Goal: Task Accomplishment & Management: Use online tool/utility

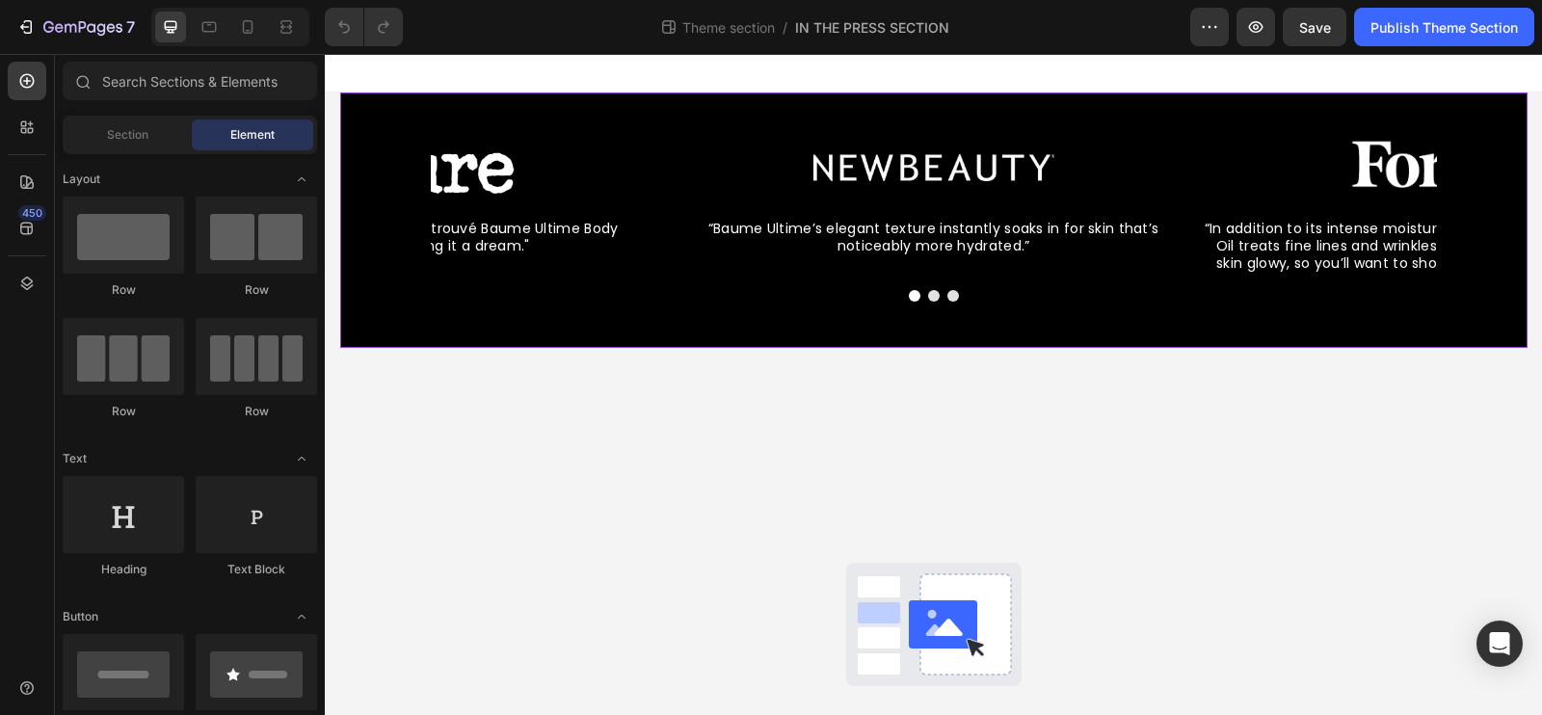
click at [396, 111] on div "Image “Baume Ultime’s elegant texture instantly soaks in for skin that’s notice…" at bounding box center [933, 220] width 1187 height 255
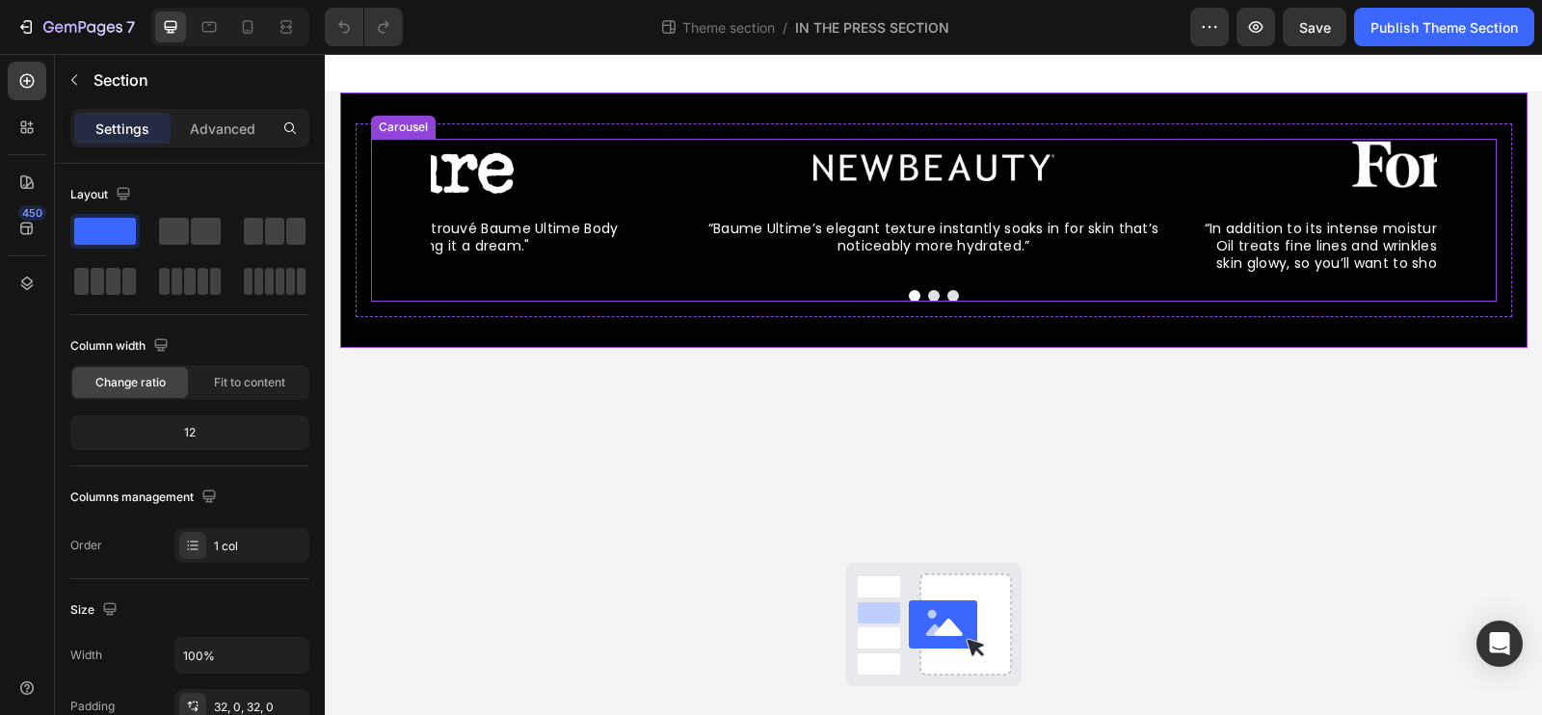
click at [385, 174] on div "Image “Baume Ultime’s elegant texture instantly soaks in for skin that’s notice…" at bounding box center [934, 207] width 1126 height 136
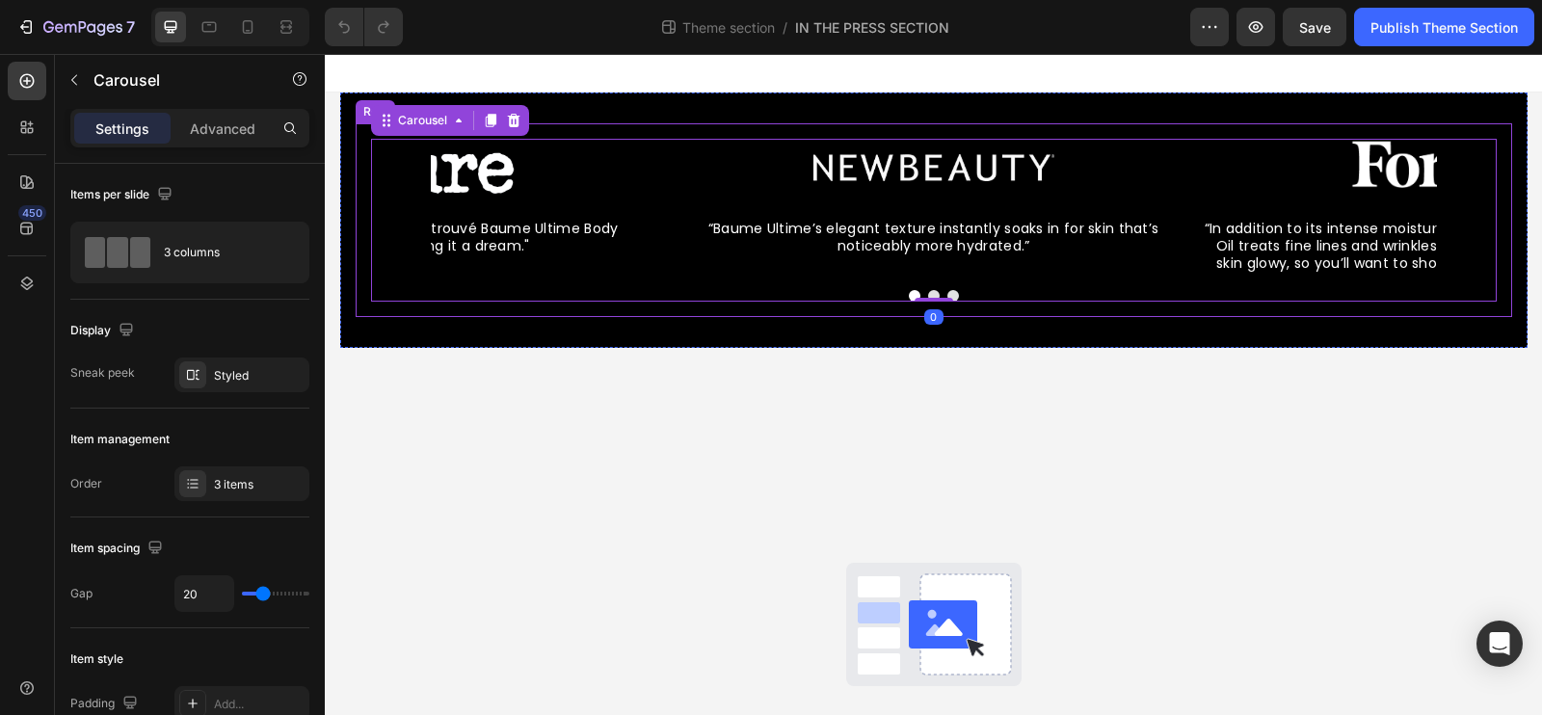
click at [363, 176] on div "Image “Baume Ultime’s elegant texture instantly soaks in for skin that’s notice…" at bounding box center [934, 220] width 1157 height 194
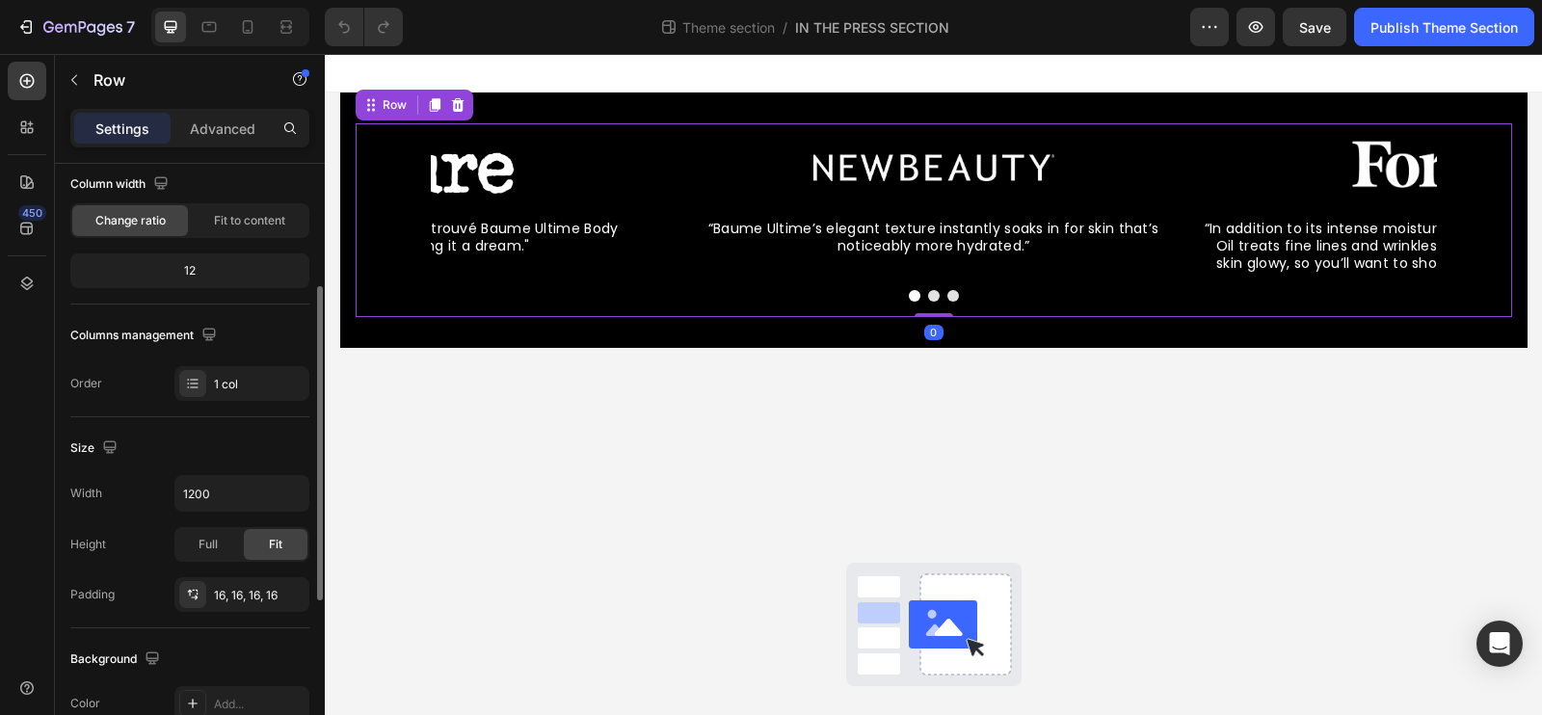
scroll to position [198, 0]
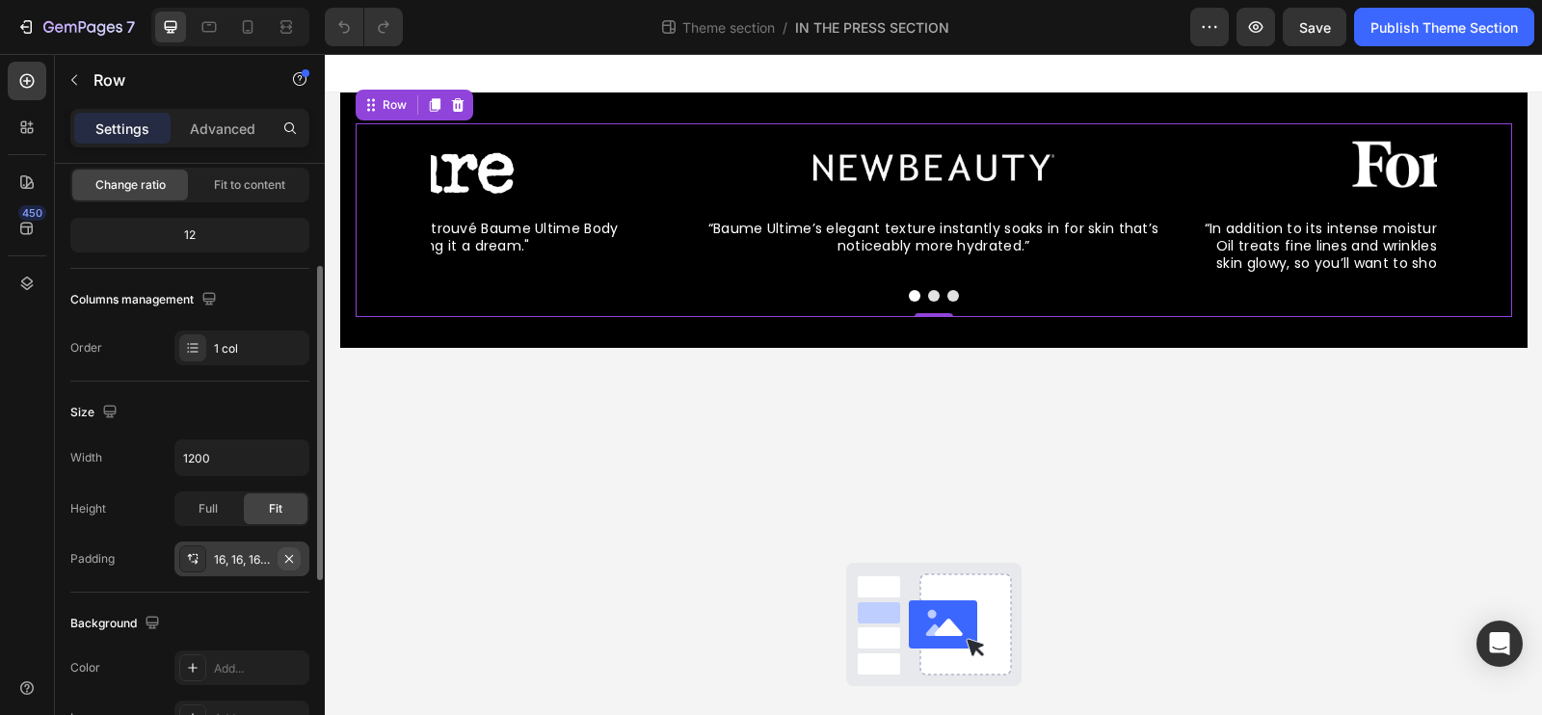
click at [294, 556] on icon "button" at bounding box center [288, 558] width 15 height 15
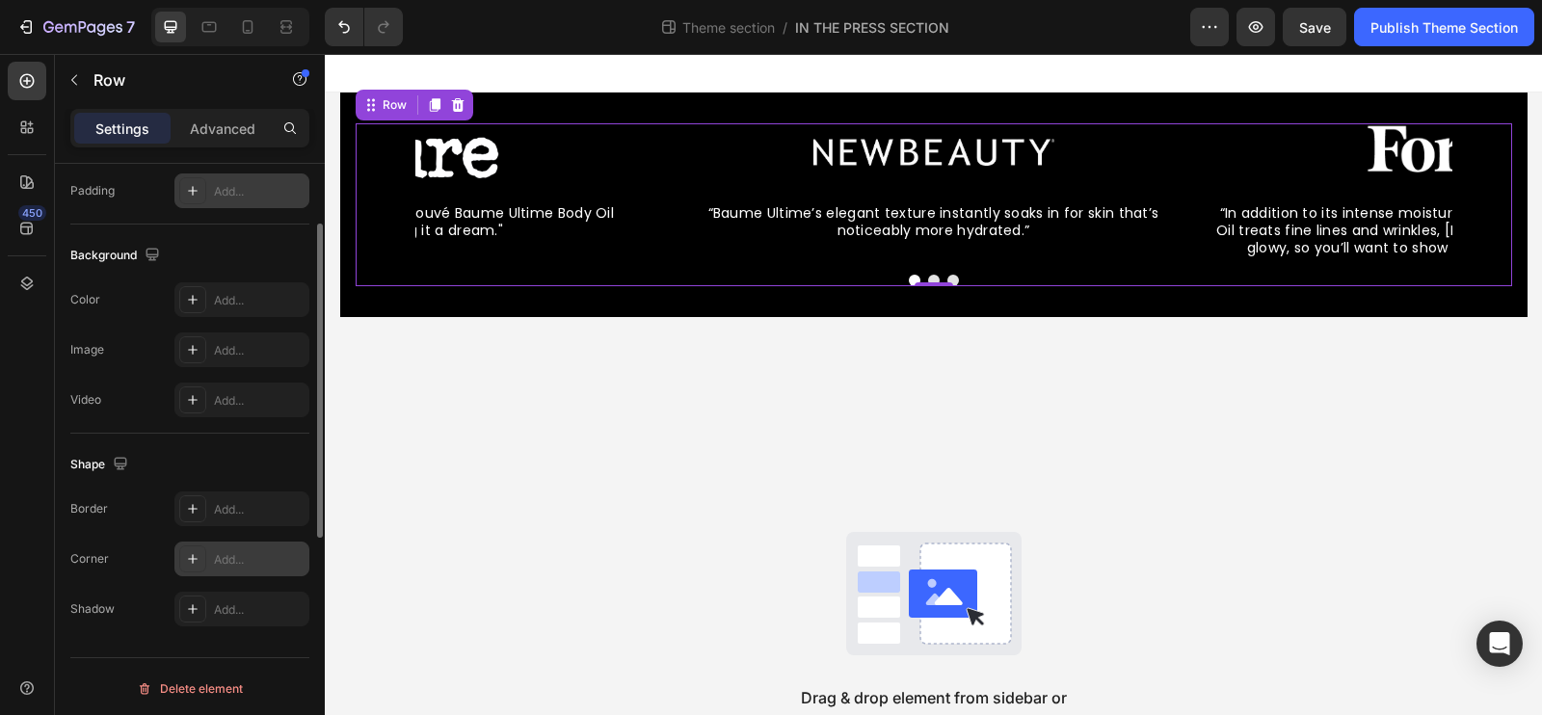
scroll to position [0, 0]
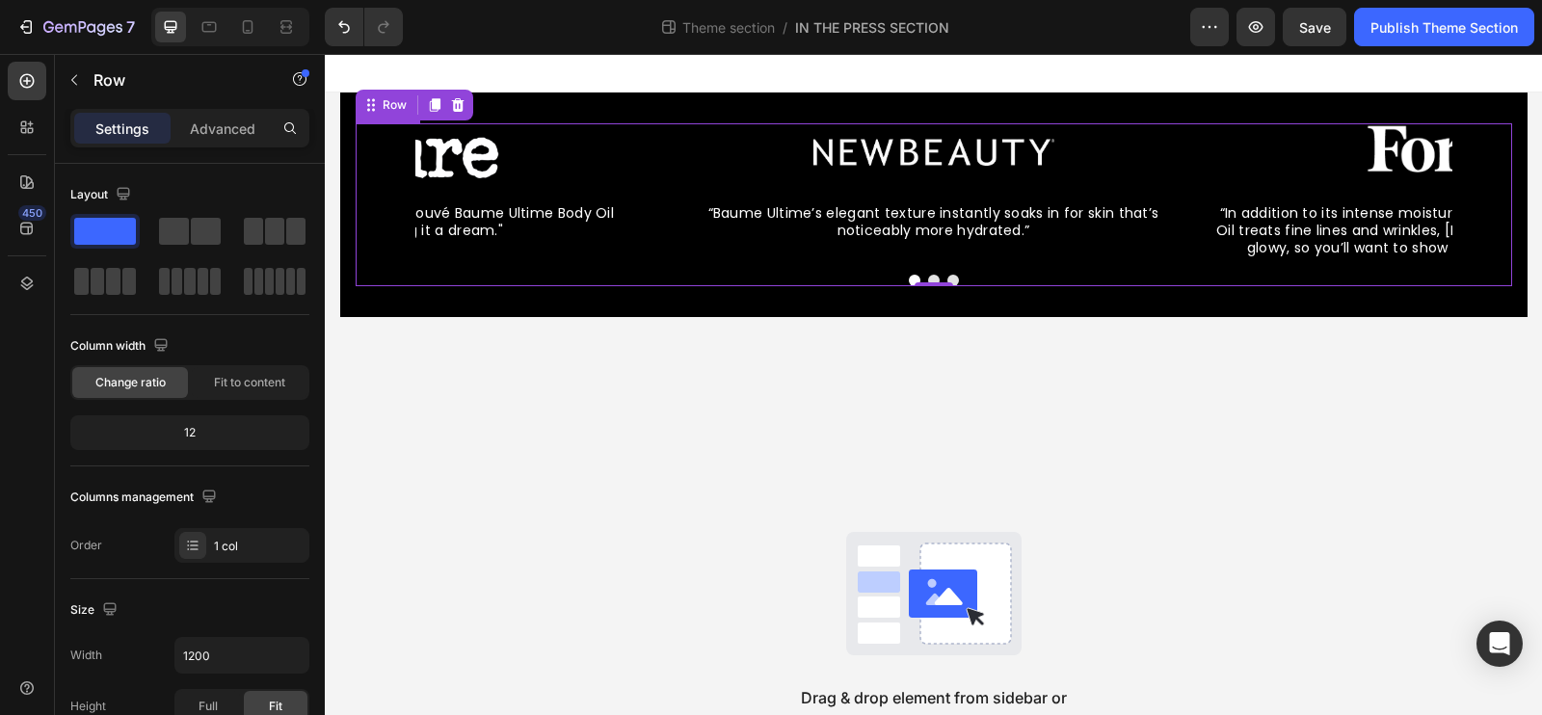
click at [571, 255] on div "Image "The unique texture of the Retrouvé Baume Ultime Body Oil makes applying …" at bounding box center [404, 191] width 509 height 136
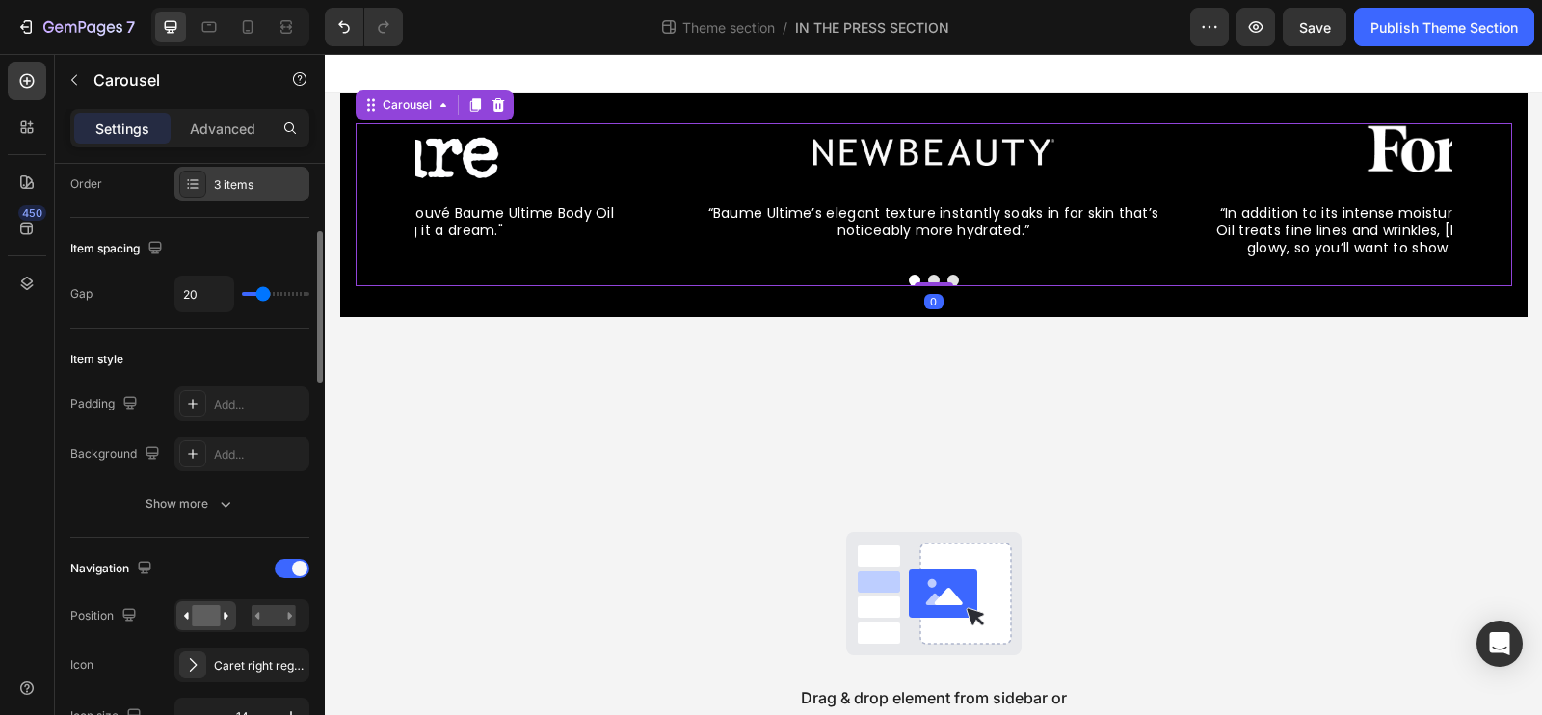
scroll to position [301, 0]
click at [297, 558] on div at bounding box center [292, 567] width 35 height 19
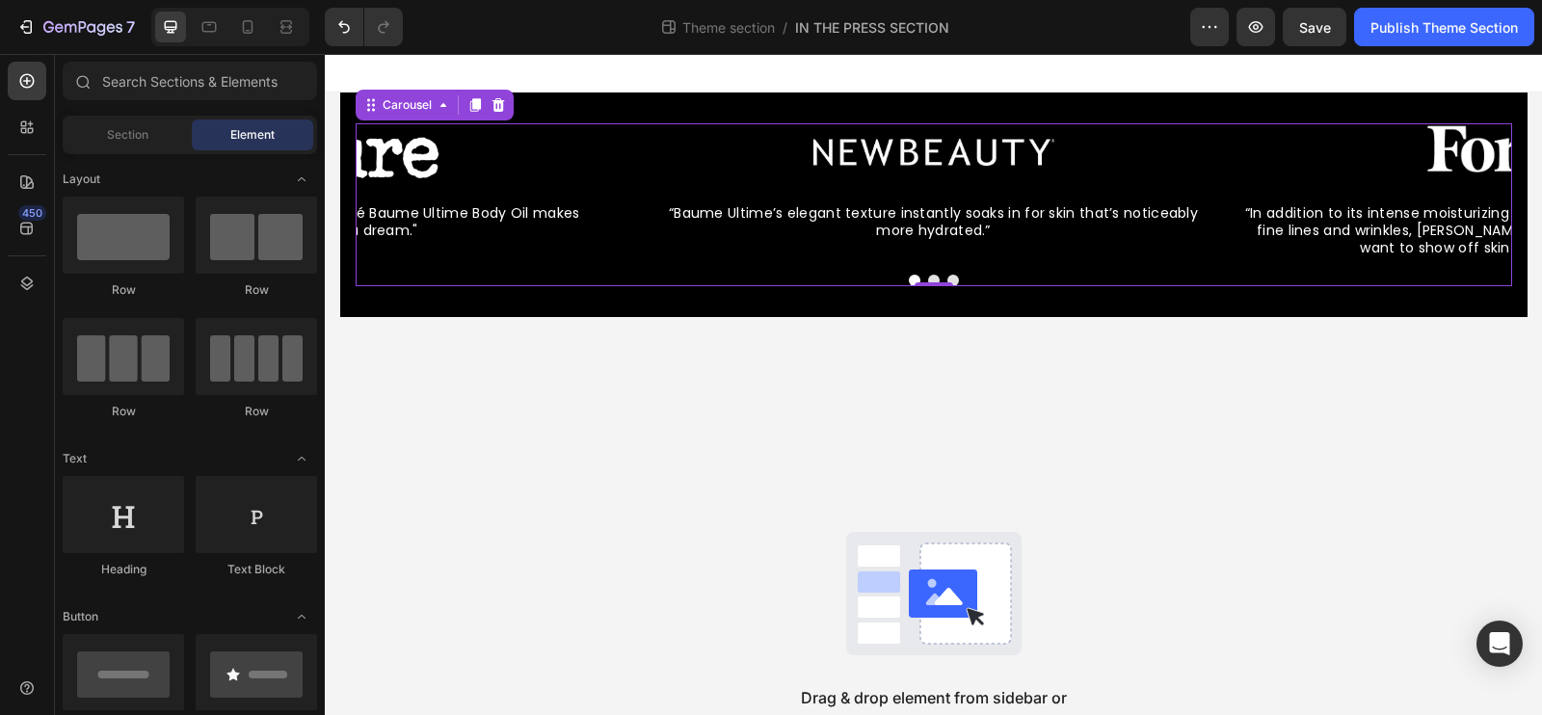
click at [549, 503] on div "Drag & drop element from sidebar or Explore Library" at bounding box center [933, 647] width 1217 height 661
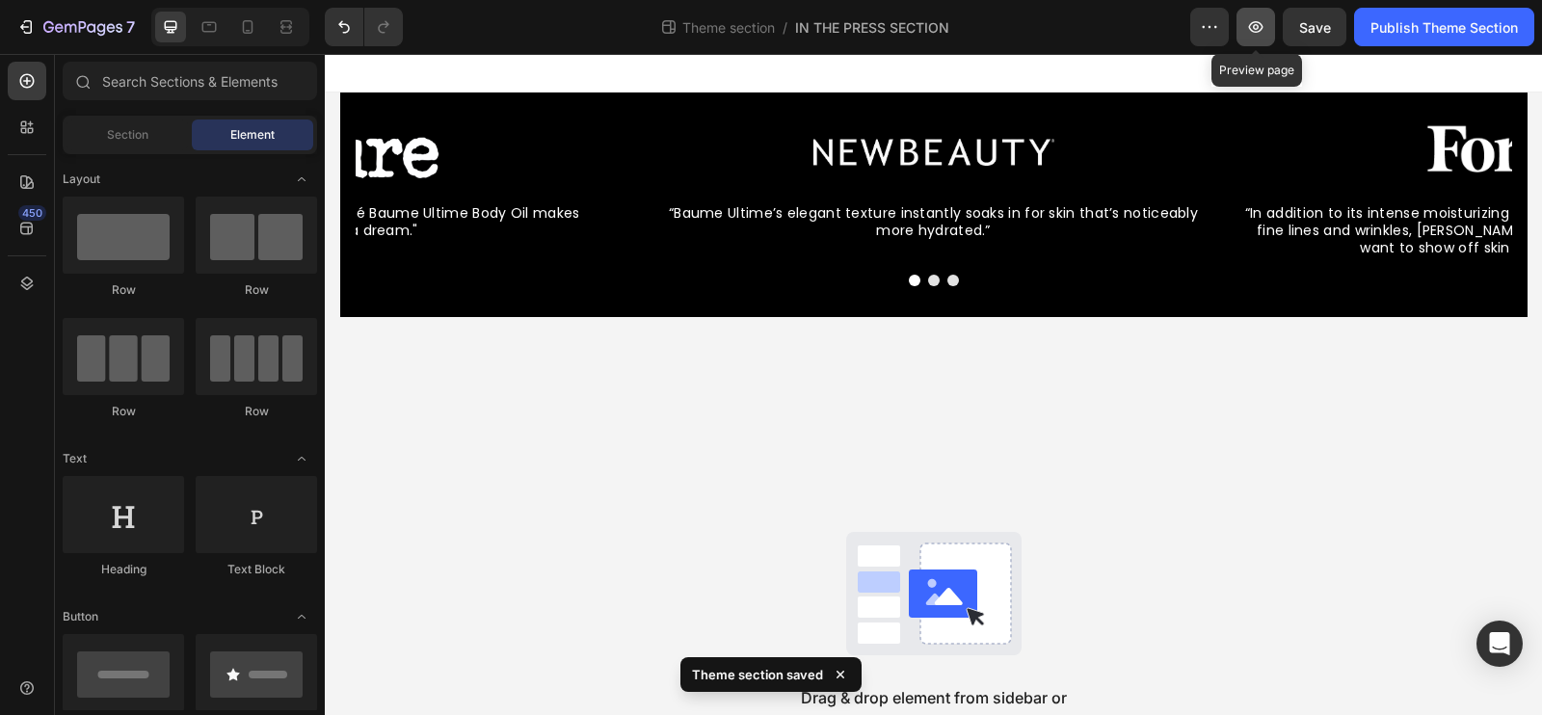
click at [1262, 27] on icon "button" at bounding box center [1256, 27] width 14 height 12
click at [335, 141] on div "Image “Baume Ultime’s elegant texture instantly soaks in for skin that’s notice…" at bounding box center [933, 205] width 1217 height 225
click at [331, 146] on div "Image “Baume Ultime’s elegant texture instantly soaks in for skin that’s notice…" at bounding box center [933, 205] width 1217 height 225
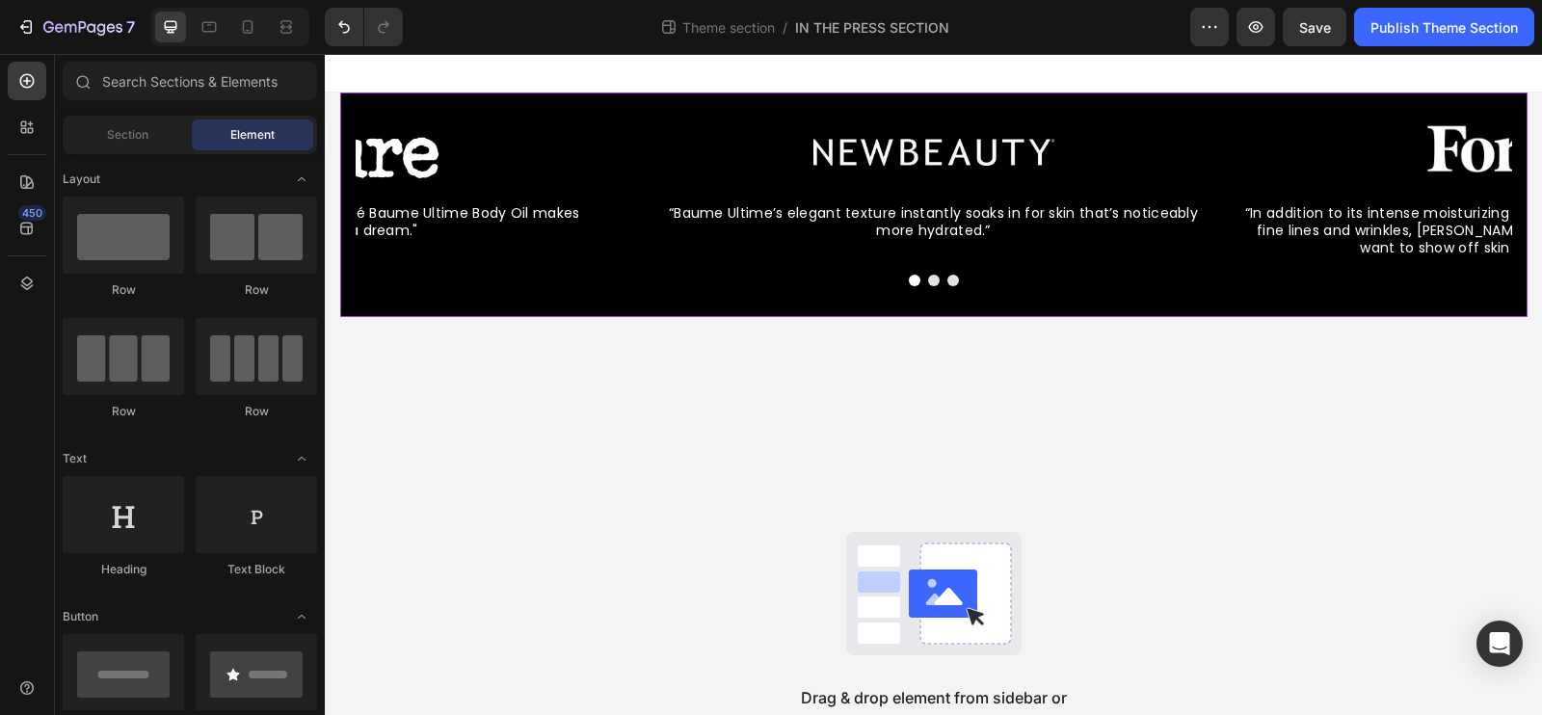
click at [373, 93] on div "Image “Baume Ultime’s elegant texture instantly soaks in for skin that’s notice…" at bounding box center [933, 205] width 1187 height 225
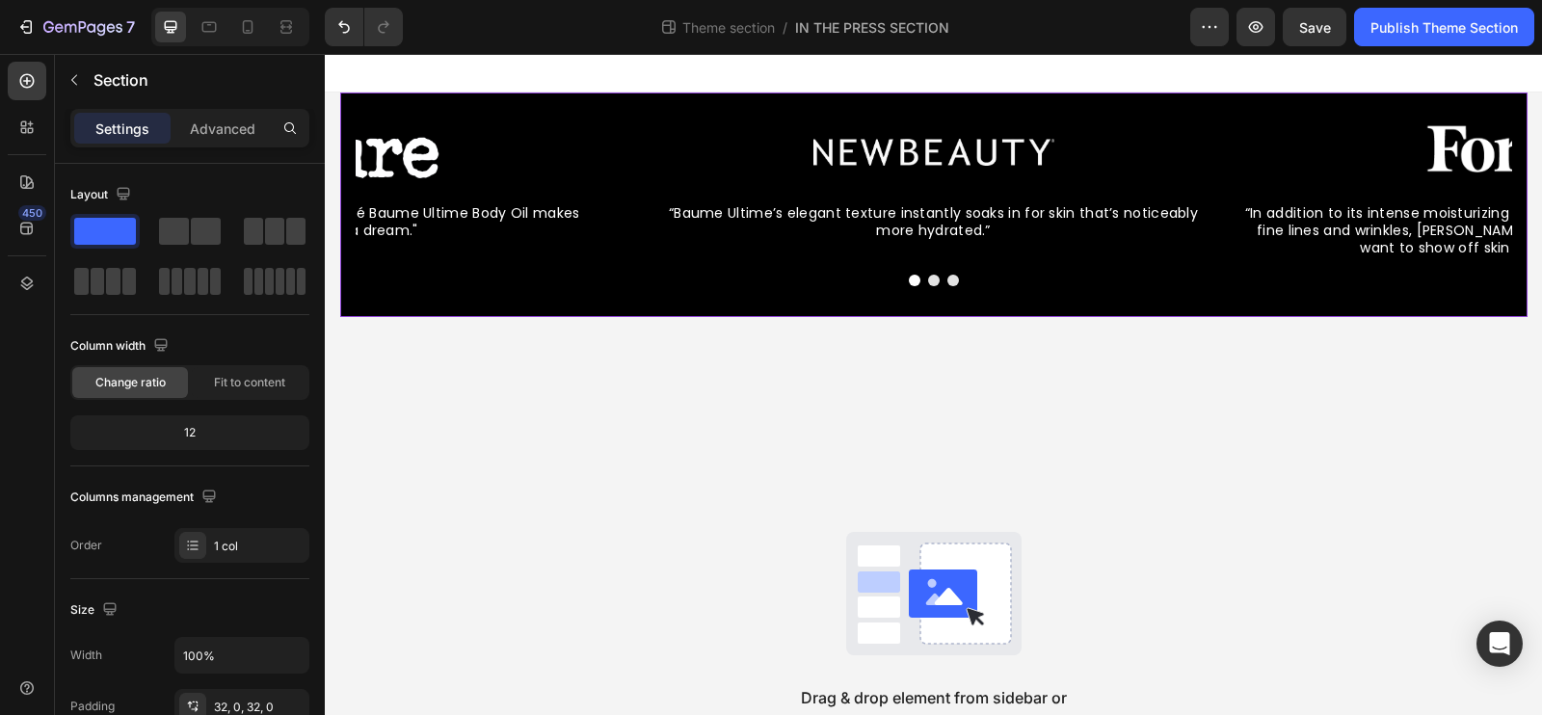
click at [444, 102] on div "Image “Baume Ultime’s elegant texture instantly soaks in for skin that’s notice…" at bounding box center [933, 205] width 1187 height 225
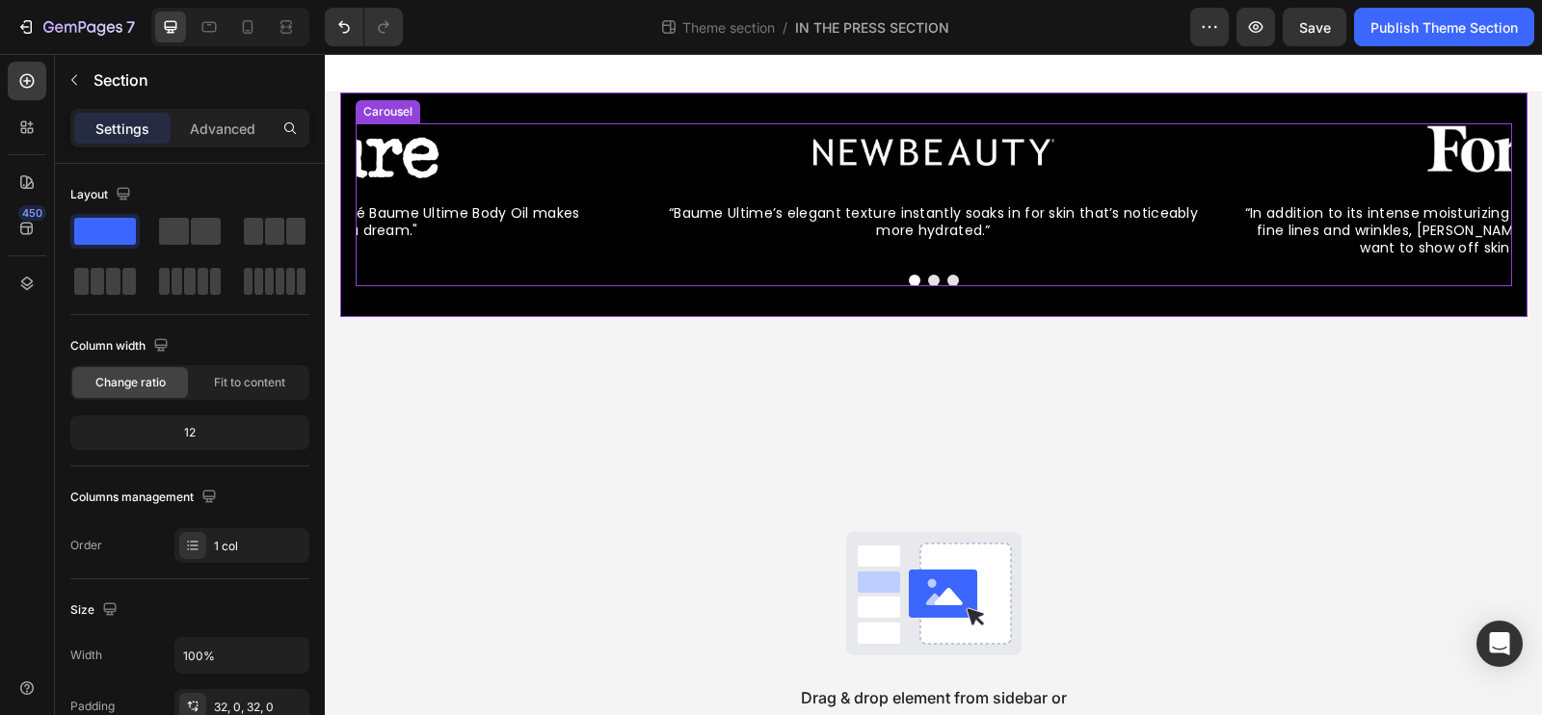
click at [501, 280] on div at bounding box center [934, 281] width 1157 height 12
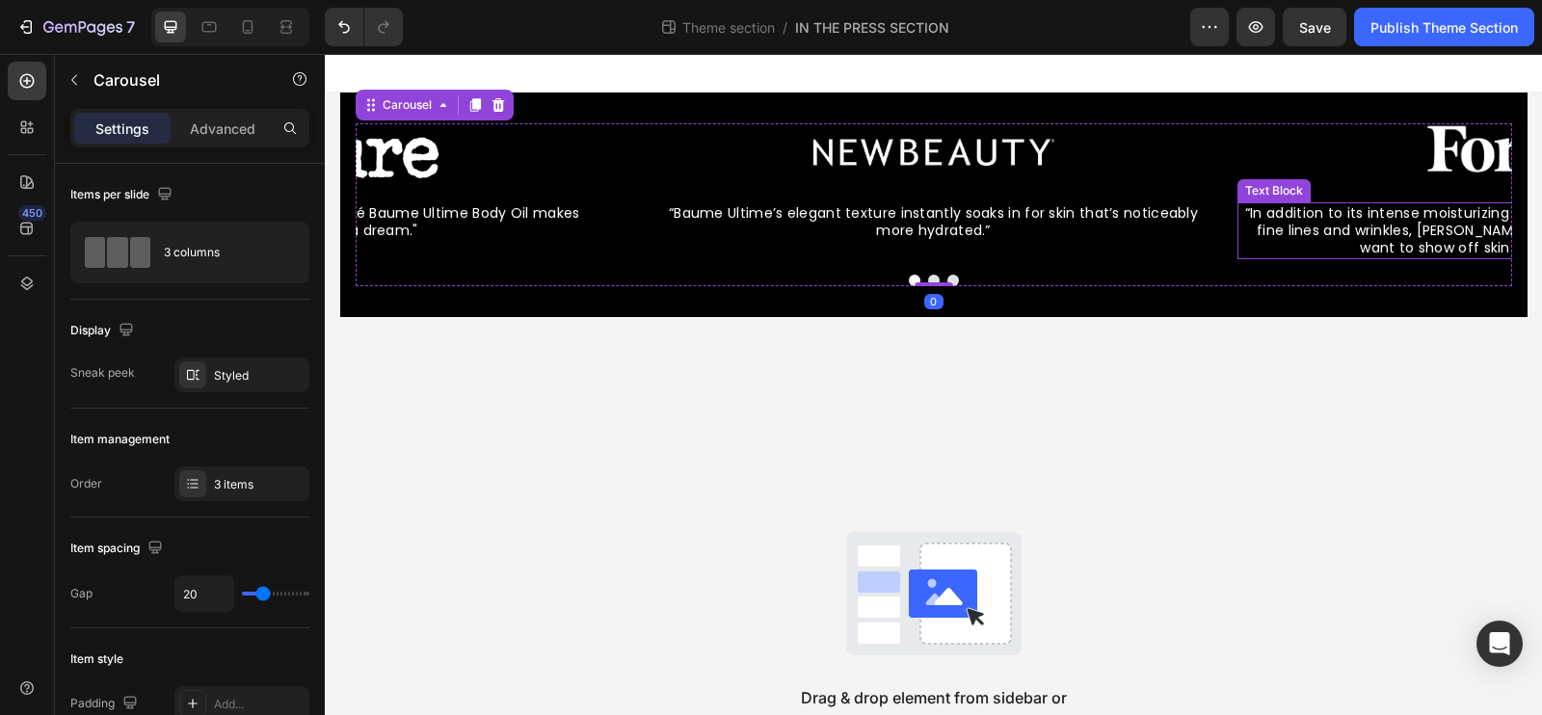
click at [1432, 211] on span "“In addition to its intense moisturizing properties, Baume Ultime Body Oil trea…" at bounding box center [1521, 230] width 552 height 54
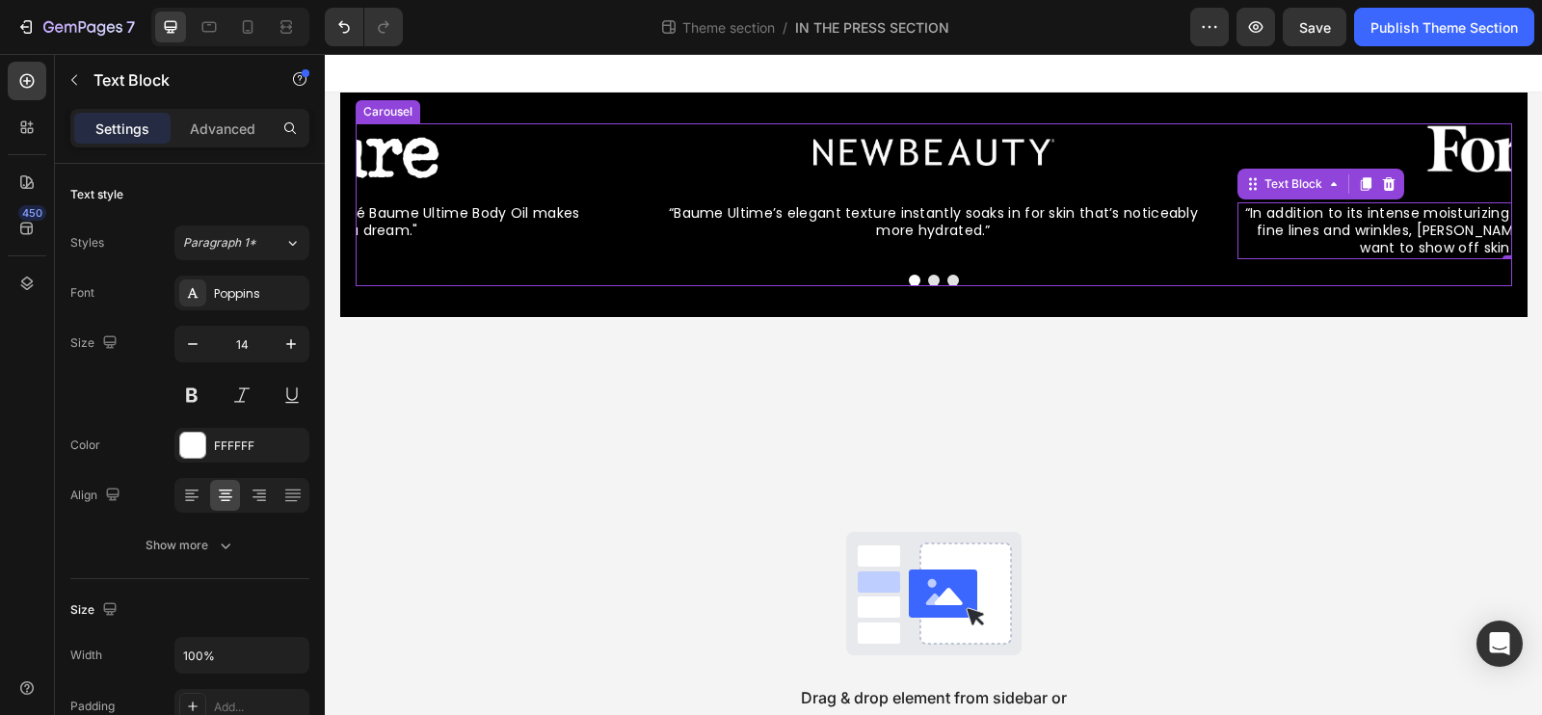
click at [933, 281] on button "Dot" at bounding box center [934, 281] width 12 height 12
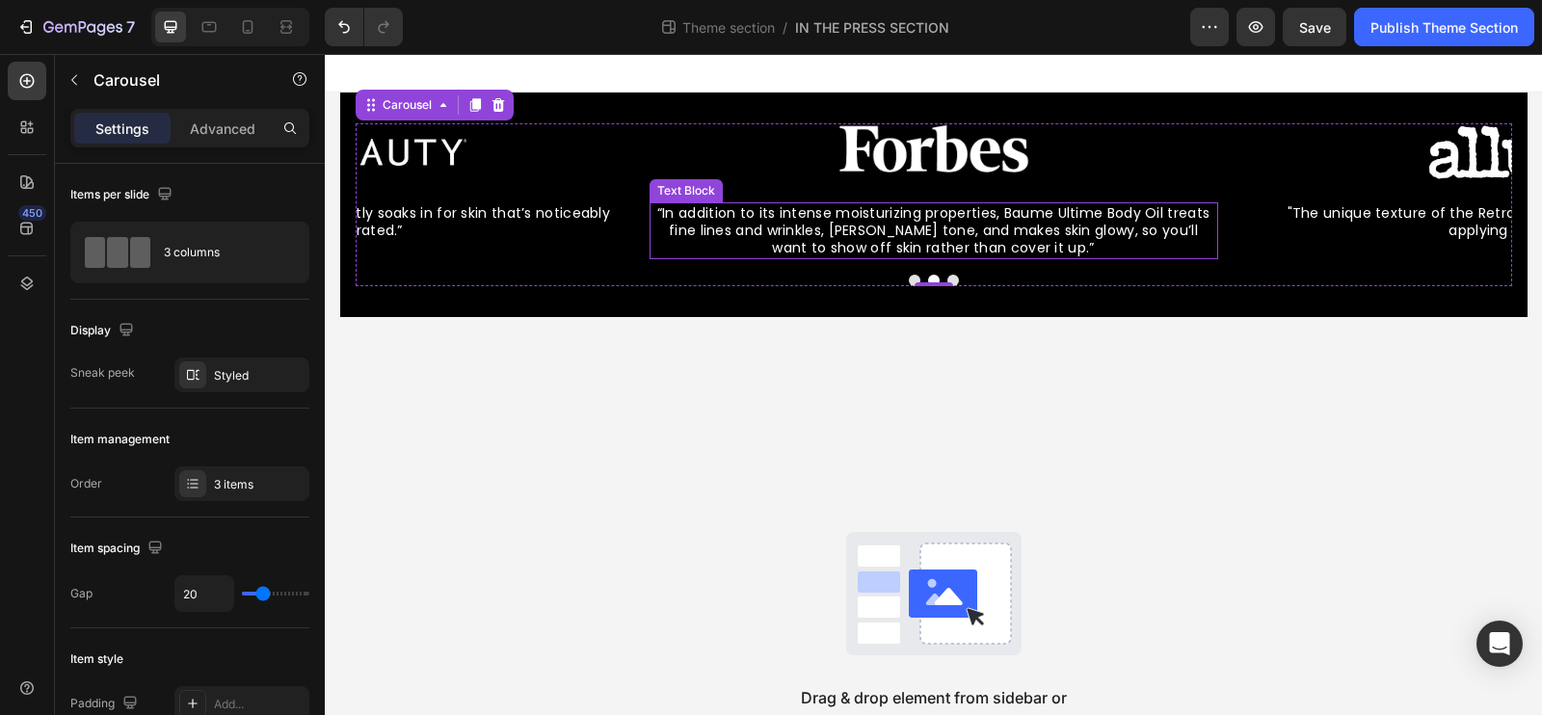
click at [907, 236] on span "“In addition to its intense moisturizing properties, Baume Ultime Body Oil trea…" at bounding box center [933, 230] width 552 height 54
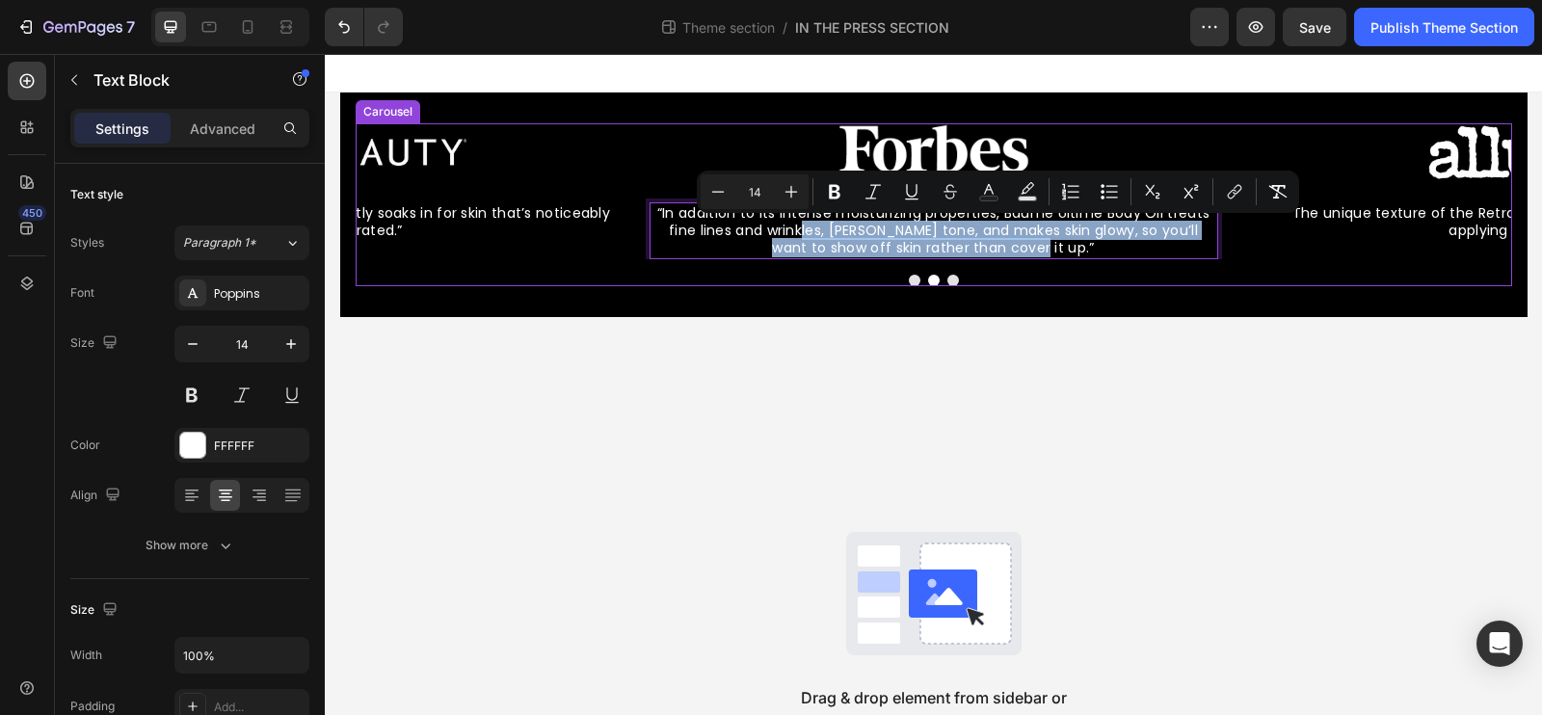
drag, startPoint x: 806, startPoint y: 231, endPoint x: 1127, endPoint y: 256, distance: 321.9
click at [1127, 256] on p "“In addition to its intense moisturizing properties, Baume Ultime Body Oil trea…" at bounding box center [934, 230] width 565 height 53
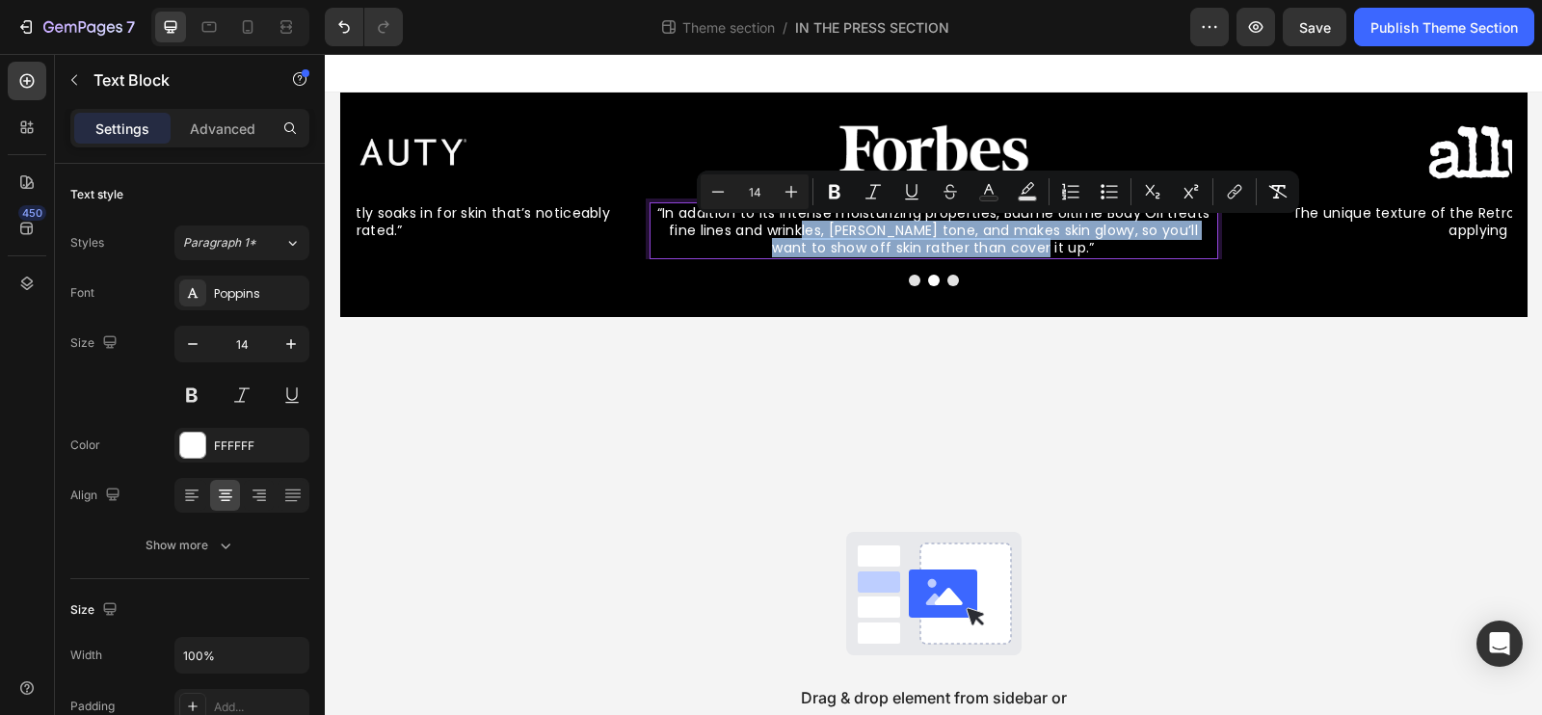
click at [844, 249] on span "“In addition to its intense moisturizing properties, Baume Ultime Body Oil trea…" at bounding box center [933, 230] width 552 height 54
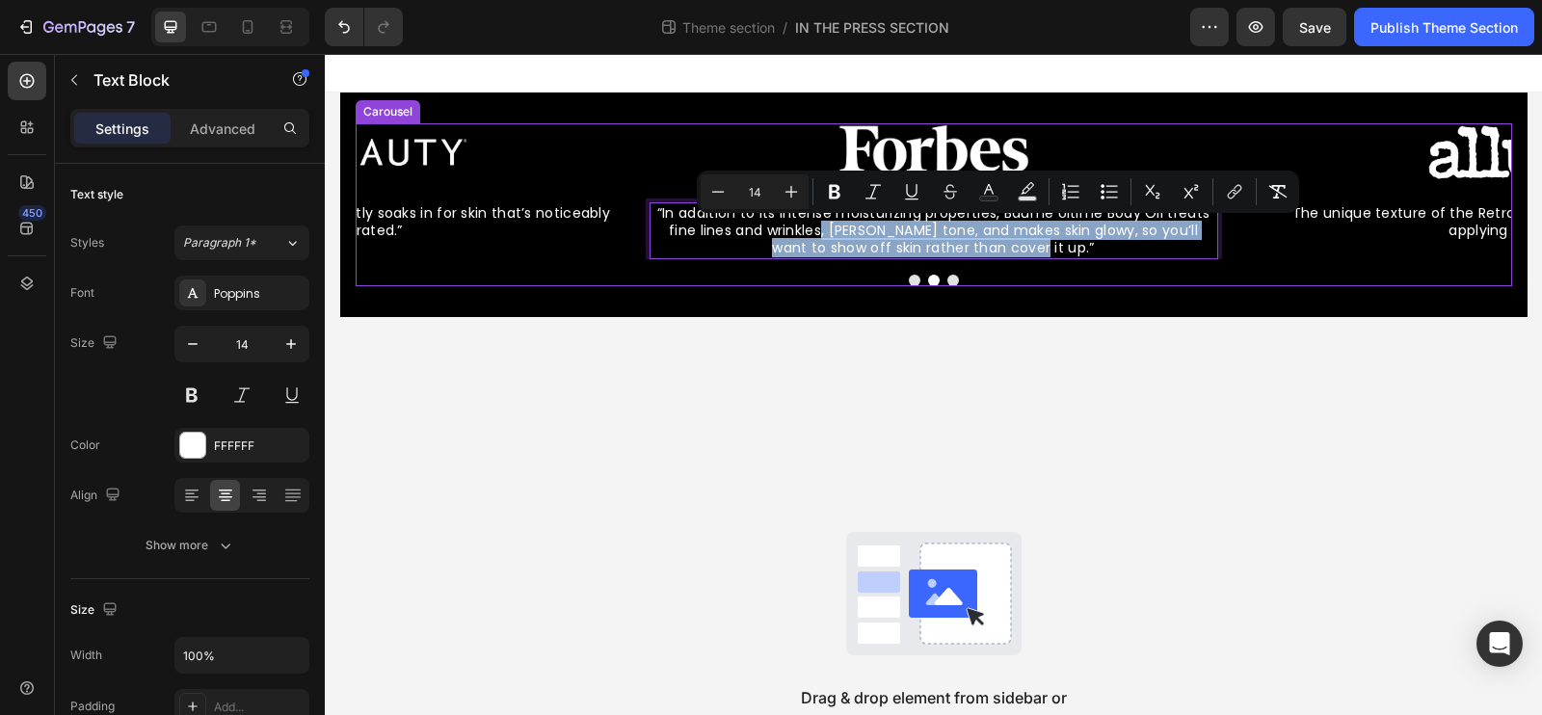
drag, startPoint x: 827, startPoint y: 234, endPoint x: 1080, endPoint y: 262, distance: 254.1
click at [1080, 262] on div "Image “Baume Ultime’s elegant texture instantly soaks in for skin that’s notice…" at bounding box center [934, 204] width 1157 height 163
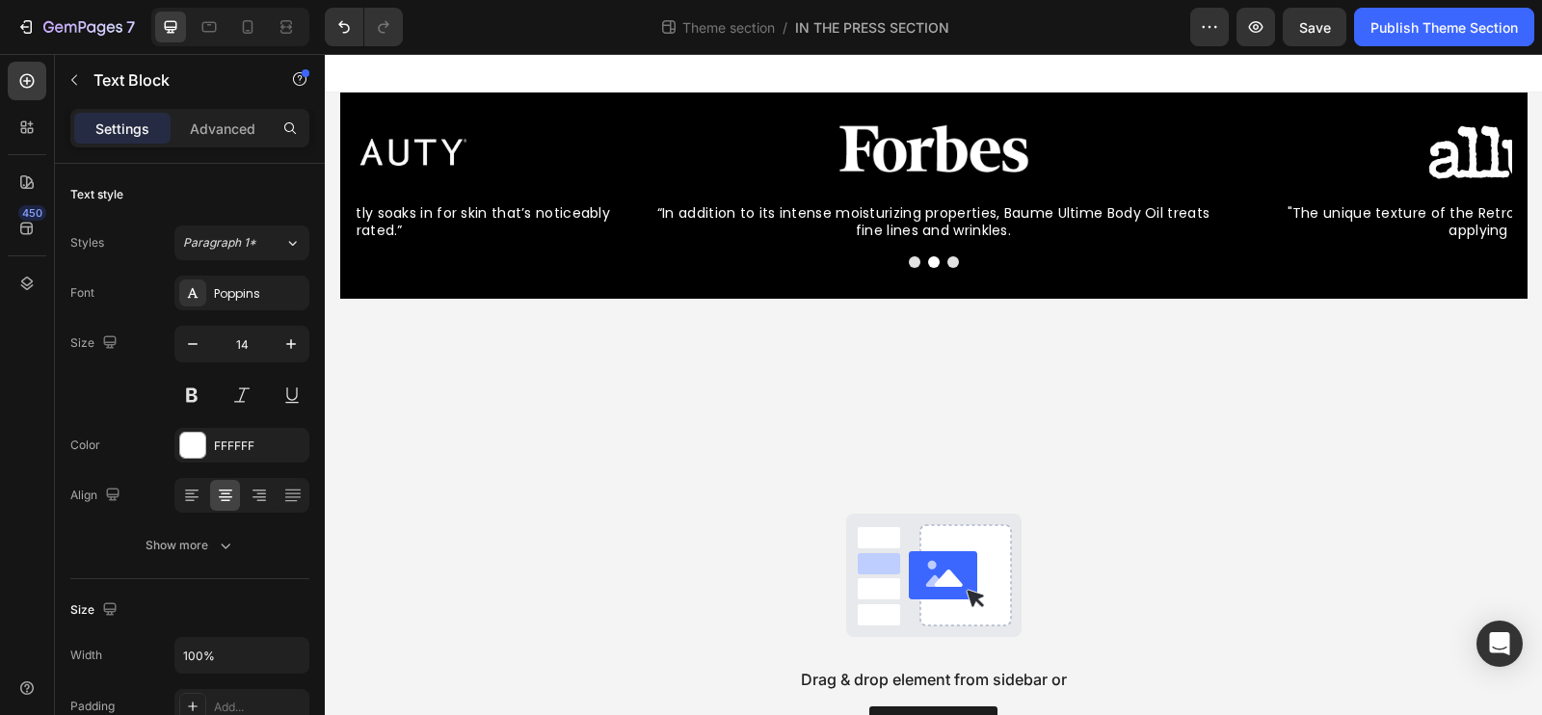
click at [1066, 352] on div "Drag & drop element from sidebar or Explore Library" at bounding box center [933, 629] width 1217 height 661
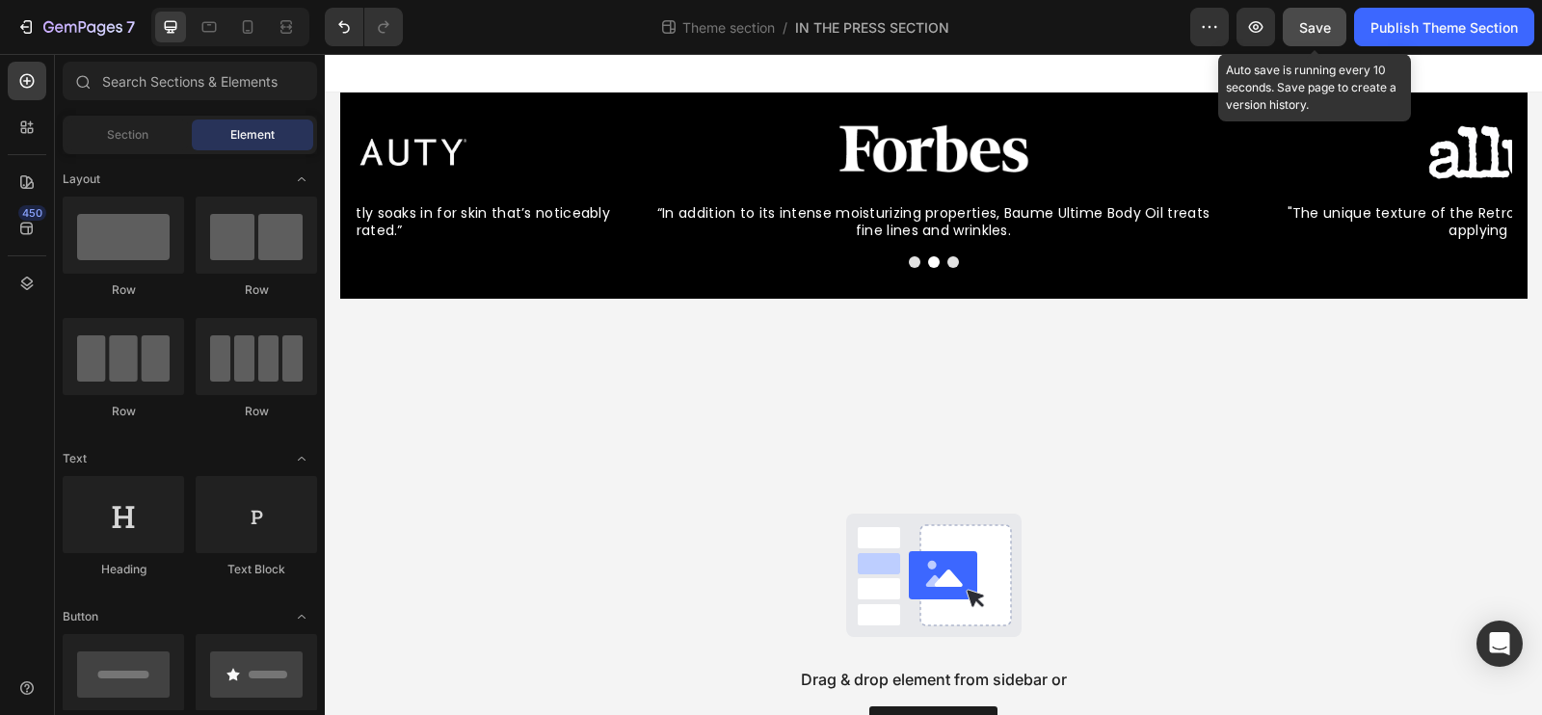
click at [1306, 31] on span "Save" at bounding box center [1315, 27] width 32 height 16
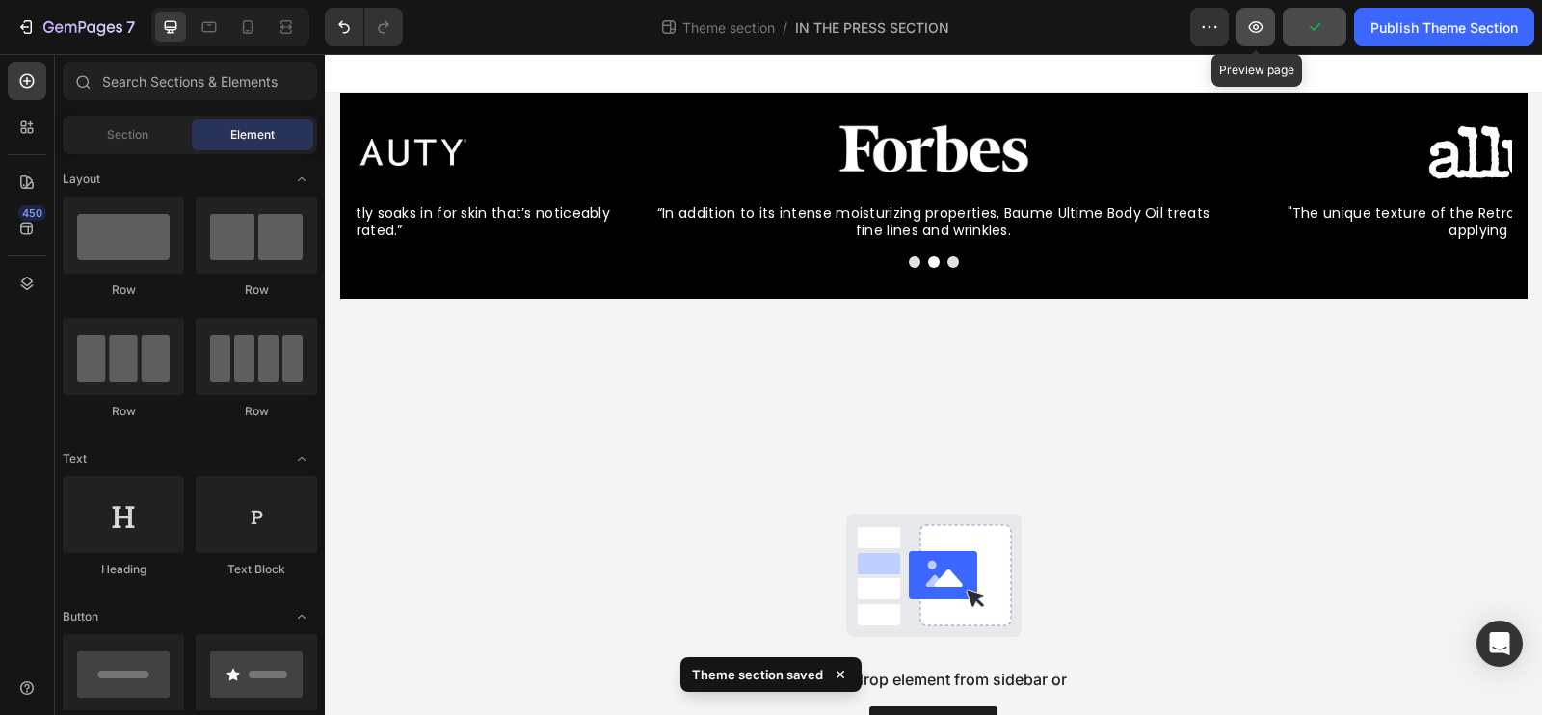
click at [1263, 27] on icon "button" at bounding box center [1255, 26] width 19 height 19
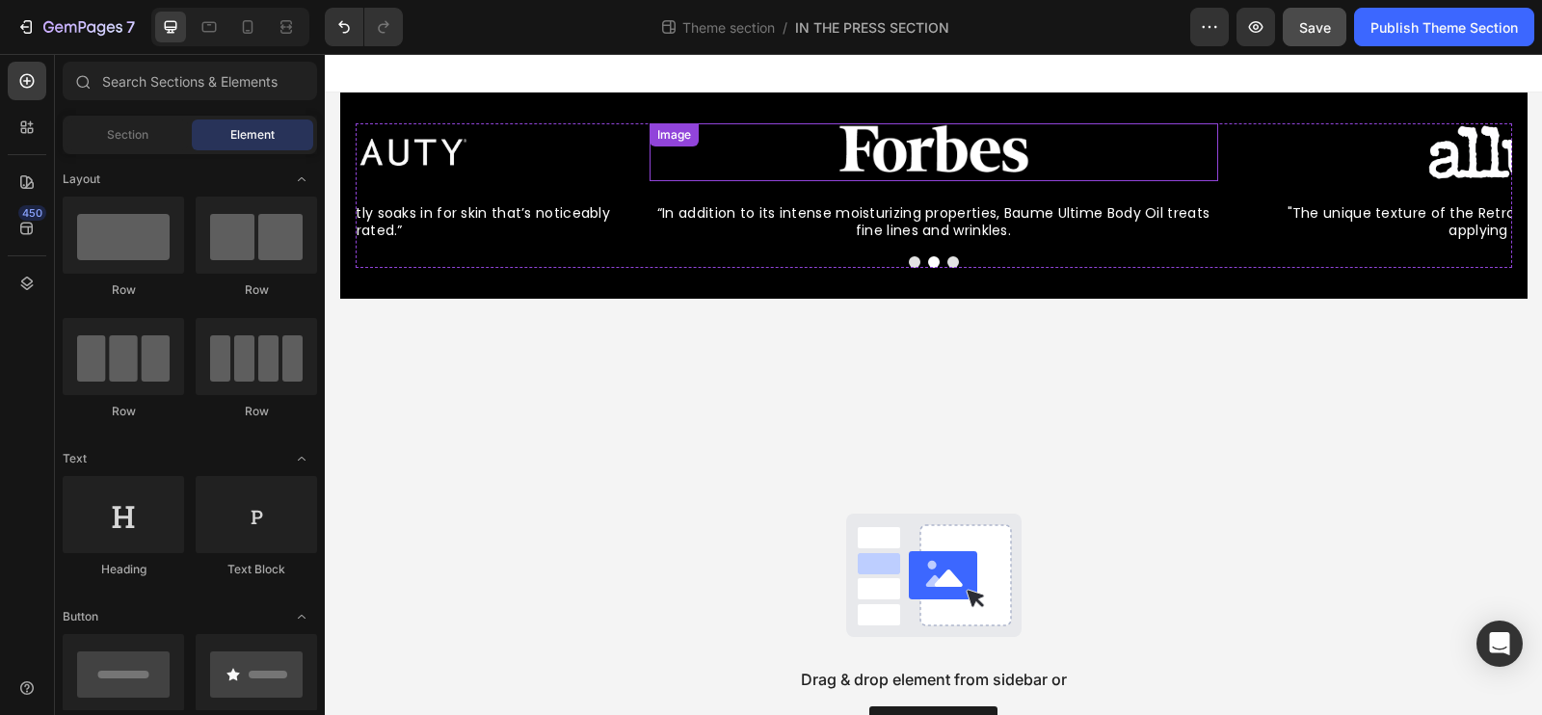
click at [861, 154] on img at bounding box center [933, 152] width 241 height 58
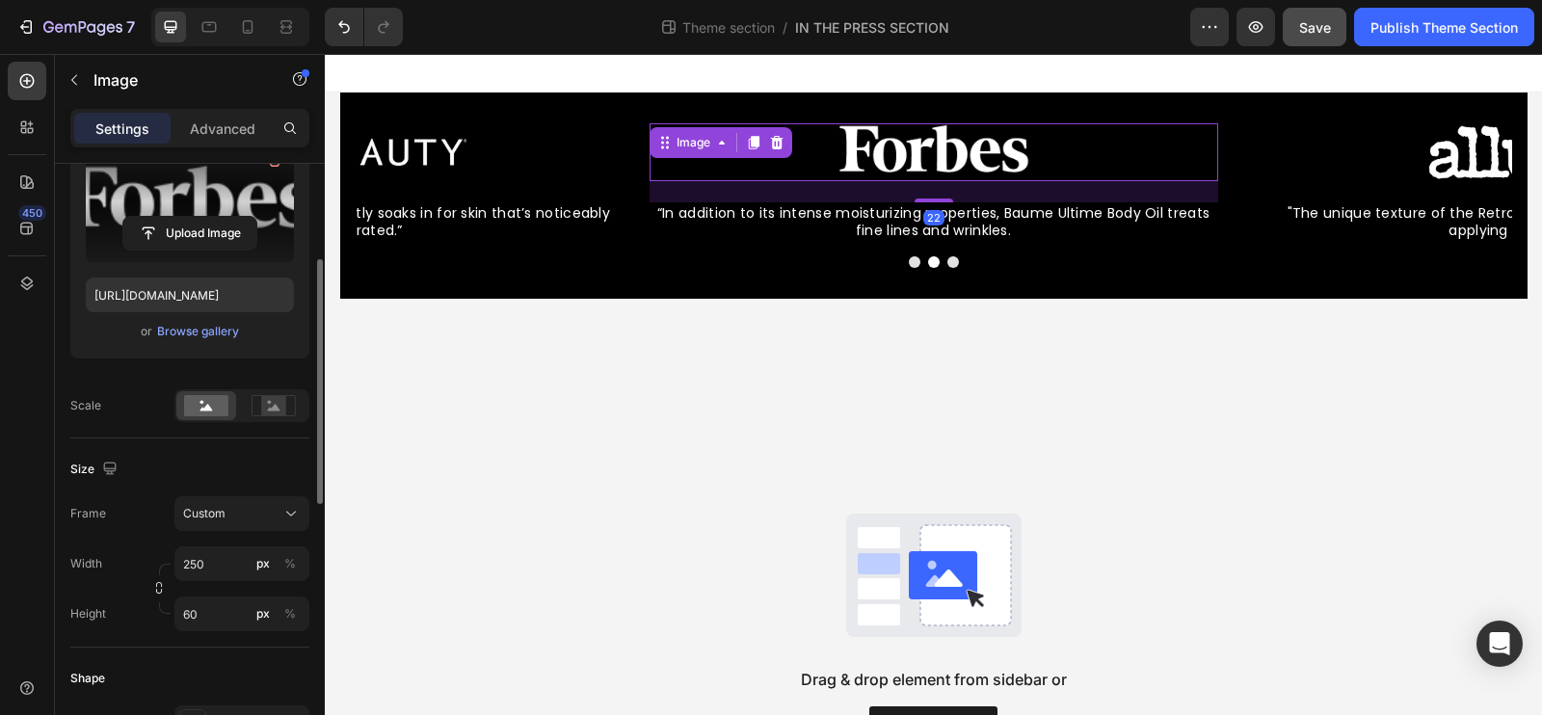
scroll to position [267, 0]
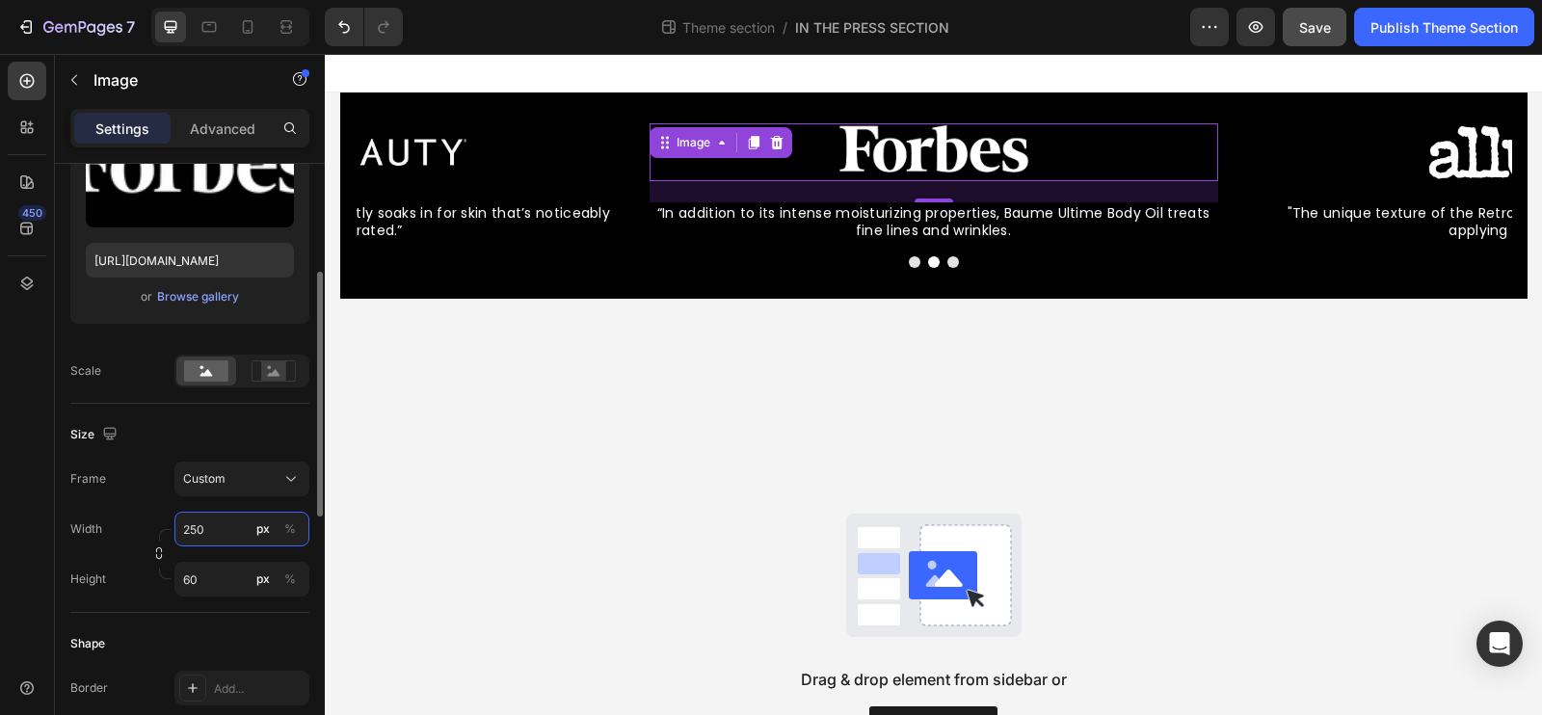
click at [218, 526] on input "250" at bounding box center [241, 529] width 135 height 35
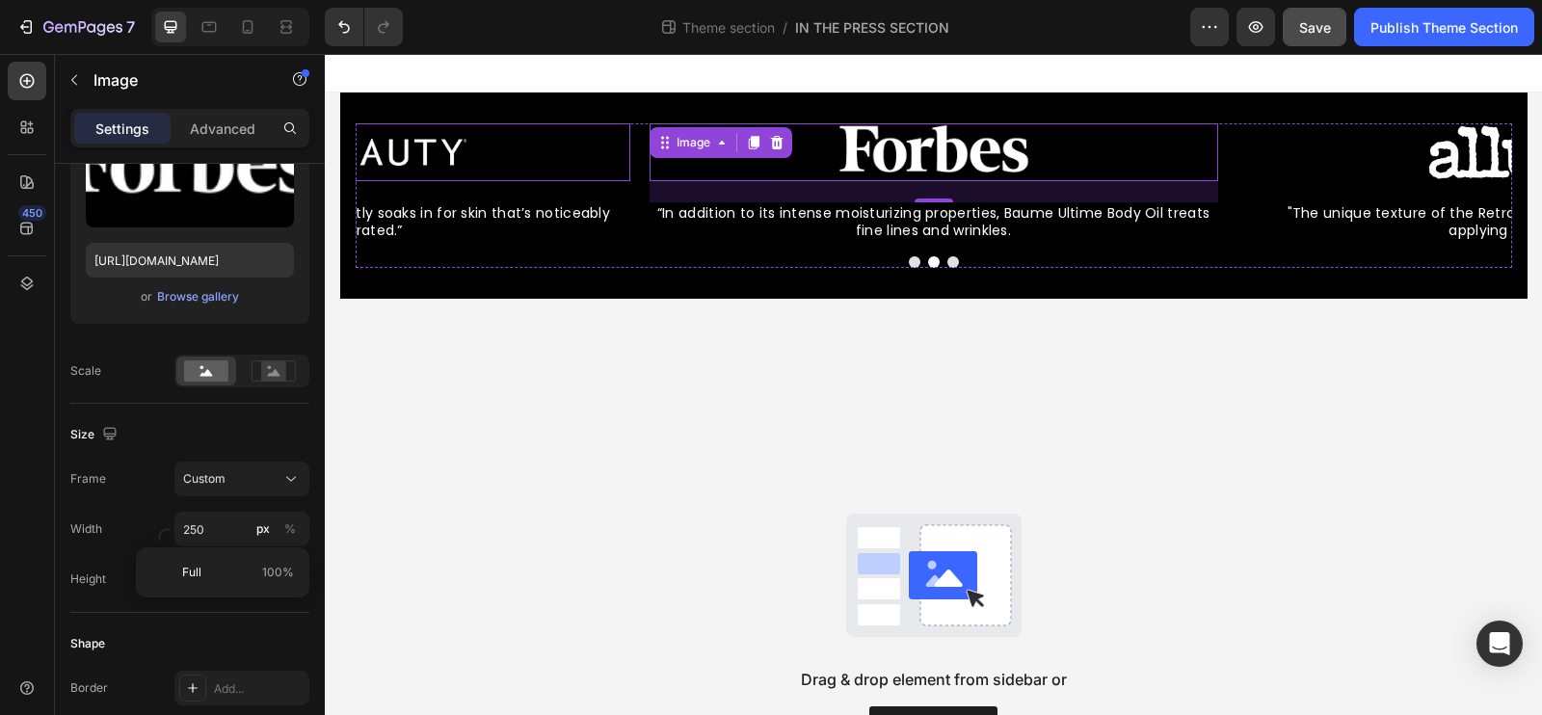
click at [408, 153] on img at bounding box center [346, 152] width 241 height 58
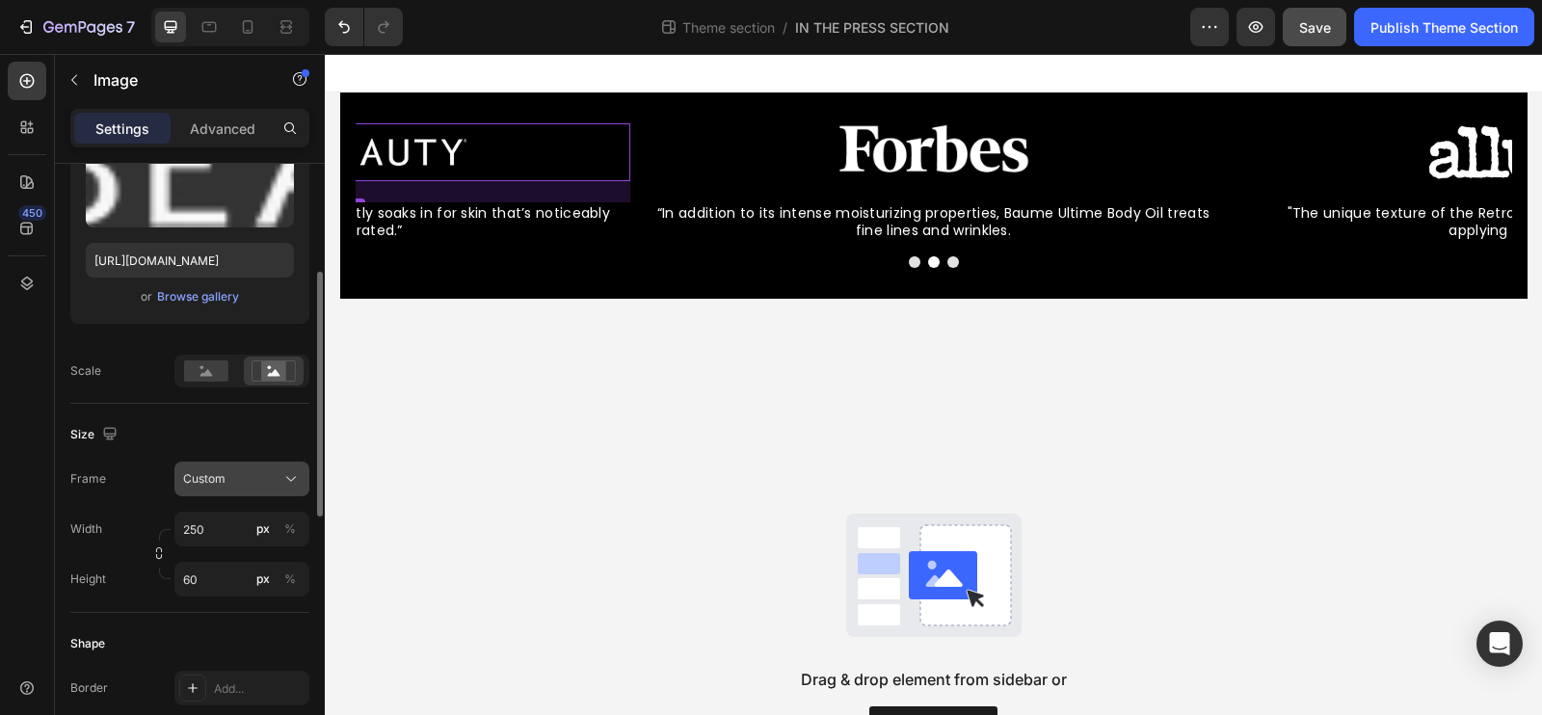
click at [247, 465] on button "Custom" at bounding box center [241, 479] width 135 height 35
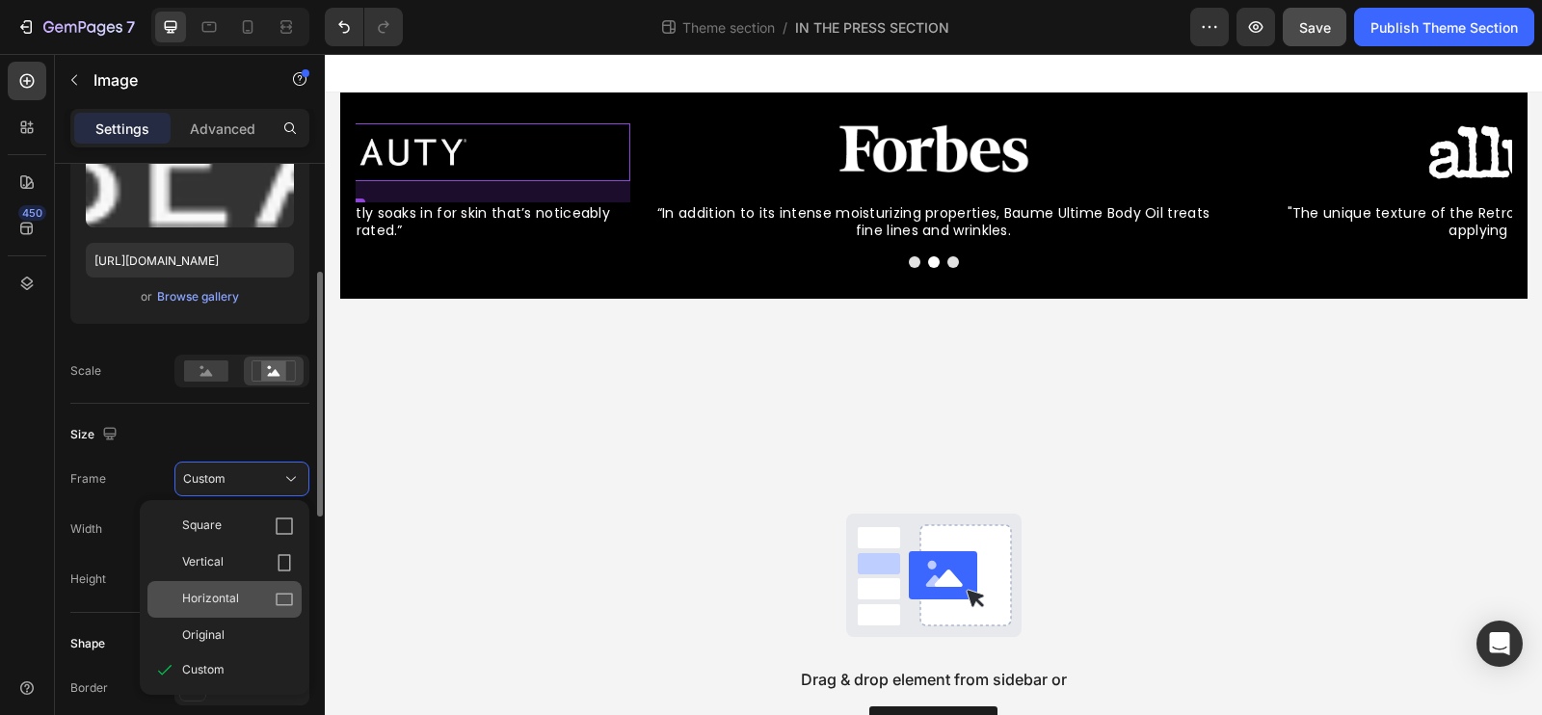
click at [233, 593] on span "Horizontal" at bounding box center [210, 599] width 57 height 19
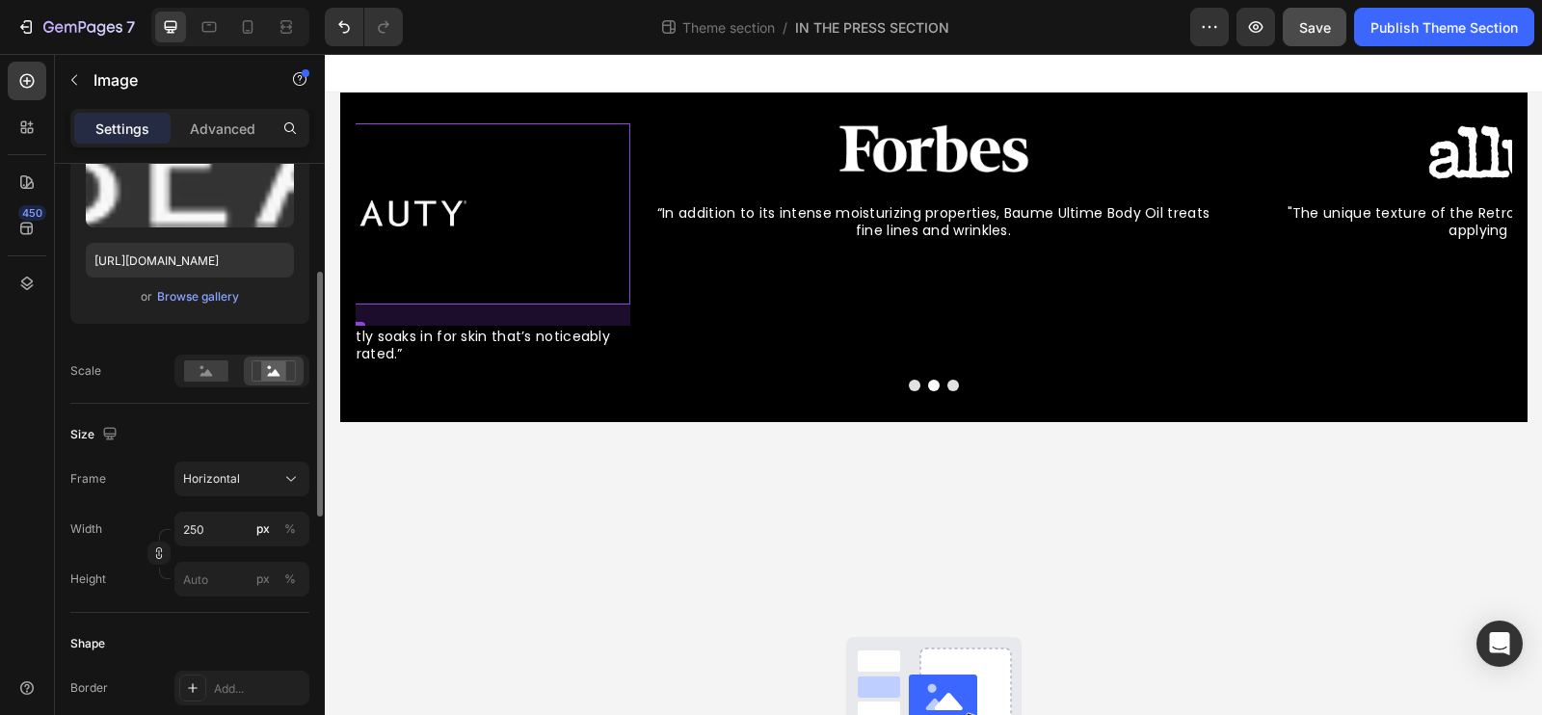
type input "60"
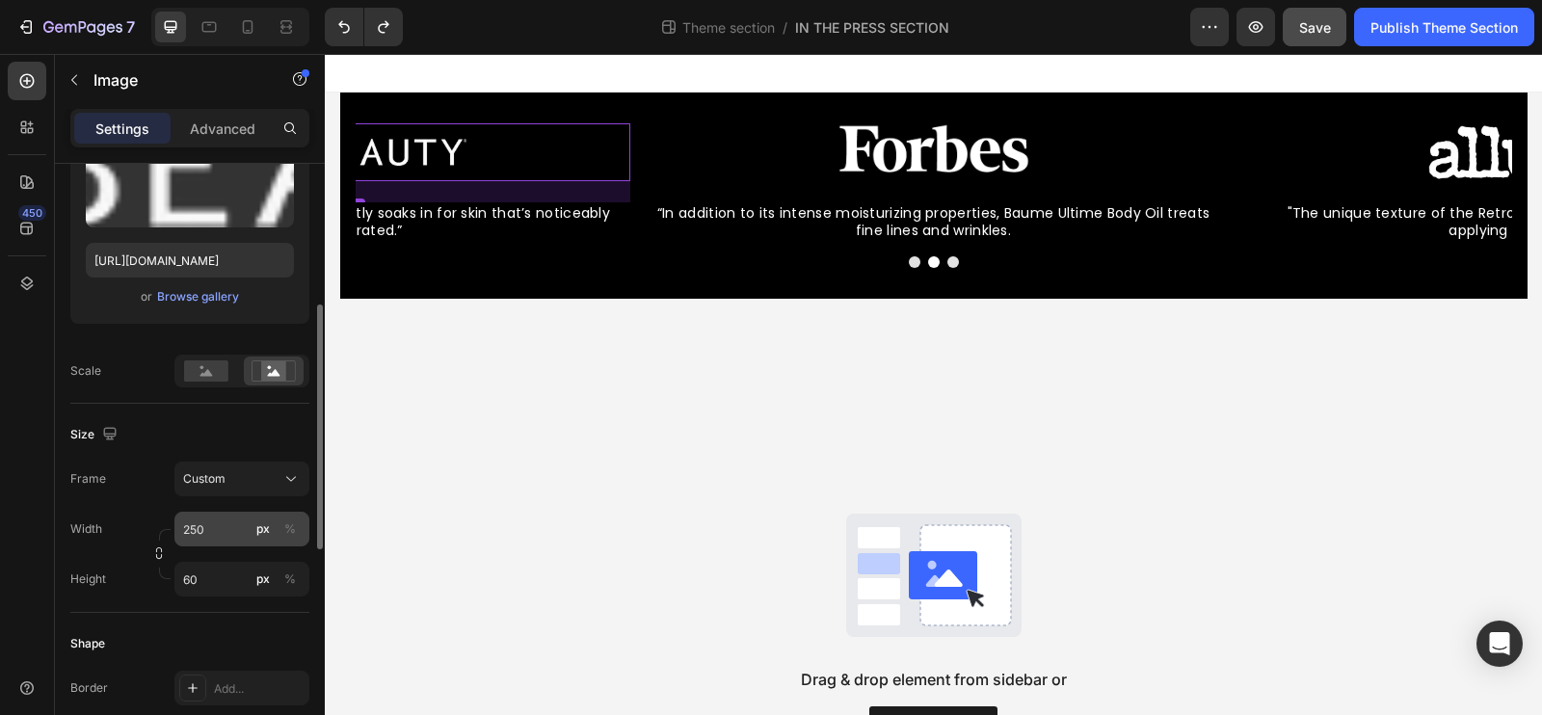
scroll to position [382, 0]
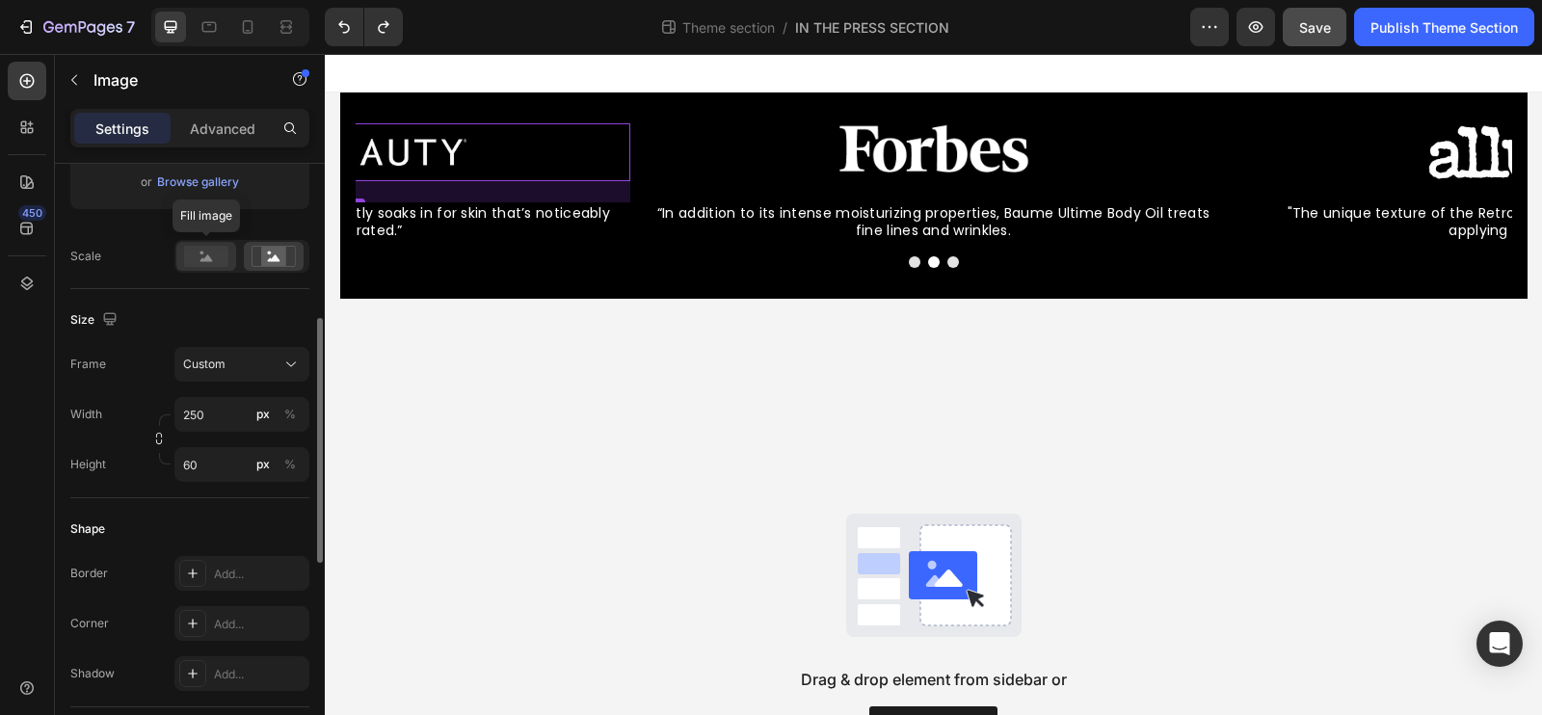
click at [205, 260] on rect at bounding box center [206, 256] width 44 height 21
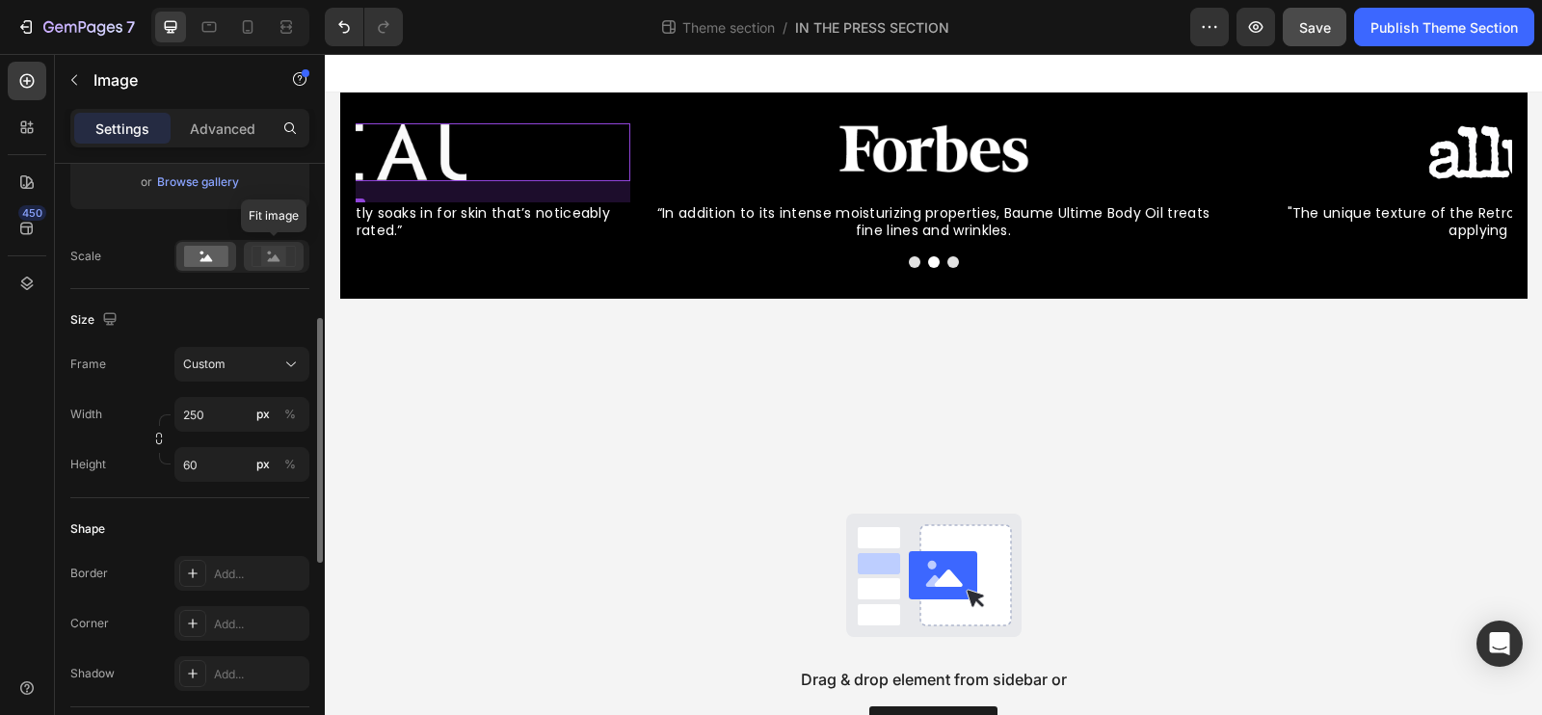
click at [276, 254] on icon at bounding box center [274, 257] width 13 height 7
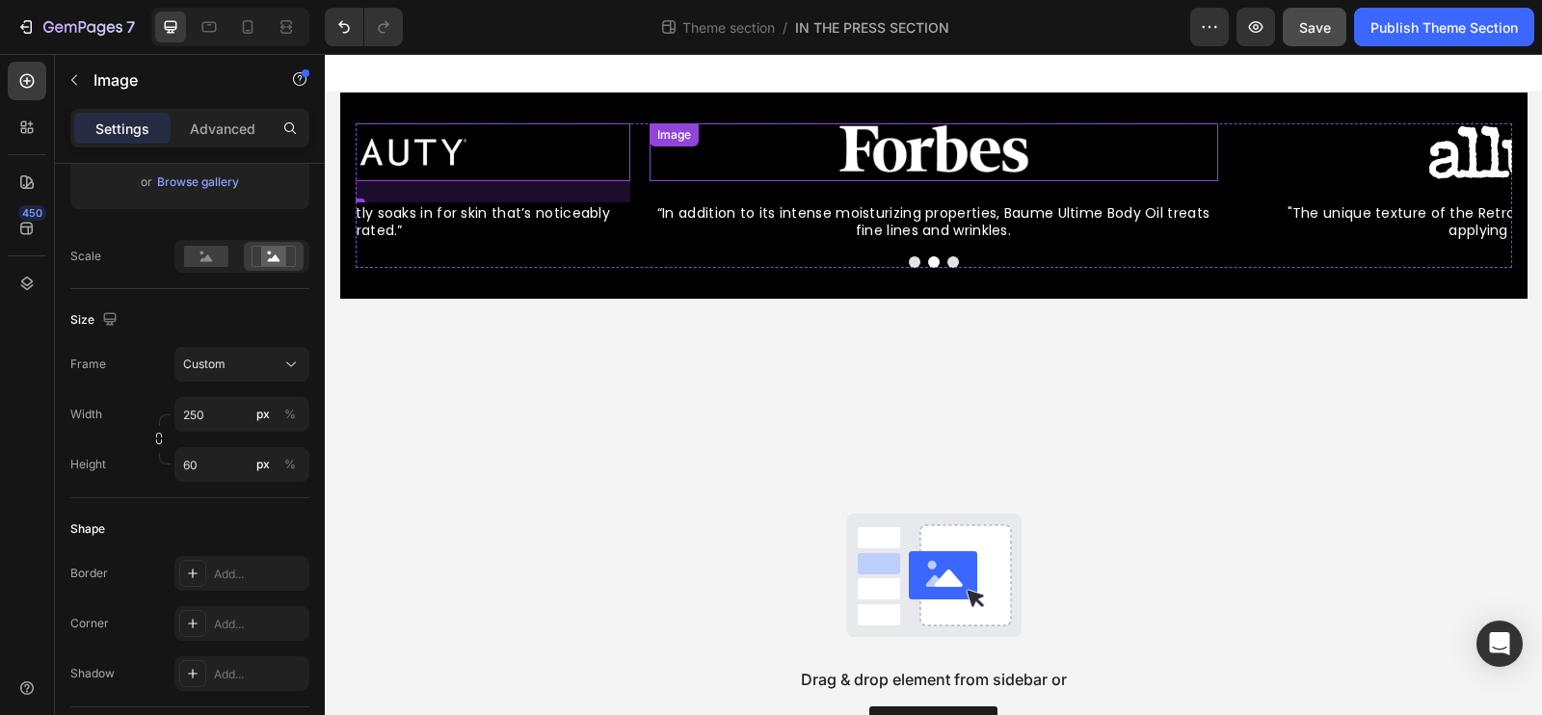
click at [912, 179] on img at bounding box center [933, 152] width 241 height 58
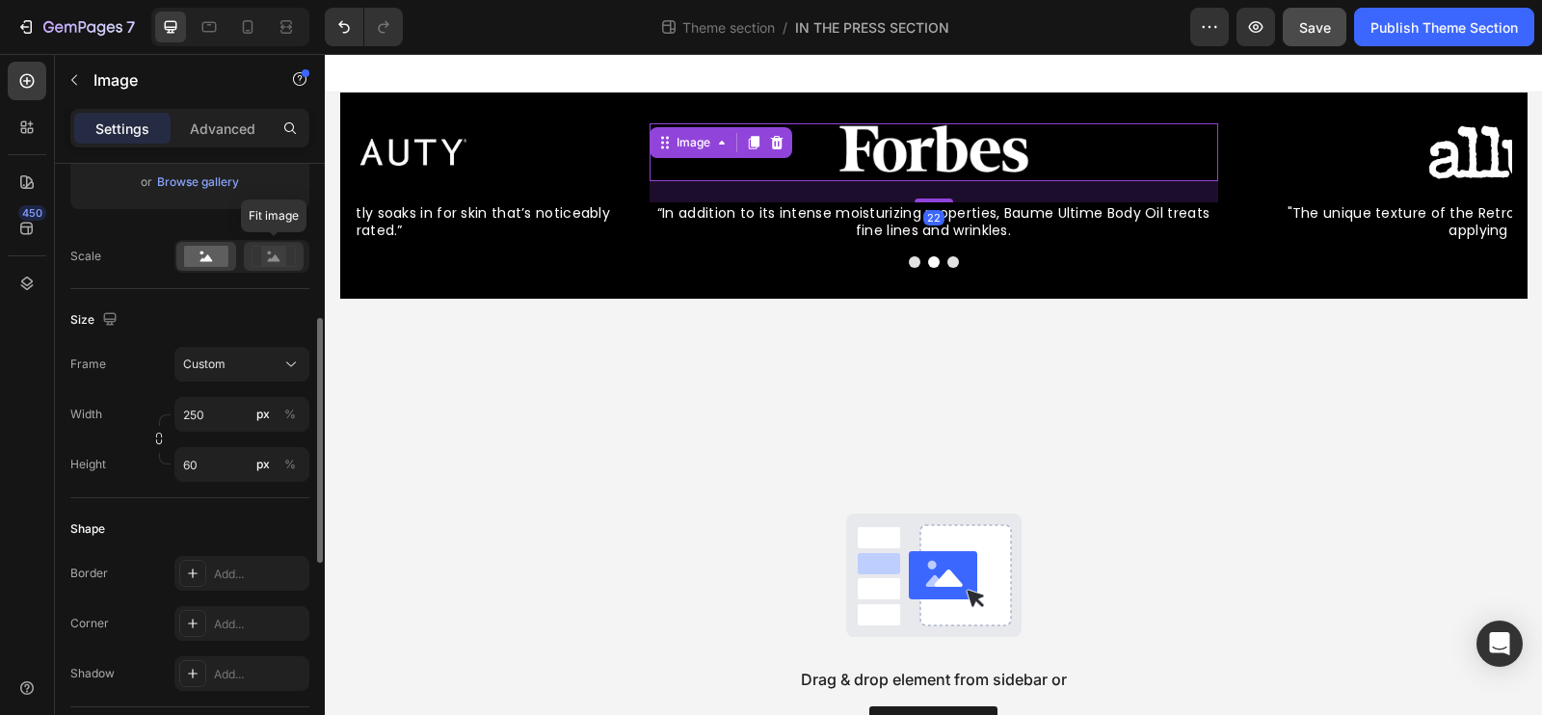
click at [263, 261] on rect at bounding box center [273, 256] width 25 height 19
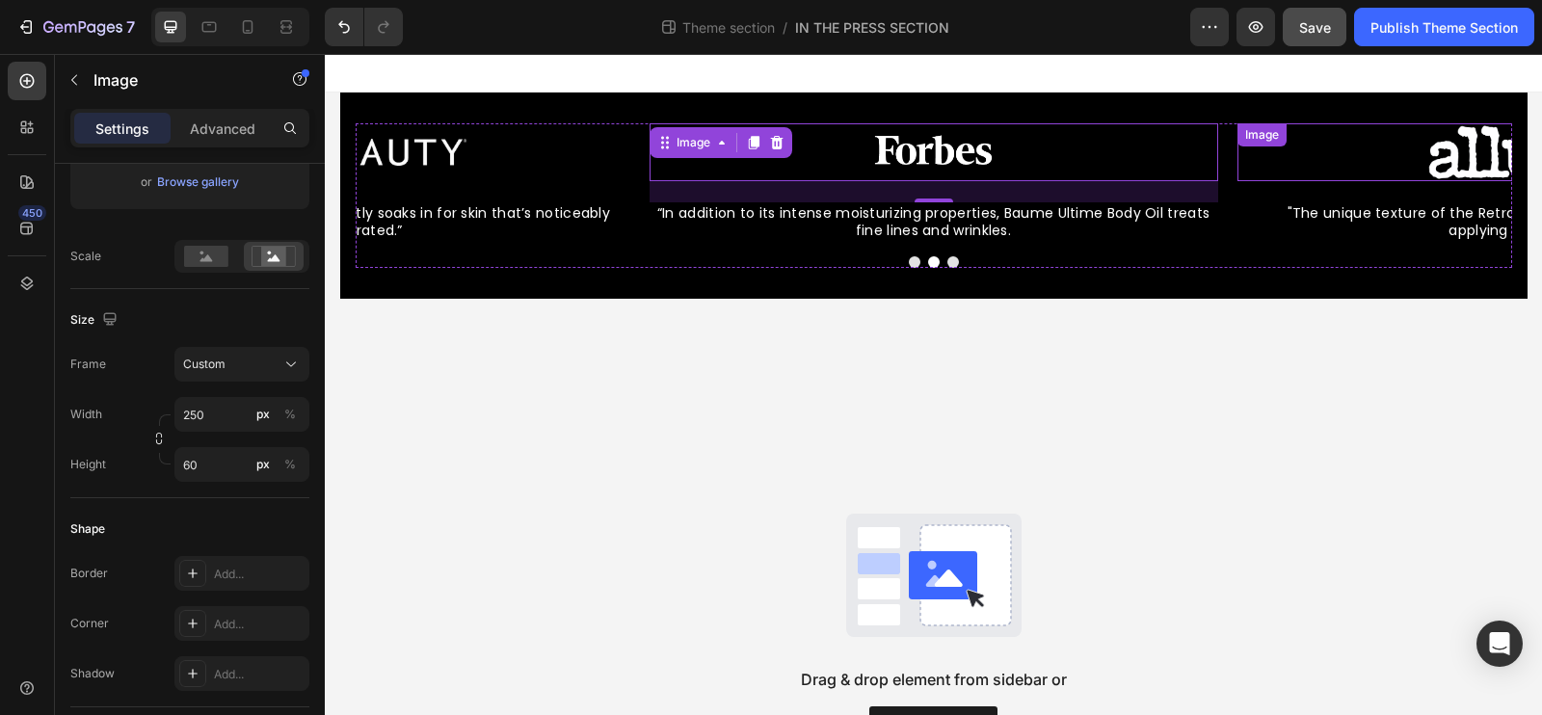
click at [1509, 158] on img at bounding box center [1521, 152] width 241 height 58
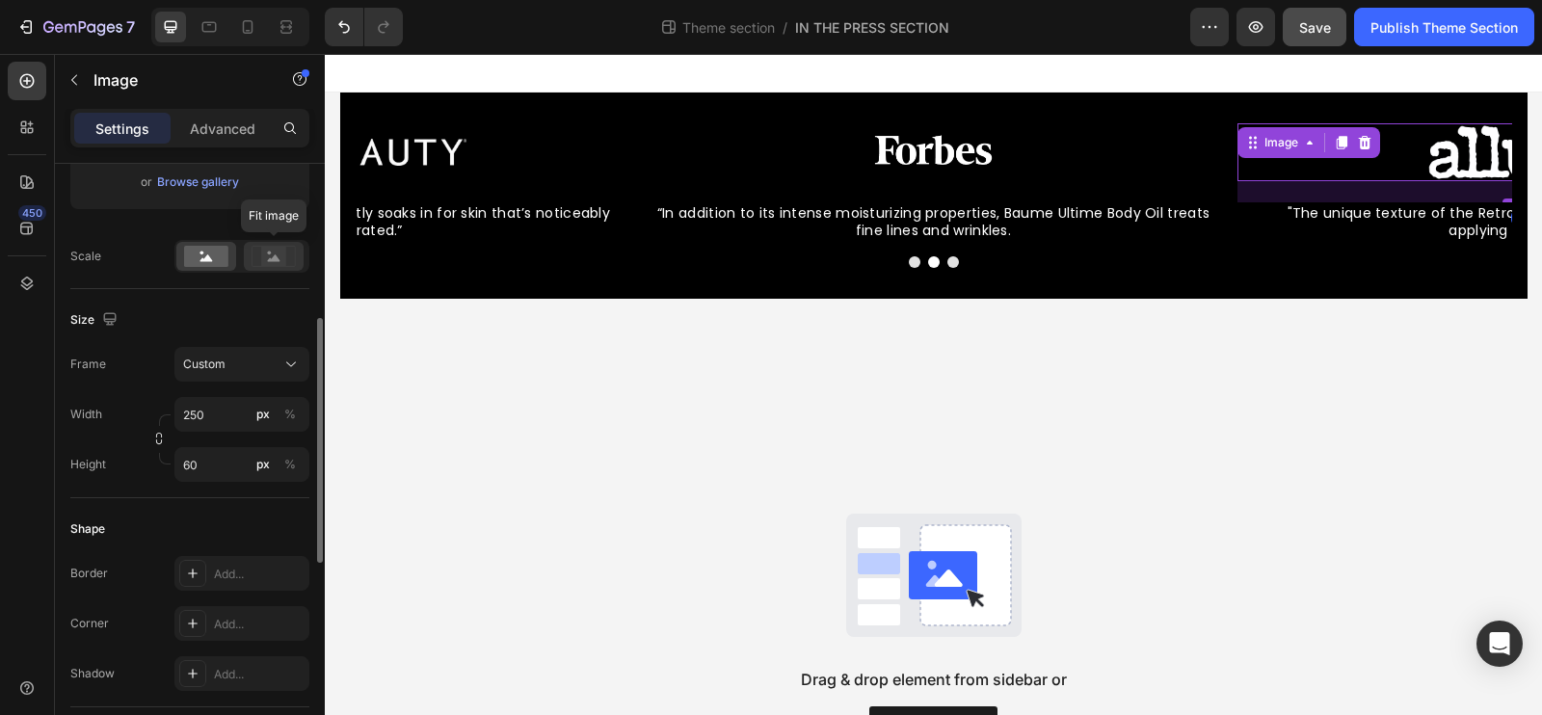
click at [266, 258] on rect at bounding box center [273, 256] width 25 height 19
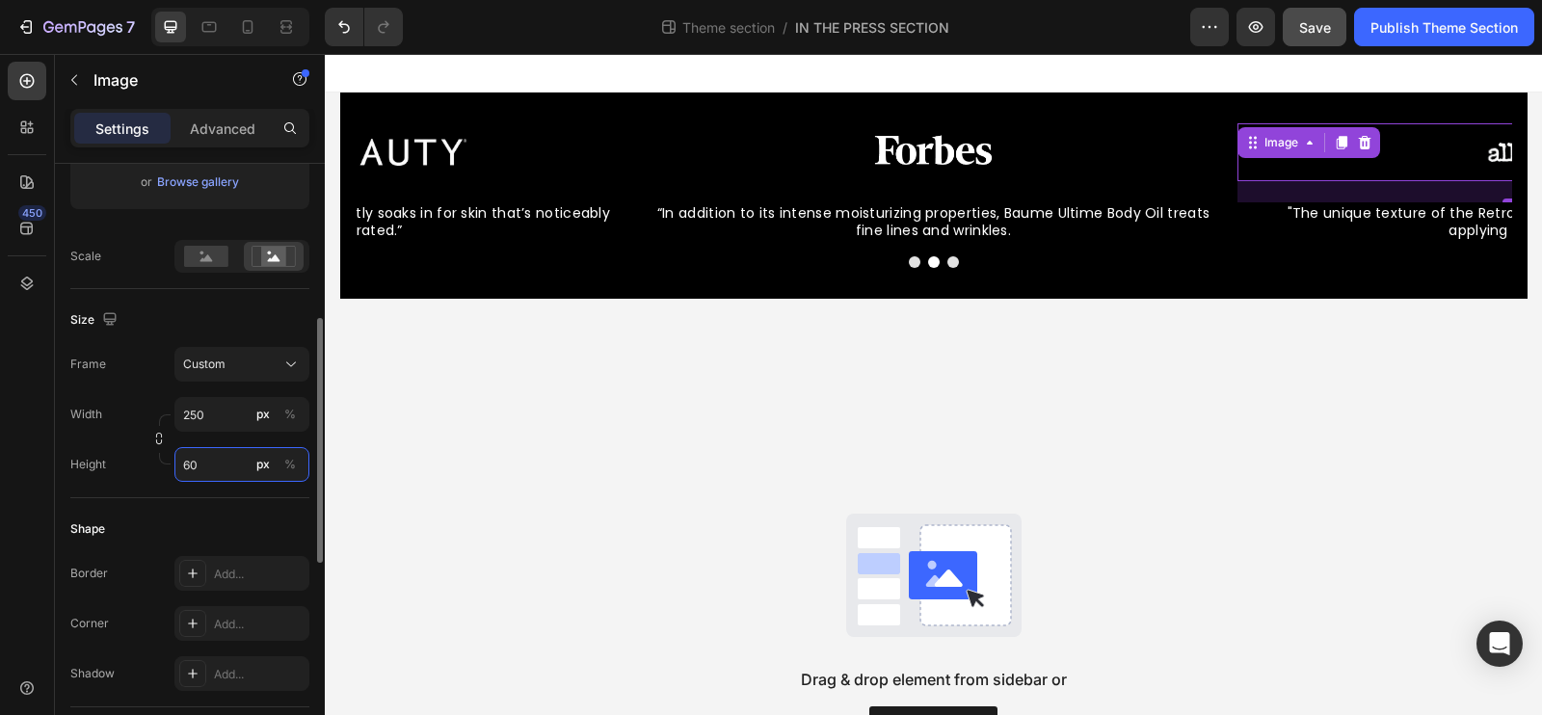
click at [225, 467] on input "60" at bounding box center [241, 464] width 135 height 35
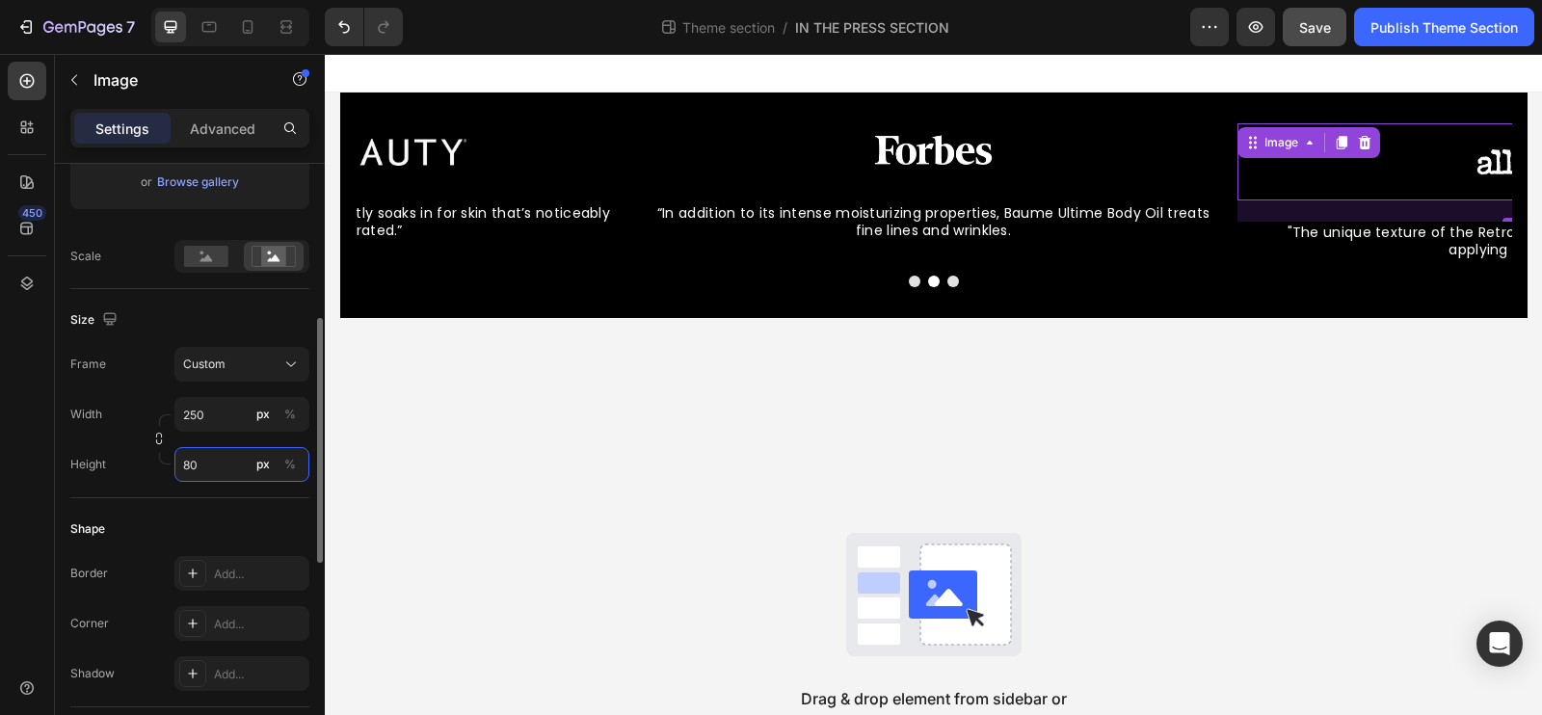
type input "8"
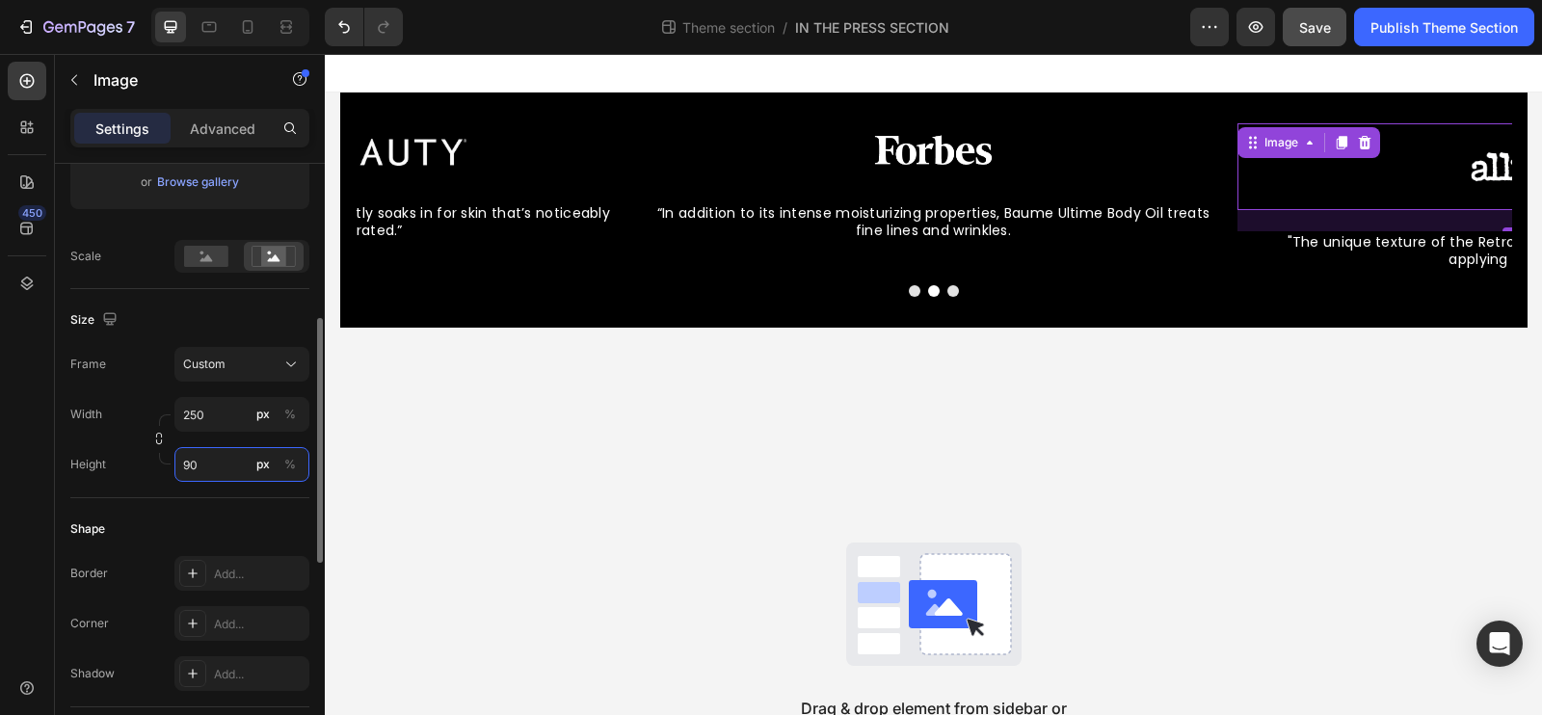
type input "9"
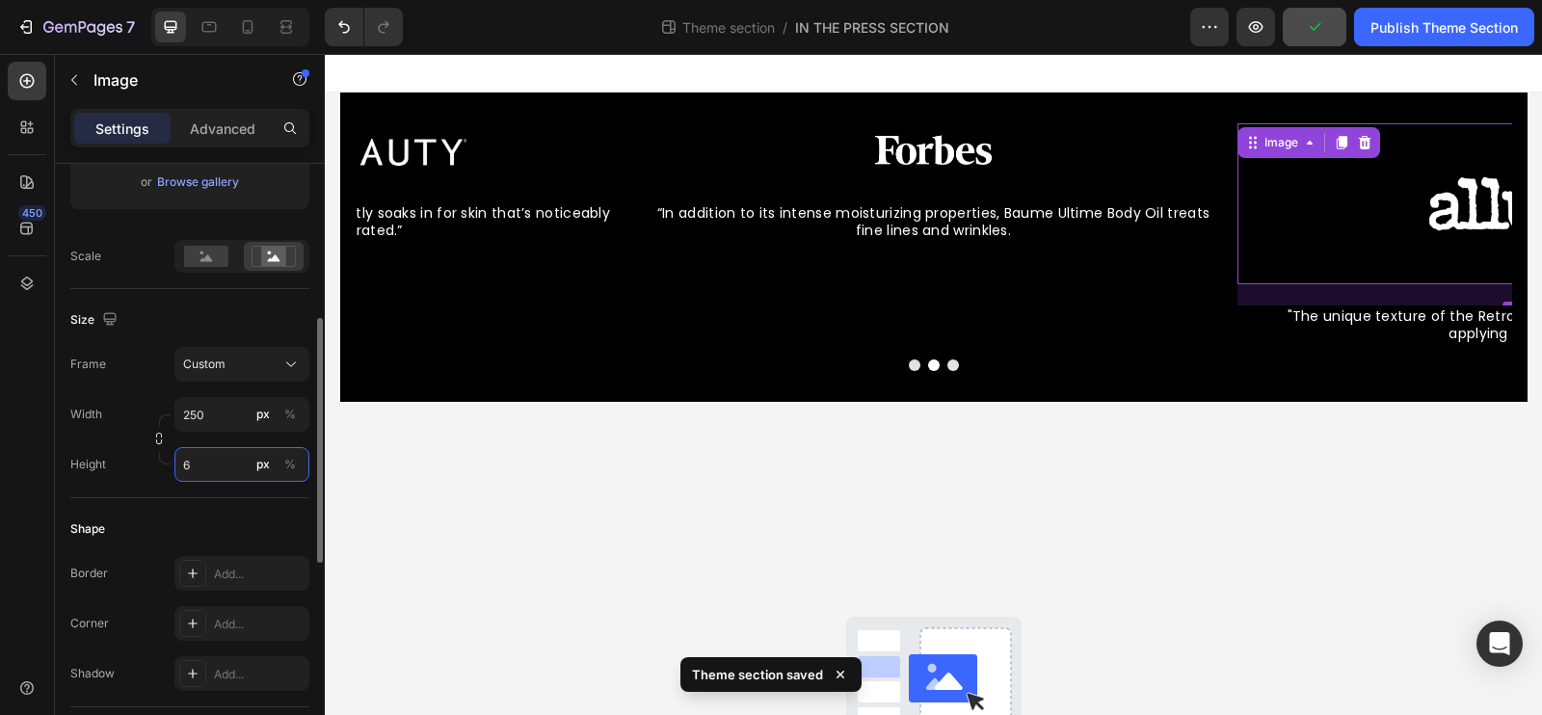
type input "60"
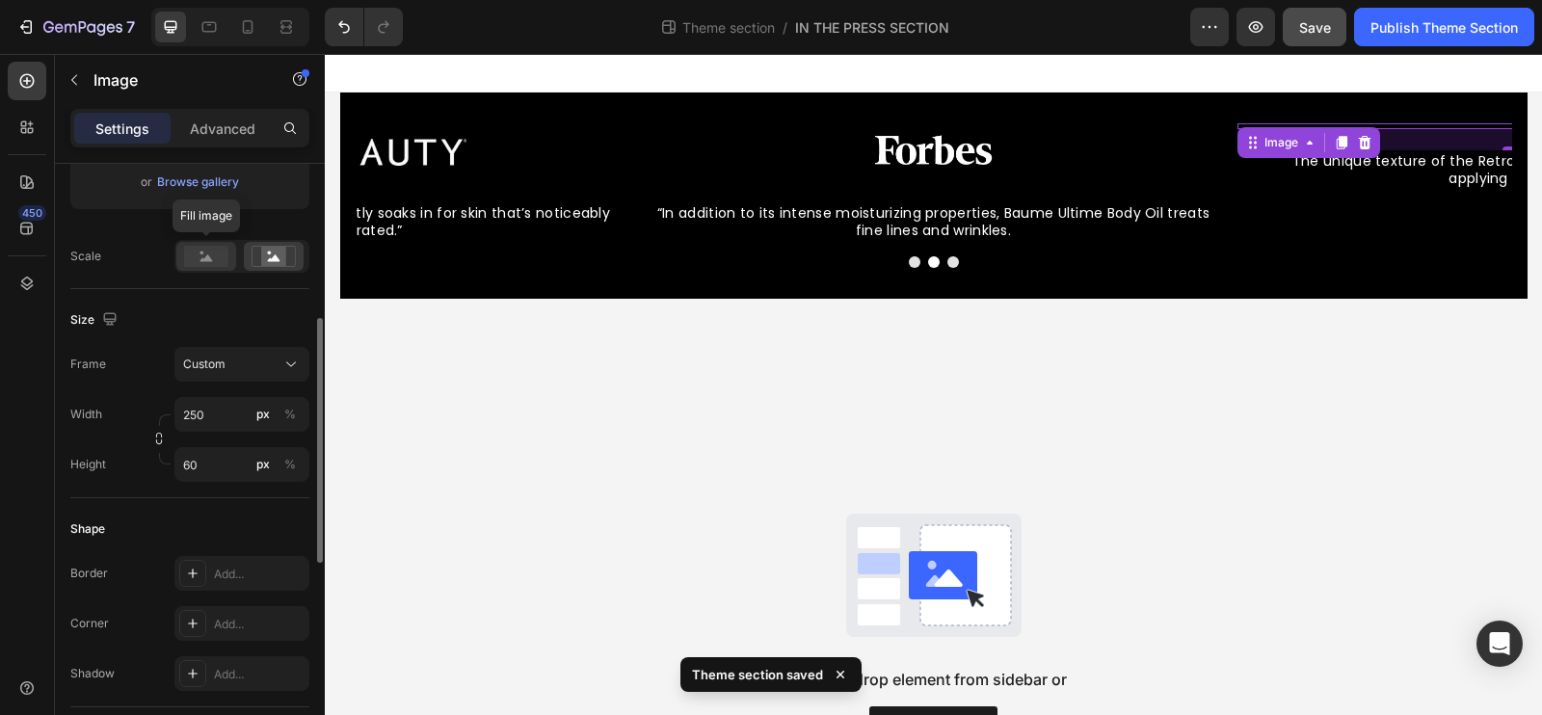
click at [197, 263] on rect at bounding box center [206, 256] width 44 height 21
click at [283, 236] on div "Upload Image https://cdn.shopify.com/s/files/1/0835/4260/6126/files/gempages_47…" at bounding box center [189, 124] width 239 height 297
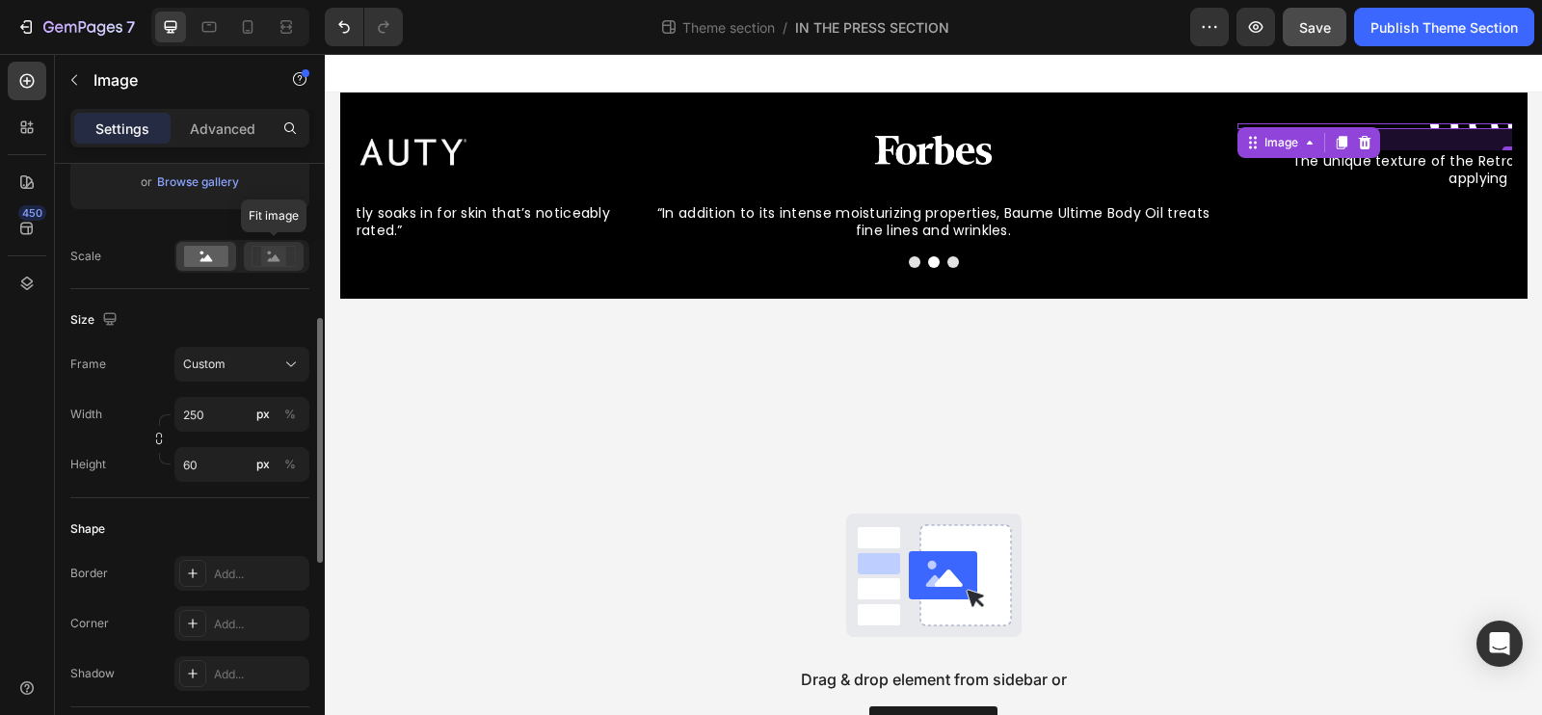
click at [283, 247] on rect at bounding box center [273, 256] width 25 height 19
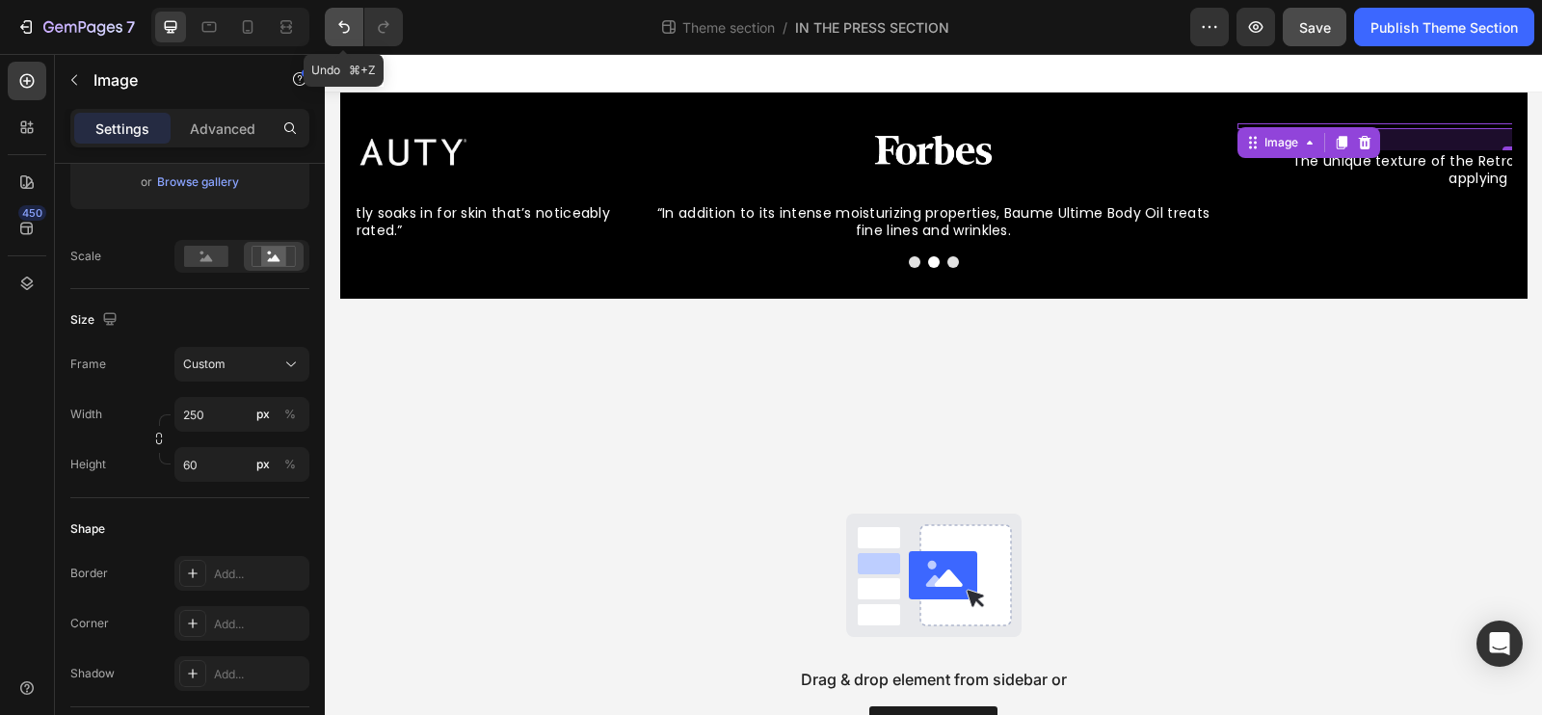
click at [335, 33] on icon "Undo/Redo" at bounding box center [343, 26] width 19 height 19
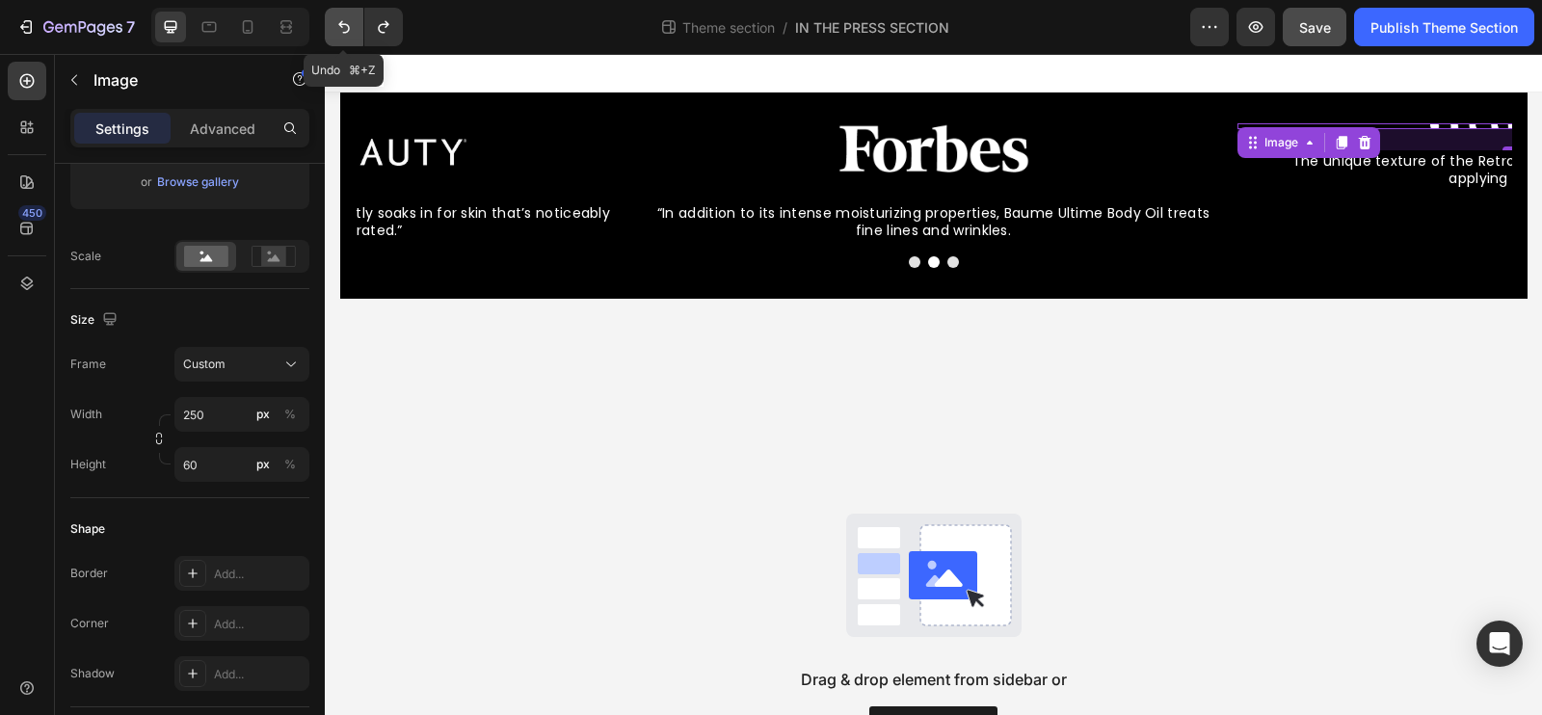
click at [335, 33] on icon "Undo/Redo" at bounding box center [343, 26] width 19 height 19
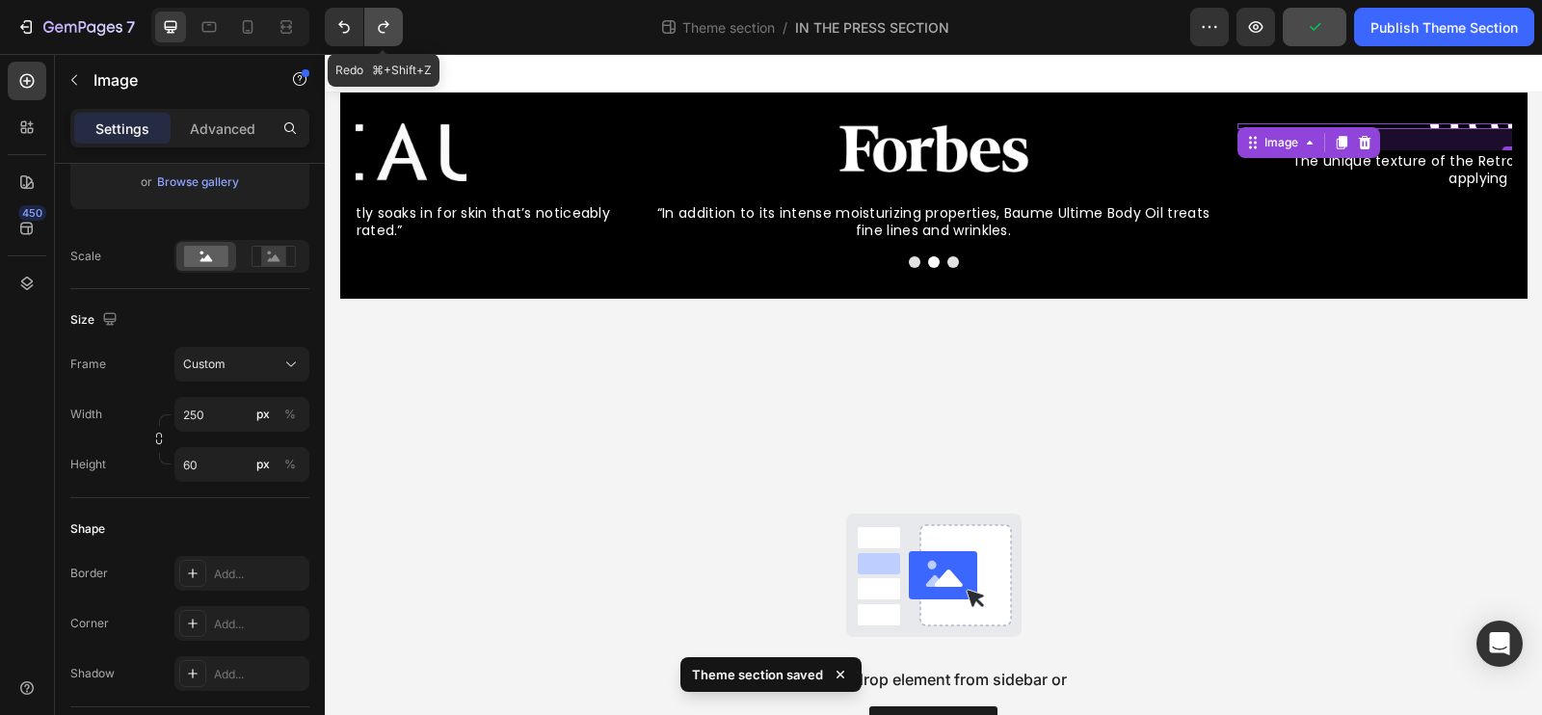
click at [383, 35] on icon "Undo/Redo" at bounding box center [383, 26] width 19 height 19
click at [387, 33] on icon "Undo/Redo" at bounding box center [383, 26] width 19 height 19
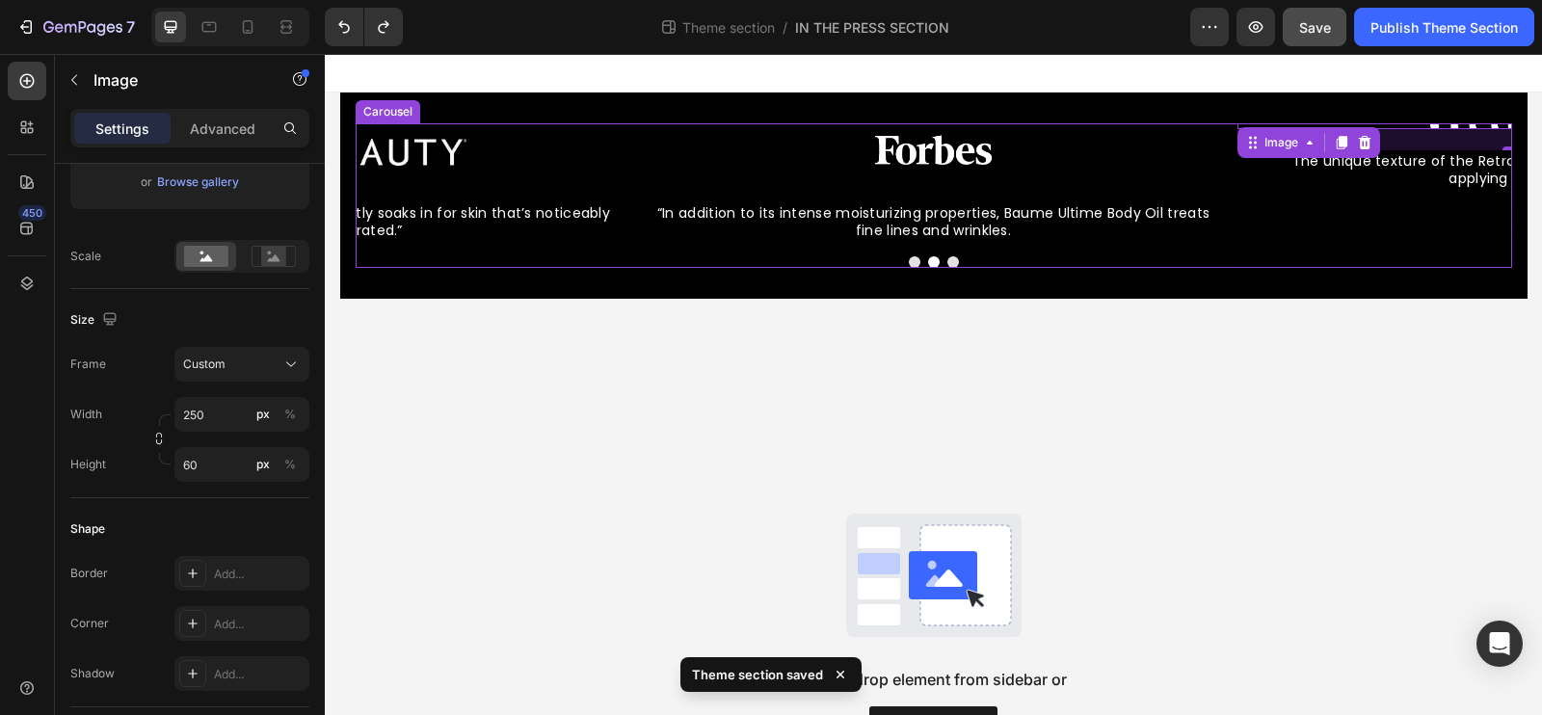
click at [955, 265] on button "Dot" at bounding box center [953, 262] width 12 height 12
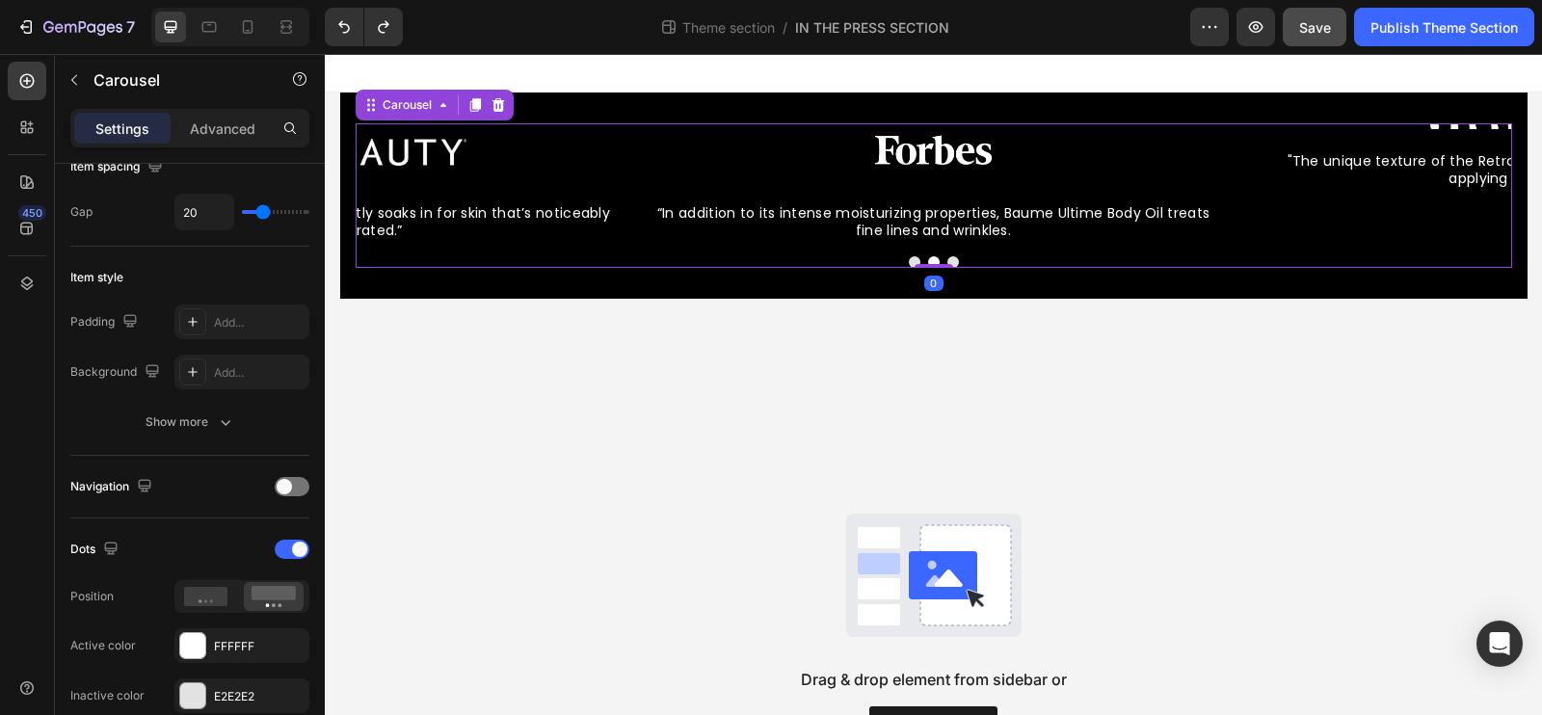
scroll to position [0, 0]
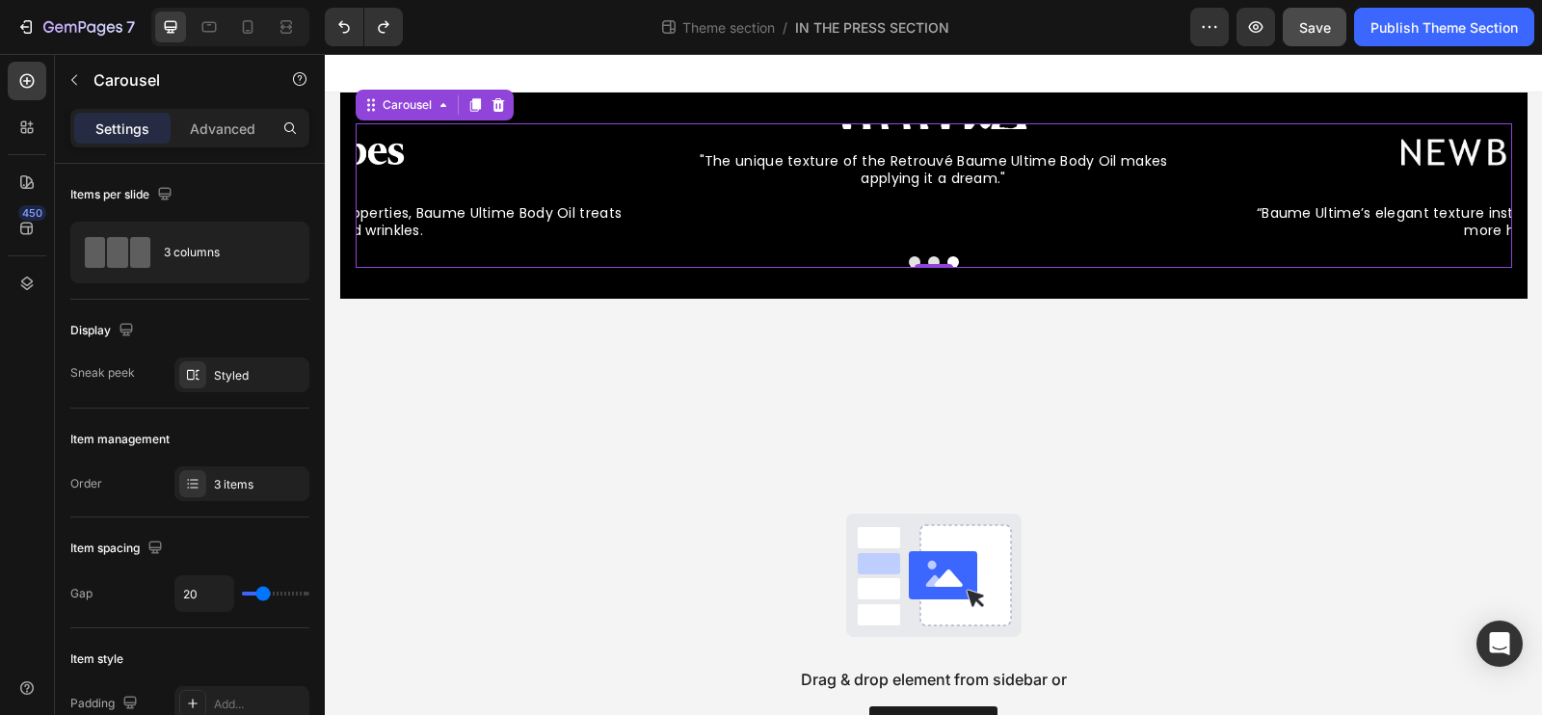
click at [924, 129] on div "Image "The unique texture of the Retrouvé Baume Ultime Body Oil makes applying …" at bounding box center [934, 182] width 569 height 118
click at [921, 125] on img at bounding box center [933, 126] width 241 height 6
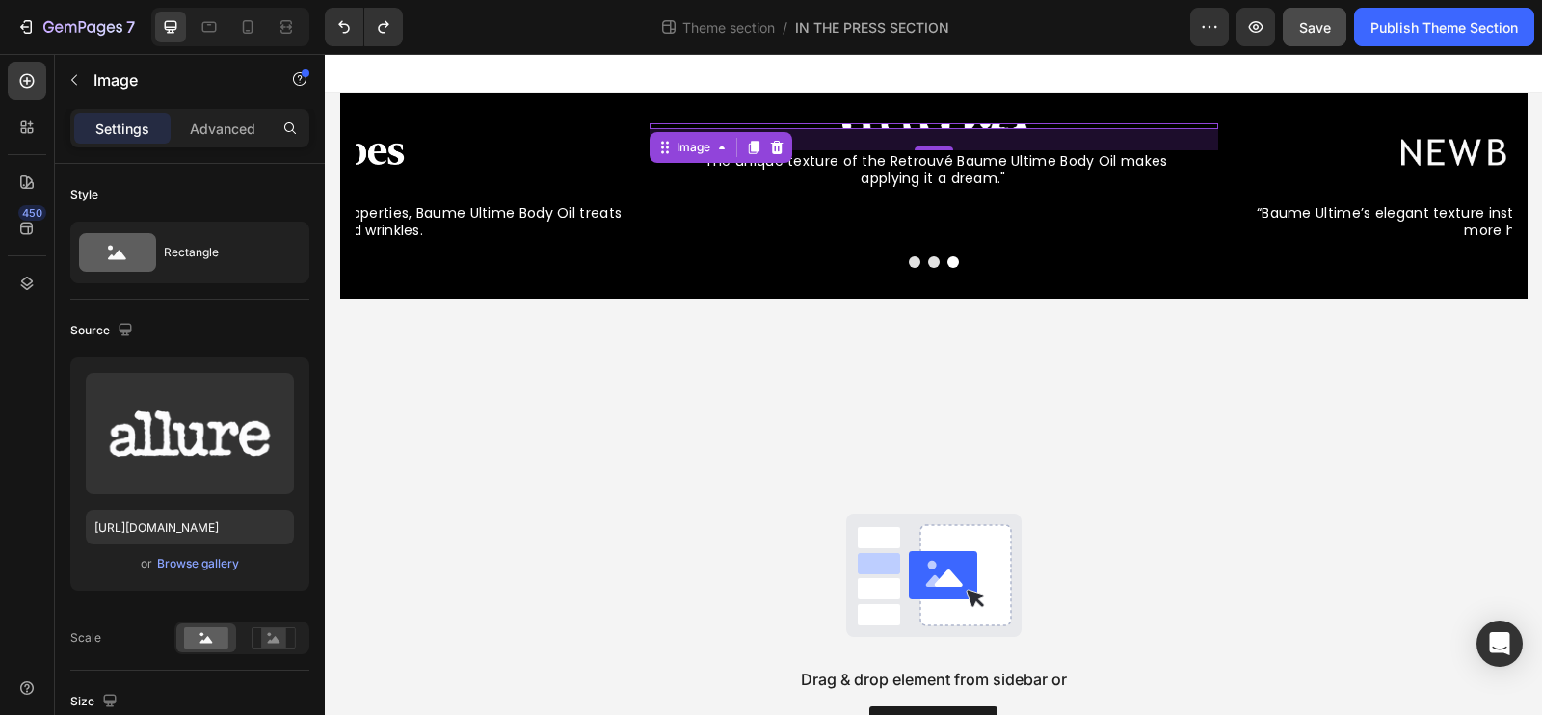
click at [901, 129] on div "22" at bounding box center [934, 139] width 569 height 21
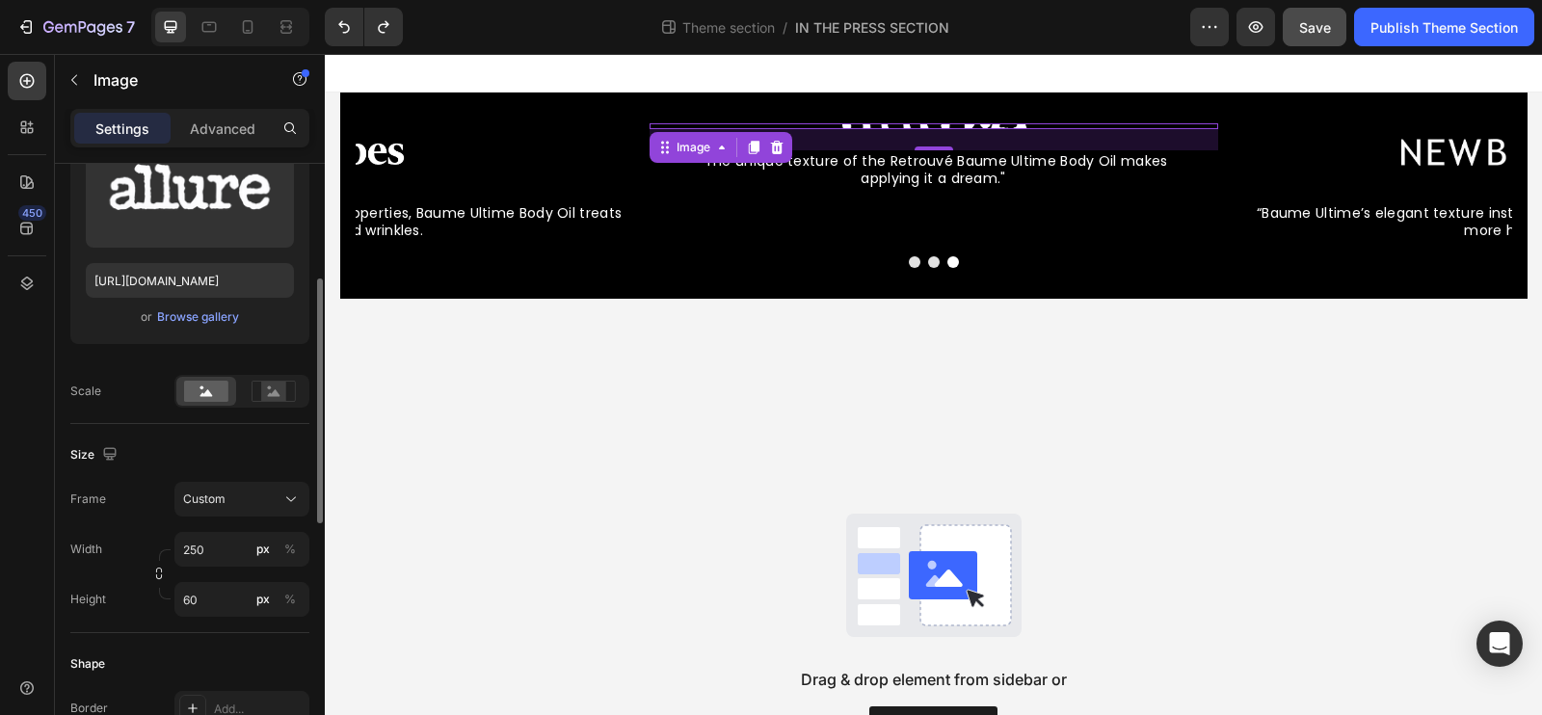
scroll to position [257, 0]
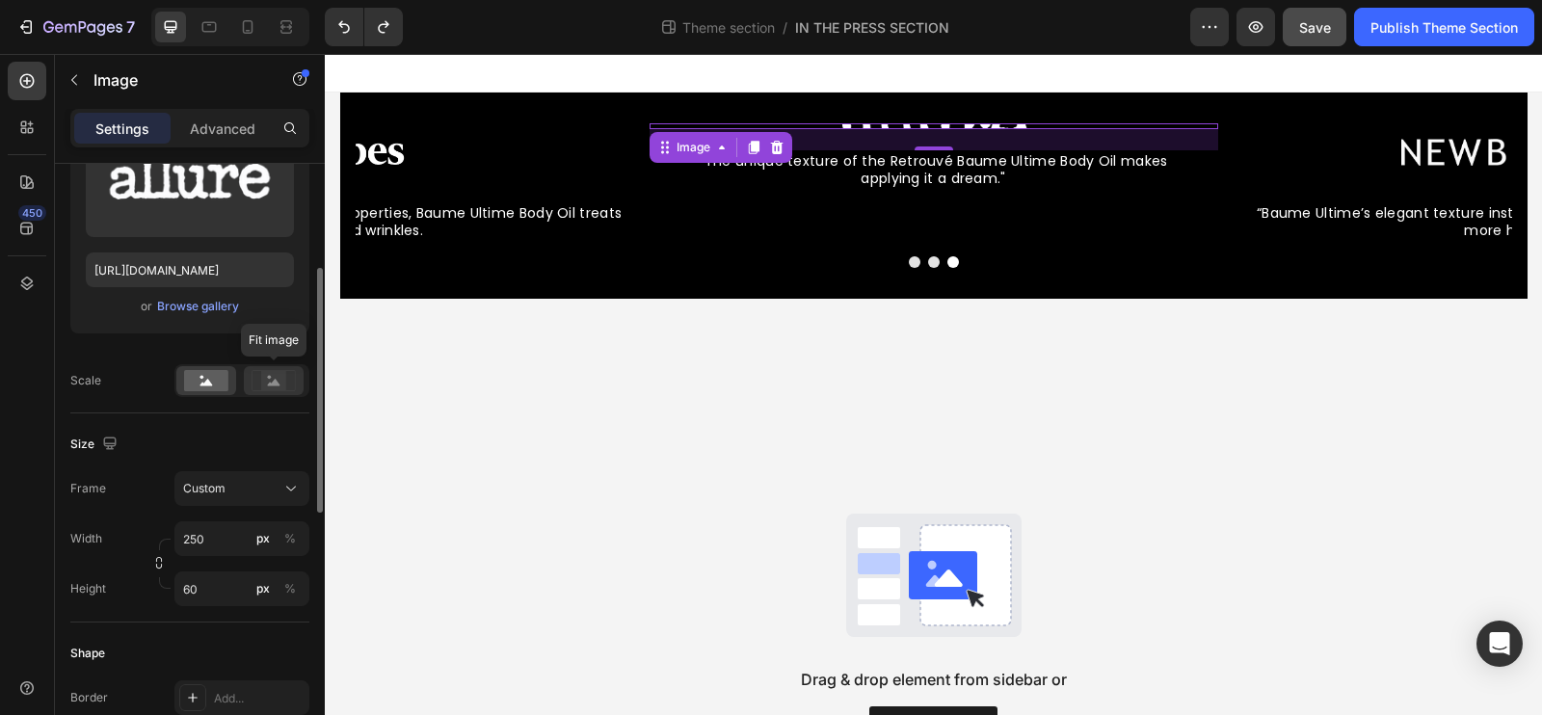
click at [266, 377] on rect at bounding box center [273, 380] width 25 height 19
click at [212, 382] on rect at bounding box center [206, 380] width 44 height 21
click at [228, 496] on button "Custom" at bounding box center [241, 488] width 135 height 35
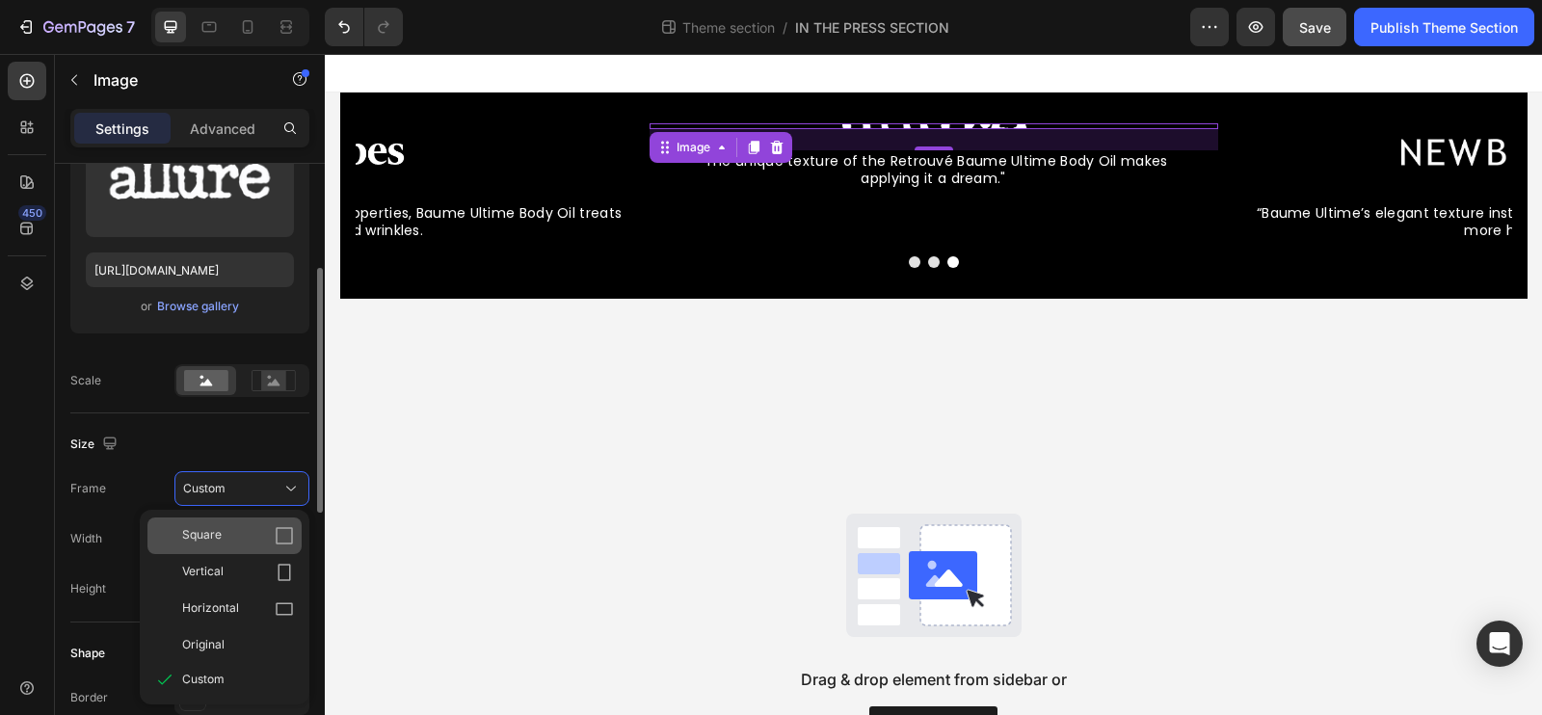
click at [227, 542] on div "Square" at bounding box center [238, 535] width 112 height 19
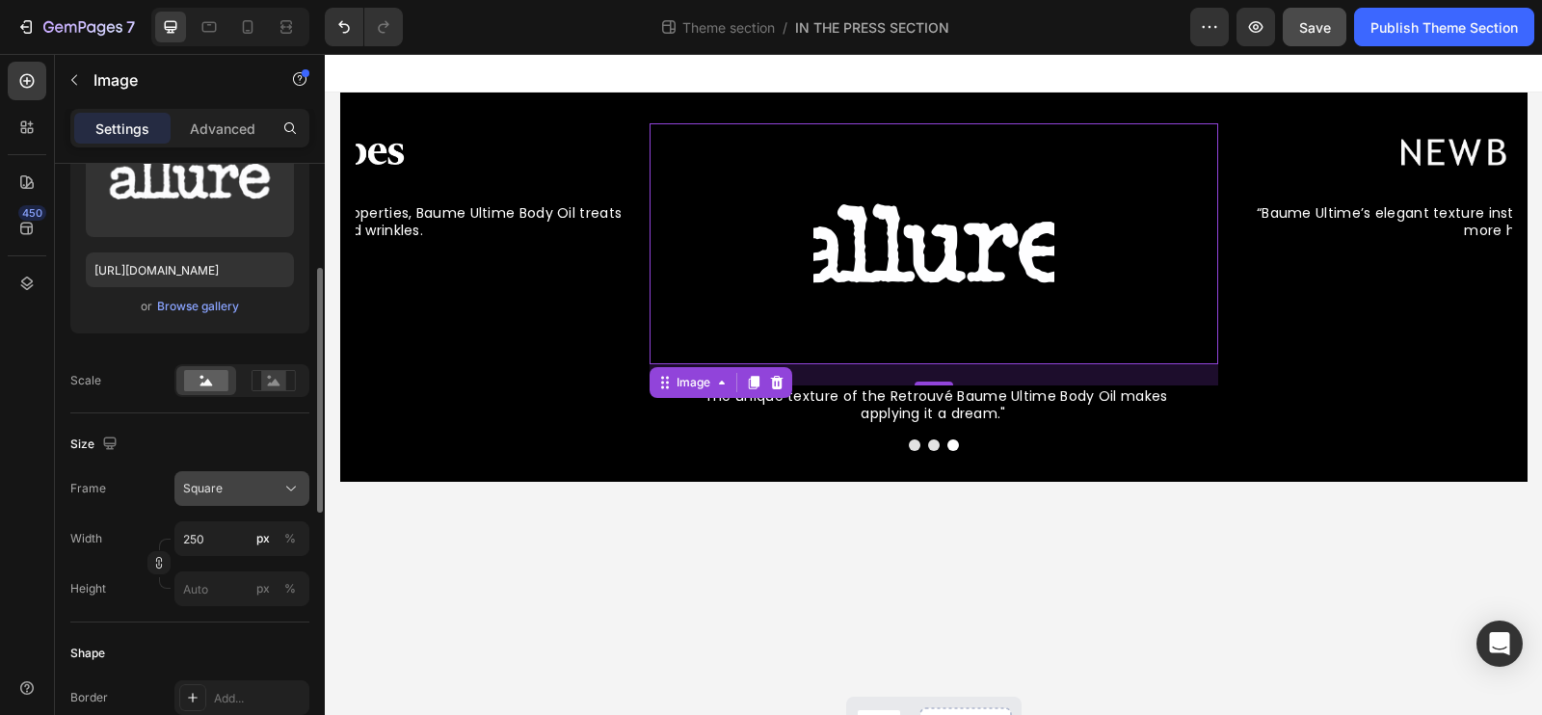
click at [238, 494] on div "Square" at bounding box center [242, 488] width 118 height 19
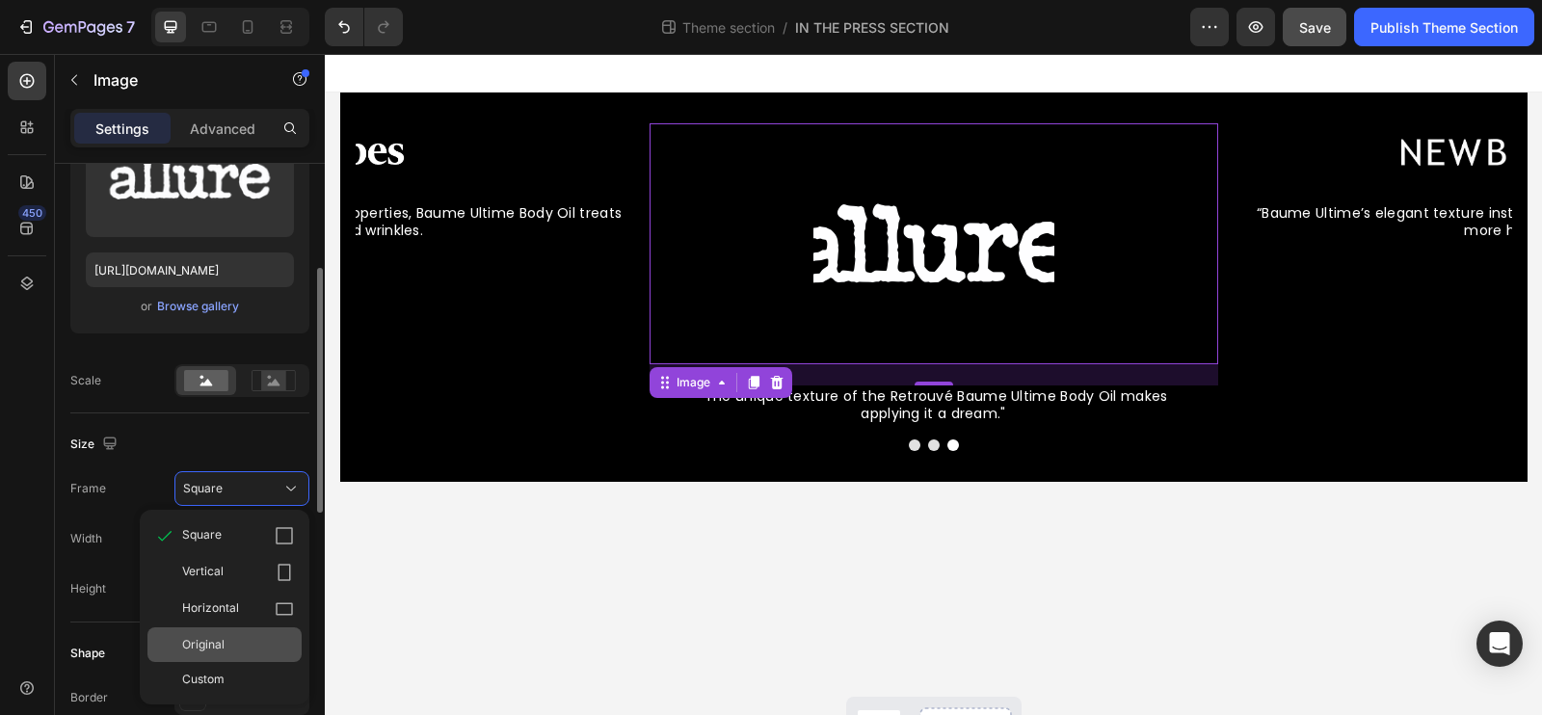
click at [216, 644] on span "Original" at bounding box center [203, 644] width 42 height 17
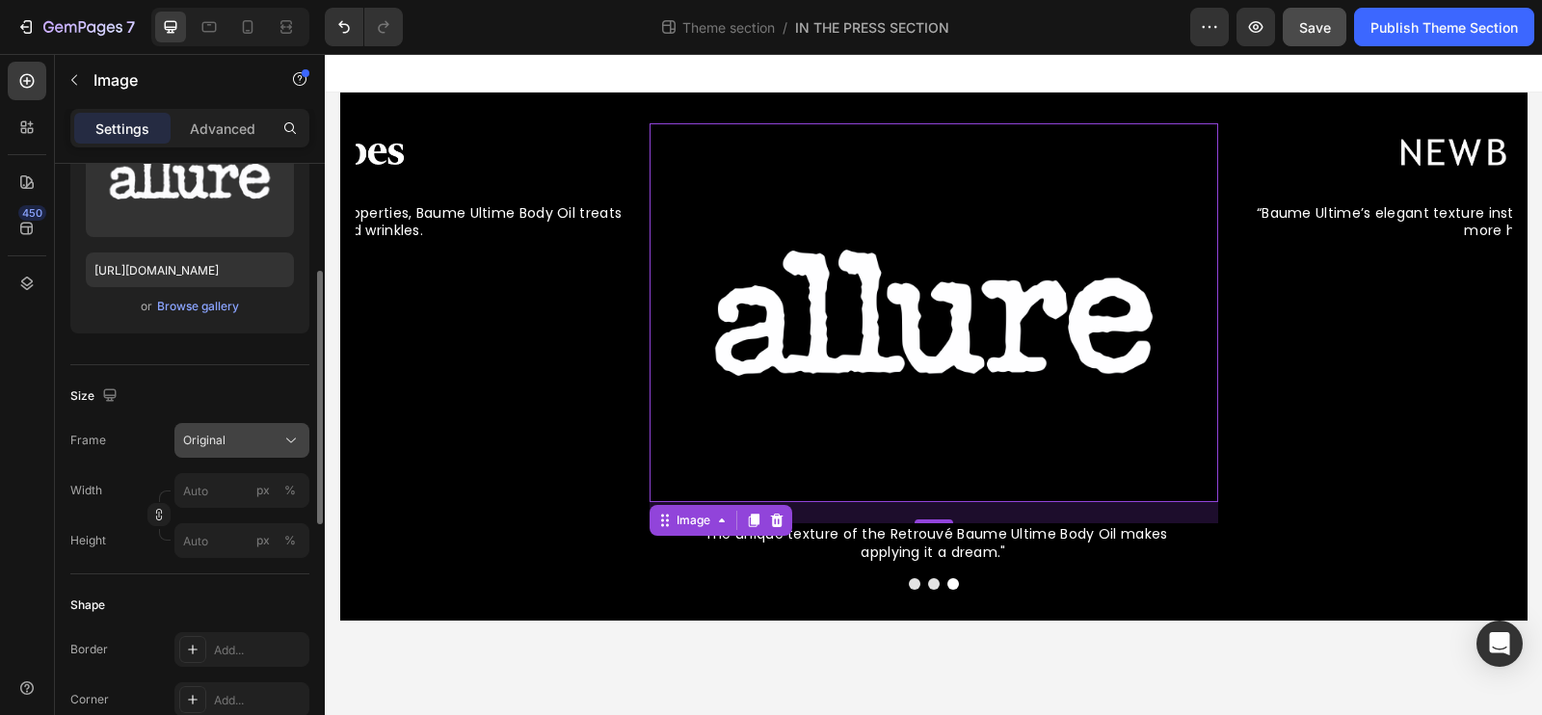
click at [250, 455] on button "Original" at bounding box center [241, 440] width 135 height 35
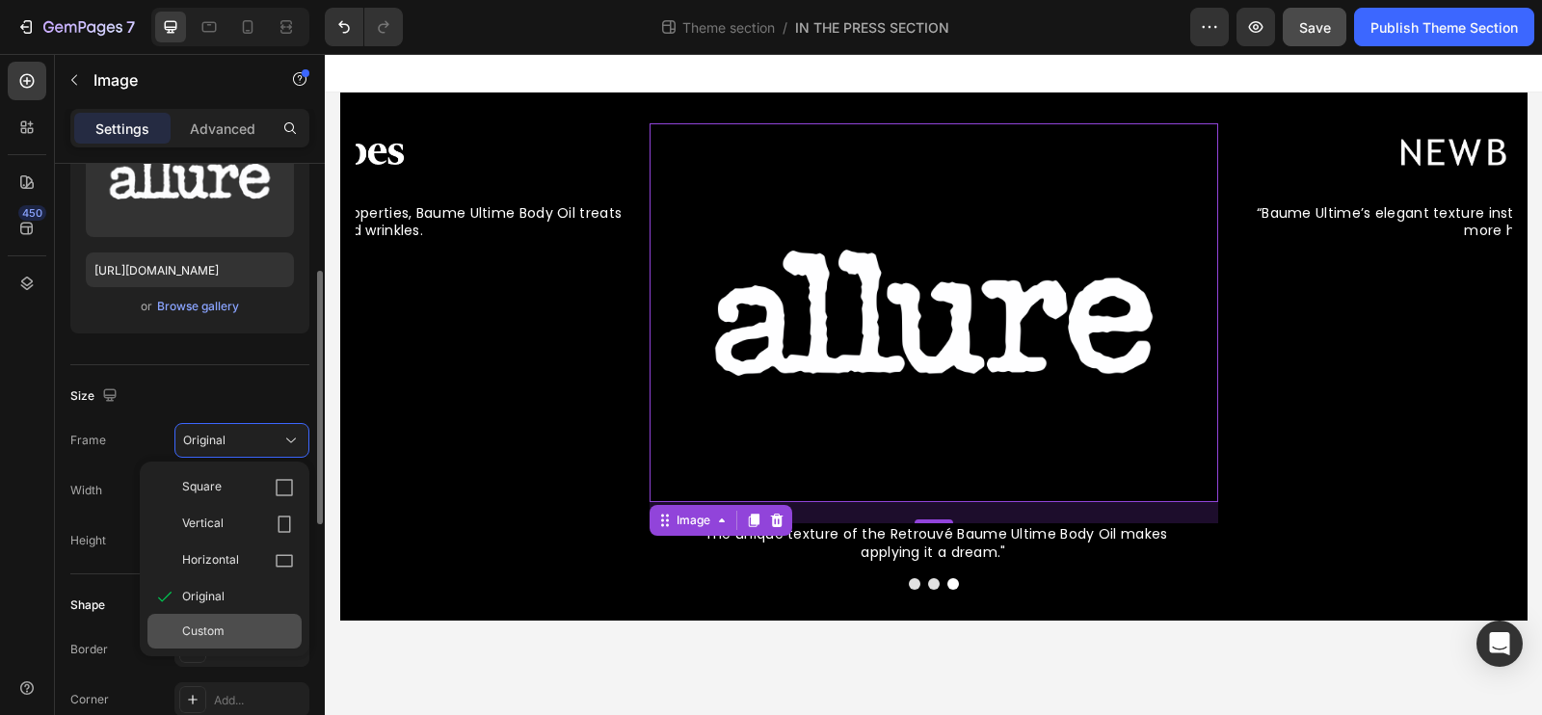
click at [241, 623] on div "Custom" at bounding box center [238, 631] width 112 height 17
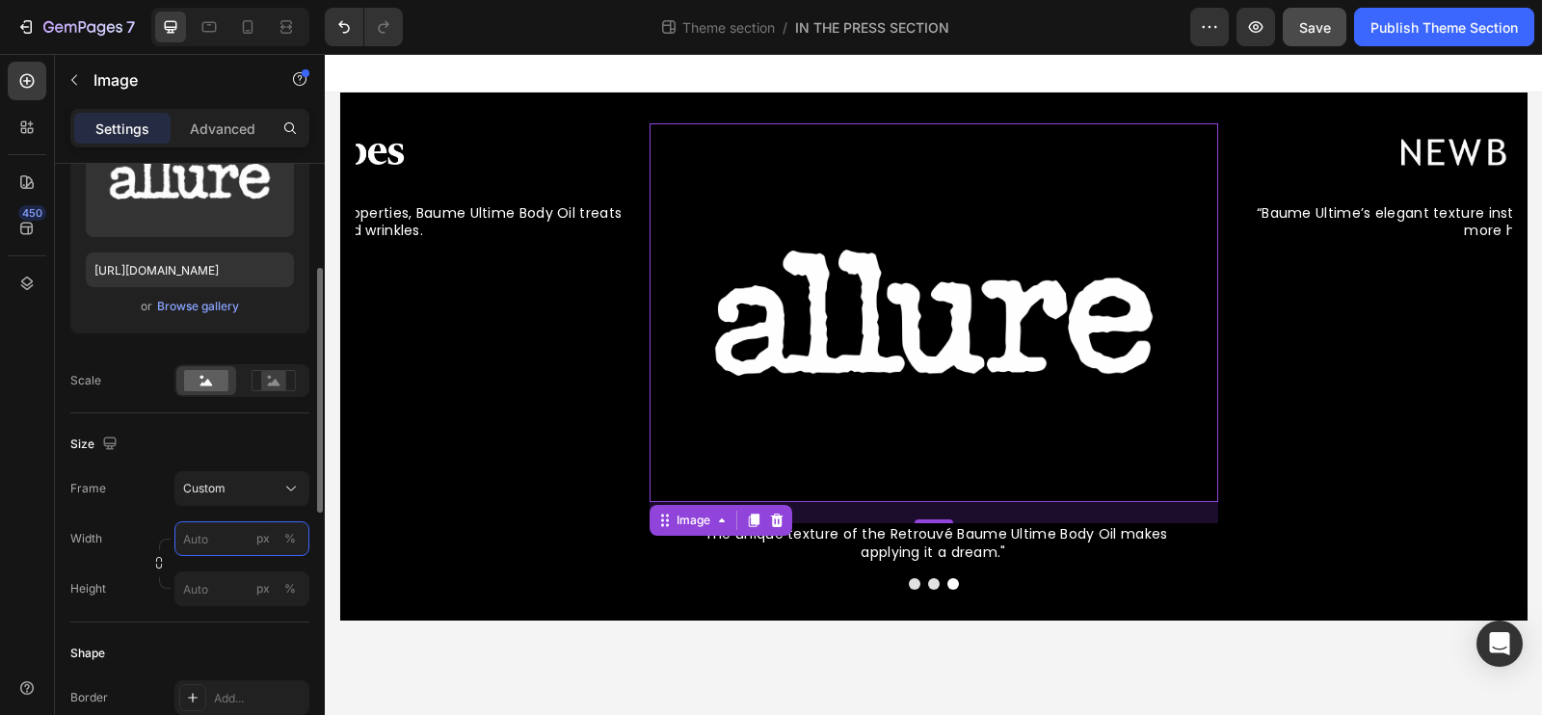
click at [239, 546] on input "px %" at bounding box center [241, 538] width 135 height 35
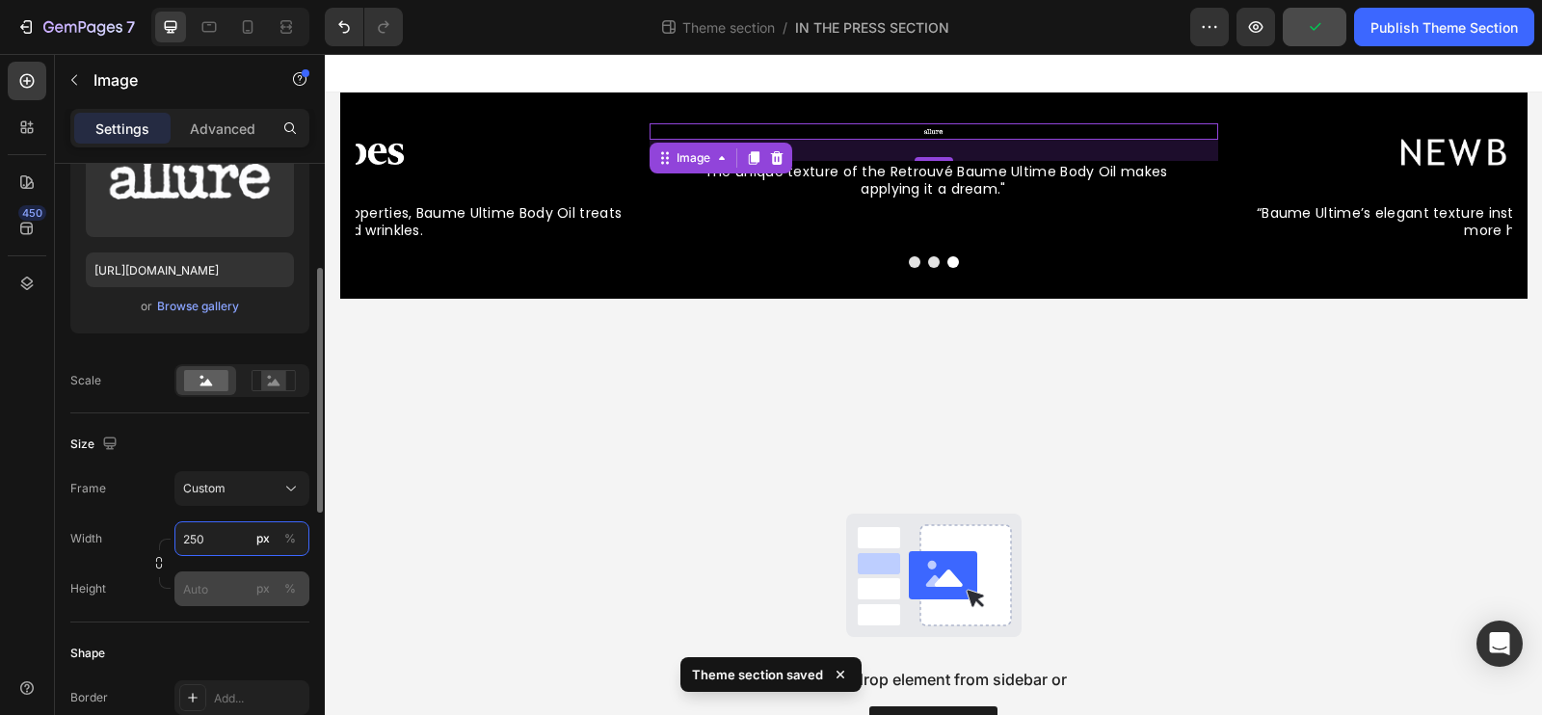
type input "250"
click at [200, 591] on input "px %" at bounding box center [241, 589] width 135 height 35
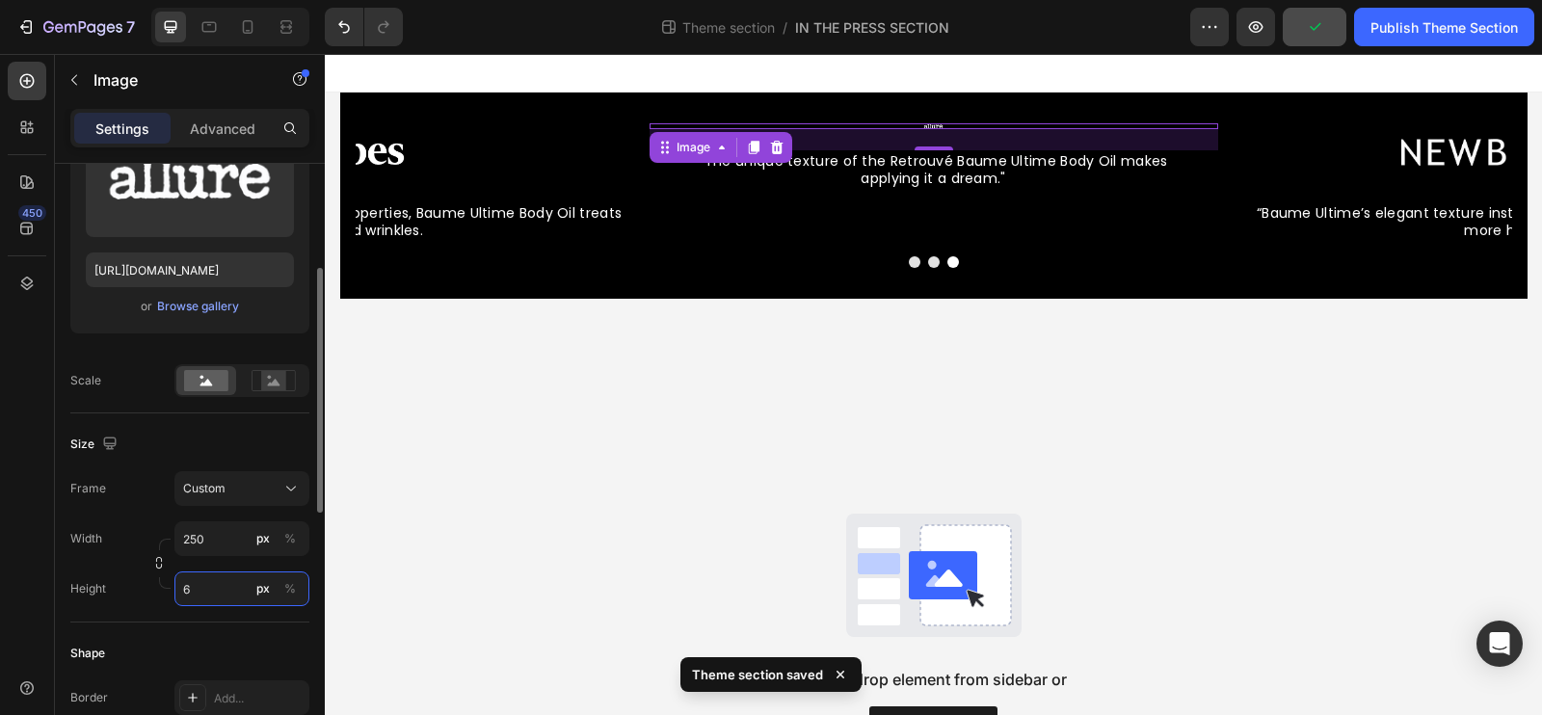
type input "60"
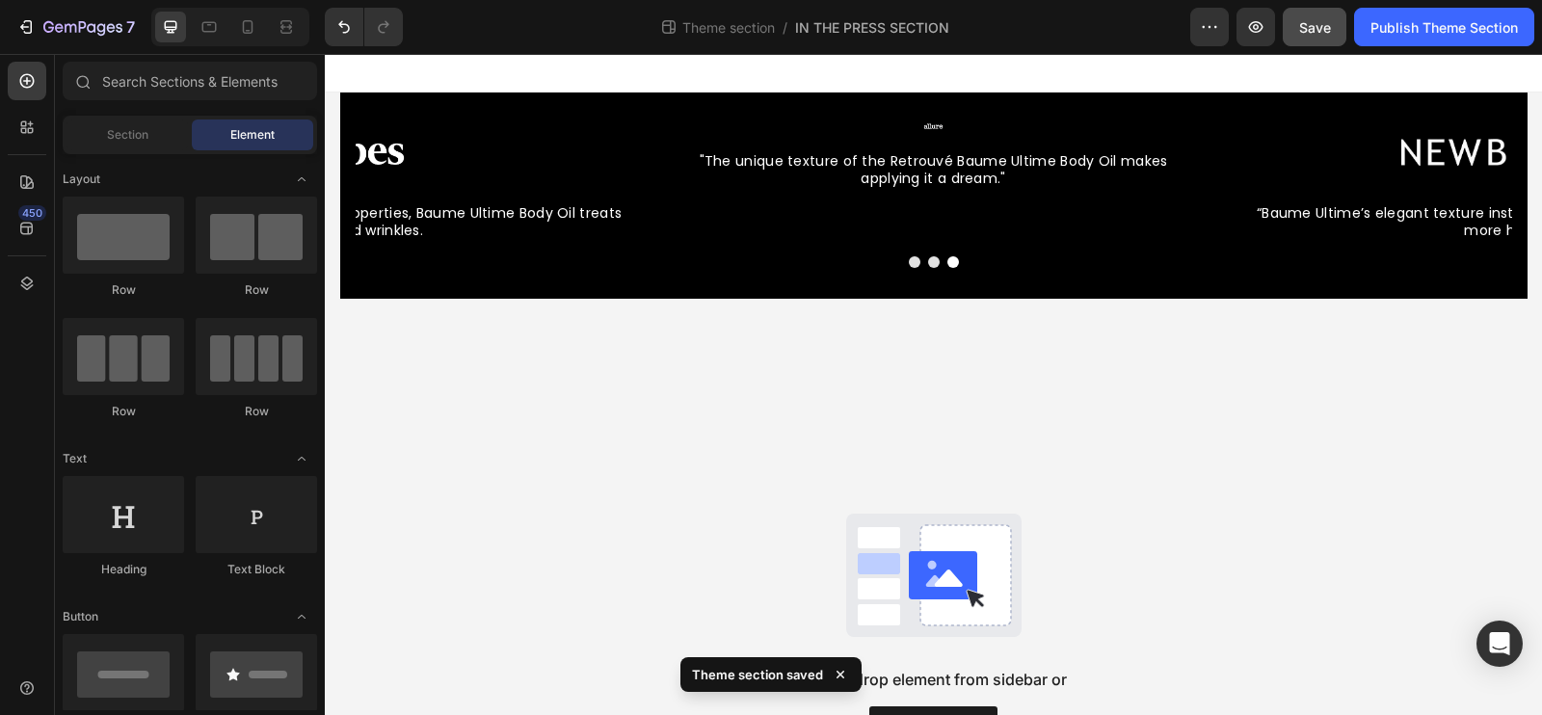
click at [471, 543] on div "Drag & drop element from sidebar or Explore Library" at bounding box center [933, 629] width 1217 height 661
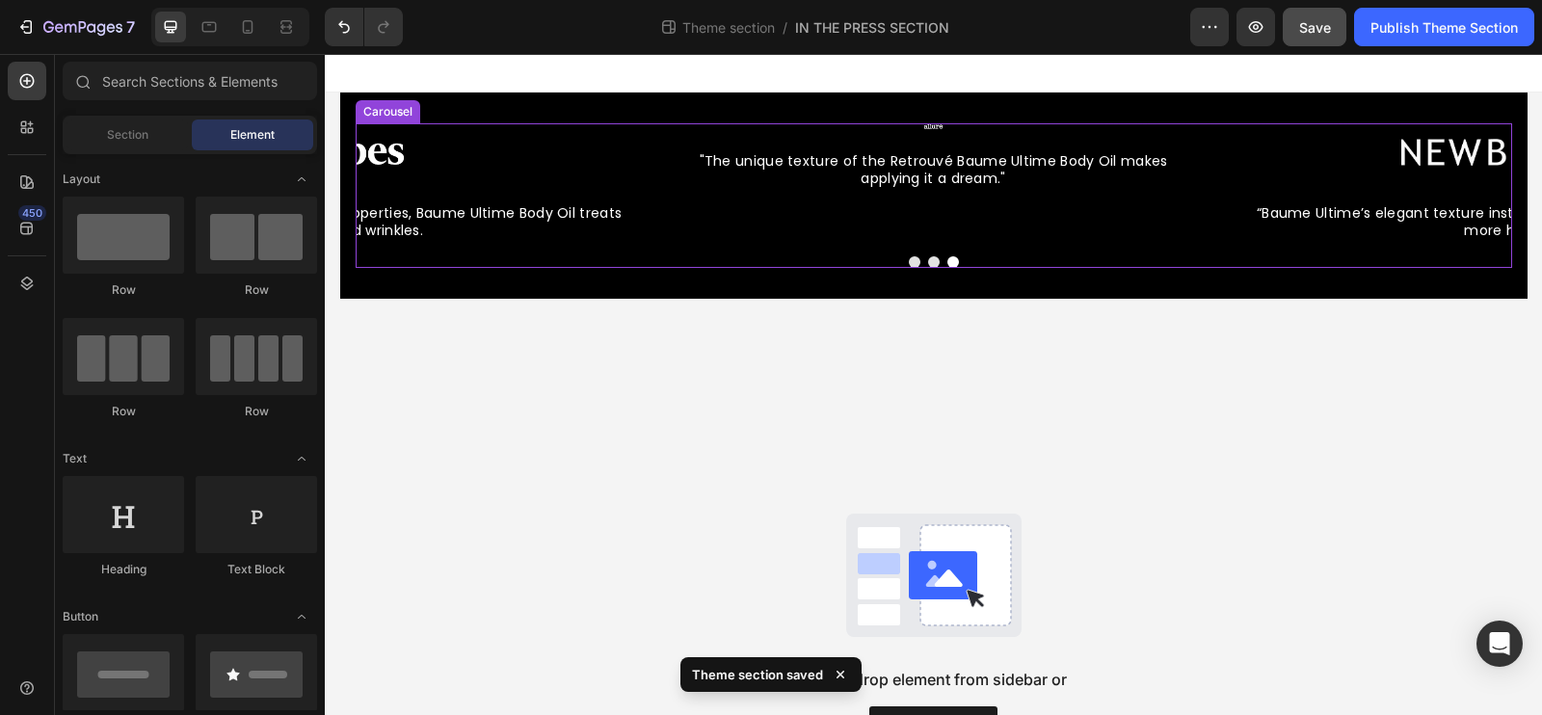
click at [930, 129] on div "Image "The unique texture of the Retrouvé Baume Ultime Body Oil makes applying …" at bounding box center [934, 182] width 569 height 118
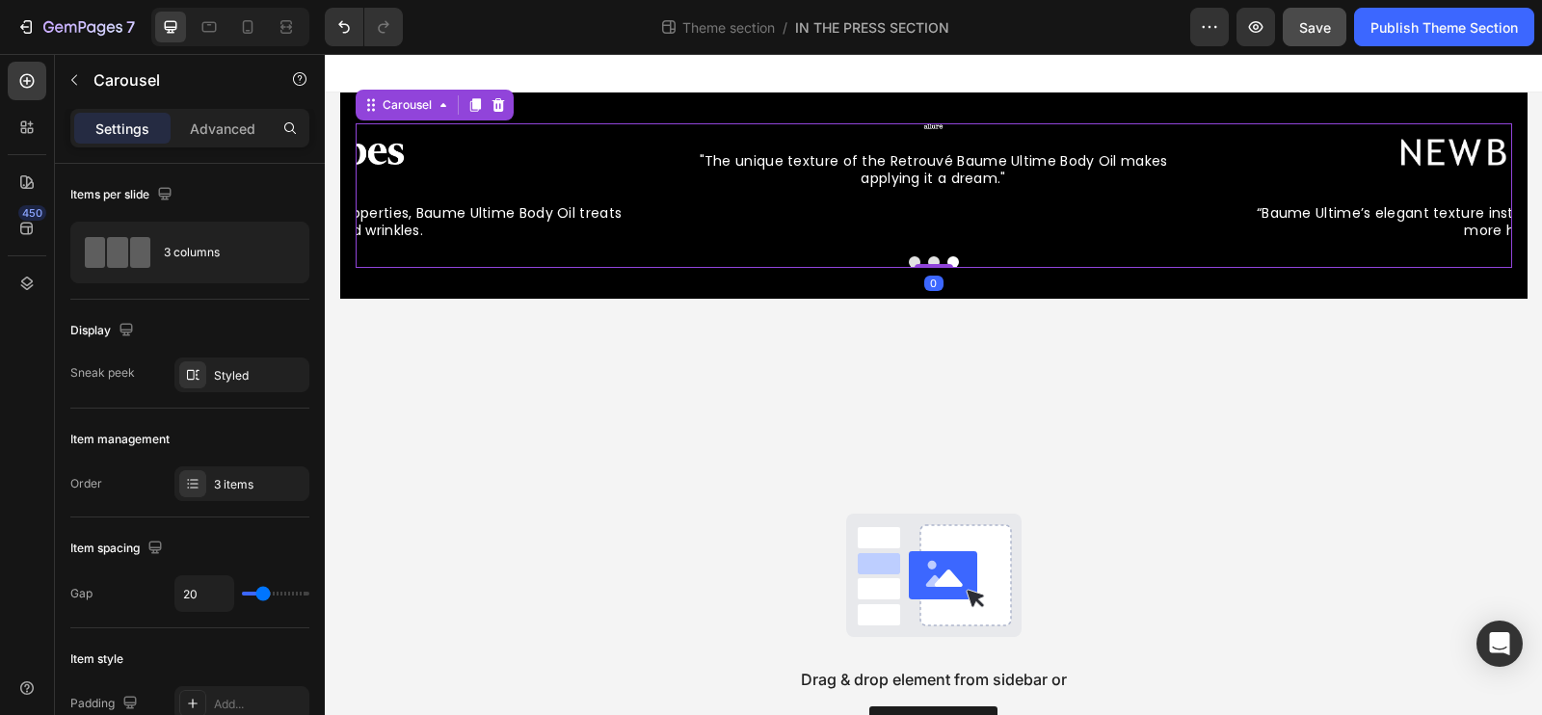
click at [937, 129] on div "Image "The unique texture of the Retrouvé Baume Ultime Body Oil makes applying …" at bounding box center [934, 182] width 569 height 118
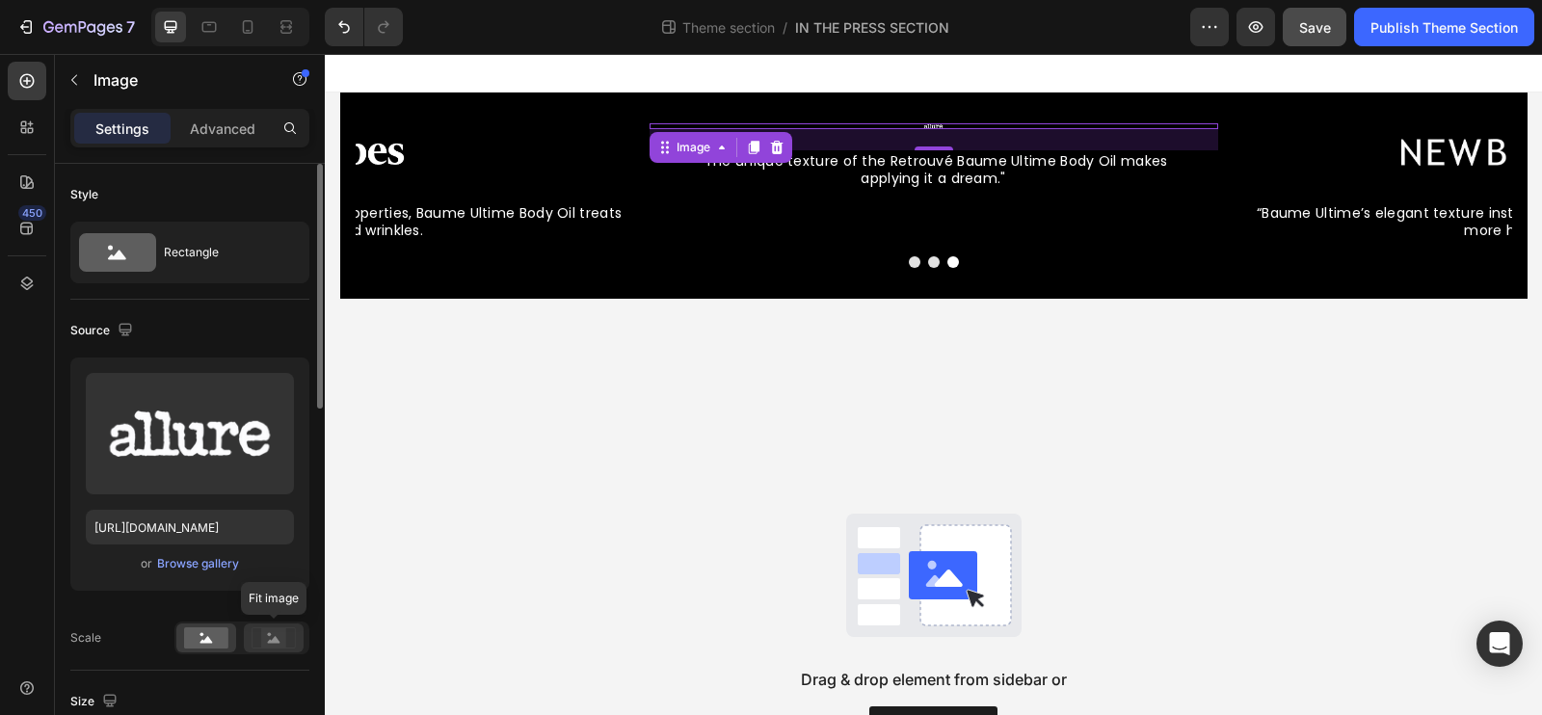
click at [274, 643] on rect at bounding box center [273, 637] width 25 height 19
click at [212, 642] on rect at bounding box center [206, 637] width 44 height 21
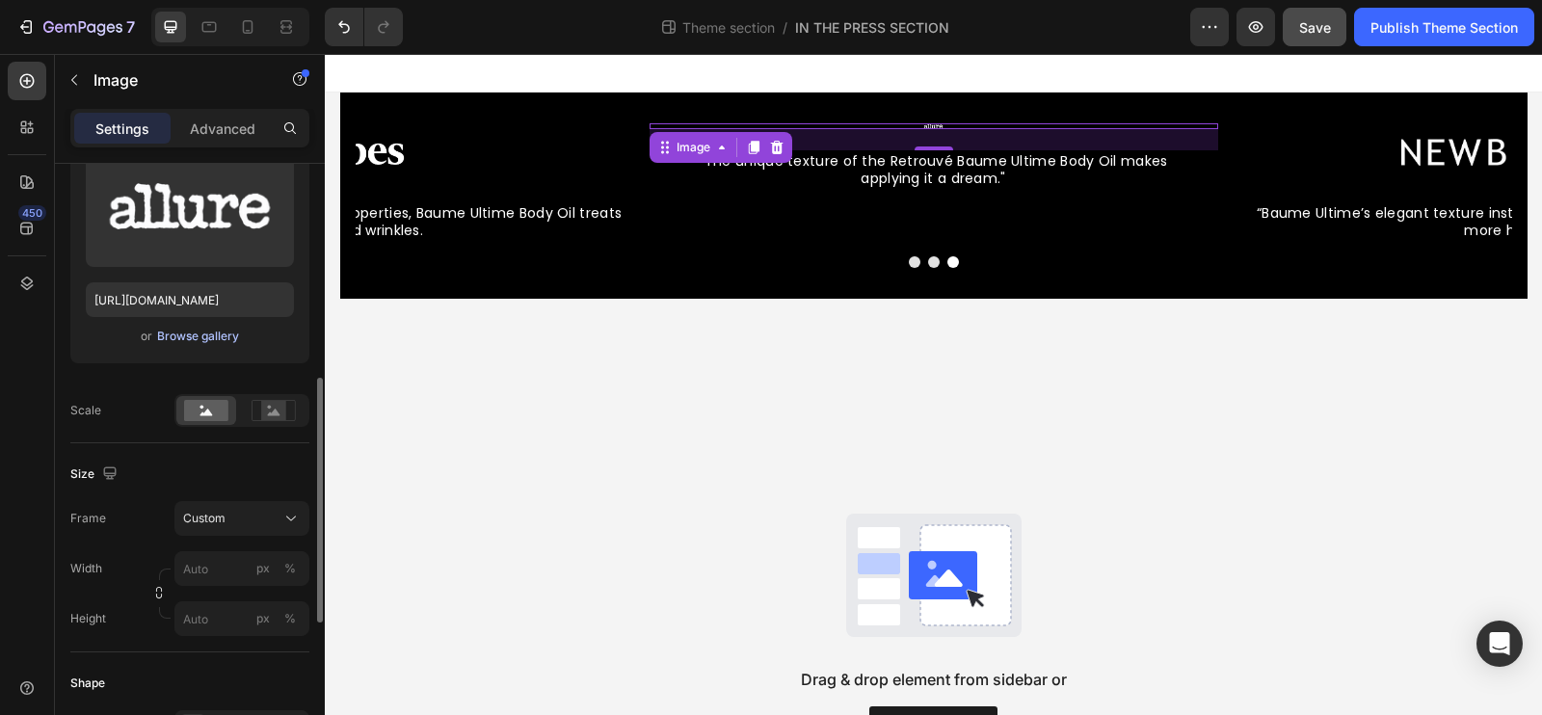
scroll to position [453, 0]
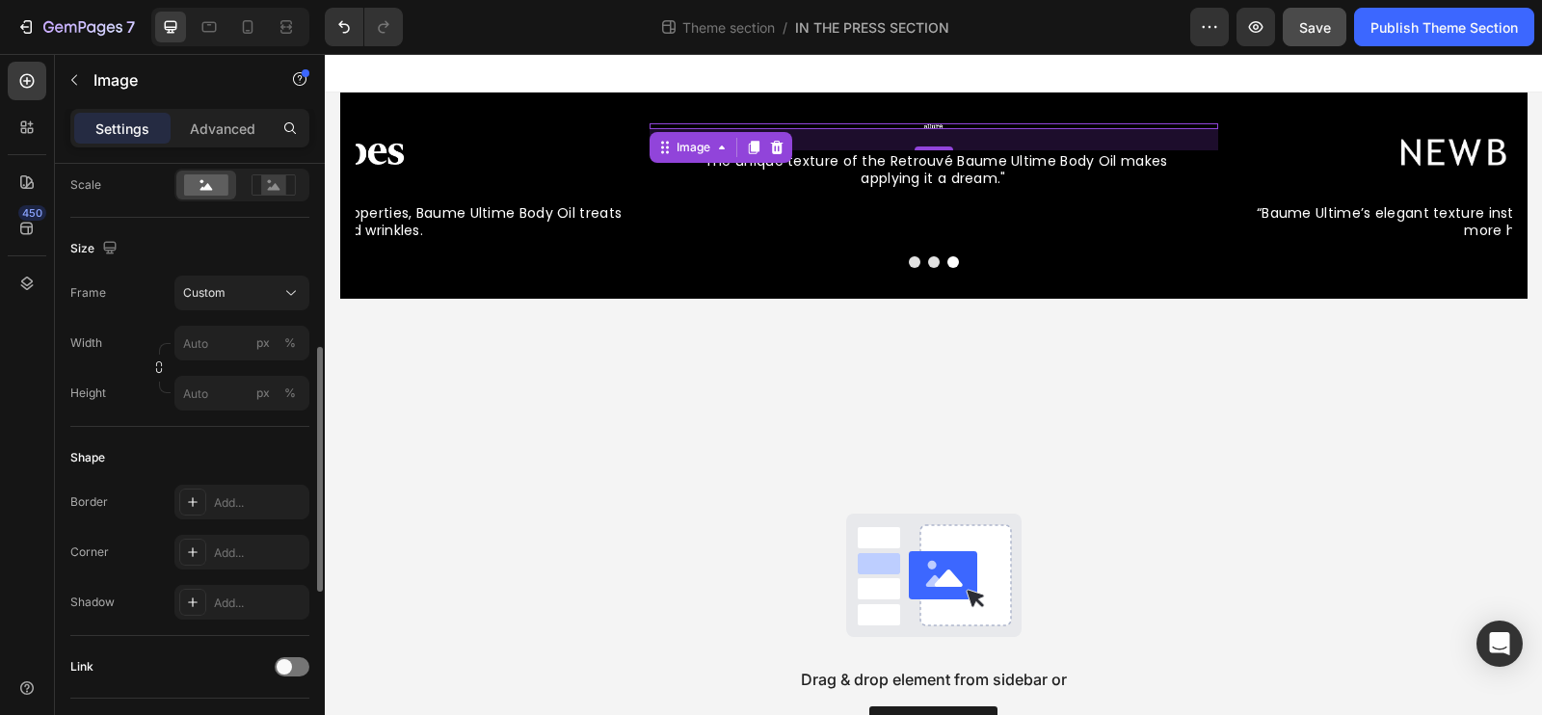
click at [217, 362] on div "Width px % Height px %" at bounding box center [189, 368] width 239 height 85
click at [217, 358] on input "px %" at bounding box center [241, 343] width 135 height 35
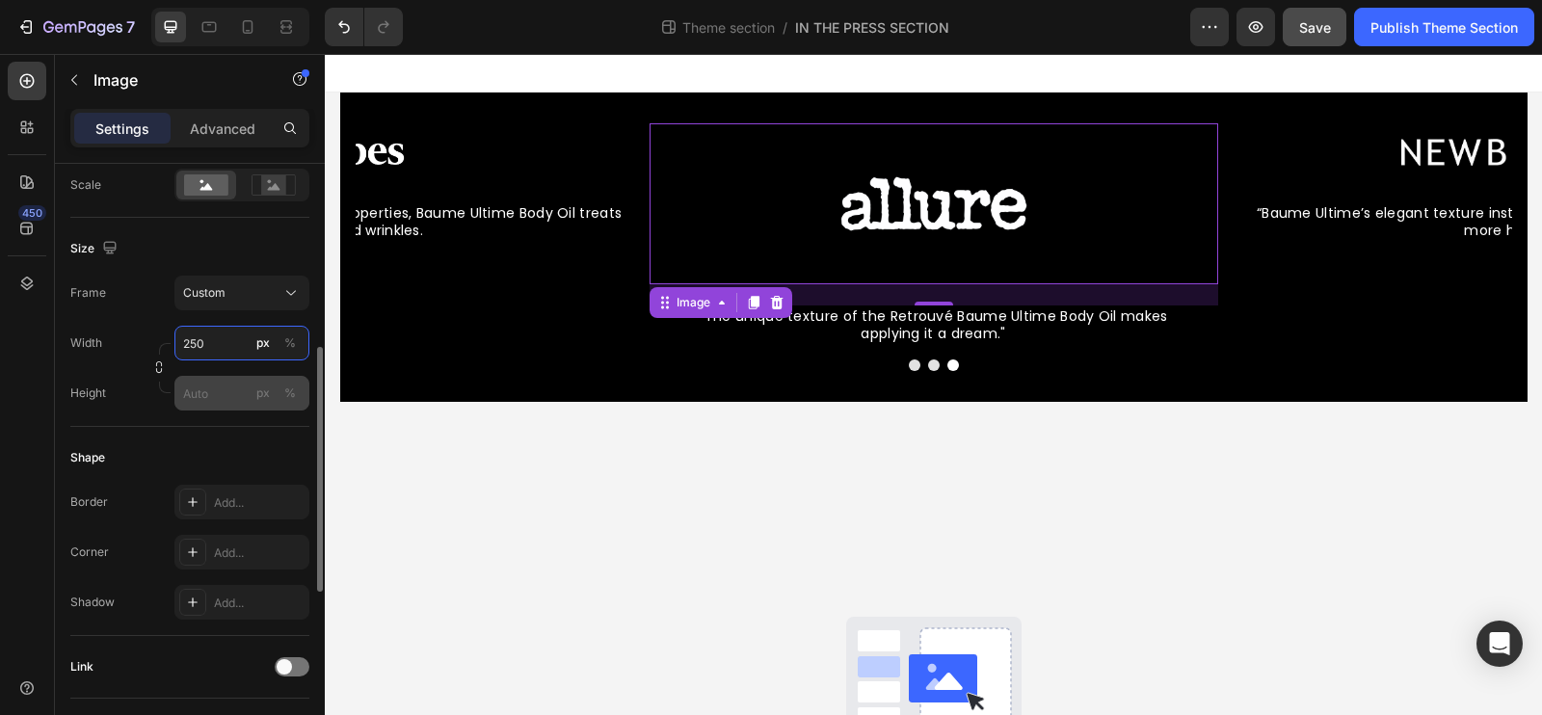
type input "250"
click at [208, 388] on input "px %" at bounding box center [241, 393] width 135 height 35
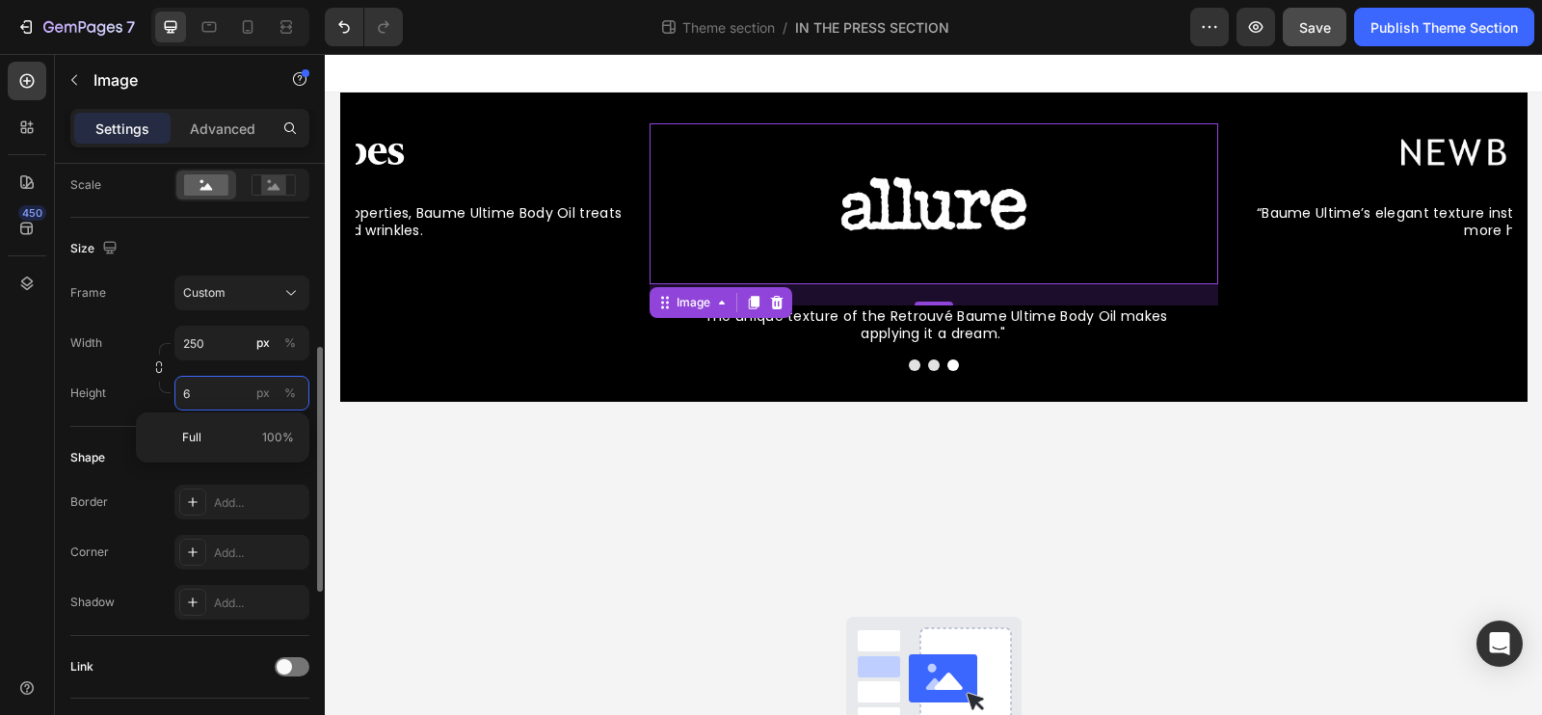
type input "60"
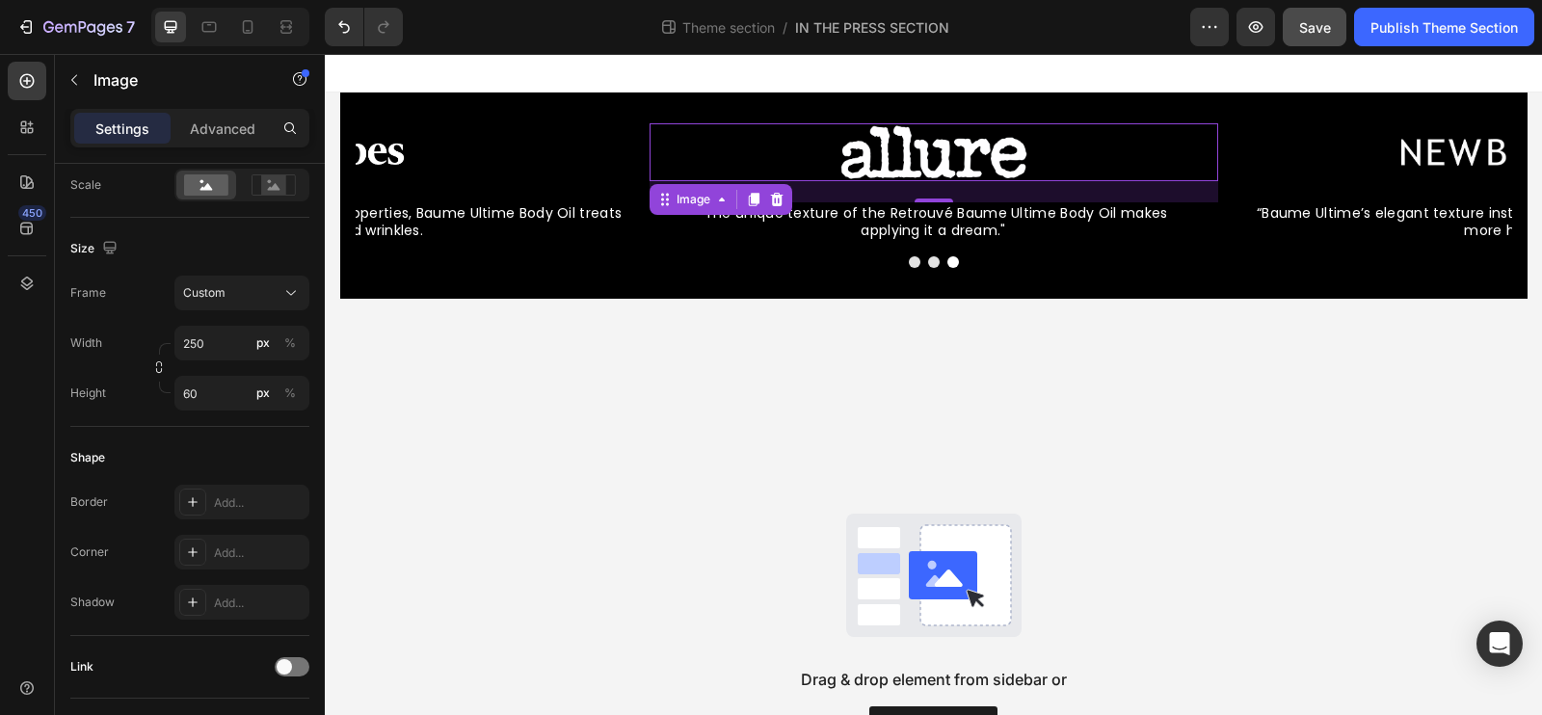
click at [569, 450] on div "Drag & drop element from sidebar or Explore Library" at bounding box center [933, 629] width 1217 height 661
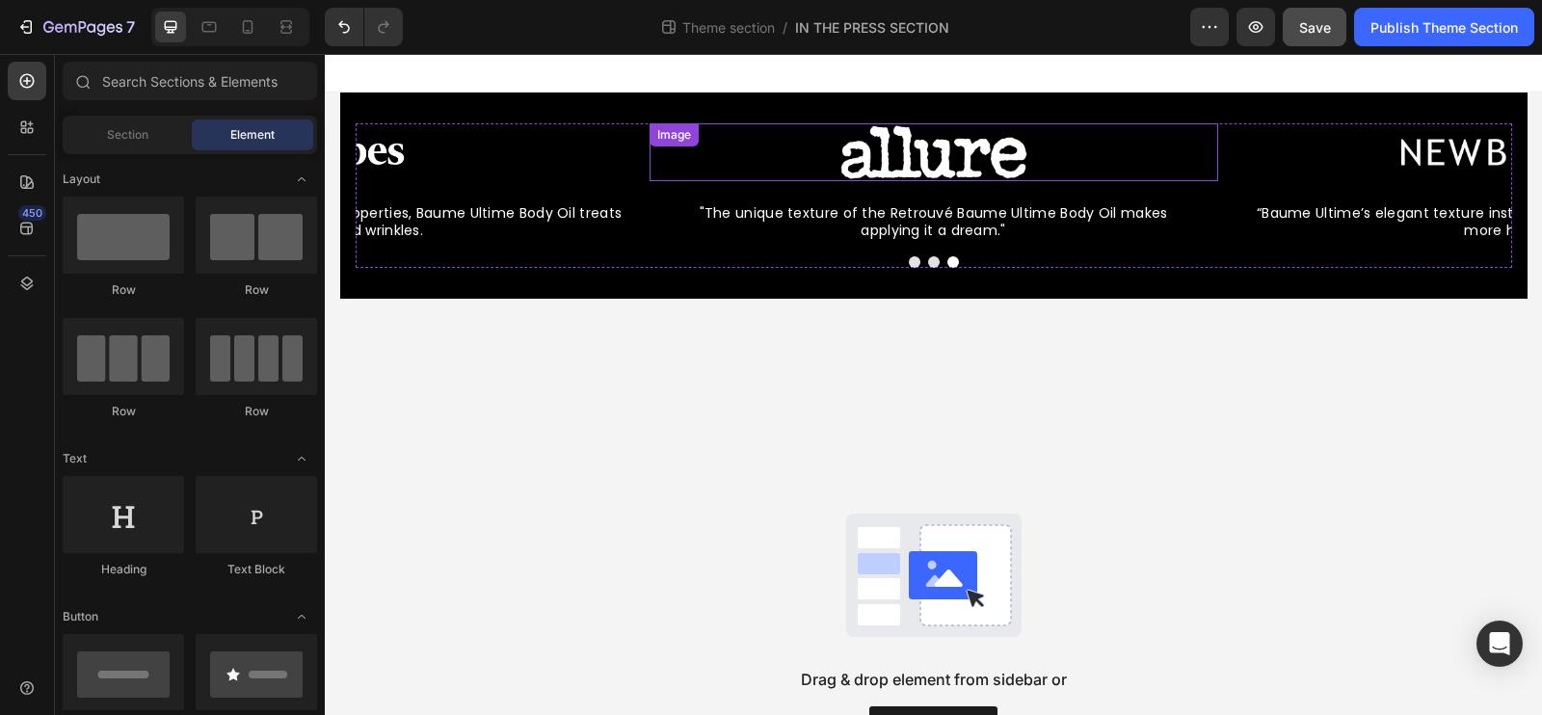
click at [911, 154] on img at bounding box center [933, 152] width 241 height 58
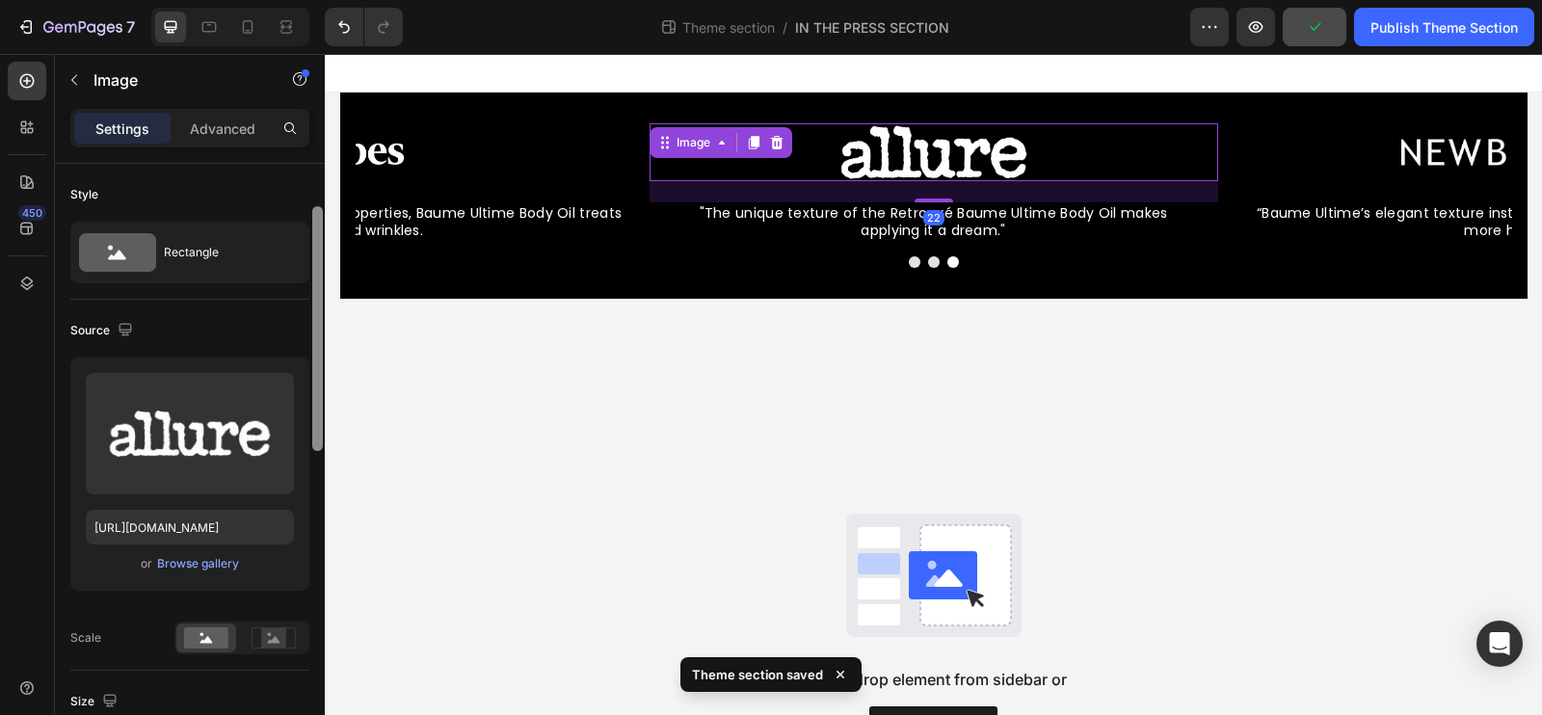
scroll to position [73, 0]
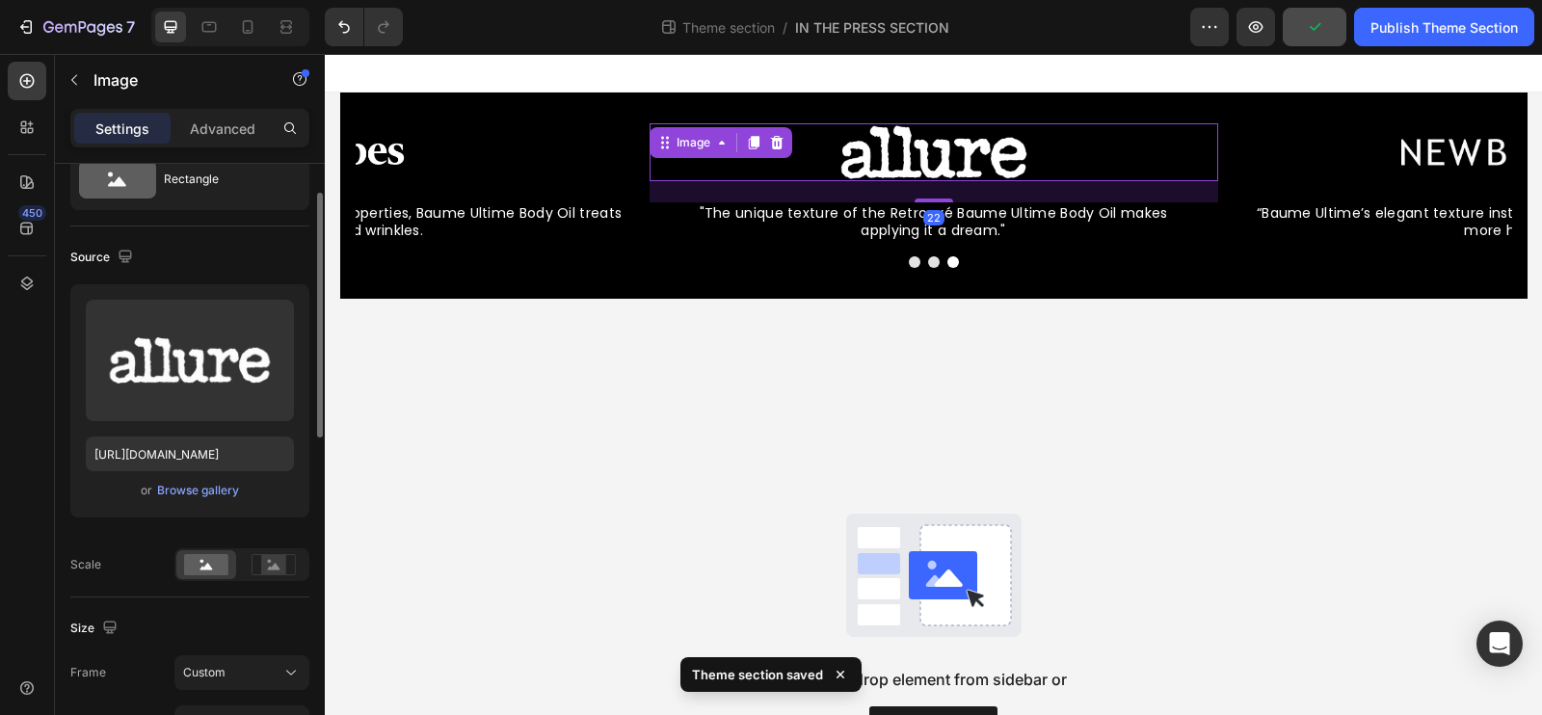
click at [276, 545] on div "Upload Image https://cdn.shopify.com/s/files/1/0835/4260/6126/files/gempages_47…" at bounding box center [189, 432] width 239 height 297
click at [277, 555] on rect at bounding box center [273, 564] width 25 height 19
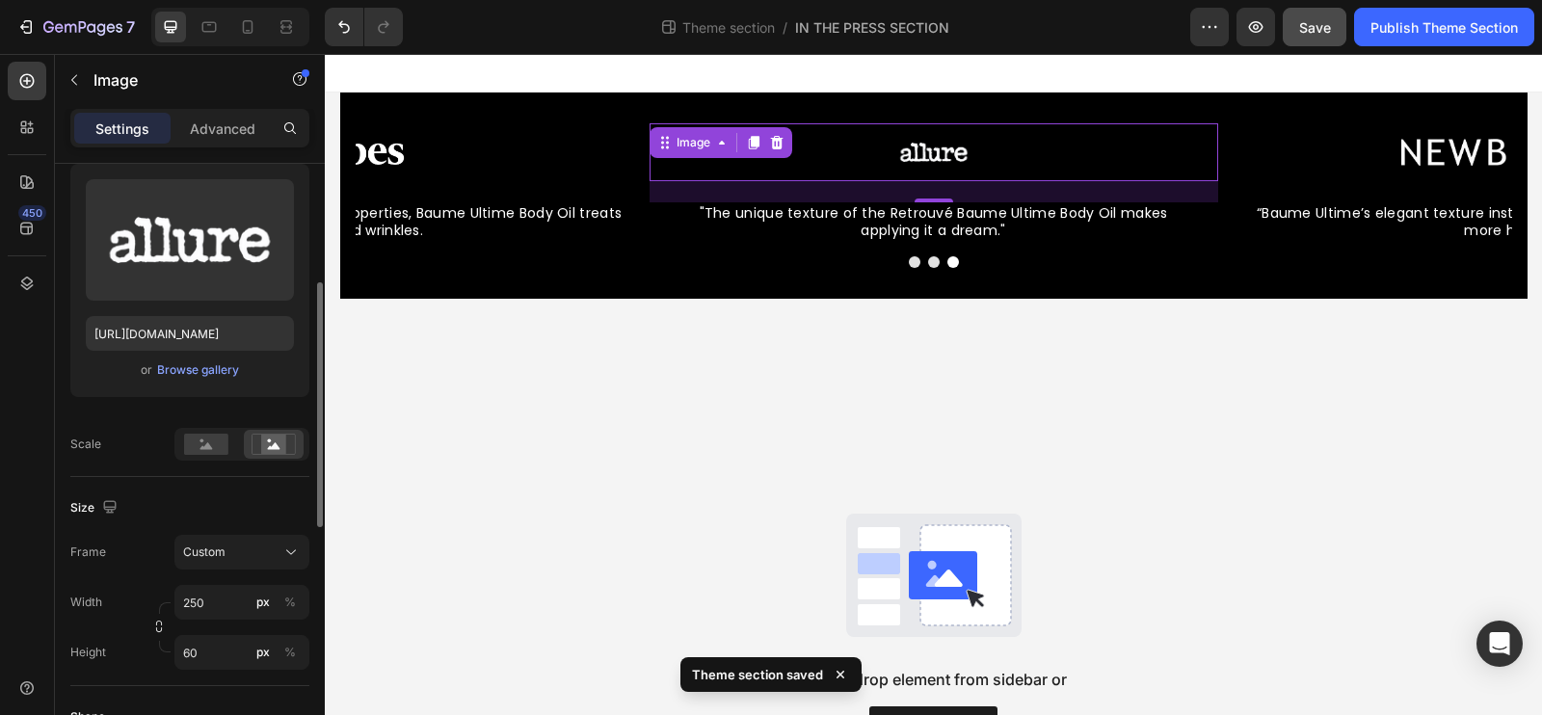
scroll to position [258, 0]
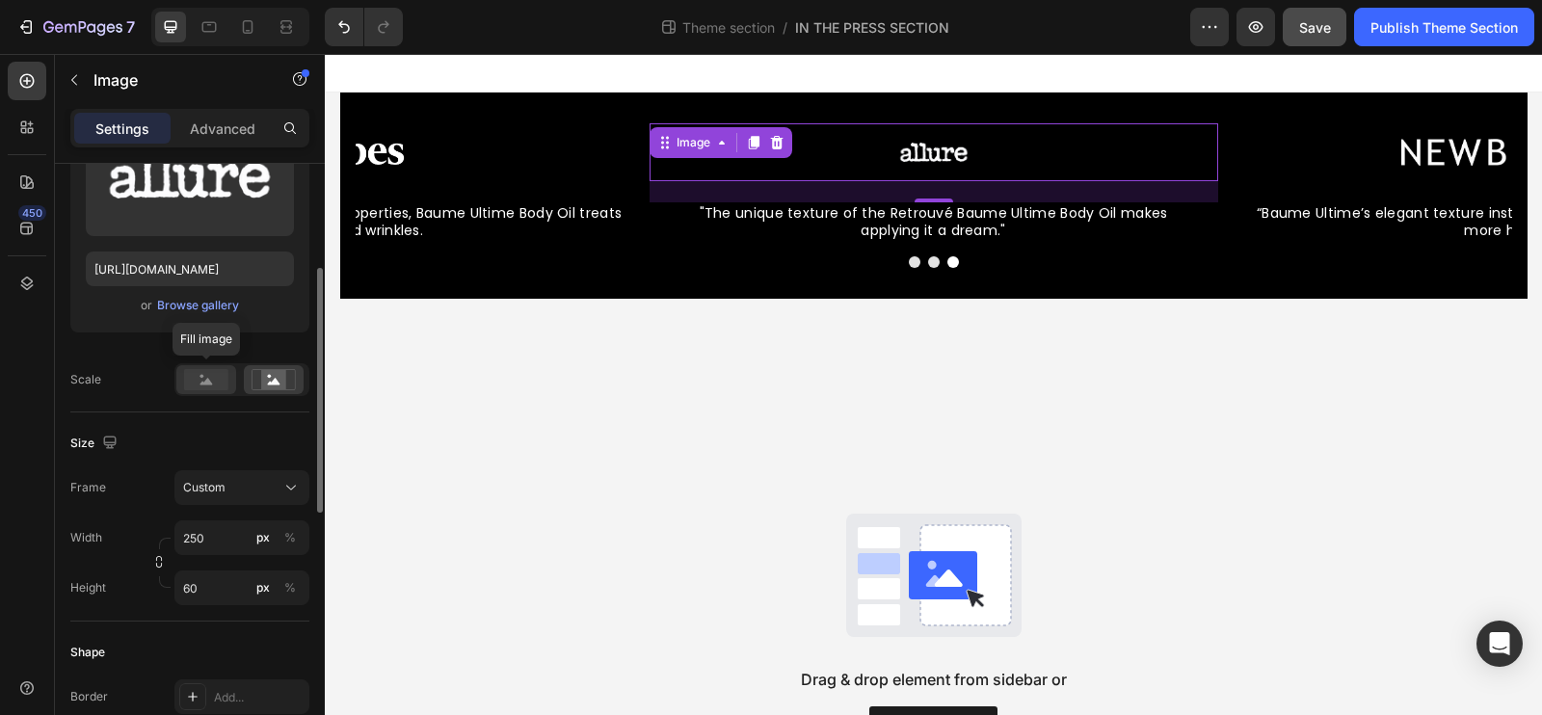
click at [195, 387] on rect at bounding box center [206, 379] width 44 height 21
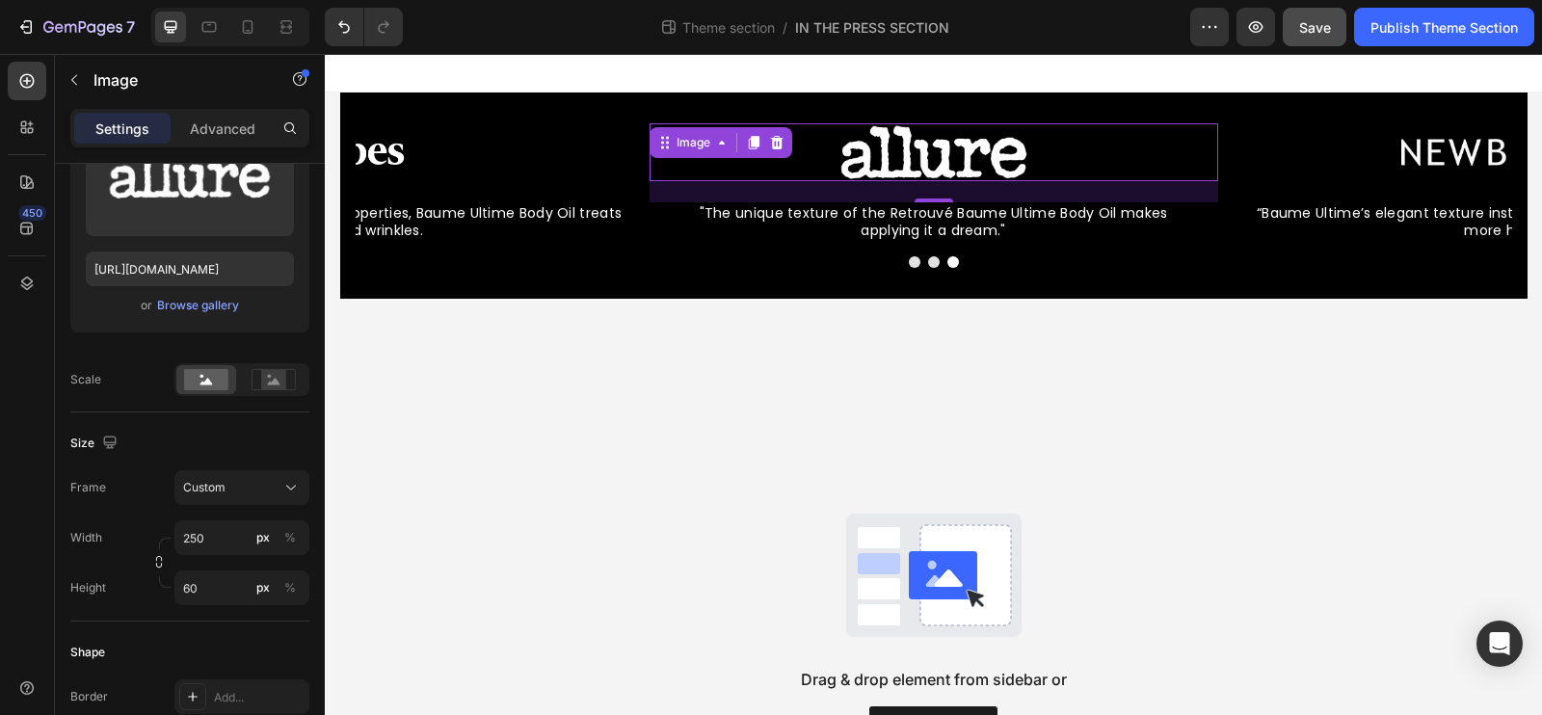
click at [535, 417] on div "Drag & drop element from sidebar or Explore Library" at bounding box center [933, 629] width 1217 height 661
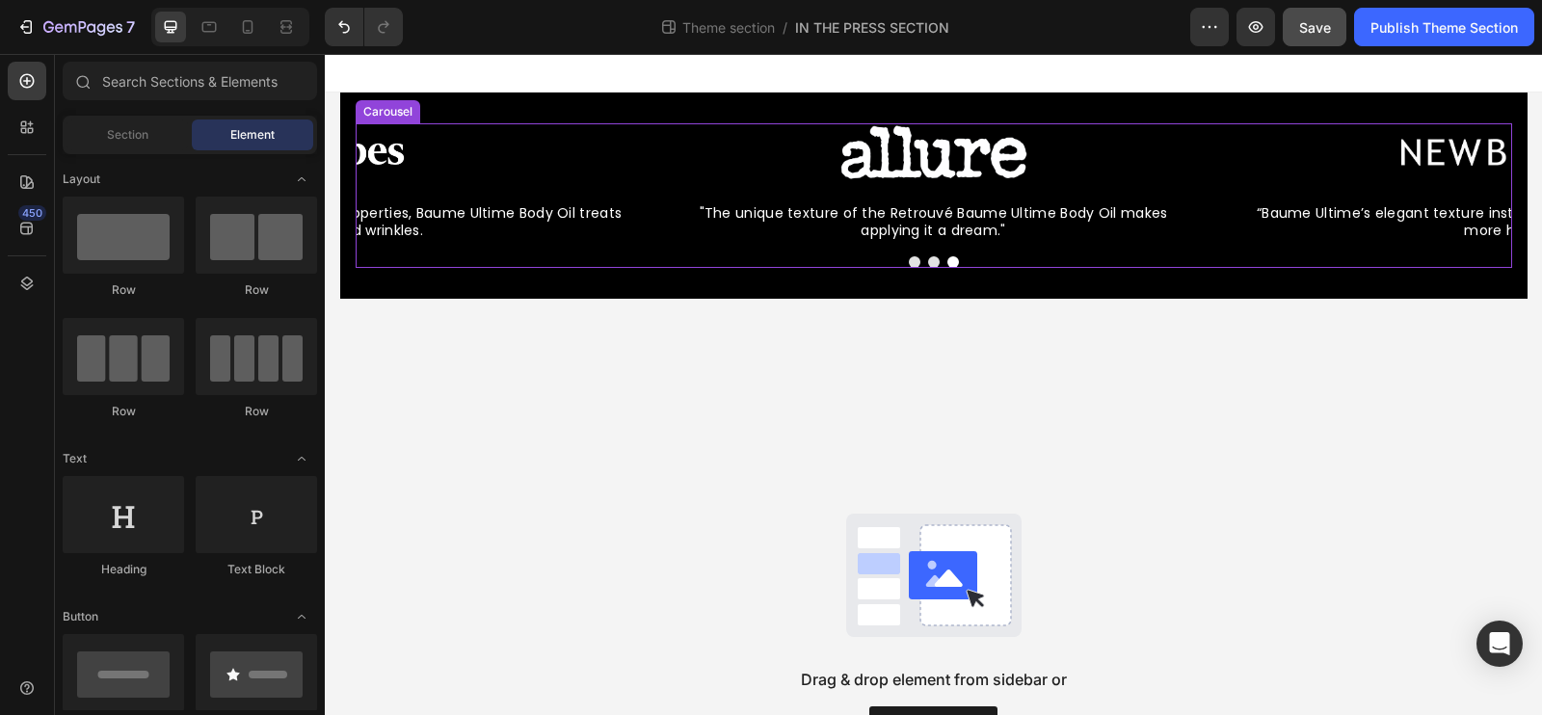
click at [635, 156] on div "Image “Baume Ultime’s elegant texture instantly soaks in for skin that’s notice…" at bounding box center [934, 182] width 1157 height 118
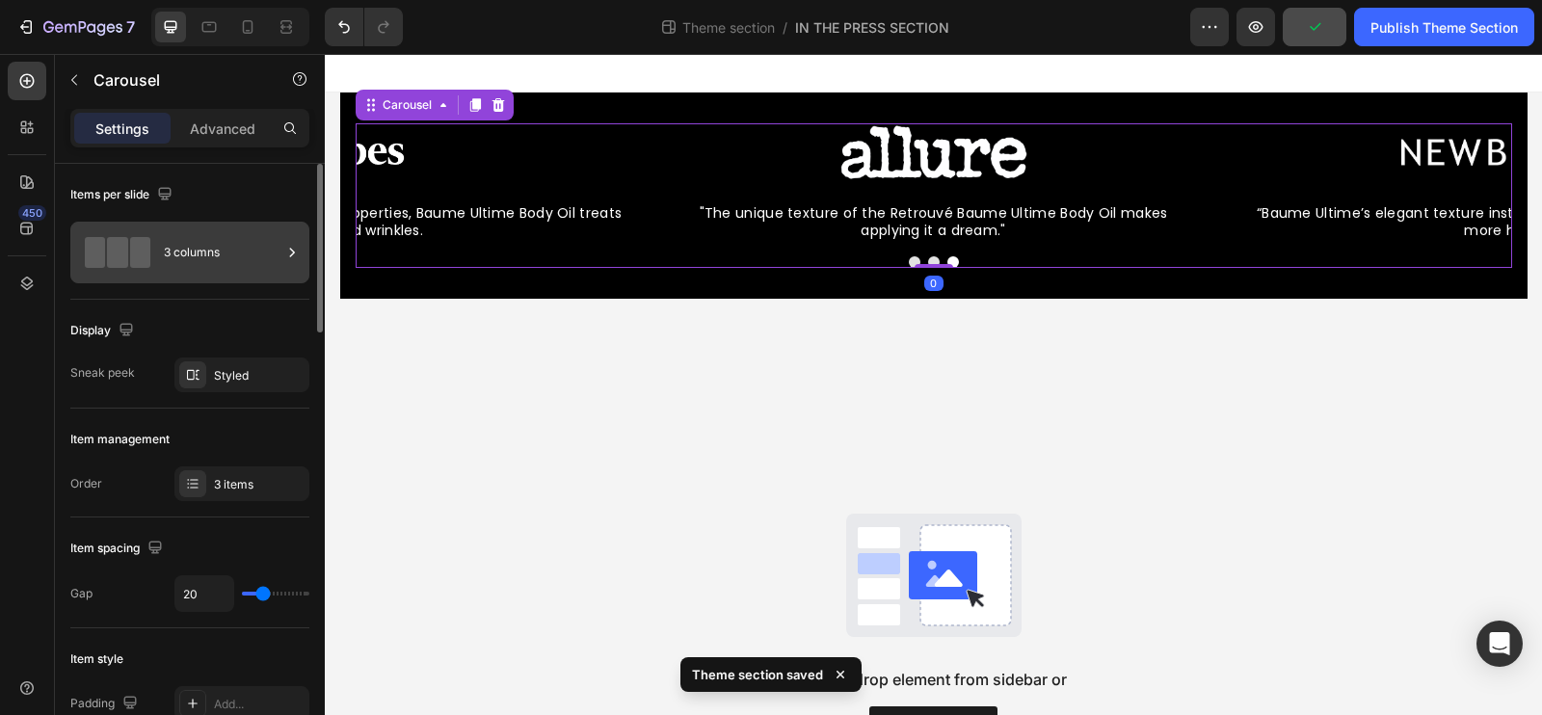
click at [180, 247] on div "3 columns" at bounding box center [223, 252] width 118 height 44
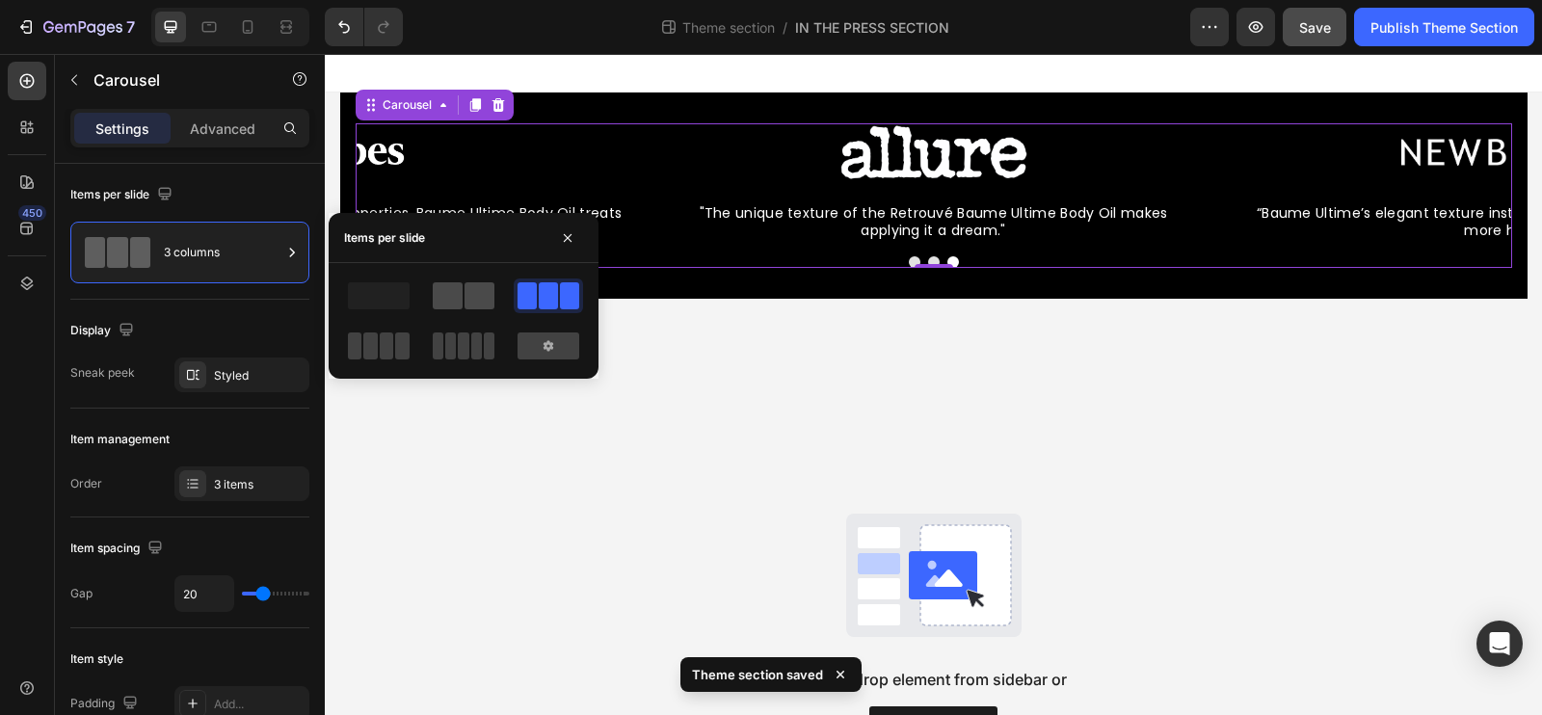
click at [475, 297] on span at bounding box center [480, 295] width 30 height 27
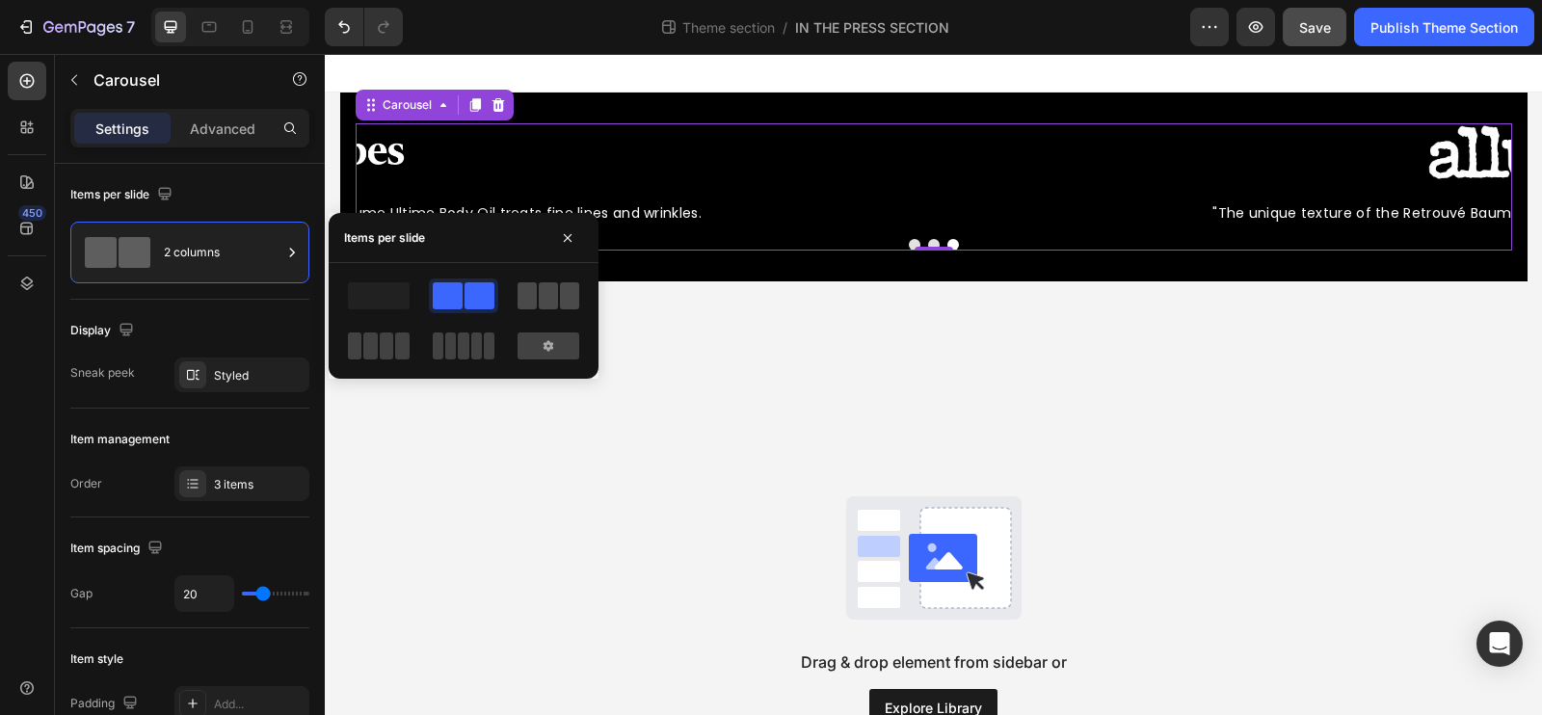
click at [569, 297] on span at bounding box center [569, 295] width 19 height 27
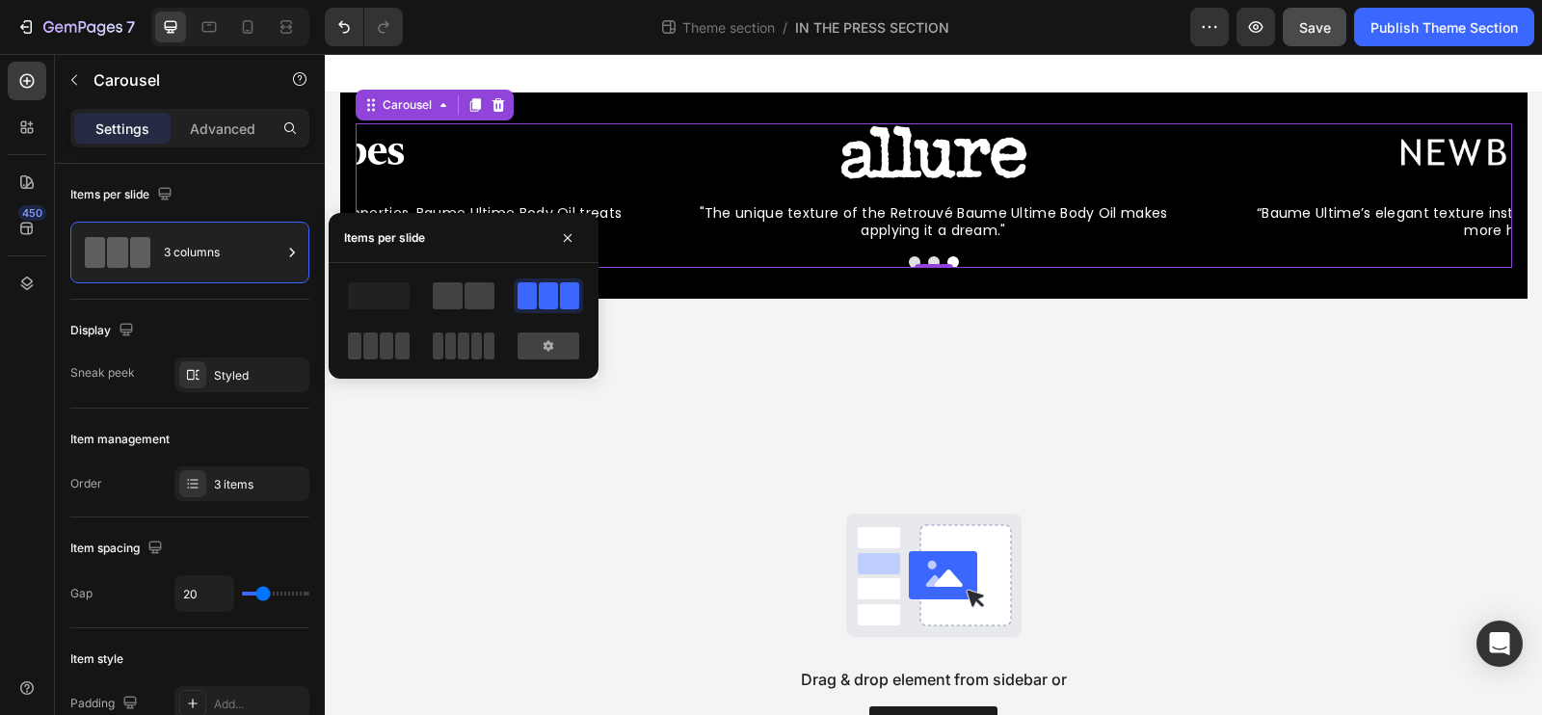
click at [560, 298] on span at bounding box center [569, 295] width 19 height 27
click at [372, 348] on span at bounding box center [370, 346] width 14 height 27
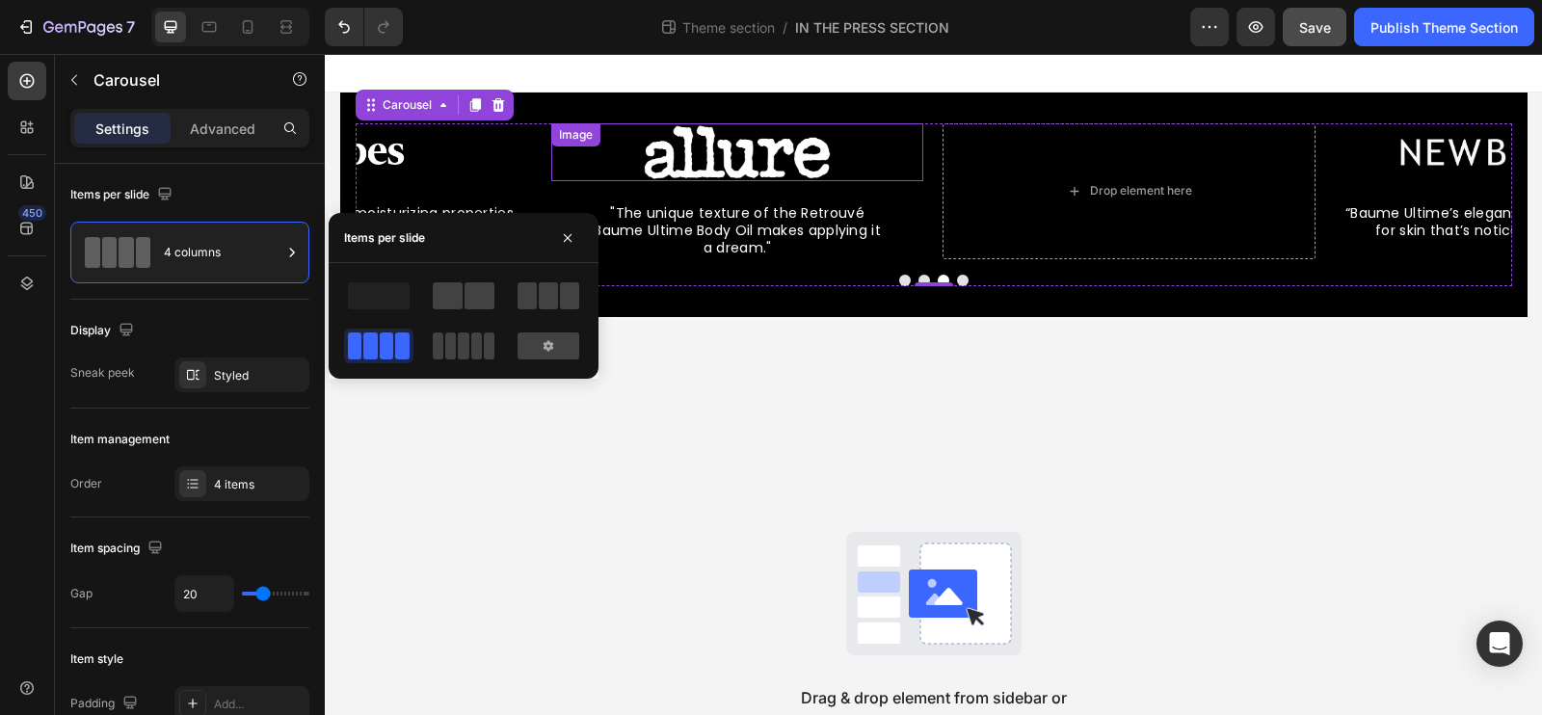
click at [681, 164] on img at bounding box center [737, 152] width 241 height 58
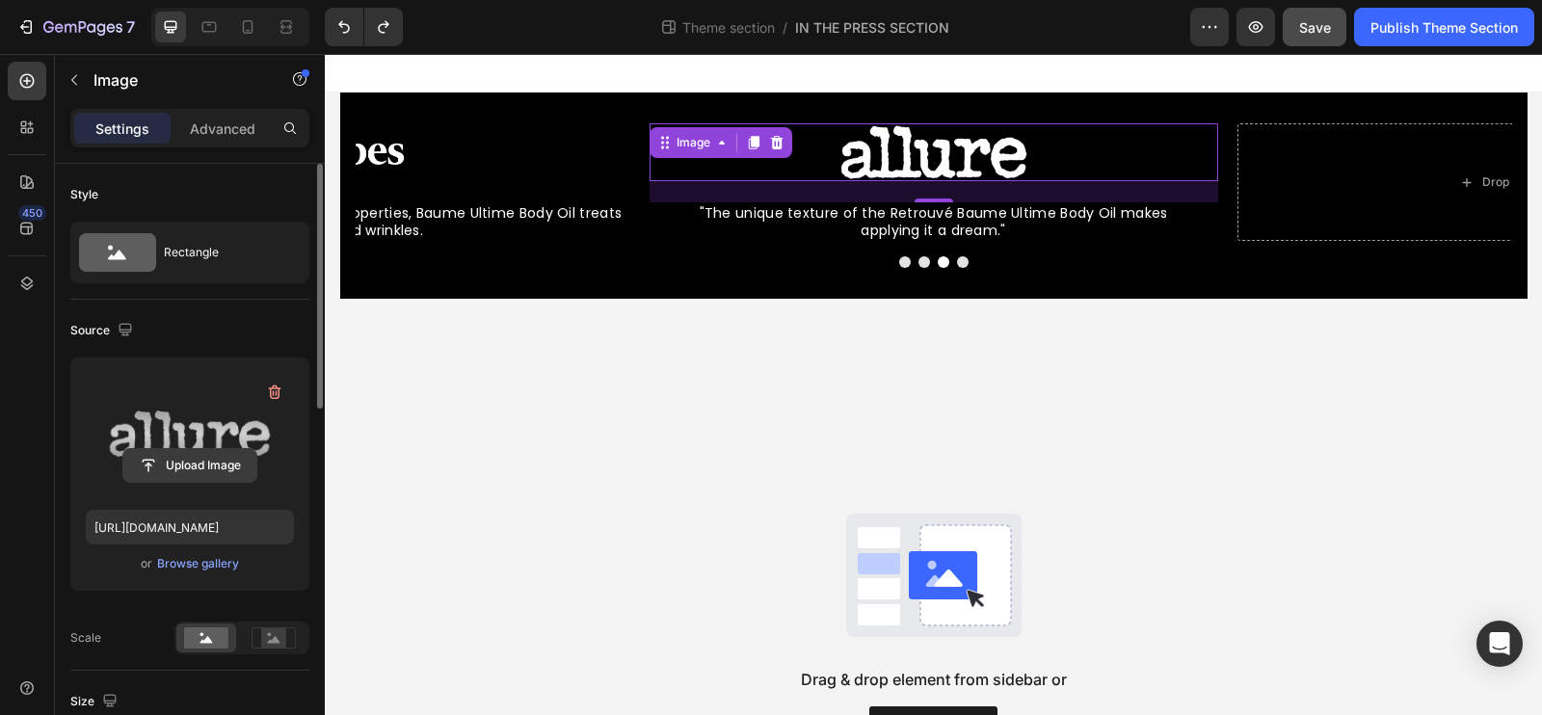
click at [178, 462] on input "file" at bounding box center [189, 465] width 133 height 33
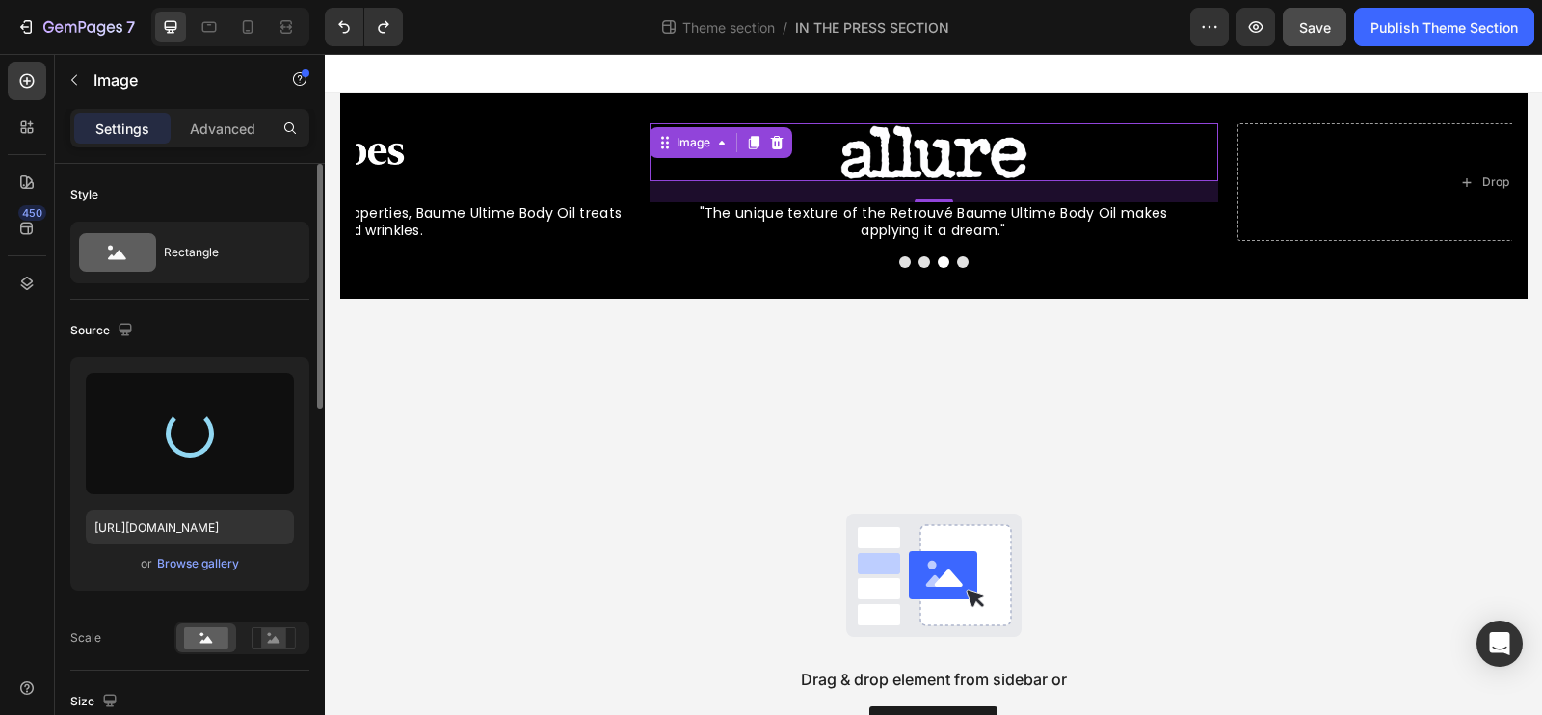
type input "https://cdn.shopify.com/s/files/1/0835/4260/6126/files/gempages_479927666422580…"
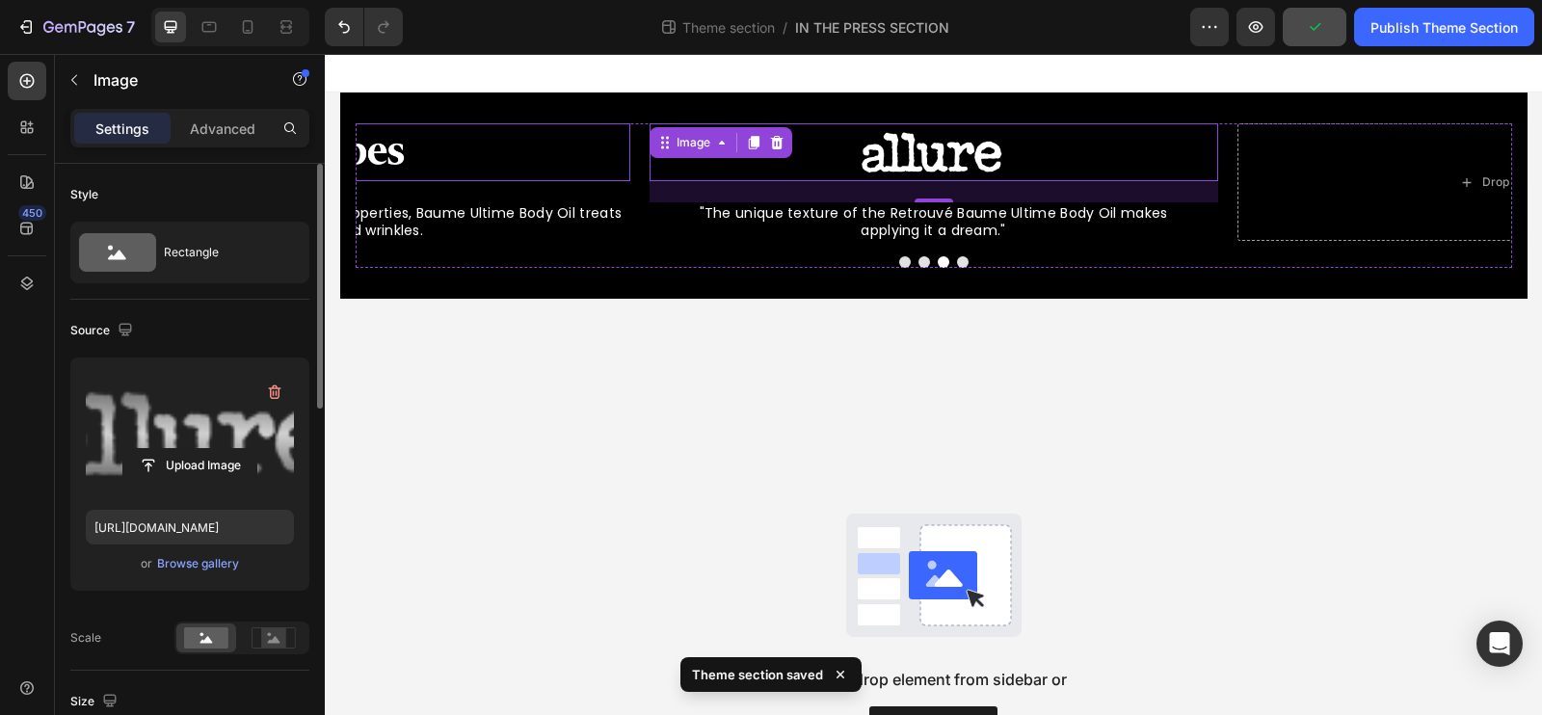
click at [381, 152] on img at bounding box center [346, 152] width 241 height 58
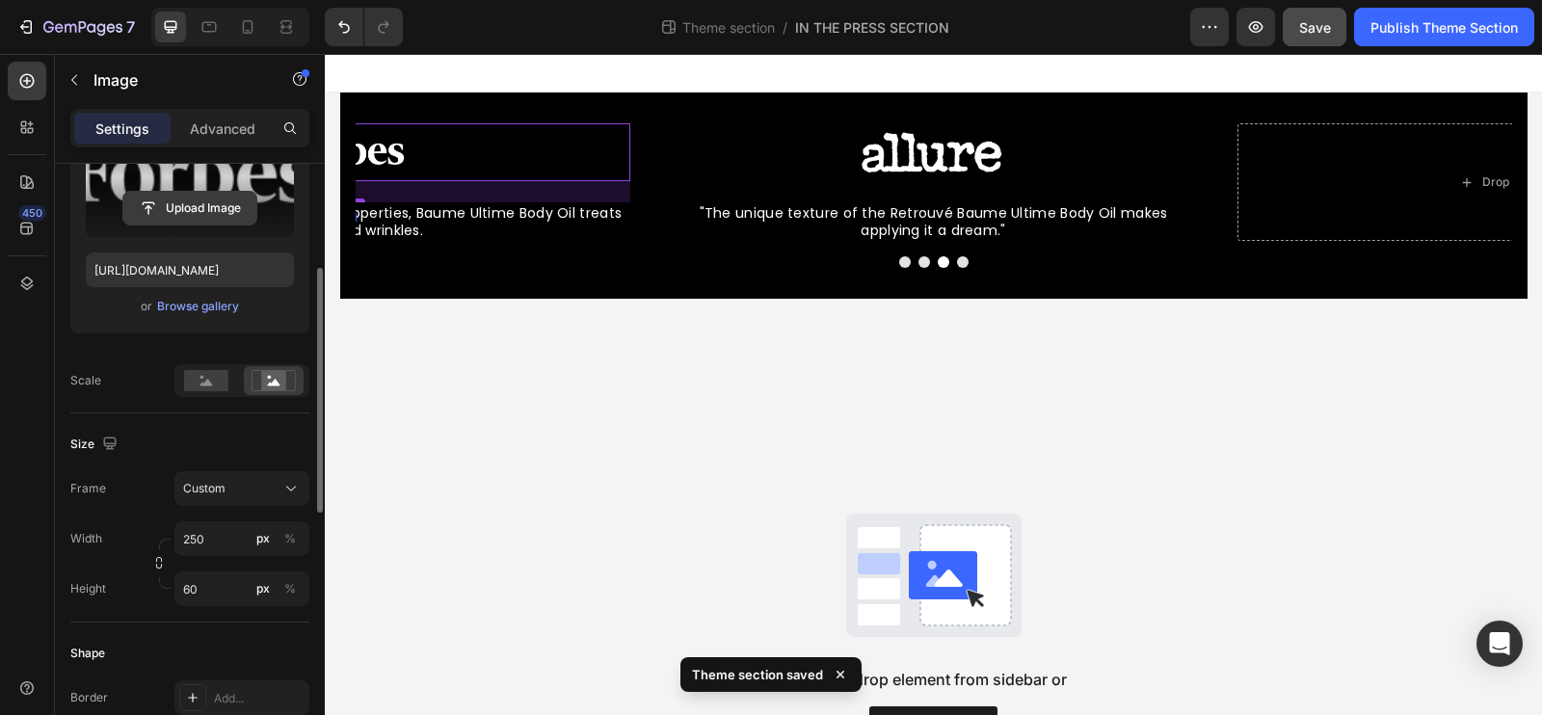
click at [187, 220] on input "file" at bounding box center [189, 208] width 133 height 33
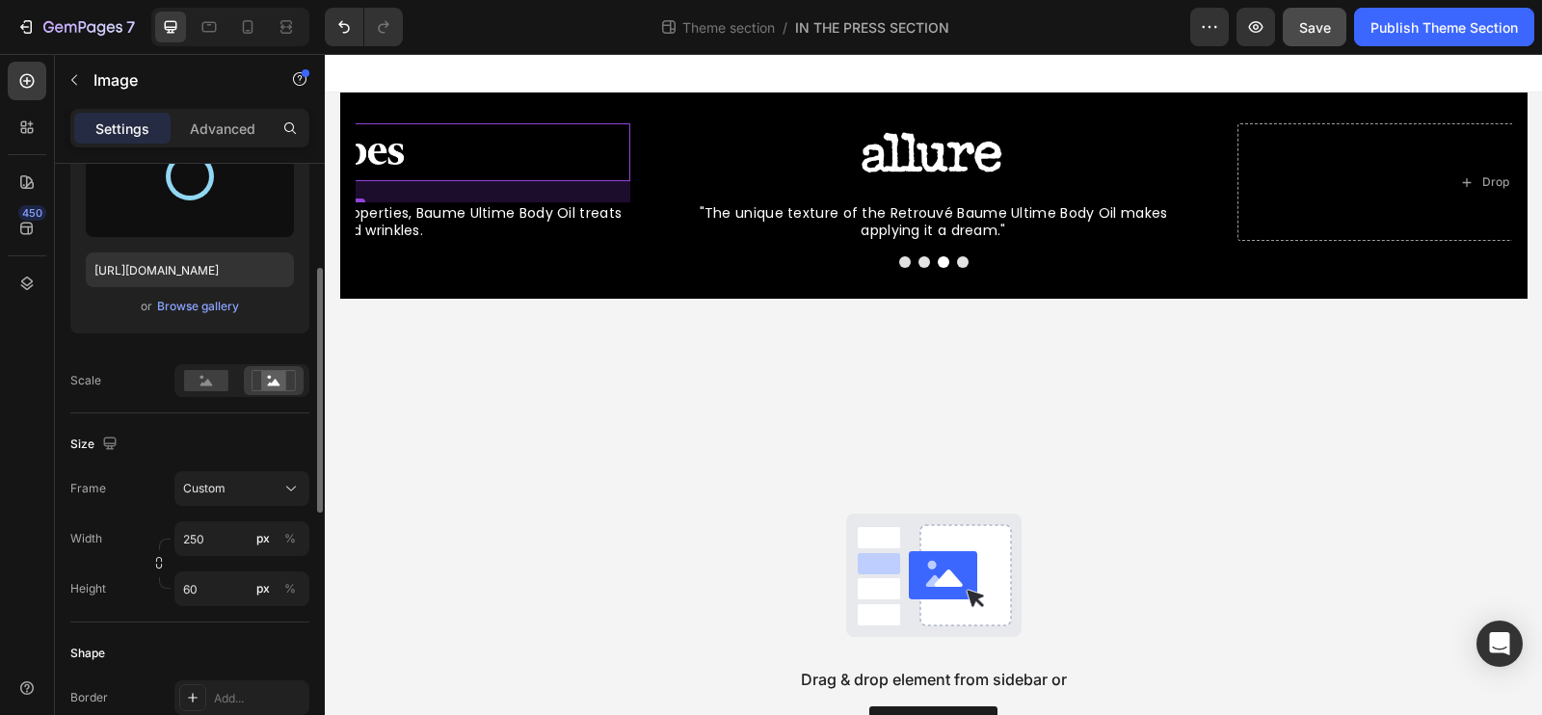
type input "https://cdn.shopify.com/s/files/1/0835/4260/6126/files/gempages_479927666422580…"
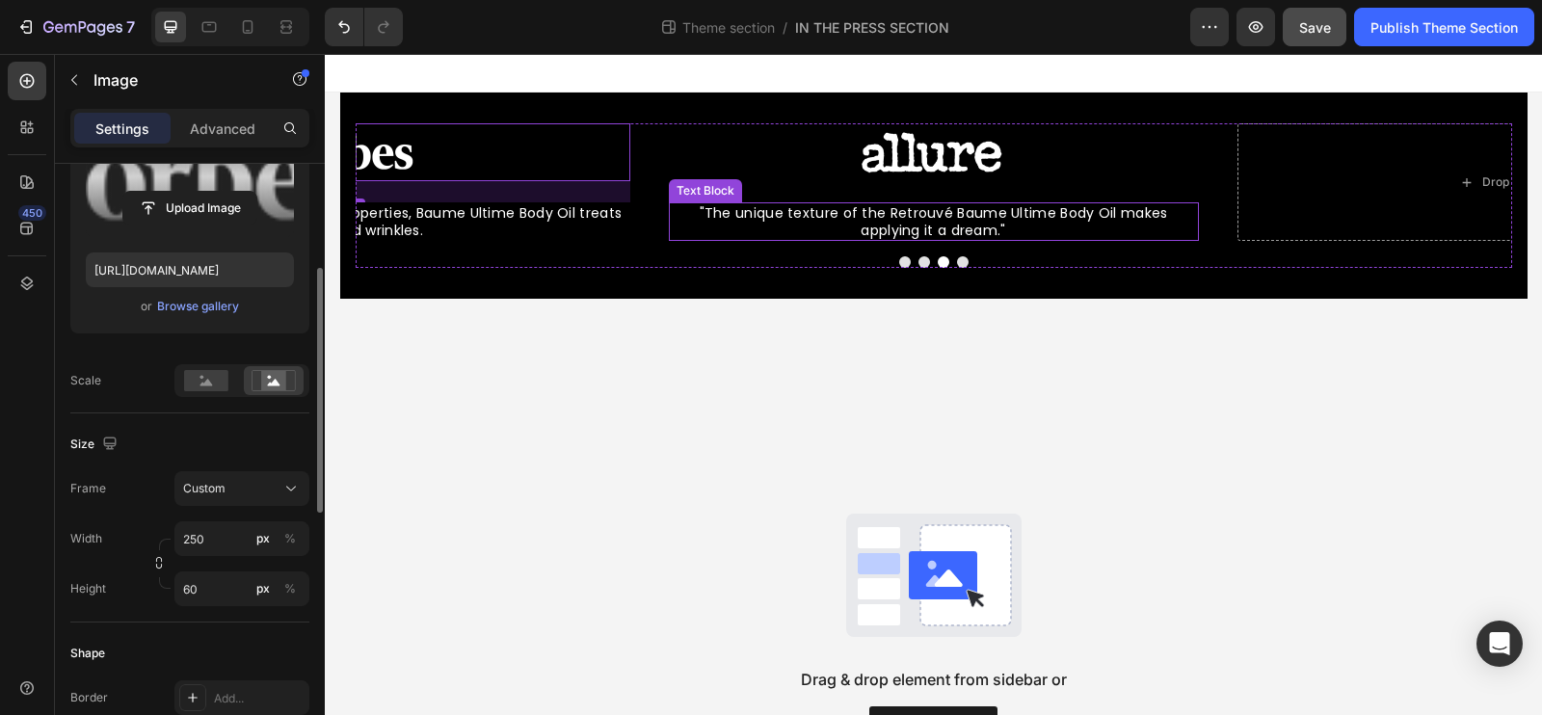
click at [680, 219] on div ""The unique texture of the Retrouvé Baume Ultime Body Oil makes applying it a d…" at bounding box center [934, 221] width 530 height 39
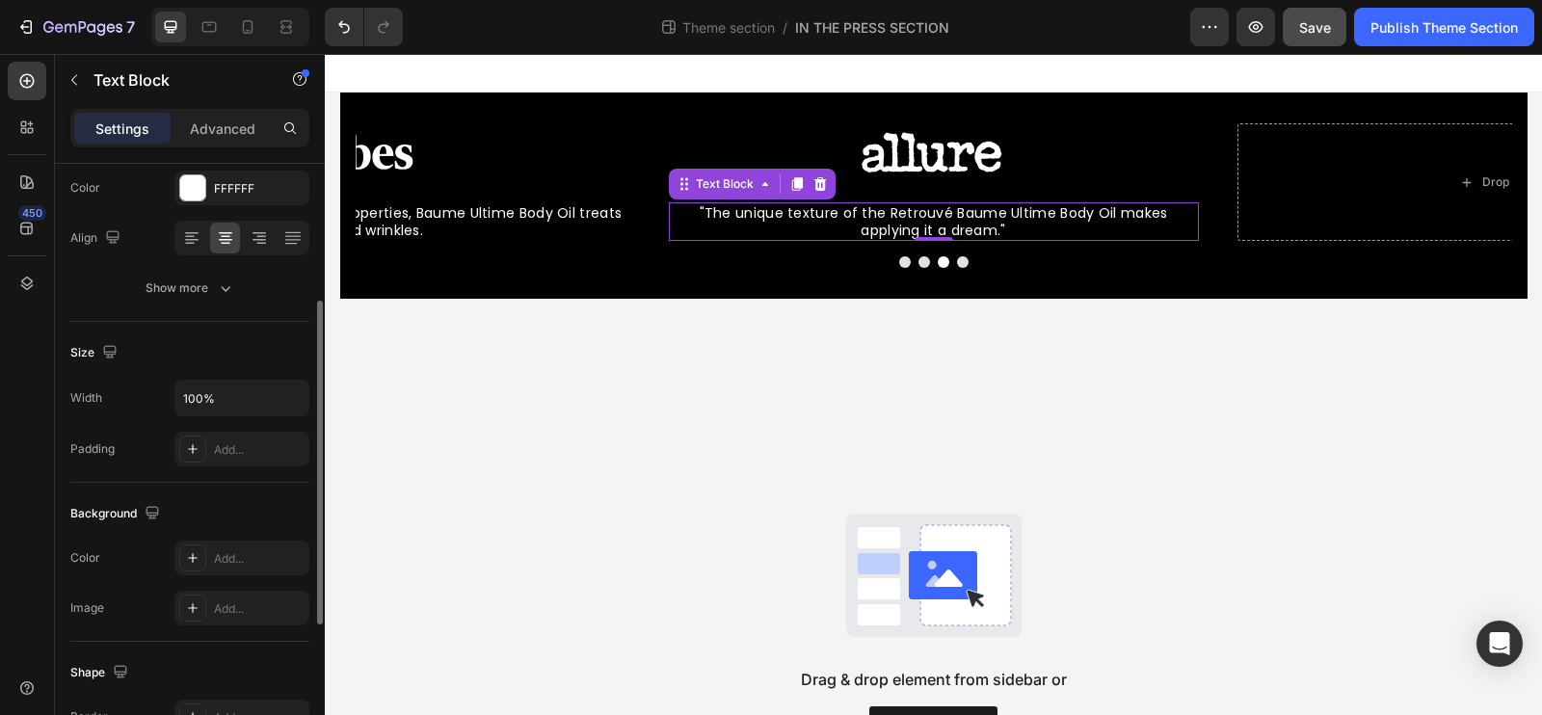
scroll to position [0, 0]
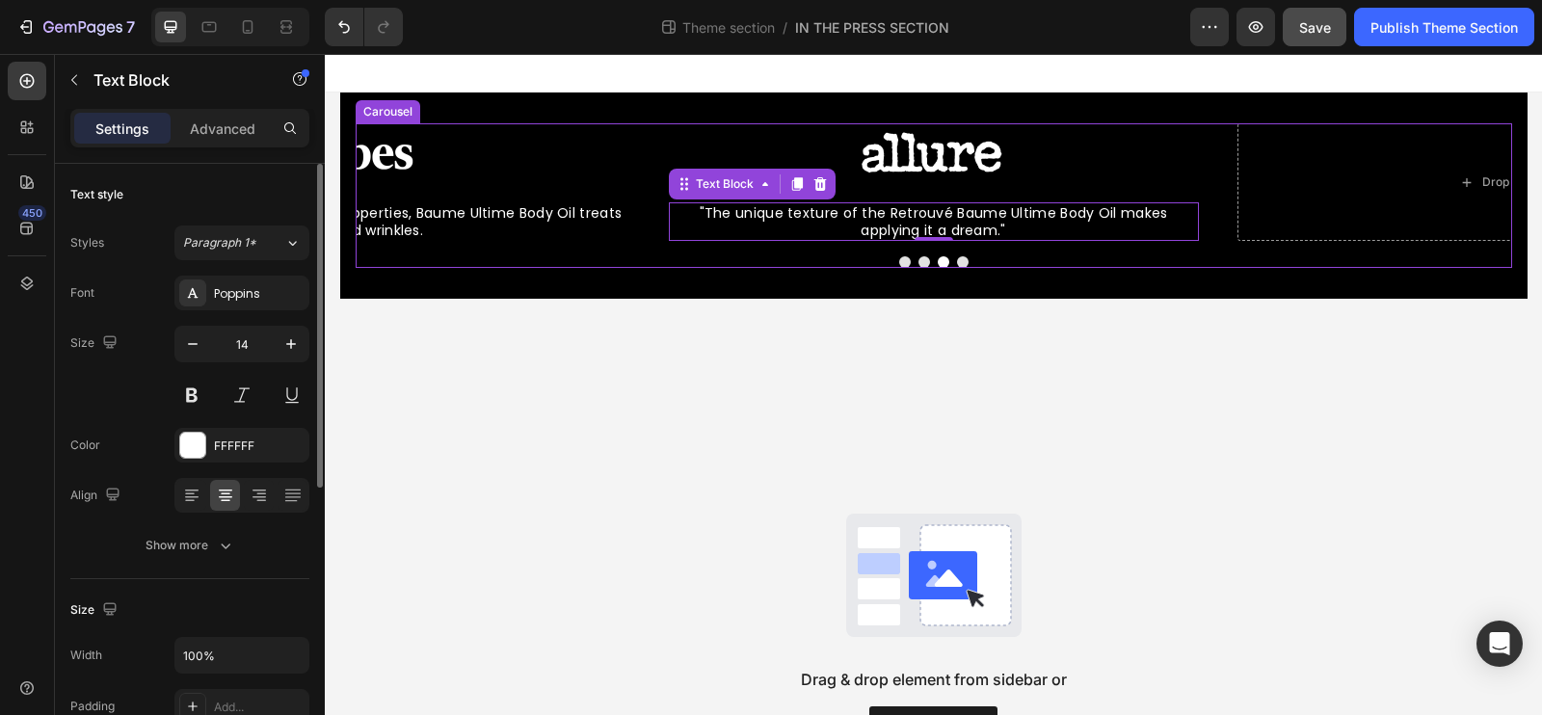
click at [662, 254] on div "Image “Baume Ultime’s elegant texture instantly soaks in for skin that’s notice…" at bounding box center [934, 195] width 1157 height 145
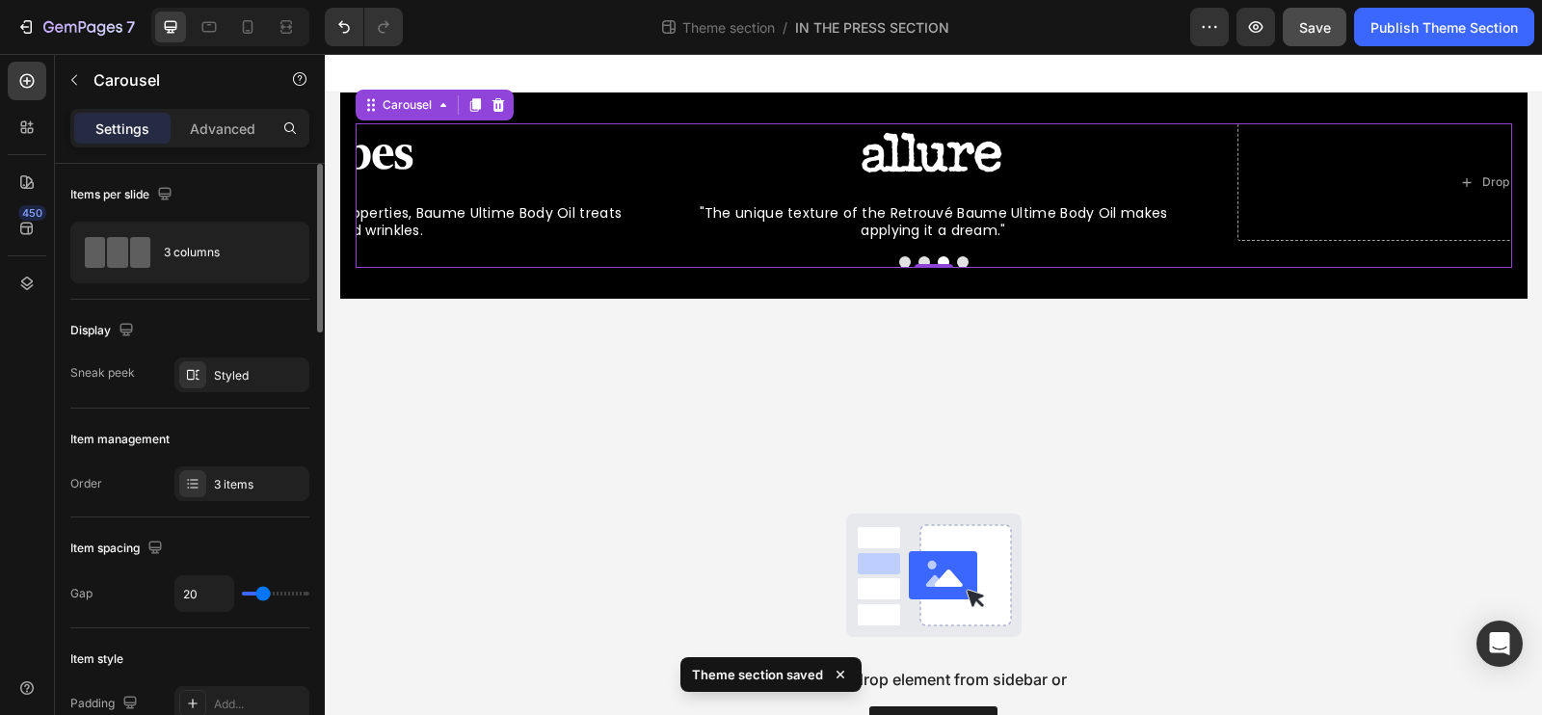
click at [904, 262] on button "Dot" at bounding box center [905, 262] width 12 height 12
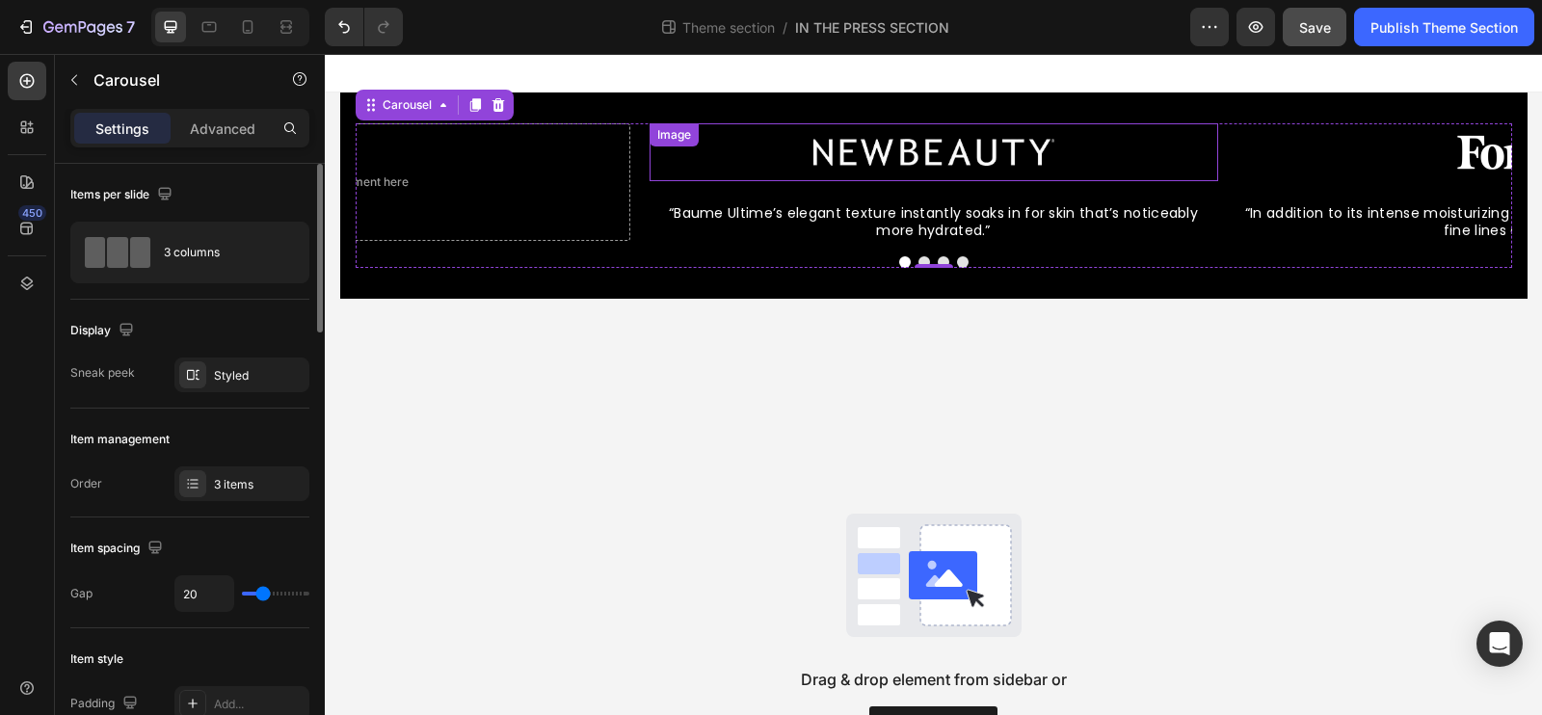
click at [939, 168] on img at bounding box center [933, 152] width 241 height 58
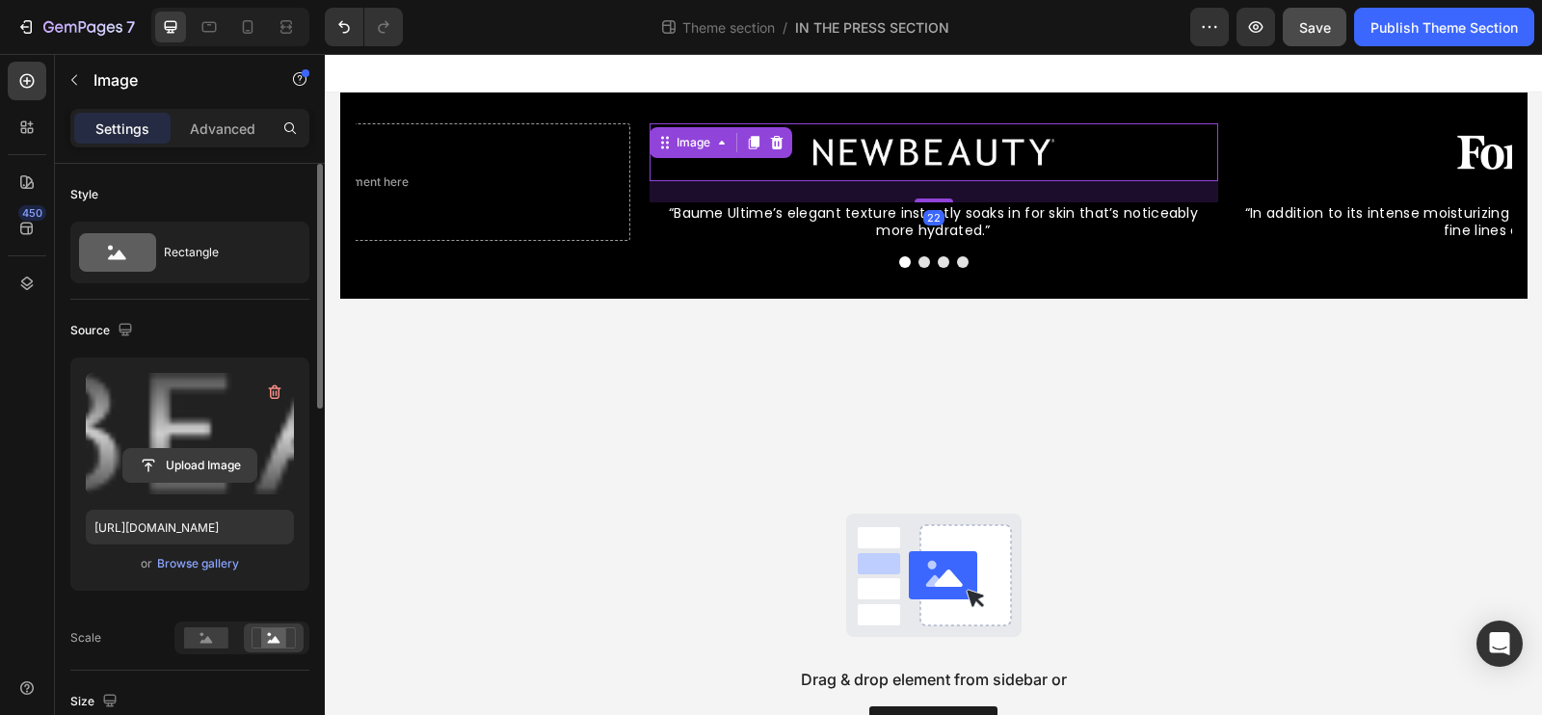
click at [194, 452] on input "file" at bounding box center [189, 465] width 133 height 33
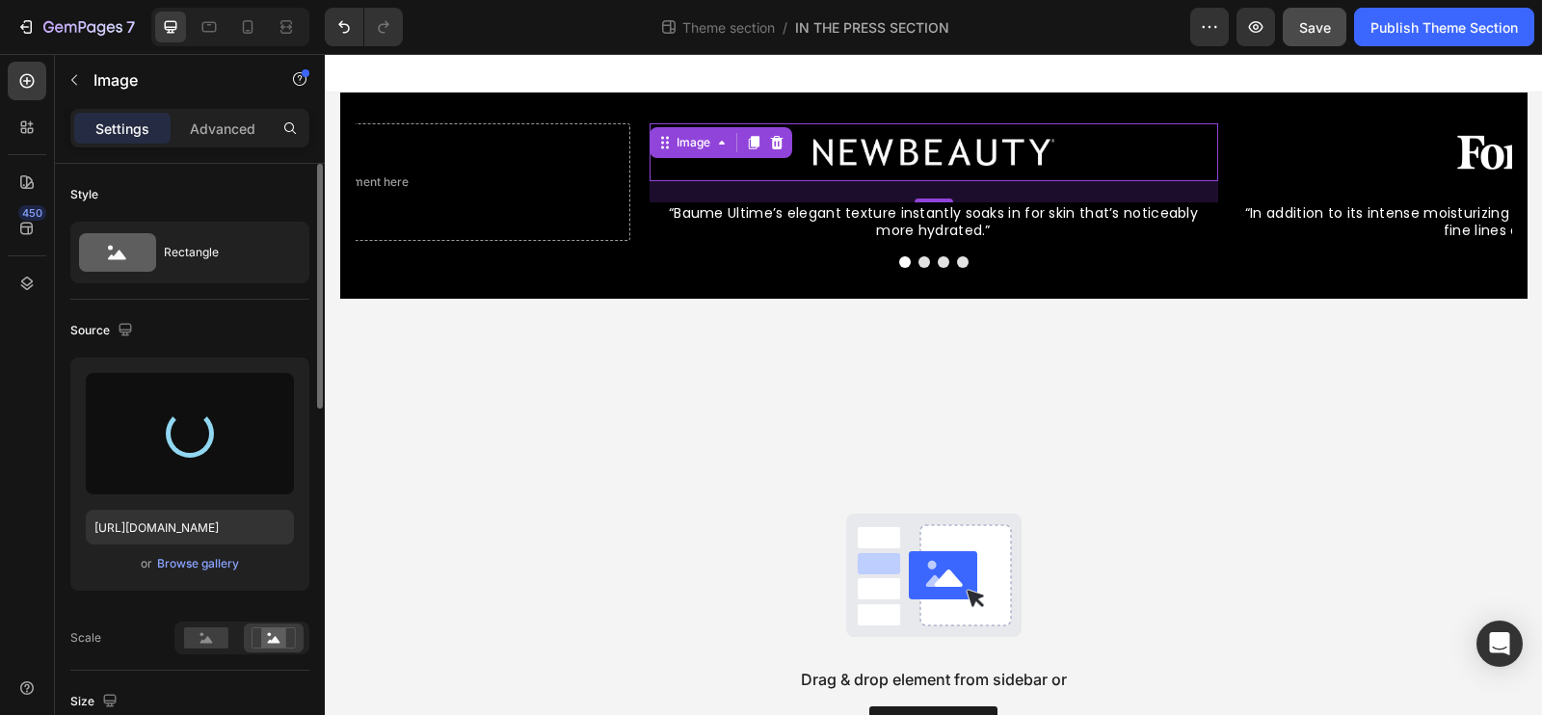
type input "https://cdn.shopify.com/s/files/1/0835/4260/6126/files/gempages_479927666422580…"
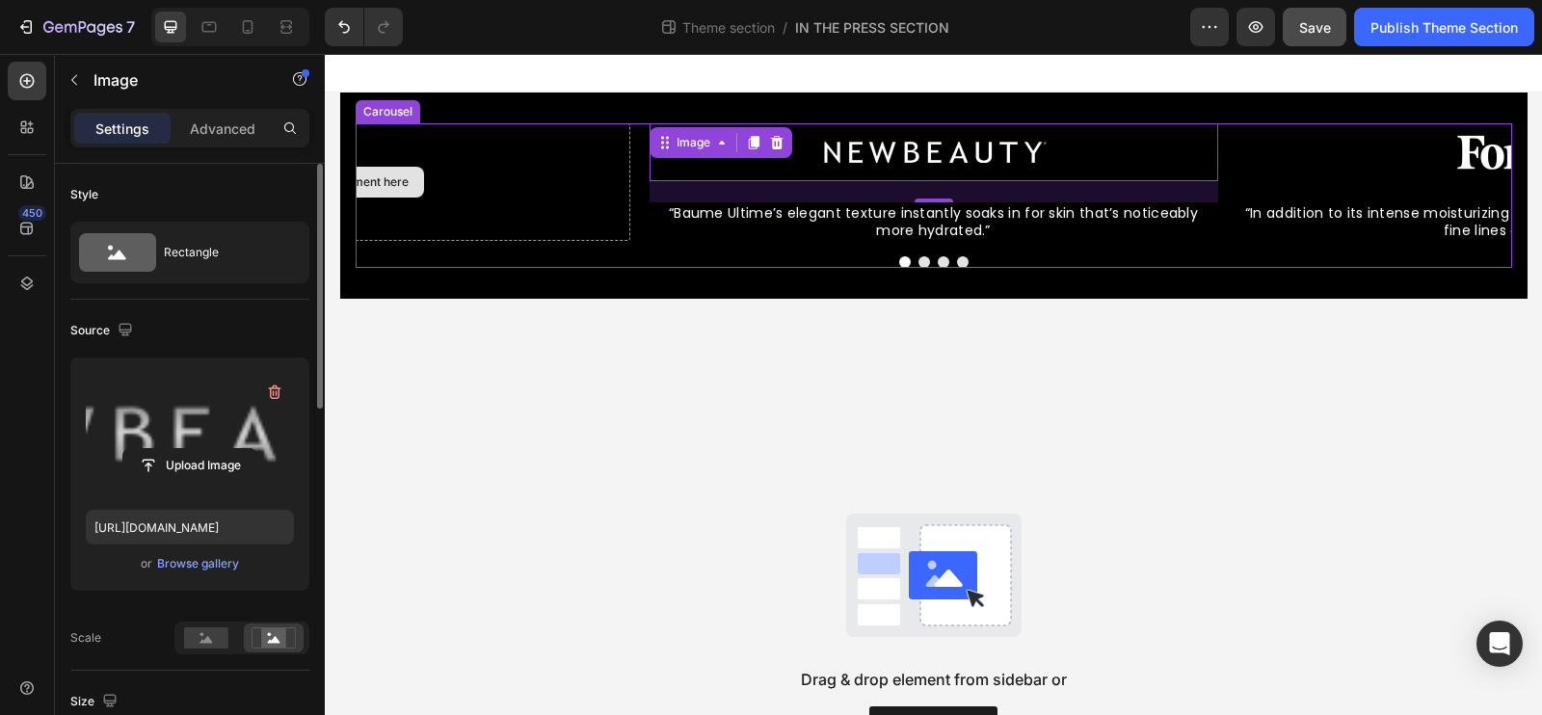
click at [431, 202] on div "Drop element here" at bounding box center [346, 182] width 569 height 118
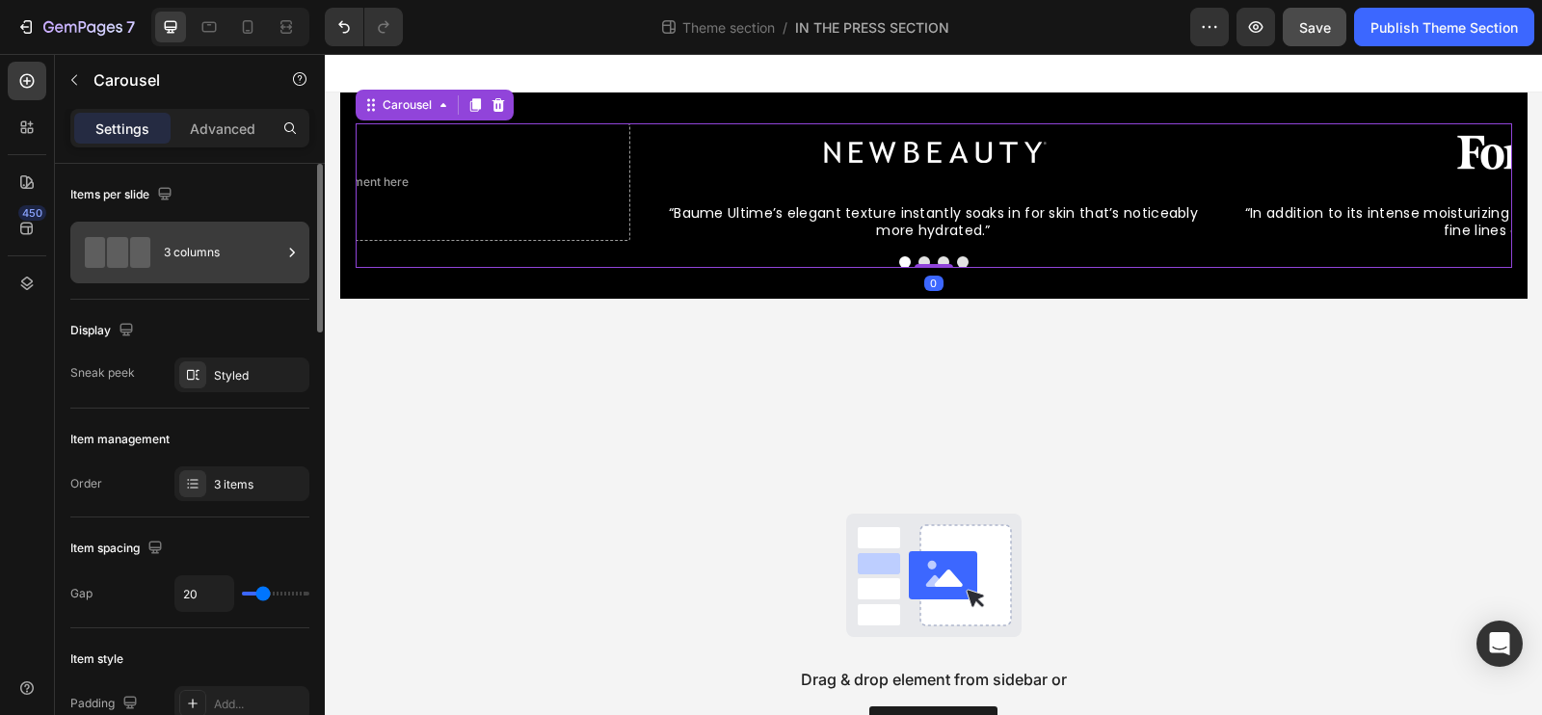
click at [259, 247] on div "3 columns" at bounding box center [223, 252] width 118 height 44
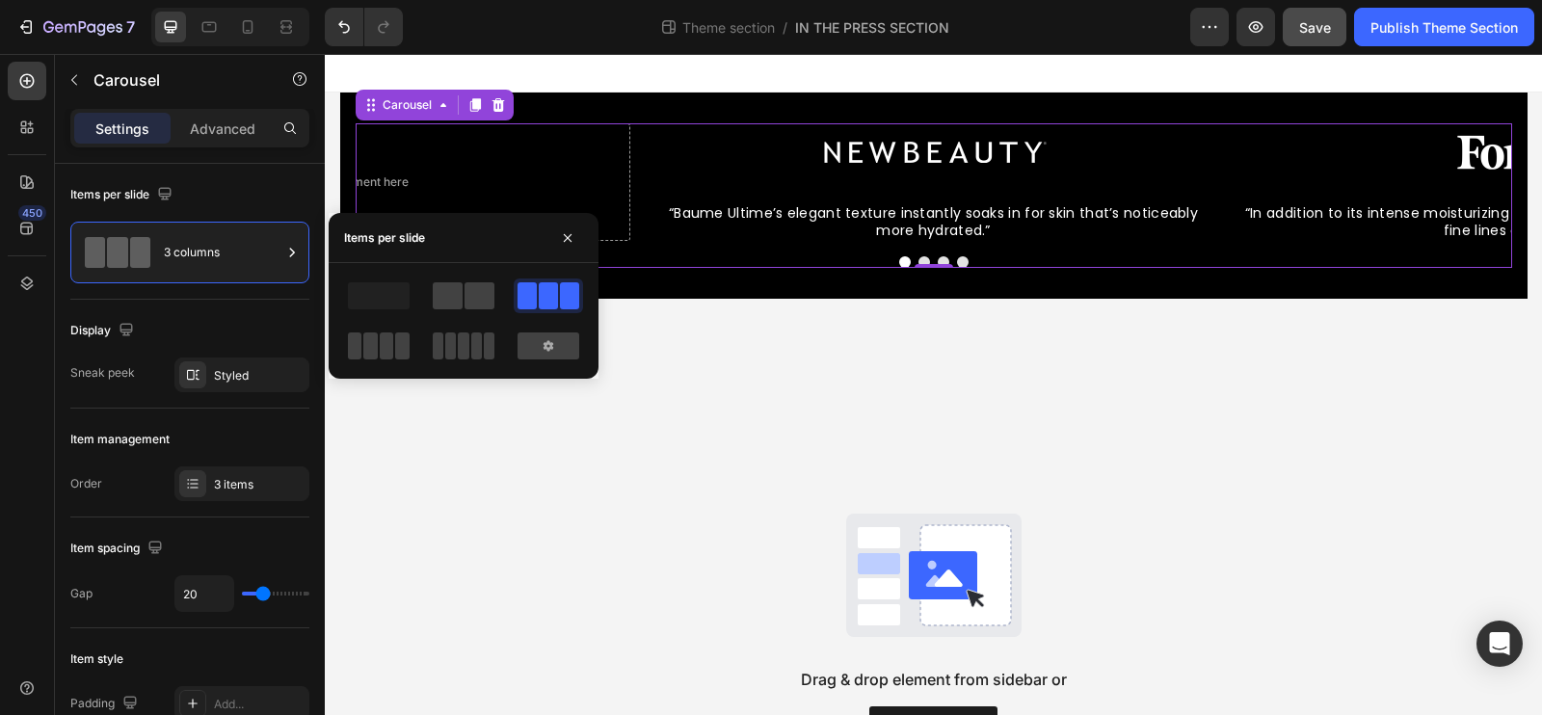
click at [644, 360] on div "Drag & drop element from sidebar or Explore Library" at bounding box center [933, 629] width 1217 height 661
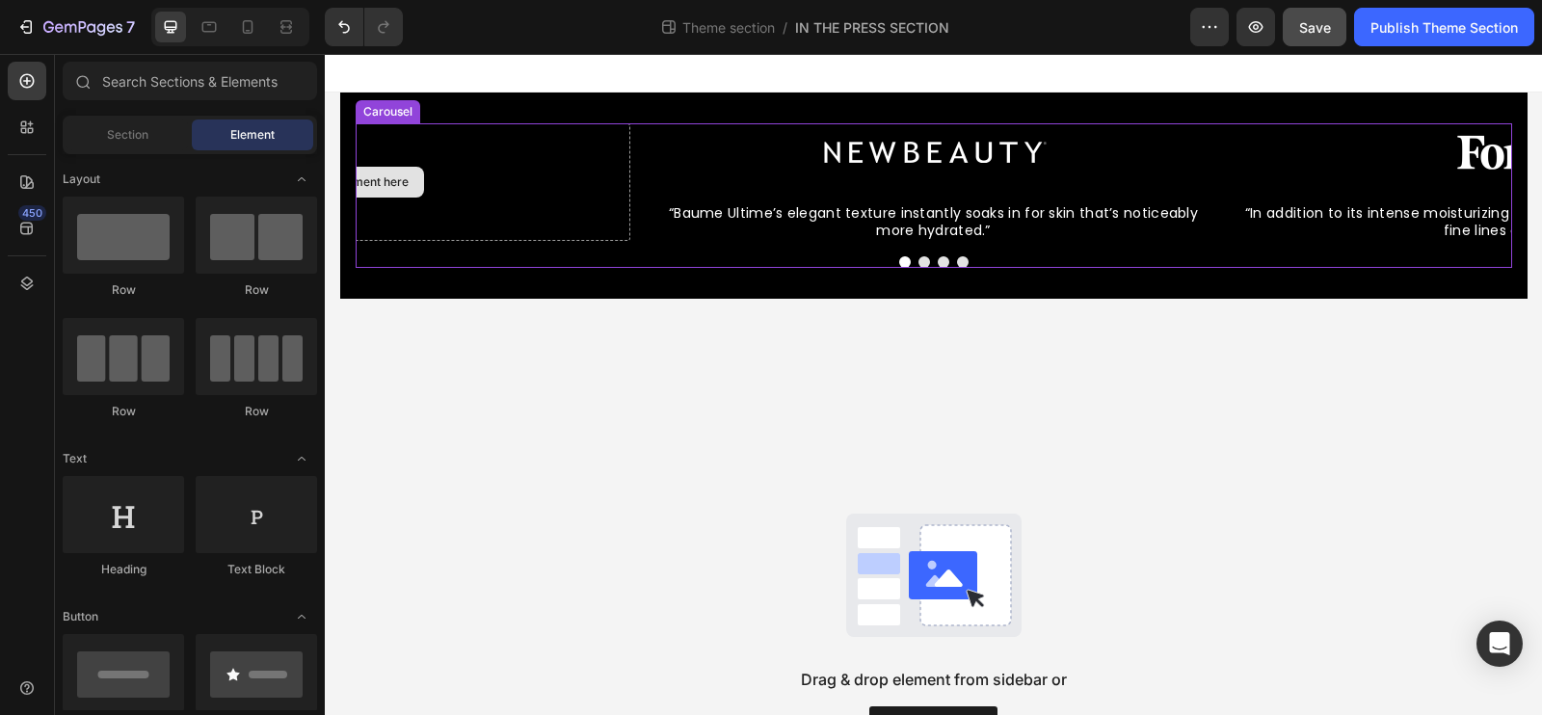
click at [607, 148] on div "Drop element here" at bounding box center [346, 182] width 569 height 118
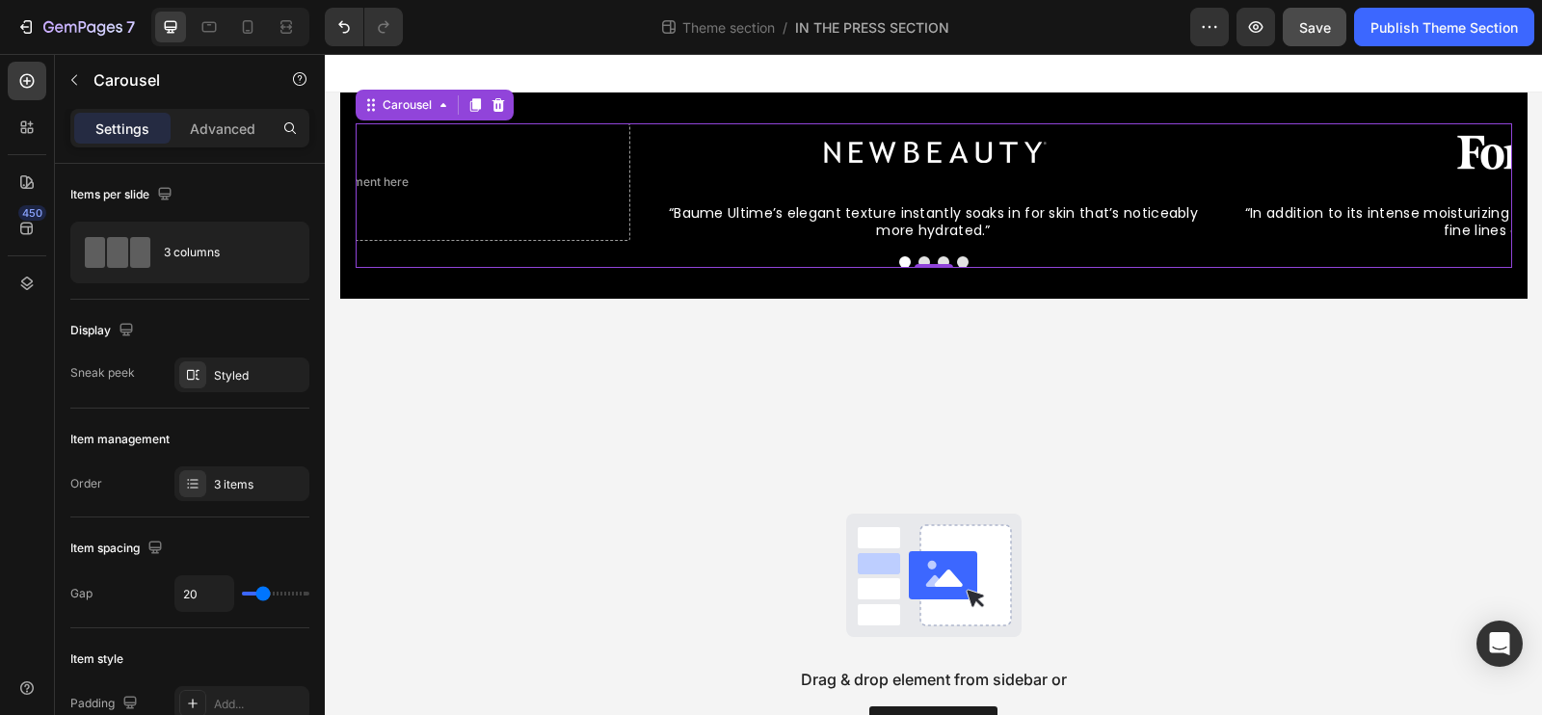
click at [635, 141] on div "Image “Baume Ultime’s elegant texture instantly soaks in for skin that’s notice…" at bounding box center [934, 182] width 1157 height 118
click at [905, 262] on button "Dot" at bounding box center [905, 262] width 12 height 12
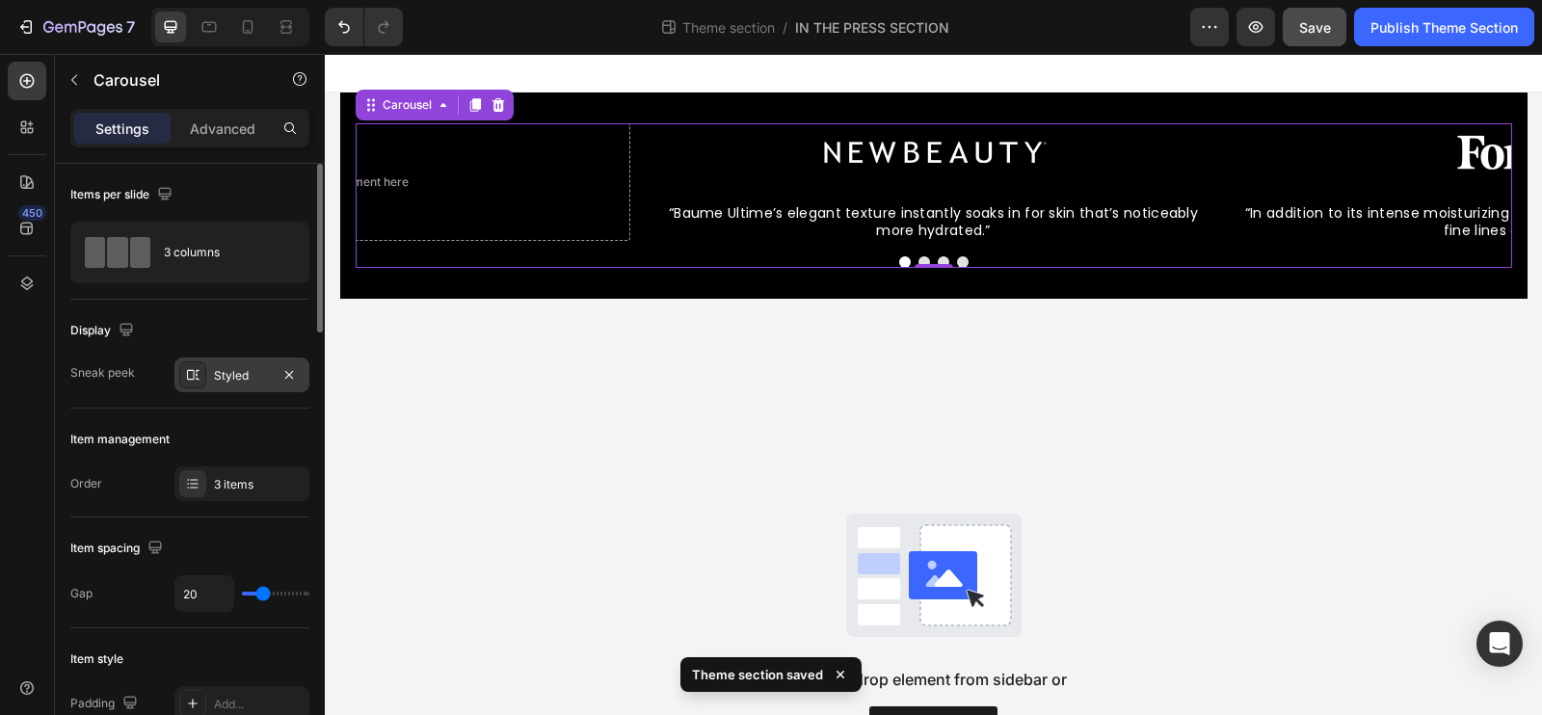
click at [235, 381] on div "Styled" at bounding box center [242, 375] width 56 height 17
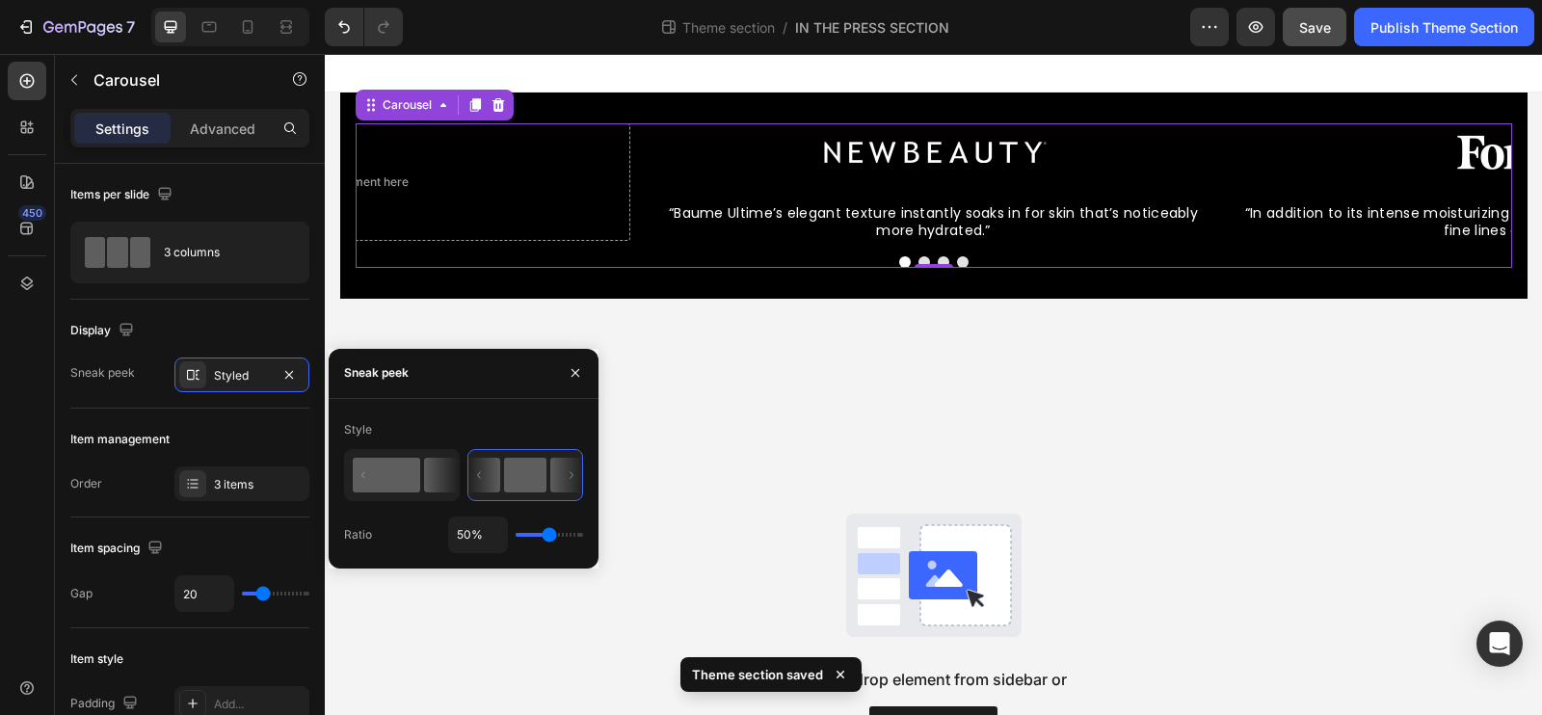
click at [378, 477] on rect at bounding box center [386, 475] width 67 height 35
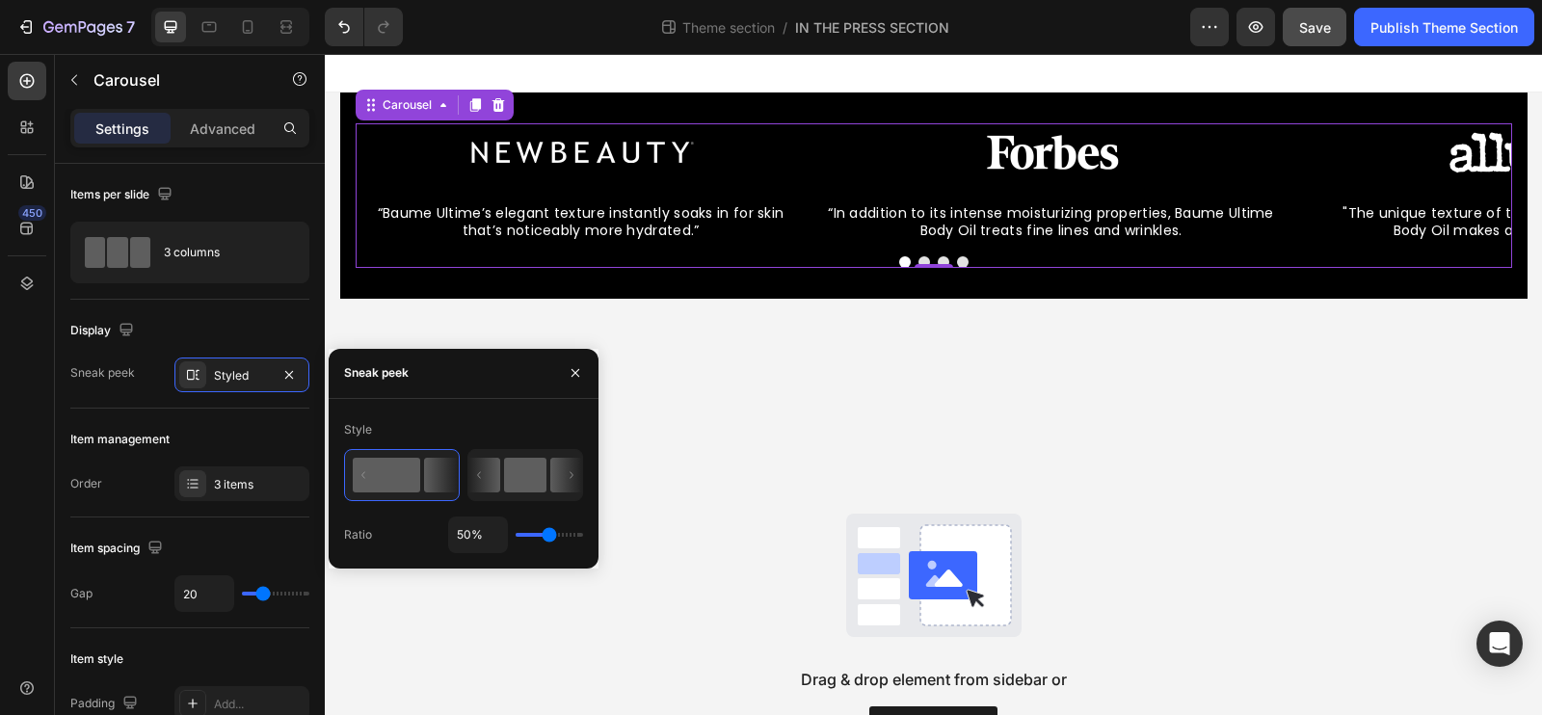
click at [522, 474] on rect at bounding box center [525, 475] width 42 height 35
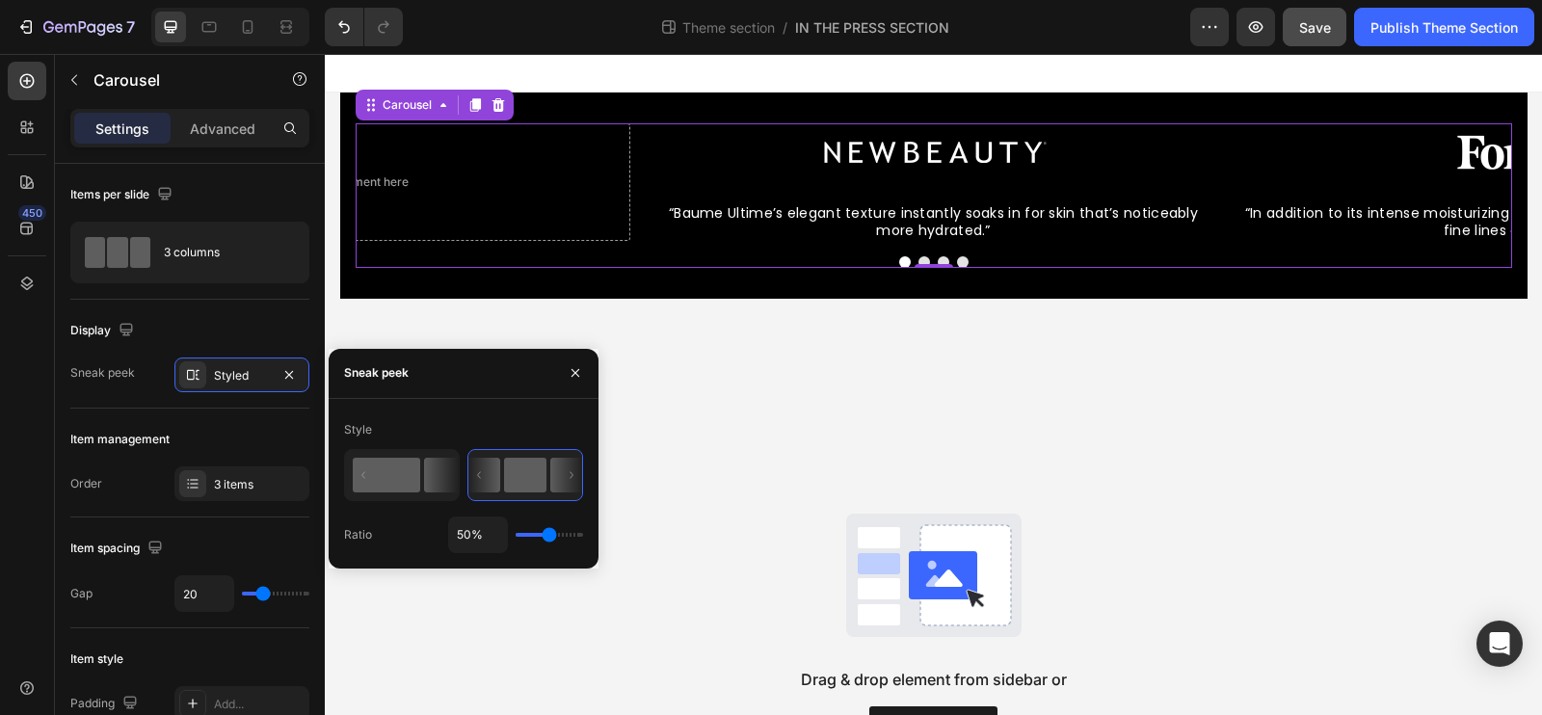
click at [403, 469] on rect at bounding box center [386, 475] width 67 height 35
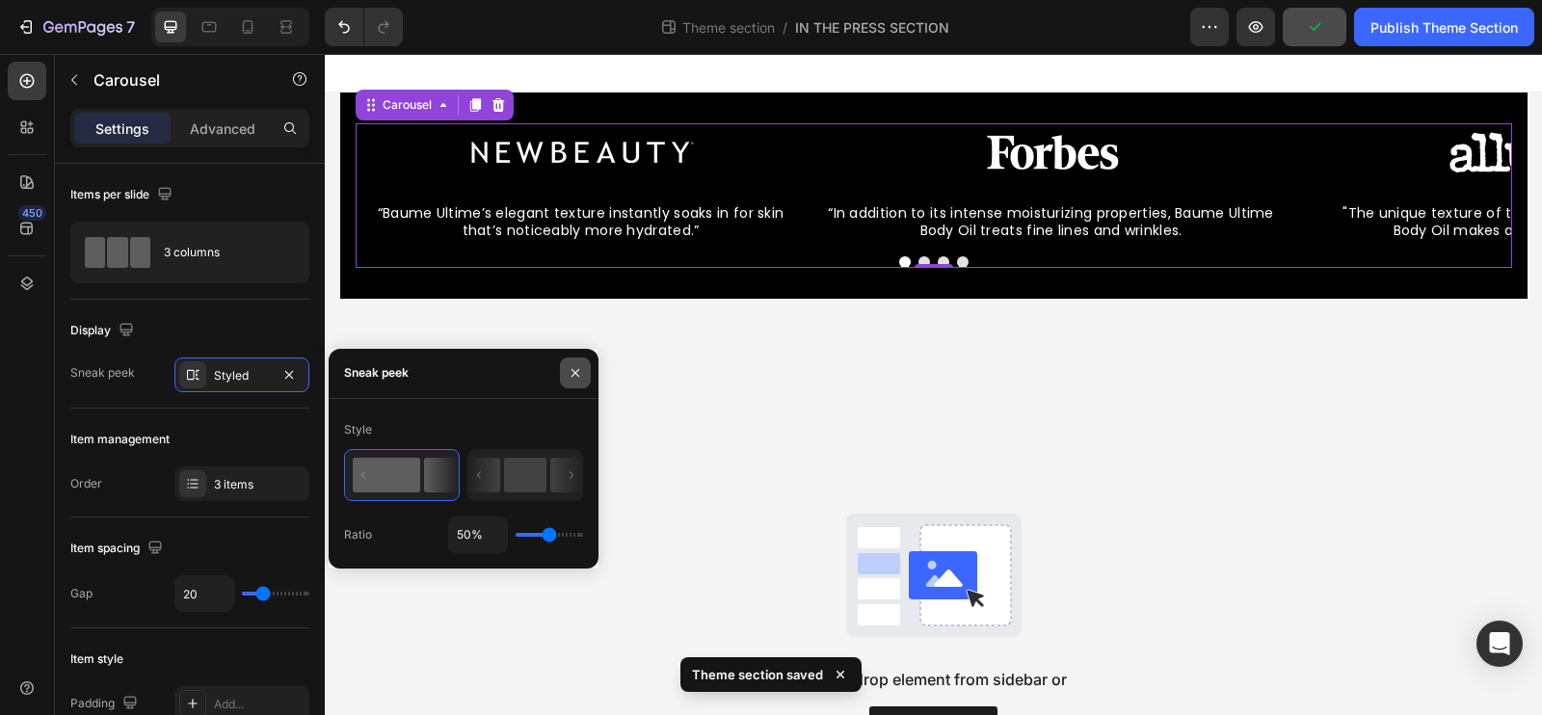
click at [576, 367] on icon "button" at bounding box center [575, 372] width 15 height 15
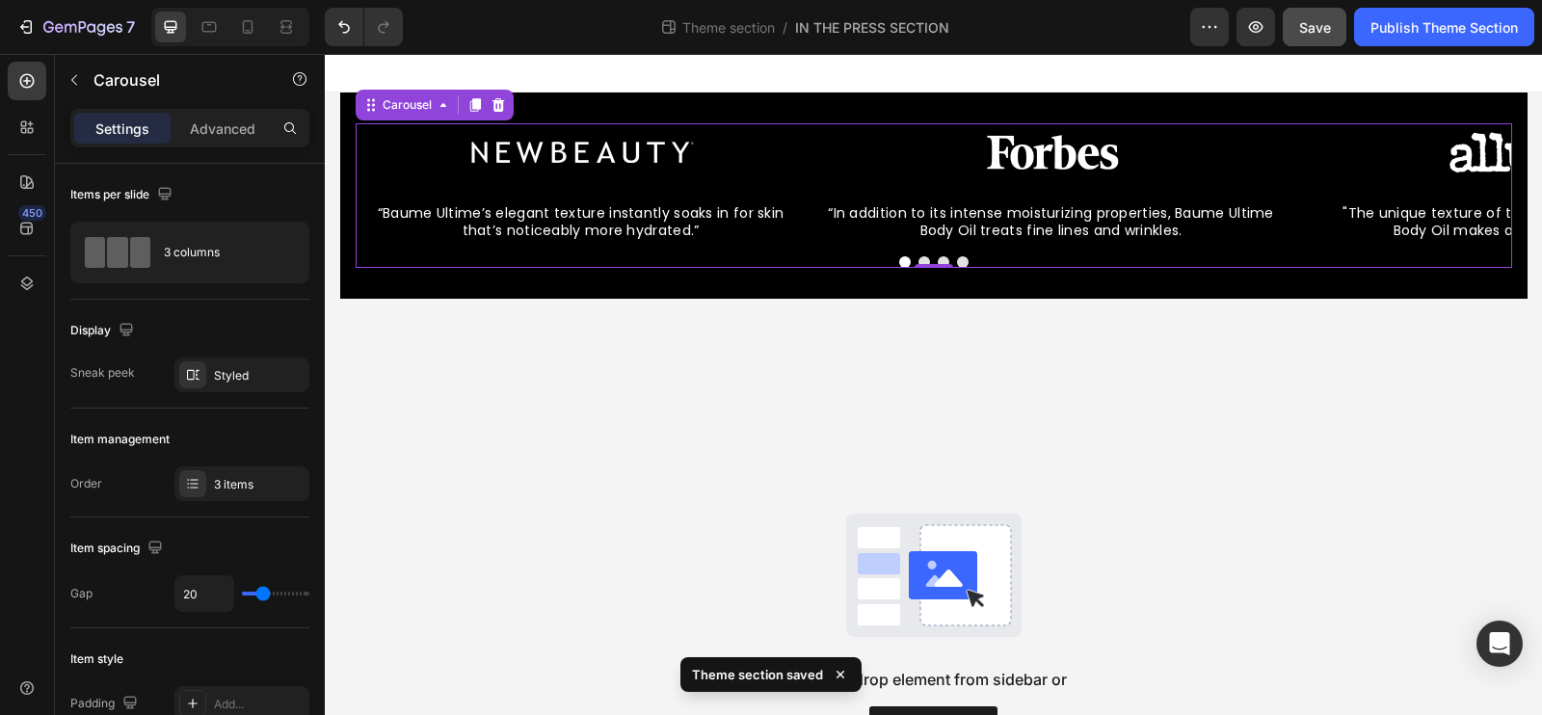
click at [1115, 94] on div "Image “Baume Ultime’s elegant texture instantly soaks in for skin that’s notice…" at bounding box center [933, 196] width 1187 height 206
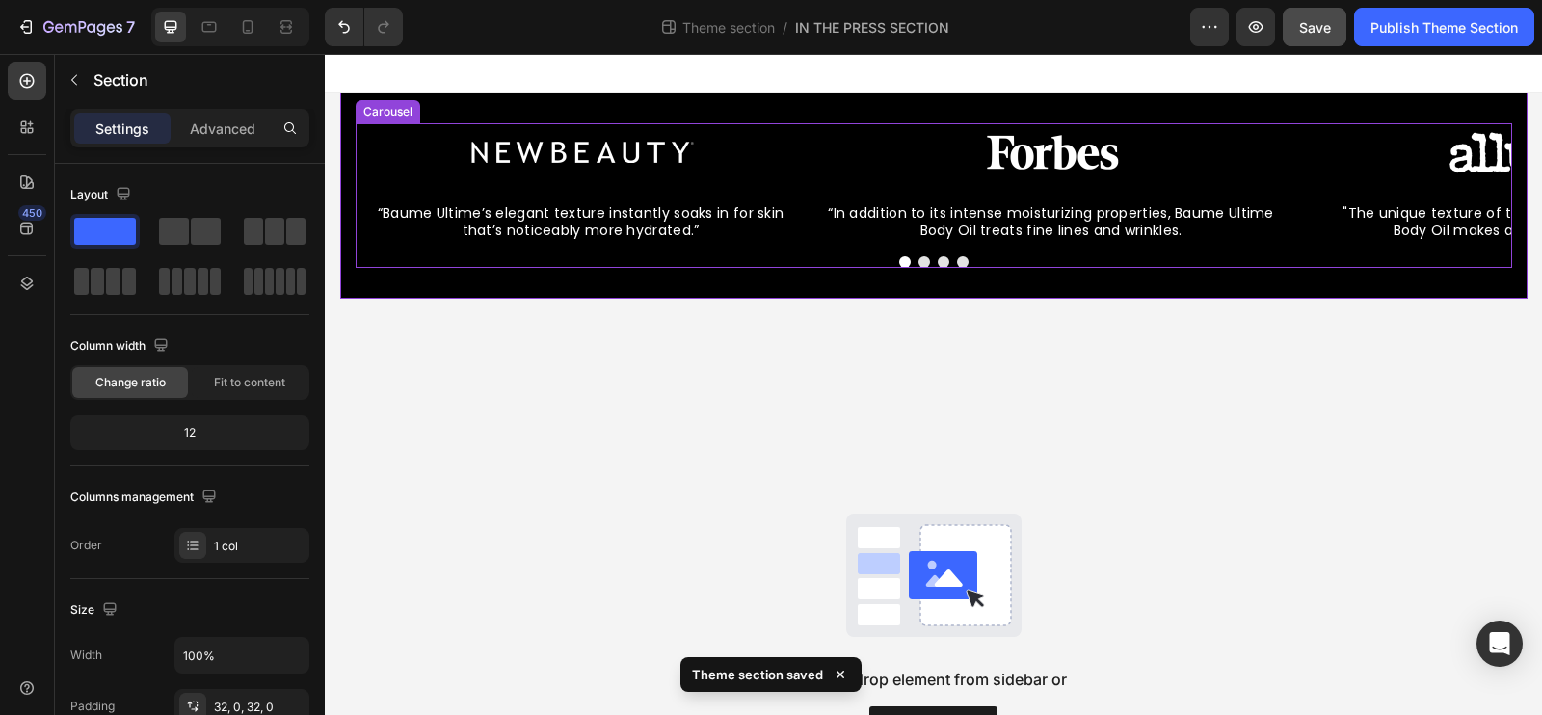
click at [905, 263] on button "Dot" at bounding box center [905, 262] width 12 height 12
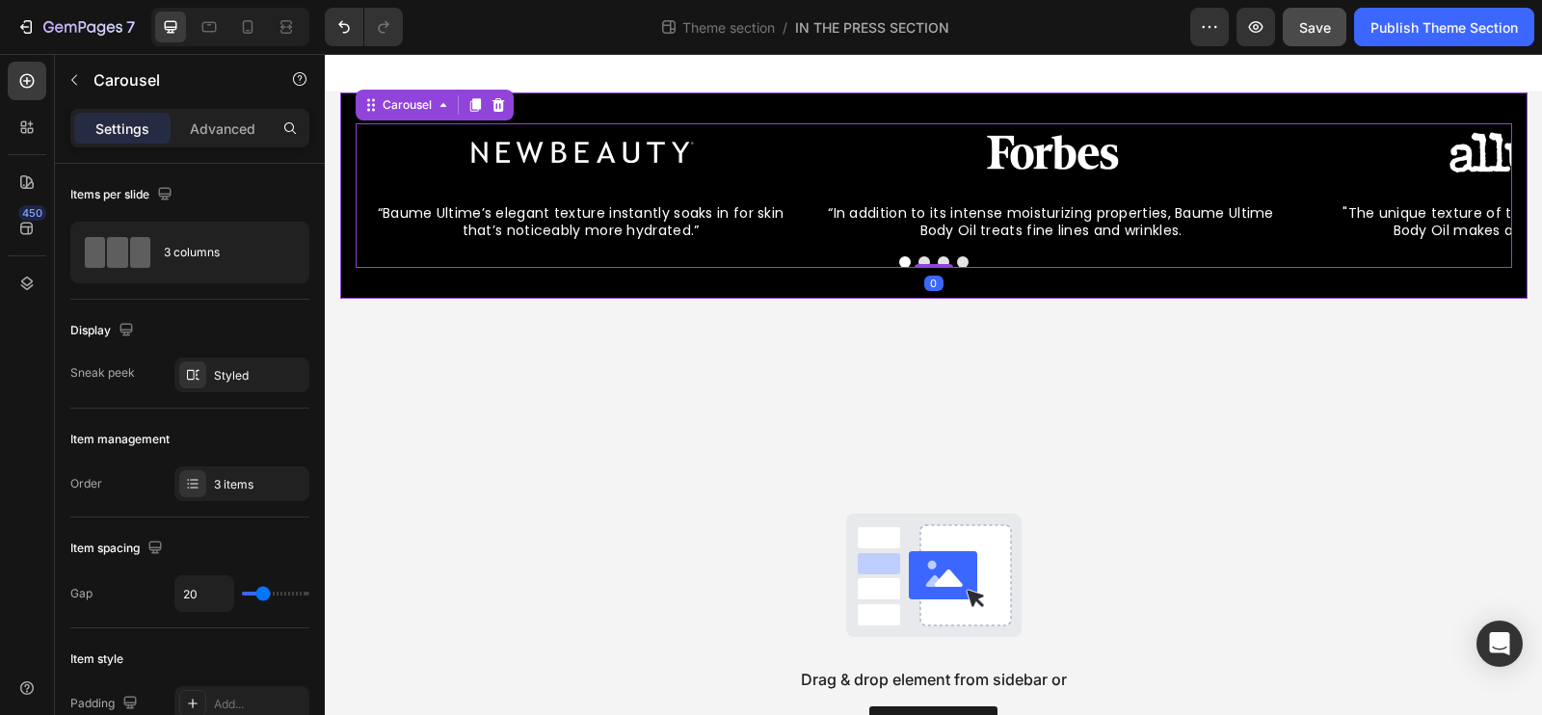
click at [880, 287] on div "Image “Baume Ultime’s elegant texture instantly soaks in for skin that’s notice…" at bounding box center [933, 196] width 1187 height 206
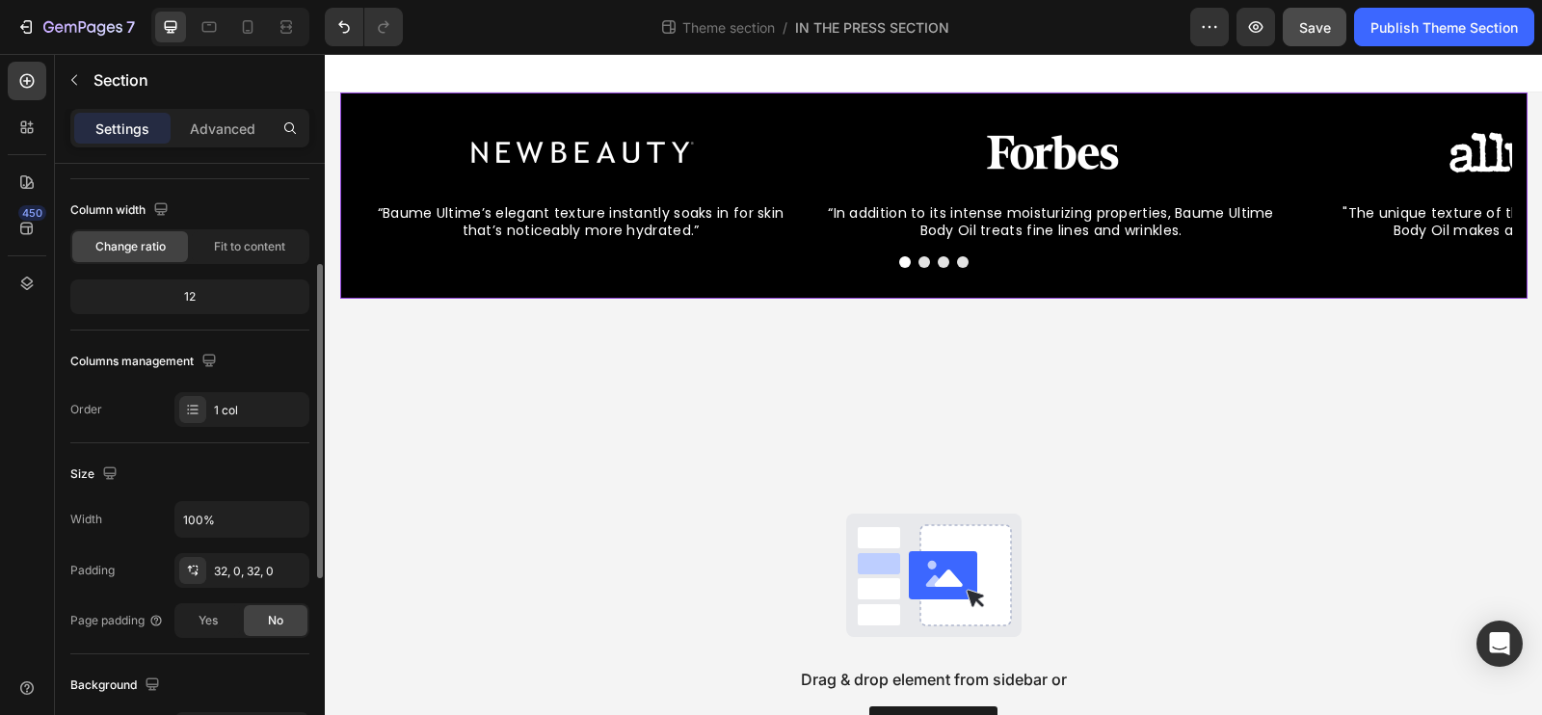
scroll to position [156, 0]
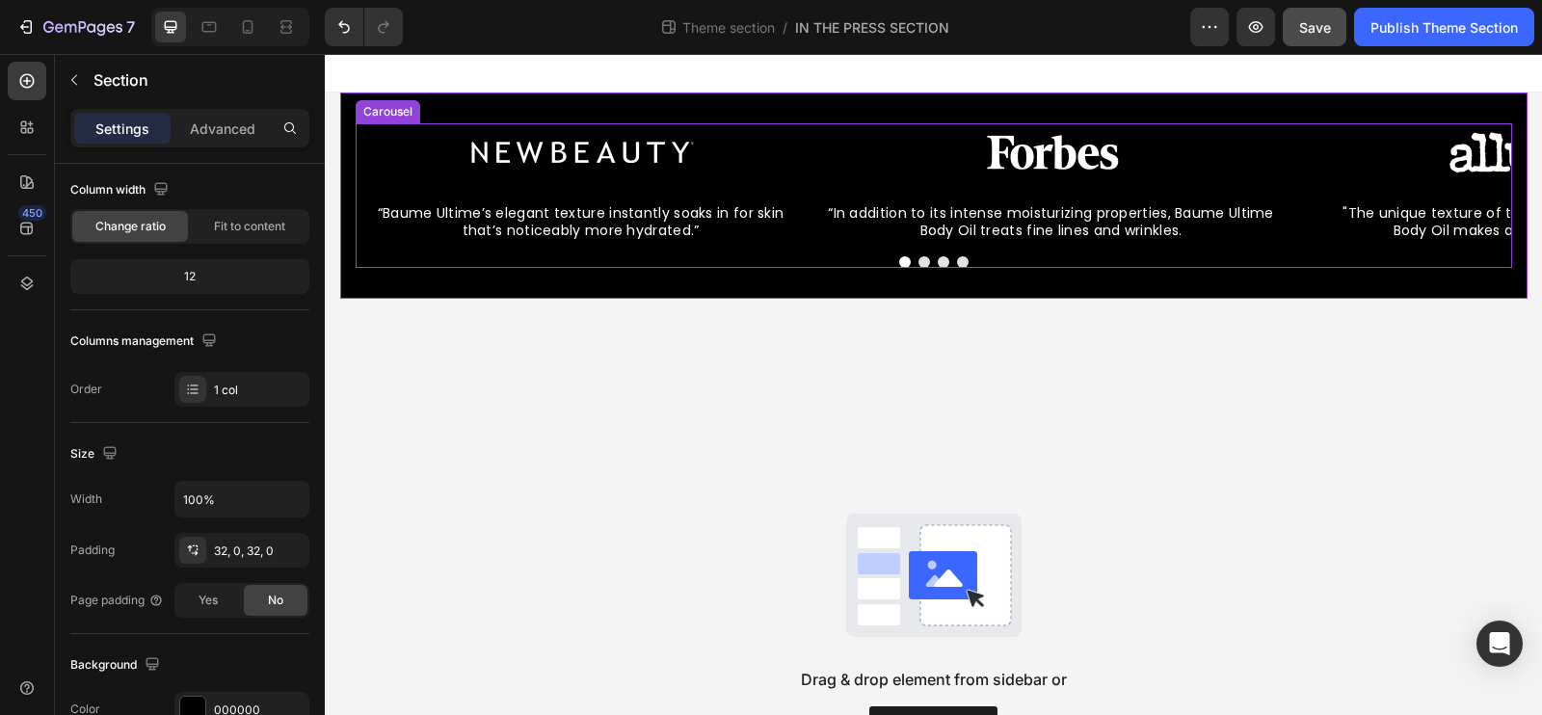
click at [810, 137] on div "Image “Baume Ultime’s elegant texture instantly soaks in for skin that’s notice…" at bounding box center [934, 182] width 1157 height 118
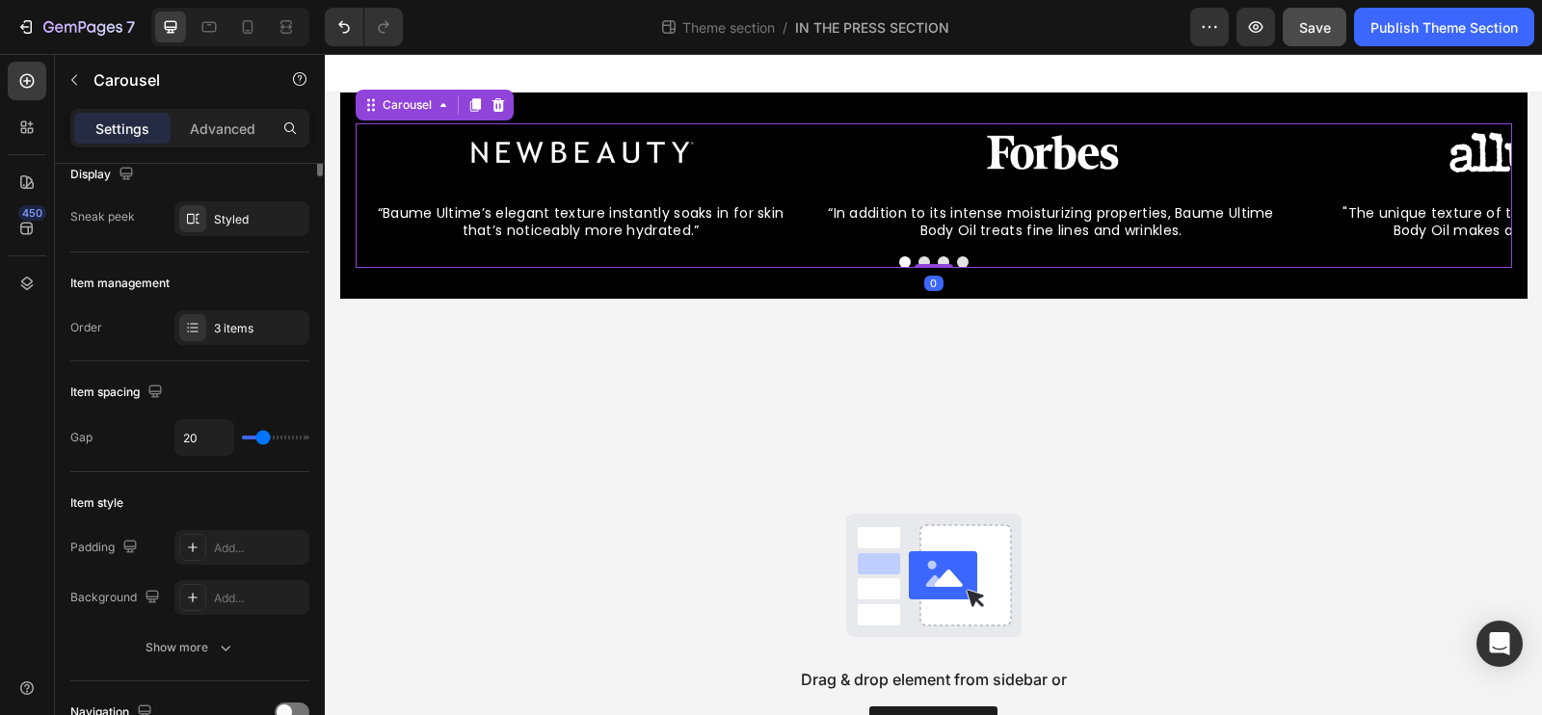
scroll to position [0, 0]
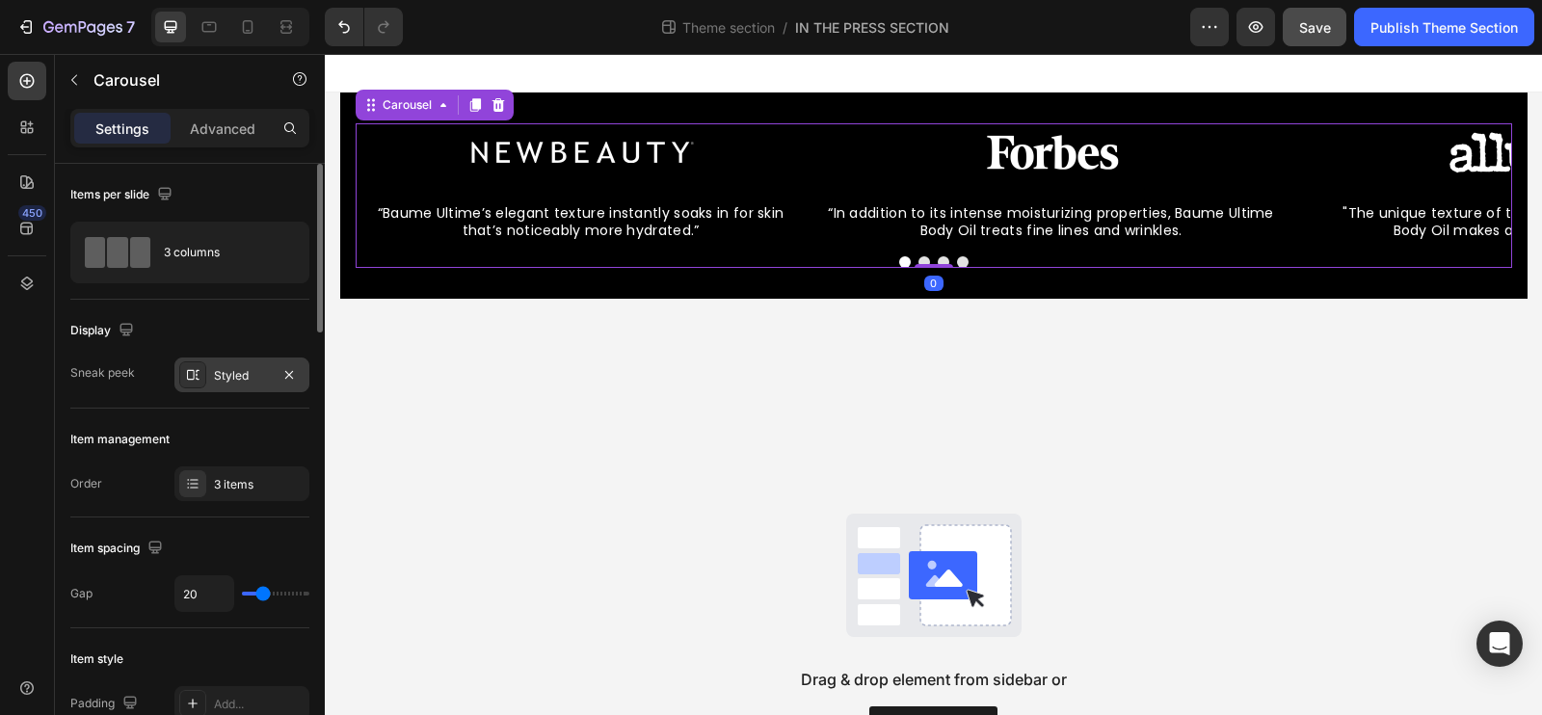
click at [235, 373] on div "Styled" at bounding box center [242, 375] width 56 height 17
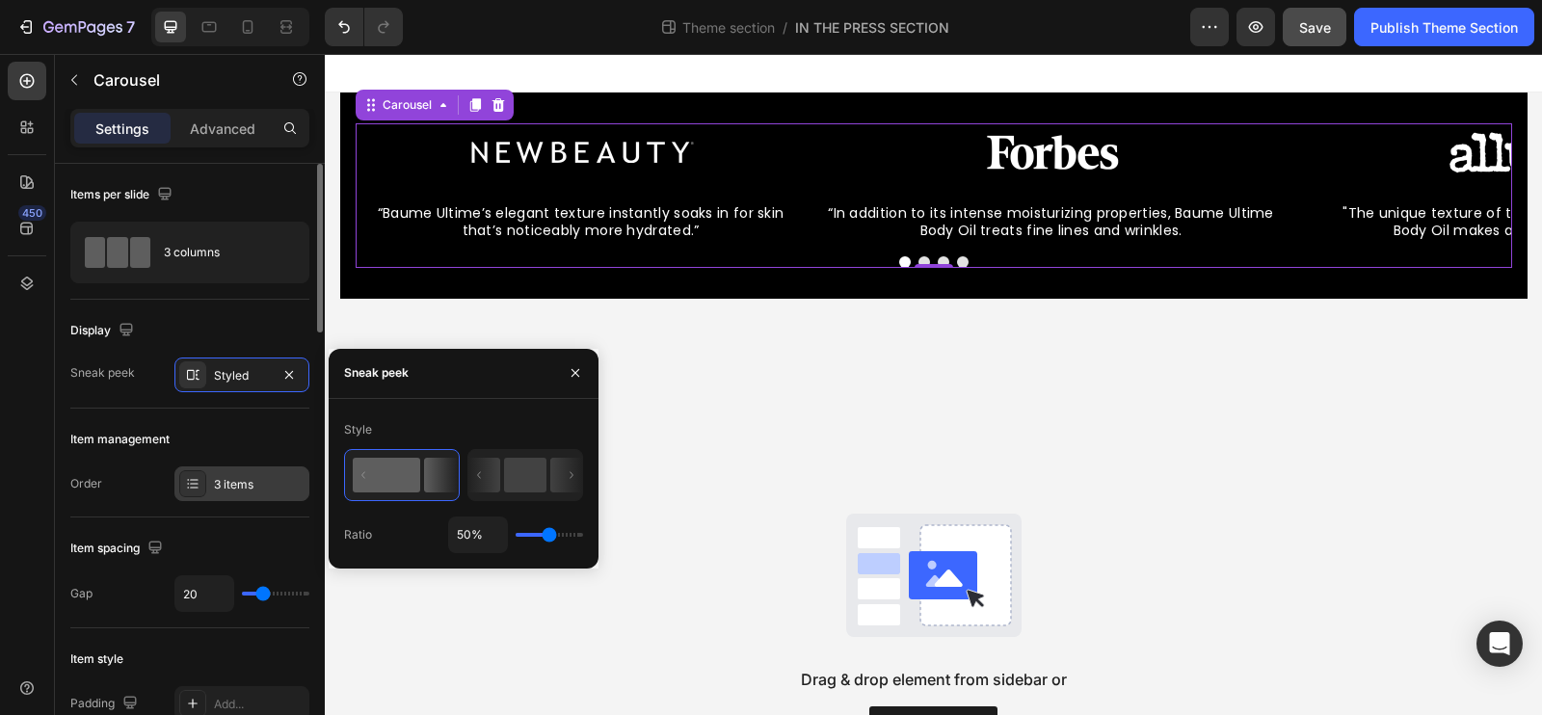
click at [229, 487] on div "3 items" at bounding box center [259, 484] width 91 height 17
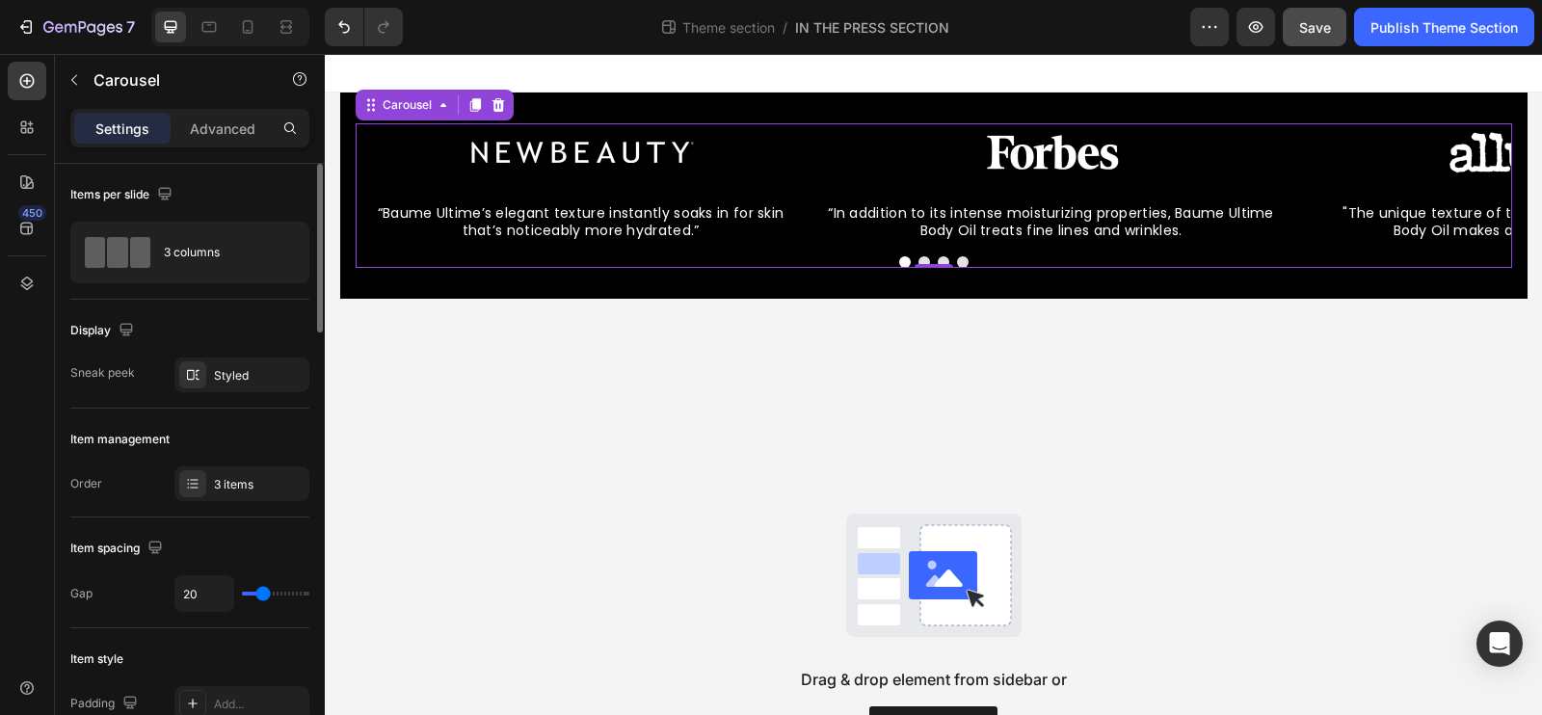
click at [181, 533] on div "Item spacing" at bounding box center [189, 548] width 239 height 31
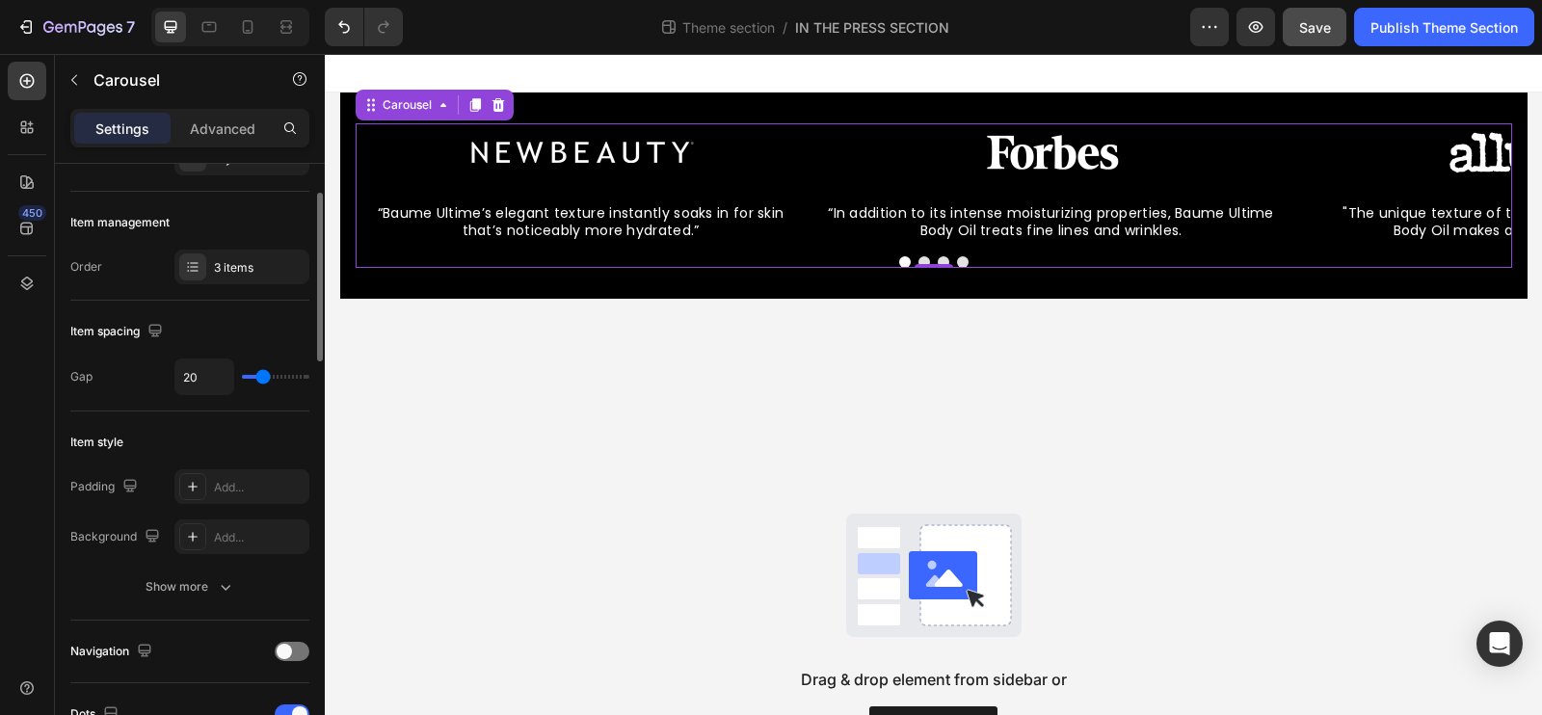
scroll to position [231, 0]
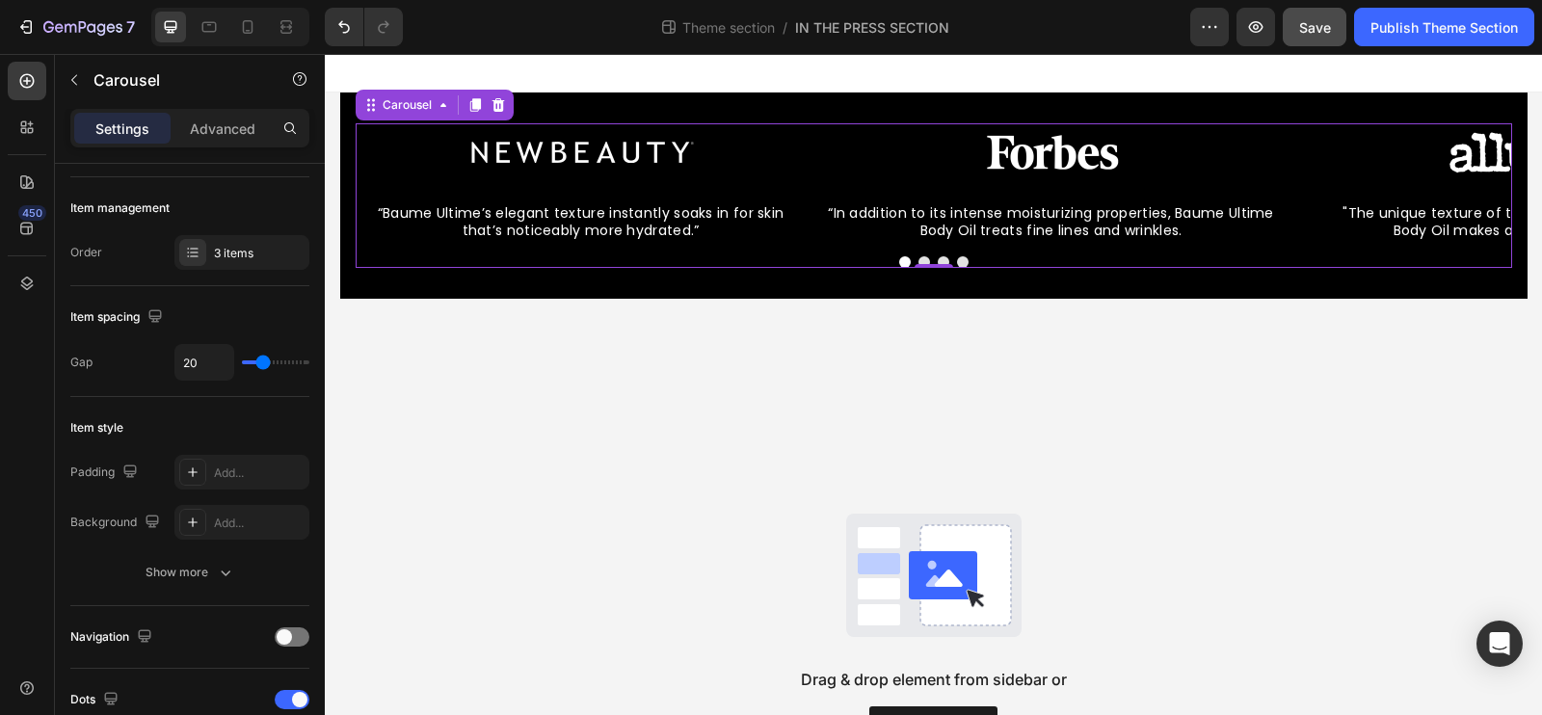
click at [961, 262] on button "Dot" at bounding box center [963, 262] width 12 height 12
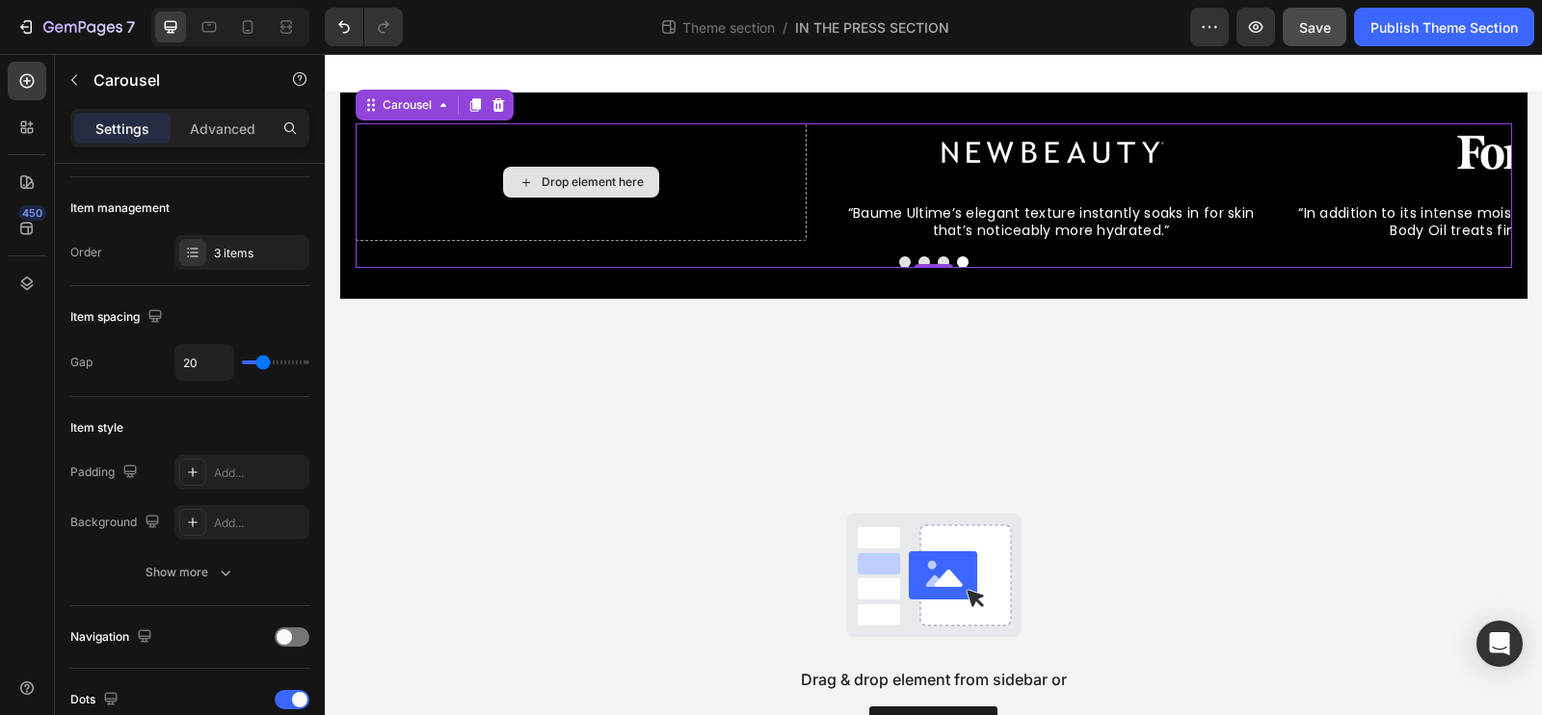
click at [717, 202] on div "Drop element here" at bounding box center [581, 182] width 451 height 118
click at [534, 143] on div "Drop element here" at bounding box center [581, 182] width 451 height 118
click at [487, 191] on div "Drop element here" at bounding box center [581, 182] width 451 height 118
click at [472, 247] on div "Image “Baume Ultime’s elegant texture instantly soaks in for skin that’s notice…" at bounding box center [934, 195] width 1157 height 145
click at [471, 194] on div "Drop element here" at bounding box center [581, 182] width 451 height 118
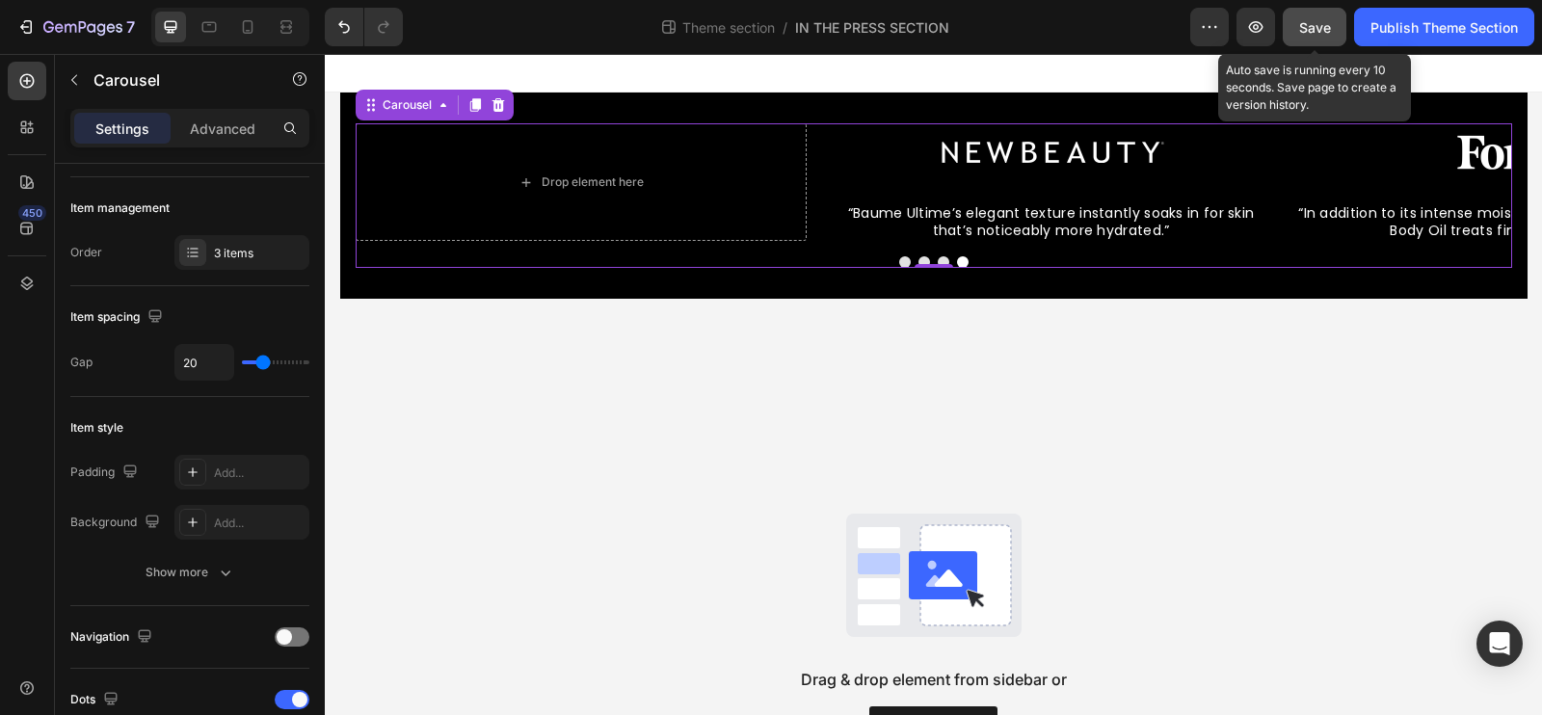
click at [1295, 42] on button "Save" at bounding box center [1315, 27] width 64 height 39
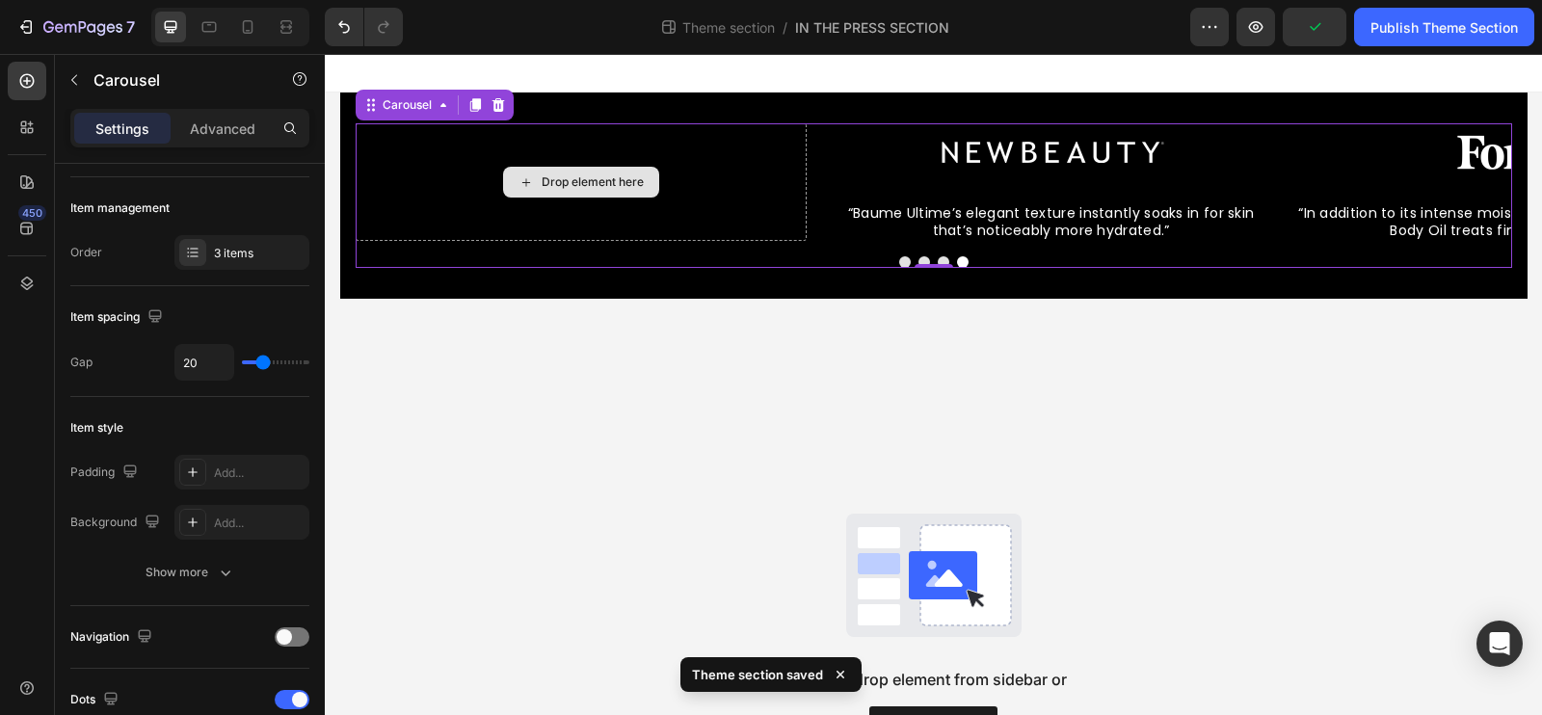
click at [459, 203] on div "Drop element here" at bounding box center [581, 182] width 451 height 118
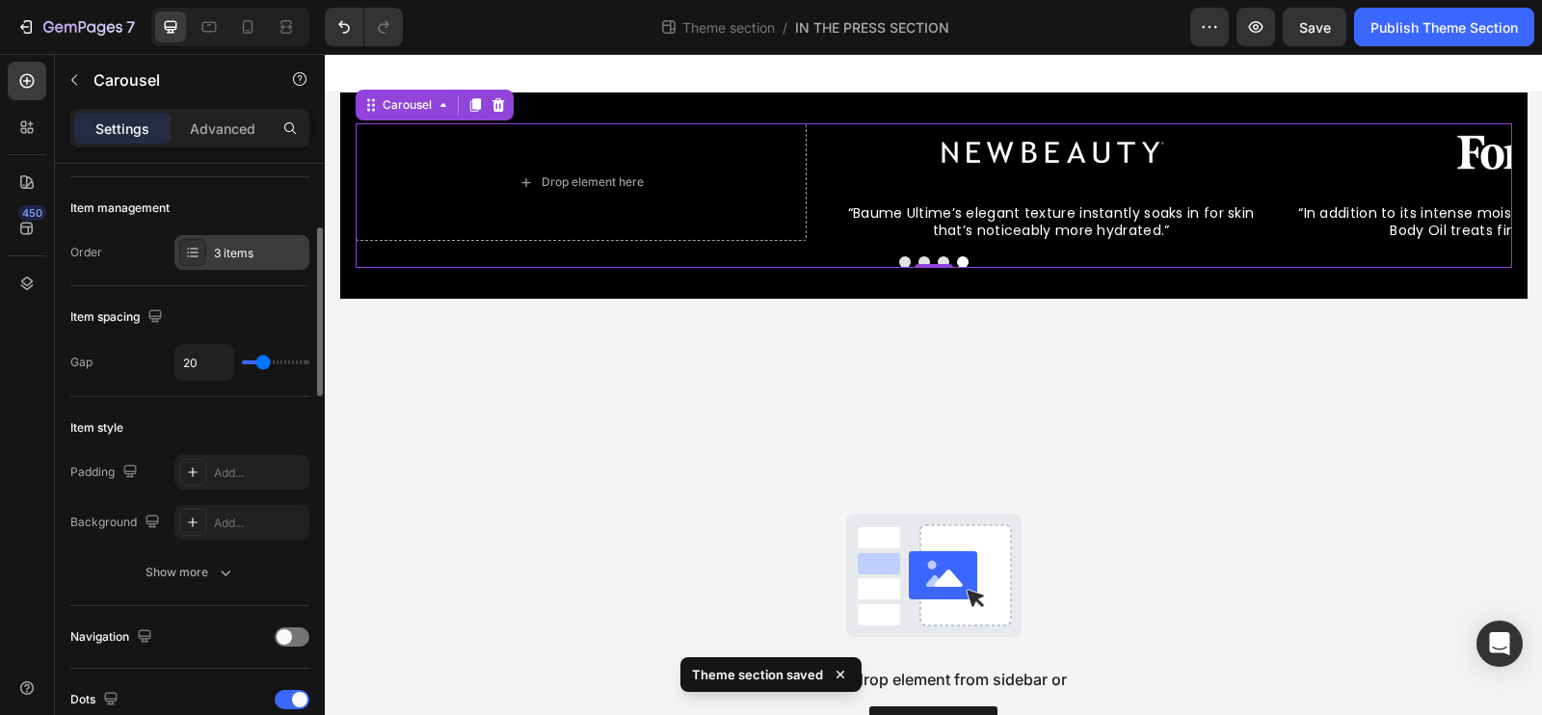
click at [235, 260] on div "3 items" at bounding box center [241, 252] width 135 height 35
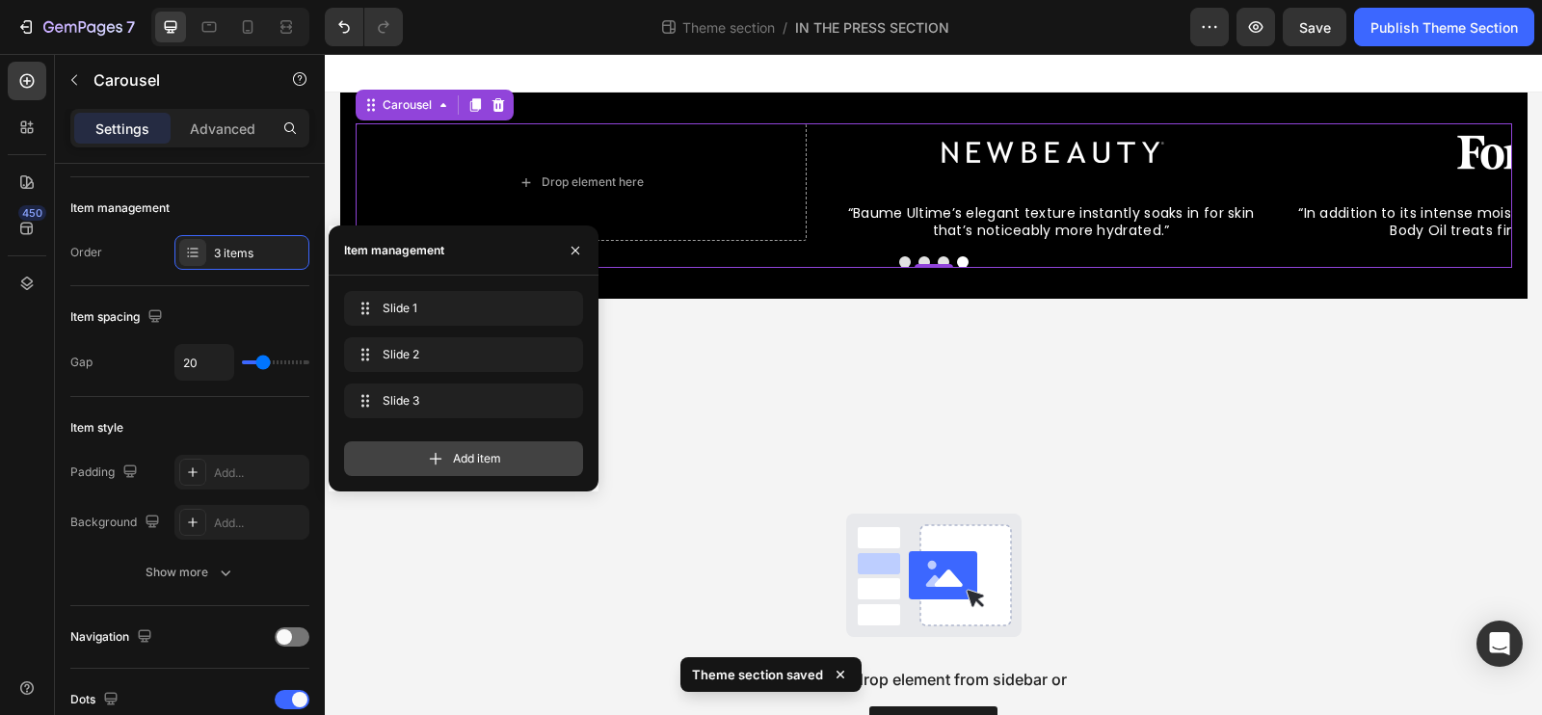
click at [408, 474] on div "Add item" at bounding box center [463, 458] width 239 height 35
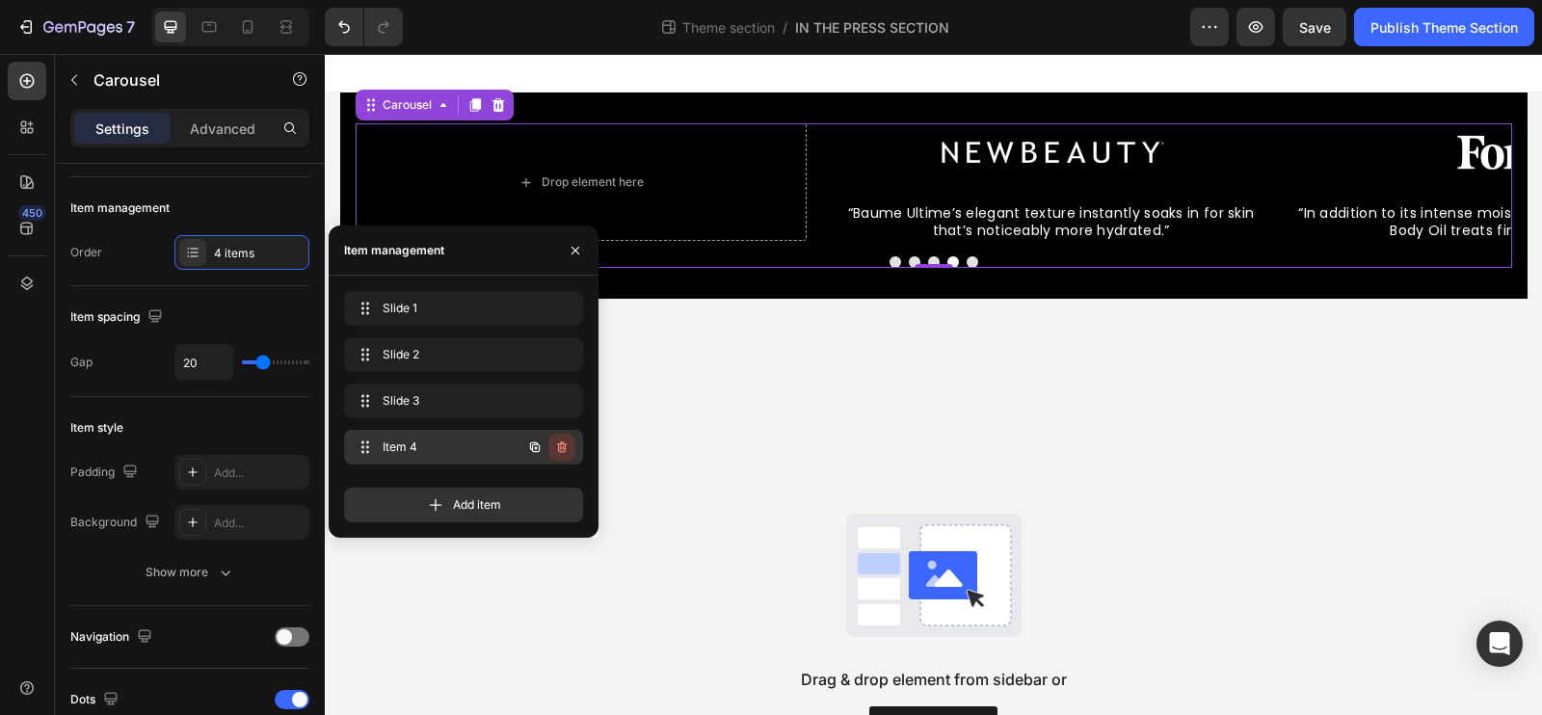
click at [563, 441] on icon "button" at bounding box center [562, 447] width 10 height 12
click at [563, 442] on div "Delete" at bounding box center [549, 447] width 36 height 17
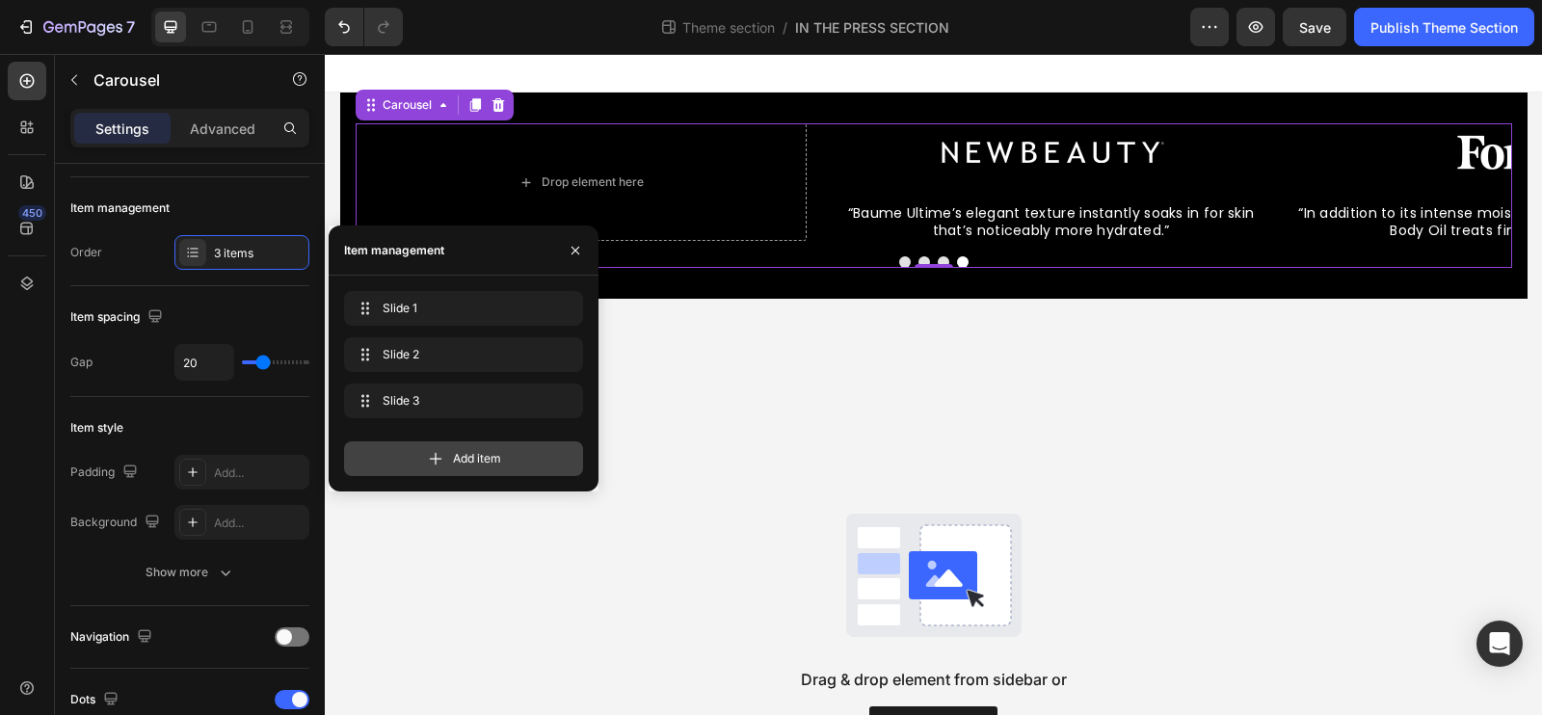
click at [552, 446] on div "Add item" at bounding box center [463, 458] width 239 height 35
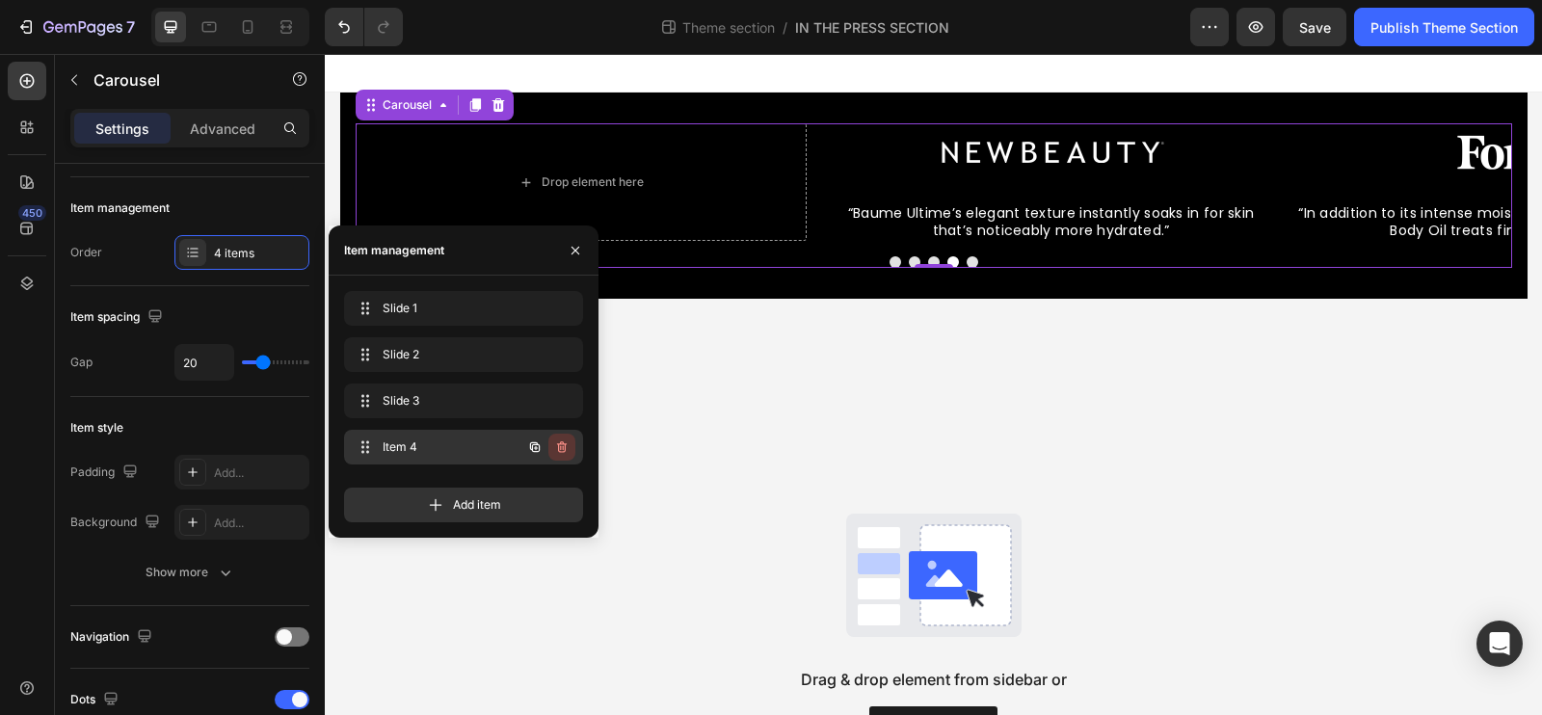
click at [554, 446] on icon "button" at bounding box center [561, 447] width 15 height 15
click at [553, 446] on div "Delete" at bounding box center [549, 447] width 36 height 17
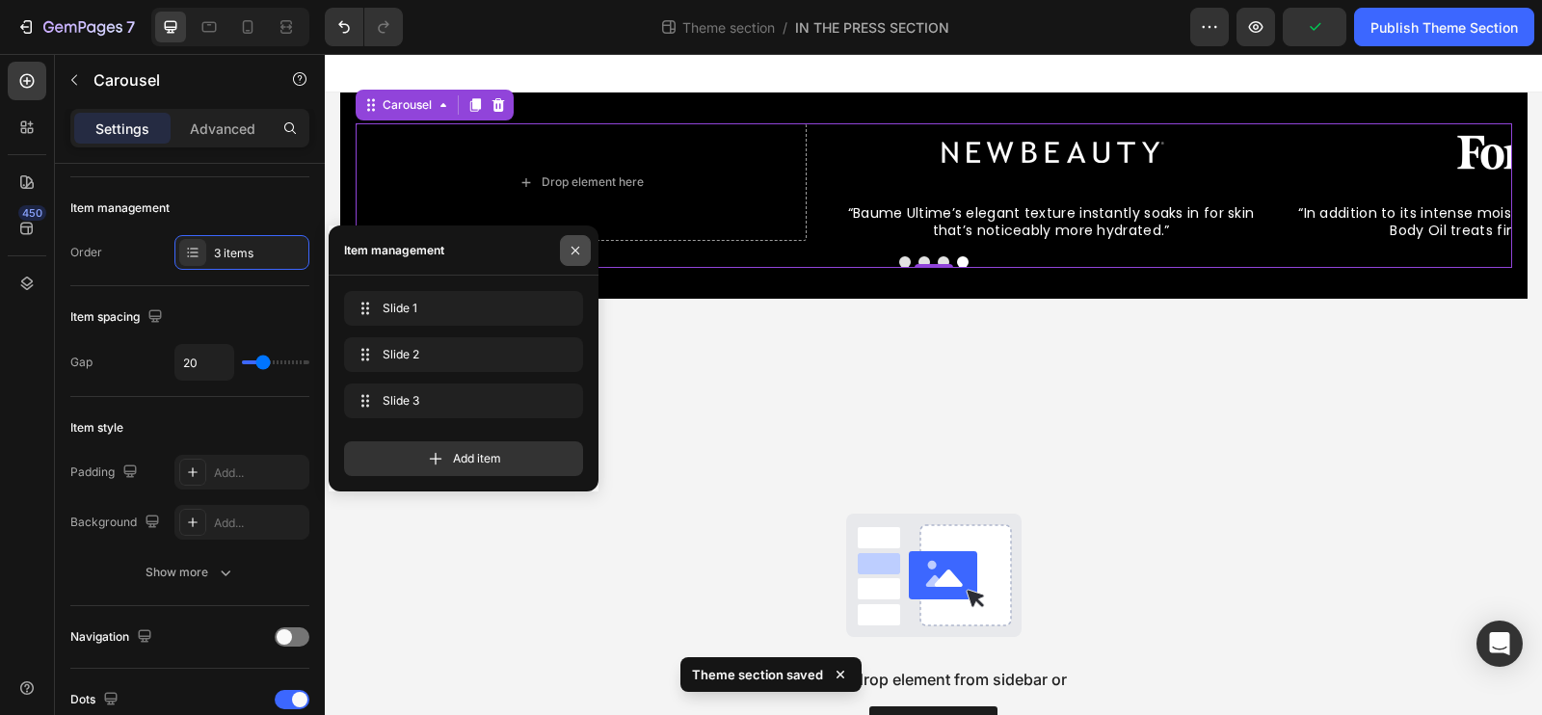
click at [569, 247] on icon "button" at bounding box center [575, 250] width 15 height 15
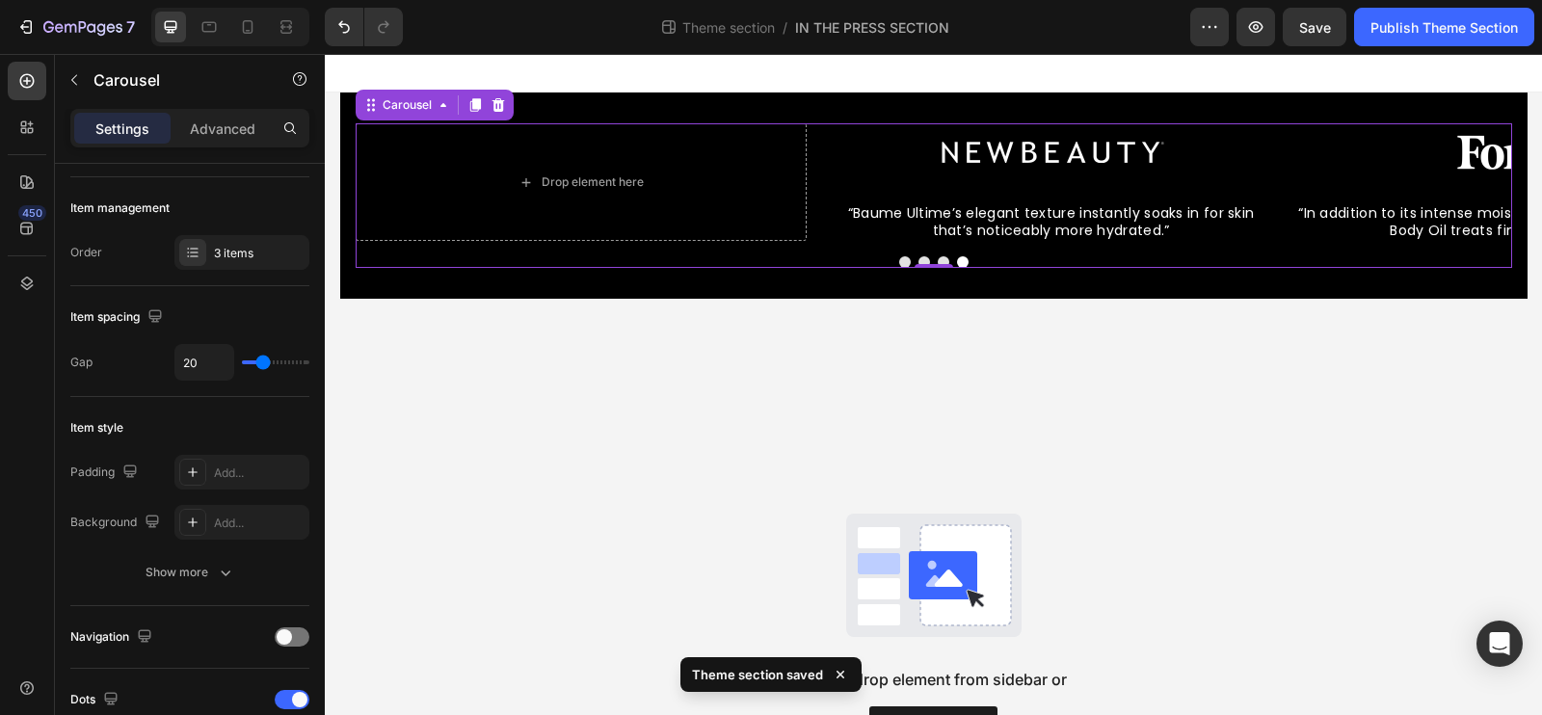
click at [904, 264] on button "Dot" at bounding box center [905, 262] width 12 height 12
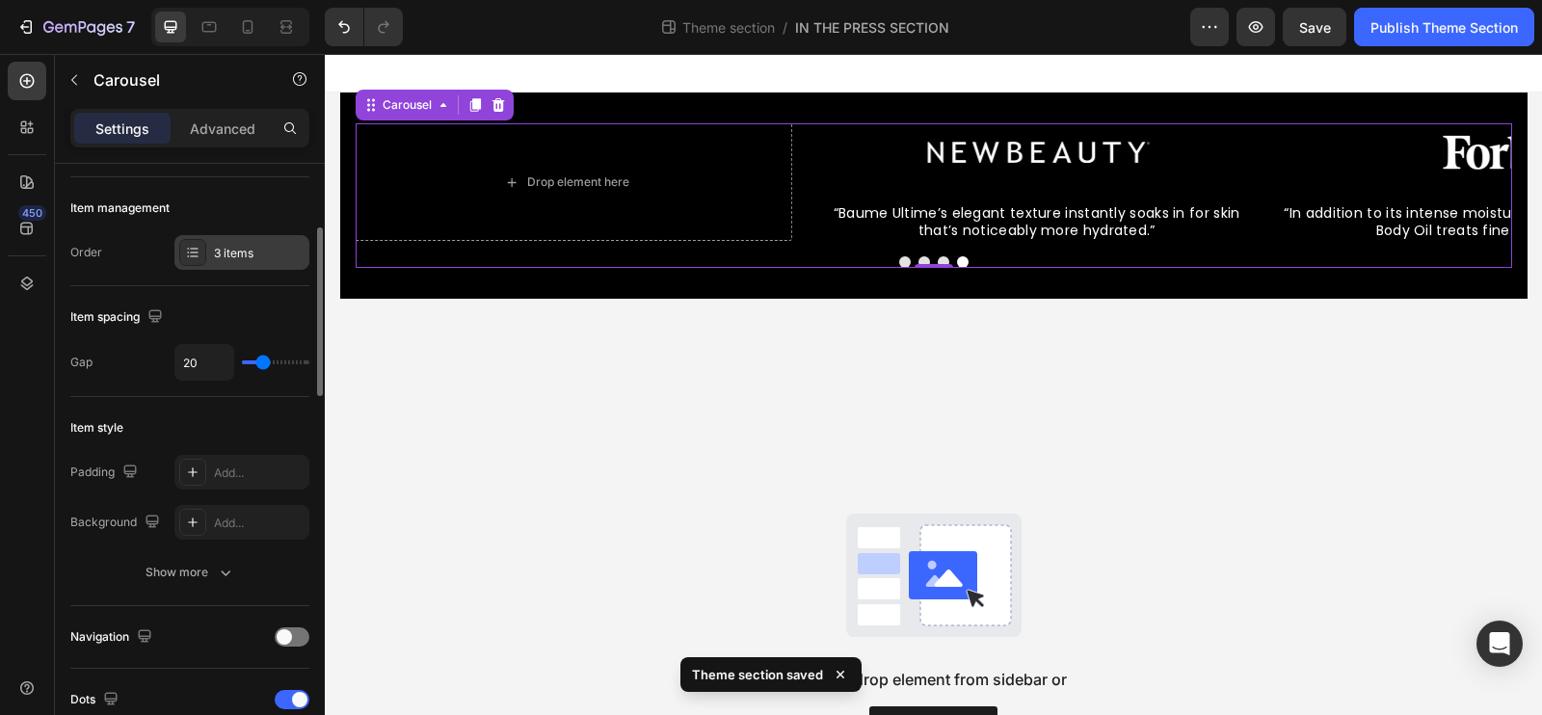
click at [227, 252] on div "3 items" at bounding box center [259, 253] width 91 height 17
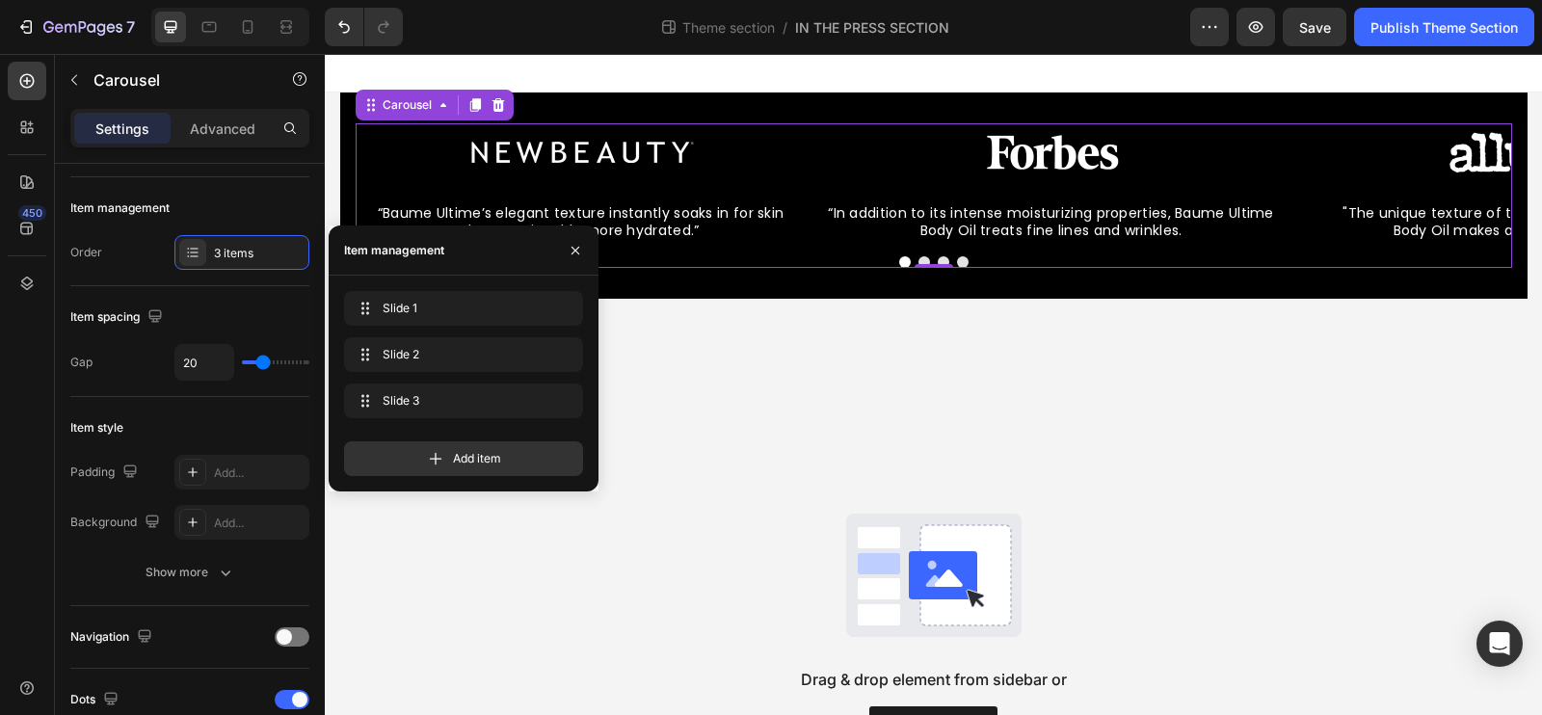
click at [836, 421] on div "Drag & drop element from sidebar or Explore Library" at bounding box center [933, 629] width 1217 height 661
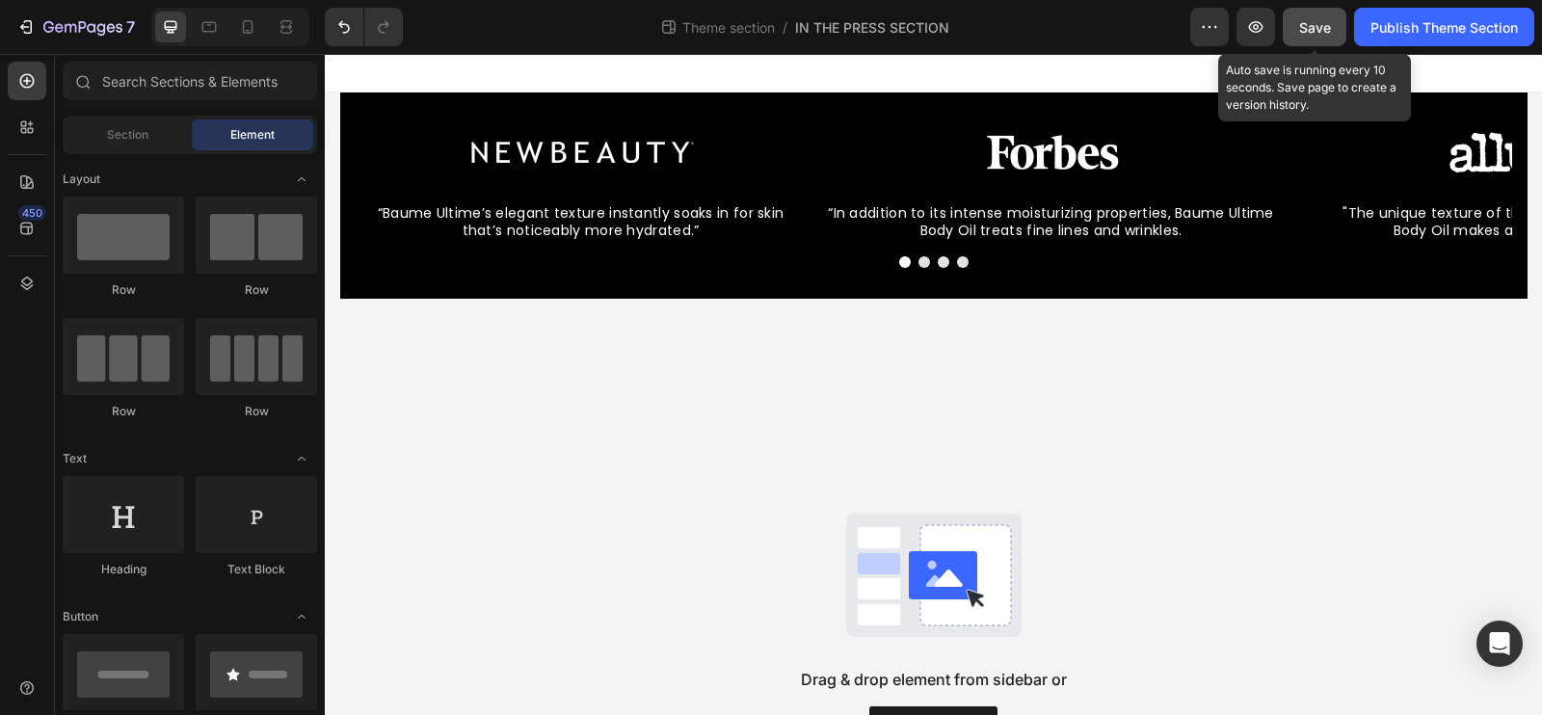
click at [1301, 12] on button "Save" at bounding box center [1315, 27] width 64 height 39
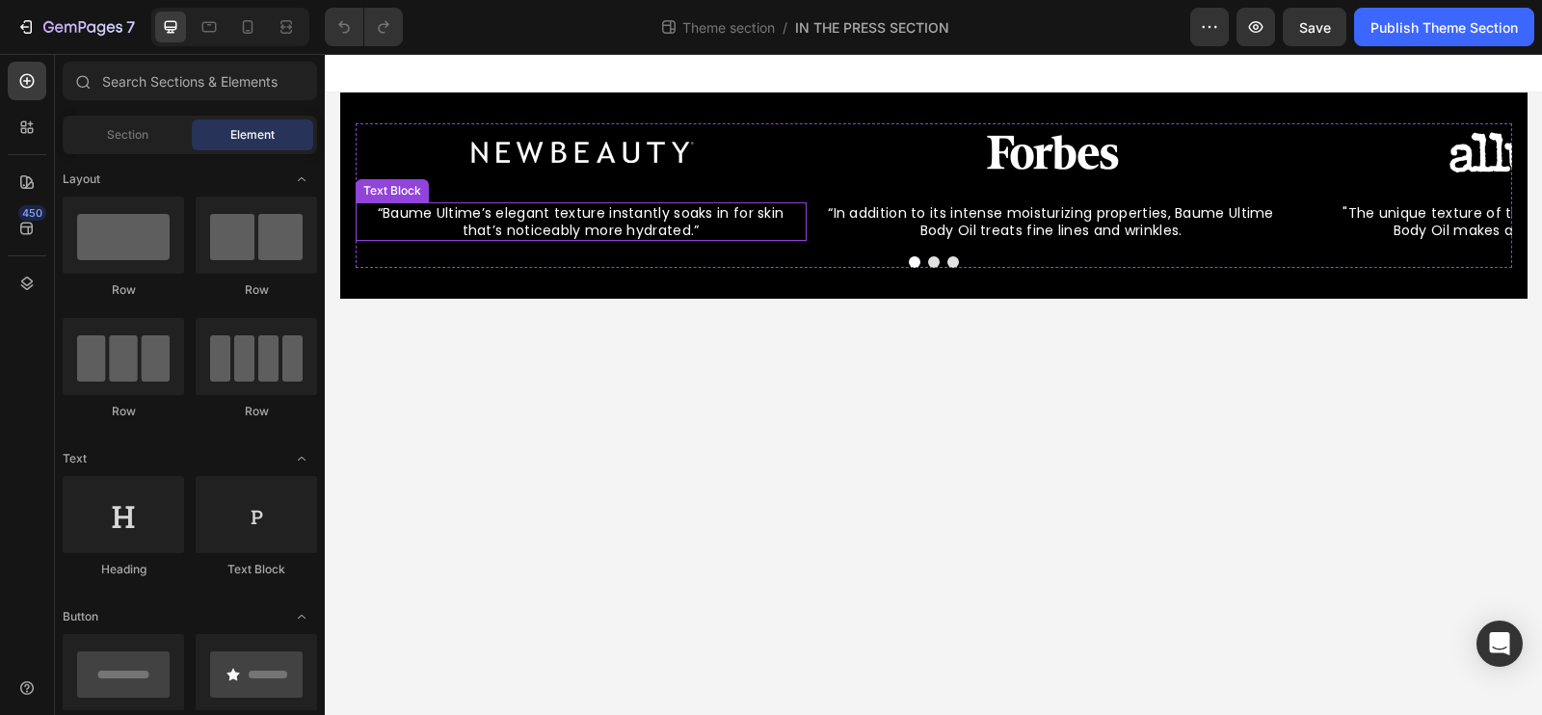
click at [627, 214] on p "“Baume Ultime’s elegant texture instantly soaks in for skin that’s noticeably m…" at bounding box center [581, 221] width 447 height 35
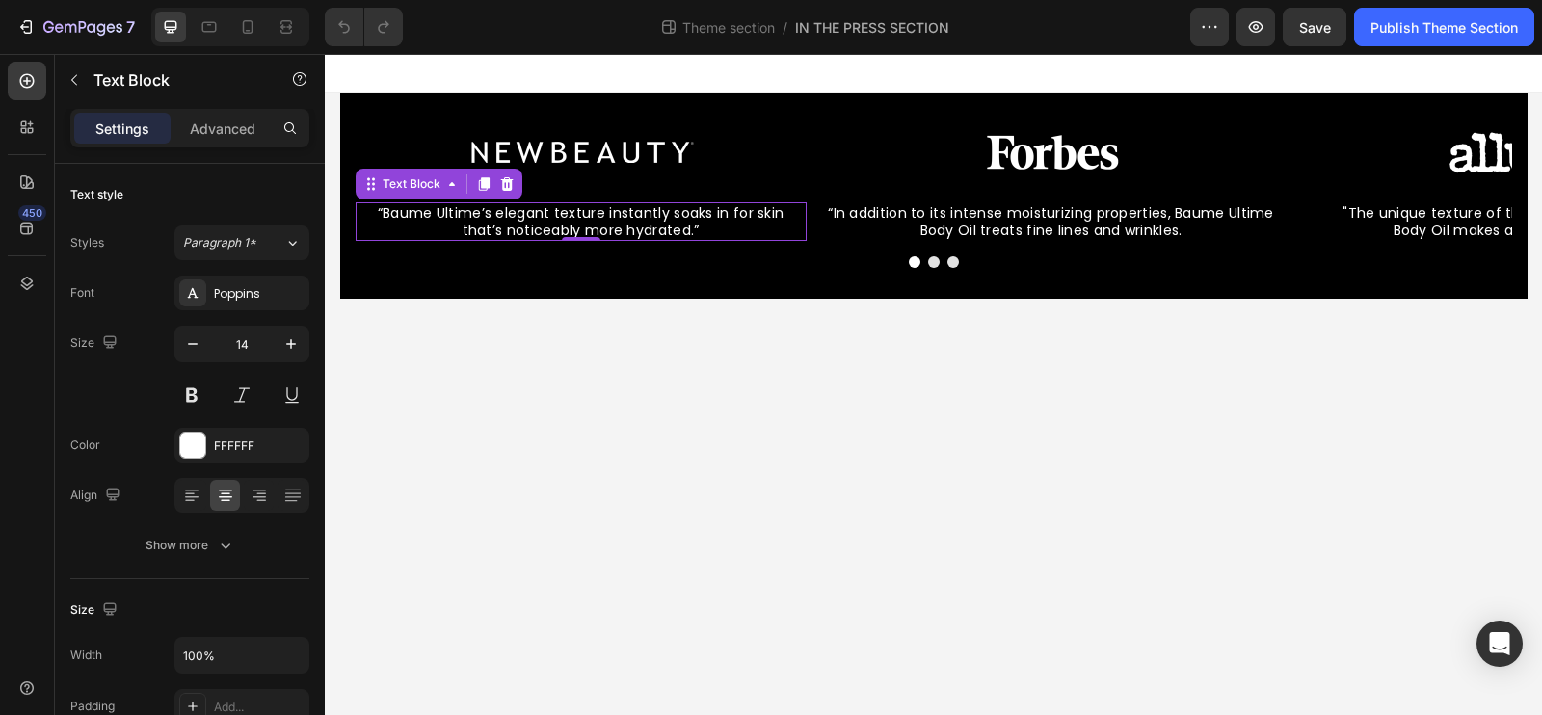
click at [627, 216] on p "“Baume Ultime’s elegant texture instantly soaks in for skin that’s noticeably m…" at bounding box center [581, 221] width 447 height 35
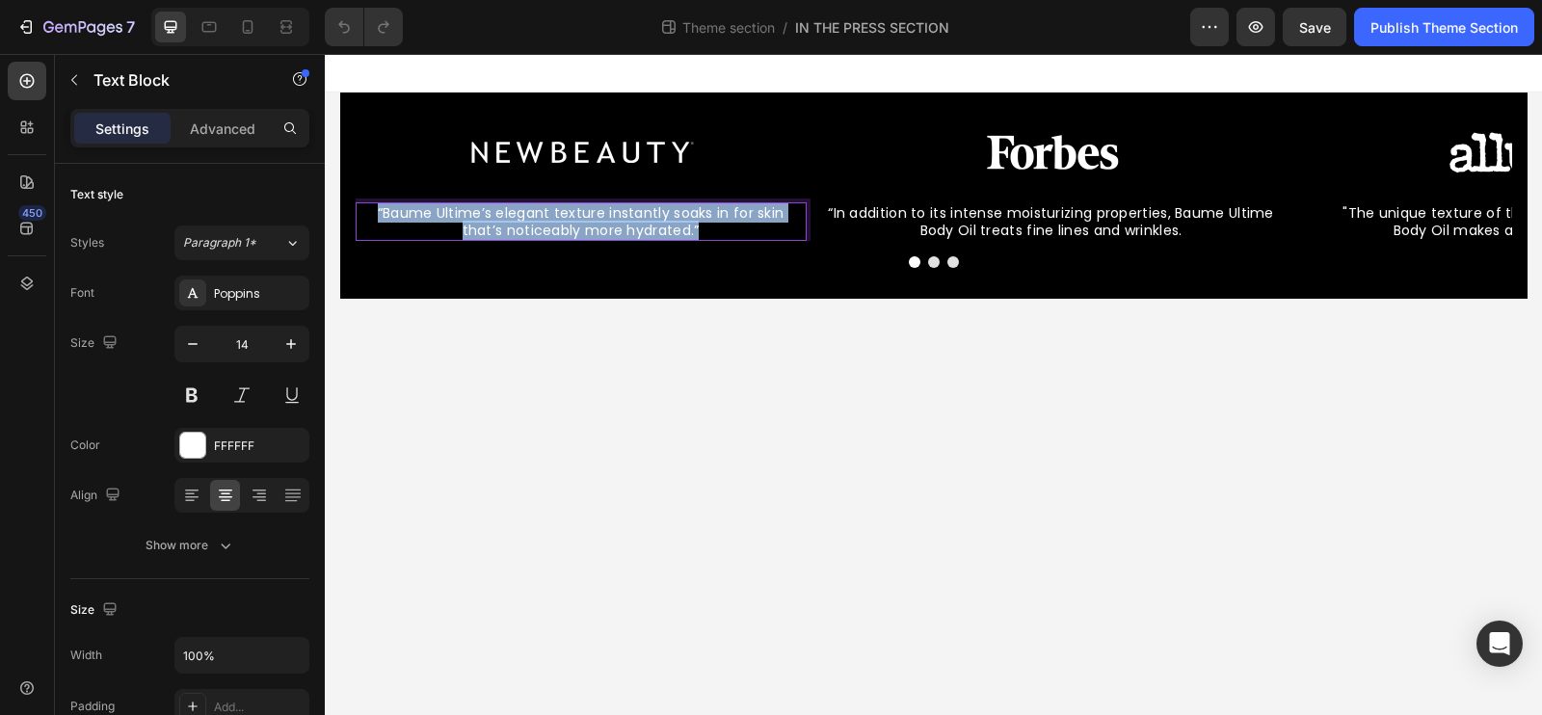
click at [627, 216] on p "“Baume Ultime’s elegant texture instantly soaks in for skin that’s noticeably m…" at bounding box center [581, 221] width 447 height 35
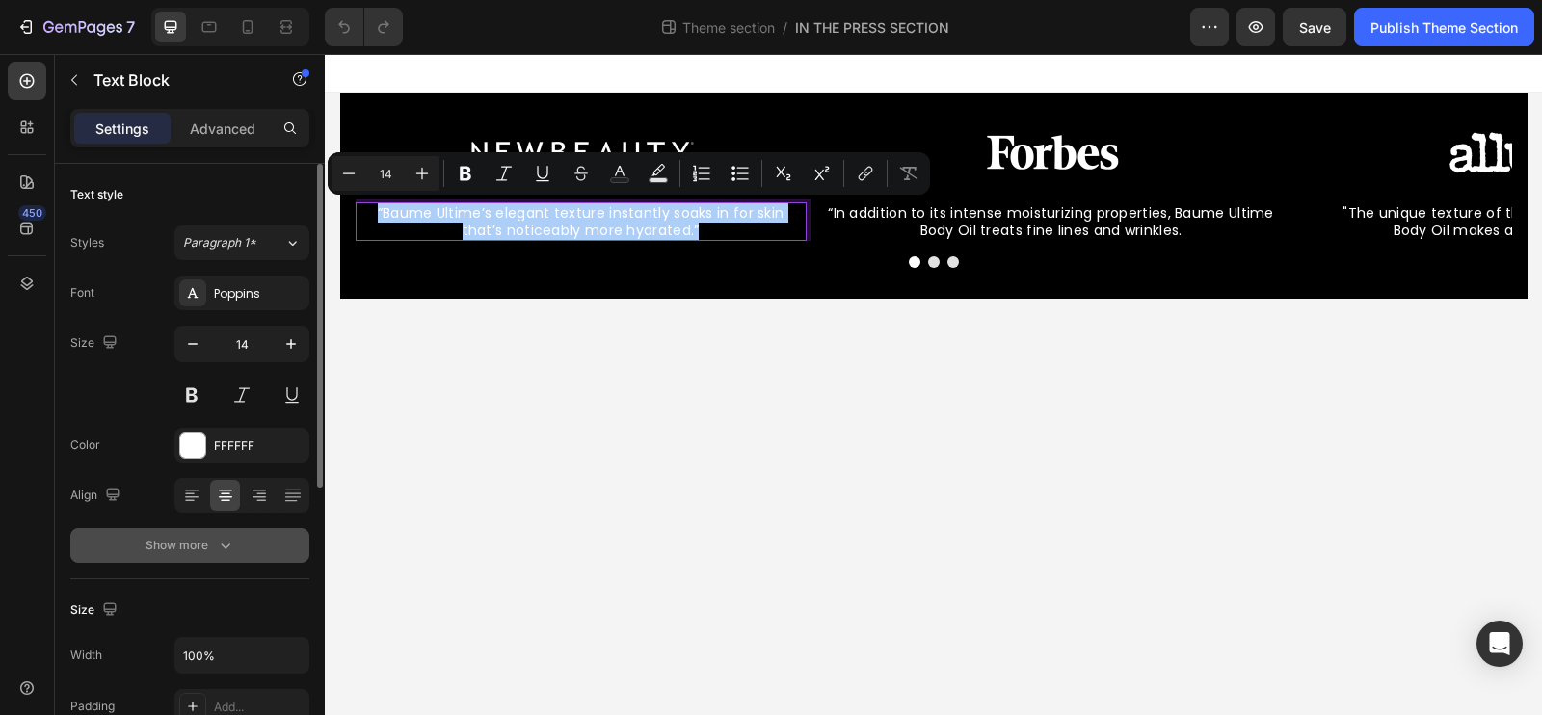
click at [217, 540] on icon "button" at bounding box center [225, 545] width 19 height 19
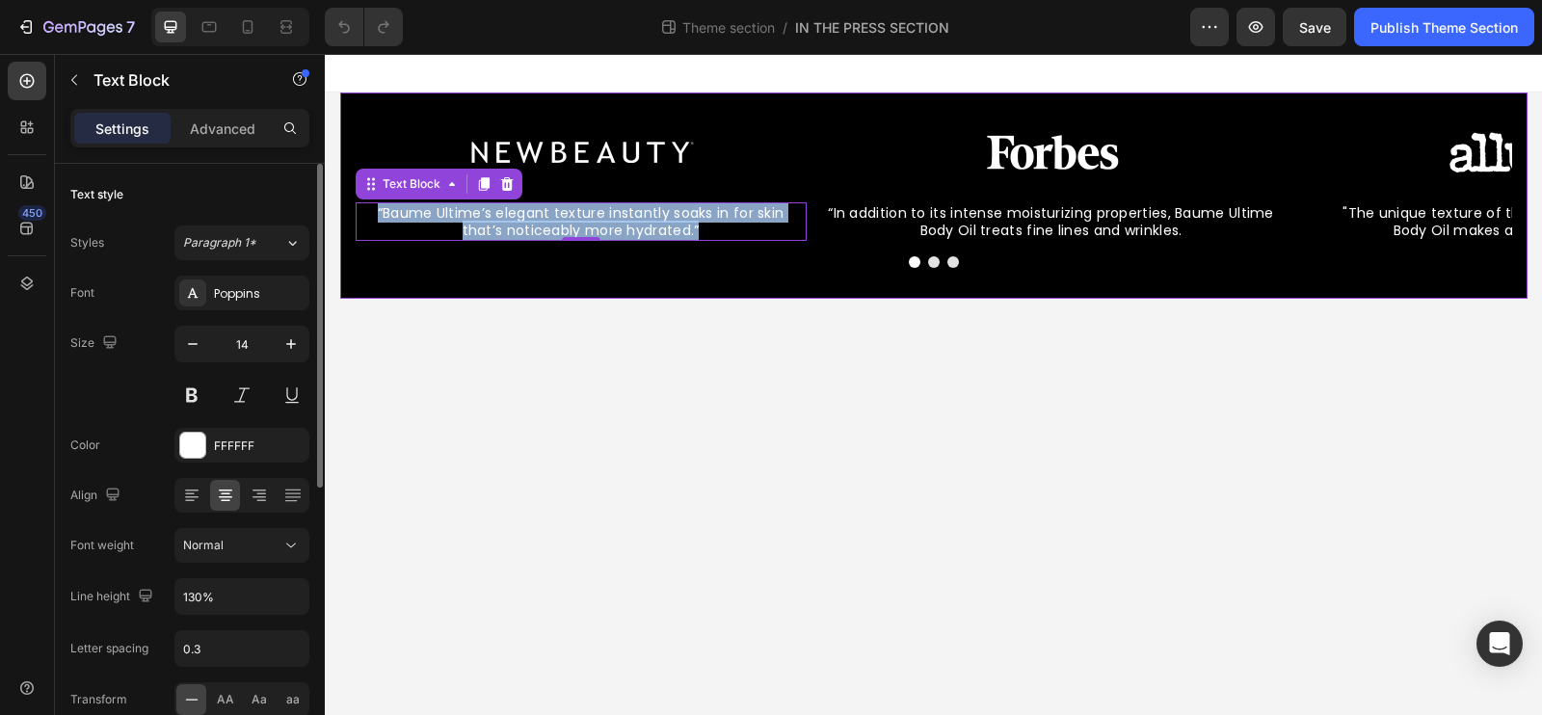
click at [591, 378] on body "Image “Baume Ultime’s elegant texture instantly soaks in for skin that’s notice…" at bounding box center [933, 384] width 1217 height 661
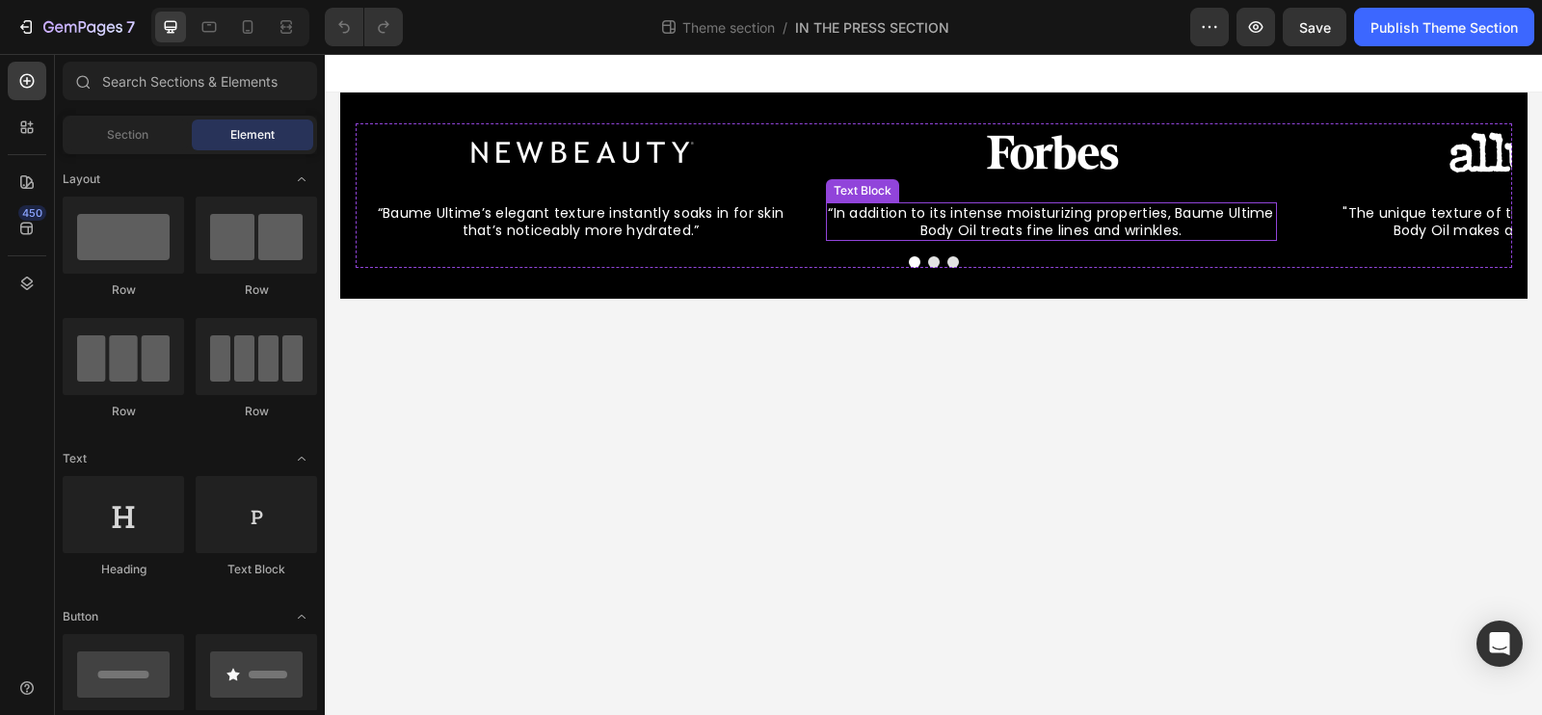
click at [968, 231] on span "“In addition to its intense moisturizing properties, Baume Ultime Body Oil trea…" at bounding box center [1051, 221] width 446 height 37
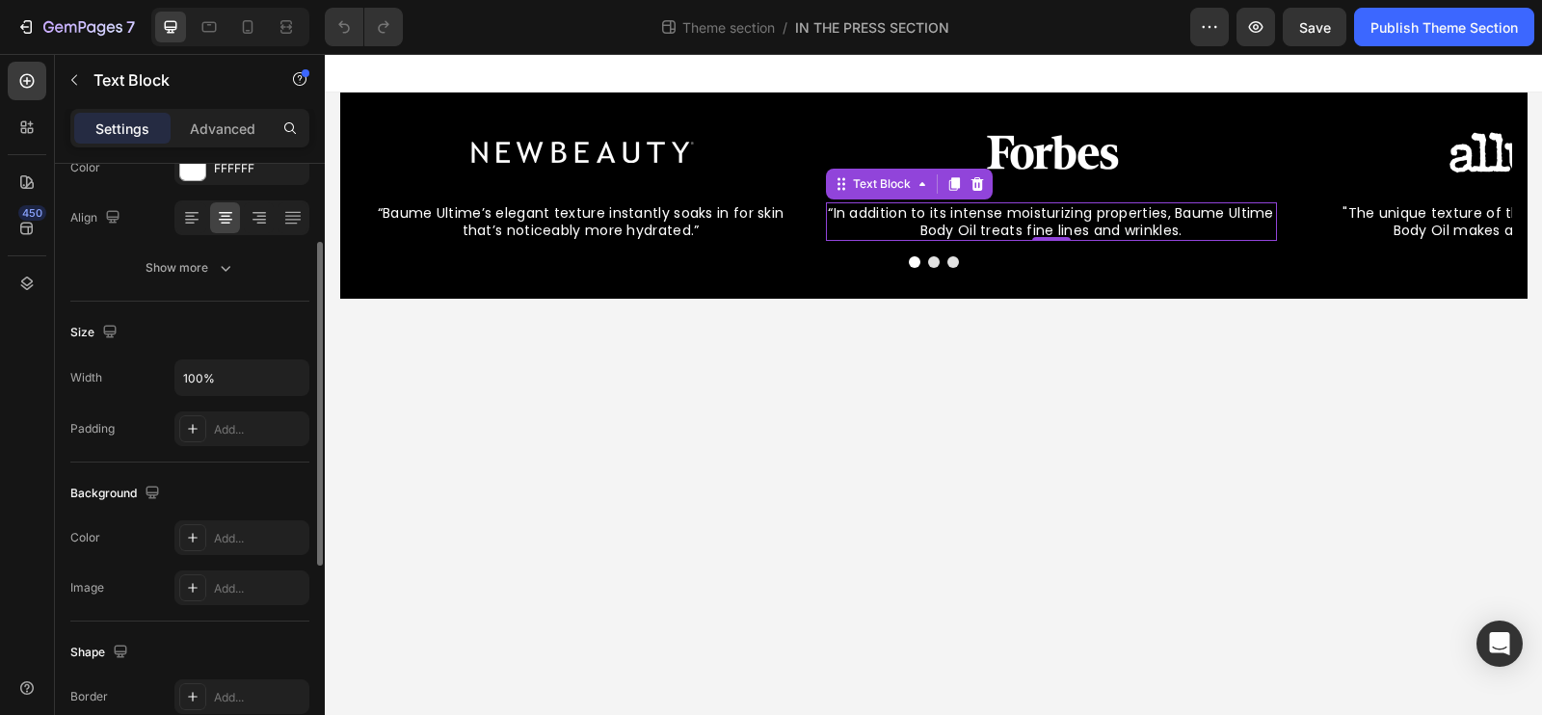
scroll to position [218, 0]
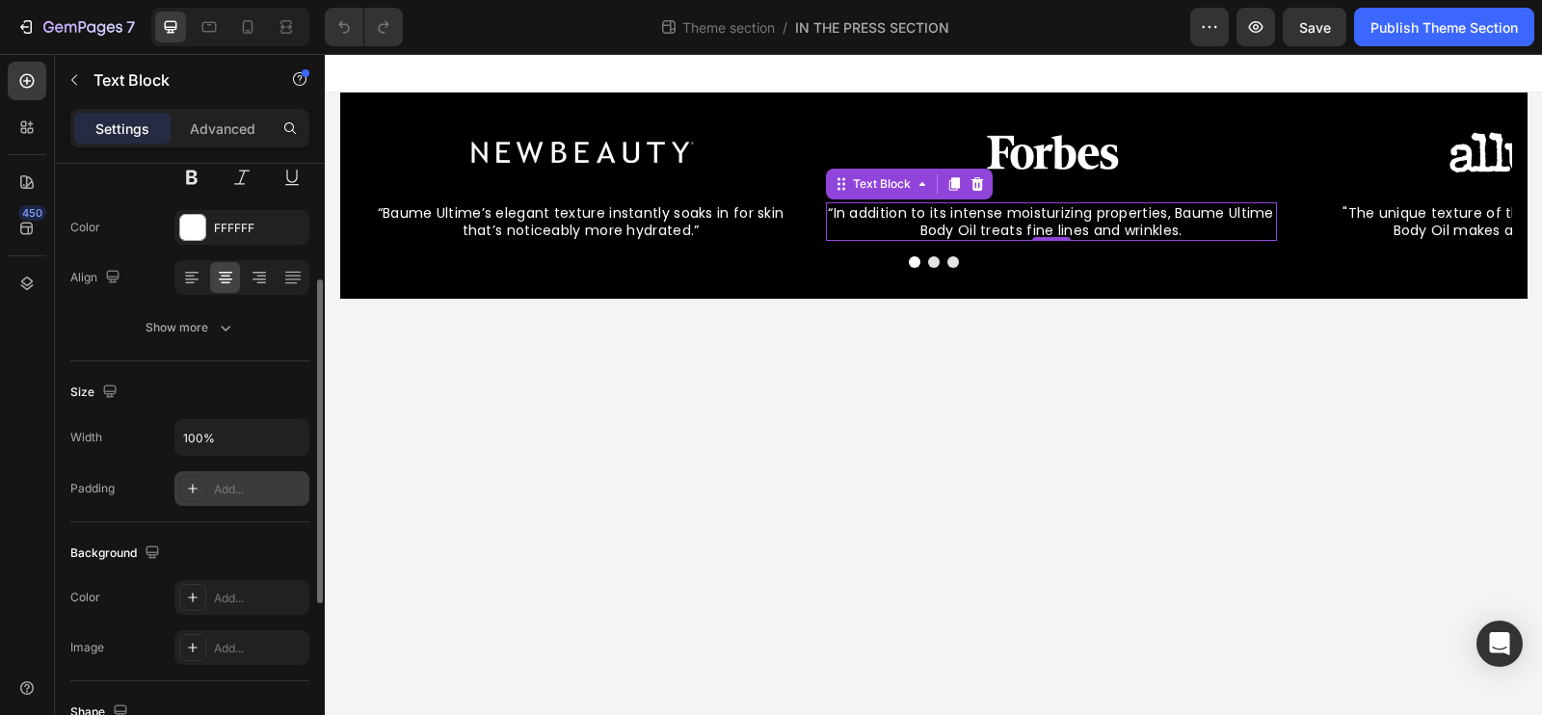
click at [197, 493] on icon at bounding box center [192, 488] width 15 height 15
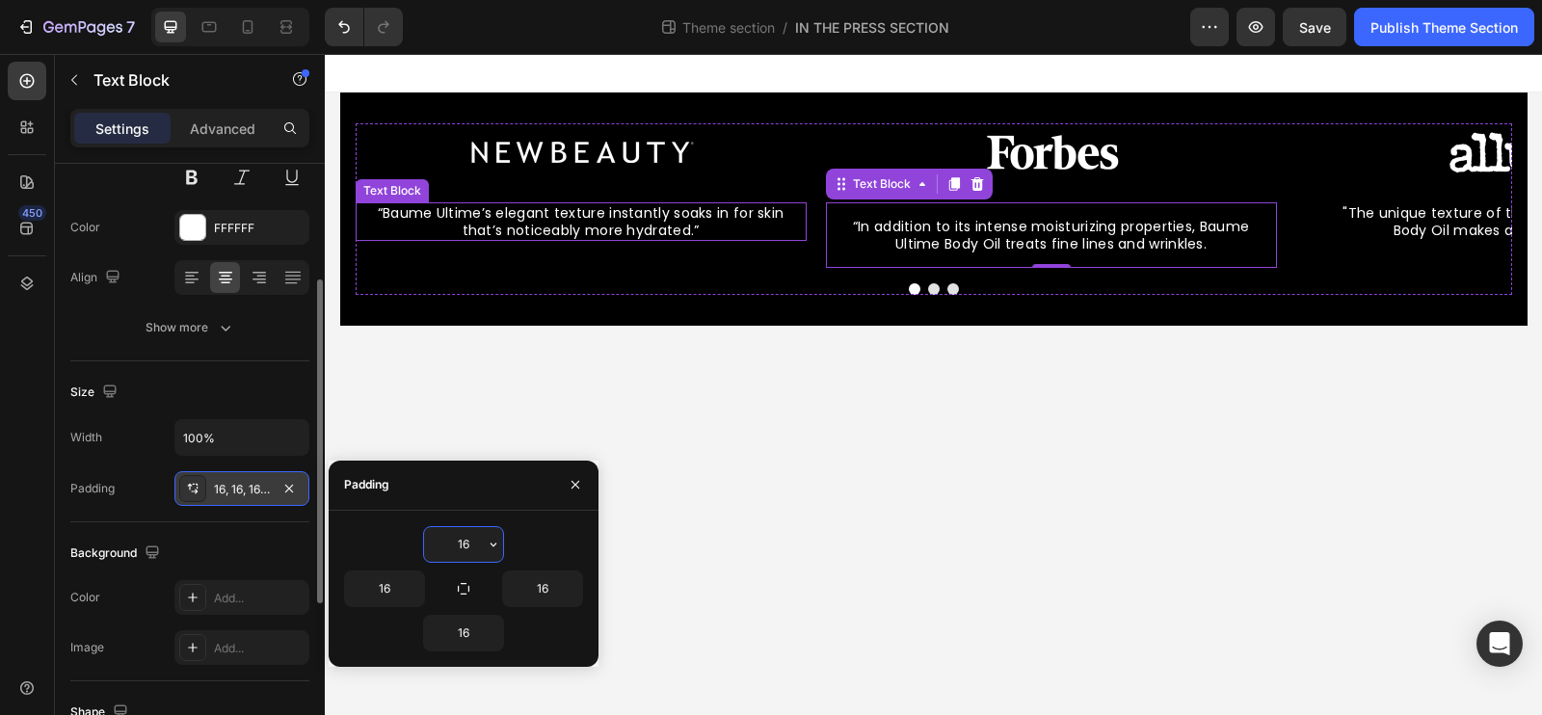
click at [610, 227] on p "“Baume Ultime’s elegant texture instantly soaks in for skin that’s noticeably m…" at bounding box center [581, 221] width 447 height 35
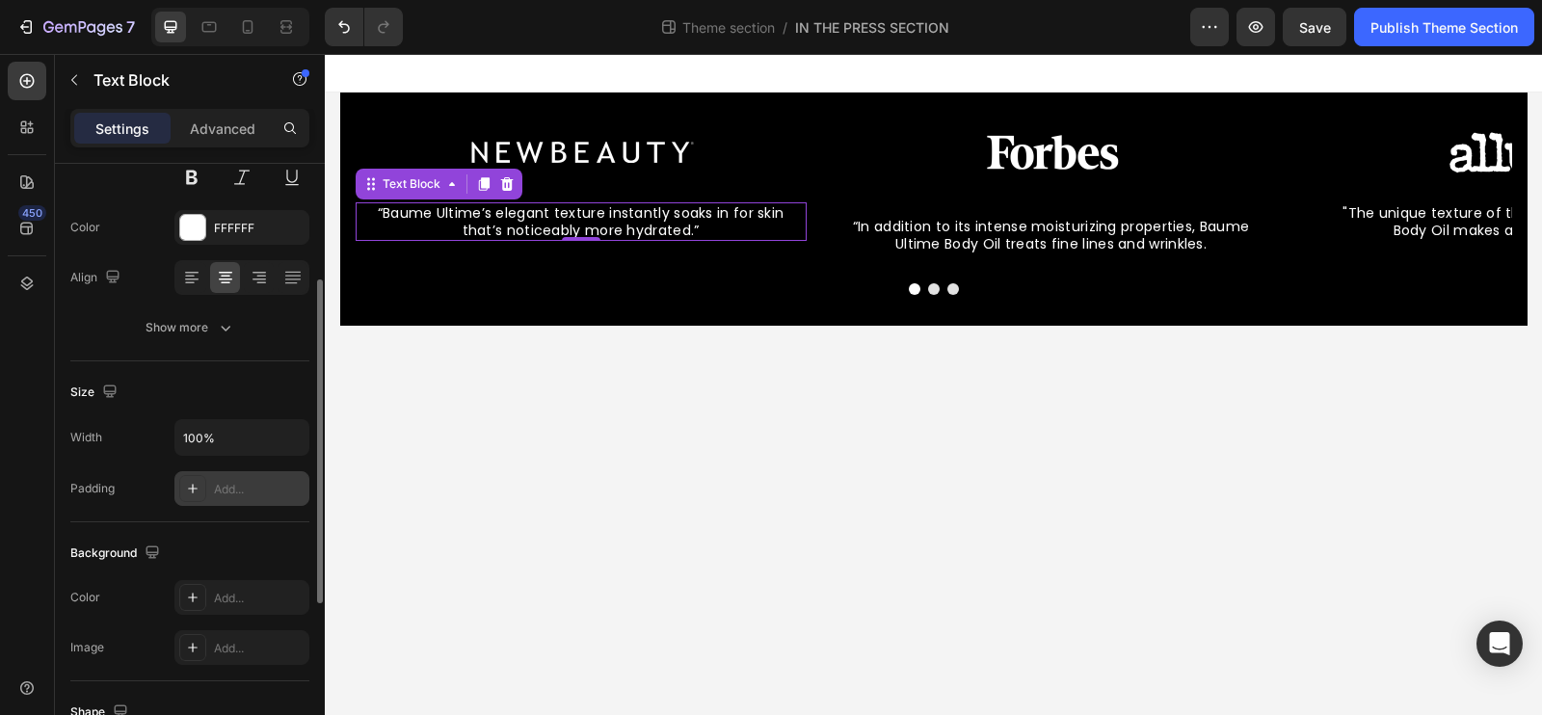
click at [220, 495] on div "Add..." at bounding box center [241, 488] width 135 height 35
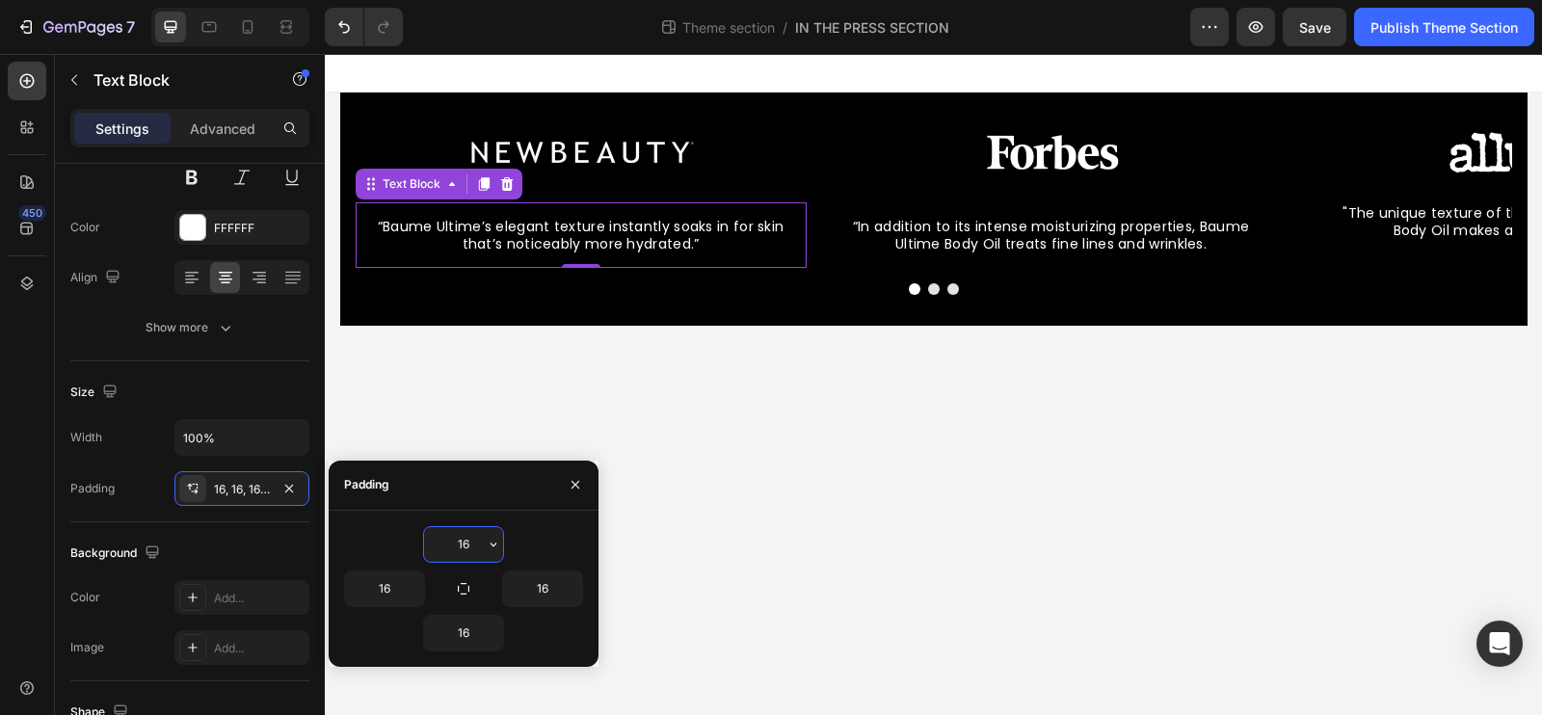
click at [685, 400] on body "Image “Baume Ultime’s elegant texture instantly soaks in for skin that’s notice…" at bounding box center [933, 384] width 1217 height 661
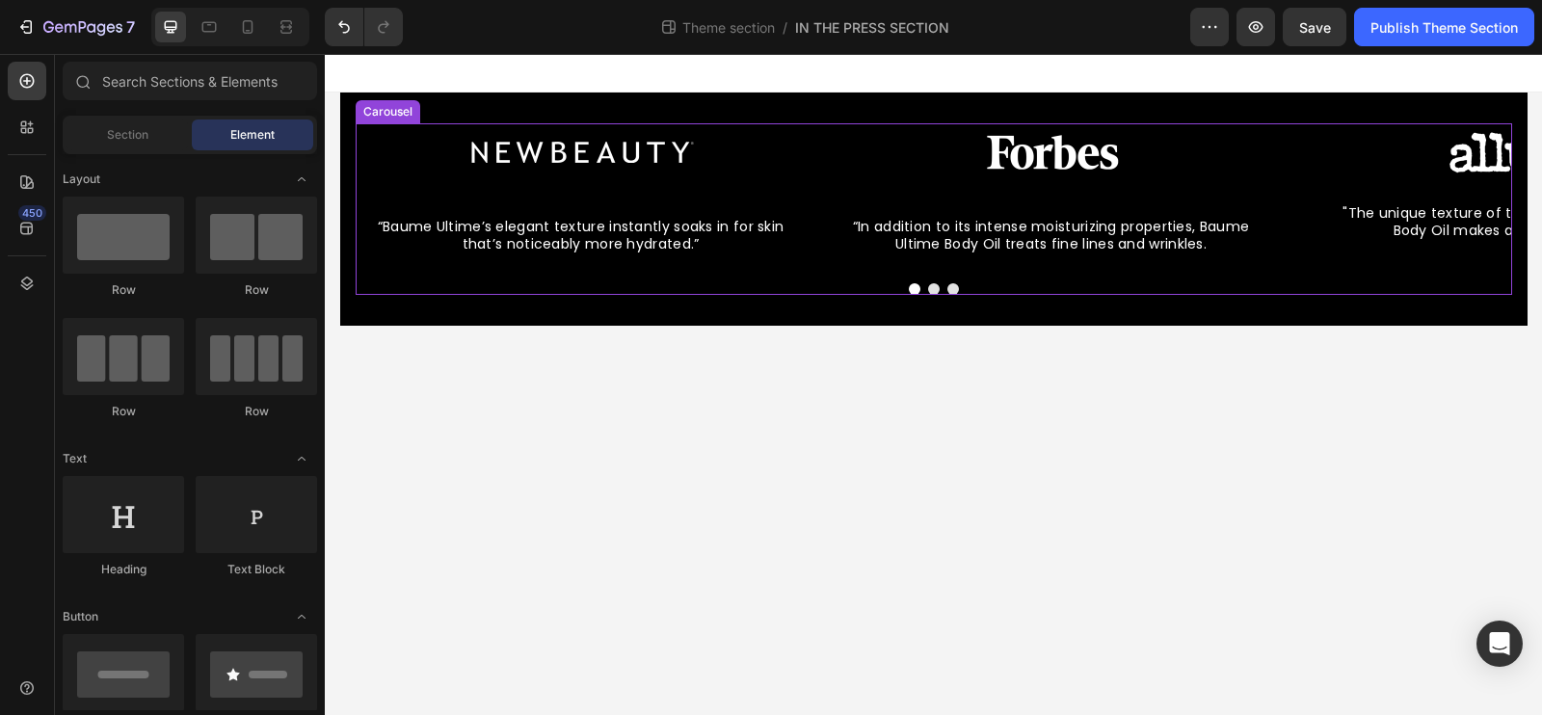
click at [955, 288] on button "Dot" at bounding box center [953, 289] width 12 height 12
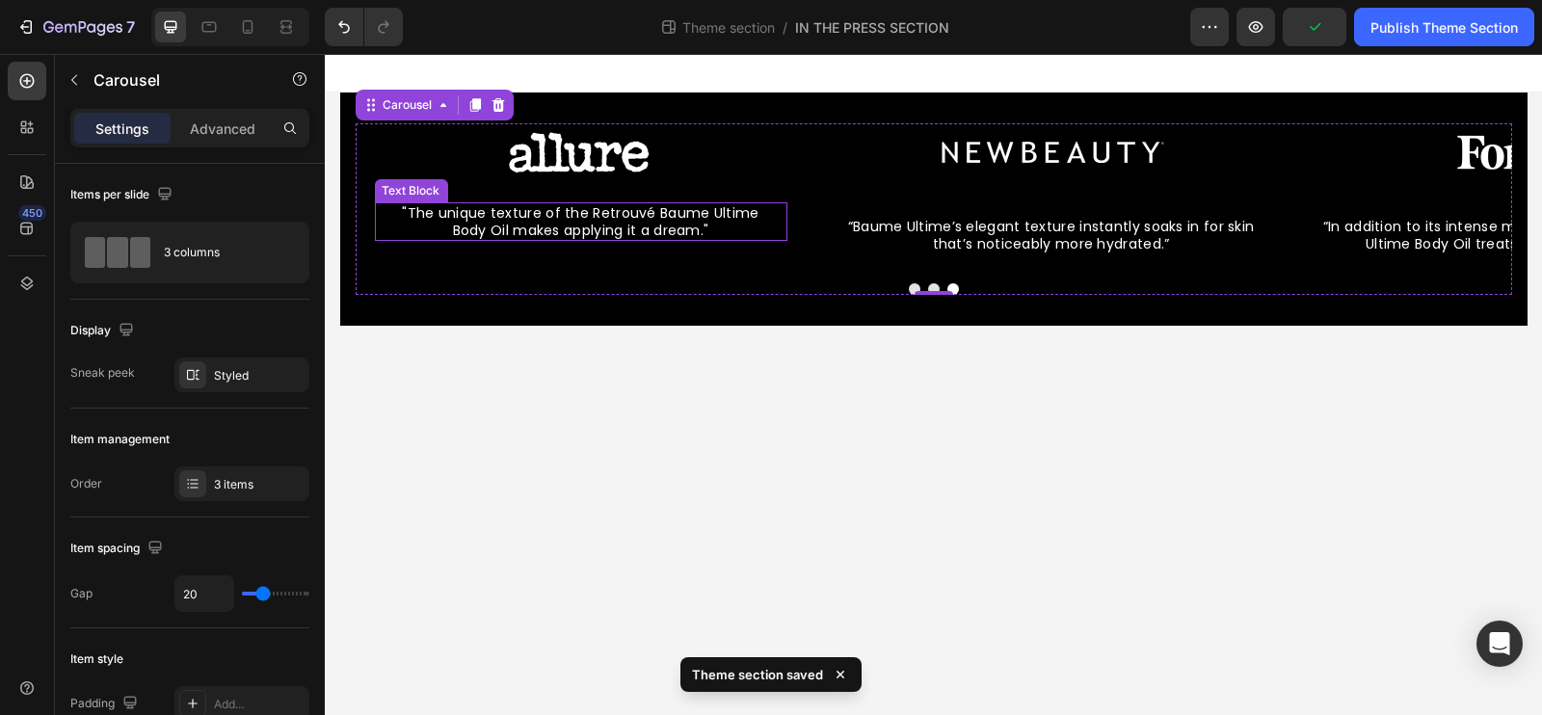
click at [639, 219] on span ""The unique texture of the Retrouvé Baume Ultime Body Oil makes applying it a d…" at bounding box center [580, 221] width 357 height 37
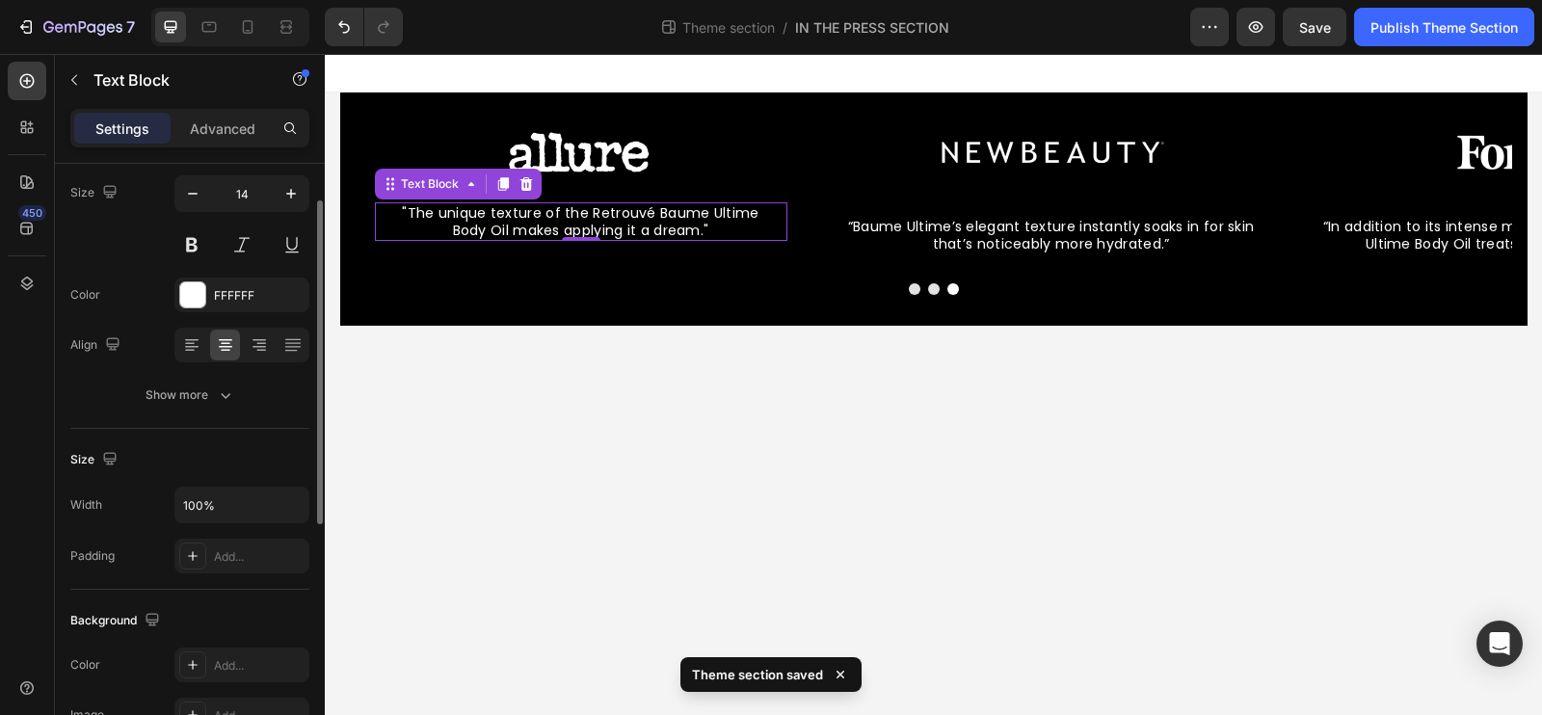
scroll to position [157, 0]
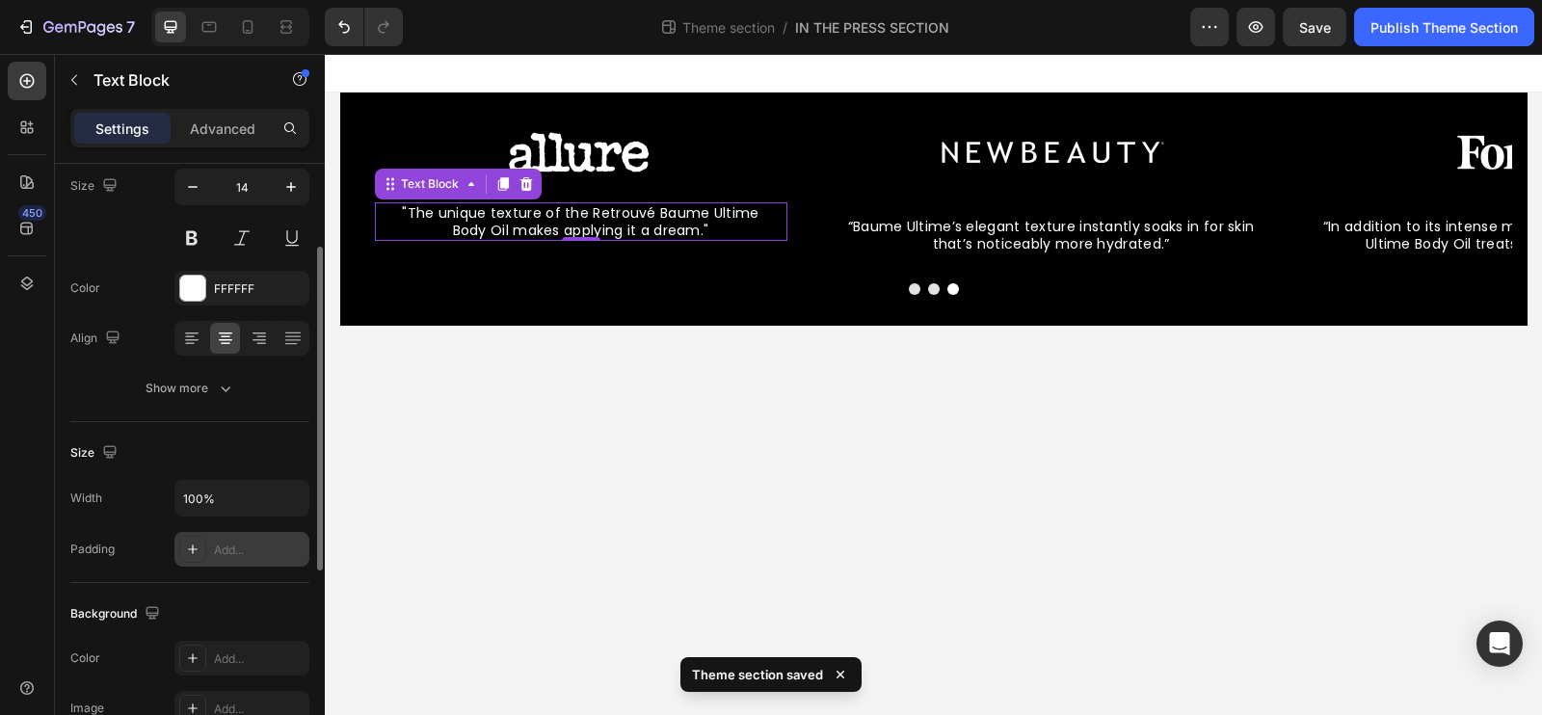
click at [227, 556] on div "Add..." at bounding box center [241, 549] width 135 height 35
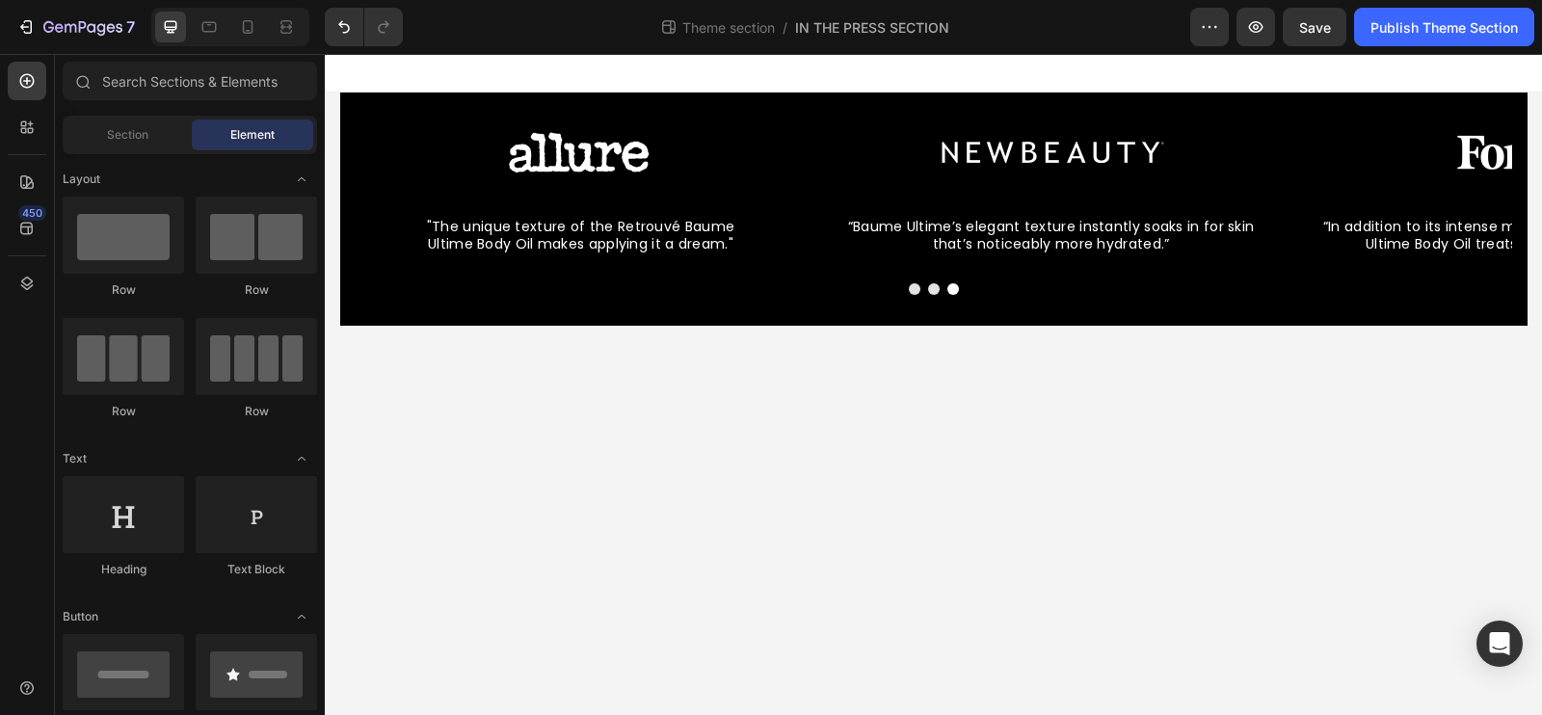
click at [561, 405] on body "Image “Baume Ultime’s elegant texture instantly soaks in for skin that’s notice…" at bounding box center [933, 384] width 1217 height 661
click at [597, 151] on img at bounding box center [580, 152] width 241 height 58
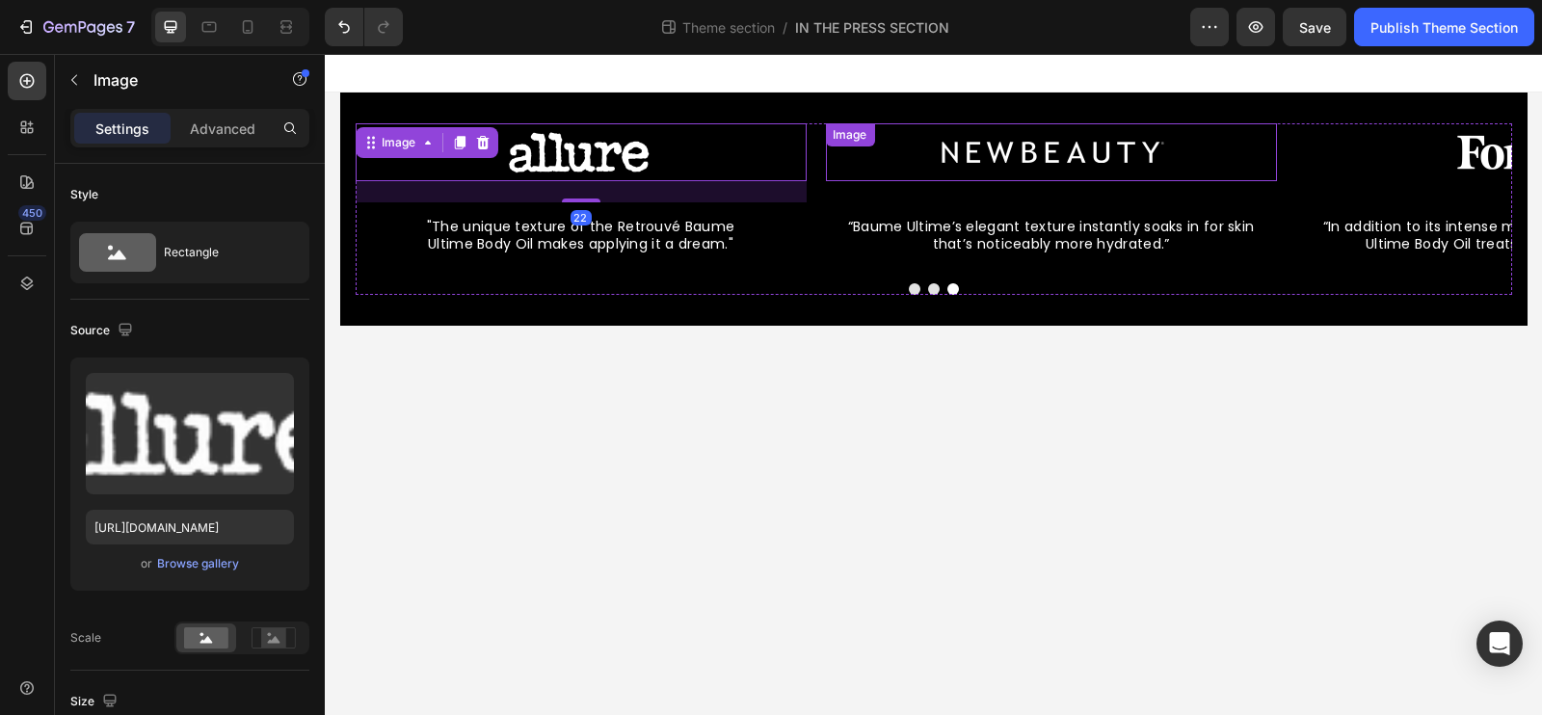
click at [1061, 147] on img at bounding box center [1050, 152] width 241 height 58
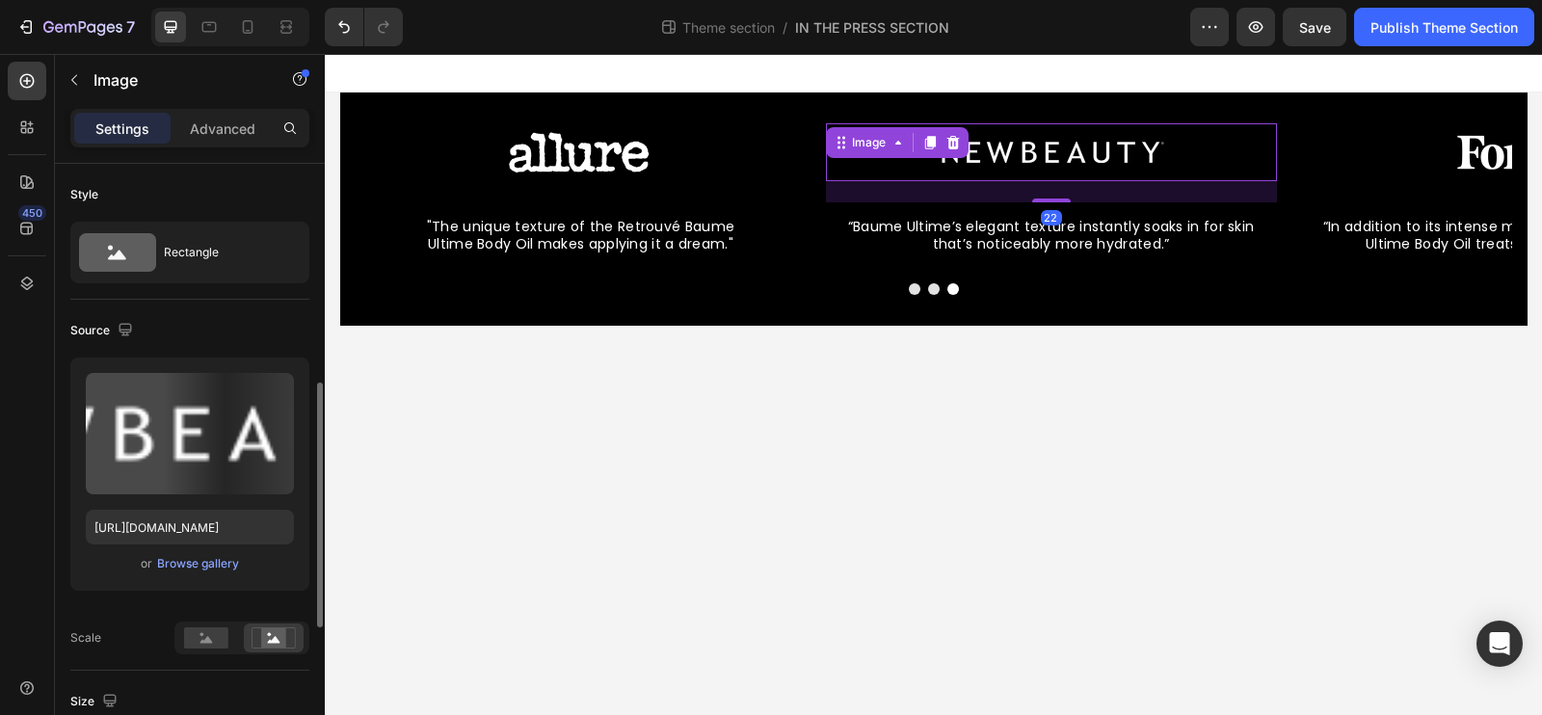
scroll to position [156, 0]
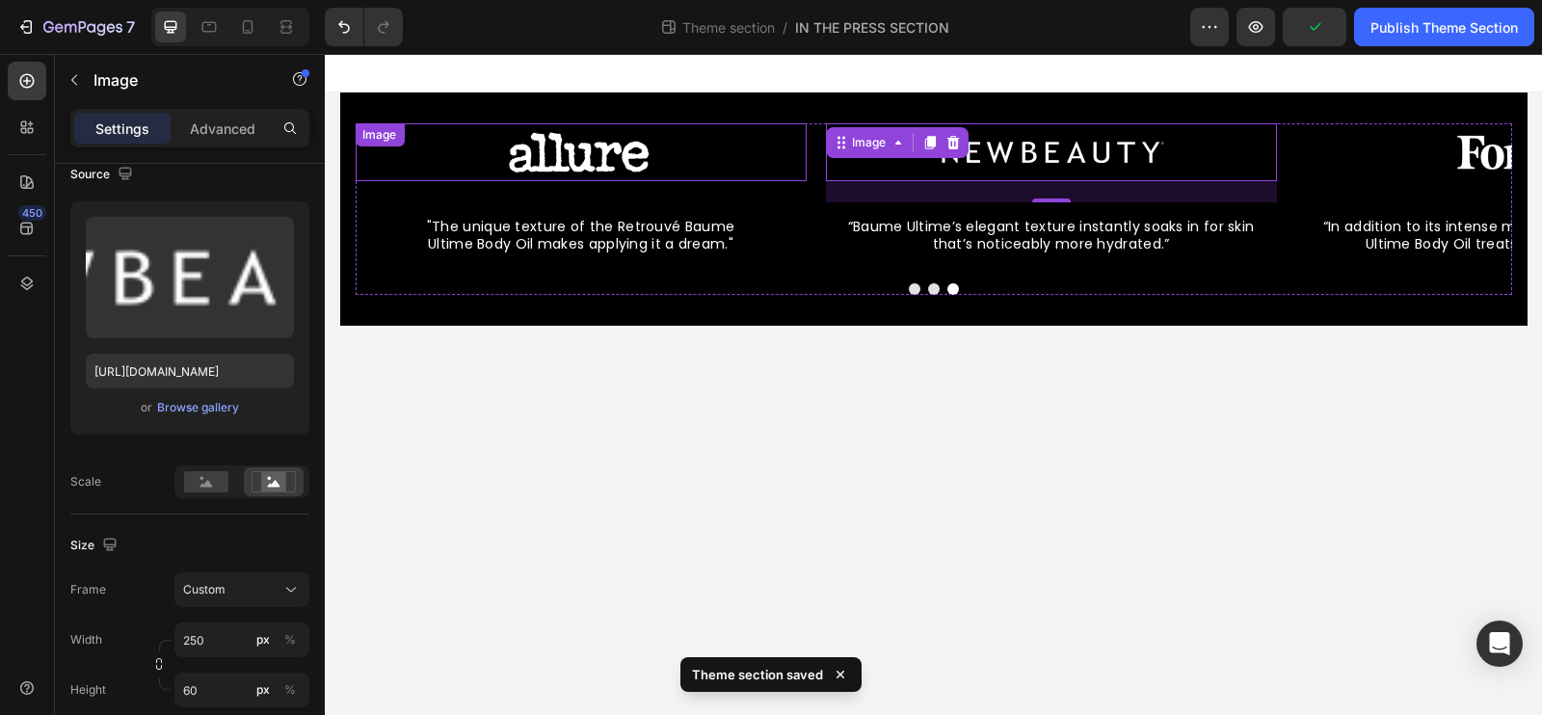
click at [555, 163] on img at bounding box center [580, 152] width 241 height 58
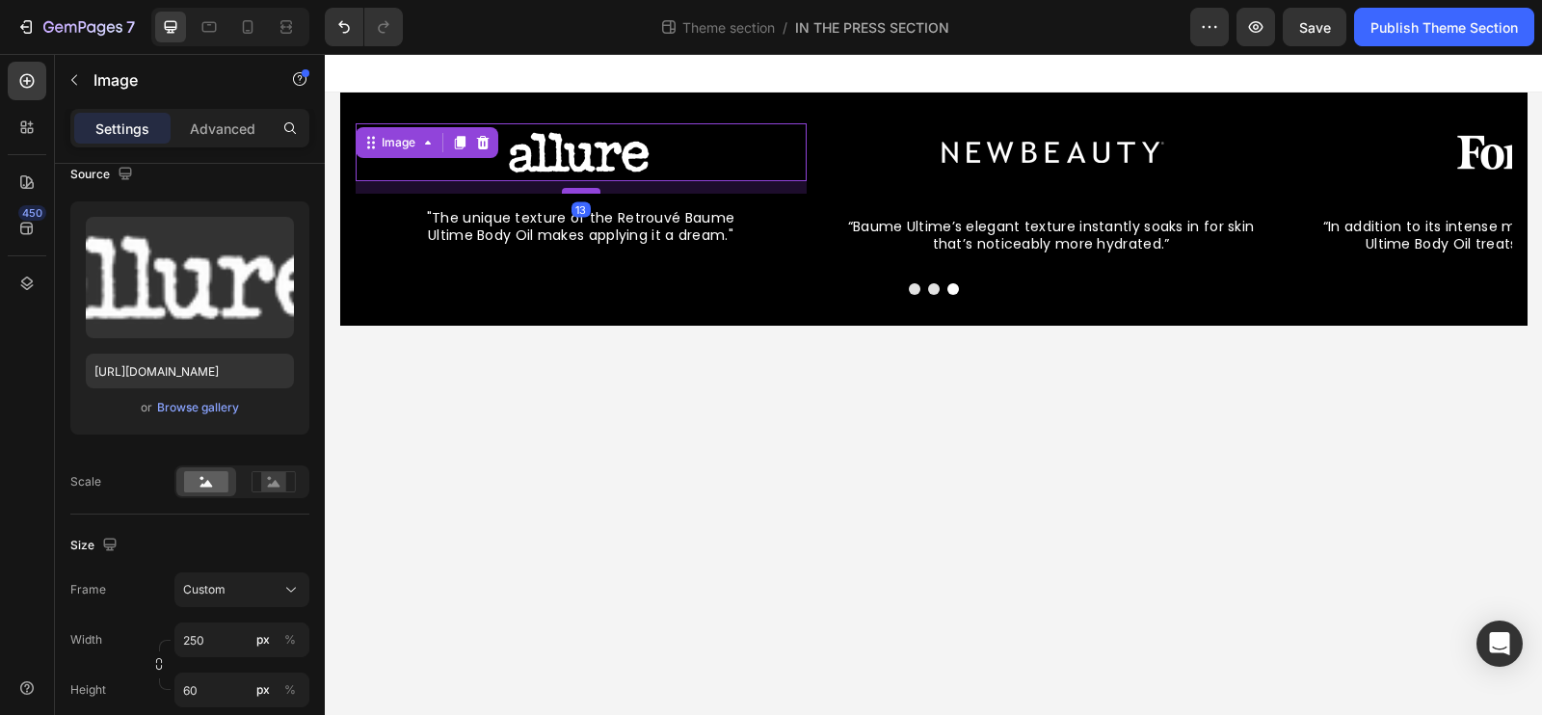
click at [581, 193] on div at bounding box center [580, 191] width 39 height 6
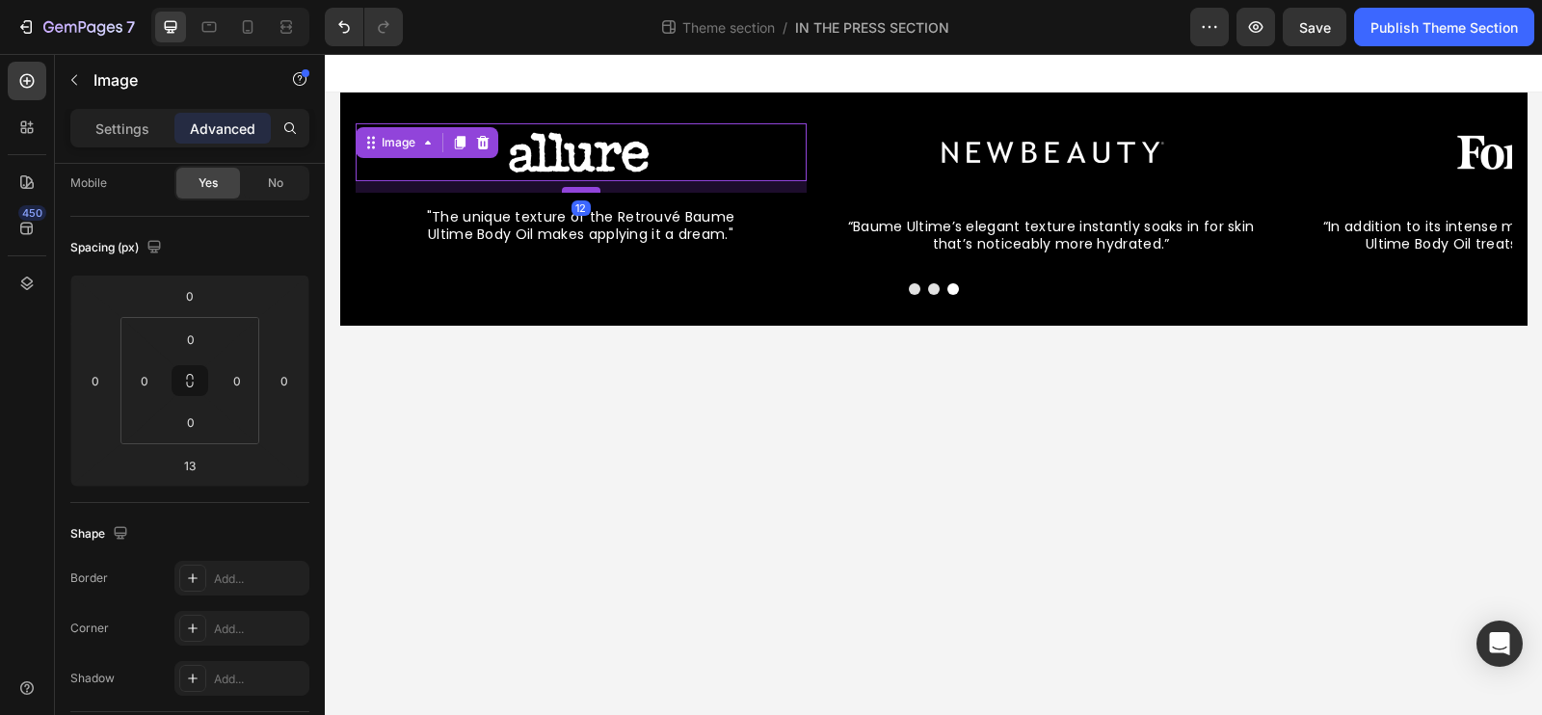
click at [580, 193] on div at bounding box center [580, 190] width 39 height 6
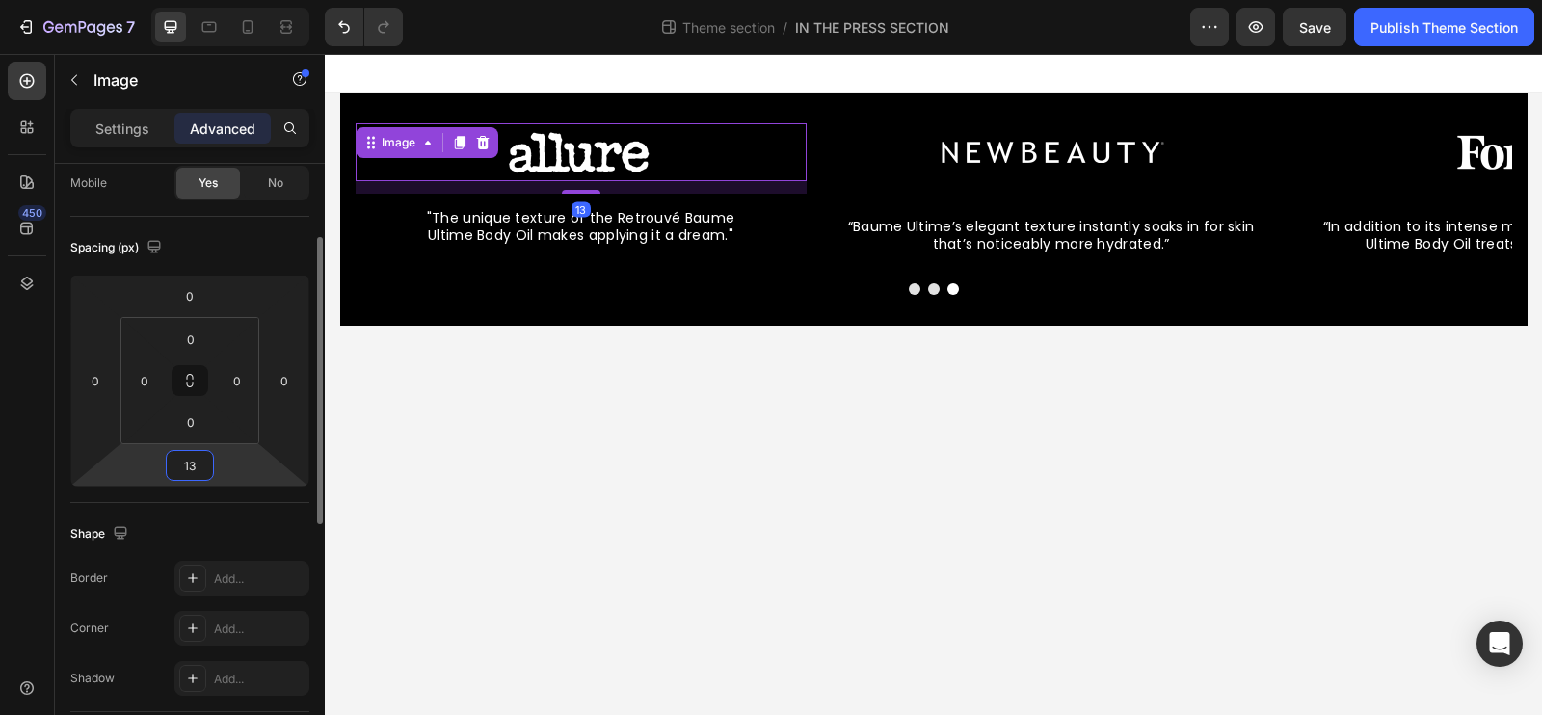
click at [196, 473] on input "13" at bounding box center [190, 465] width 39 height 29
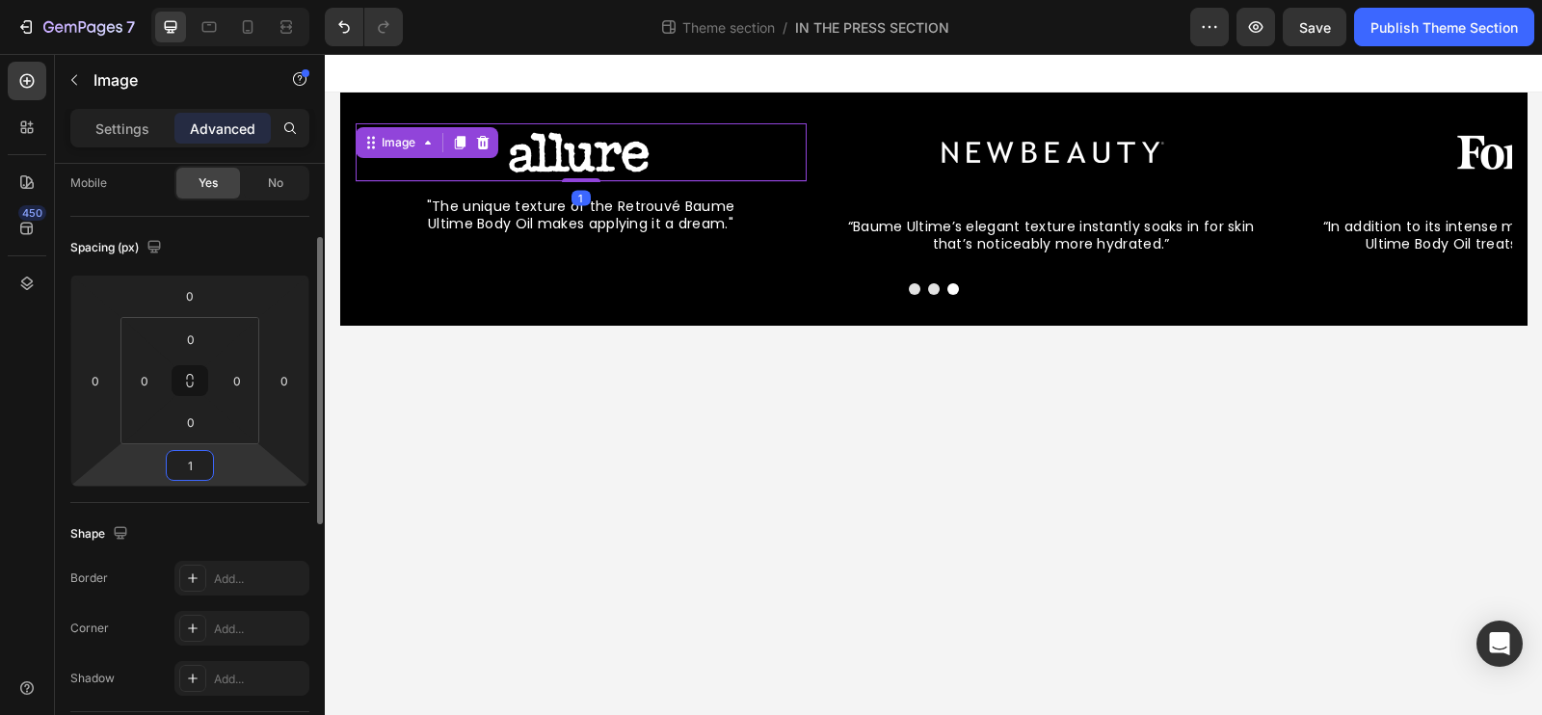
type input "12"
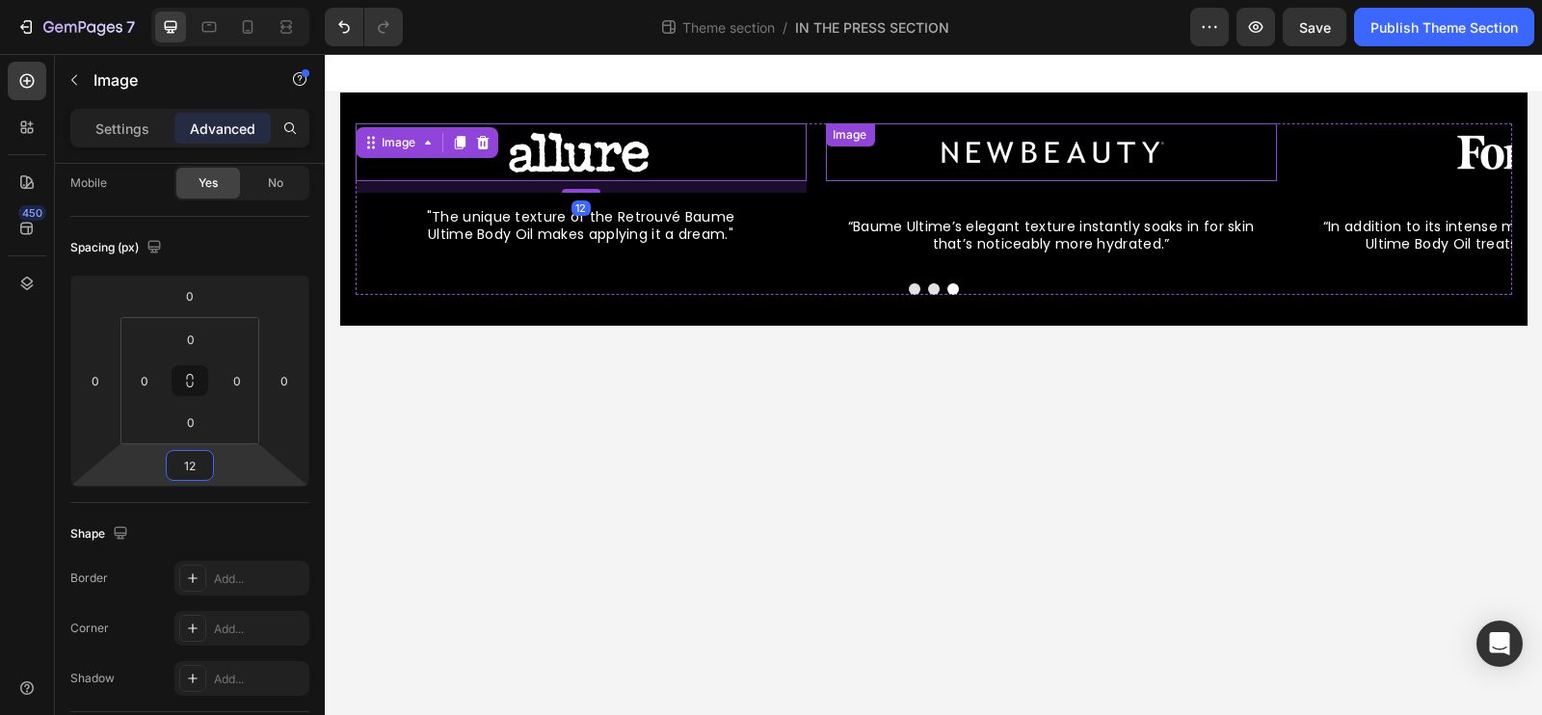
click at [951, 171] on img at bounding box center [1050, 152] width 241 height 58
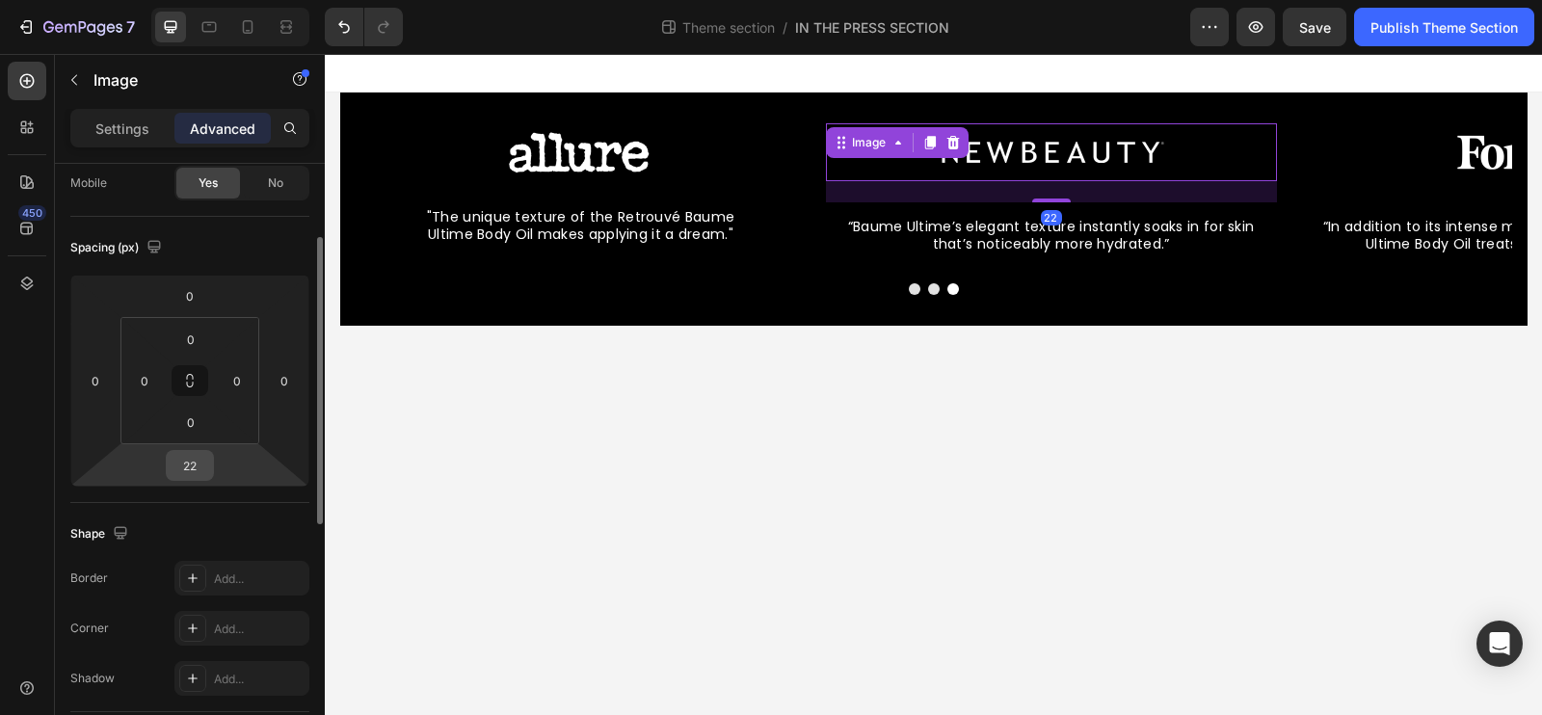
click at [206, 468] on input "22" at bounding box center [190, 465] width 39 height 29
type input "12"
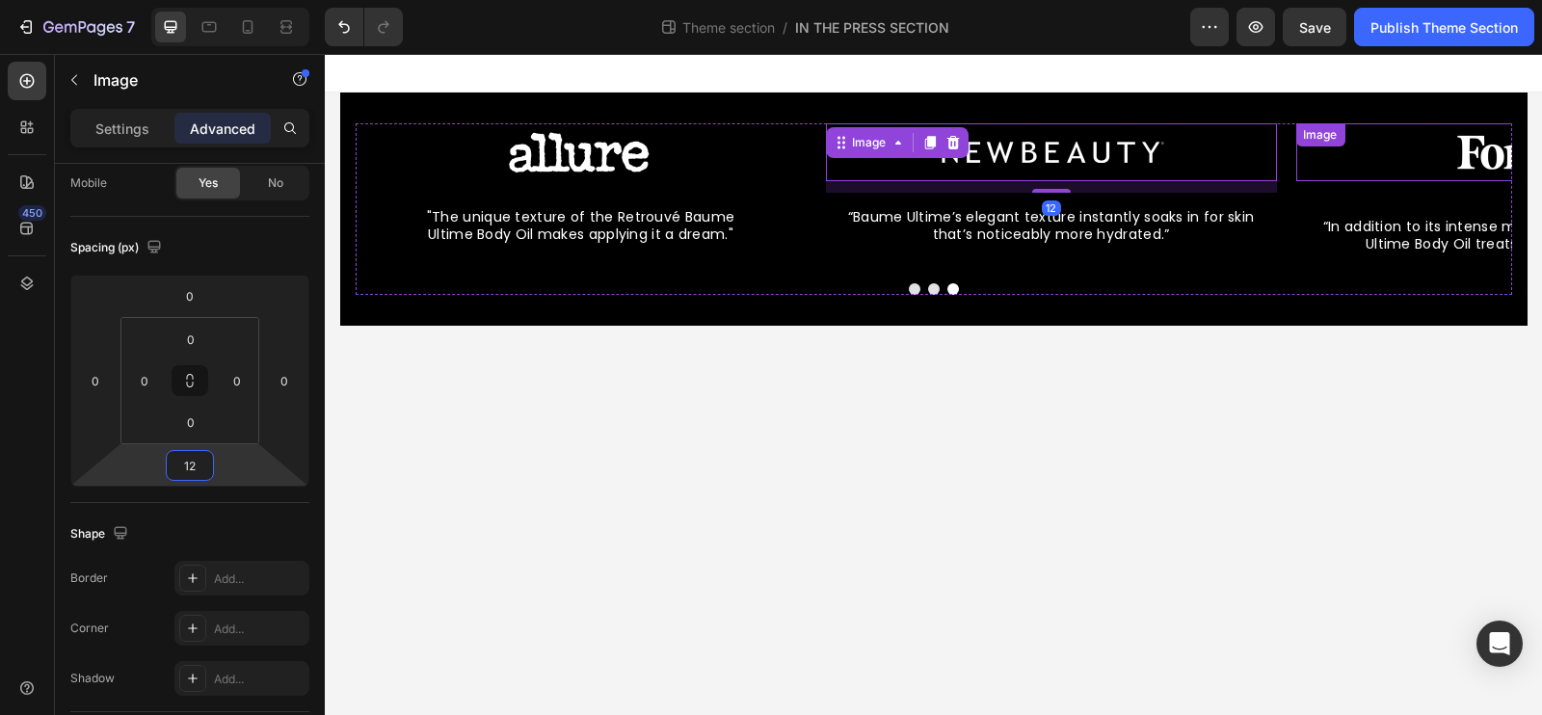
click at [1492, 147] on img at bounding box center [1520, 152] width 241 height 58
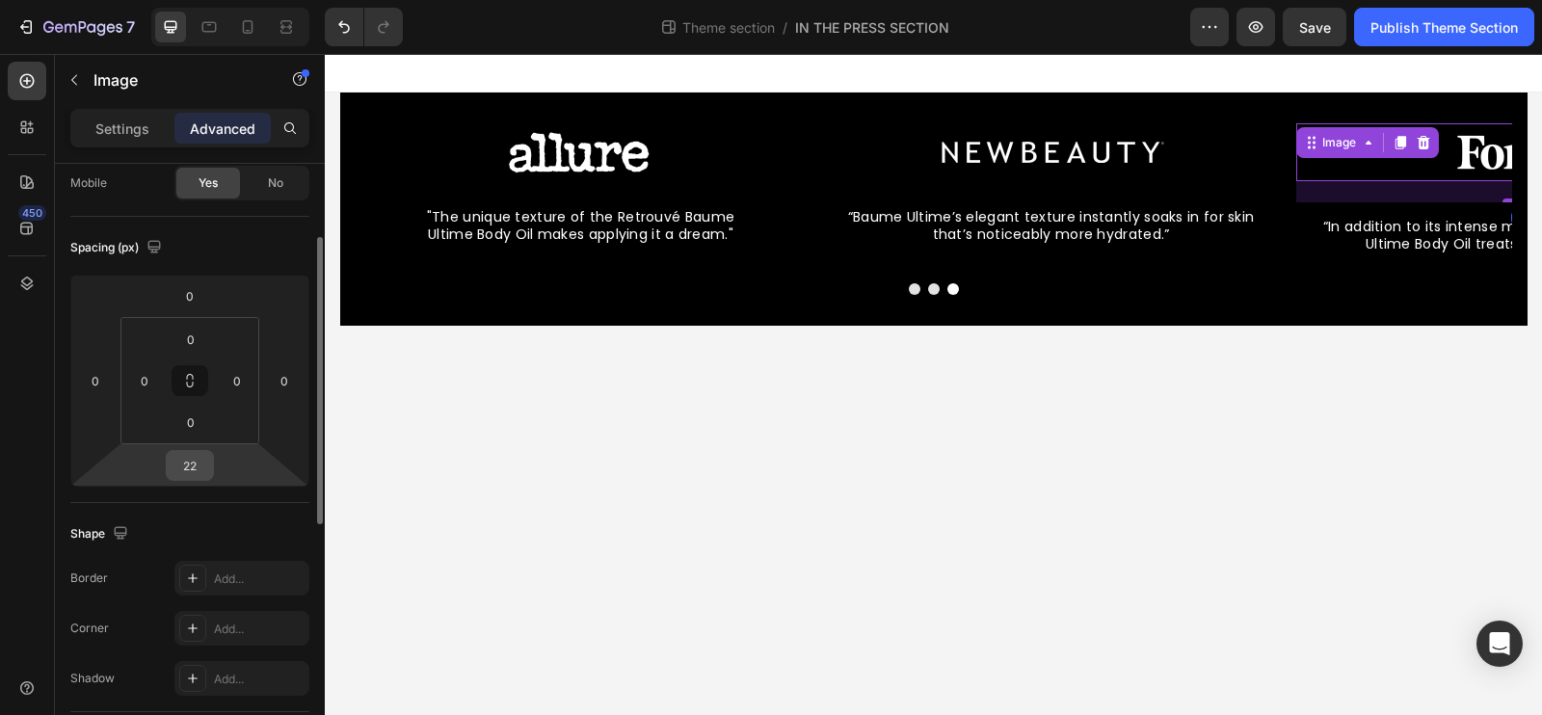
click at [179, 469] on input "22" at bounding box center [190, 465] width 39 height 29
type input "12"
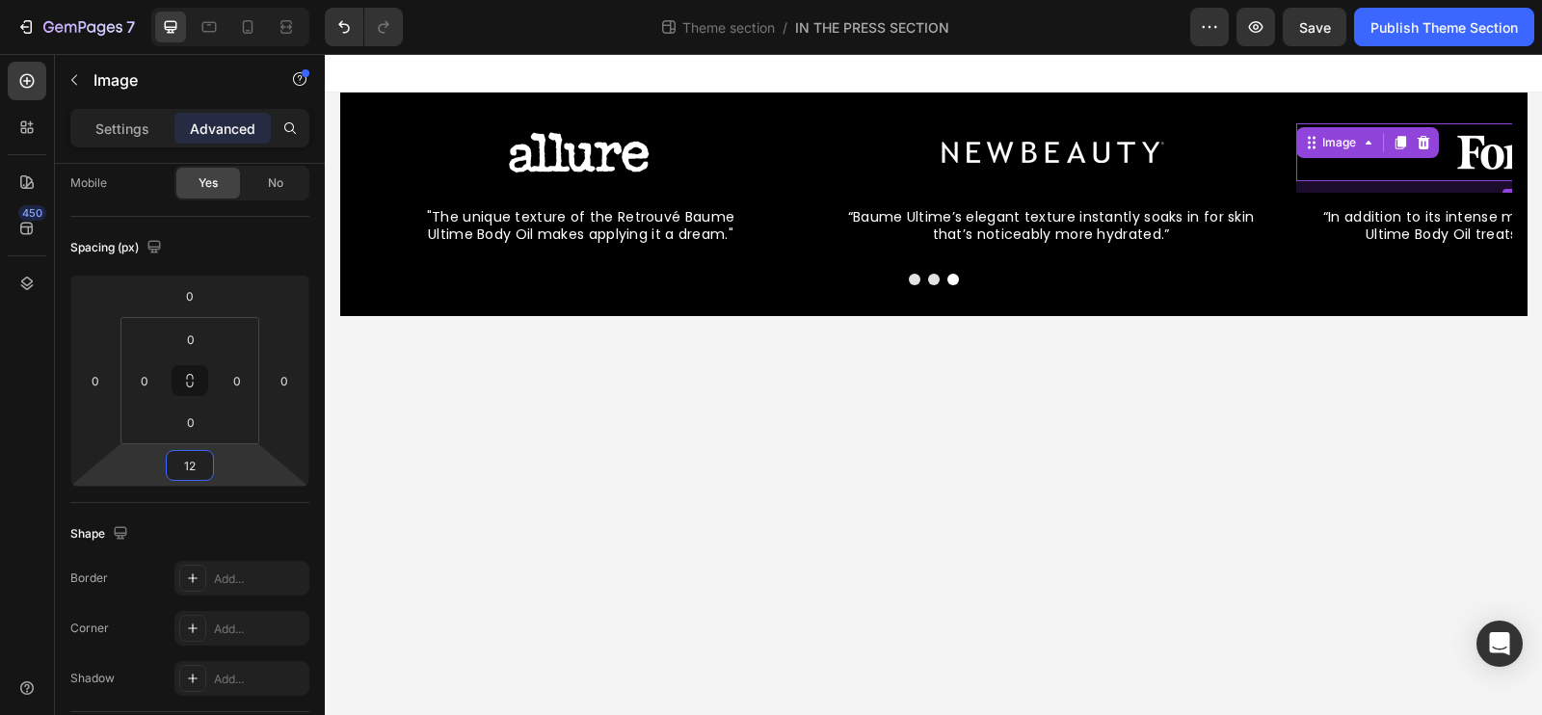
click at [500, 465] on body "Image “Baume Ultime’s elegant texture instantly soaks in for skin that’s notice…" at bounding box center [933, 384] width 1217 height 661
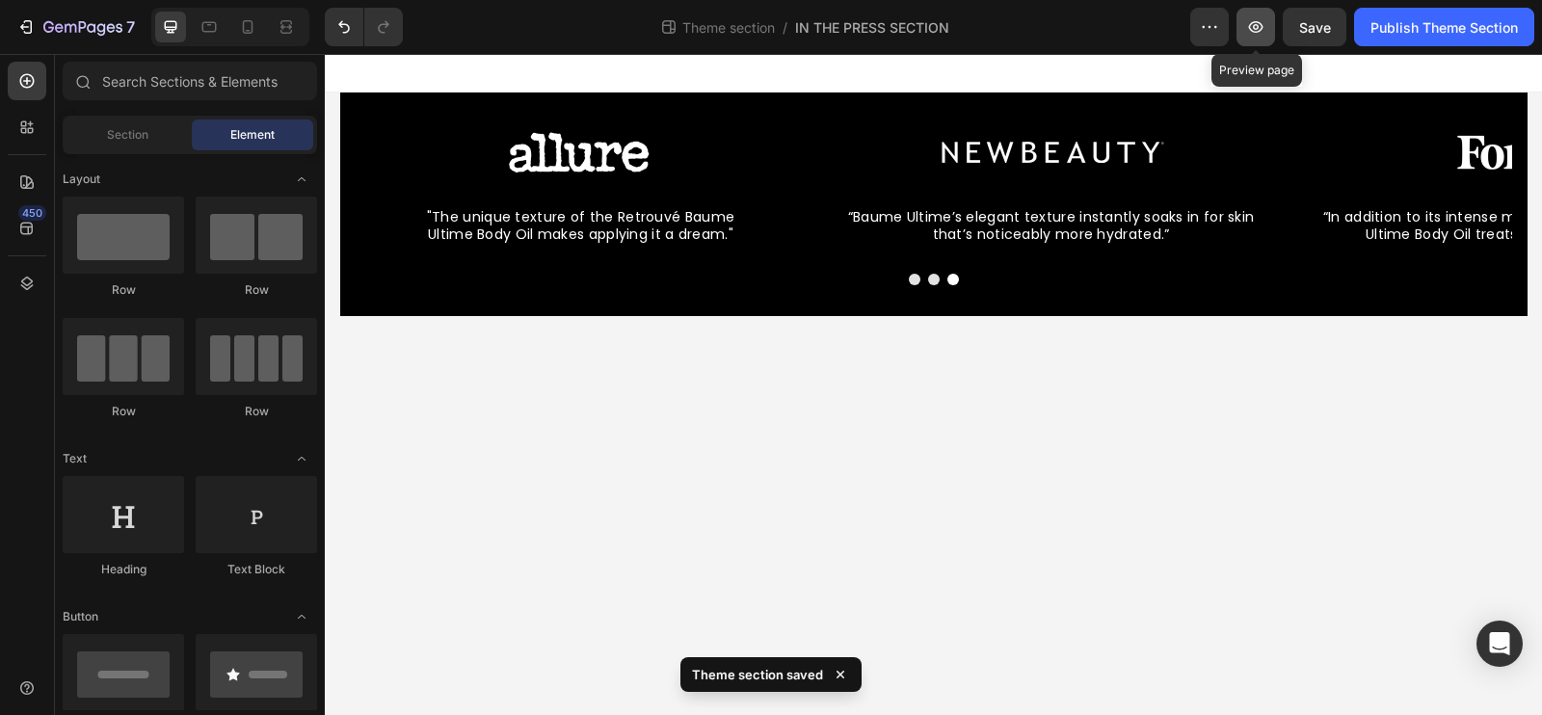
click at [1261, 24] on icon "button" at bounding box center [1256, 27] width 14 height 12
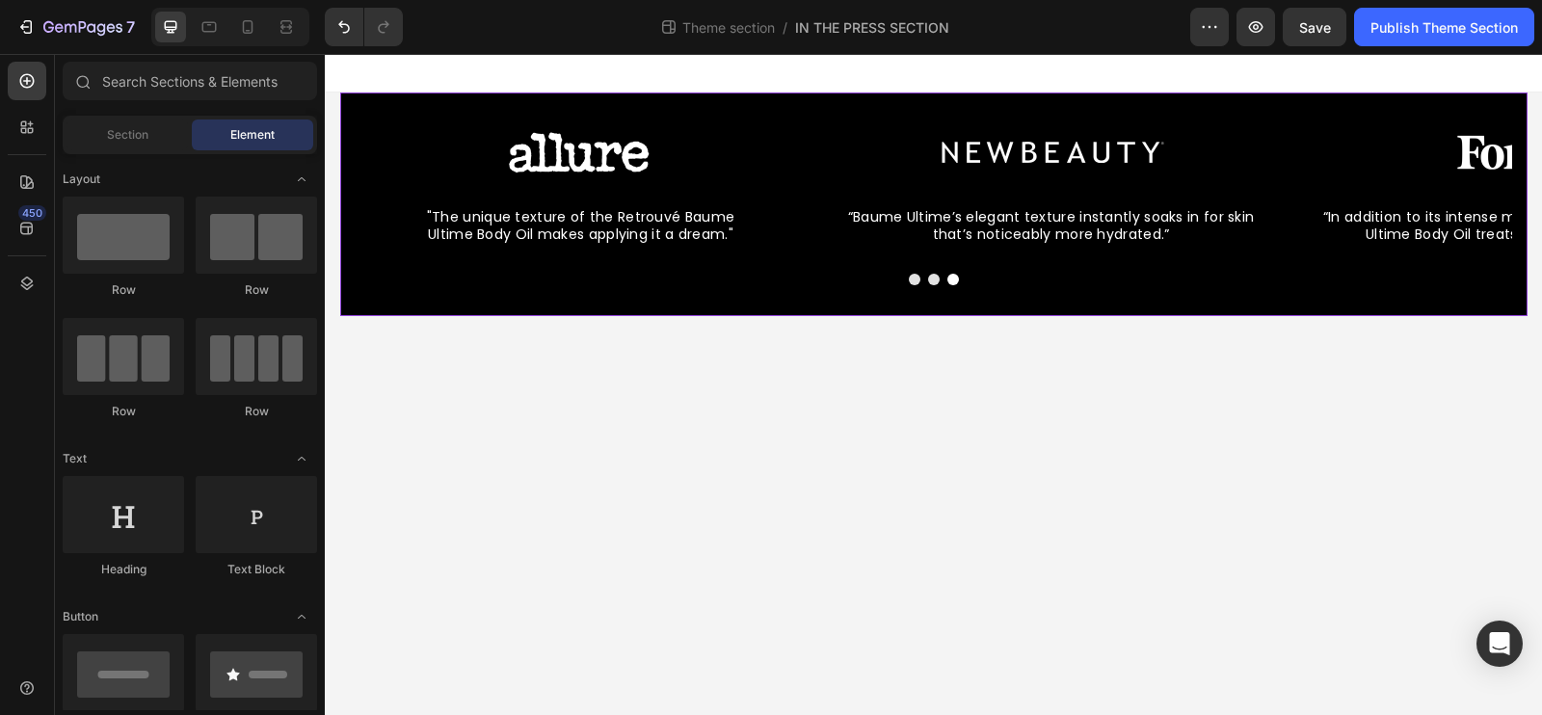
click at [360, 104] on div "Image “Baume Ultime’s elegant texture instantly soaks in for skin that’s notice…" at bounding box center [933, 205] width 1187 height 224
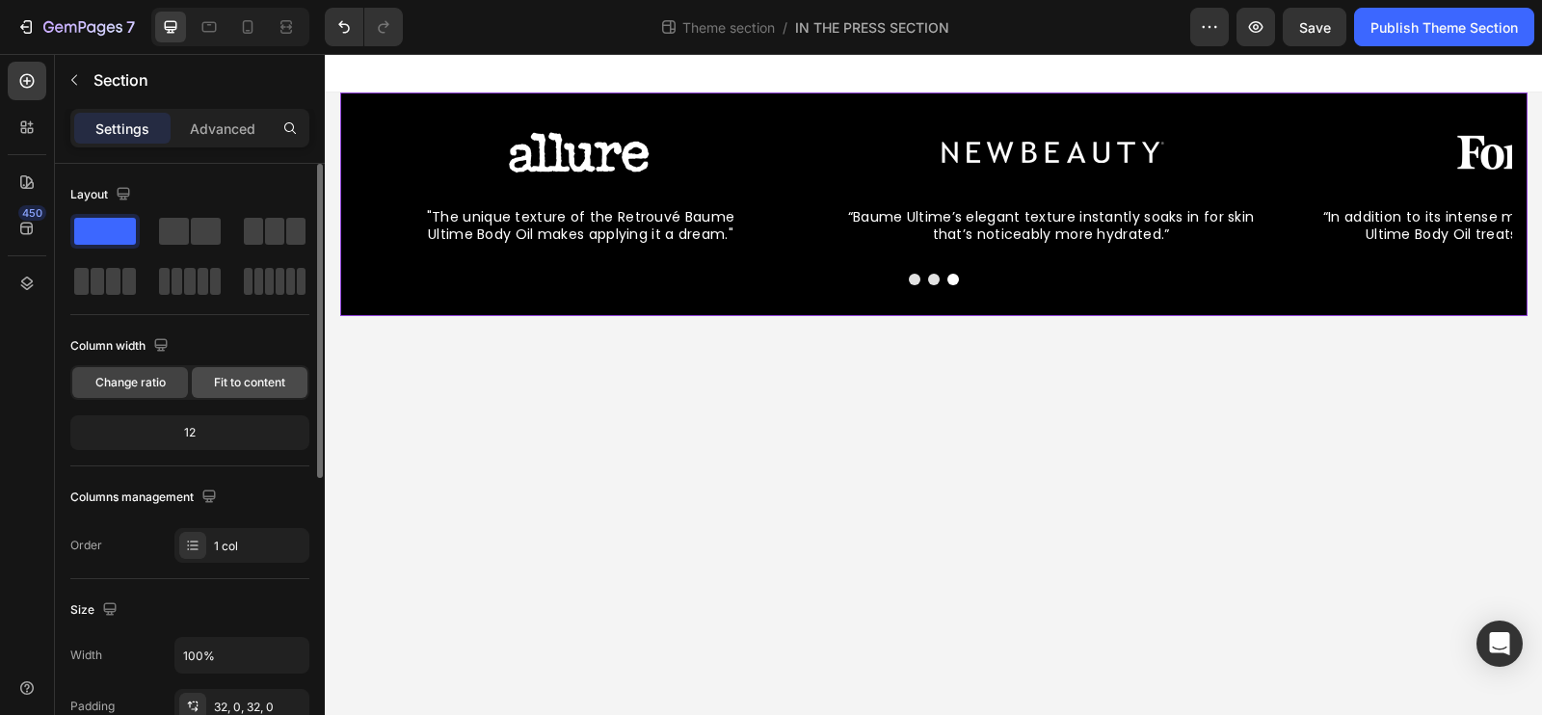
click at [236, 386] on span "Fit to content" at bounding box center [249, 382] width 71 height 17
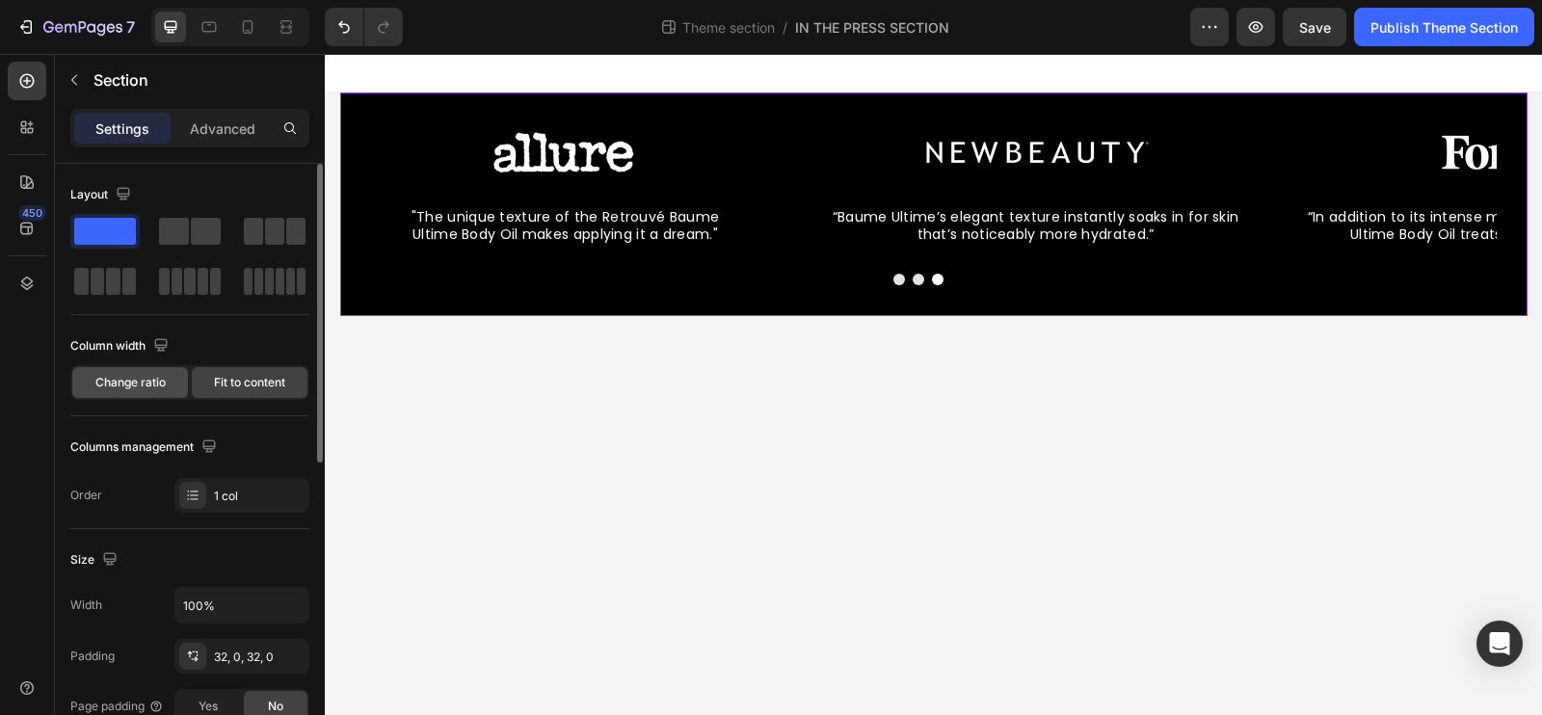
click at [137, 384] on span "Change ratio" at bounding box center [130, 382] width 70 height 17
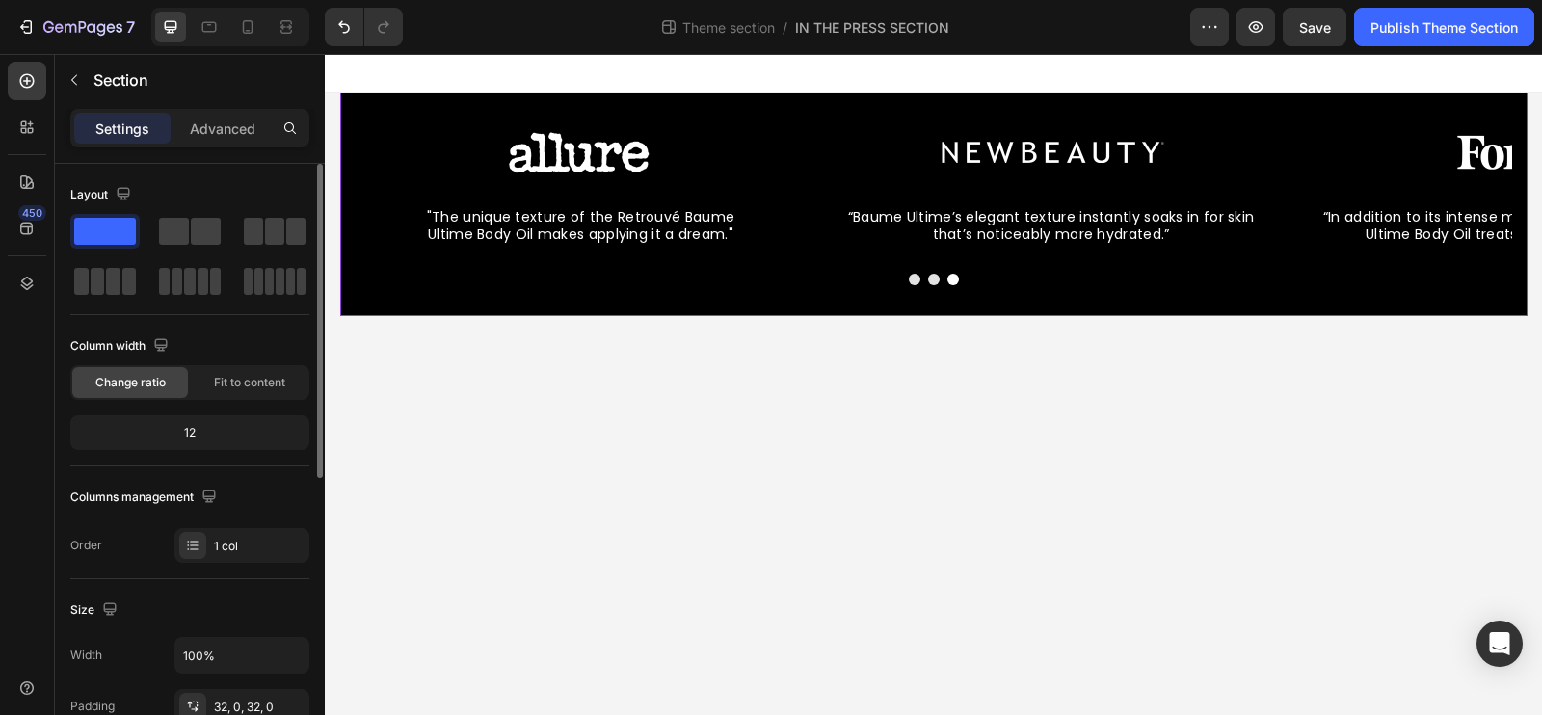
click at [197, 438] on div "12" at bounding box center [189, 432] width 231 height 27
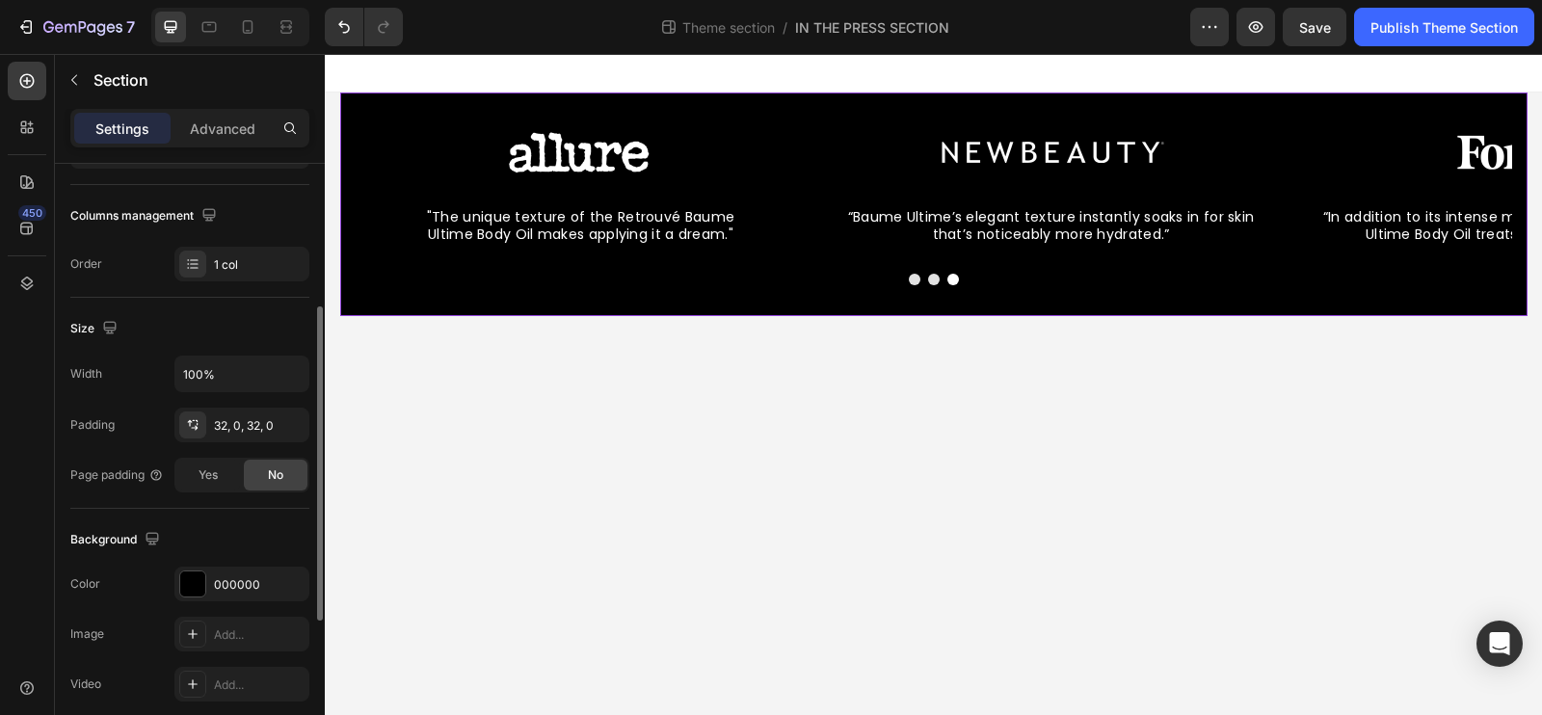
scroll to position [282, 0]
click at [283, 374] on icon "button" at bounding box center [290, 372] width 19 height 19
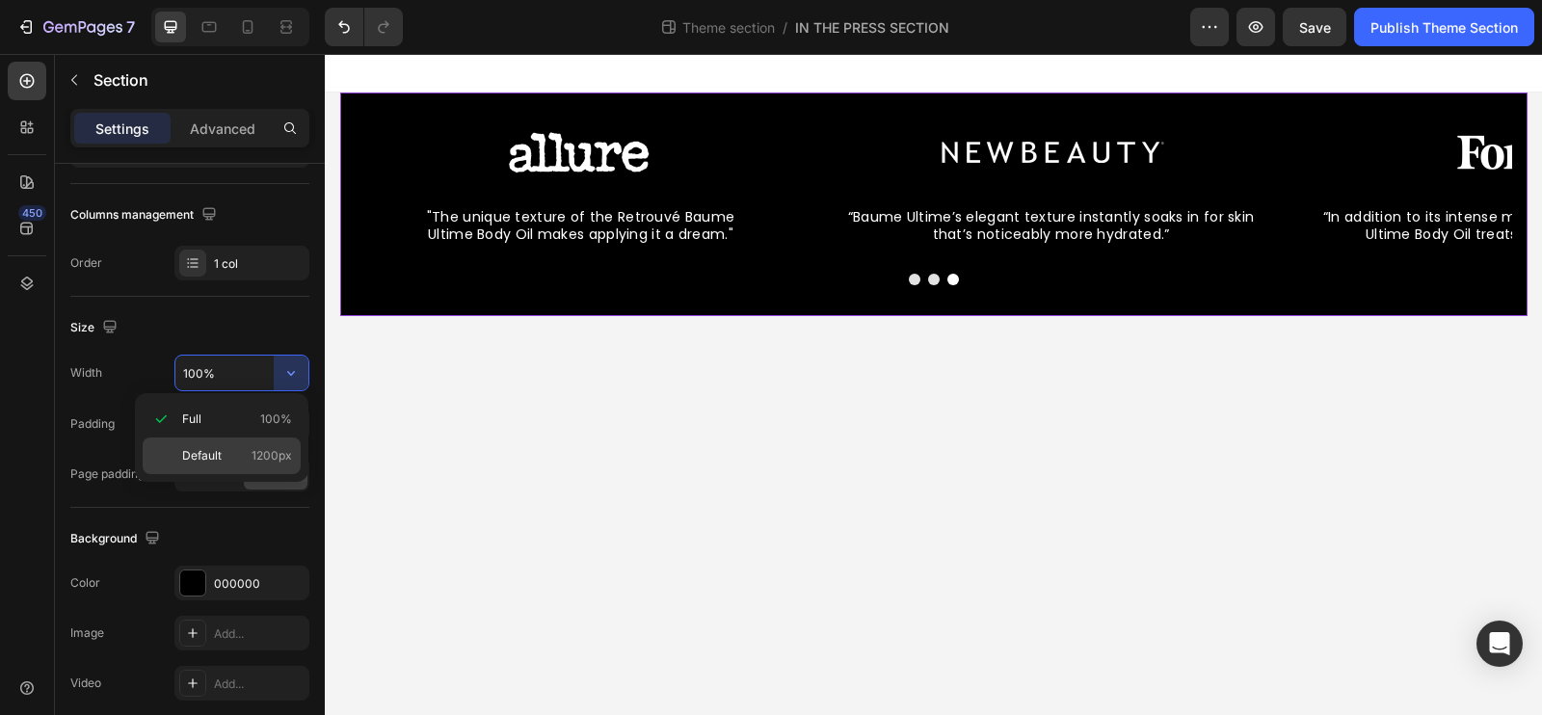
click at [236, 462] on p "Default 1200px" at bounding box center [237, 455] width 110 height 17
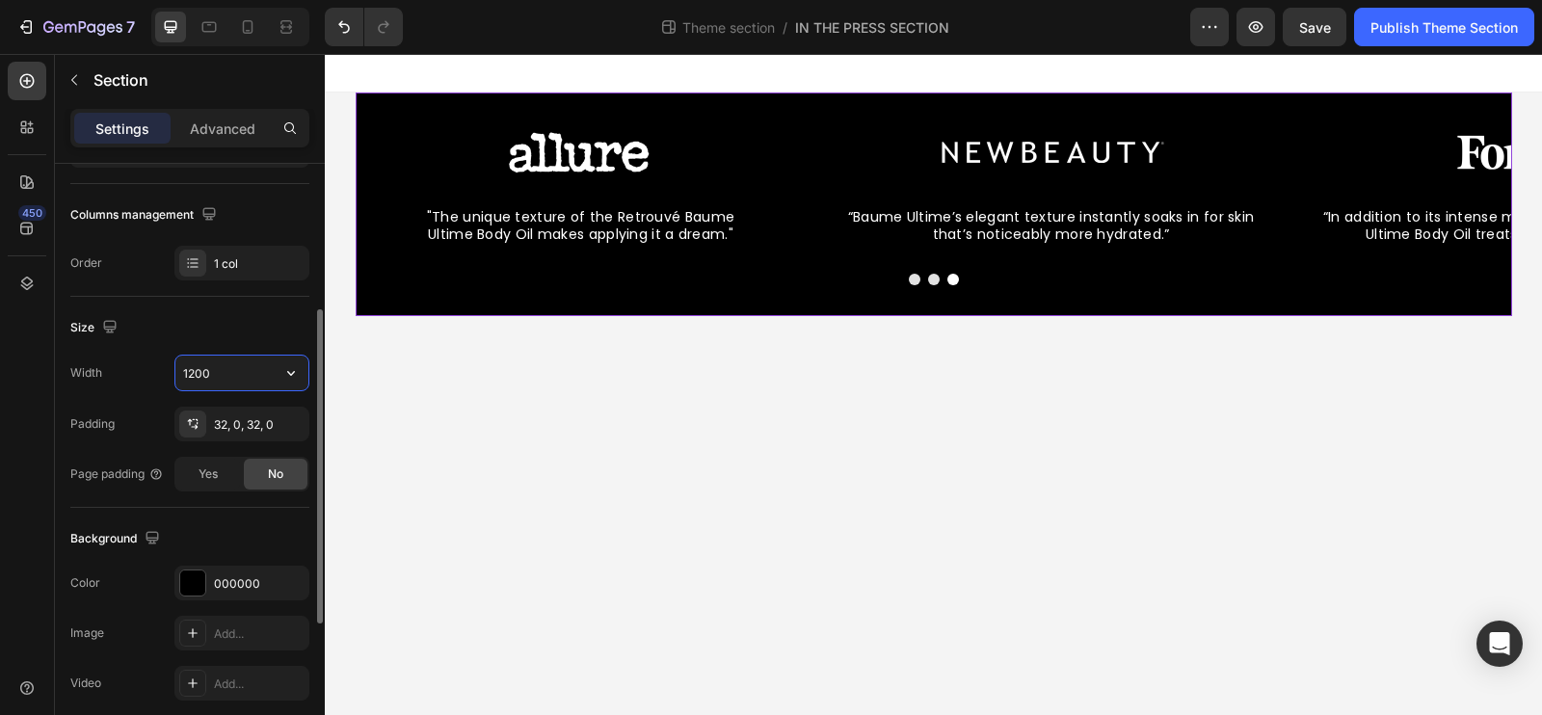
click at [265, 377] on input "1200" at bounding box center [241, 373] width 133 height 35
type input "100%"
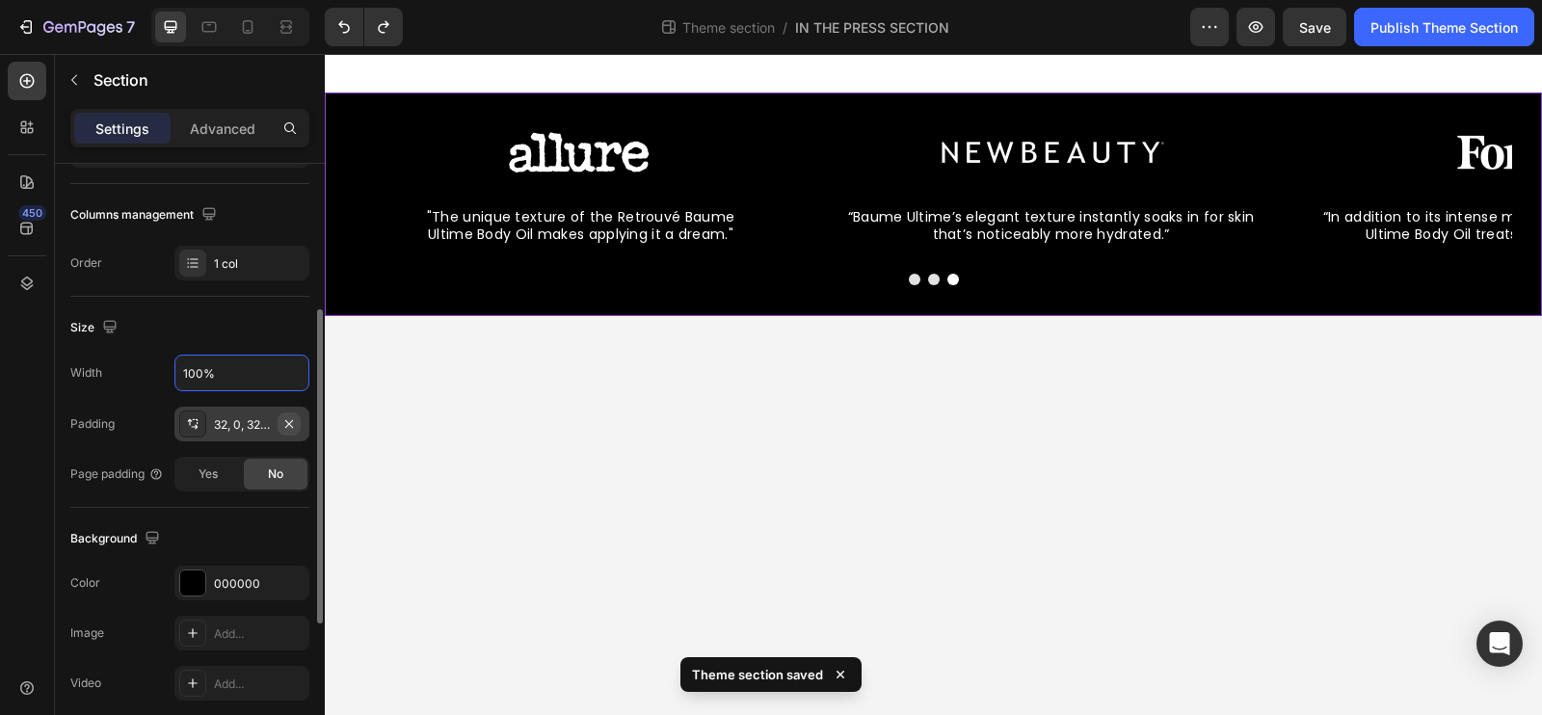
click at [296, 425] on icon "button" at bounding box center [288, 423] width 15 height 15
click at [234, 420] on div "32, 0, 32, 0" at bounding box center [242, 424] width 56 height 17
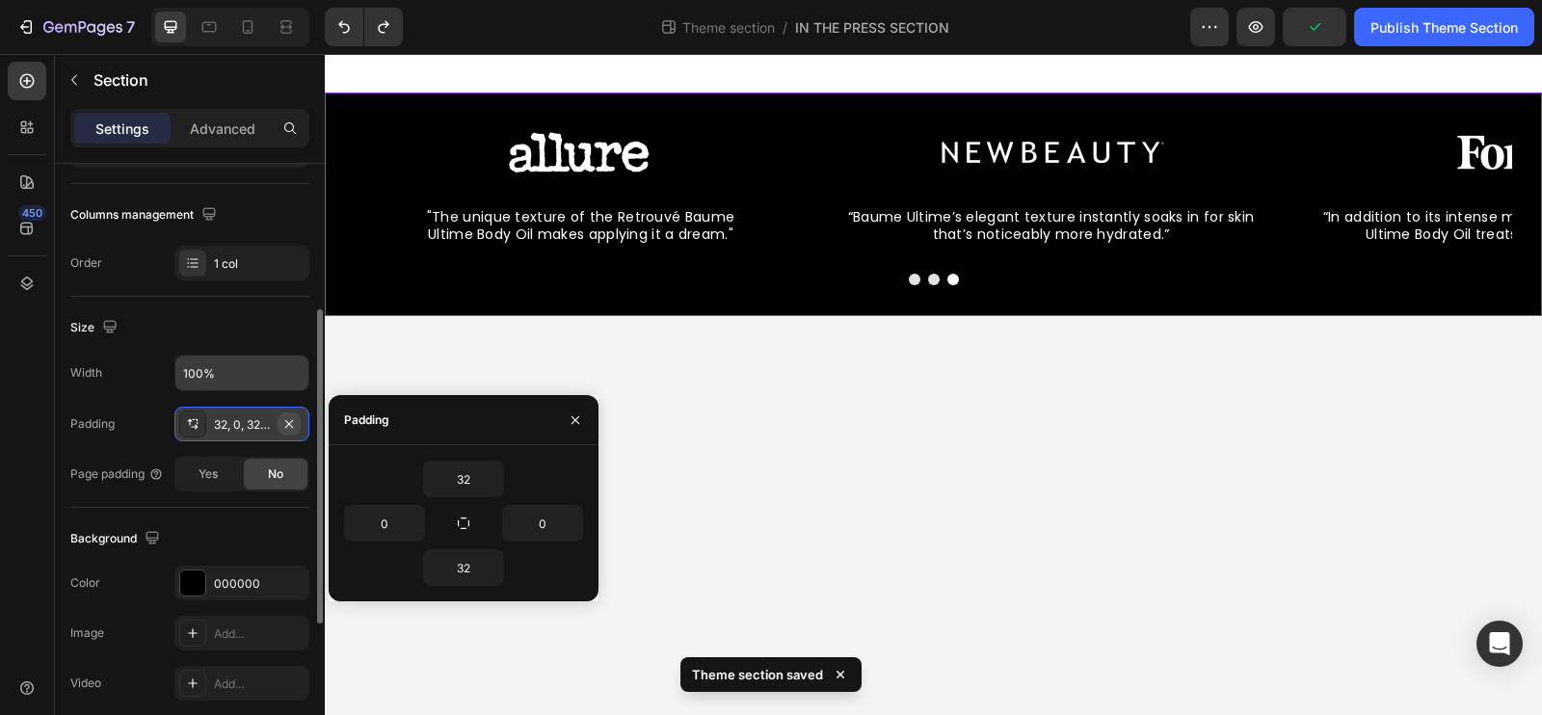
click at [280, 413] on button "button" at bounding box center [289, 424] width 23 height 23
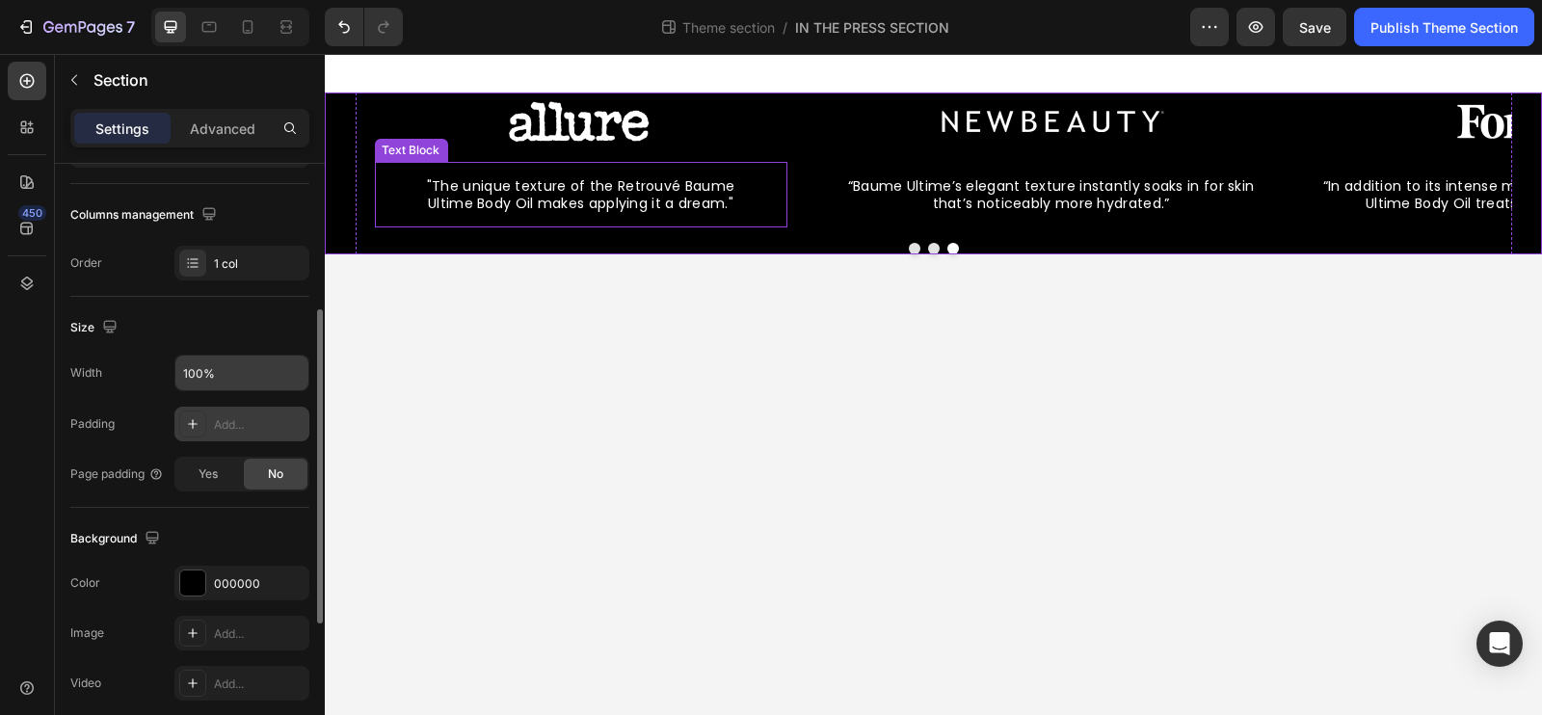
click at [627, 204] on span ""The unique texture of the Retrouvé Baume Ultime Body Oil makes applying it a d…" at bounding box center [580, 194] width 307 height 37
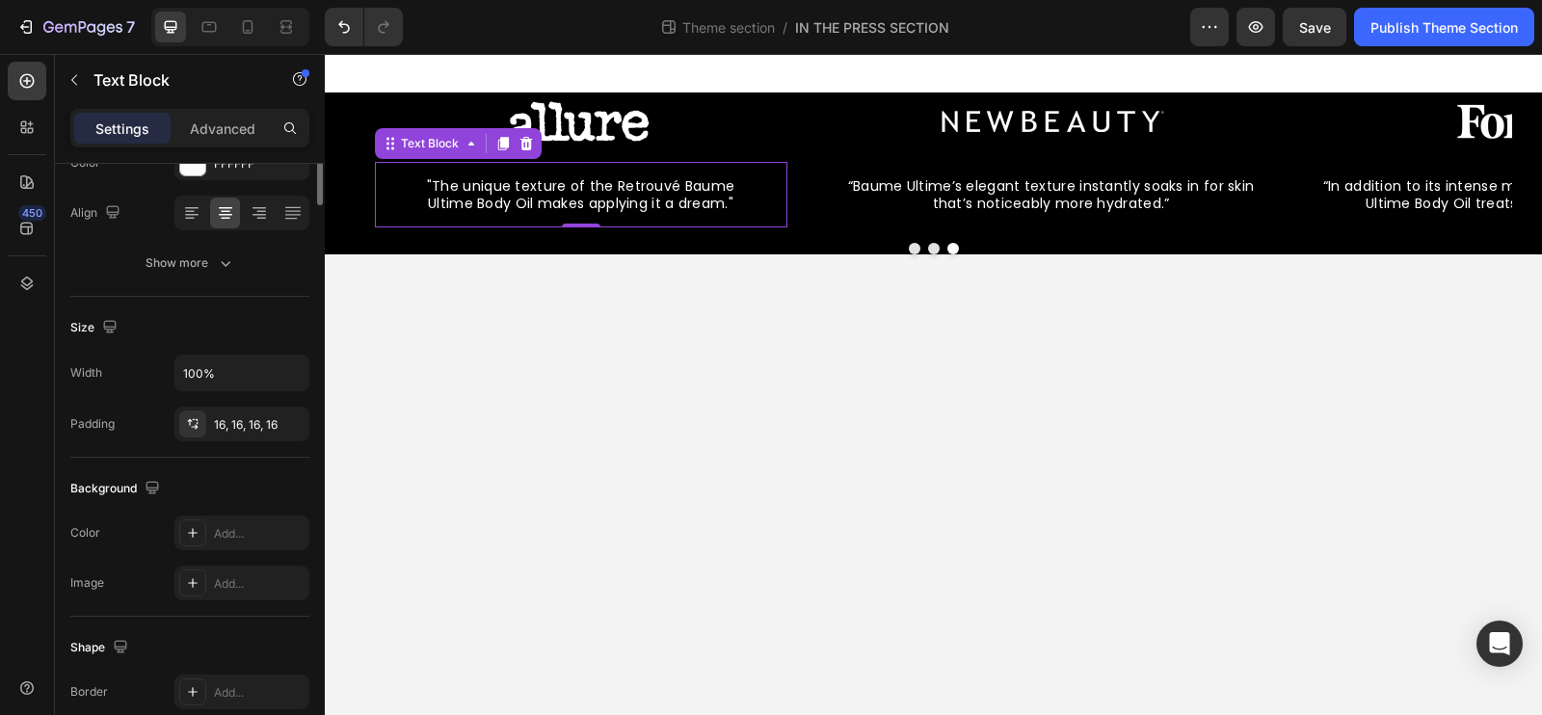
scroll to position [0, 0]
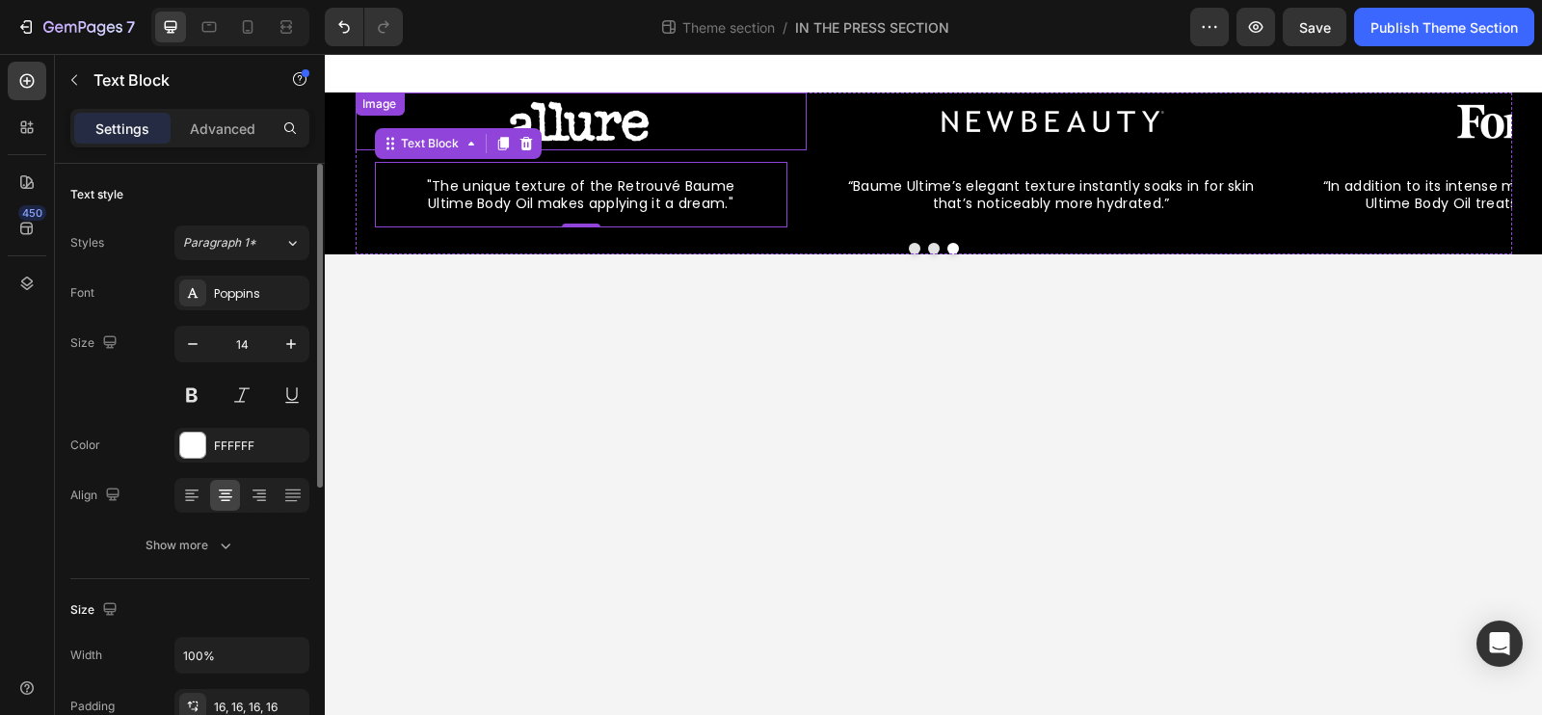
click at [611, 138] on img at bounding box center [580, 122] width 241 height 58
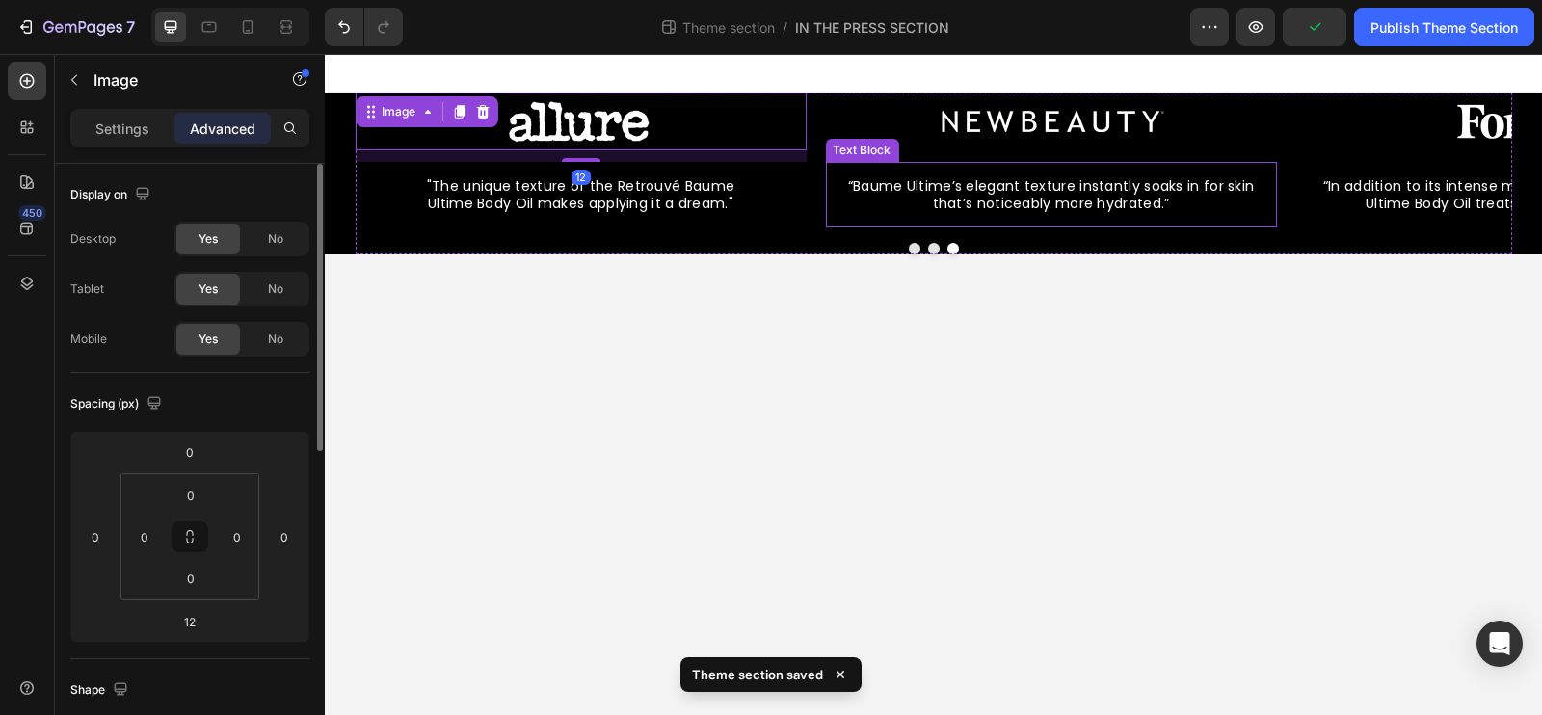
click at [1036, 168] on div "“Baume Ultime’s elegant texture instantly soaks in for skin that’s noticeably m…" at bounding box center [1050, 195] width 451 height 66
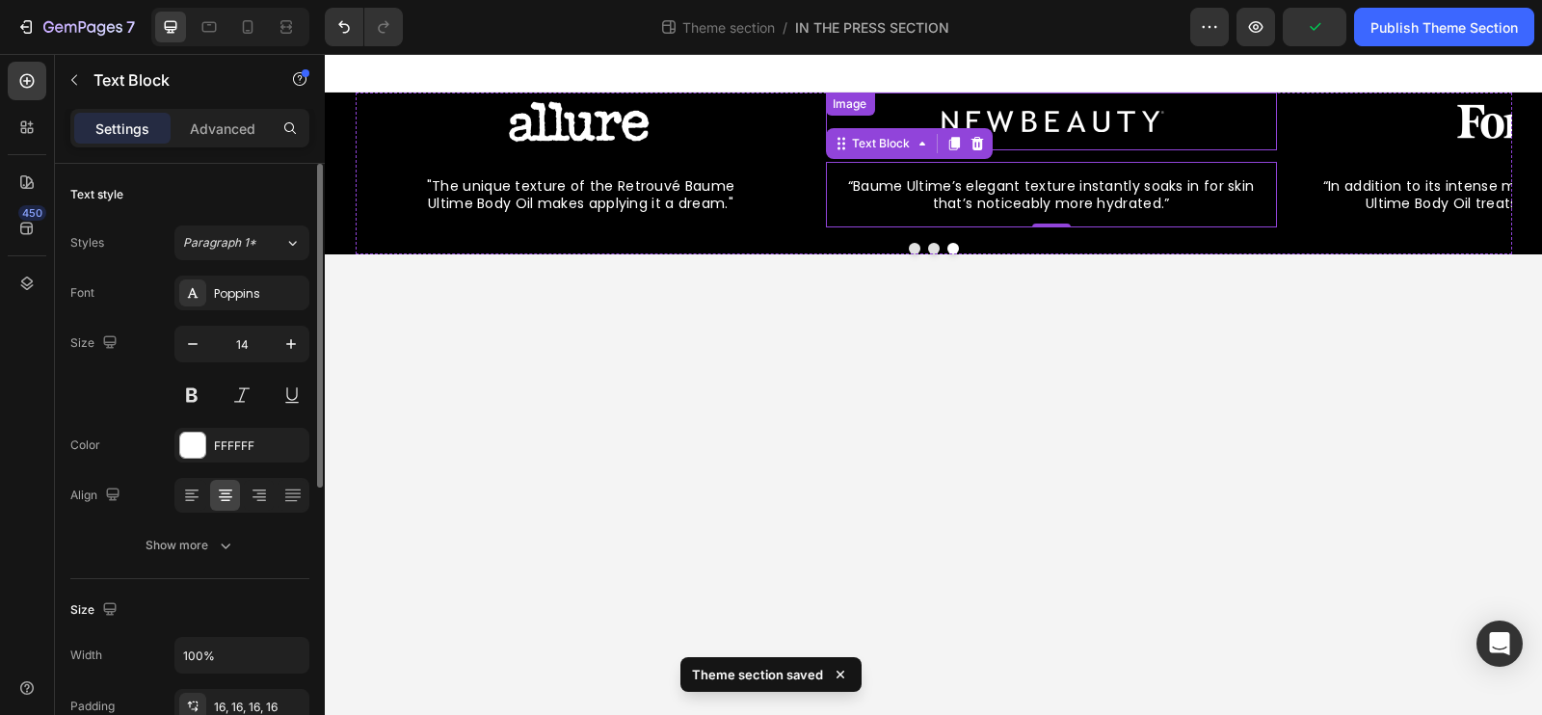
click at [1033, 112] on img at bounding box center [1050, 122] width 241 height 58
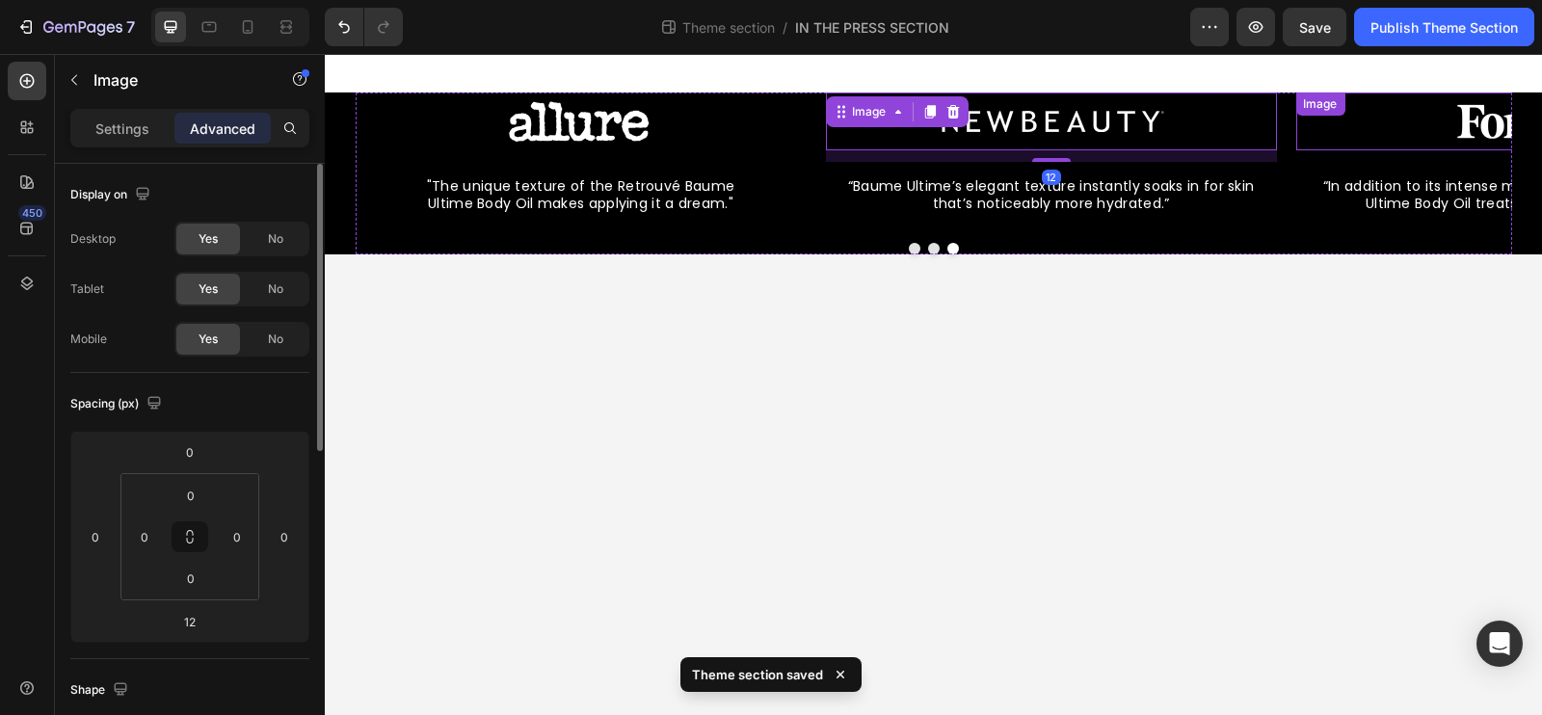
click at [1470, 132] on img at bounding box center [1520, 122] width 241 height 58
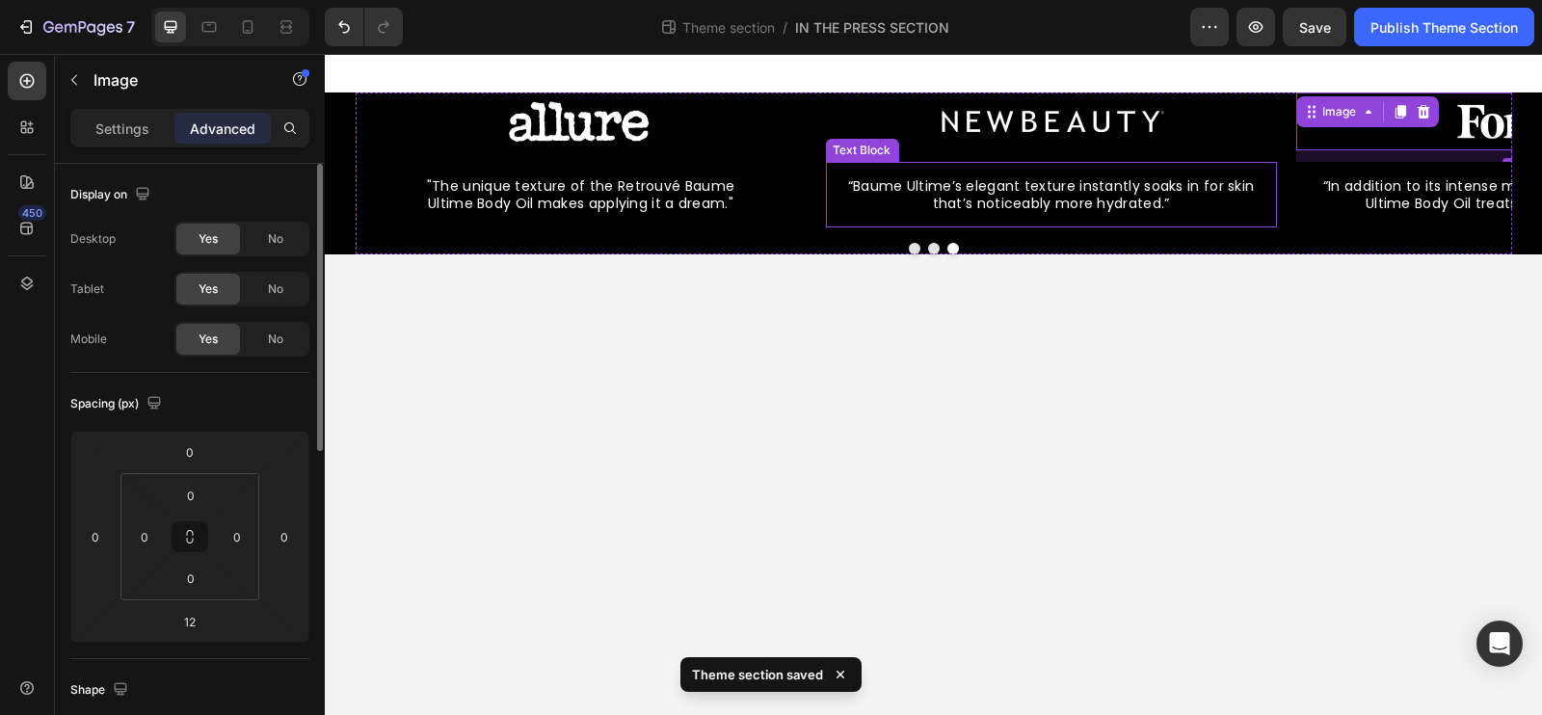
click at [921, 225] on div "“Baume Ultime’s elegant texture instantly soaks in for skin that’s noticeably m…" at bounding box center [1050, 195] width 451 height 66
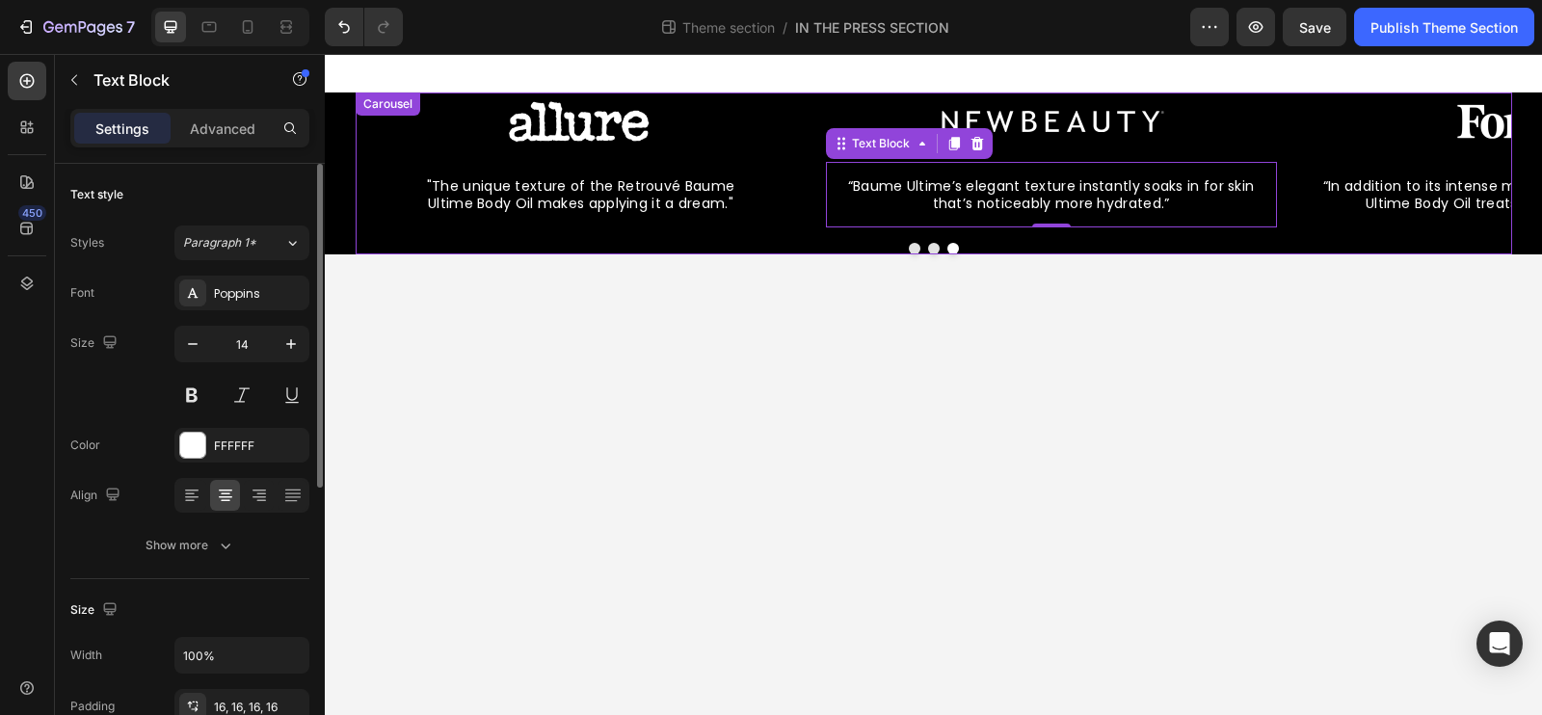
click at [877, 243] on div at bounding box center [934, 249] width 1157 height 12
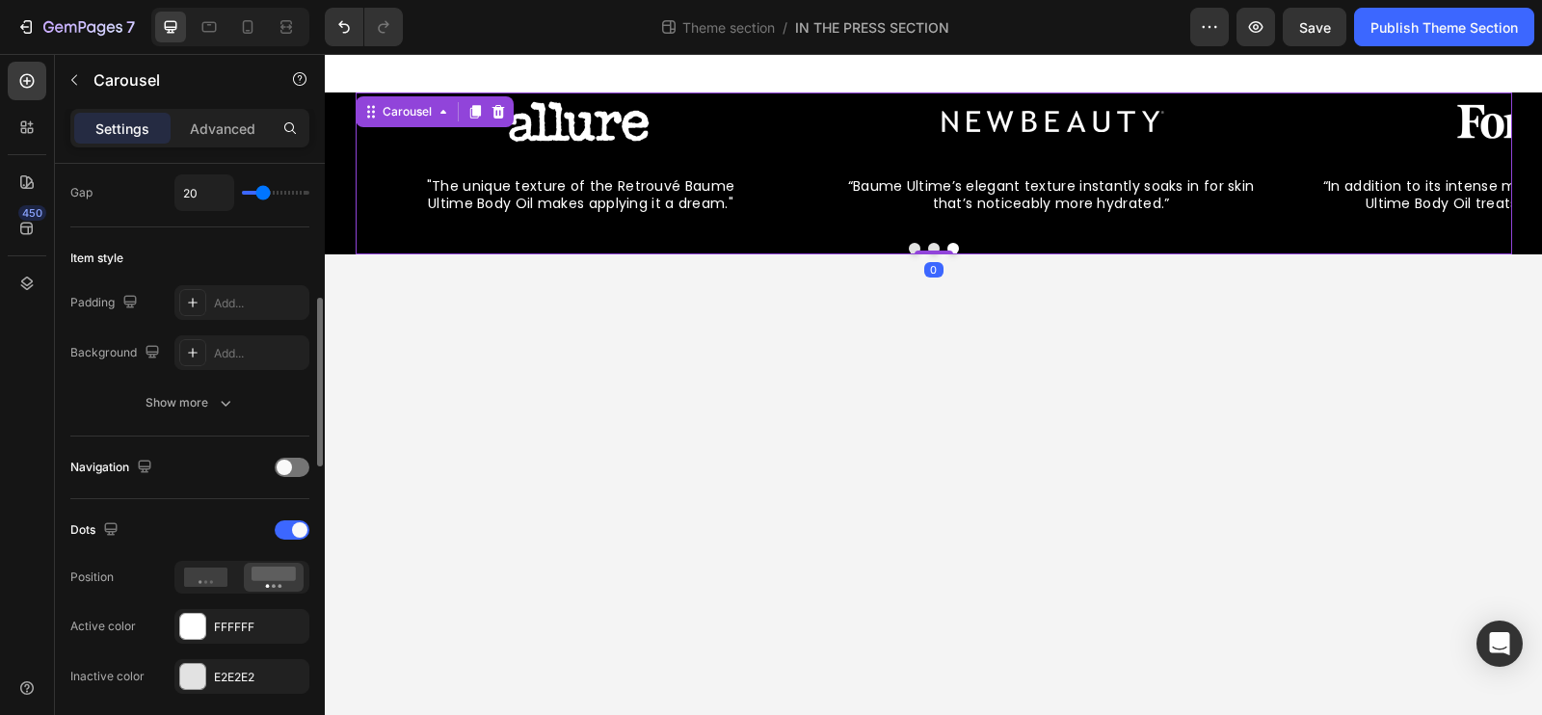
scroll to position [431, 0]
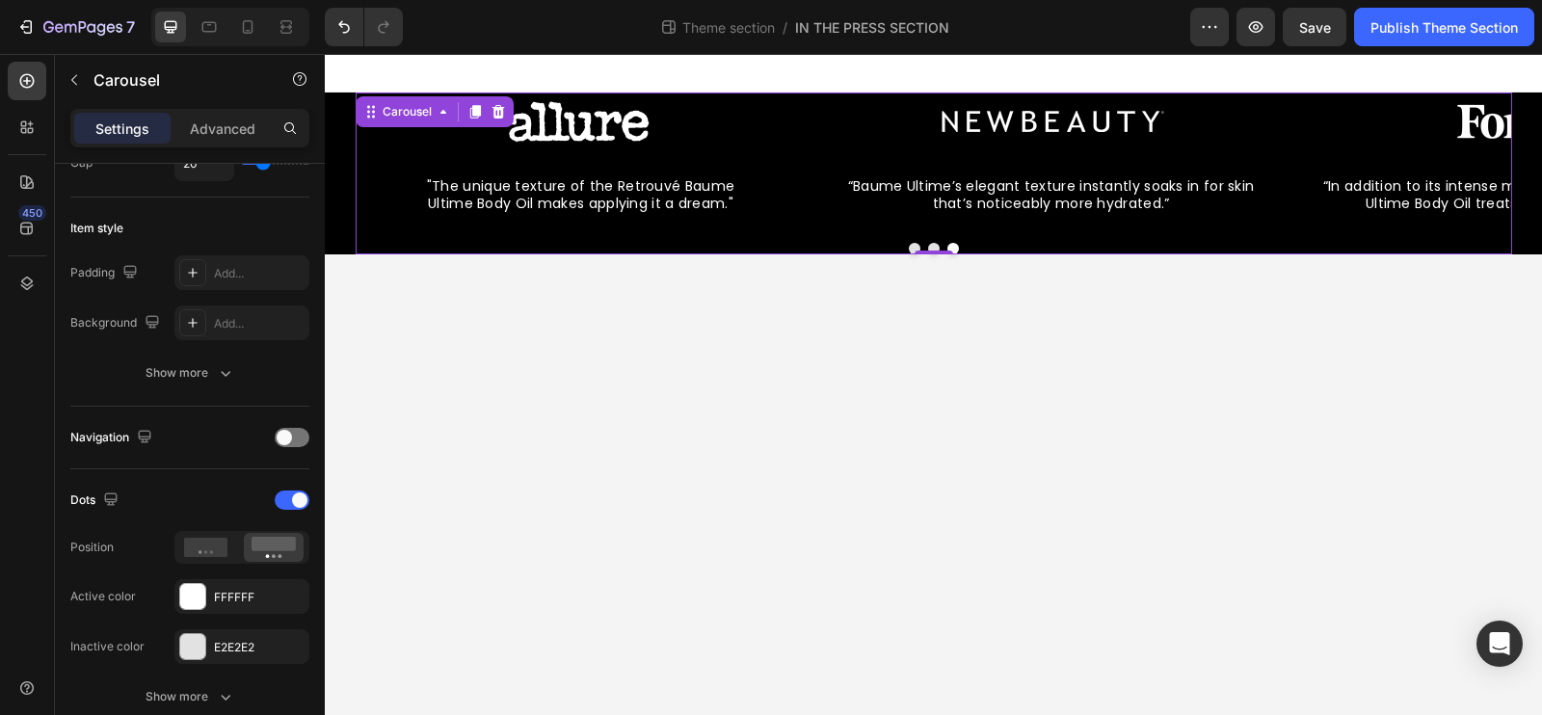
click at [811, 107] on div "Image “Baume Ultime’s elegant texture instantly soaks in for skin that’s notice…" at bounding box center [934, 160] width 1157 height 135
click at [343, 226] on div "Image “Baume Ultime’s elegant texture instantly soaks in for skin that’s notice…" at bounding box center [933, 174] width 1217 height 162
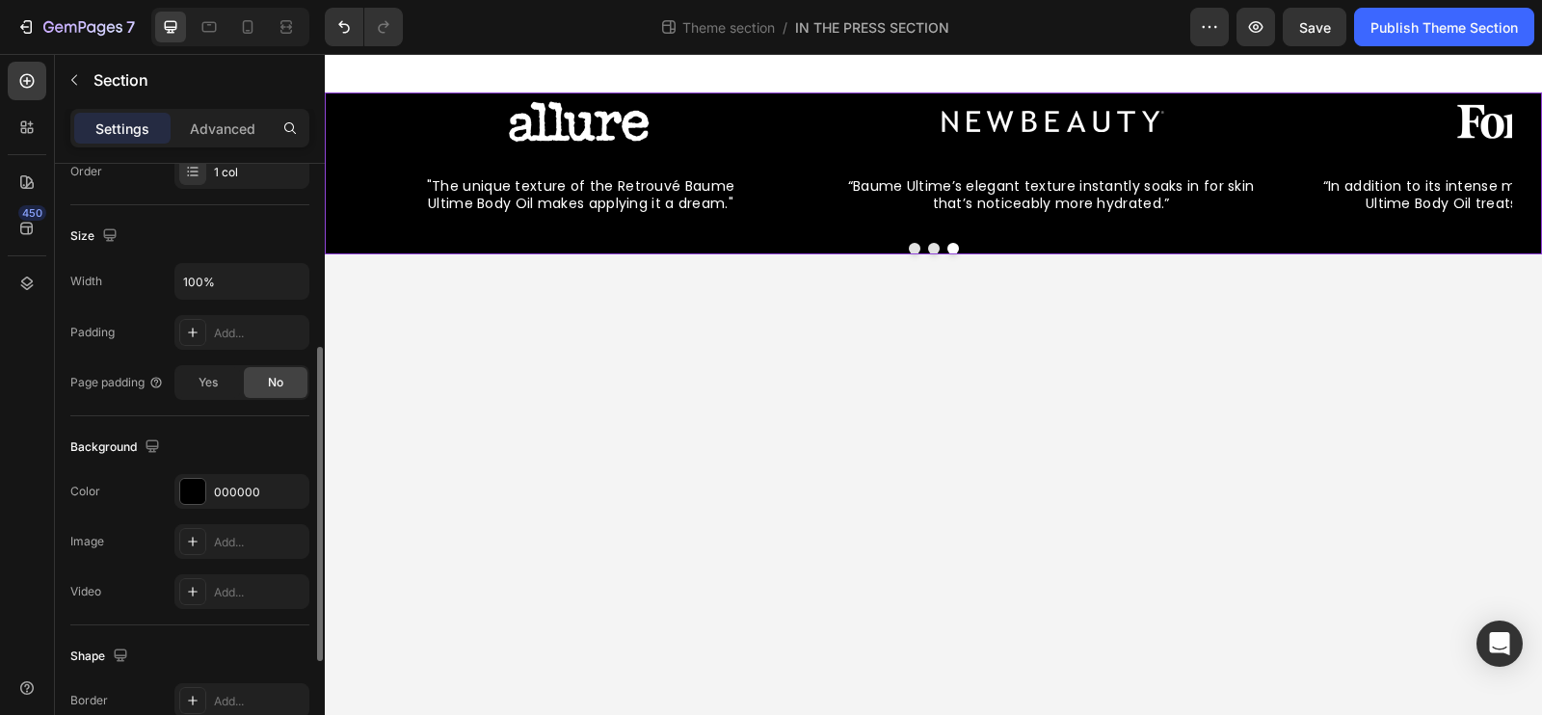
scroll to position [278, 0]
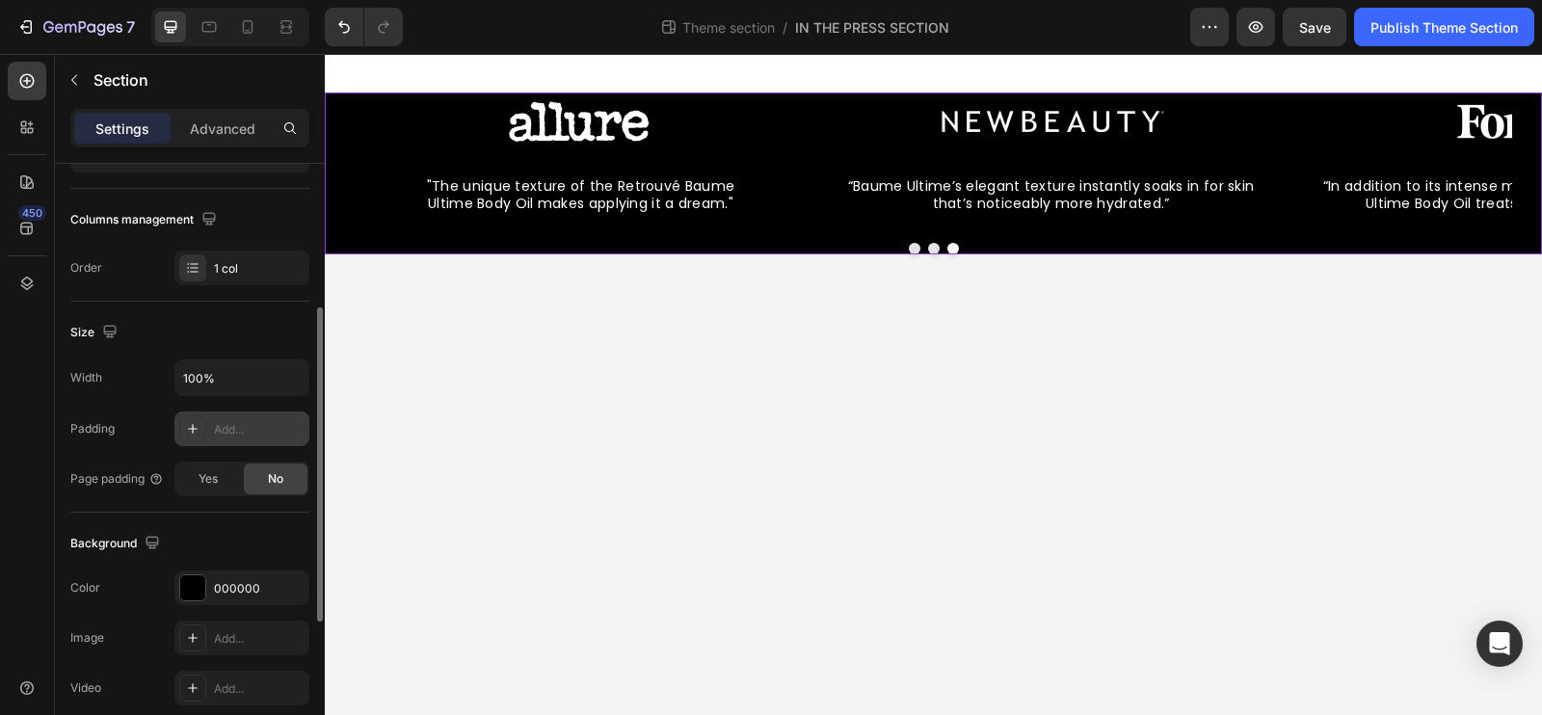
click at [265, 421] on div "Add..." at bounding box center [259, 429] width 91 height 17
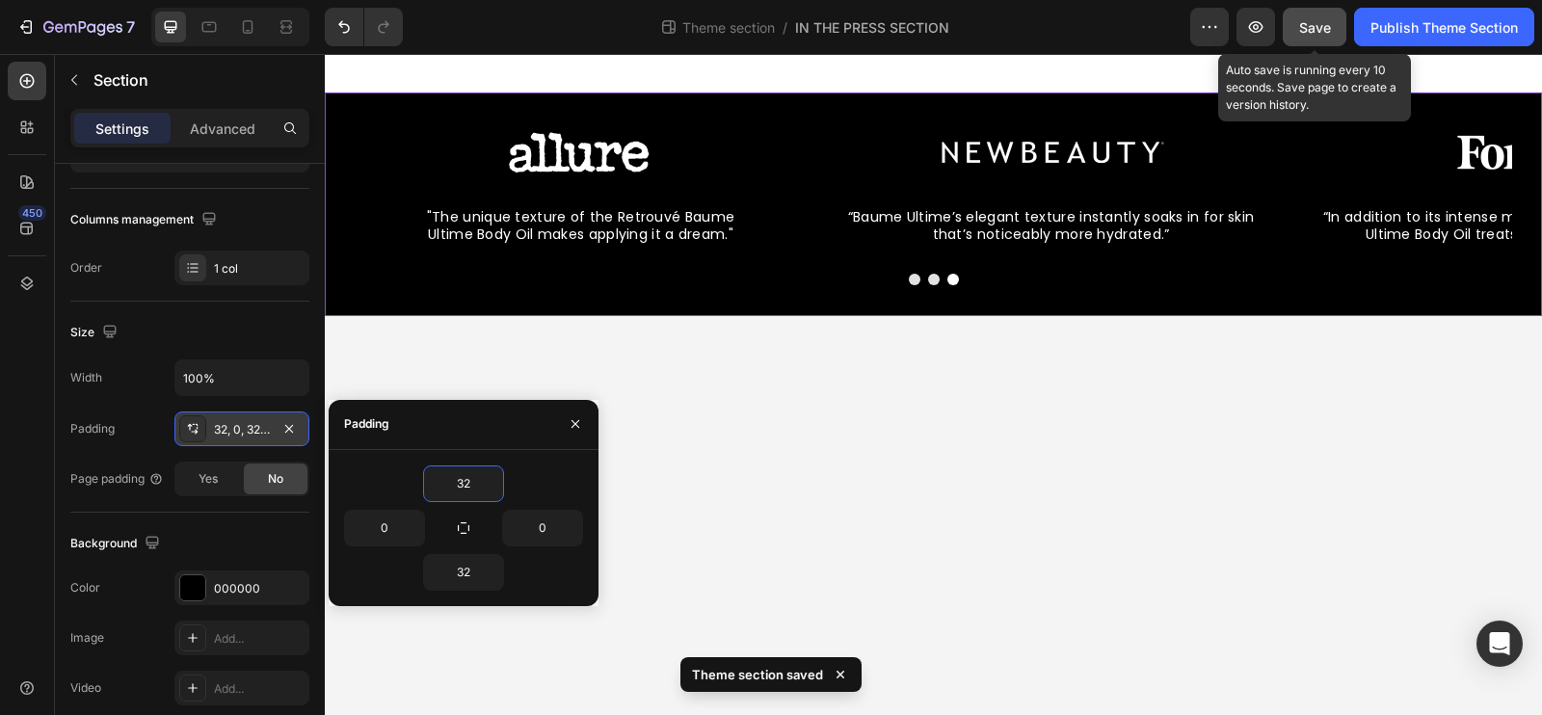
click at [1326, 43] on button "Save" at bounding box center [1315, 27] width 64 height 39
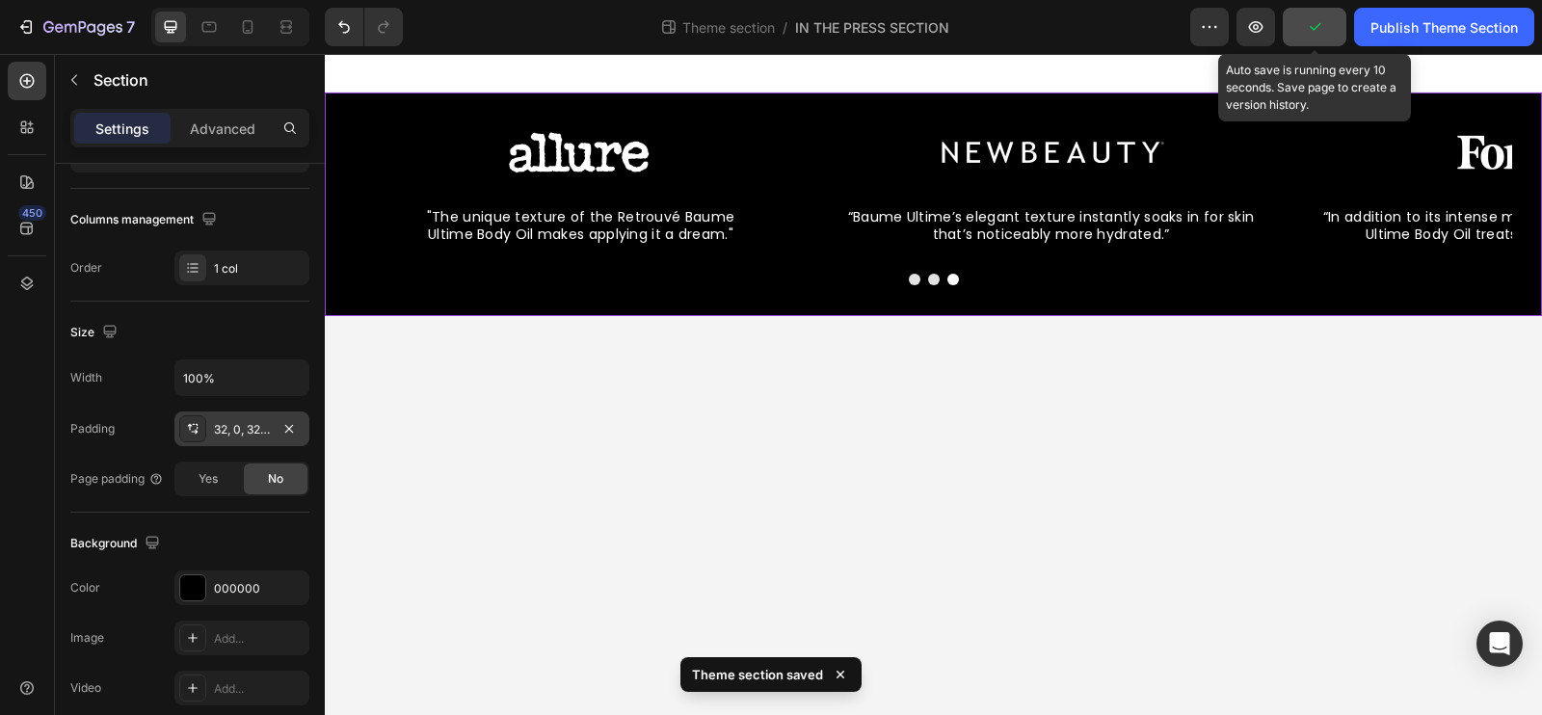
click at [1326, 42] on button "button" at bounding box center [1315, 27] width 64 height 39
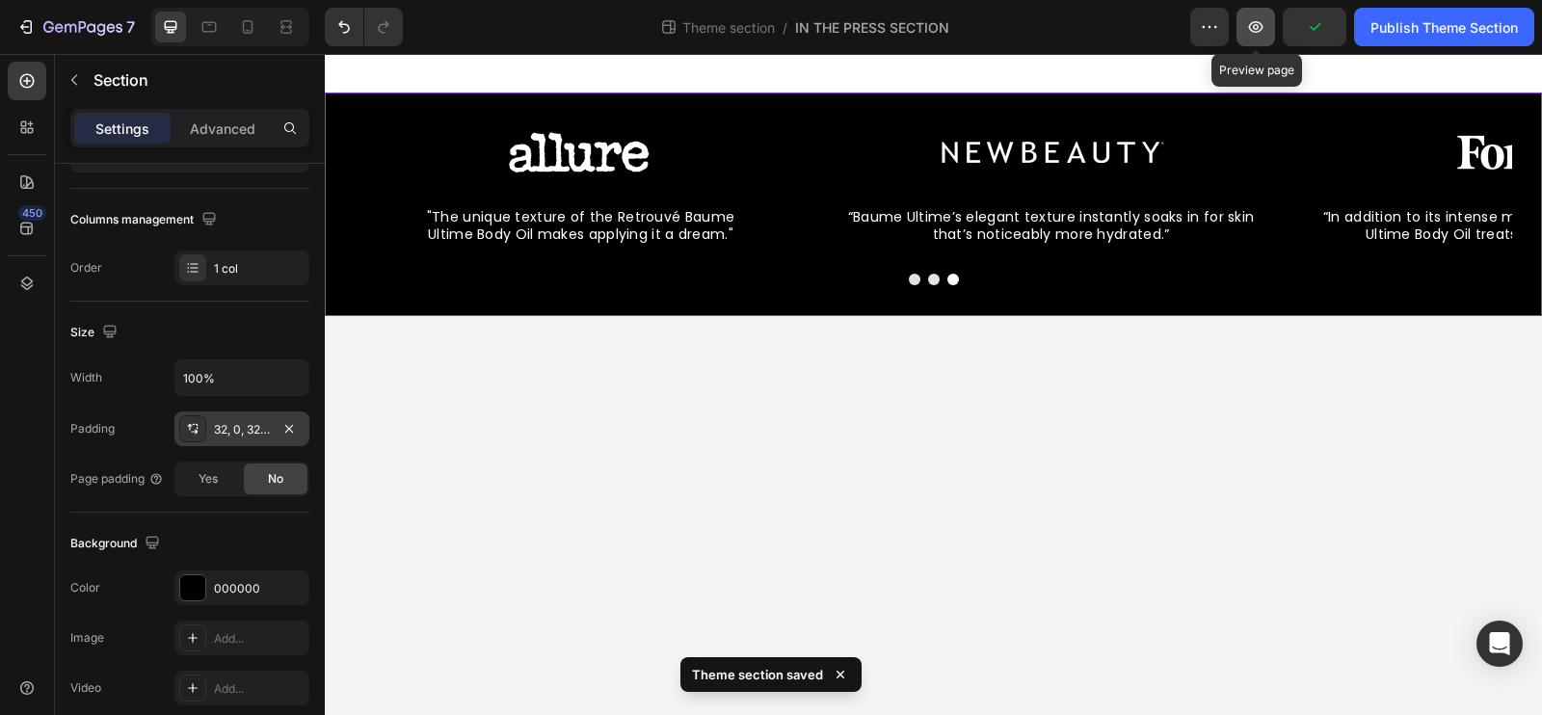
click at [1255, 30] on icon "button" at bounding box center [1255, 26] width 19 height 19
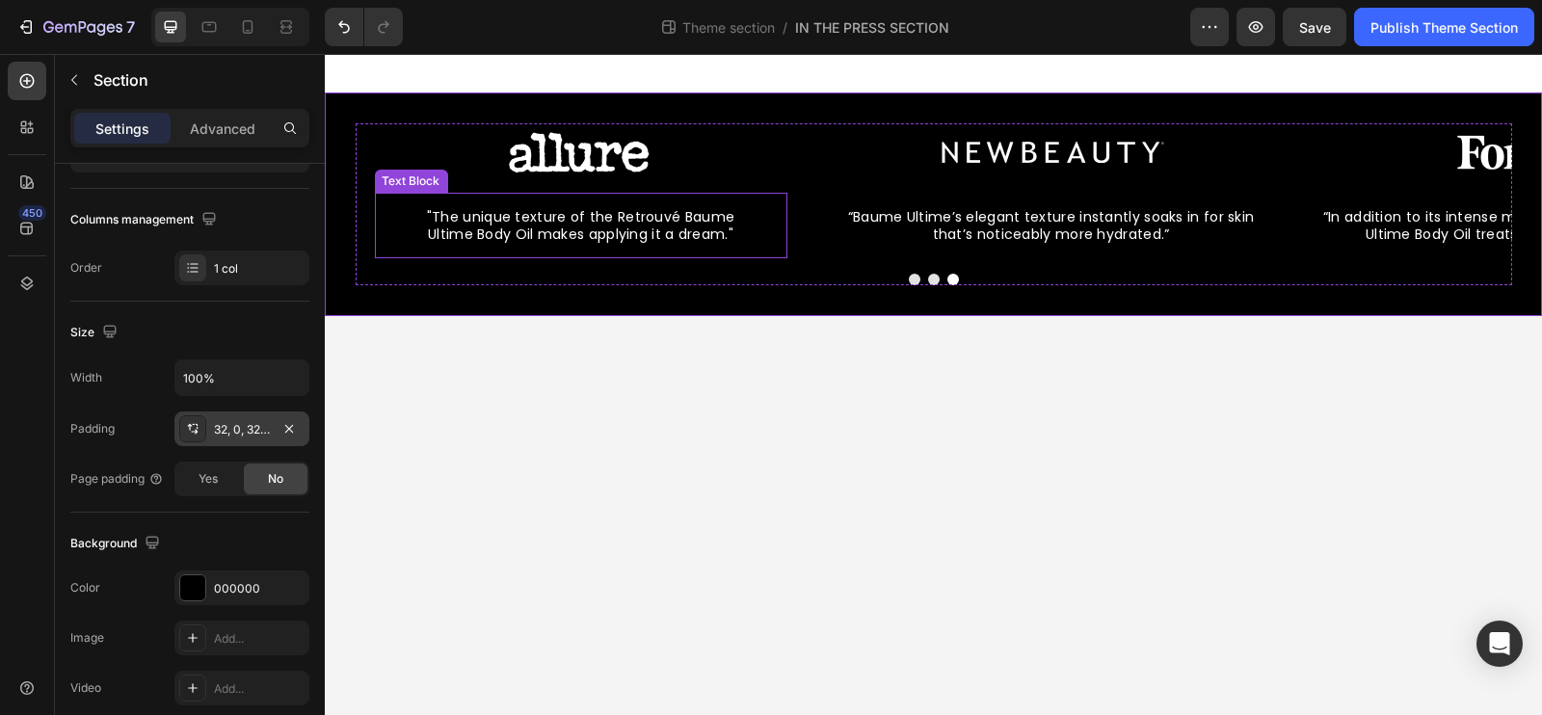
click at [393, 255] on div ""The unique texture of the Retrouvé Baume Ultime Body Oil makes applying it a d…" at bounding box center [580, 226] width 374 height 66
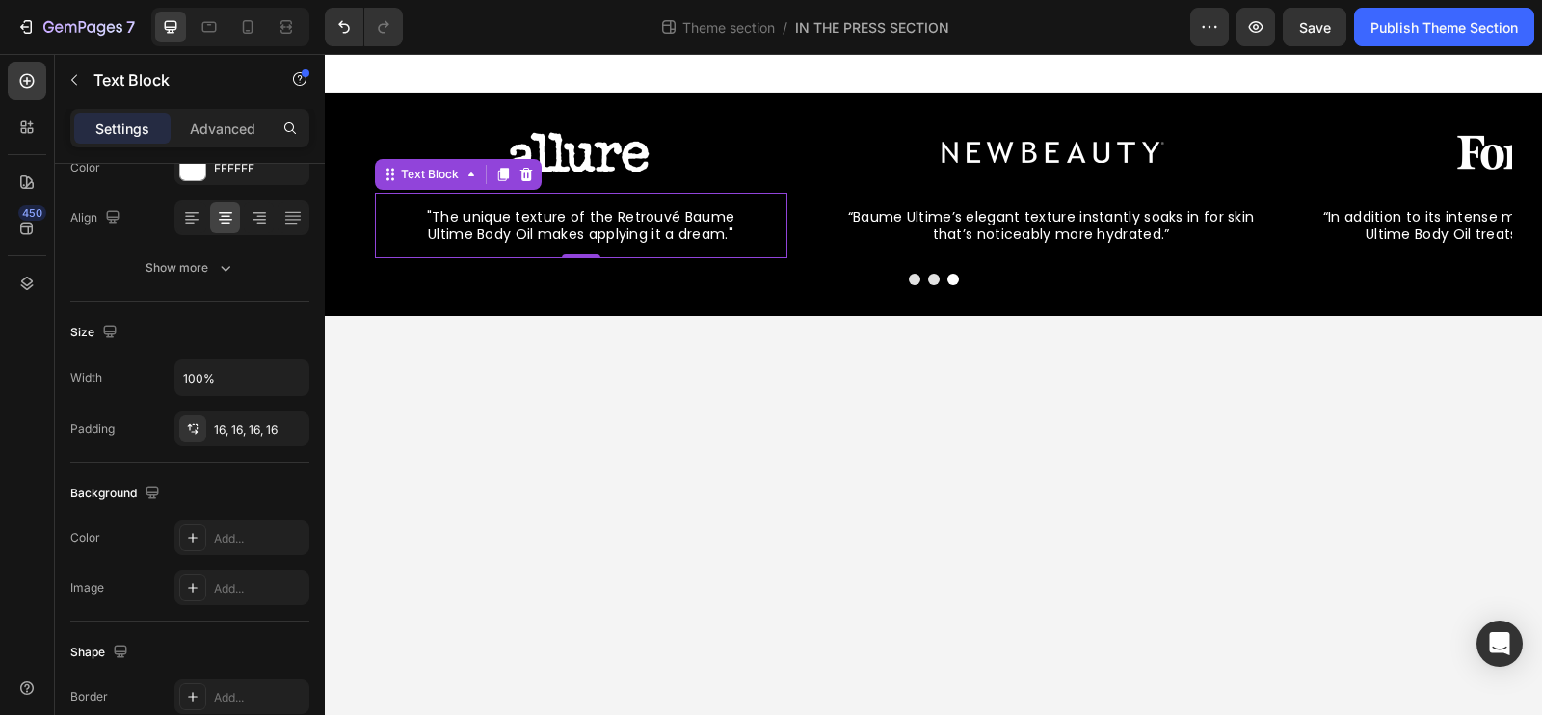
scroll to position [0, 0]
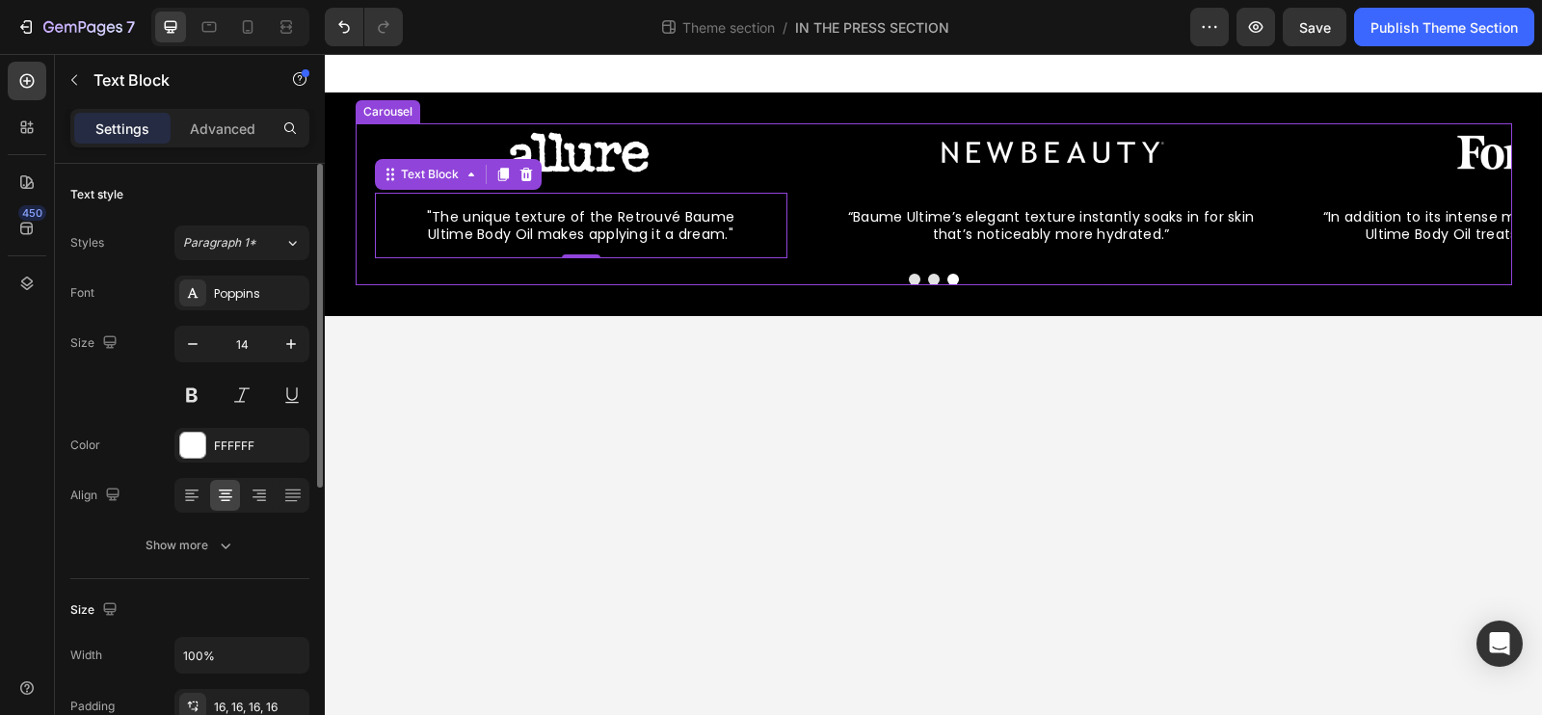
click at [370, 275] on div at bounding box center [934, 280] width 1157 height 12
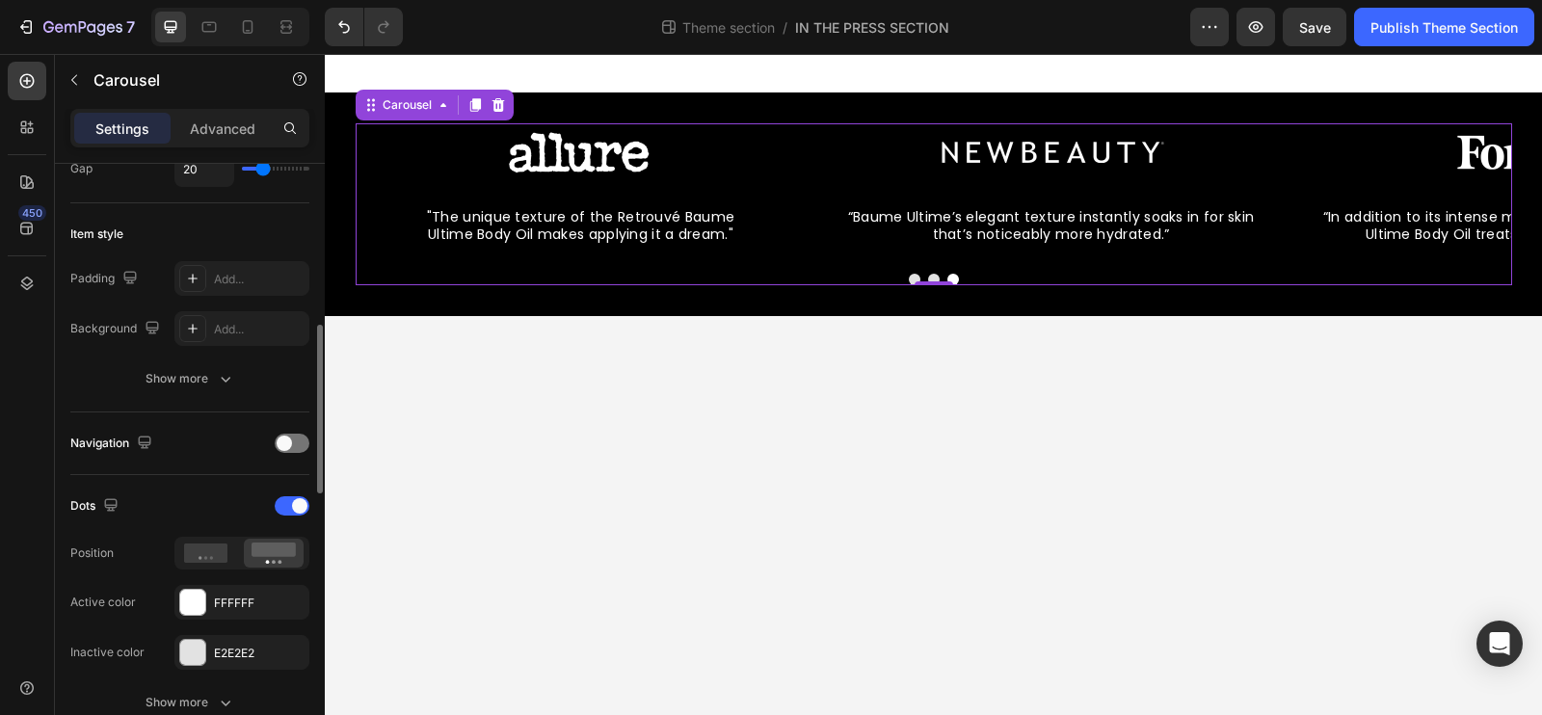
scroll to position [478, 0]
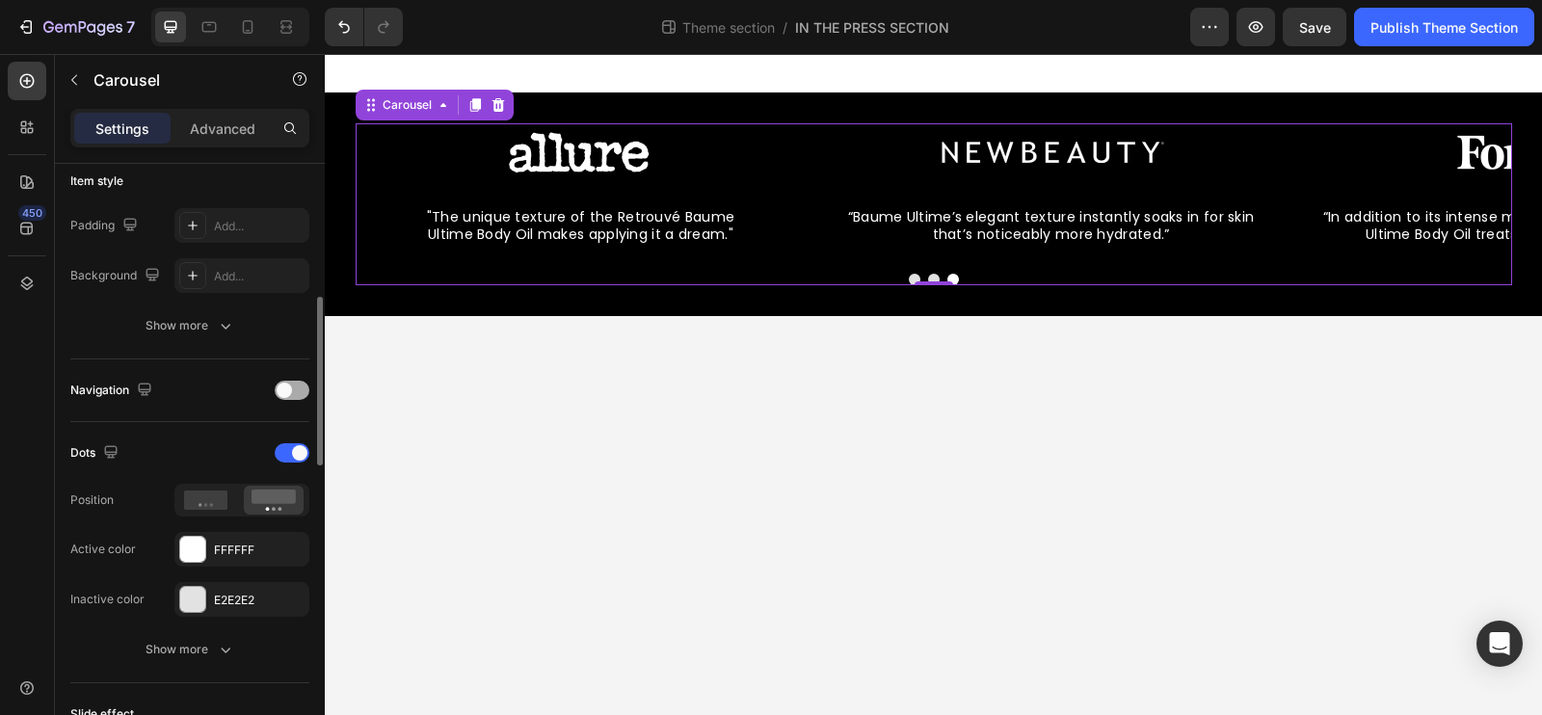
click at [287, 387] on span at bounding box center [284, 390] width 15 height 15
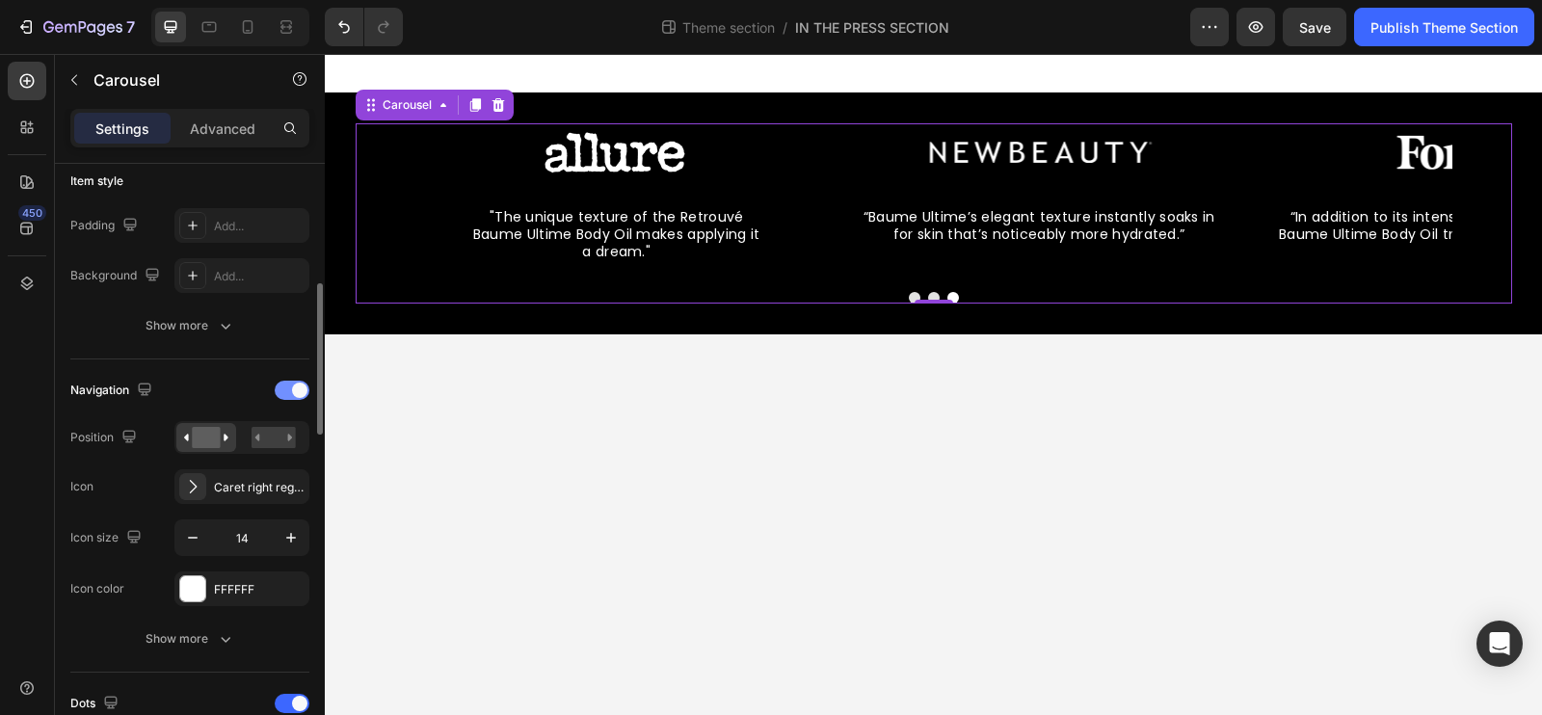
click at [287, 387] on div at bounding box center [292, 390] width 35 height 19
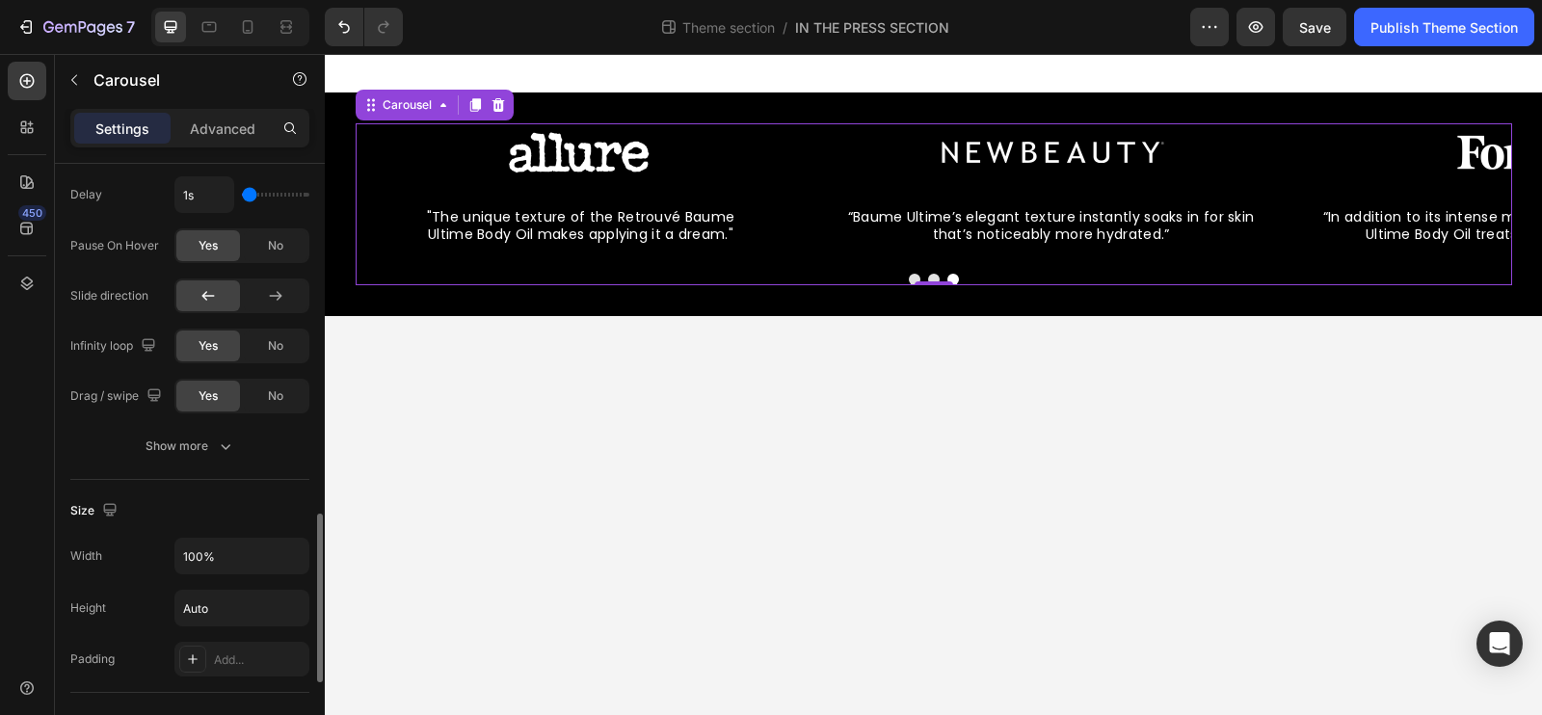
scroll to position [1129, 0]
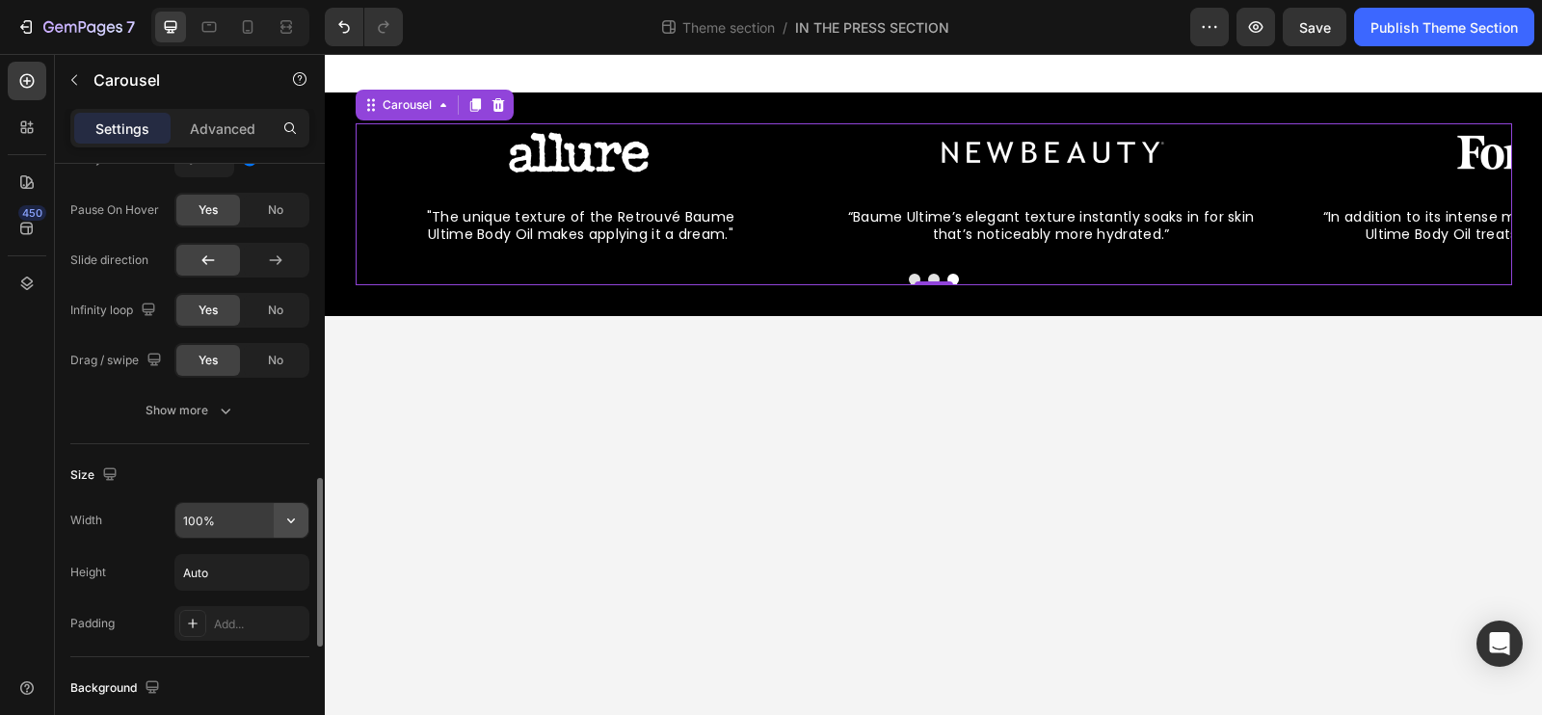
click at [293, 518] on icon "button" at bounding box center [290, 520] width 19 height 19
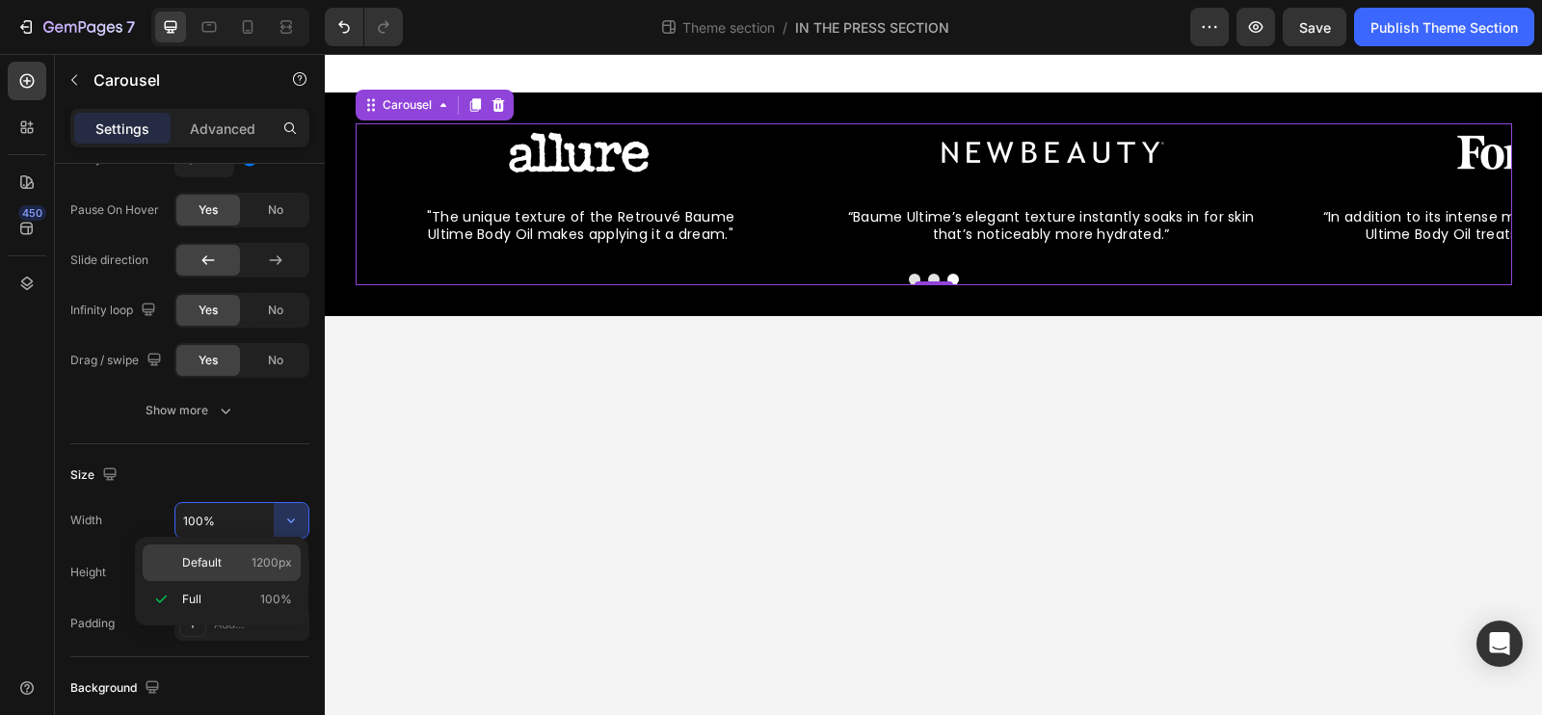
click at [274, 558] on span "1200px" at bounding box center [272, 562] width 40 height 17
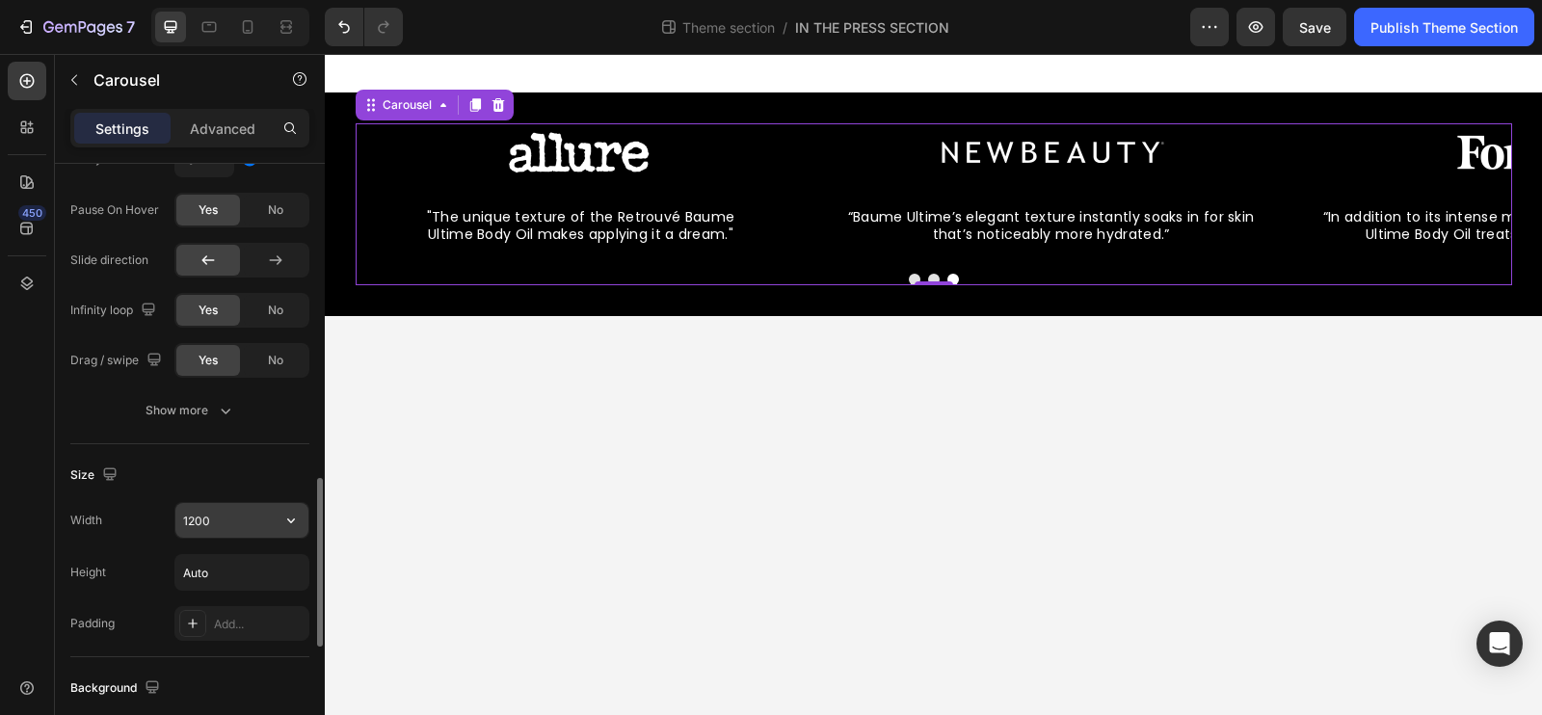
scroll to position [1207, 0]
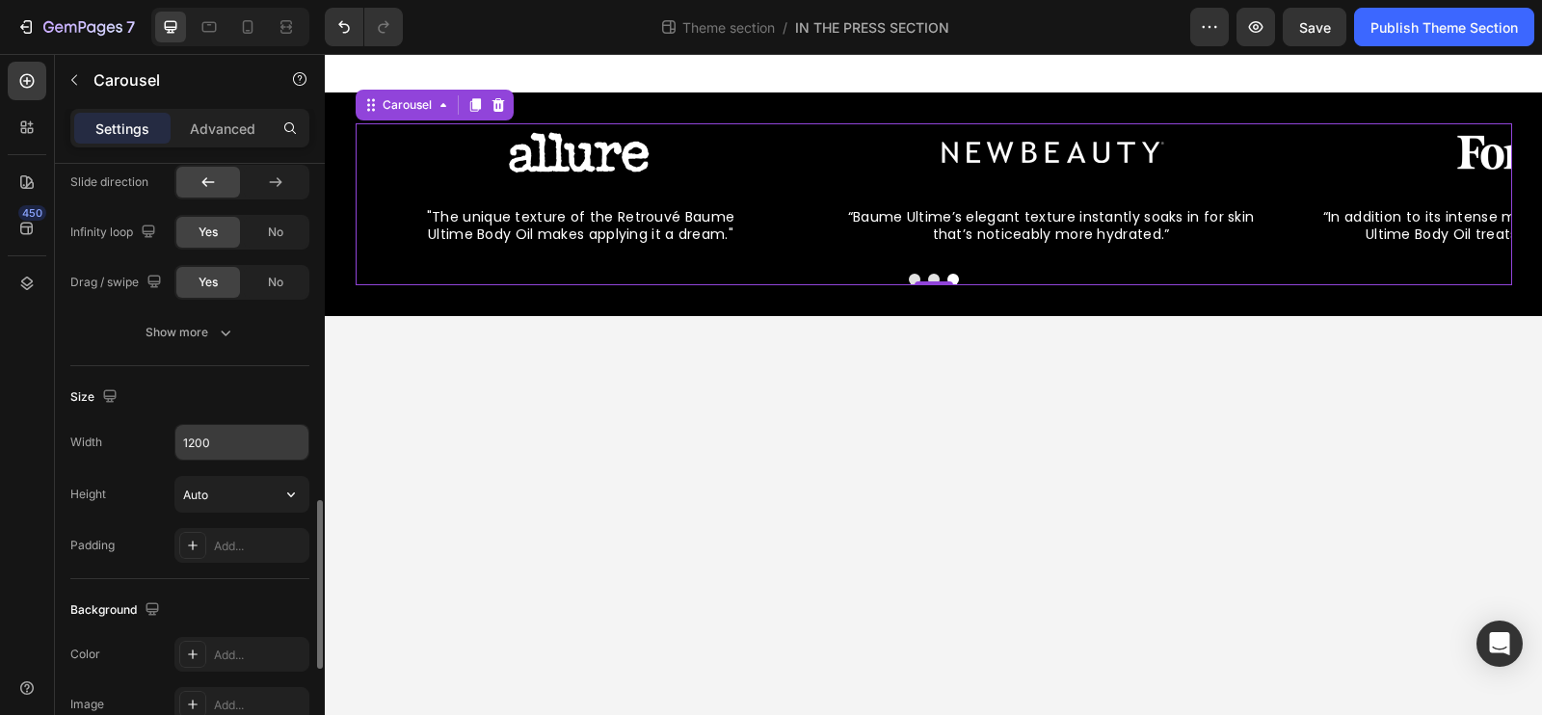
type input "100%"
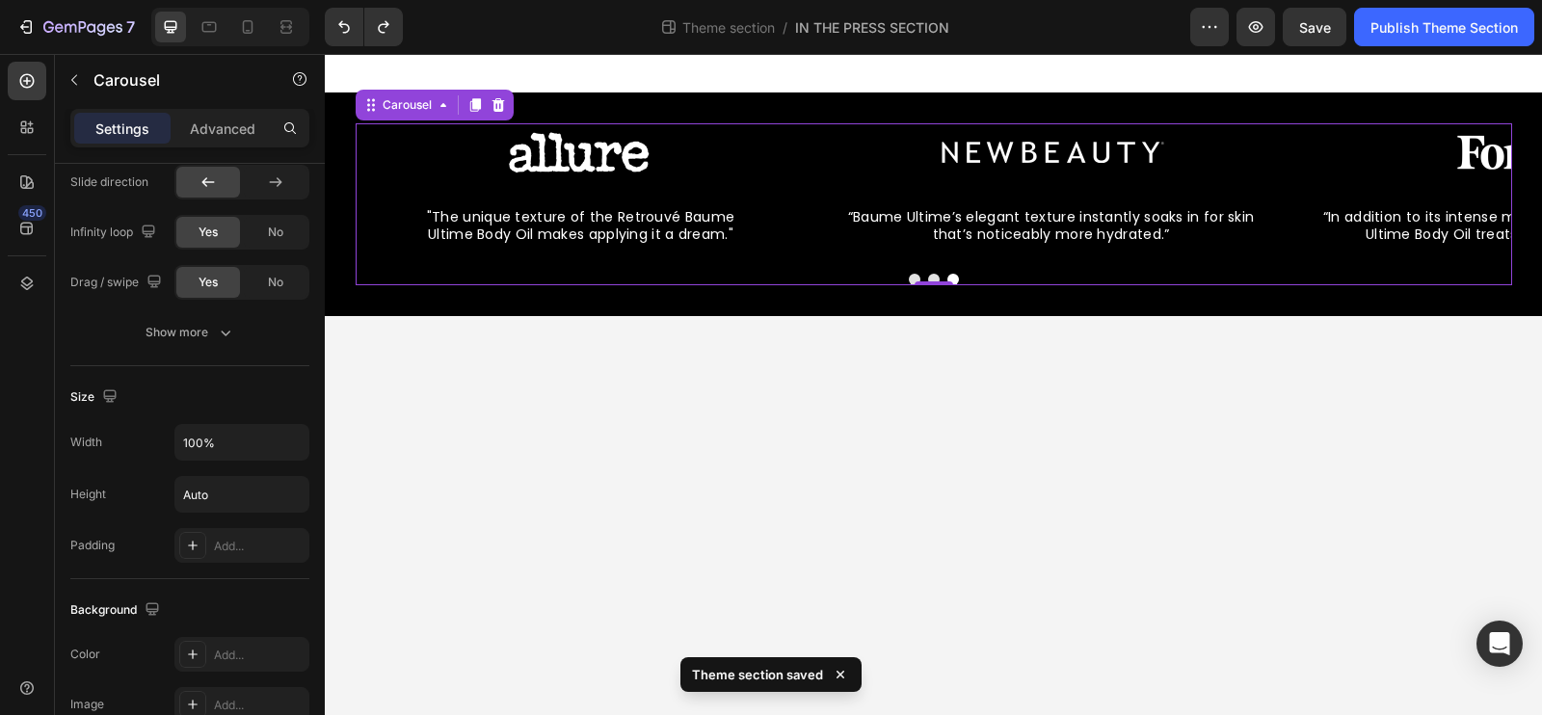
click at [467, 474] on body "Image “Baume Ultime’s elegant texture instantly soaks in for skin that’s notice…" at bounding box center [933, 384] width 1217 height 661
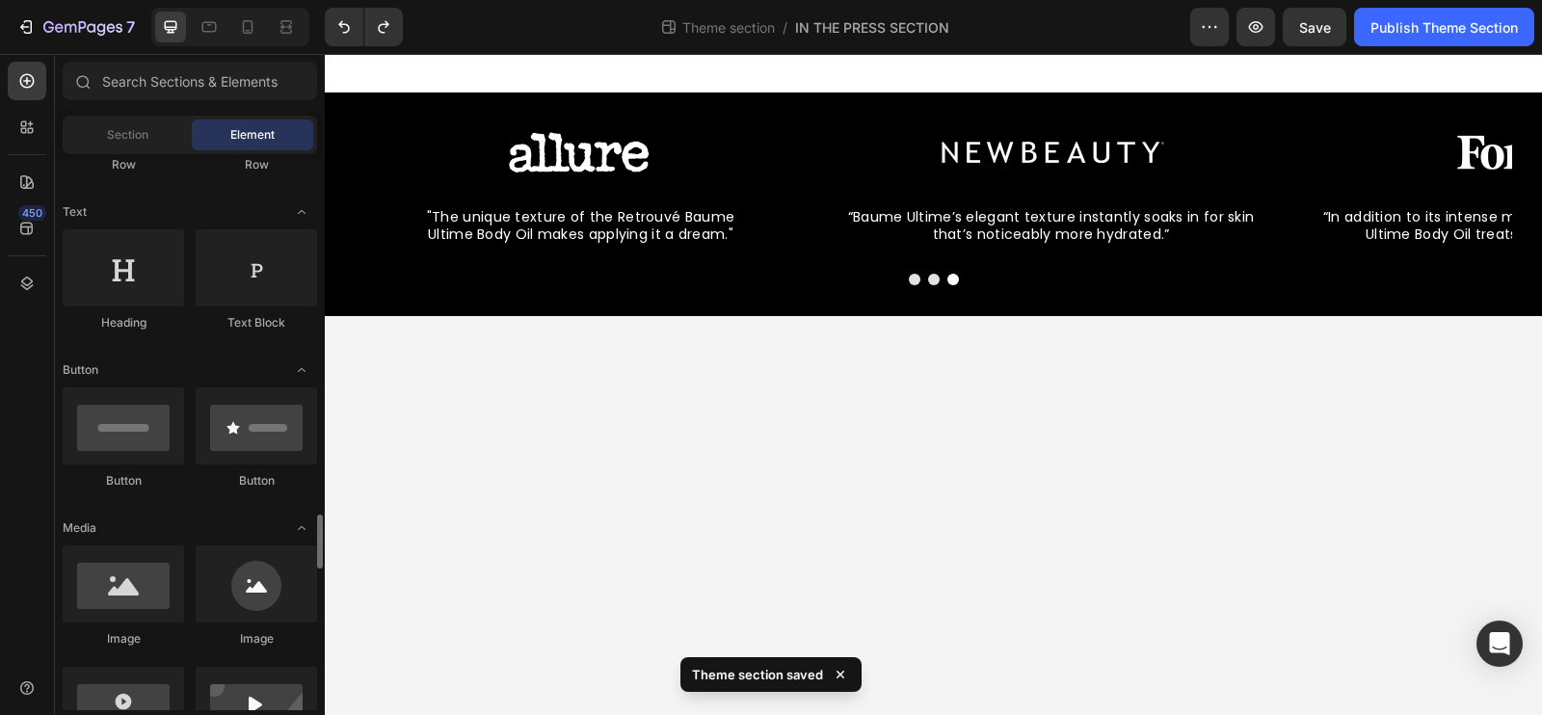
scroll to position [0, 0]
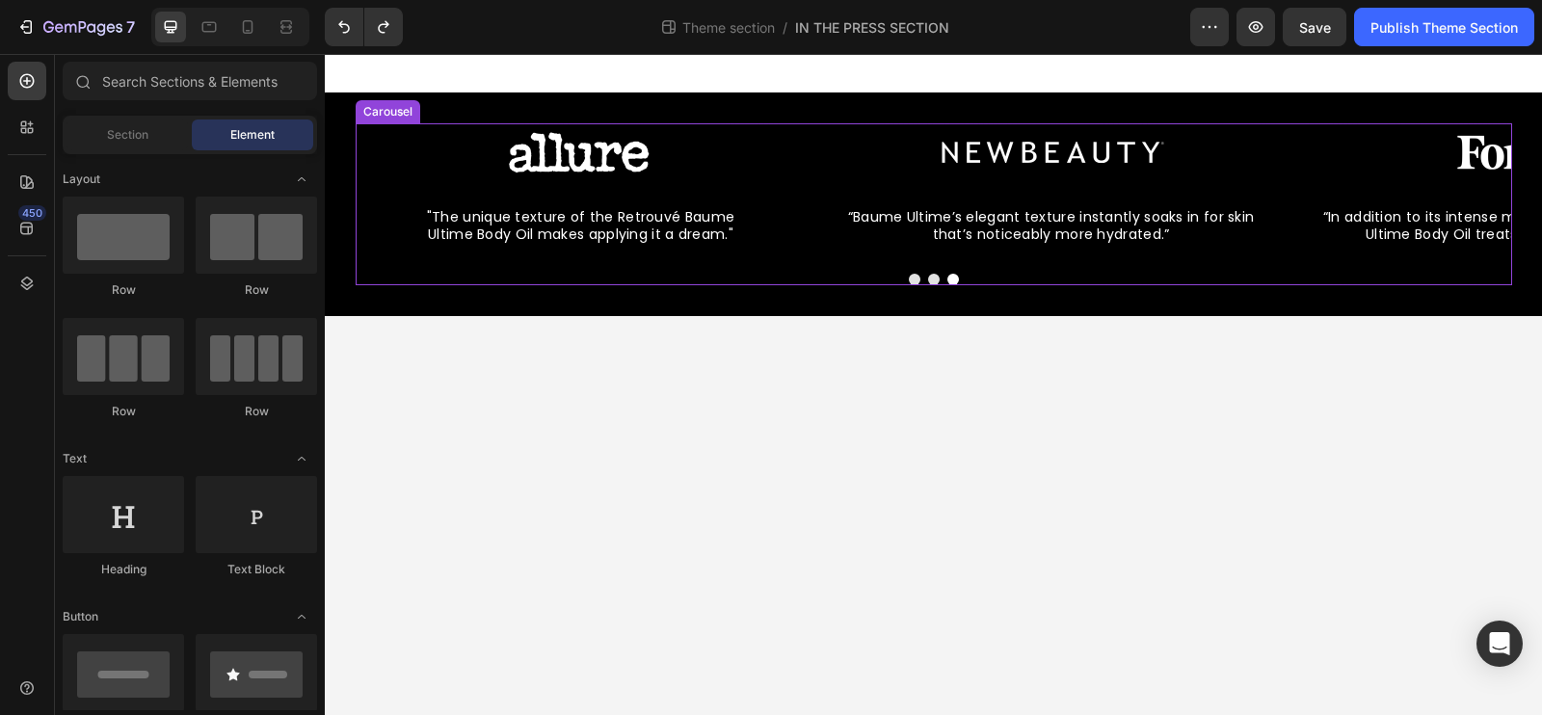
click at [362, 266] on div "Image “Baume Ultime’s elegant texture instantly soaks in for skin that’s notice…" at bounding box center [934, 204] width 1157 height 162
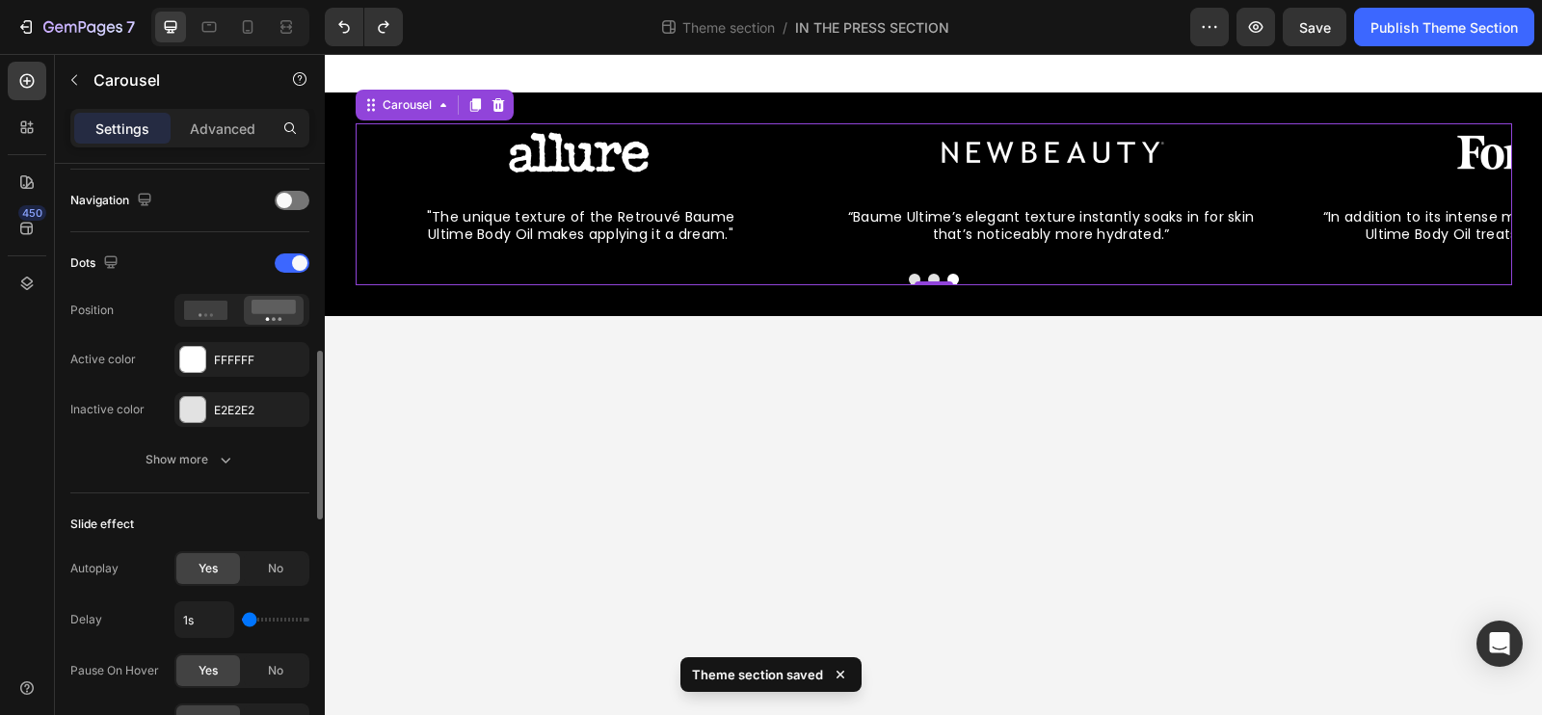
scroll to position [671, 0]
click at [231, 143] on div "Settings Advanced" at bounding box center [189, 128] width 239 height 39
click at [230, 139] on div "Advanced" at bounding box center [222, 128] width 96 height 31
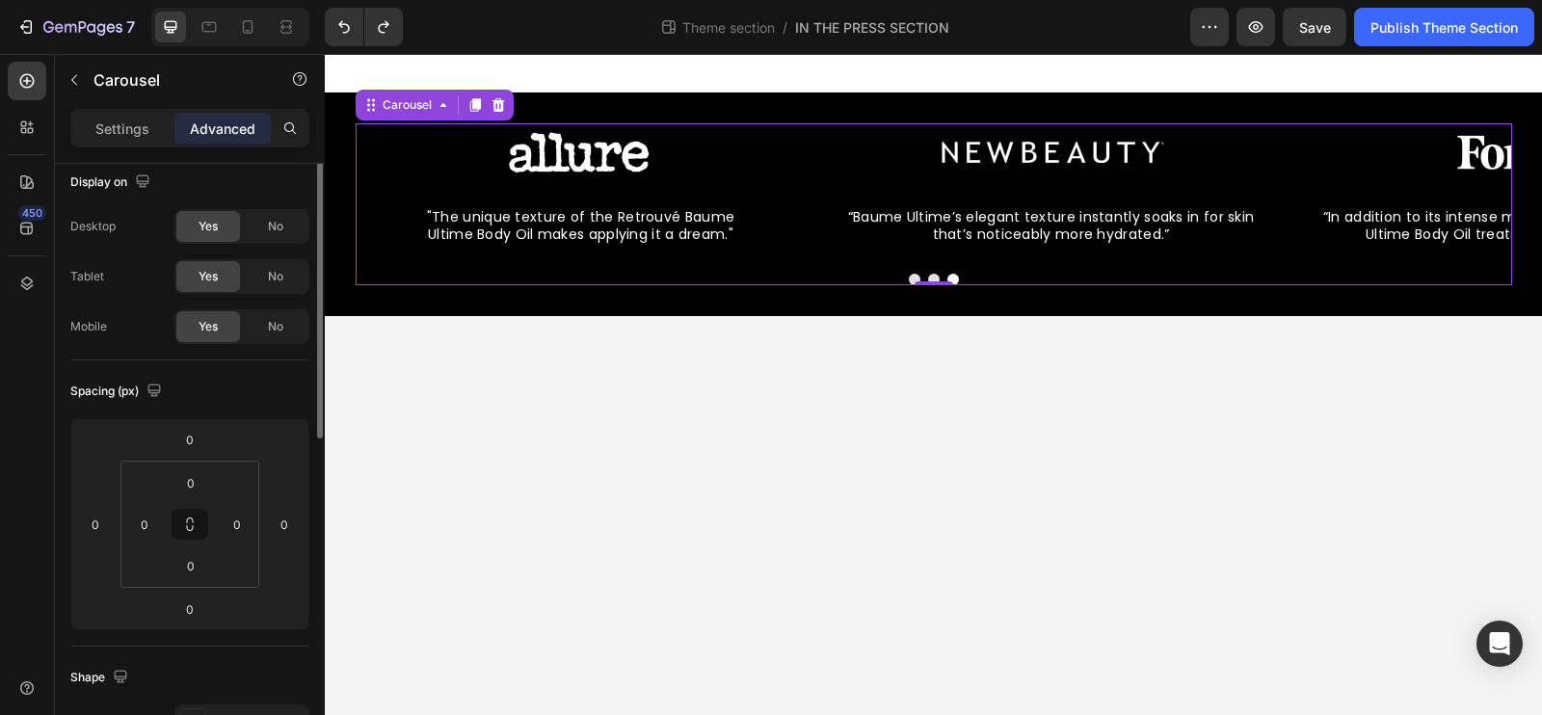
scroll to position [0, 0]
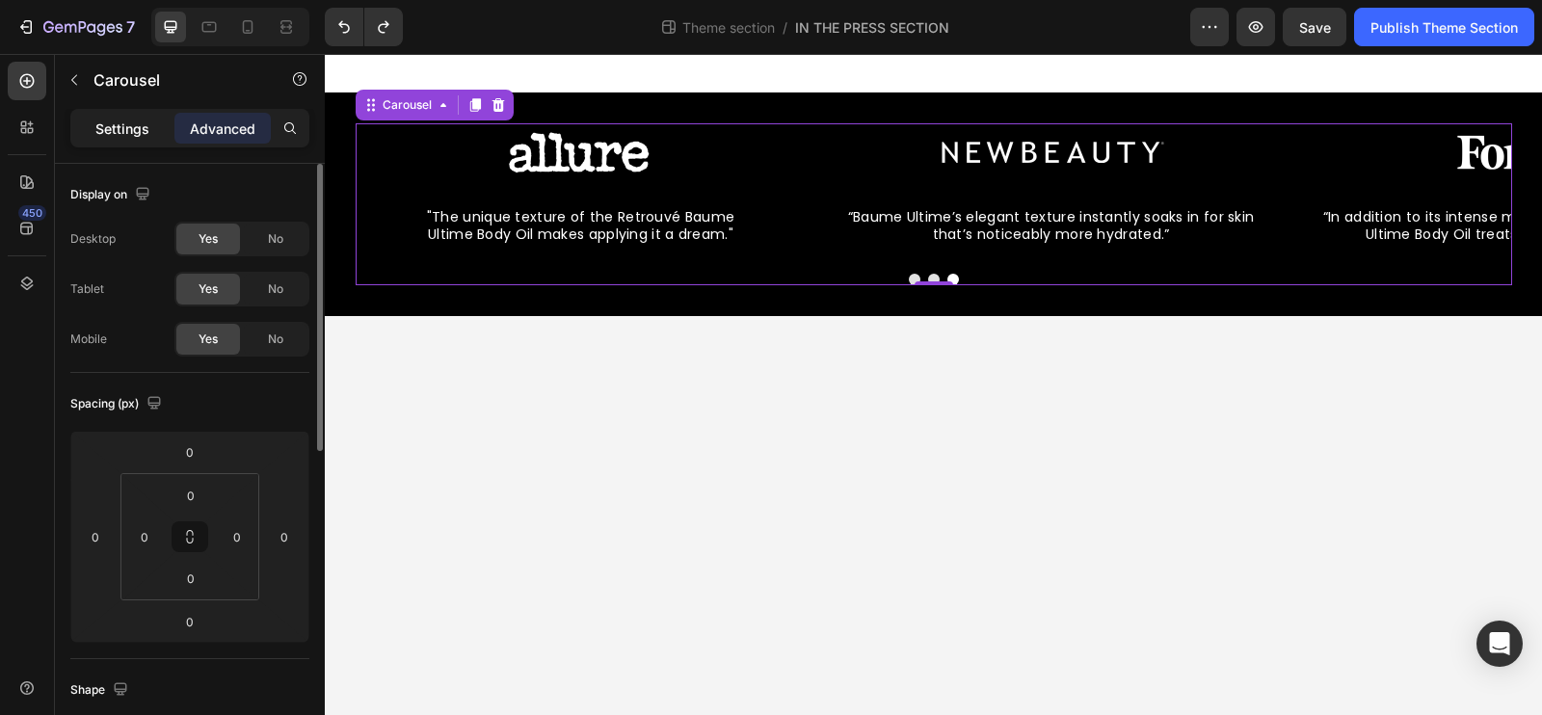
click at [137, 121] on p "Settings" at bounding box center [122, 129] width 54 height 20
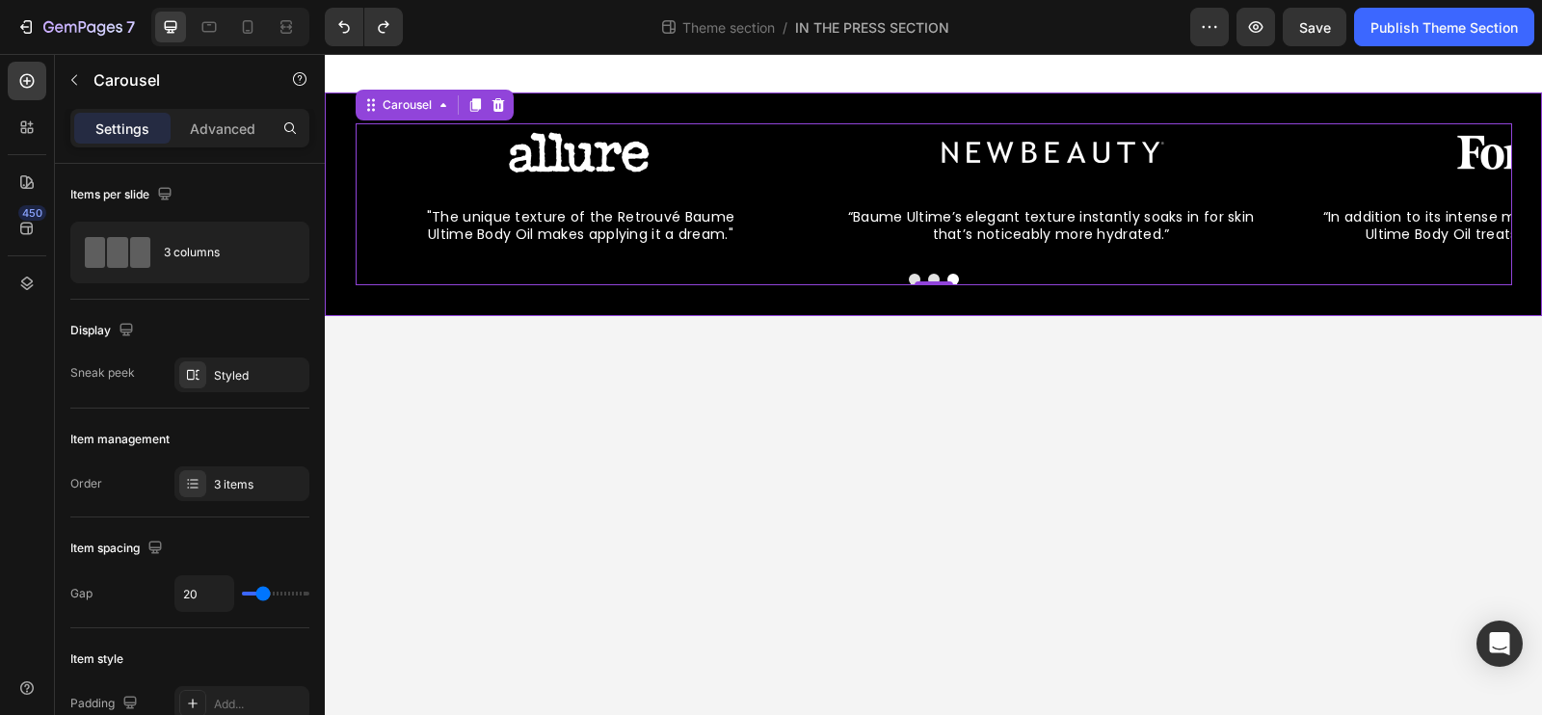
click at [349, 230] on div "Image “Baume Ultime’s elegant texture instantly soaks in for skin that’s notice…" at bounding box center [933, 204] width 1217 height 162
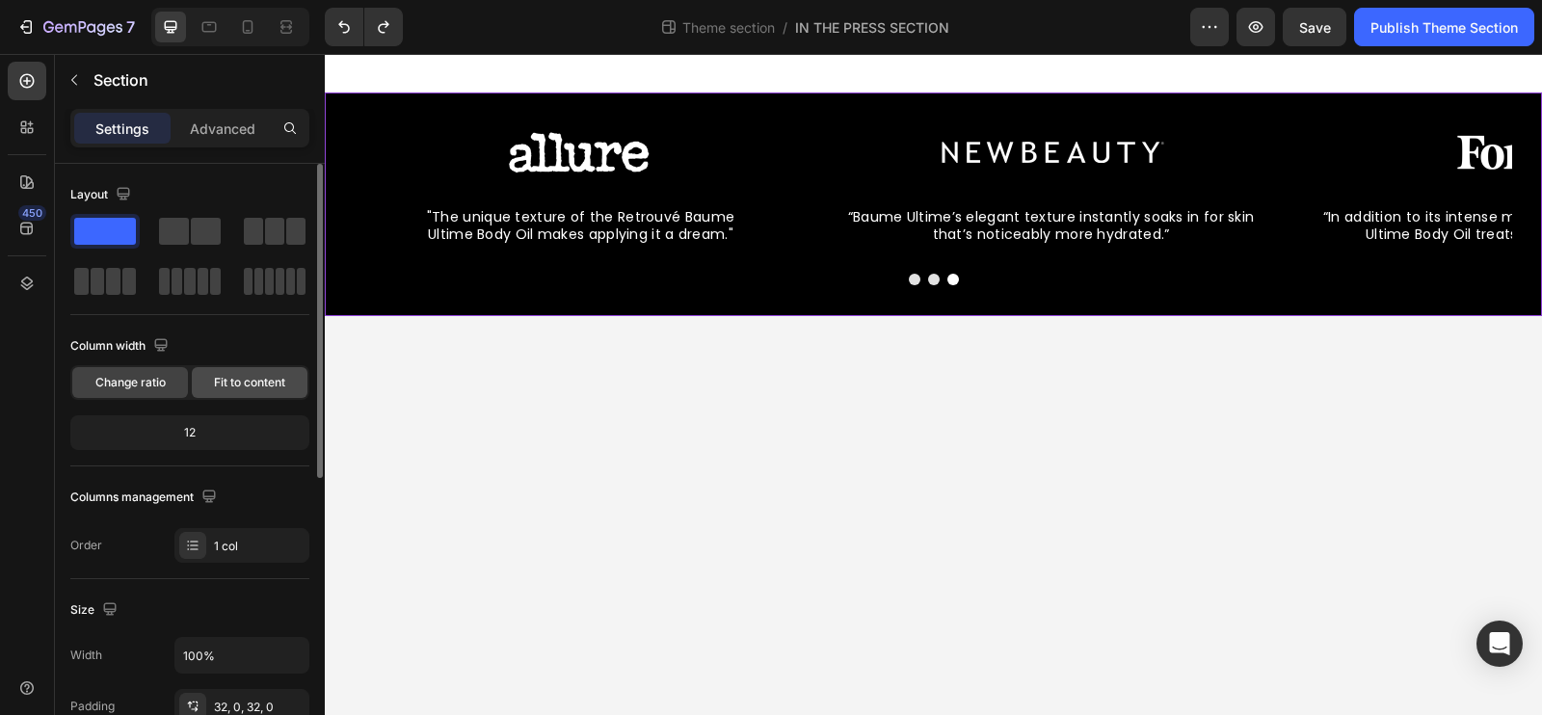
click at [226, 390] on div "Fit to content" at bounding box center [250, 382] width 116 height 31
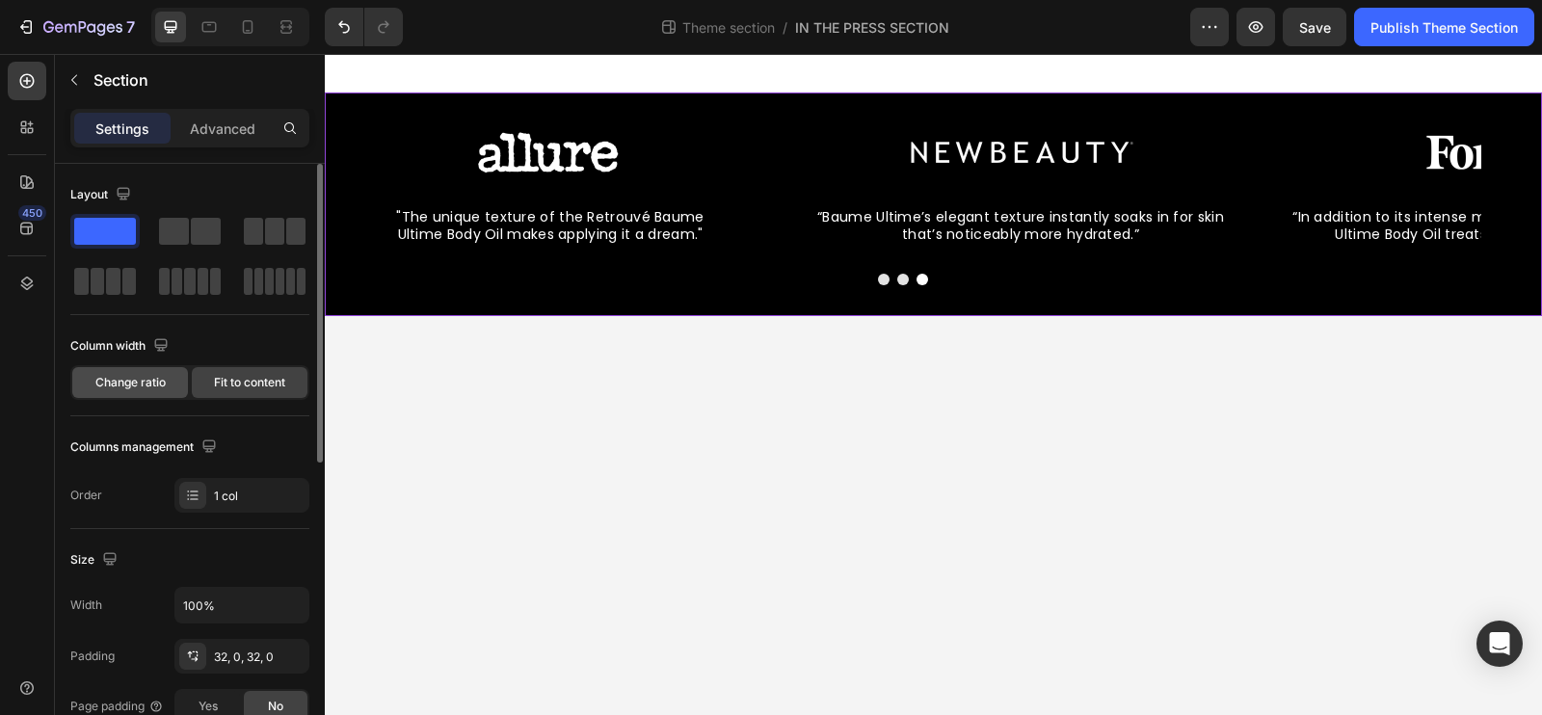
click at [132, 376] on span "Change ratio" at bounding box center [130, 382] width 70 height 17
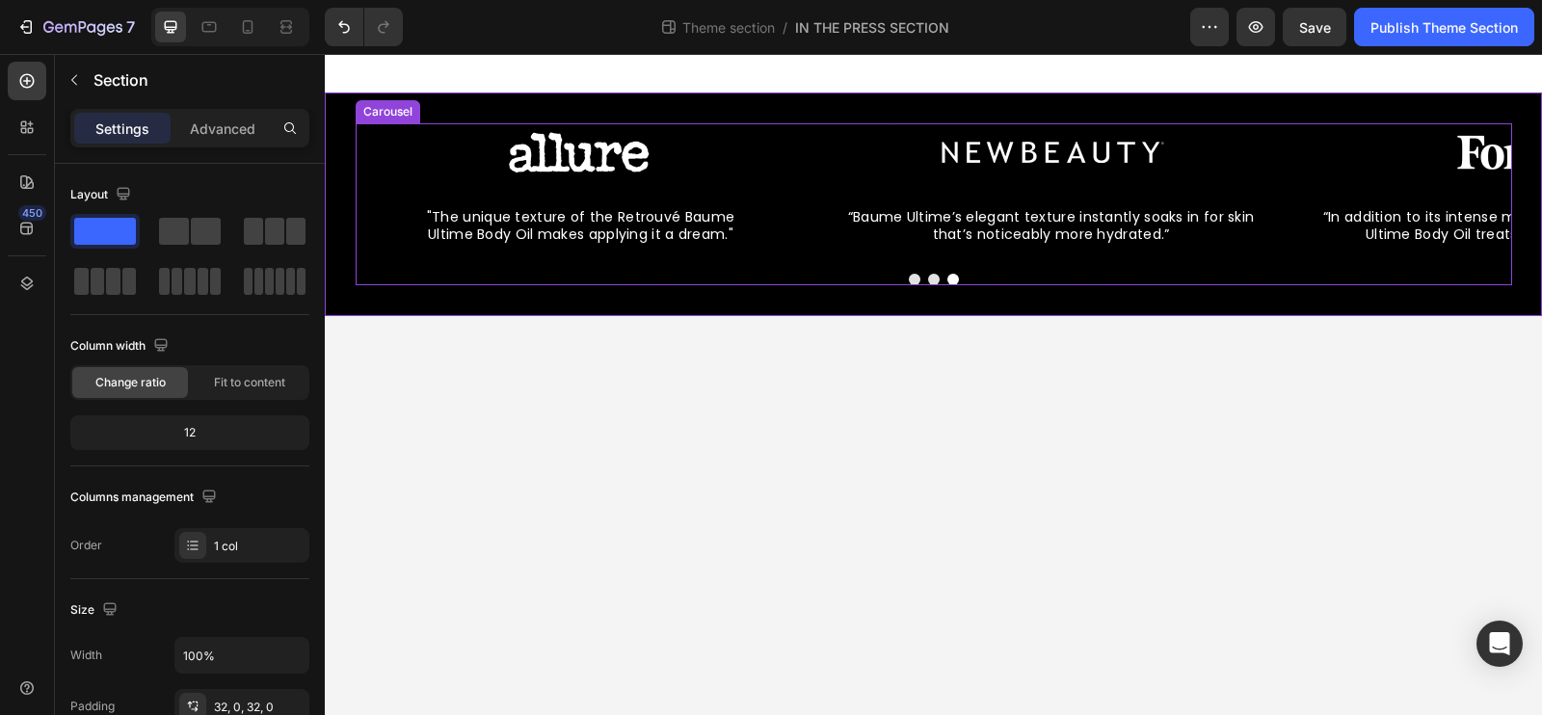
click at [394, 271] on div "Image “Baume Ultime’s elegant texture instantly soaks in for skin that’s notice…" at bounding box center [934, 204] width 1157 height 162
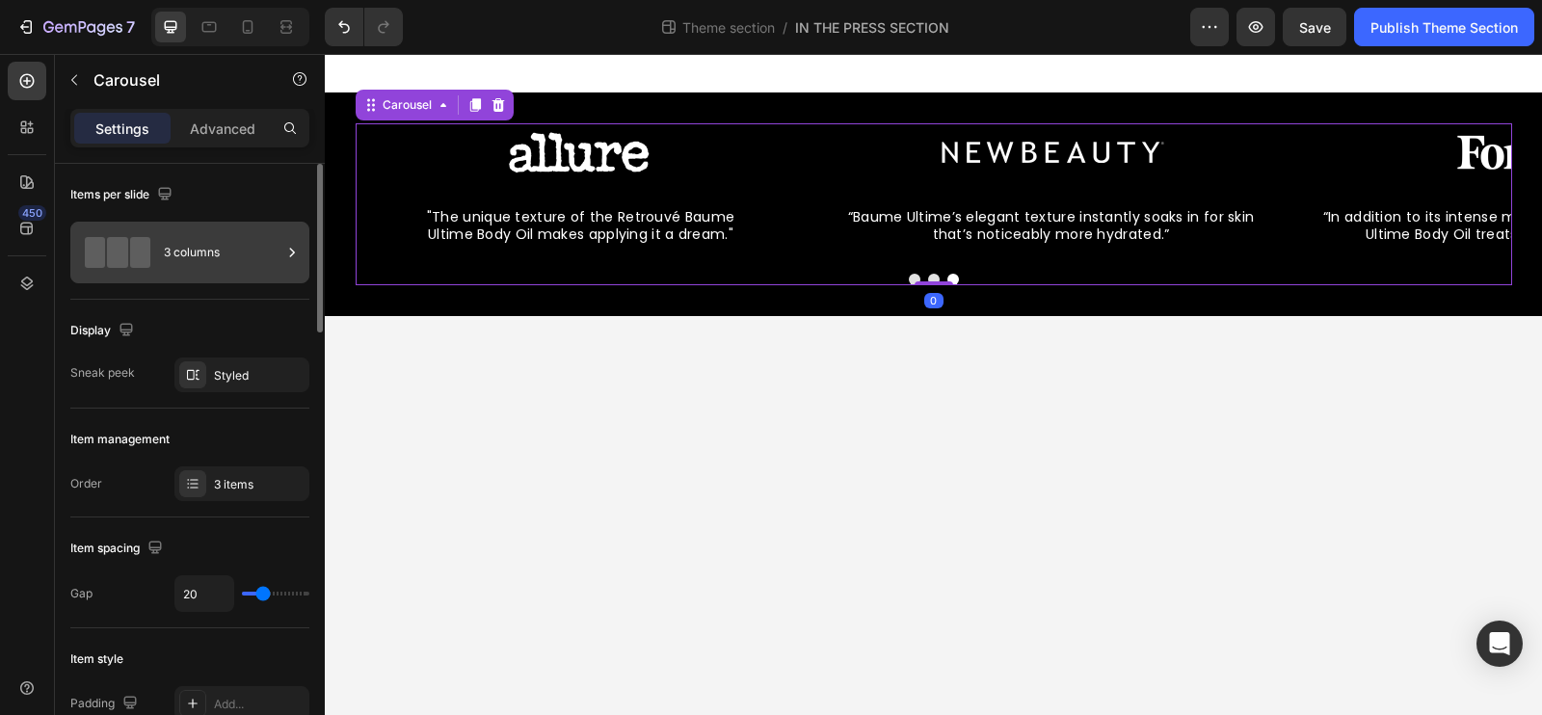
scroll to position [148, 0]
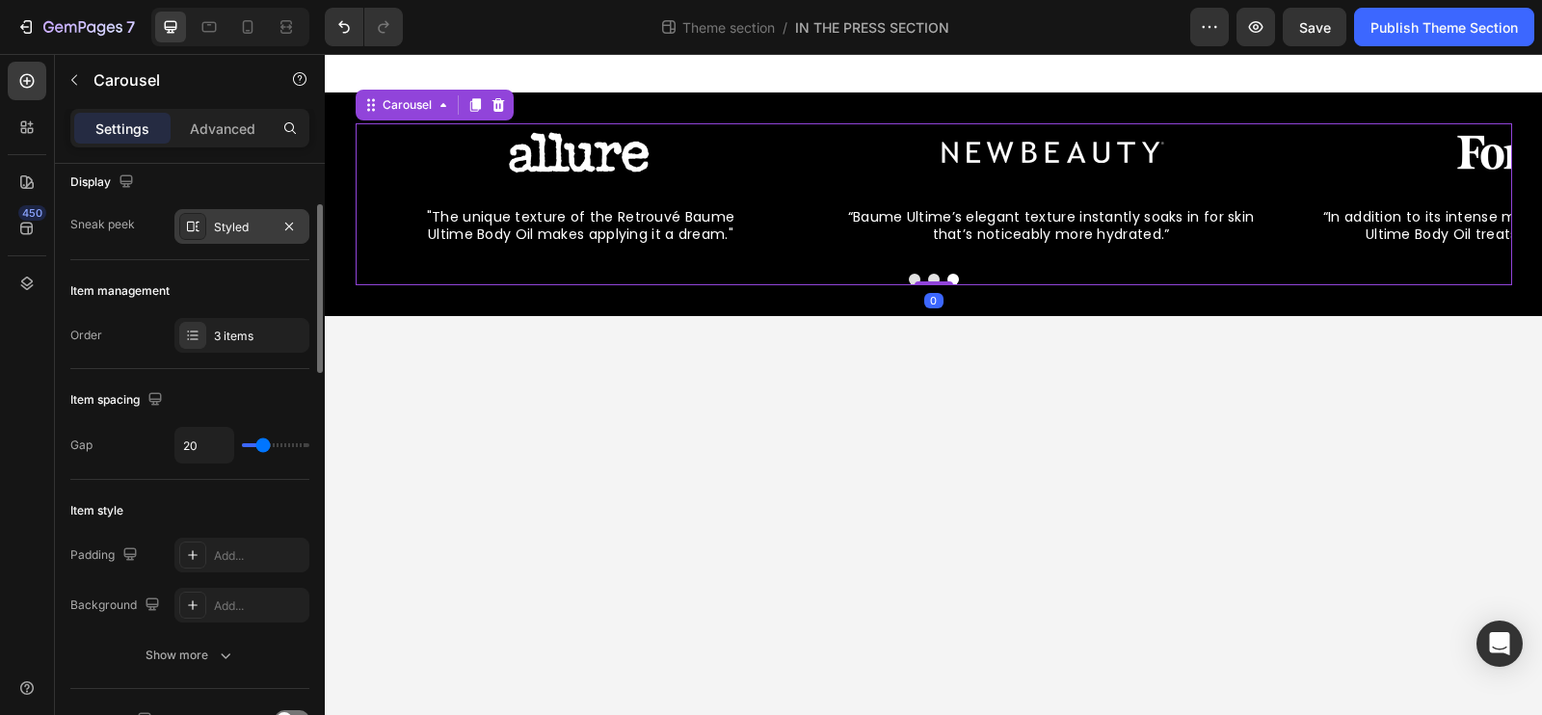
click at [226, 235] on div "Styled" at bounding box center [241, 226] width 135 height 35
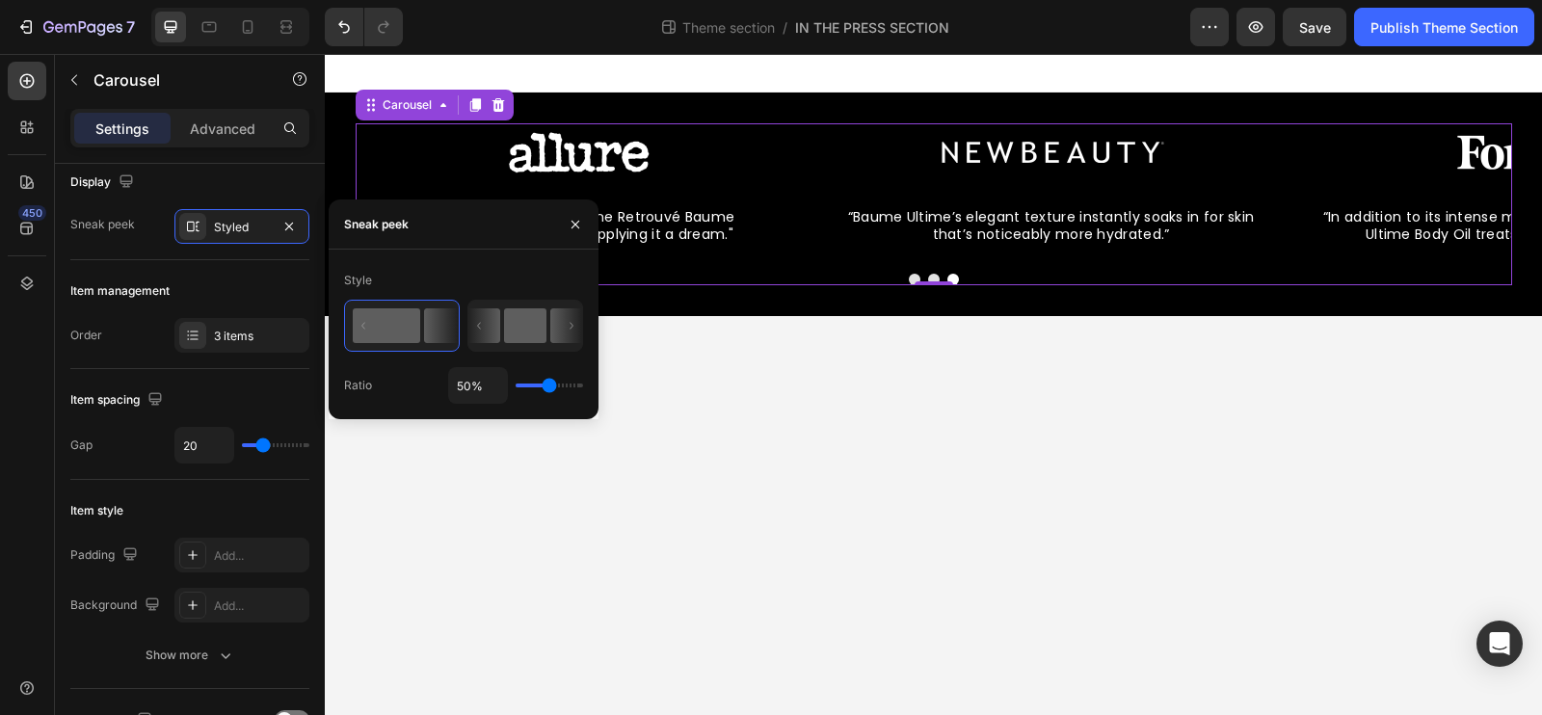
click at [500, 343] on icon at bounding box center [484, 325] width 32 height 35
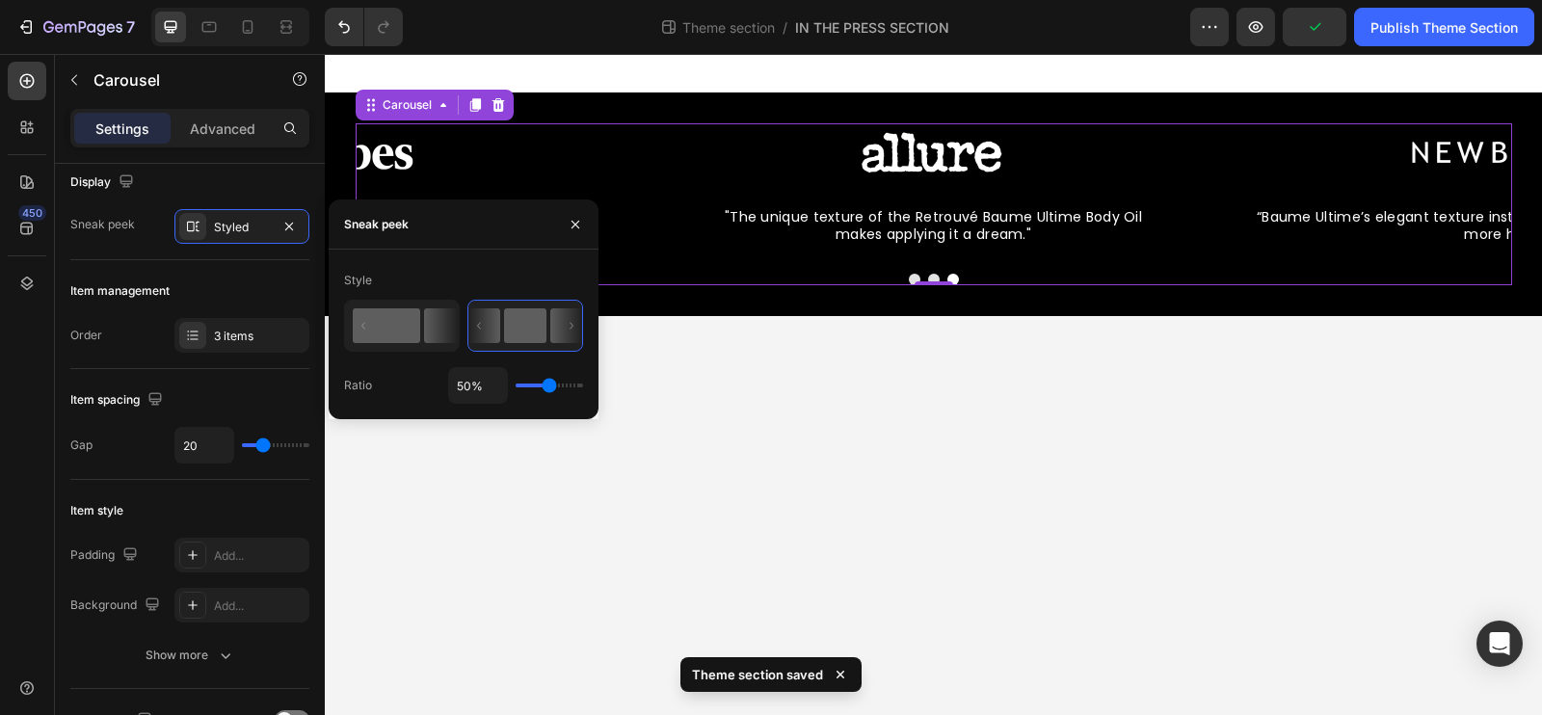
click at [408, 330] on rect at bounding box center [386, 325] width 67 height 35
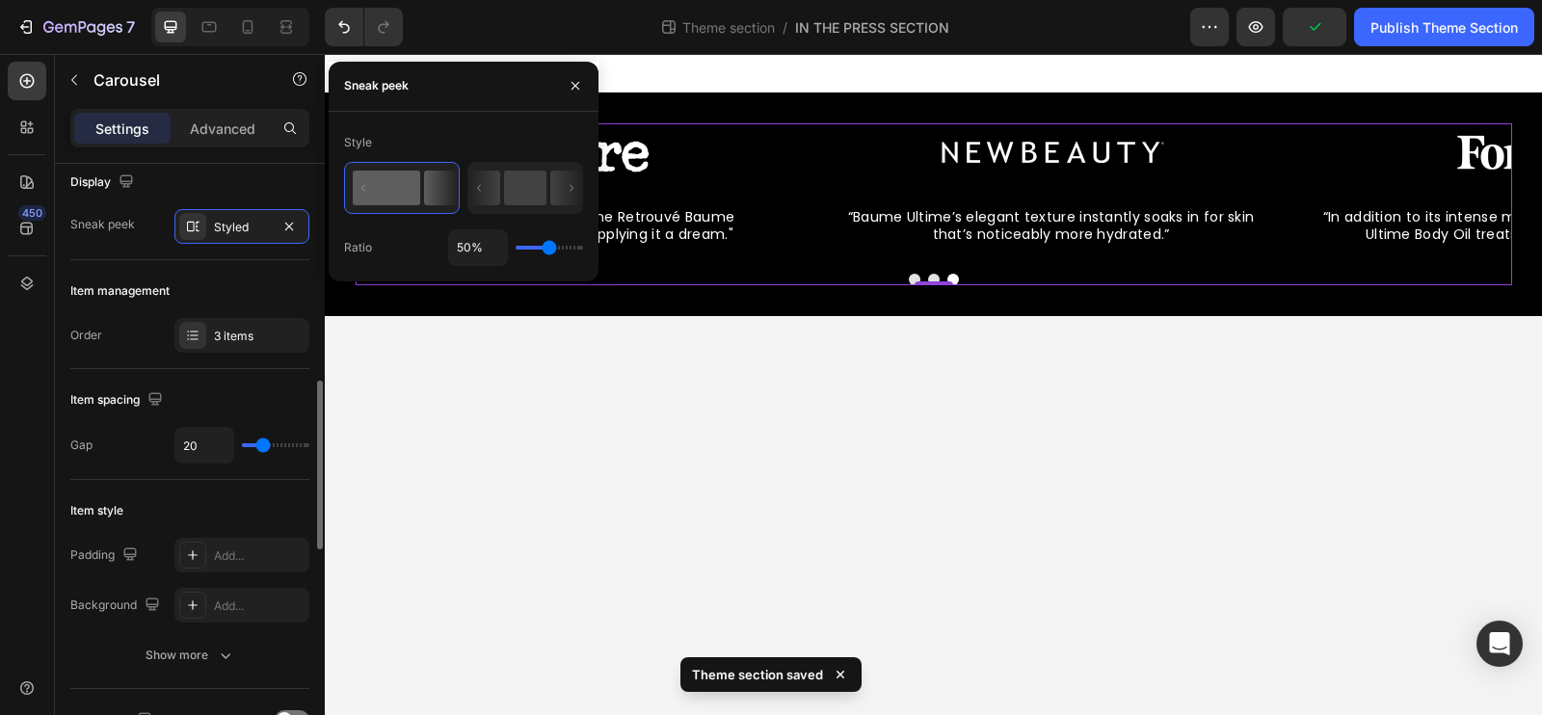
scroll to position [286, 0]
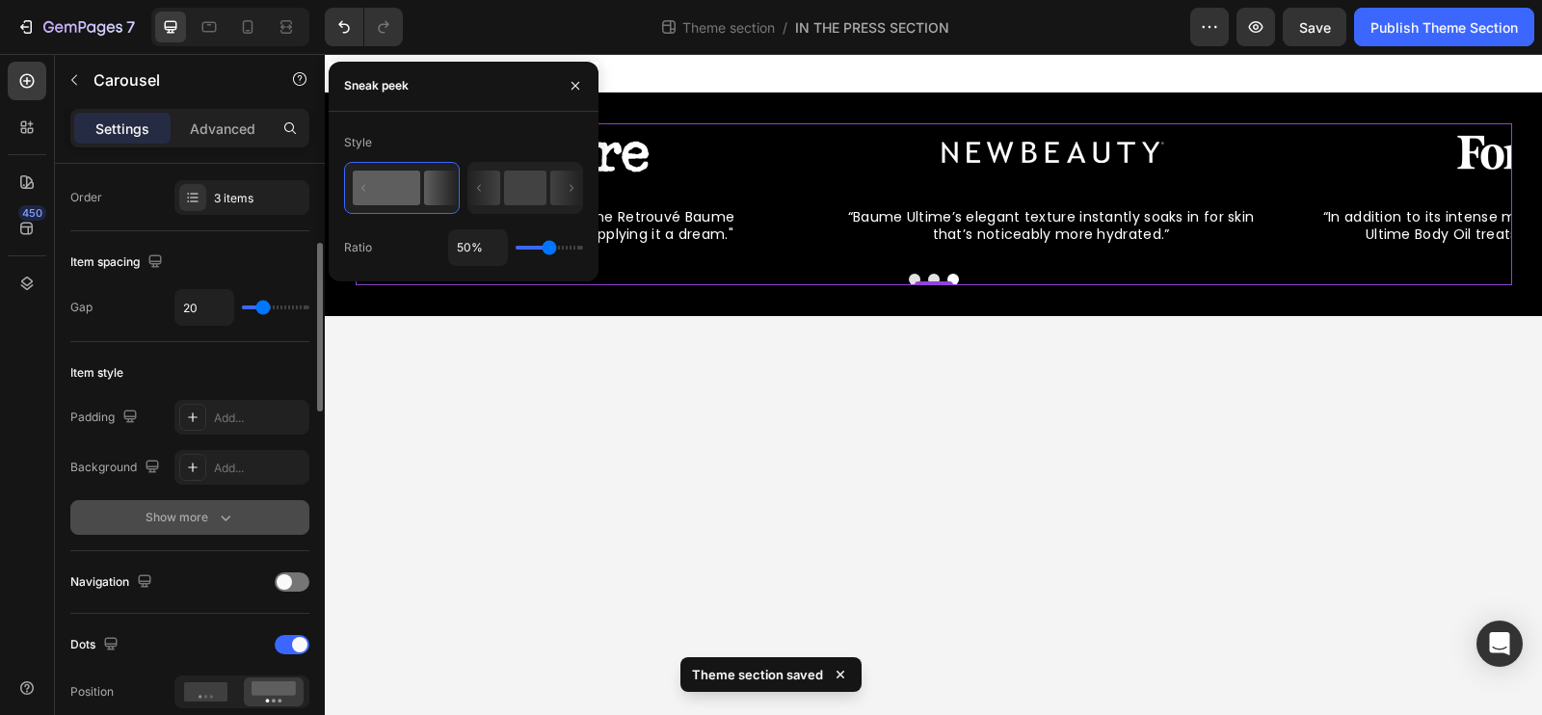
click at [165, 508] on div "Show more" at bounding box center [191, 517] width 90 height 19
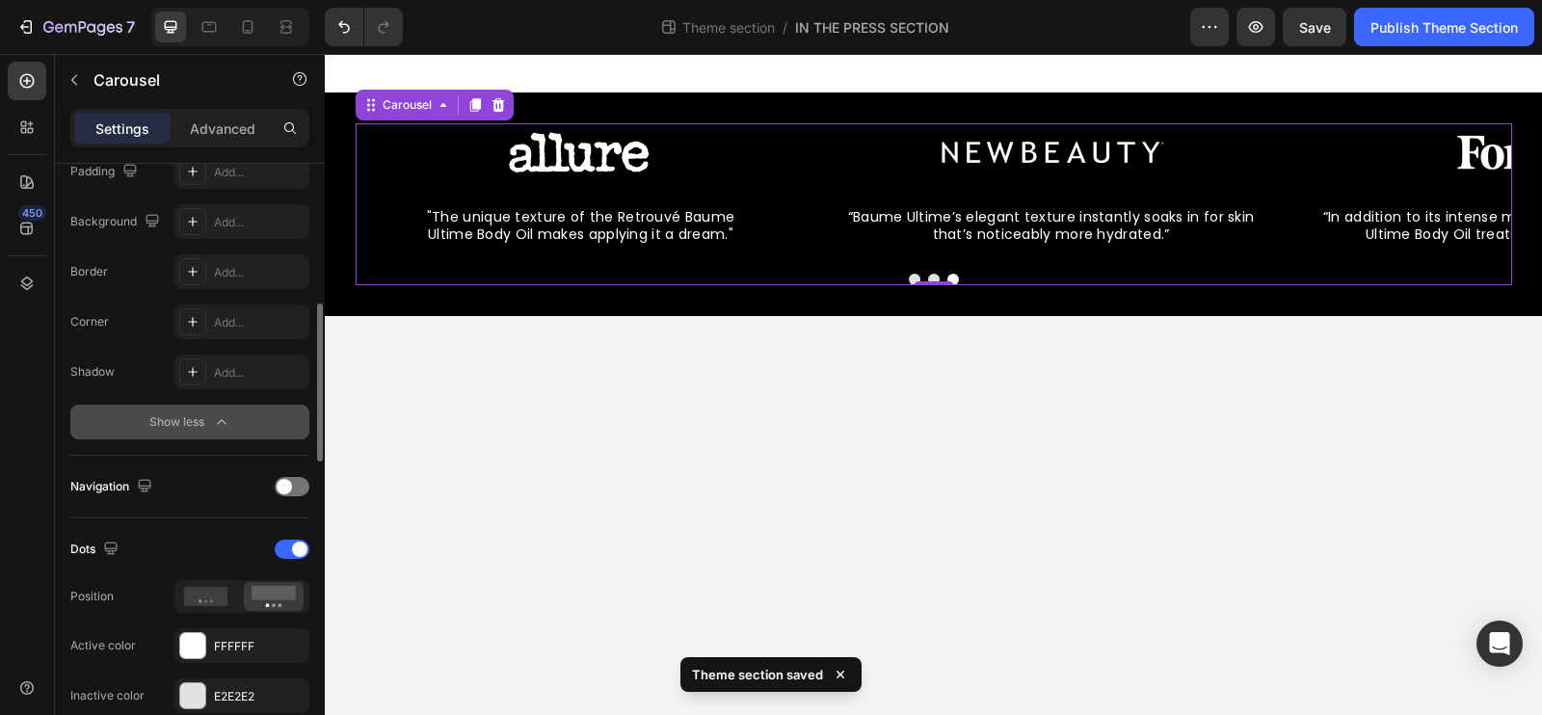
scroll to position [533, 0]
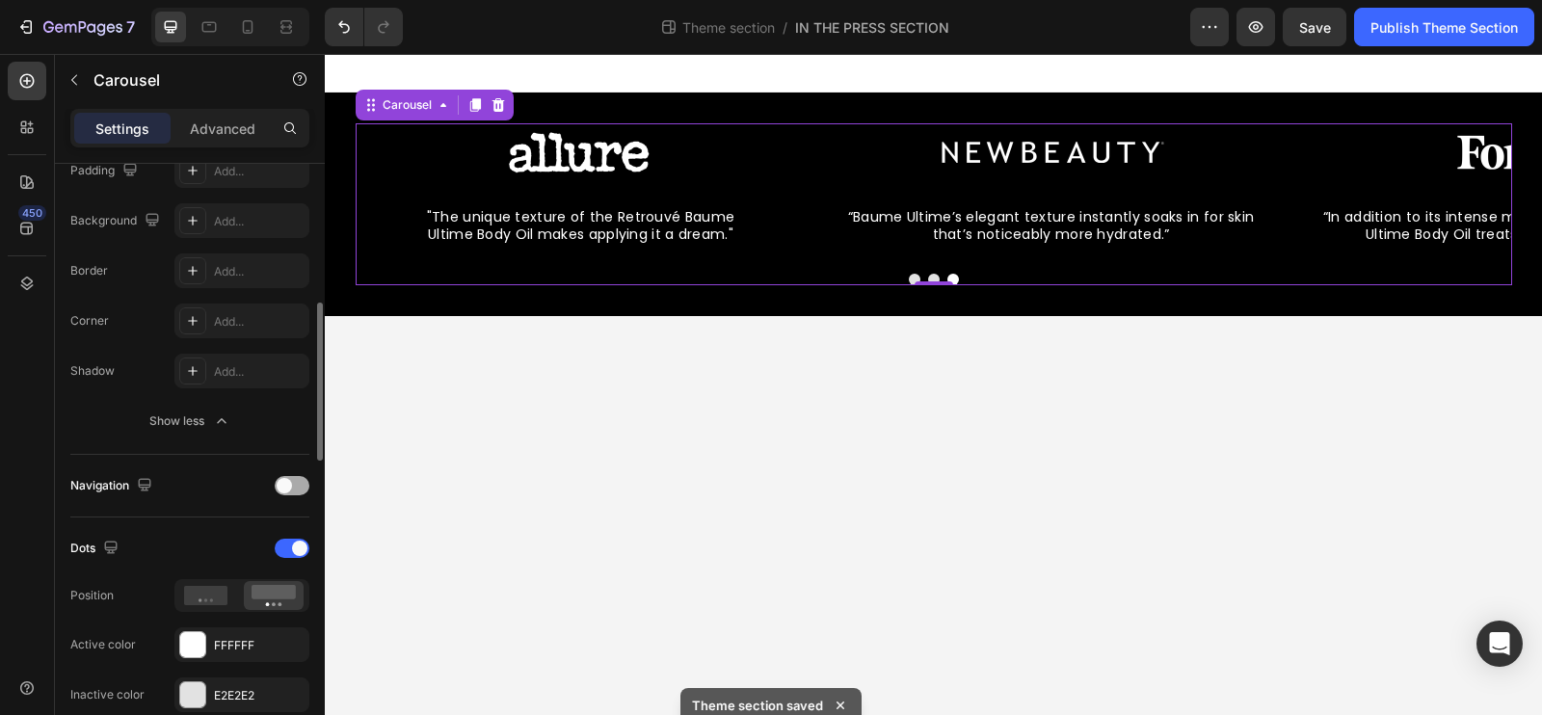
click at [287, 488] on span at bounding box center [284, 485] width 15 height 15
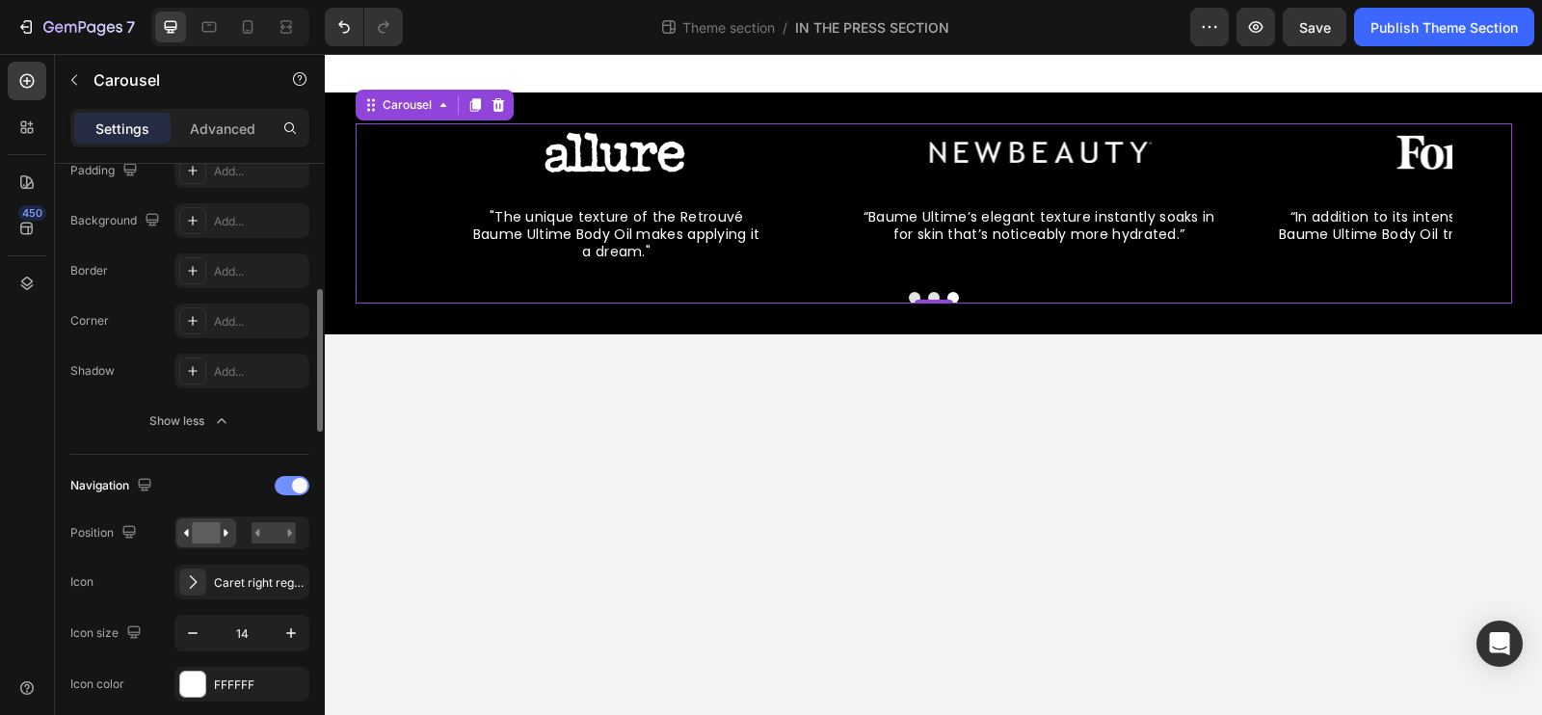
click at [287, 488] on div at bounding box center [292, 485] width 35 height 19
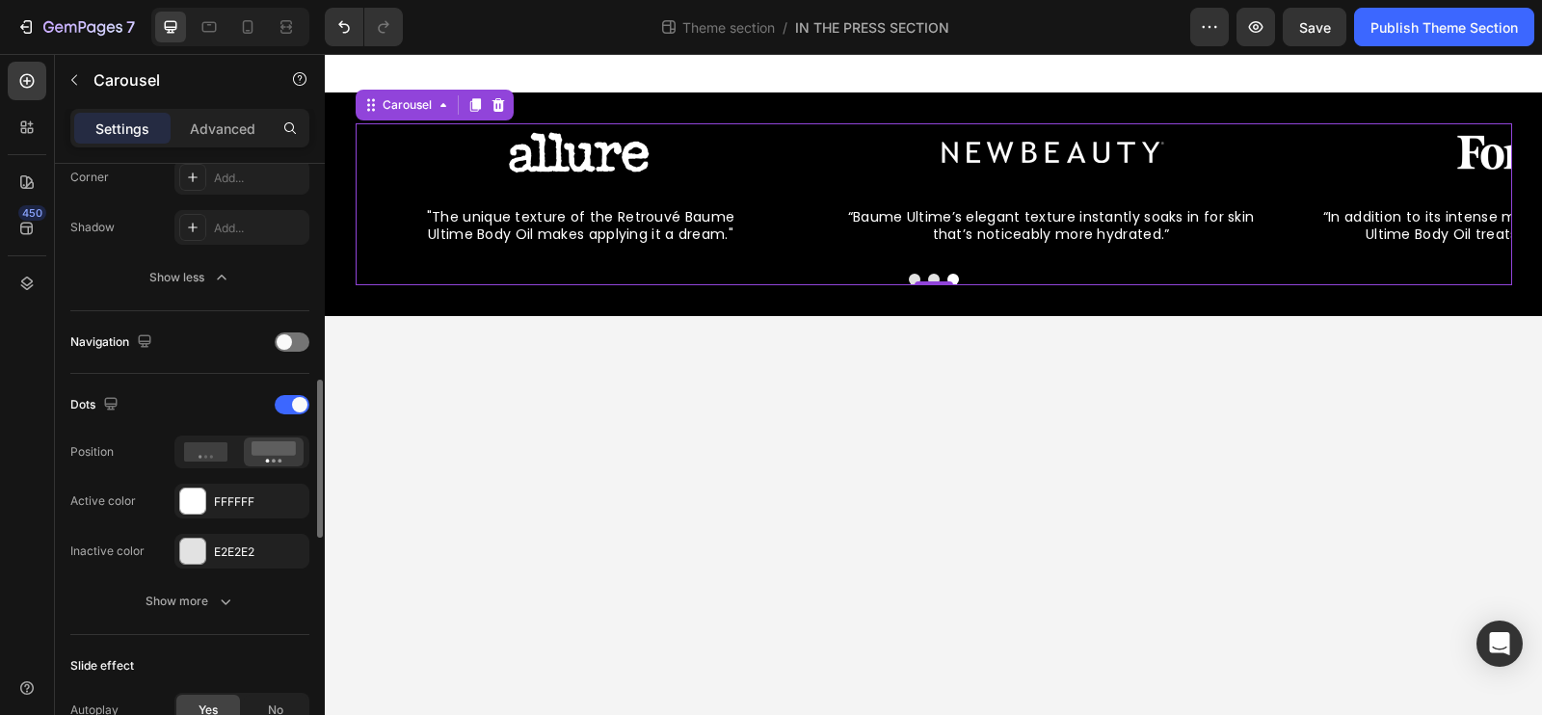
scroll to position [709, 0]
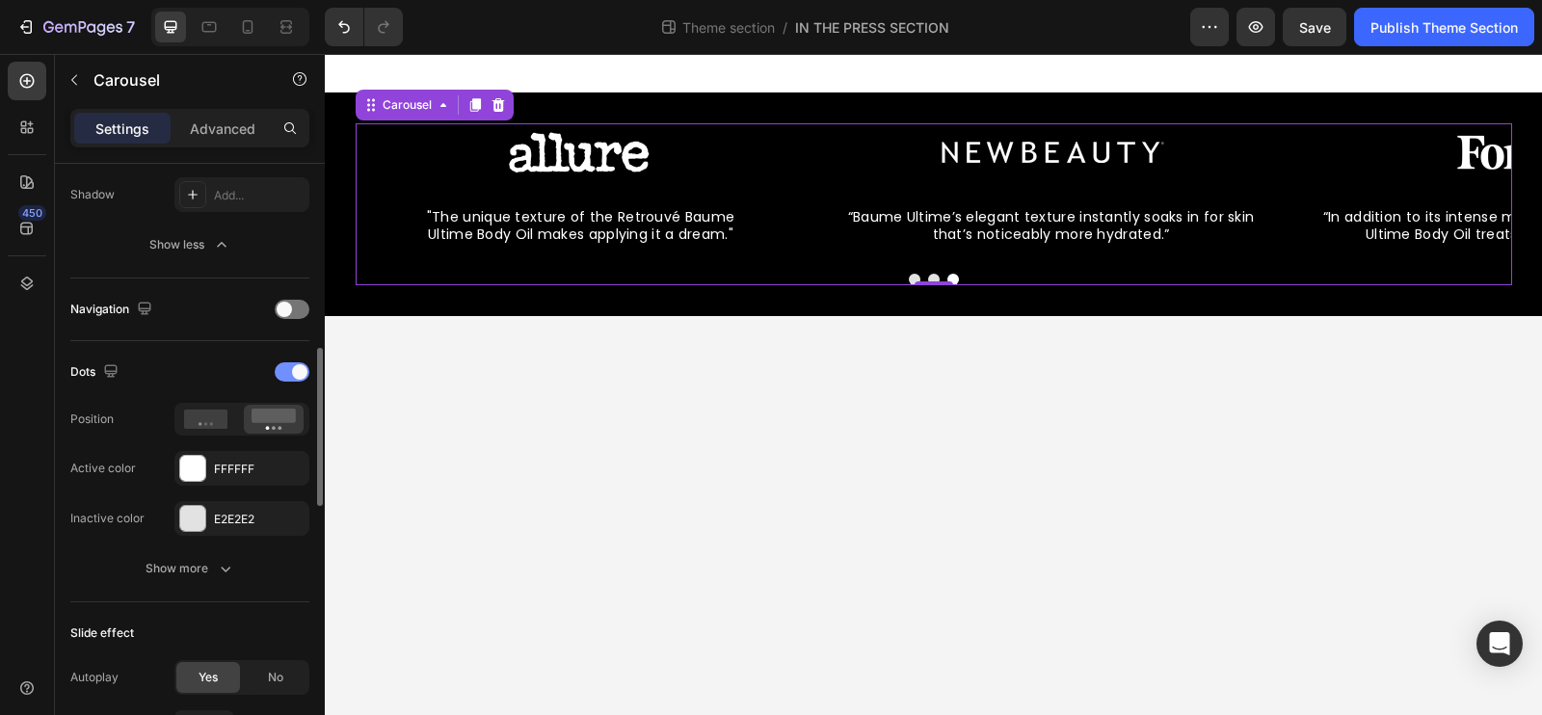
click at [302, 364] on span at bounding box center [299, 371] width 15 height 15
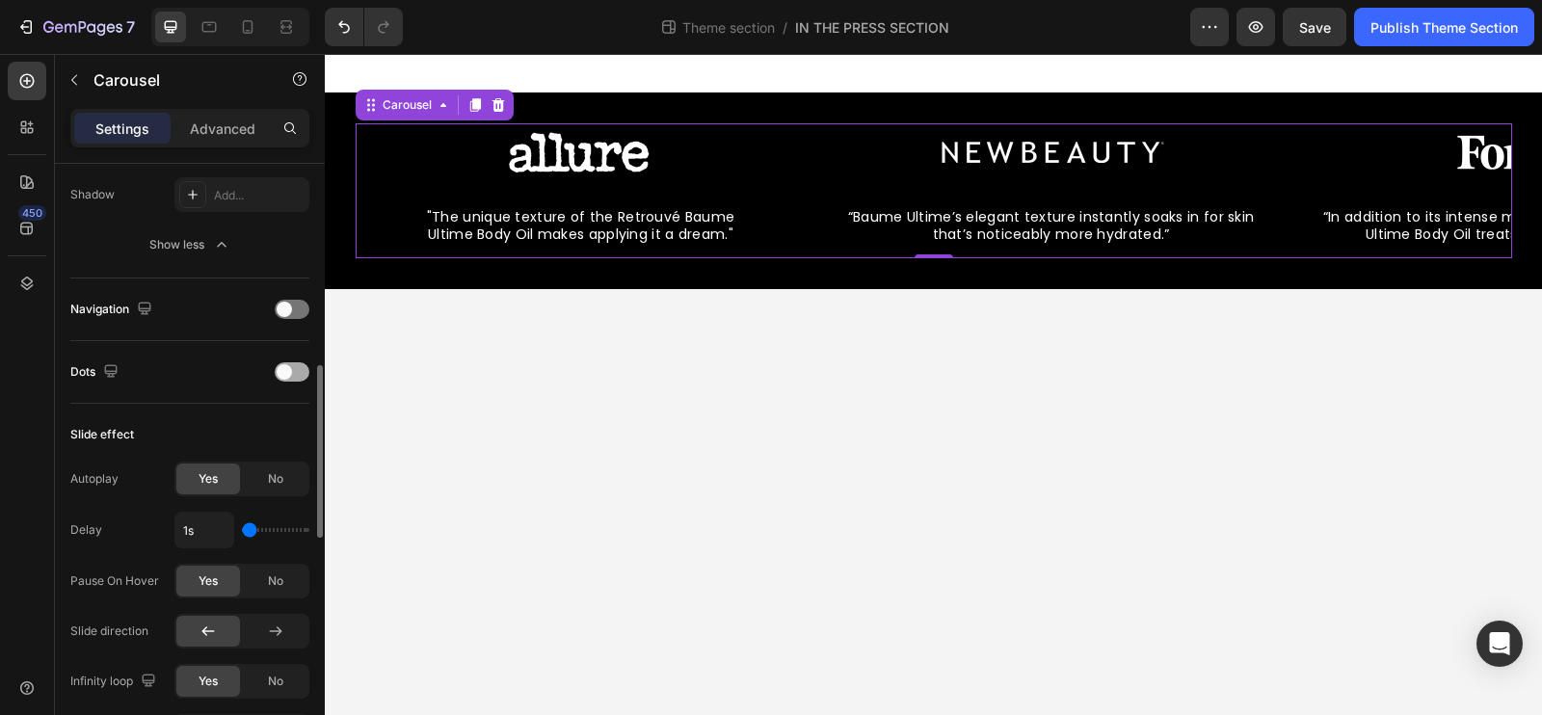
click at [299, 363] on div at bounding box center [292, 371] width 35 height 19
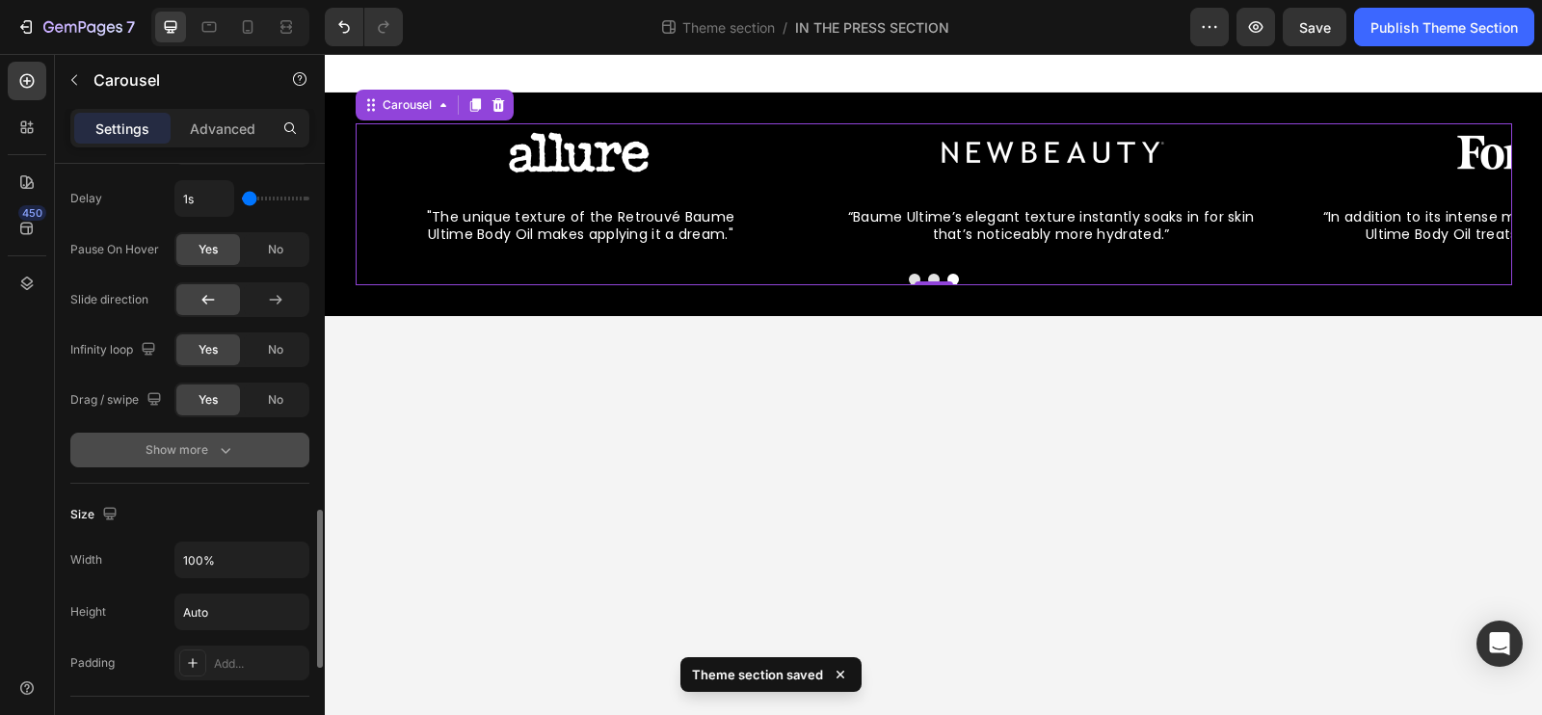
scroll to position [1411, 0]
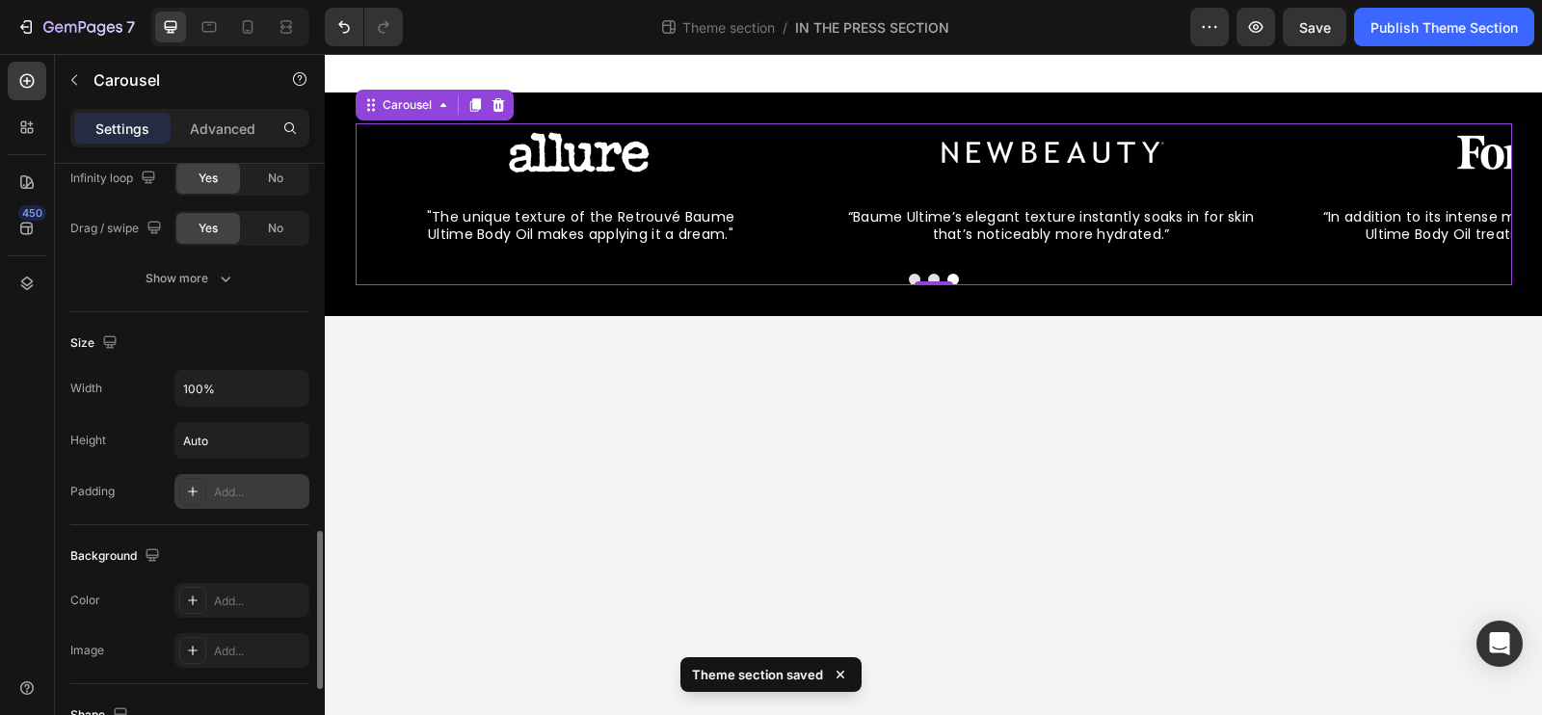
click at [282, 484] on div "Add..." at bounding box center [259, 492] width 91 height 17
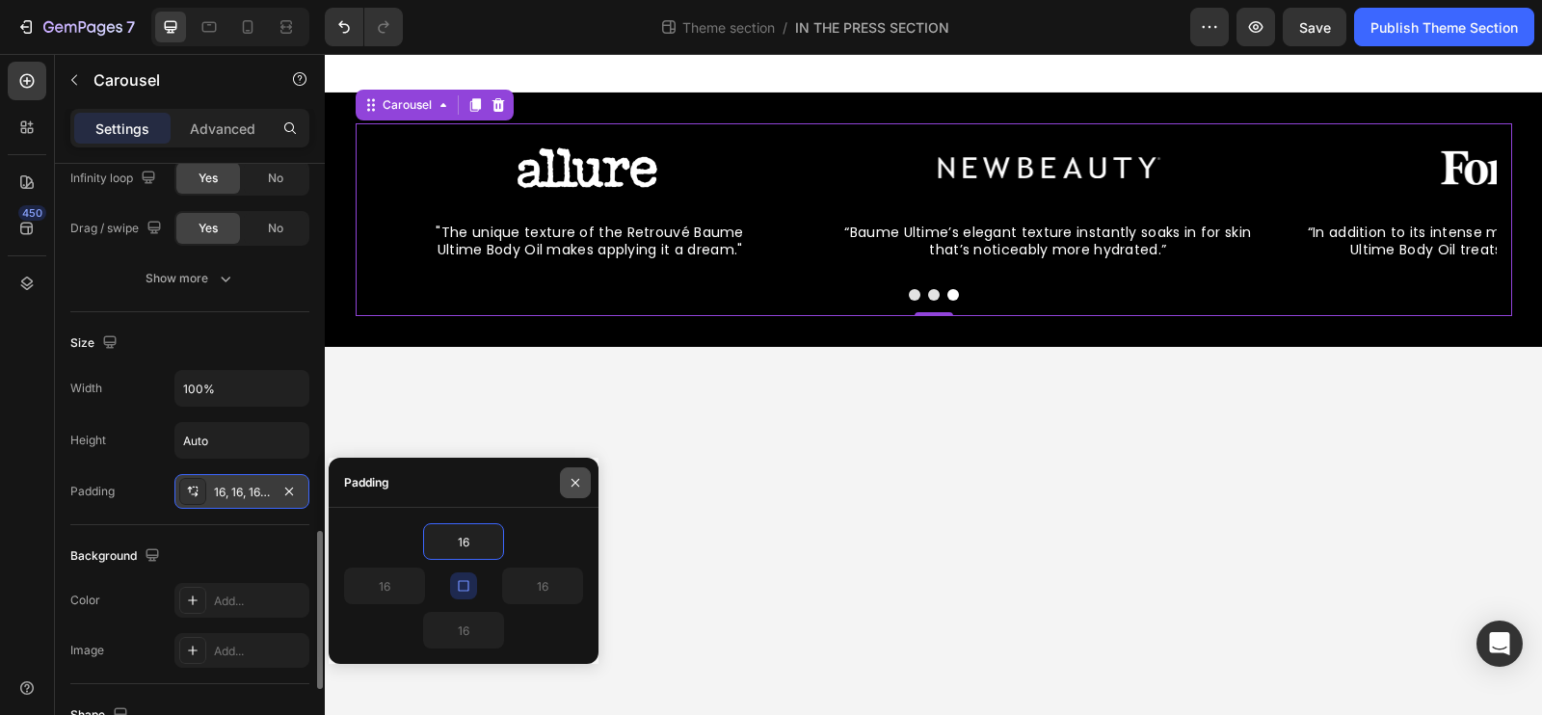
click at [580, 482] on icon "button" at bounding box center [575, 482] width 15 height 15
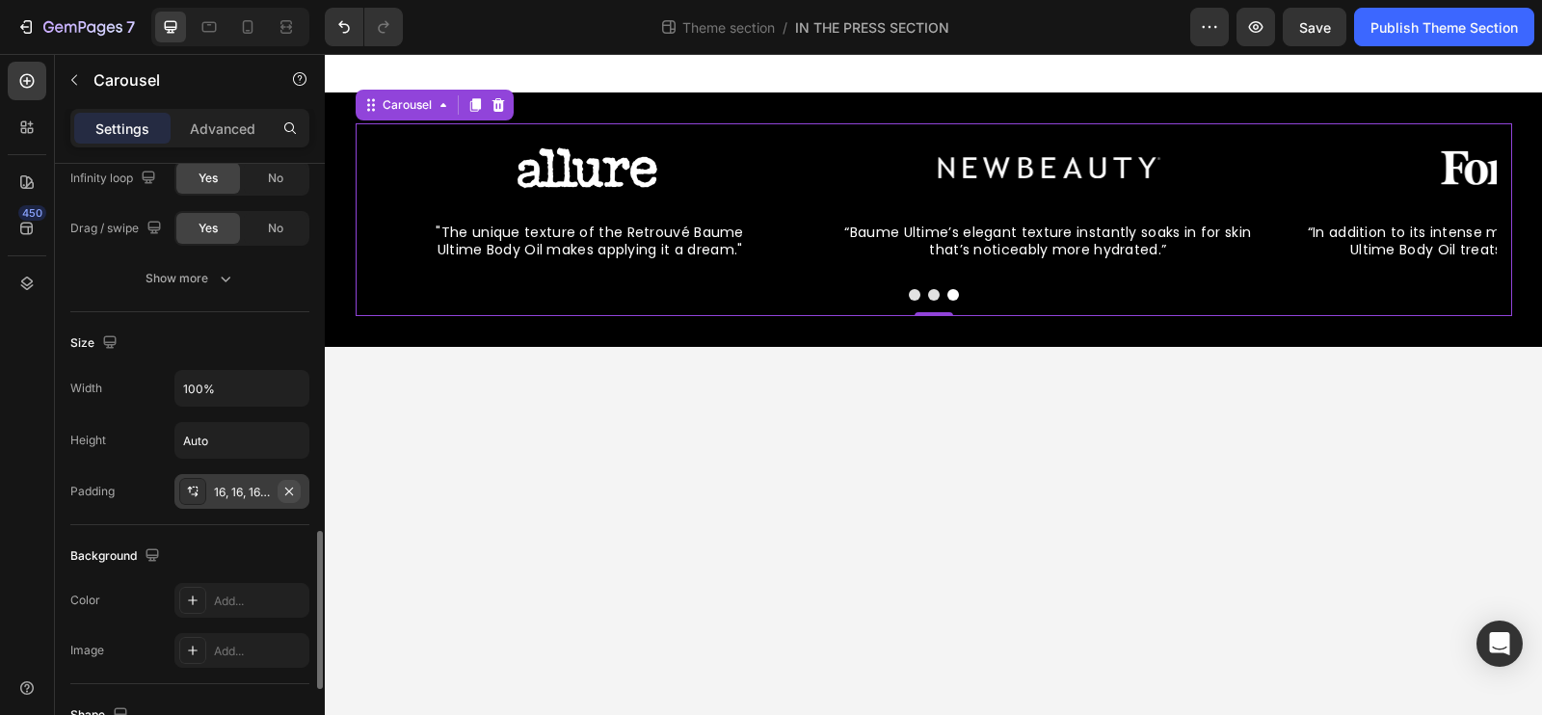
click at [281, 486] on icon "button" at bounding box center [288, 491] width 15 height 15
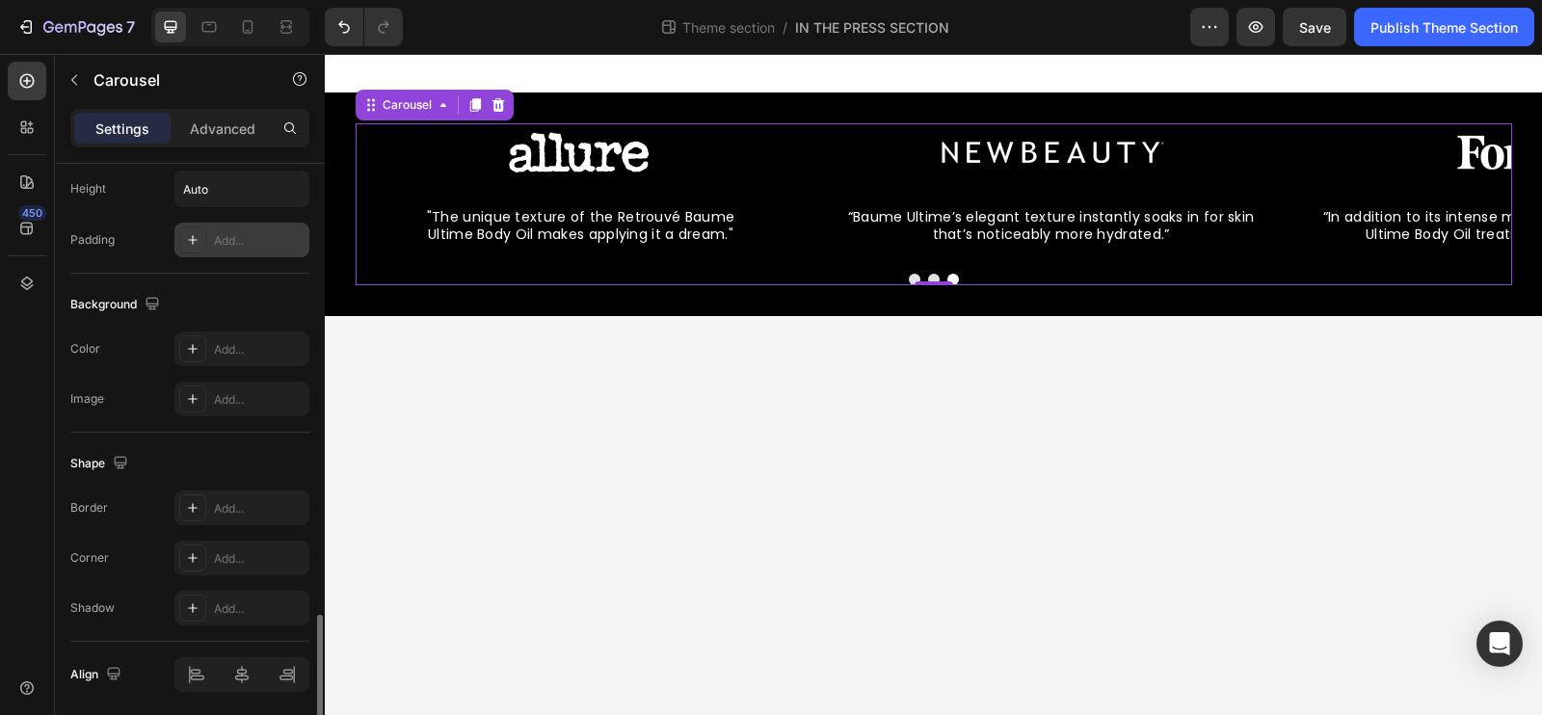
scroll to position [1677, 0]
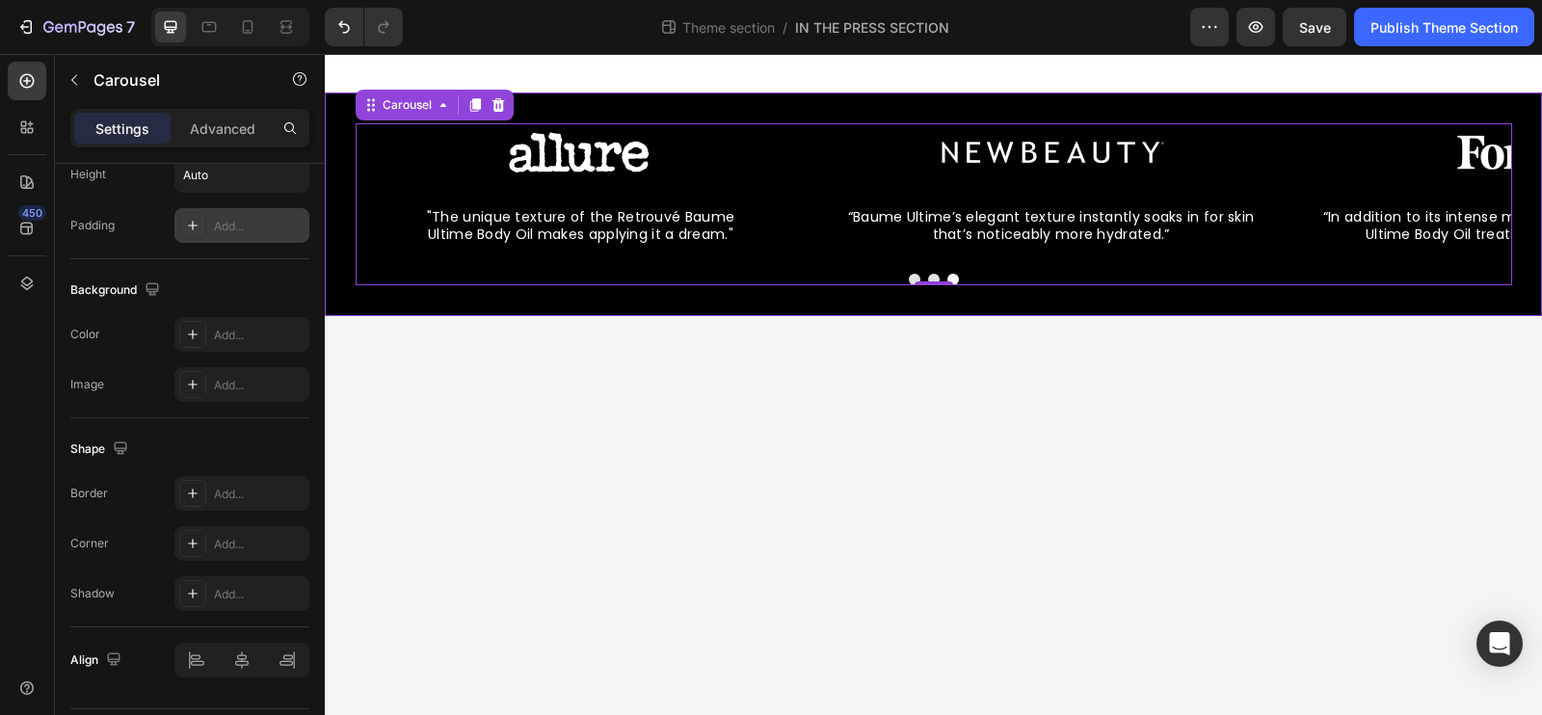
click at [571, 116] on div "Image “Baume Ultime’s elegant texture instantly soaks in for skin that’s notice…" at bounding box center [933, 205] width 1217 height 224
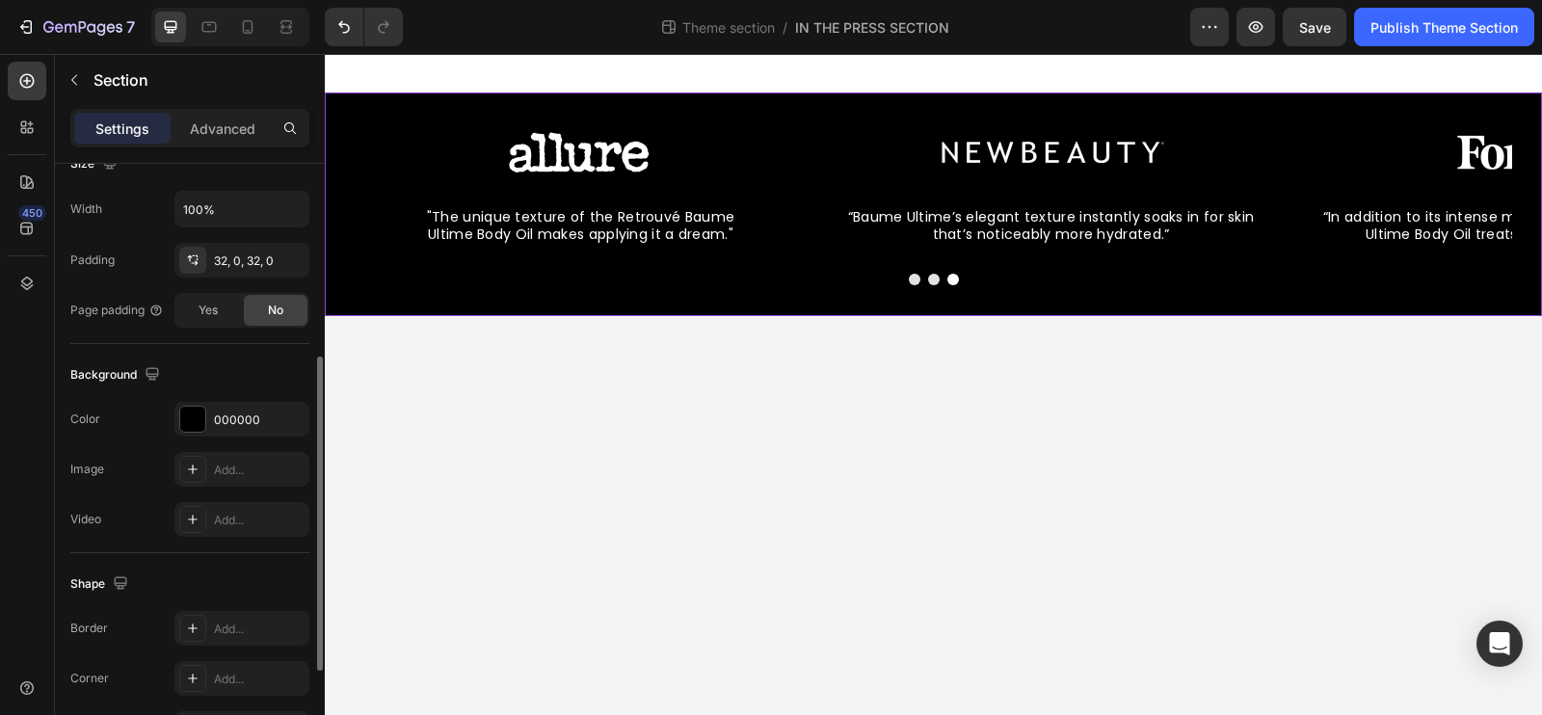
scroll to position [411, 0]
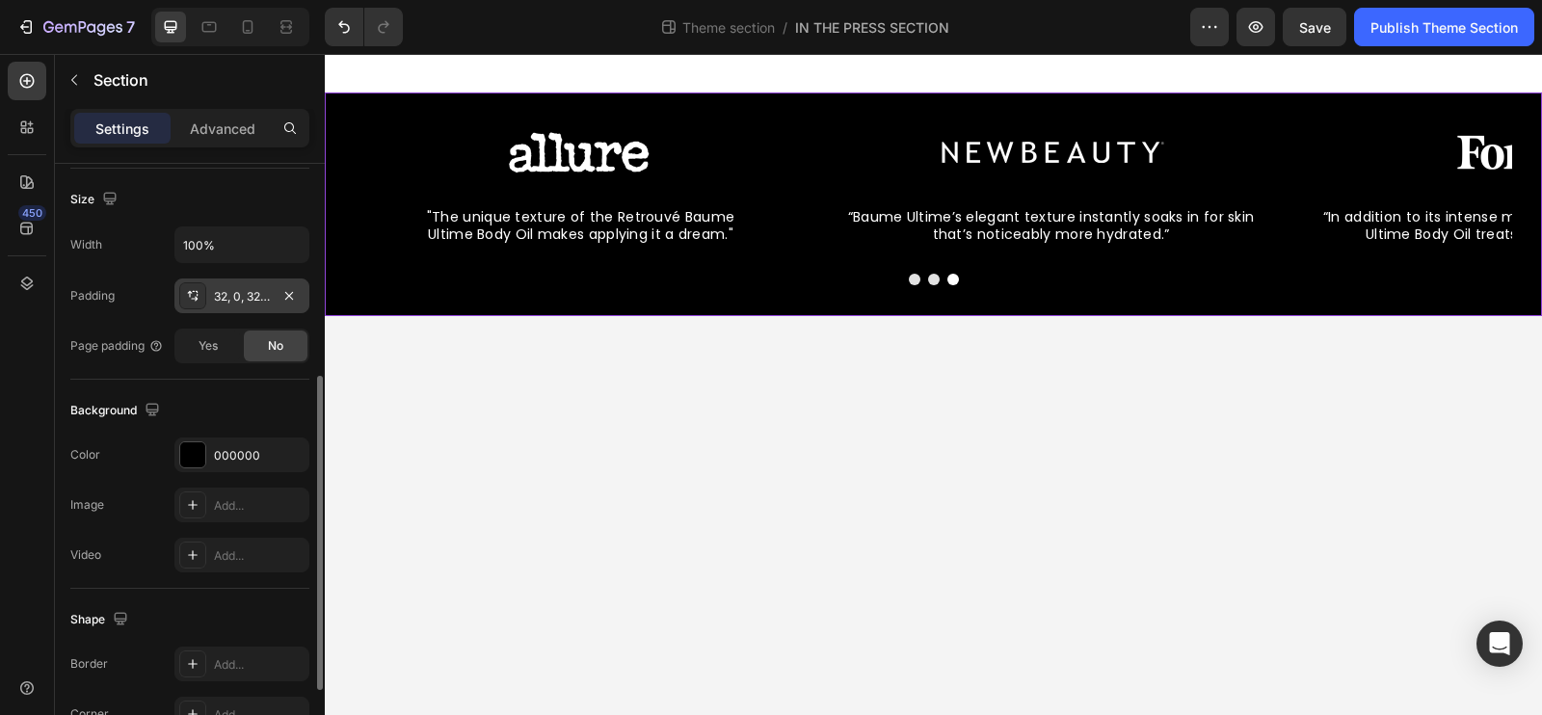
click at [252, 288] on div "32, 0, 32, 0" at bounding box center [242, 296] width 56 height 17
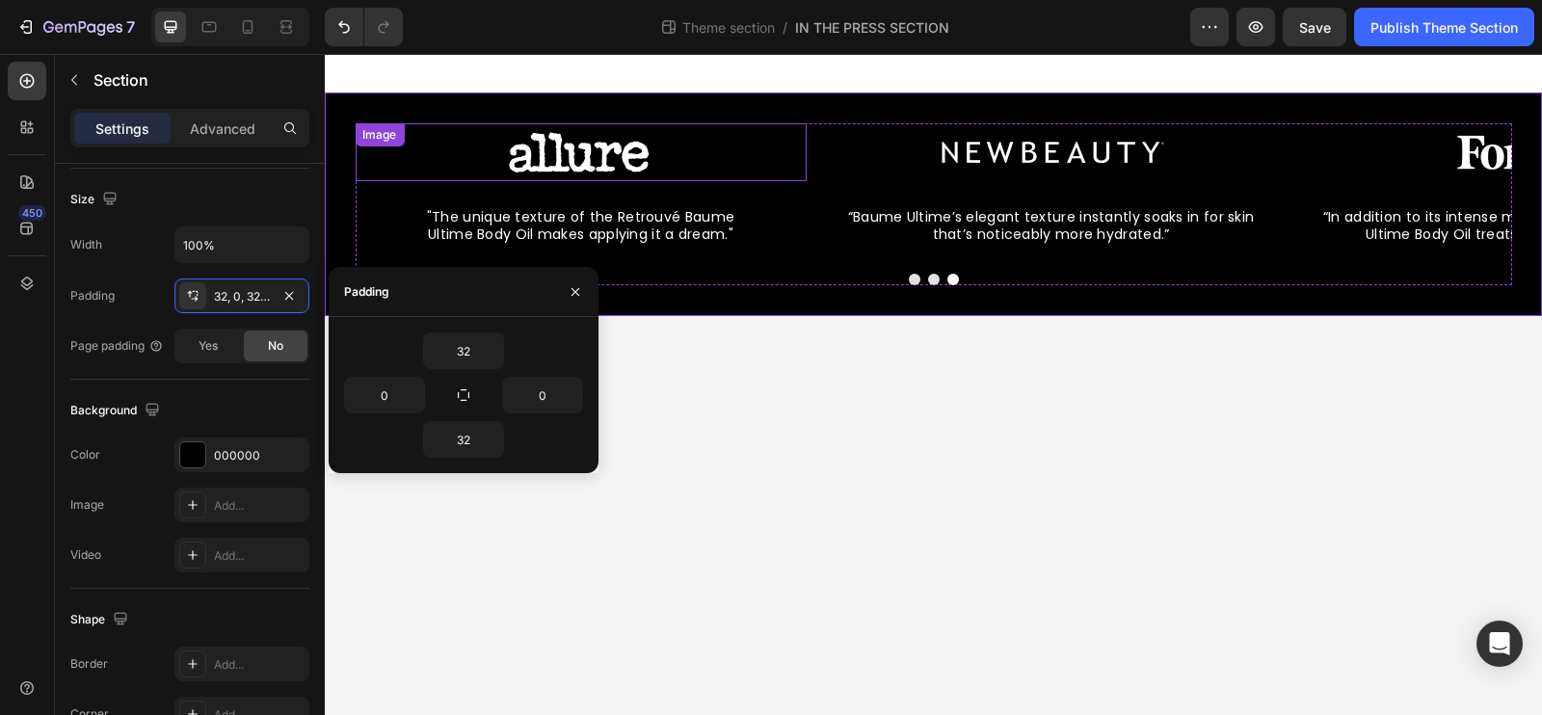
click at [407, 144] on div "Image" at bounding box center [580, 152] width 451 height 58
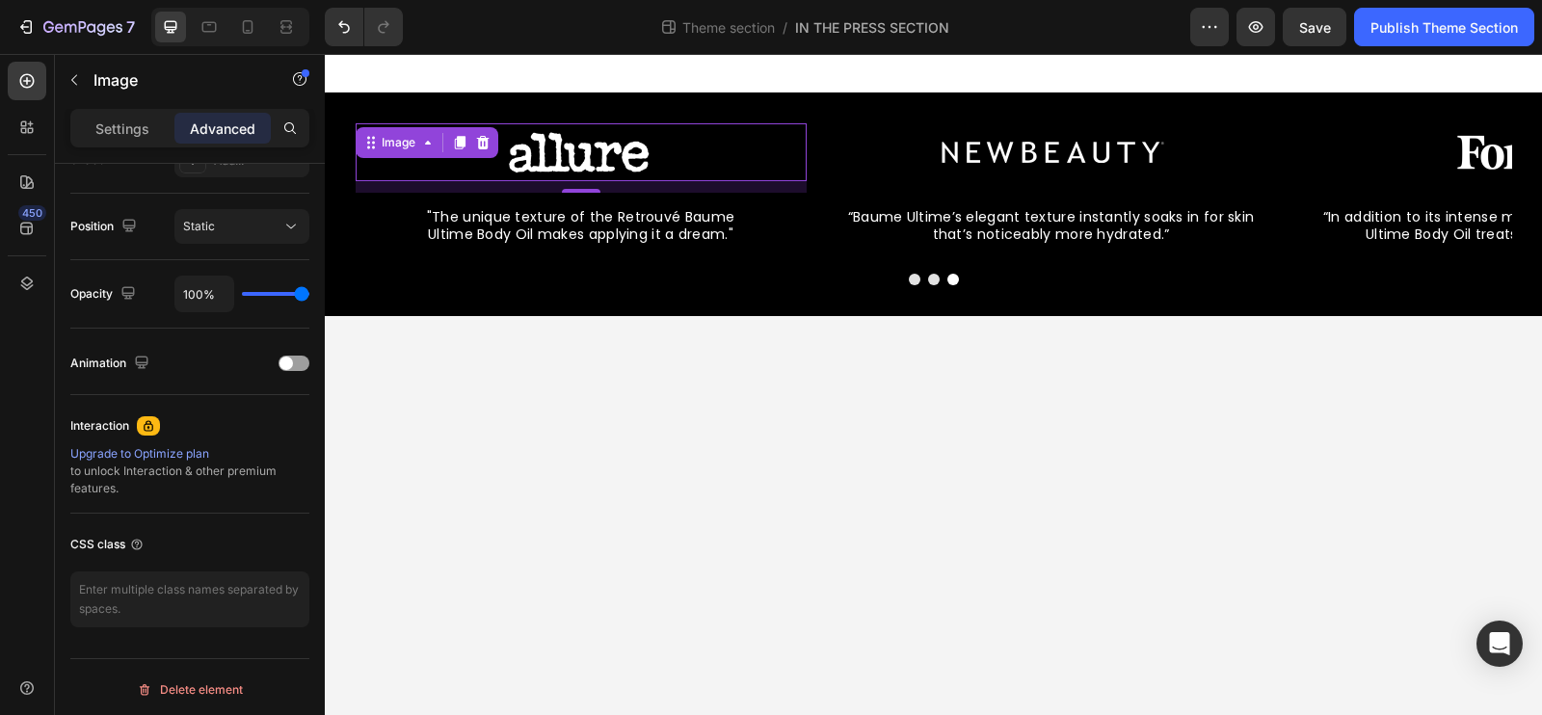
scroll to position [0, 0]
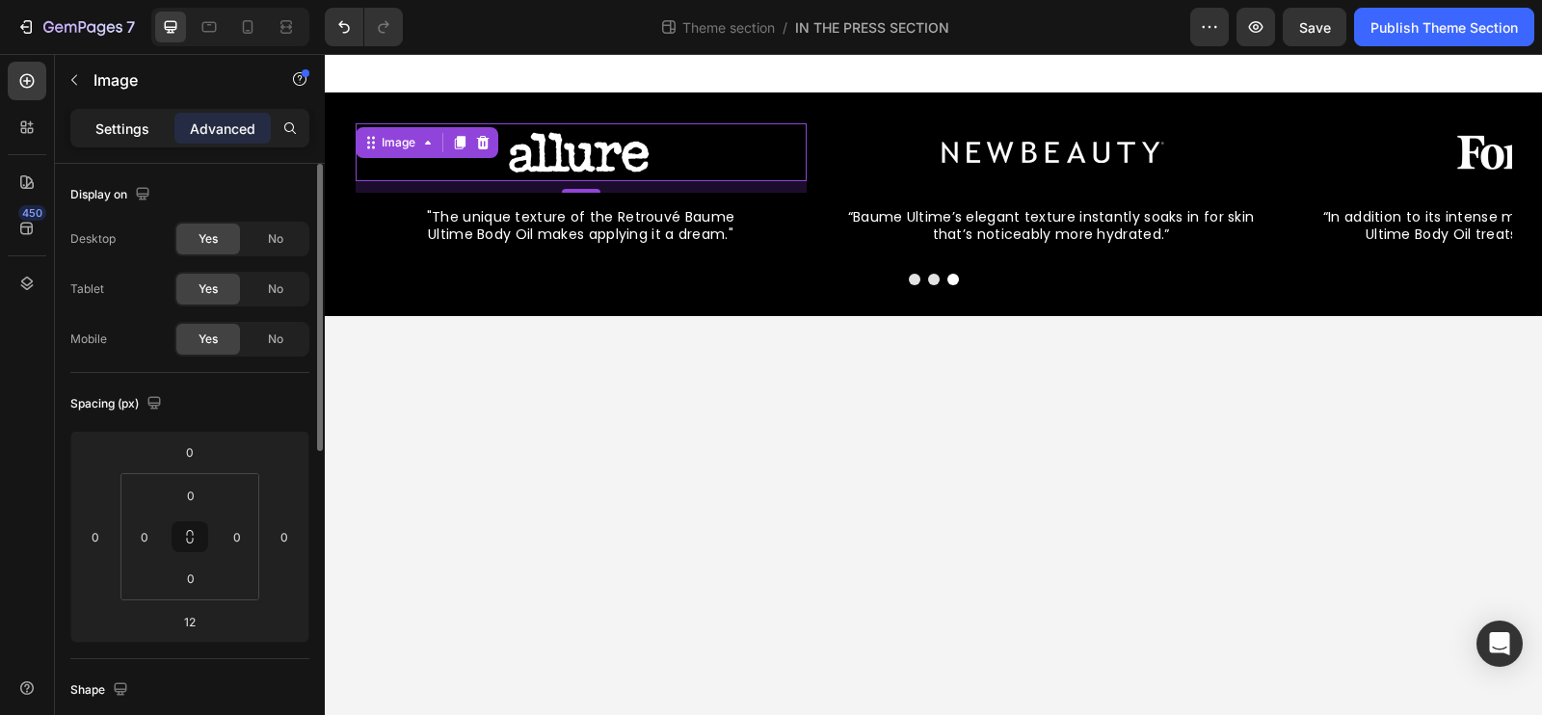
click at [125, 140] on div "Settings" at bounding box center [122, 128] width 96 height 31
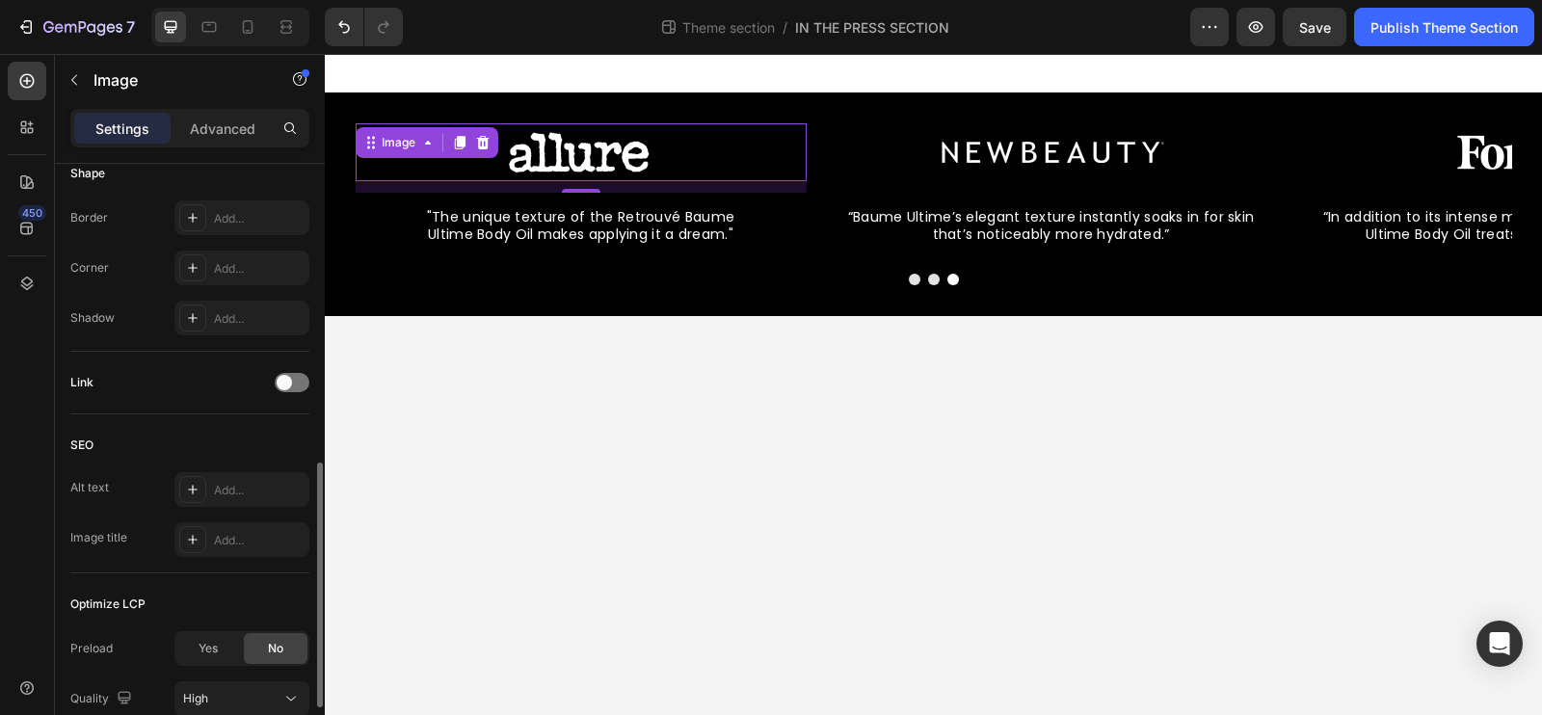
scroll to position [894, 0]
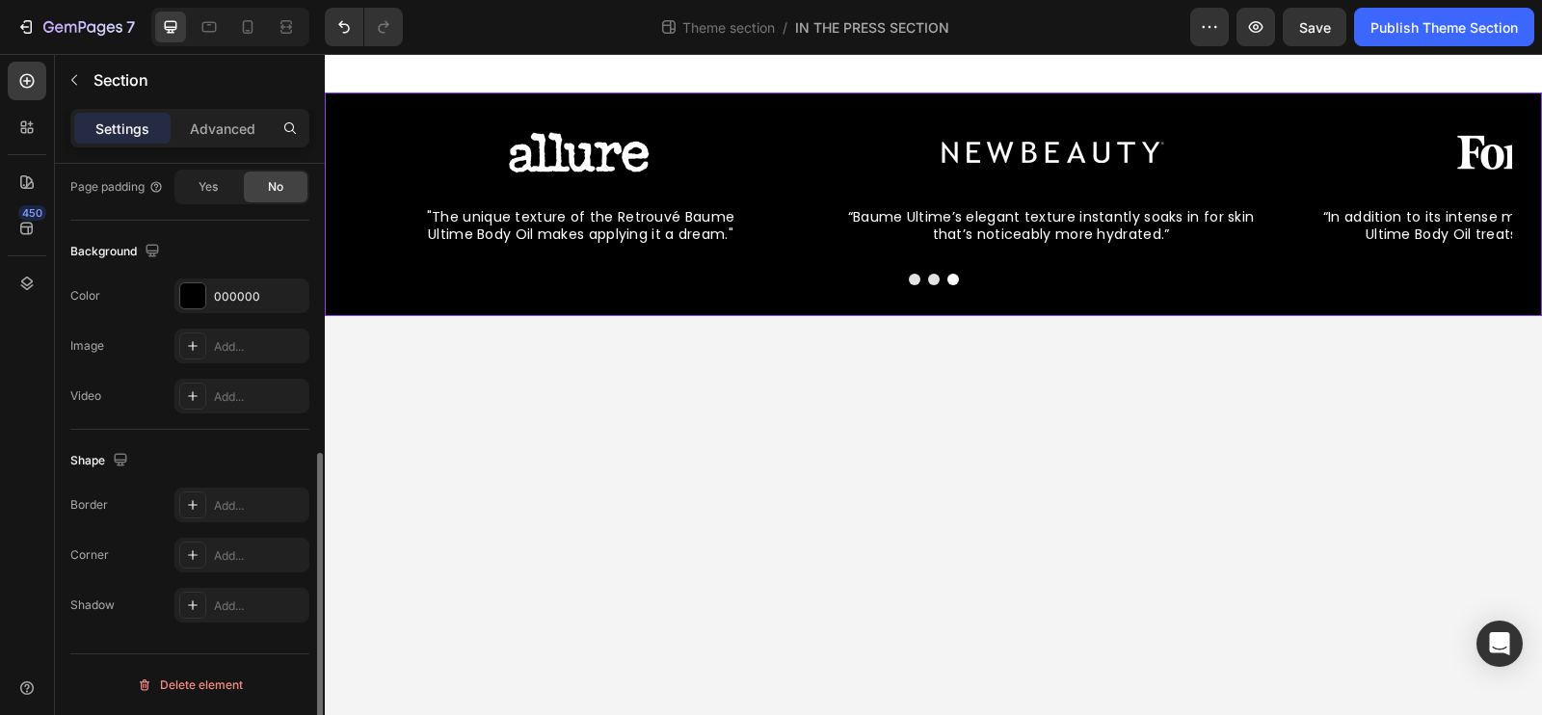
click at [632, 99] on div "Image “Baume Ultime’s elegant texture instantly soaks in for skin that’s notice…" at bounding box center [933, 205] width 1217 height 224
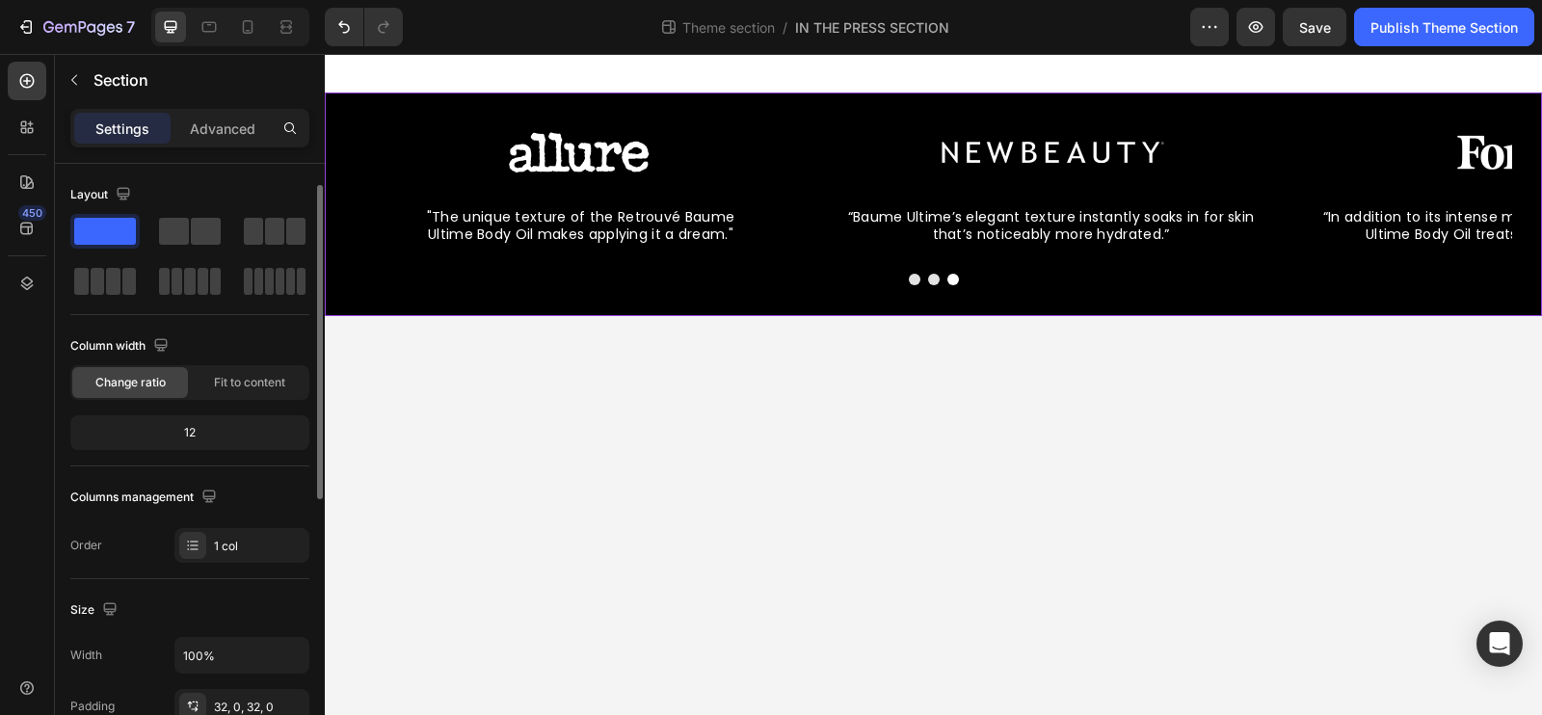
scroll to position [234, 0]
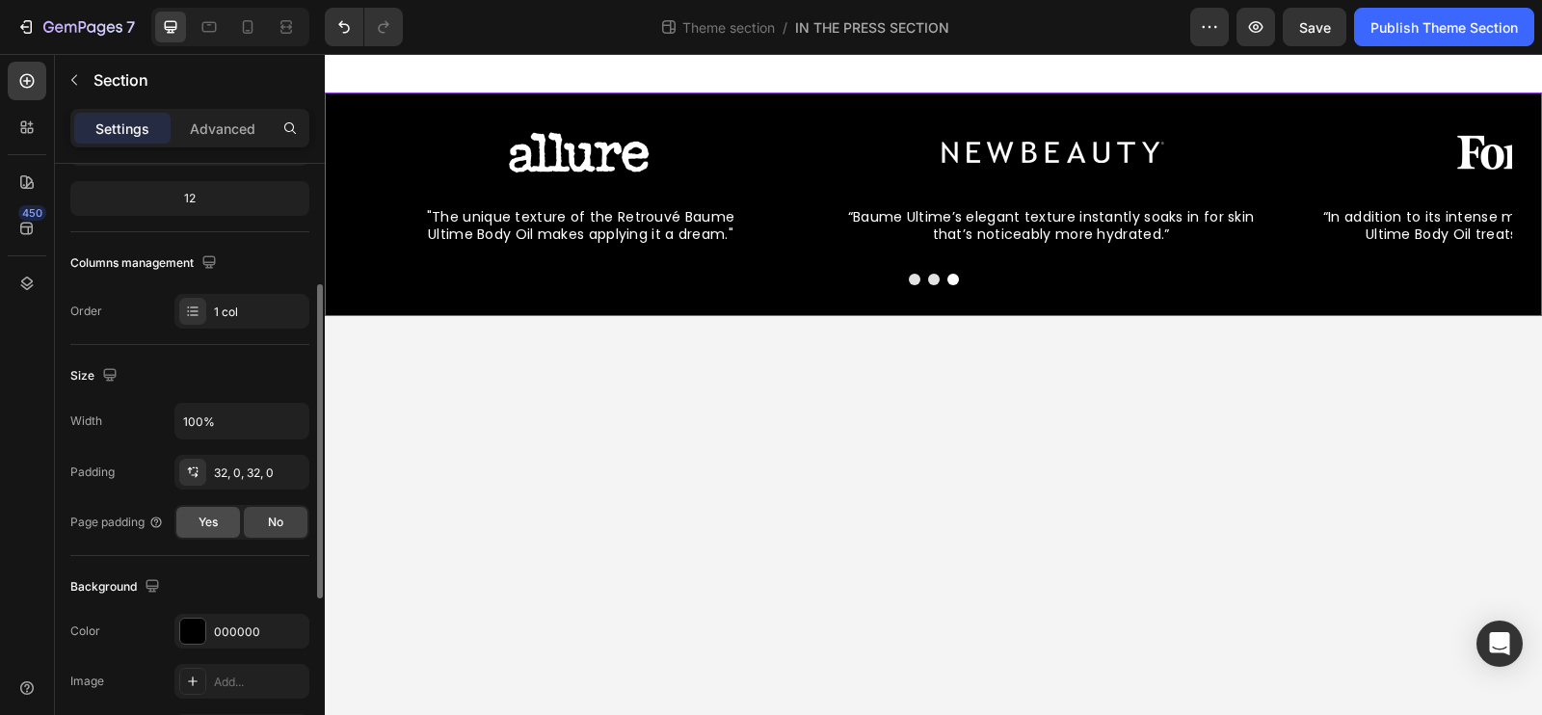
click at [219, 517] on div "Yes" at bounding box center [208, 522] width 64 height 31
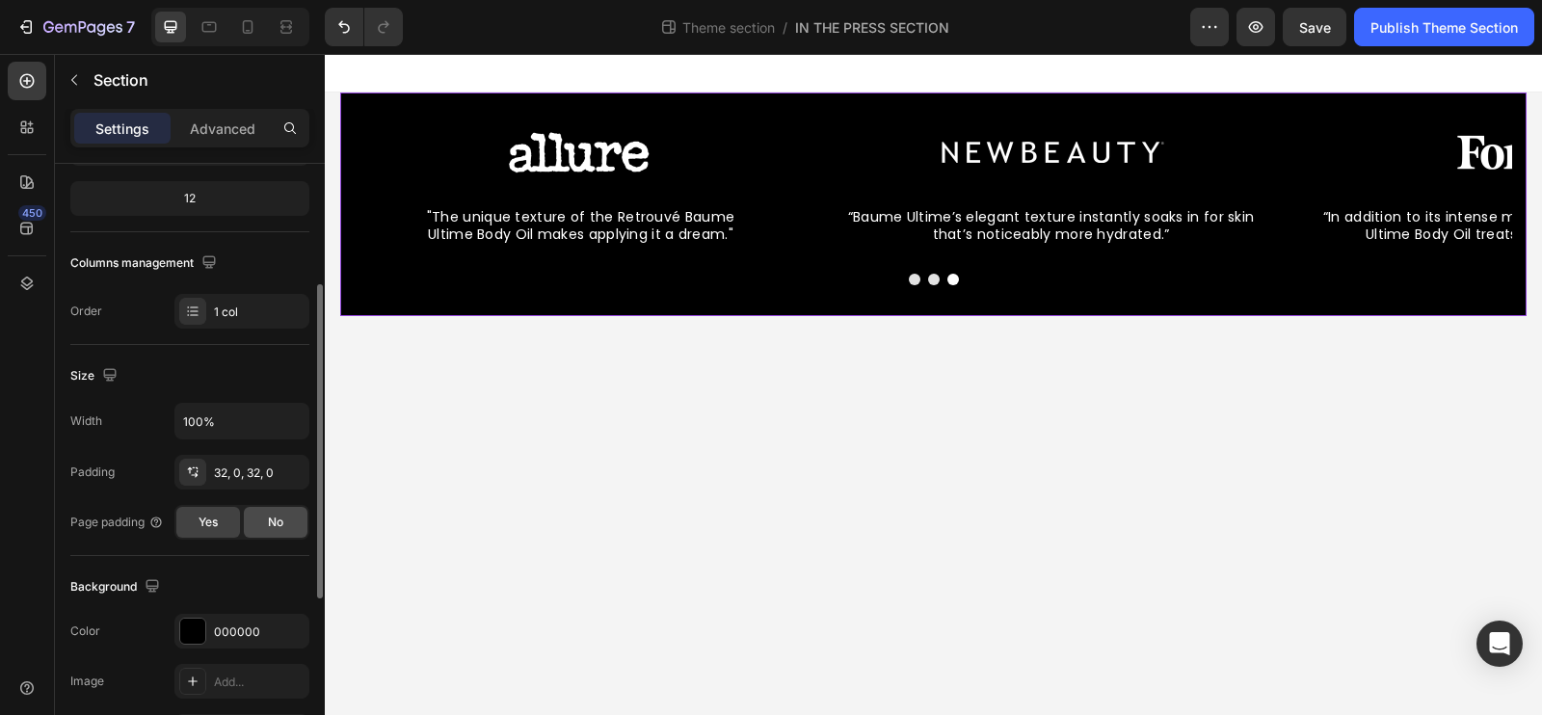
click at [259, 519] on div "No" at bounding box center [276, 522] width 64 height 31
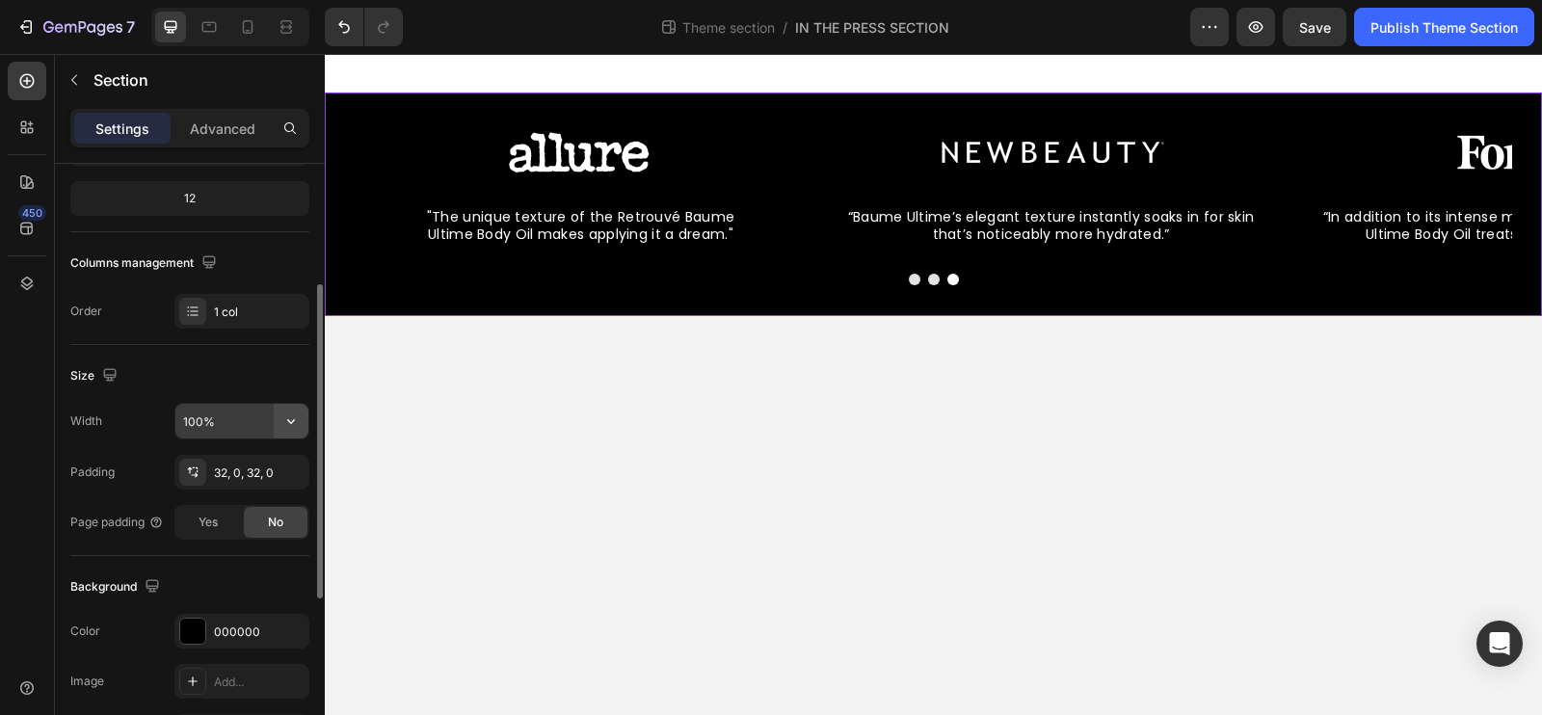
click at [287, 419] on icon "button" at bounding box center [291, 421] width 8 height 5
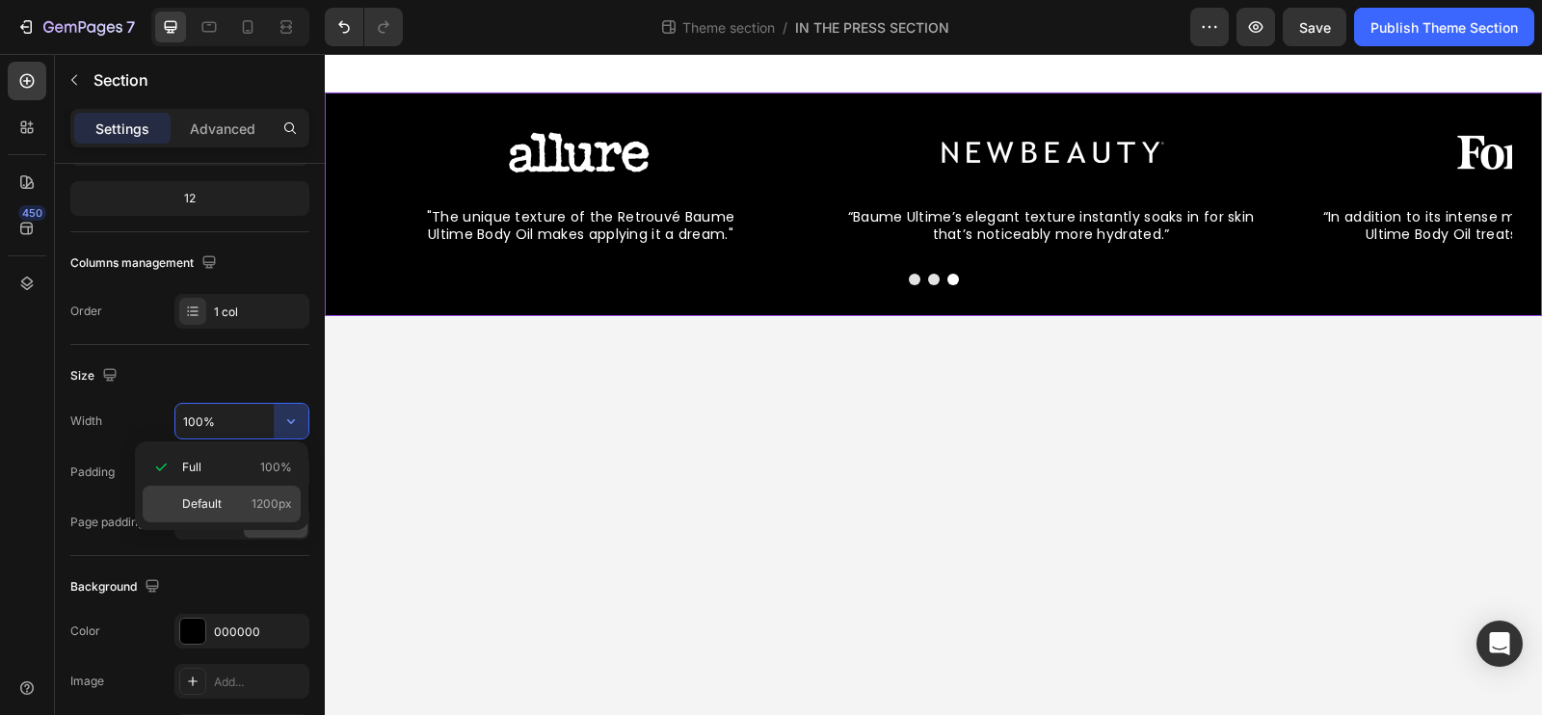
click at [240, 510] on p "Default 1200px" at bounding box center [237, 503] width 110 height 17
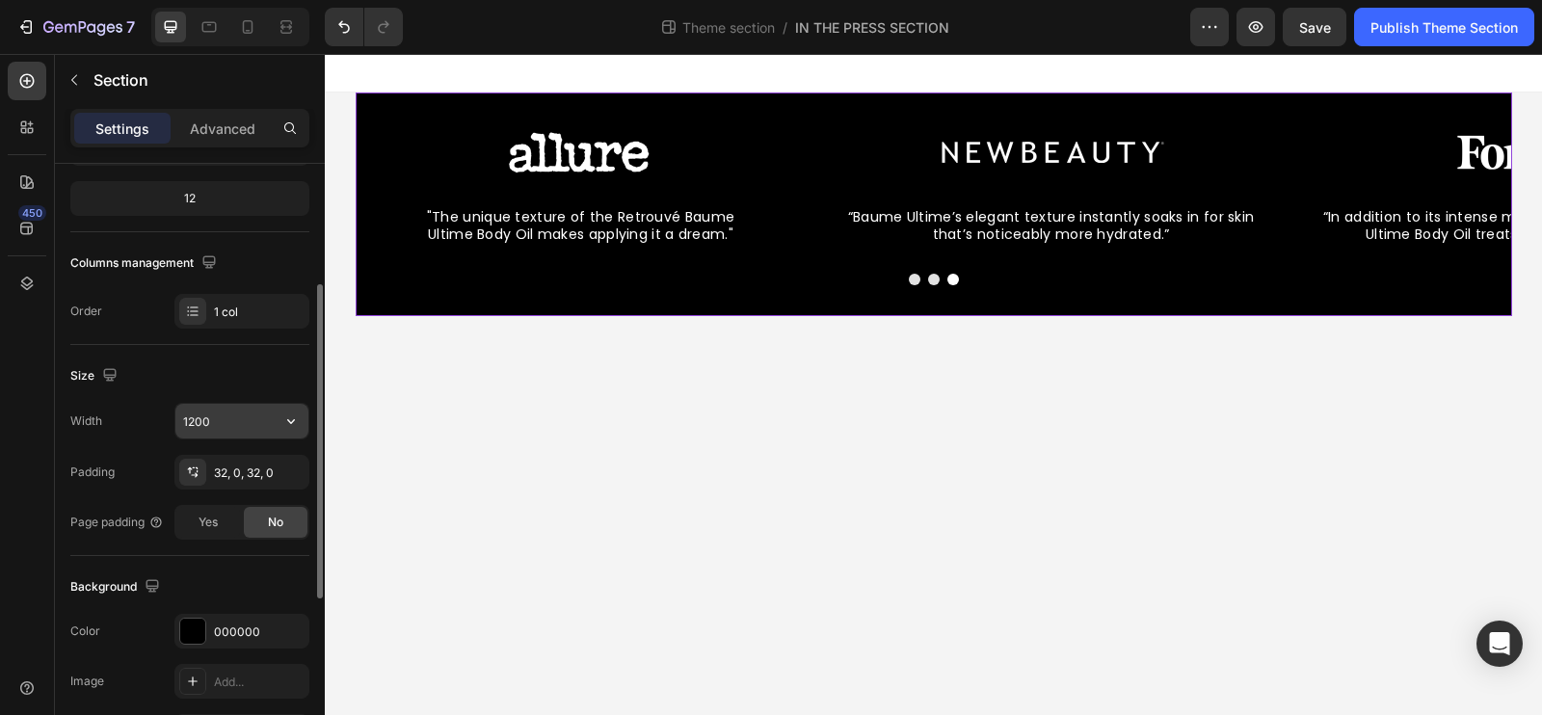
type input "100%"
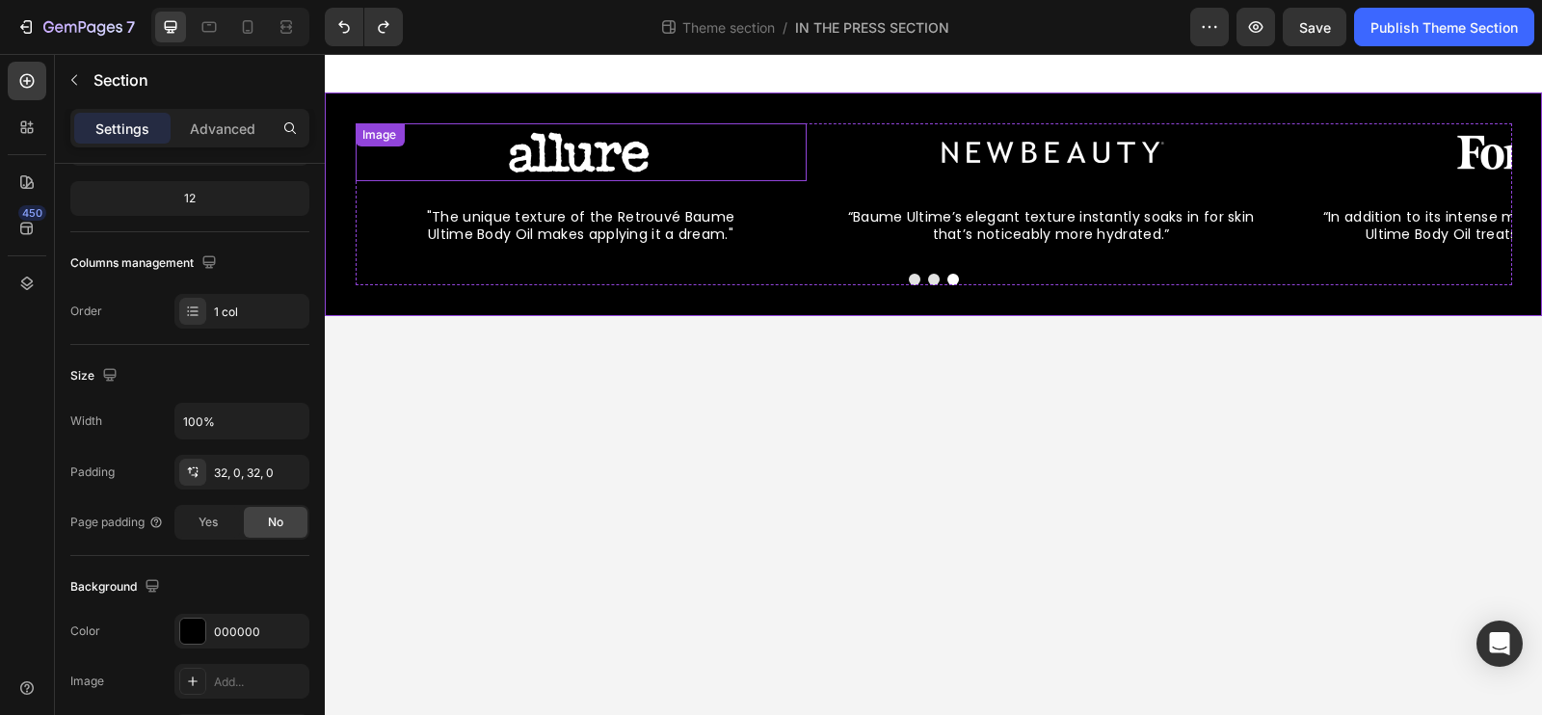
click at [411, 142] on div "Image" at bounding box center [580, 152] width 451 height 58
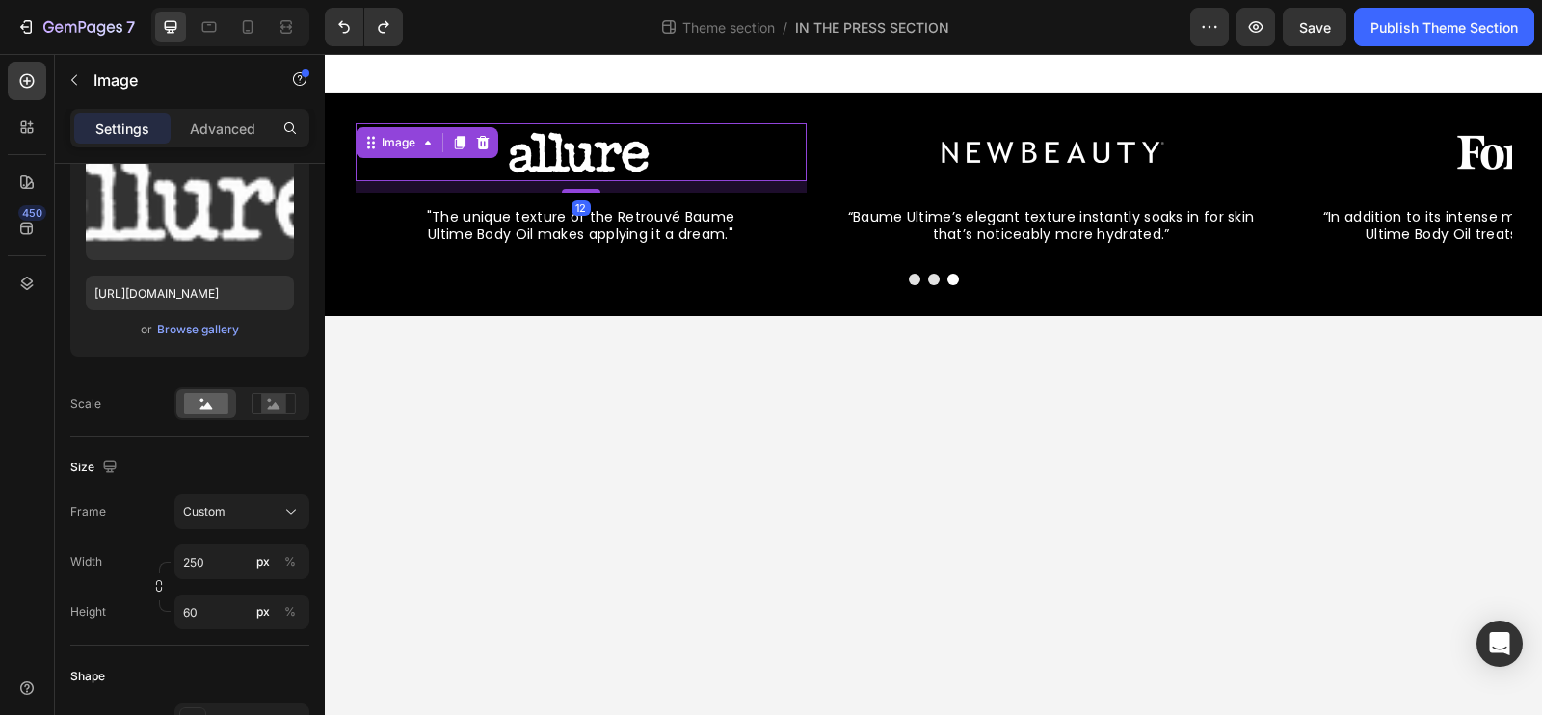
scroll to position [0, 0]
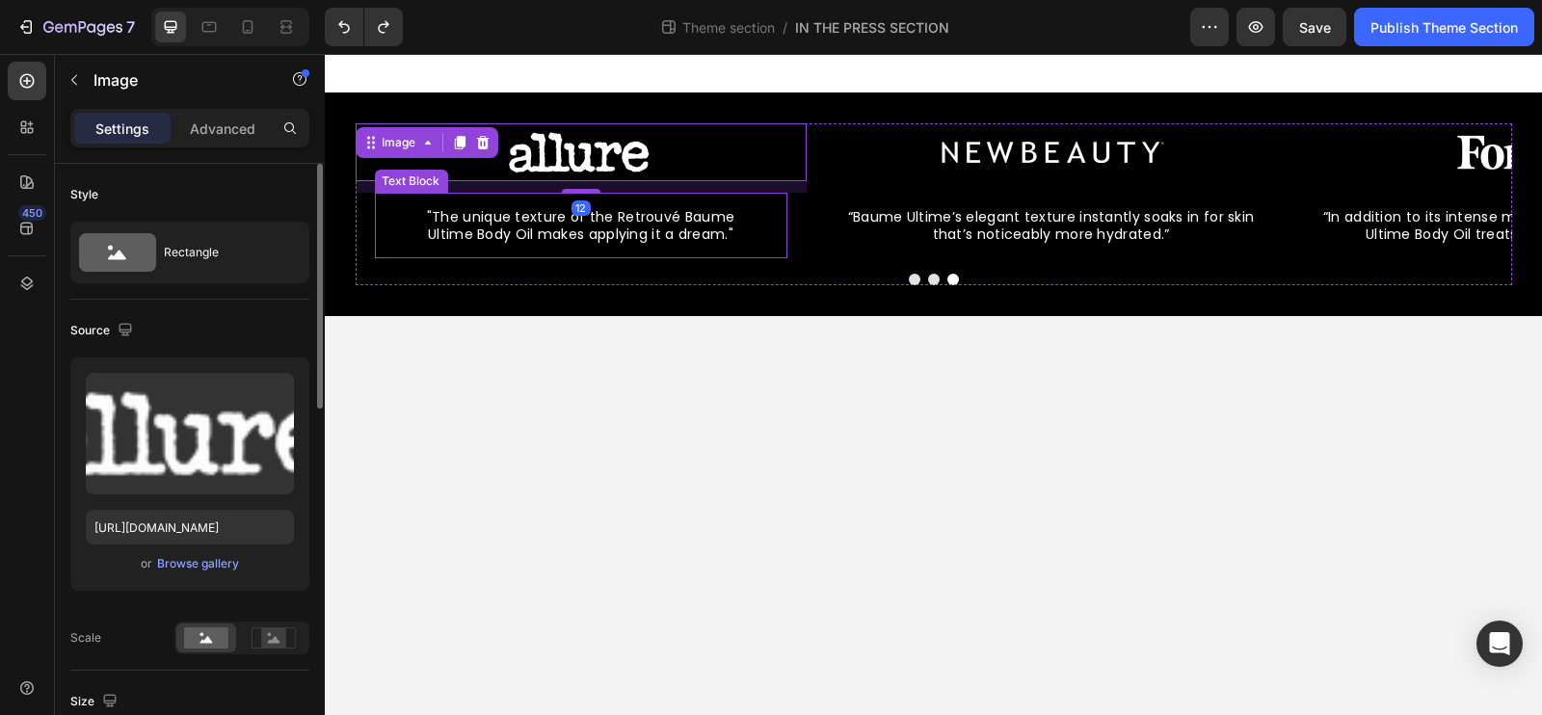
click at [382, 251] on div ""The unique texture of the Retrouvé Baume Ultime Body Oil makes applying it a d…" at bounding box center [580, 226] width 413 height 66
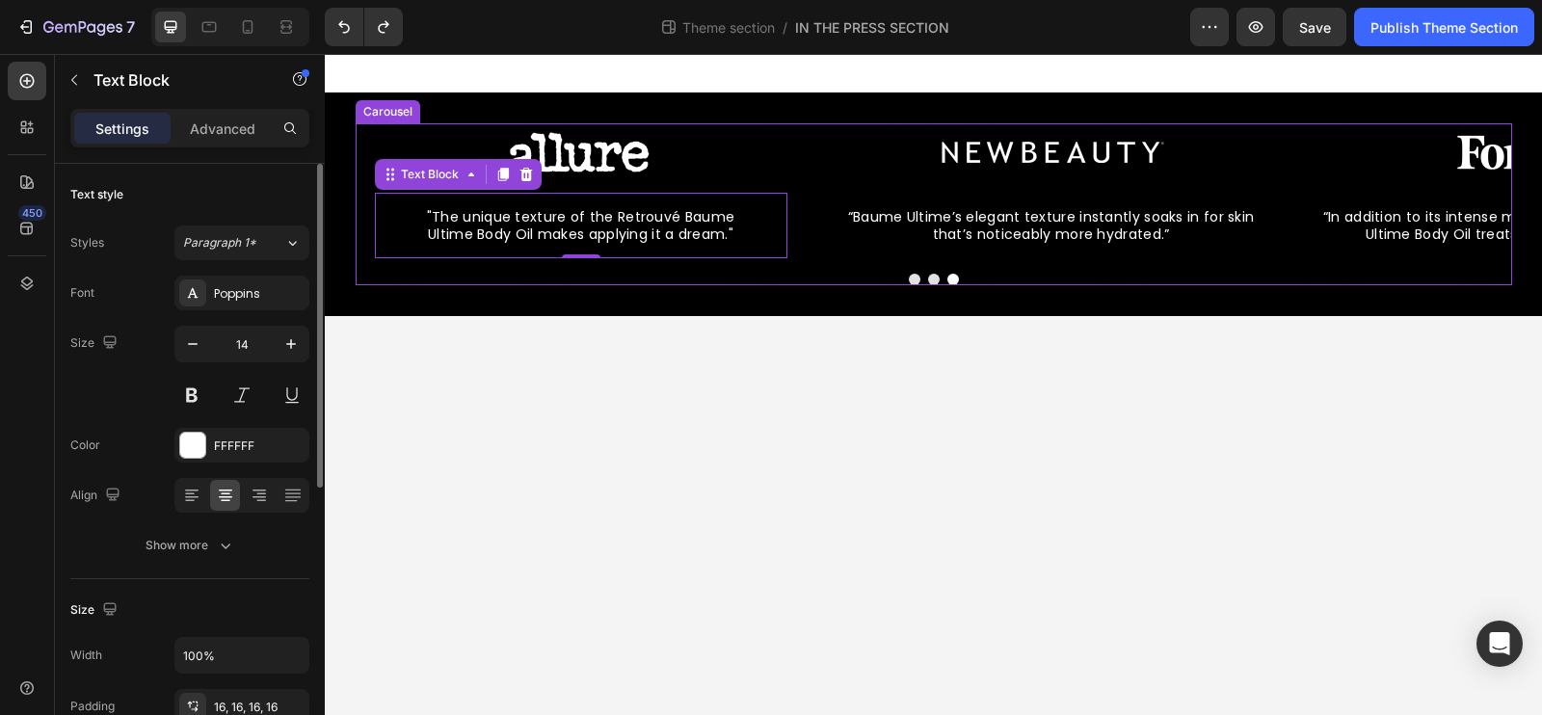
click at [366, 285] on div "Image “Baume Ultime’s elegant texture instantly soaks in for skin that’s notice…" at bounding box center [933, 205] width 1217 height 224
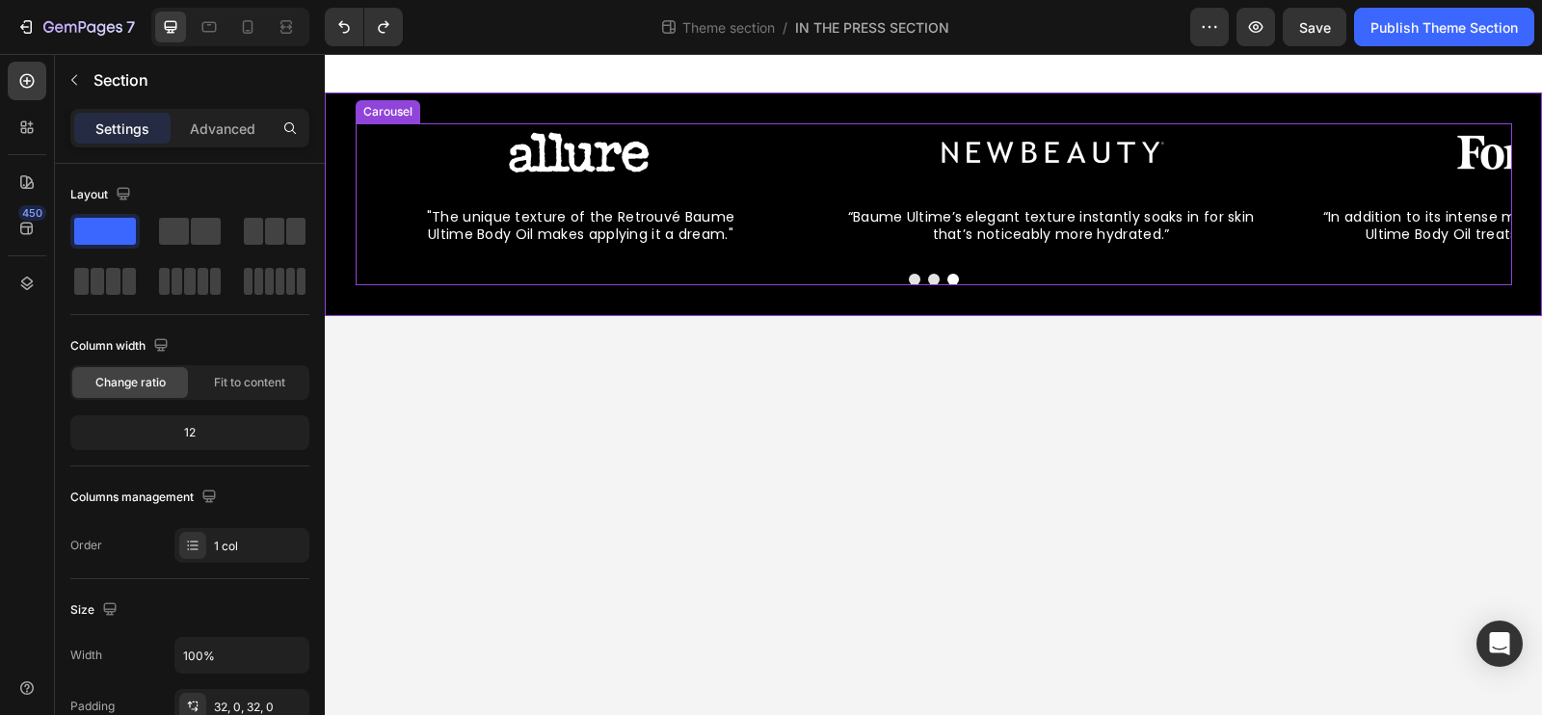
click at [374, 277] on div at bounding box center [934, 280] width 1157 height 12
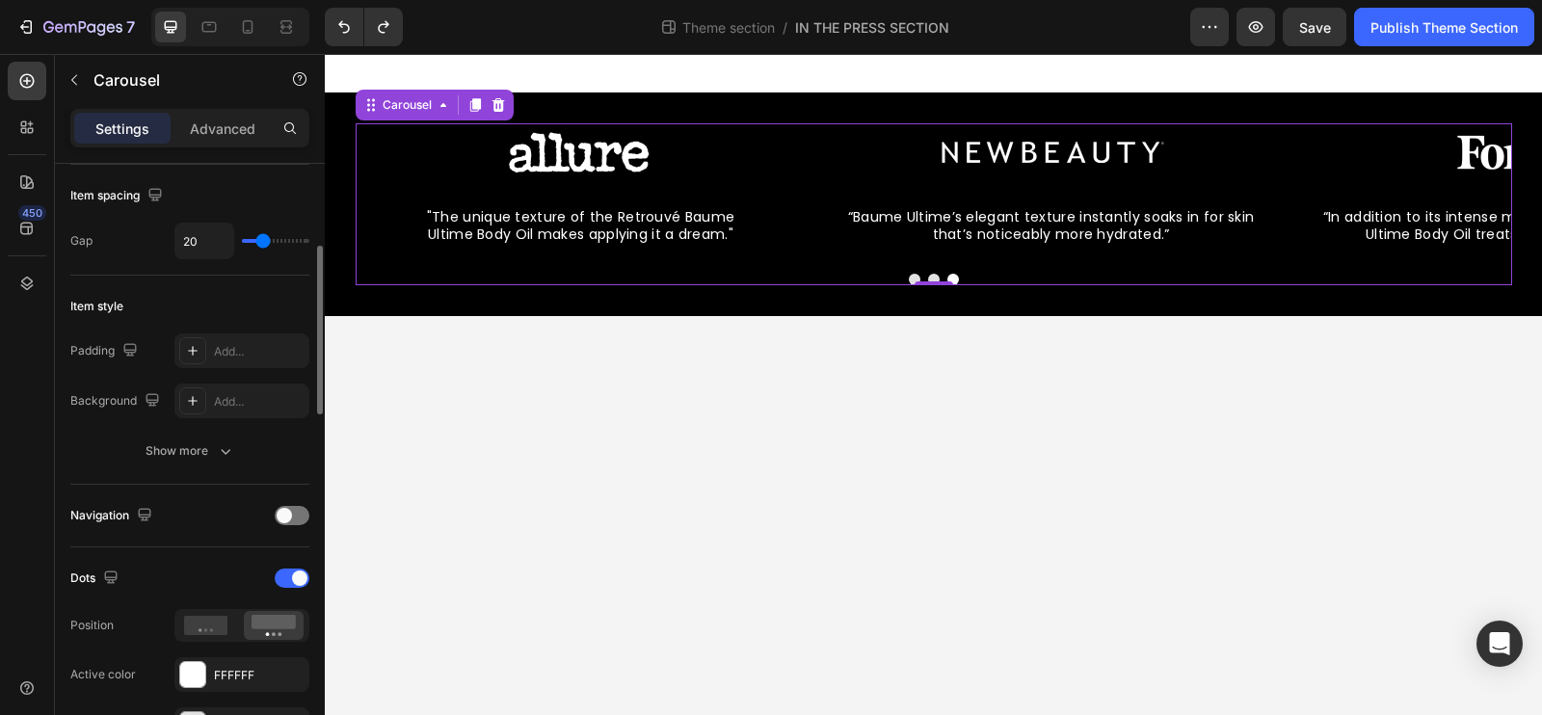
scroll to position [372, 0]
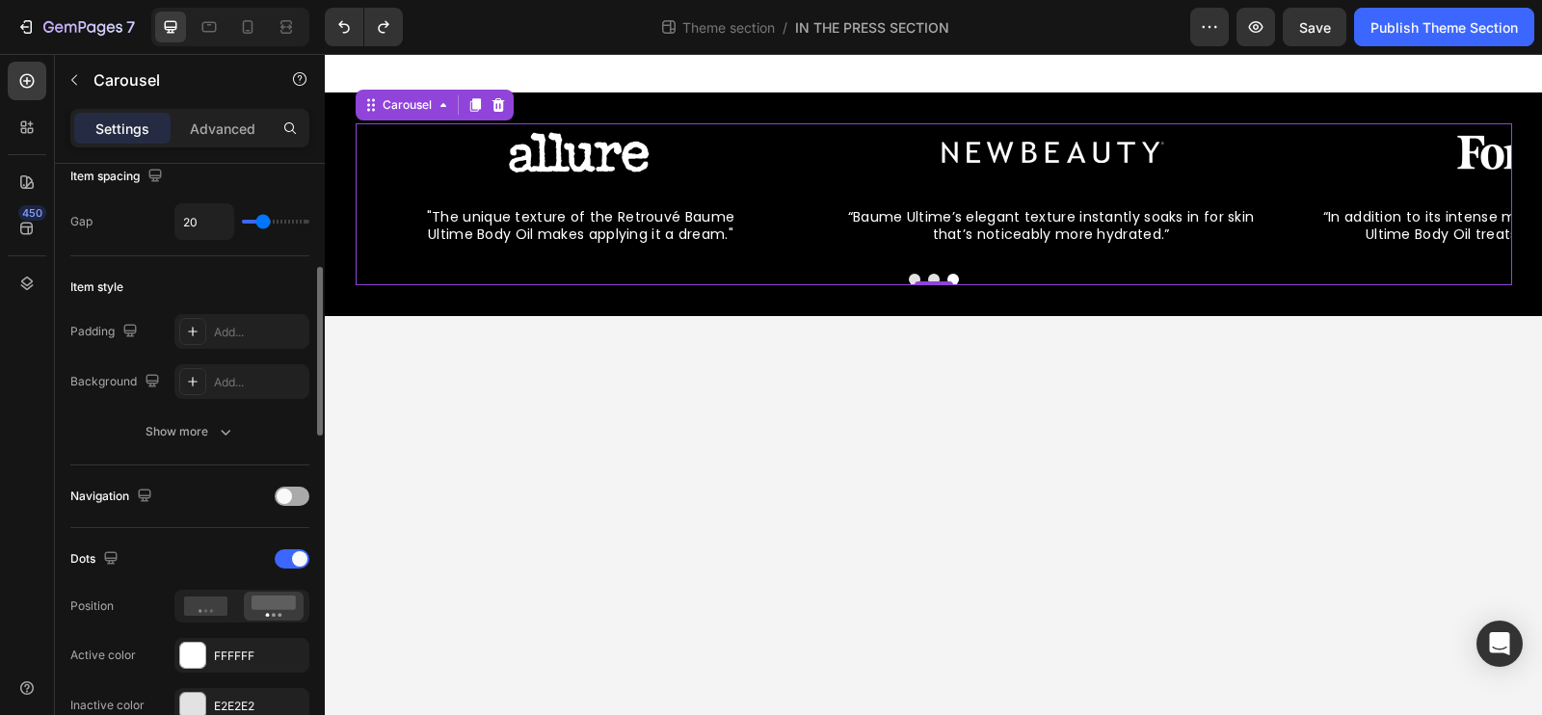
click at [294, 496] on div at bounding box center [292, 496] width 35 height 19
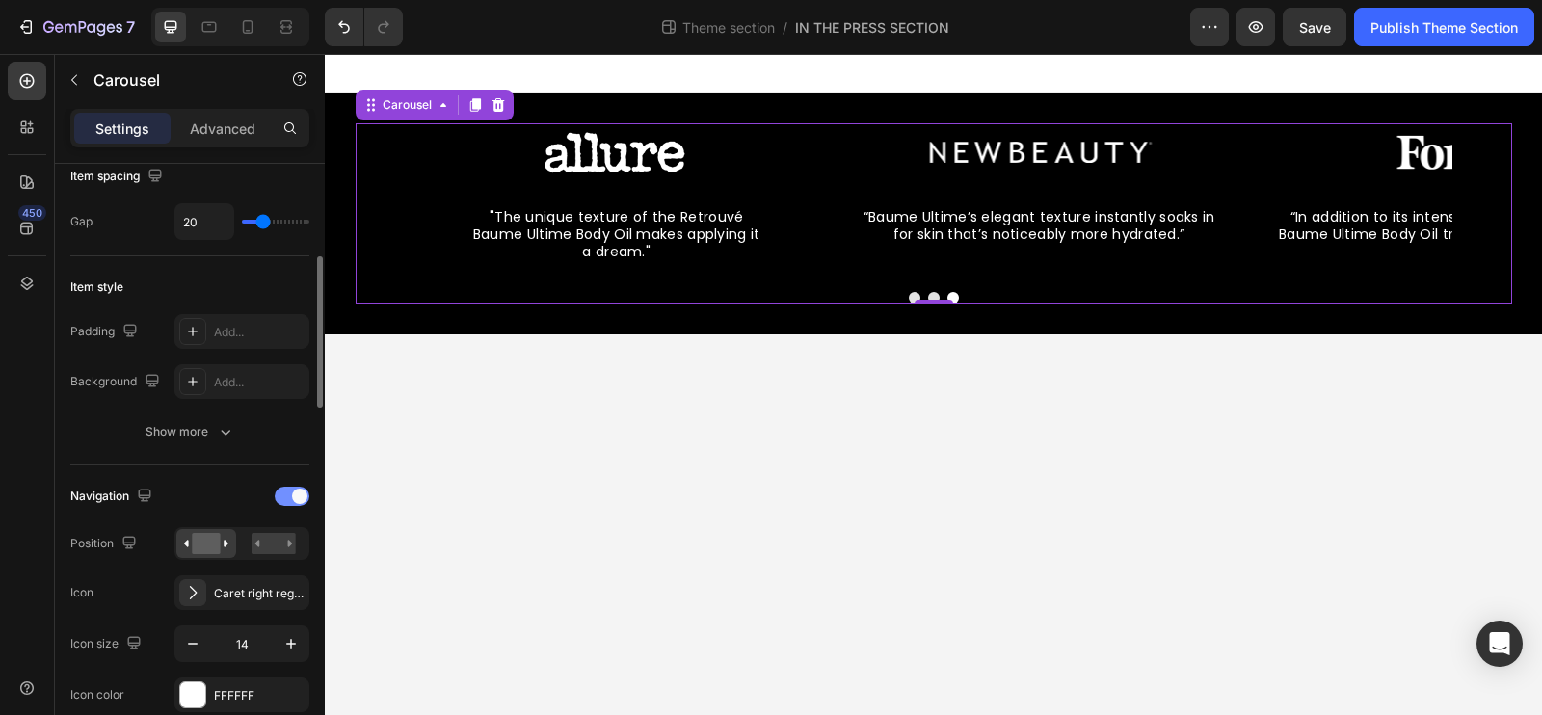
click at [294, 496] on span at bounding box center [299, 496] width 15 height 15
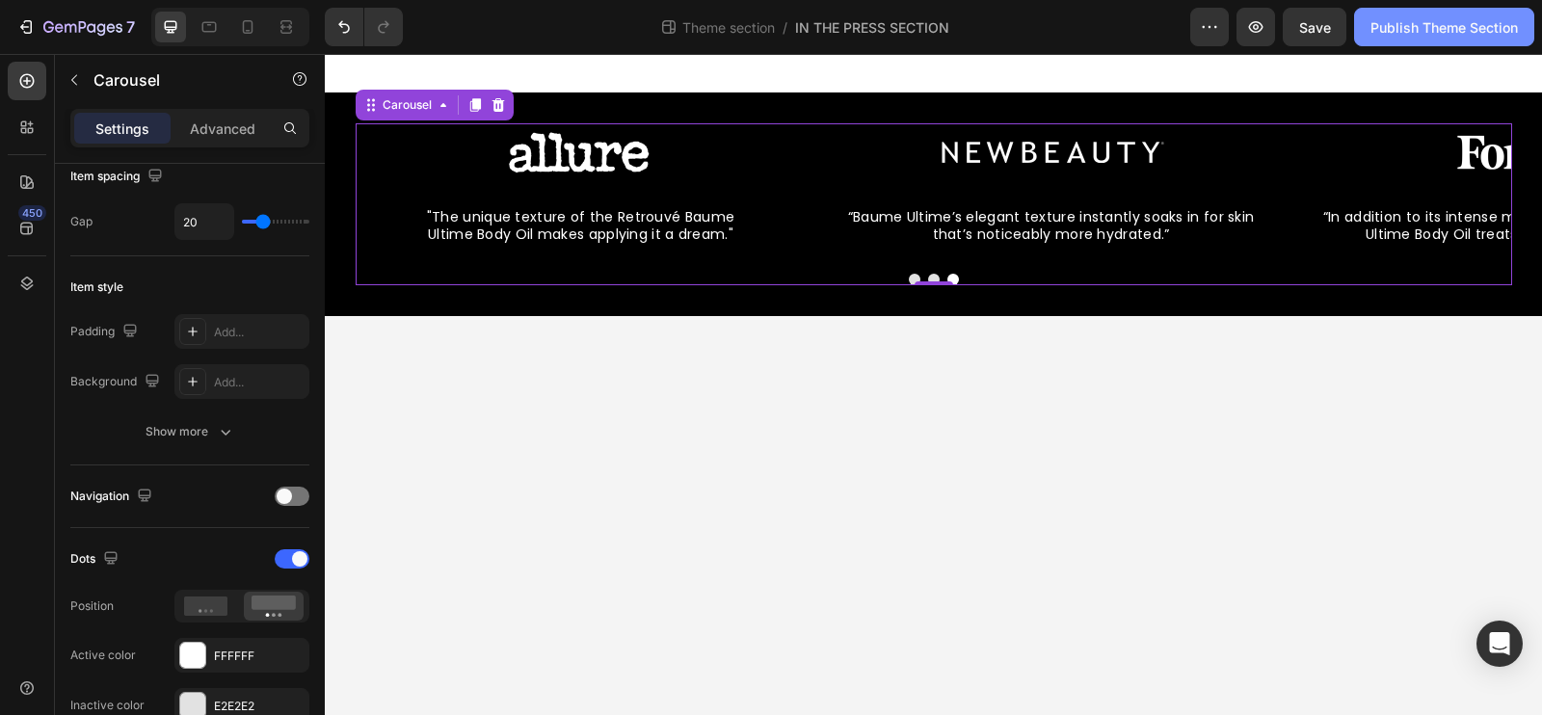
click at [1364, 41] on button "Publish Theme Section" at bounding box center [1444, 27] width 180 height 39
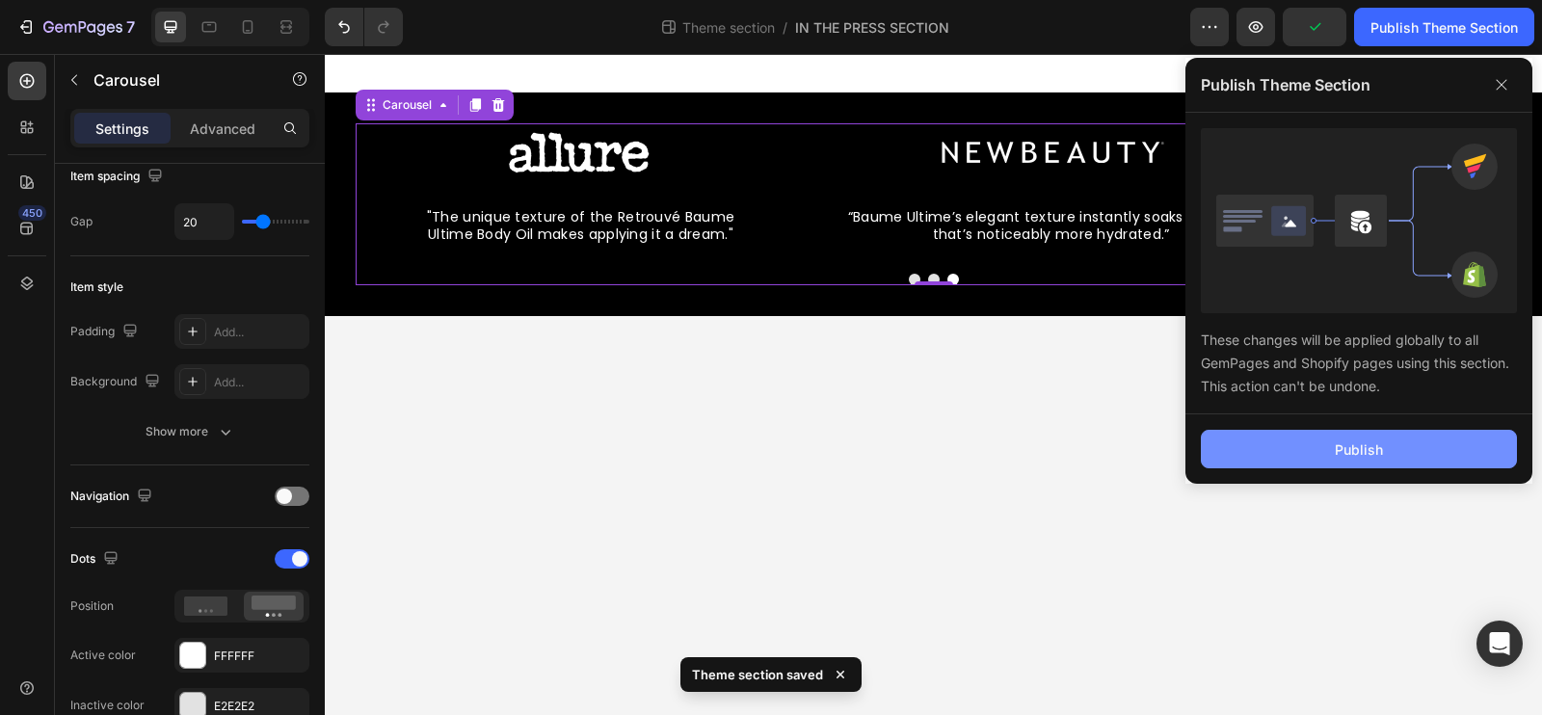
click at [1300, 441] on button "Publish" at bounding box center [1359, 449] width 316 height 39
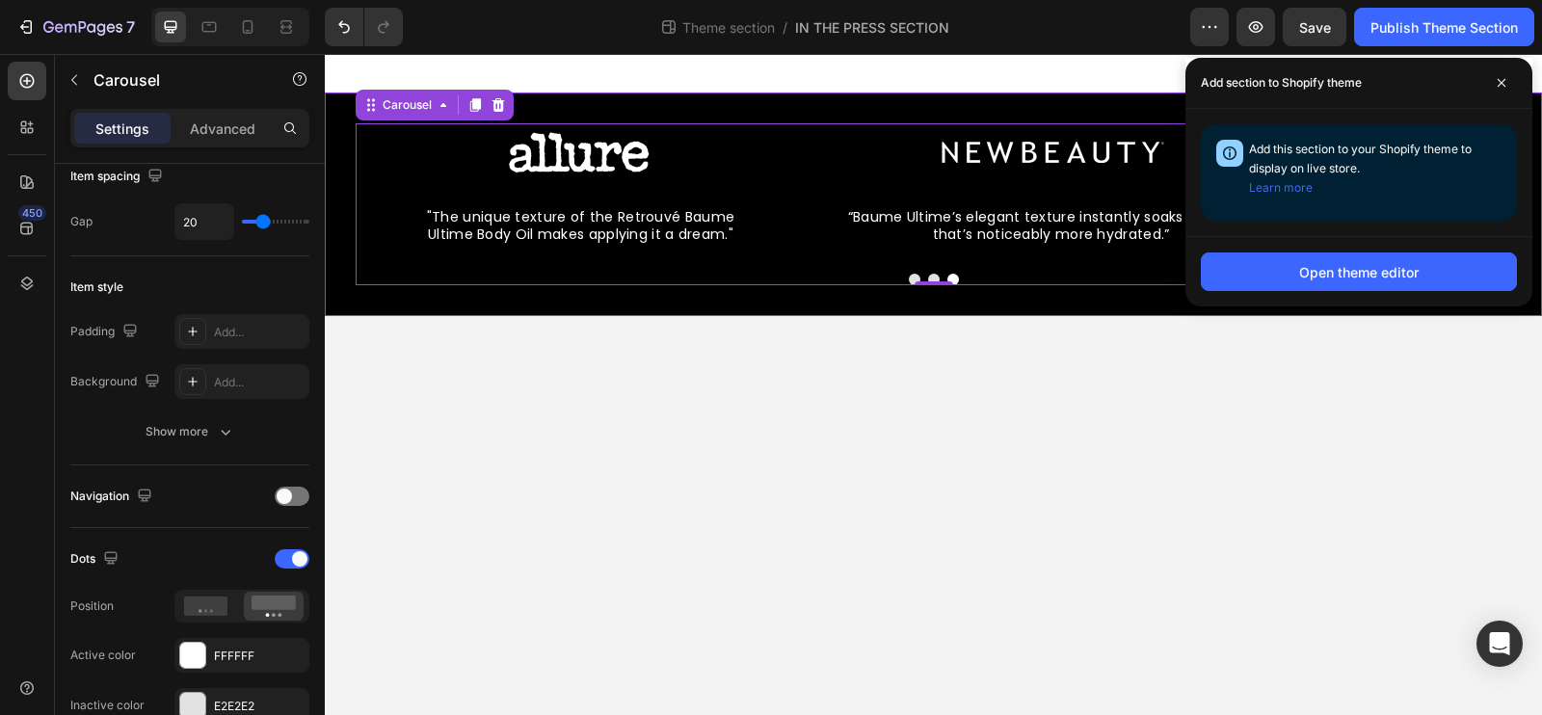
click at [345, 166] on div "Image “Baume Ultime’s elegant texture instantly soaks in for skin that’s notice…" at bounding box center [933, 204] width 1217 height 162
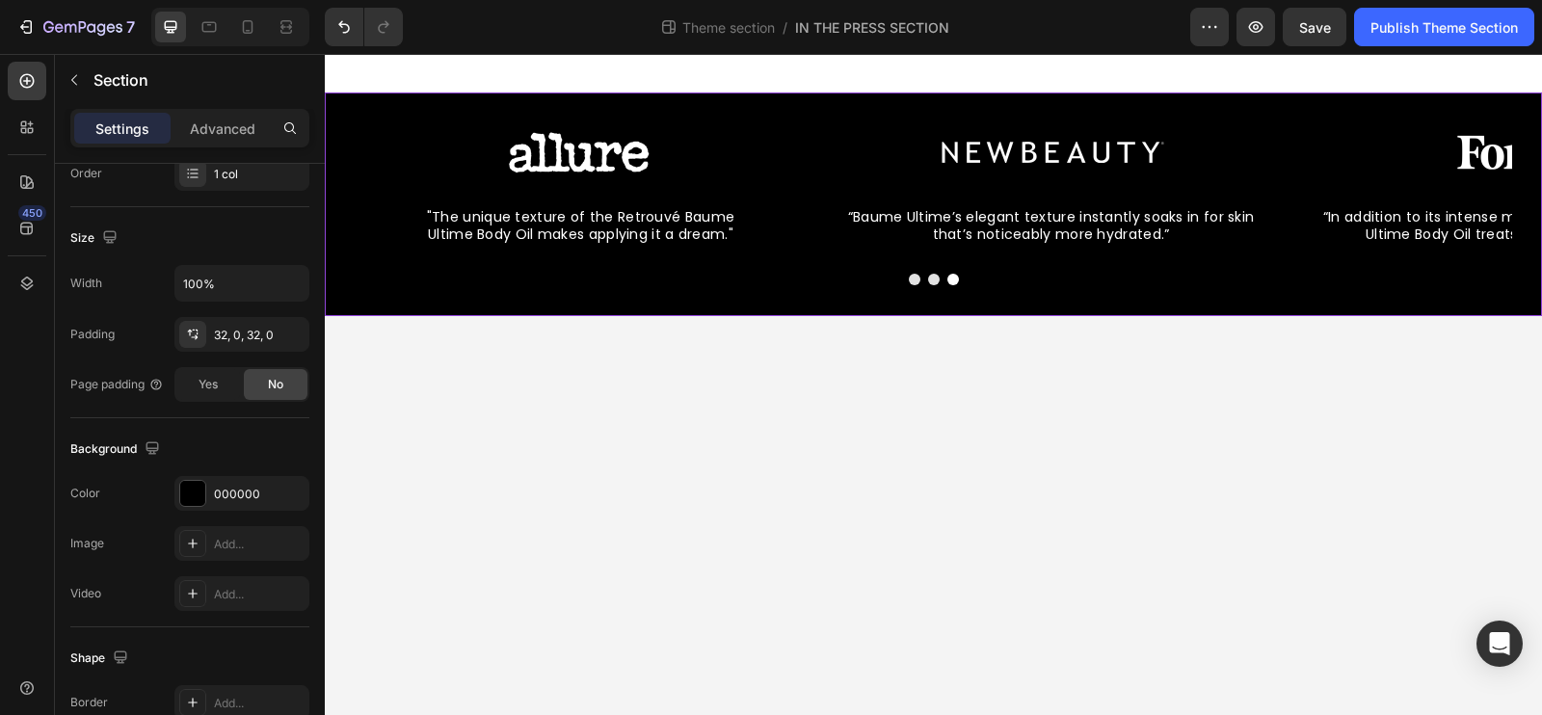
scroll to position [0, 0]
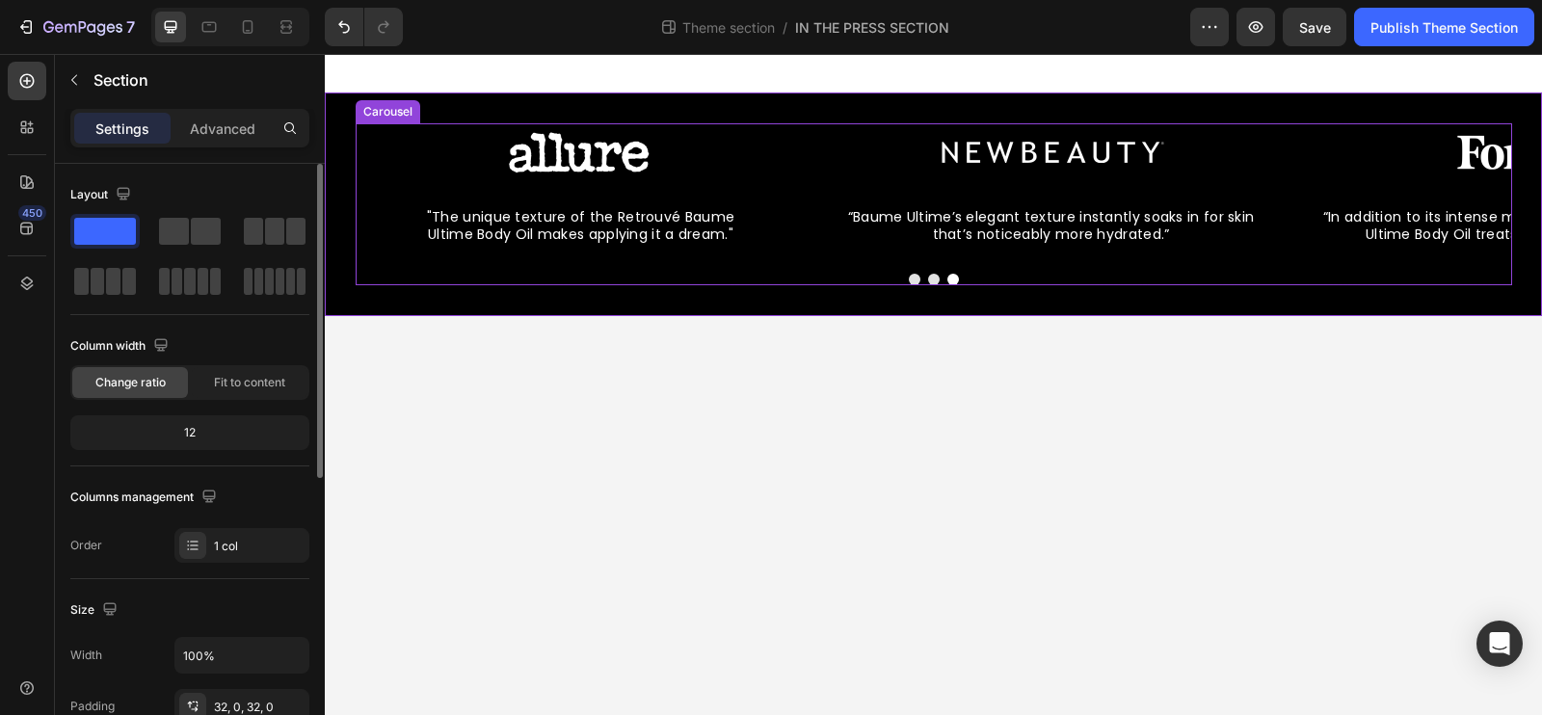
click at [377, 216] on div ""The unique texture of the Retrouvé Baume Ultime Body Oil makes applying it a d…" at bounding box center [580, 226] width 413 height 66
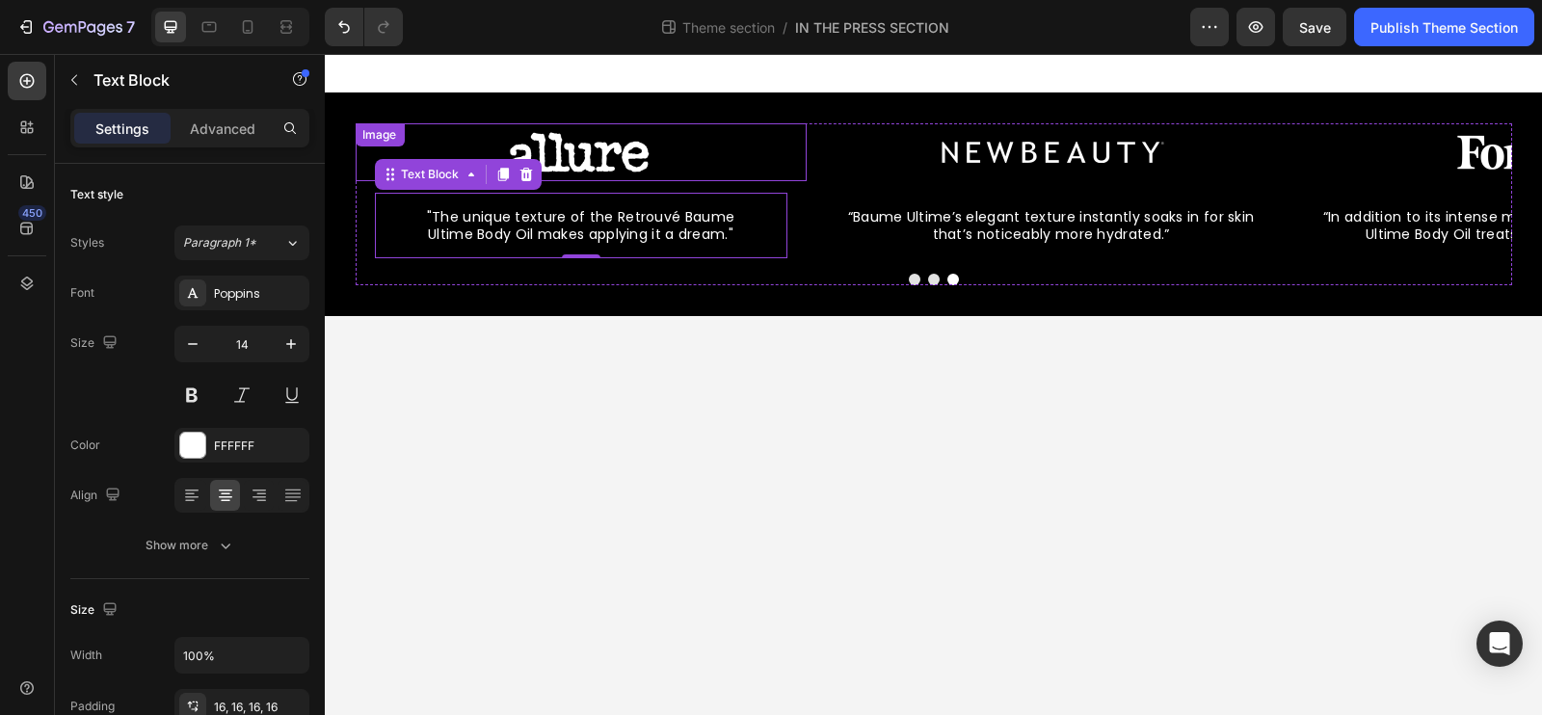
click at [370, 141] on div "Image" at bounding box center [379, 134] width 41 height 17
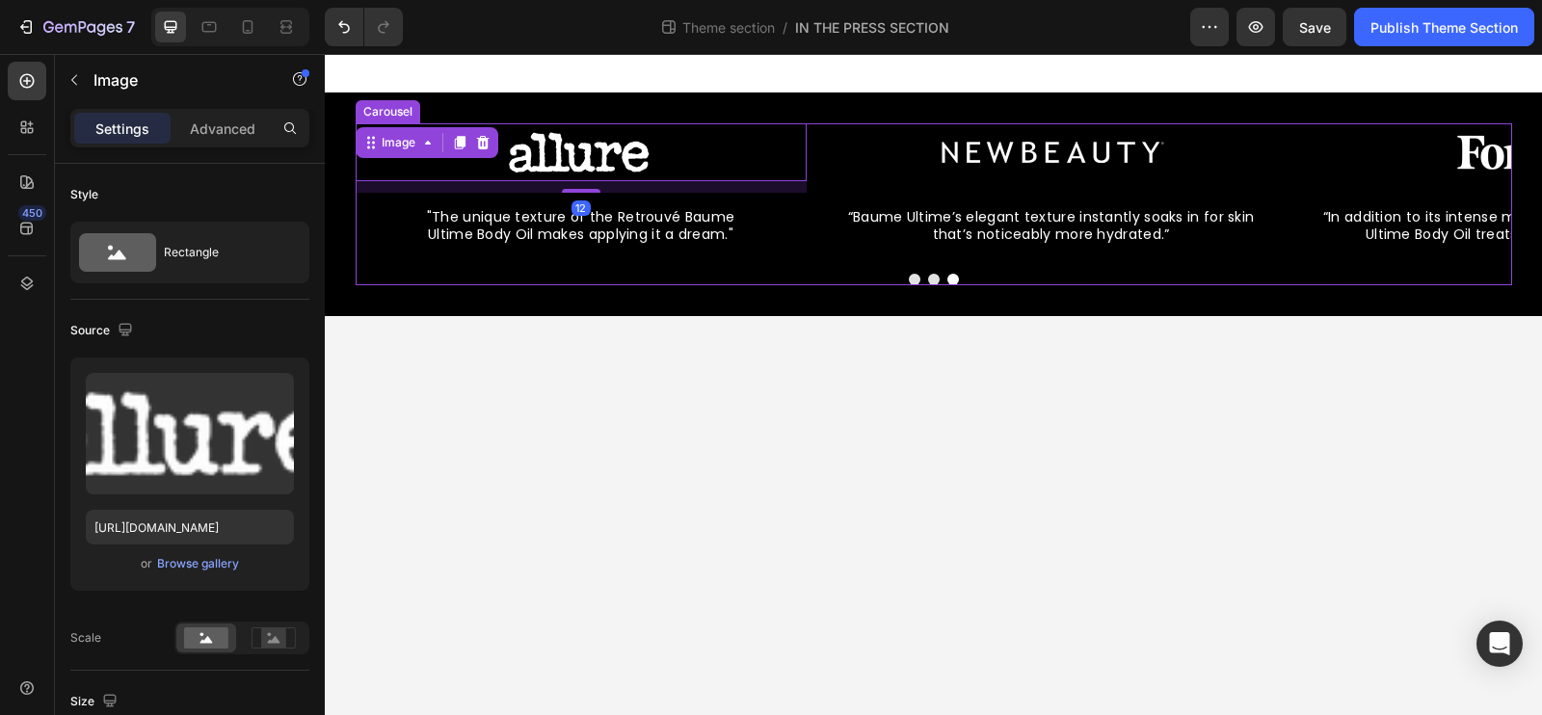
click at [361, 245] on div "Image 12 "The unique texture of the Retrouvé Baume Ultime Body Oil makes applyi…" at bounding box center [580, 190] width 451 height 135
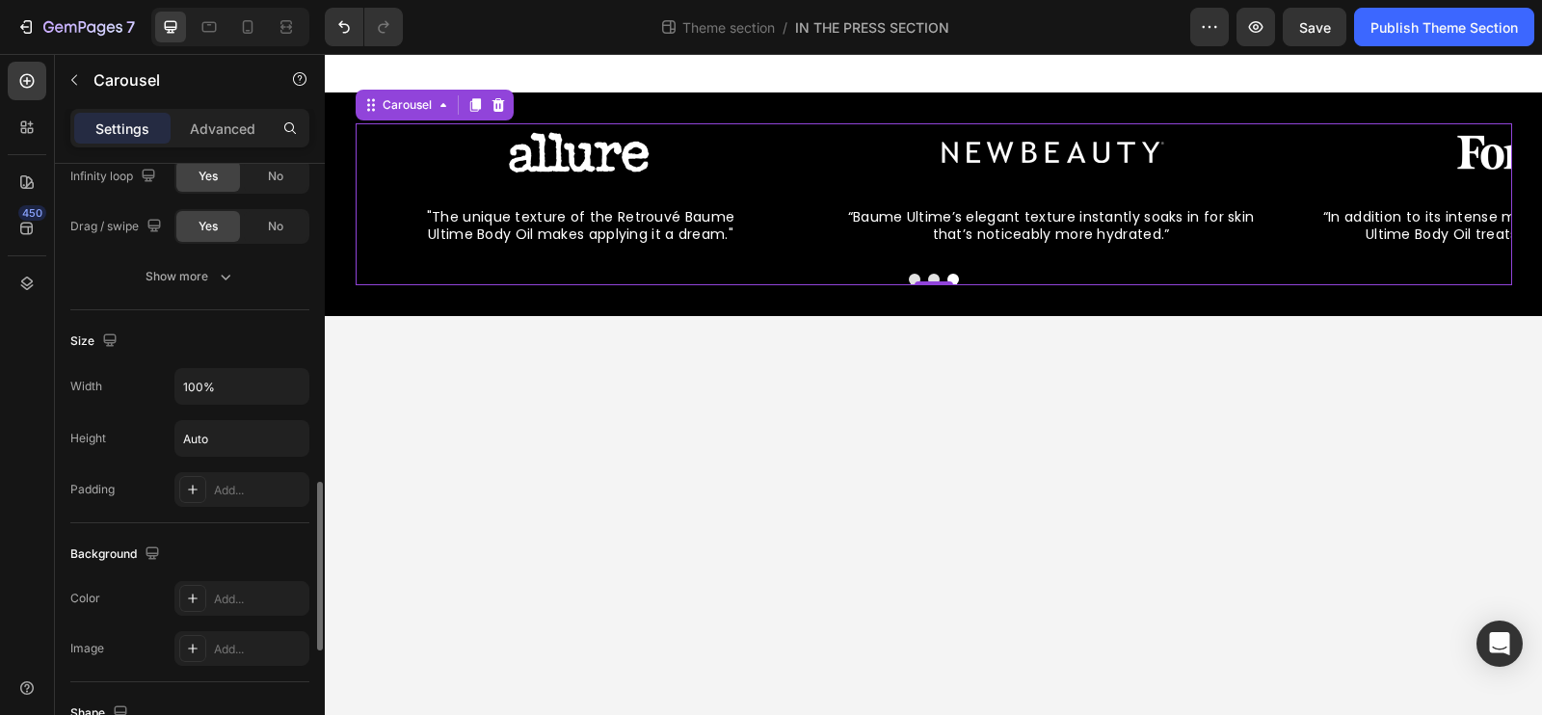
scroll to position [1294, 0]
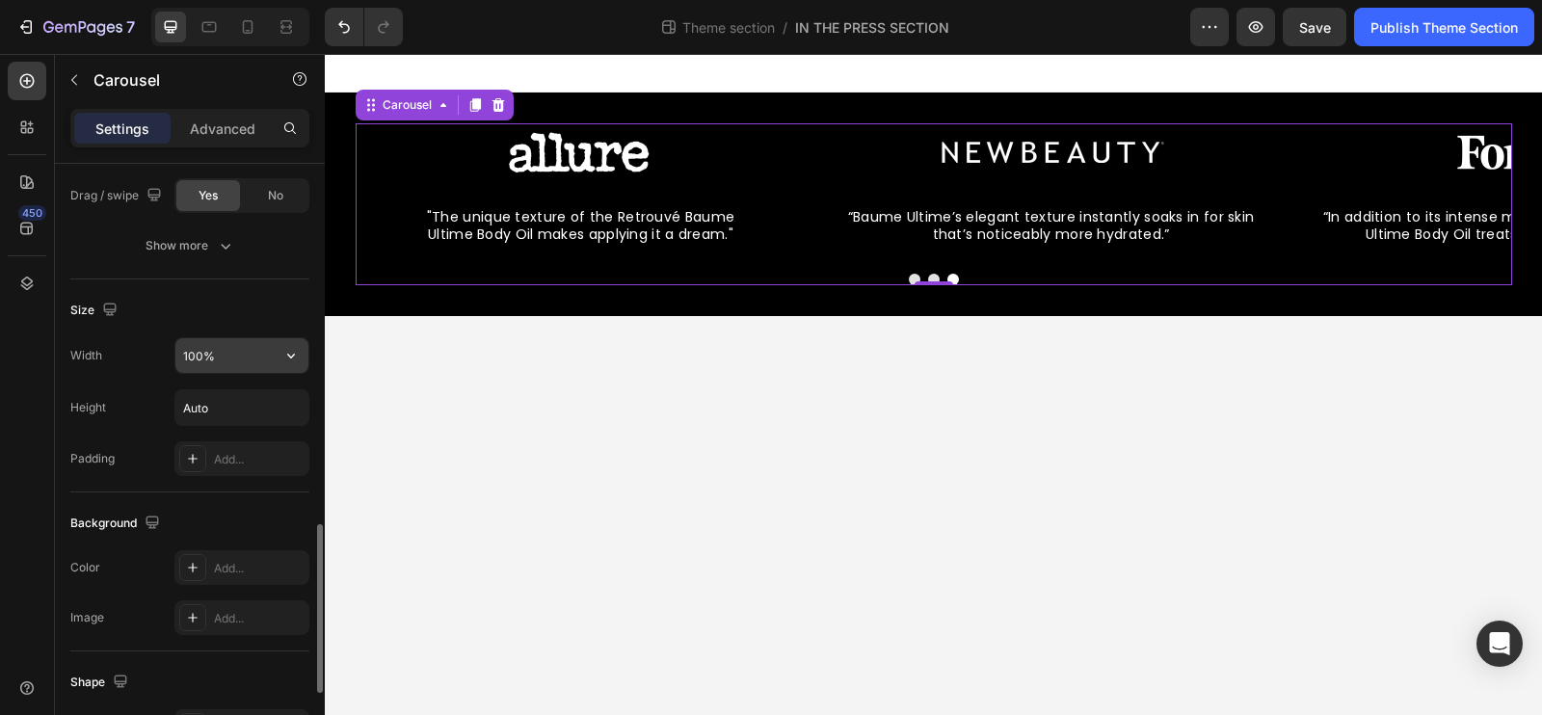
click at [231, 354] on input "100%" at bounding box center [241, 355] width 133 height 35
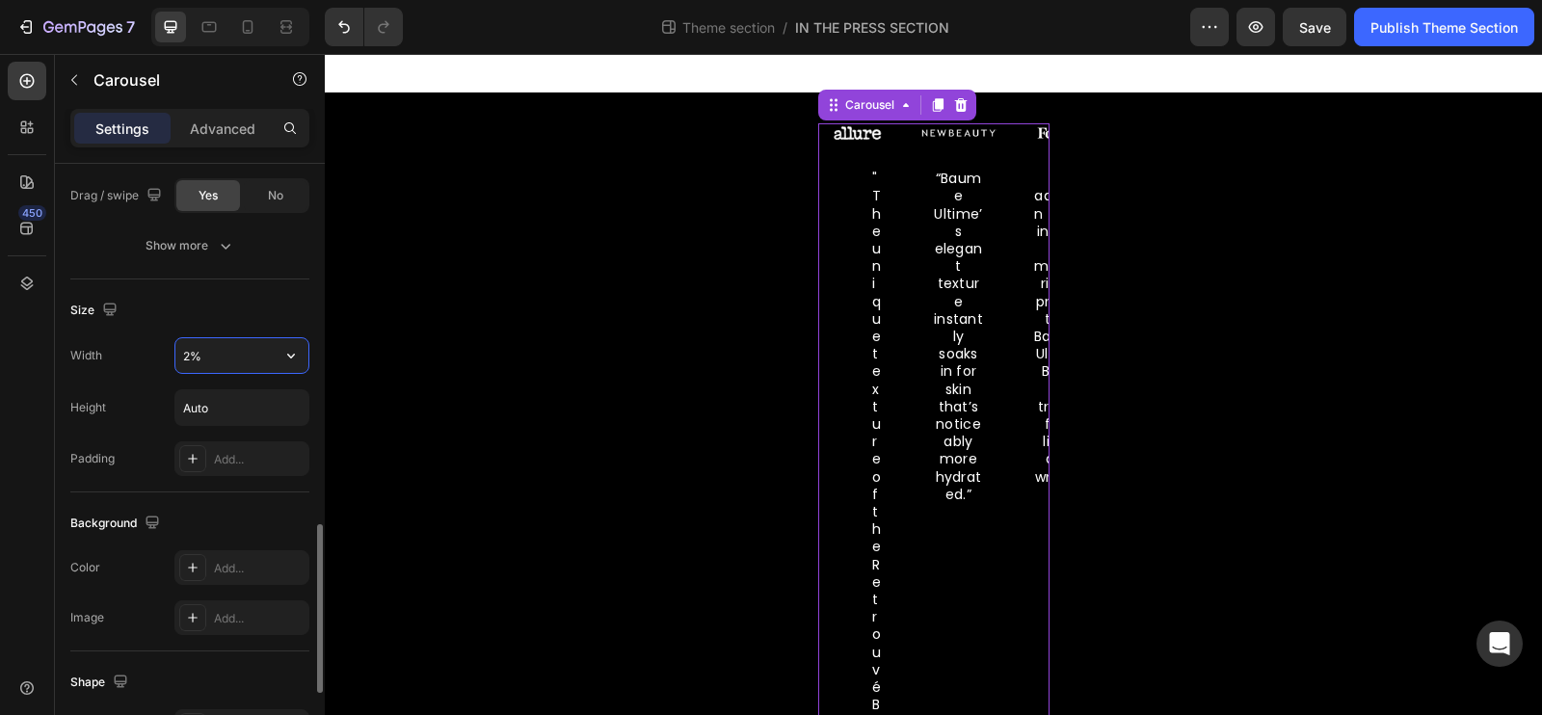
type input "%"
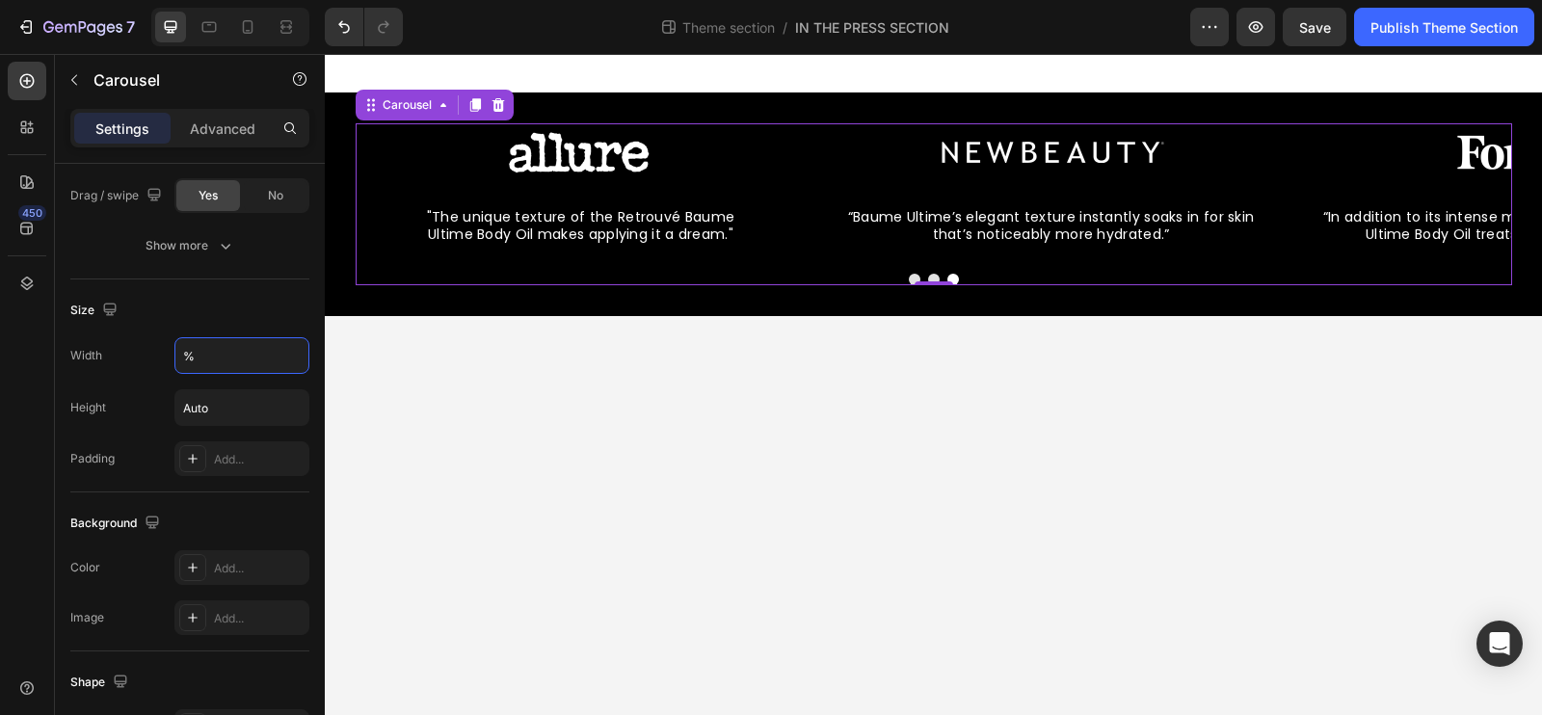
click at [395, 437] on body "Image “Baume Ultime’s elegant texture instantly soaks in for skin that’s notice…" at bounding box center [933, 384] width 1217 height 661
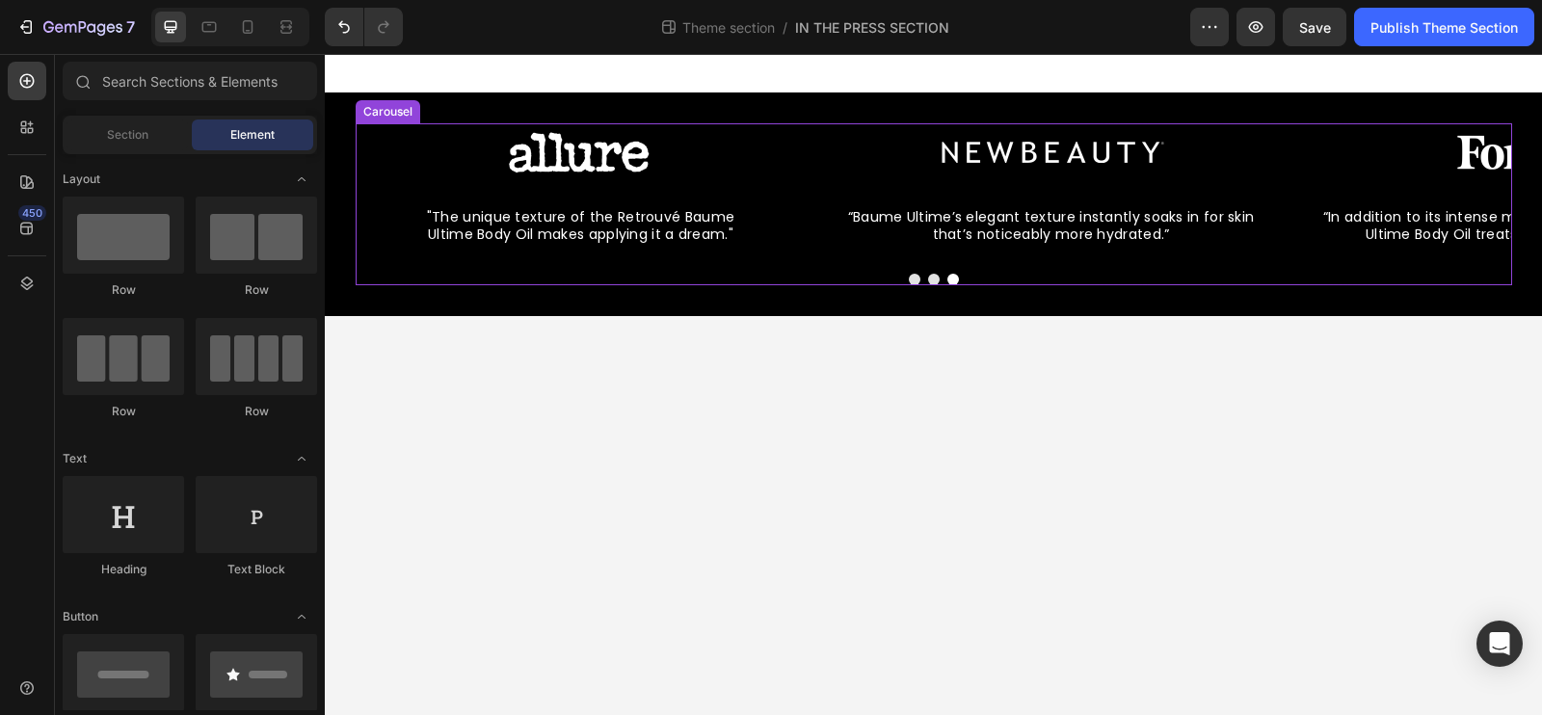
click at [367, 284] on div at bounding box center [934, 280] width 1157 height 12
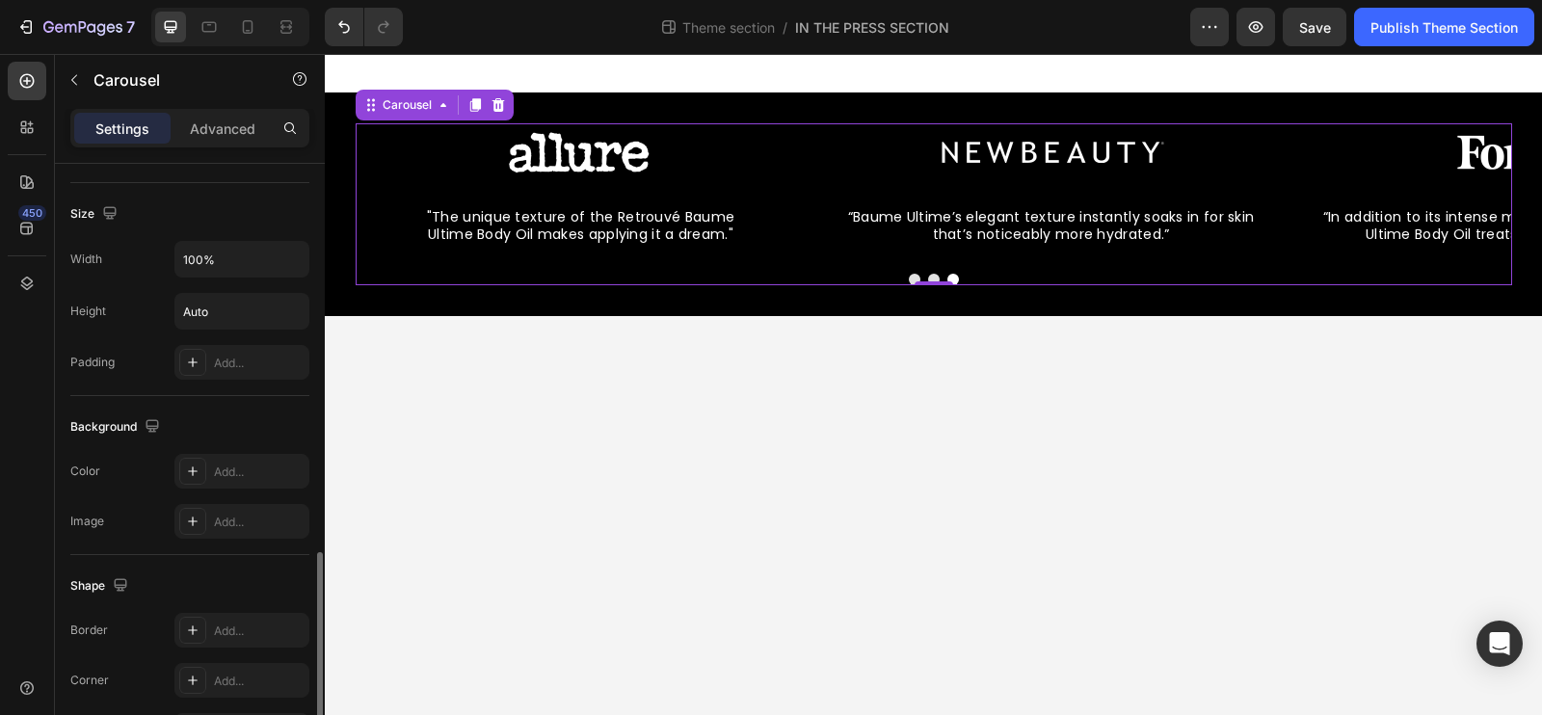
scroll to position [1391, 0]
click at [237, 362] on div "Add..." at bounding box center [241, 361] width 135 height 35
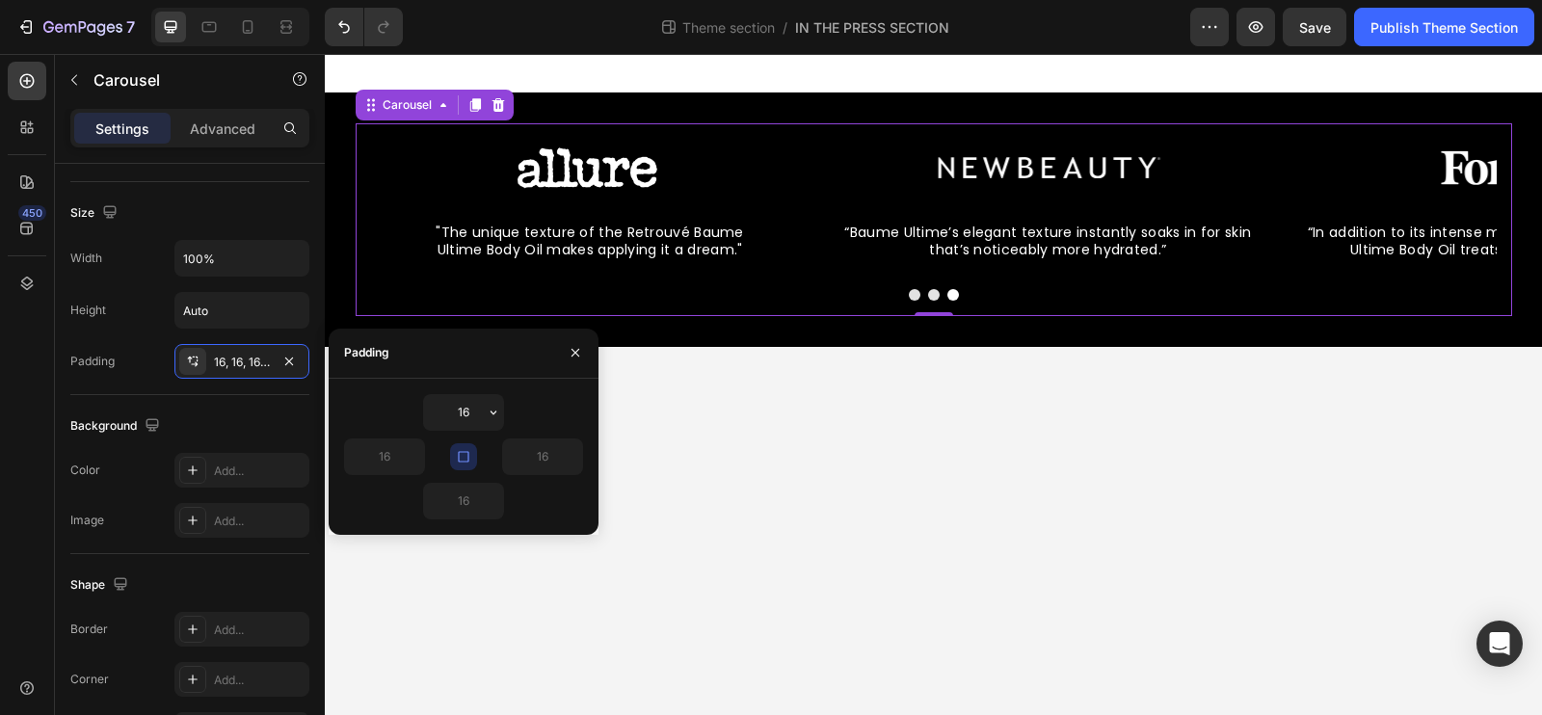
click at [398, 436] on div "16 16 16 16" at bounding box center [463, 456] width 239 height 125
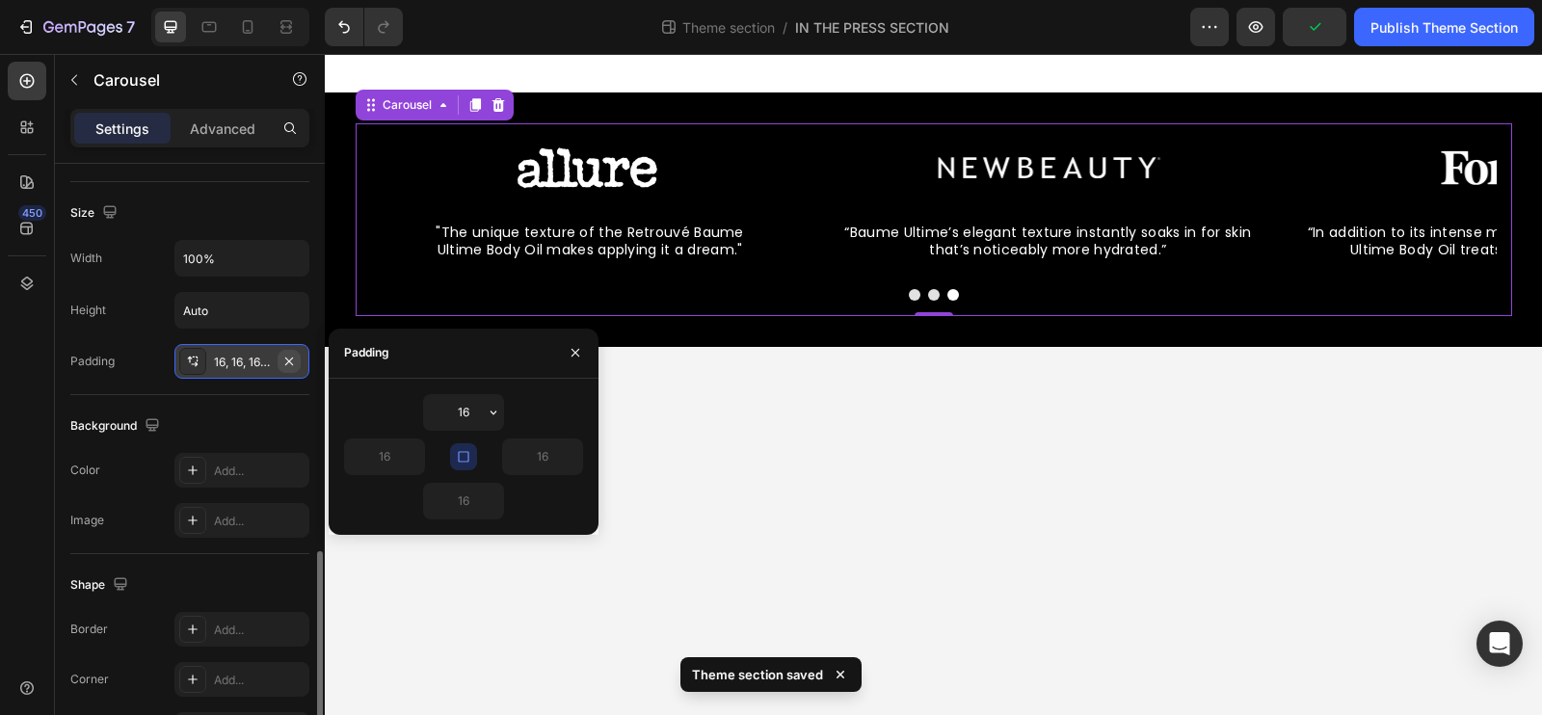
click at [291, 359] on icon "button" at bounding box center [288, 361] width 15 height 15
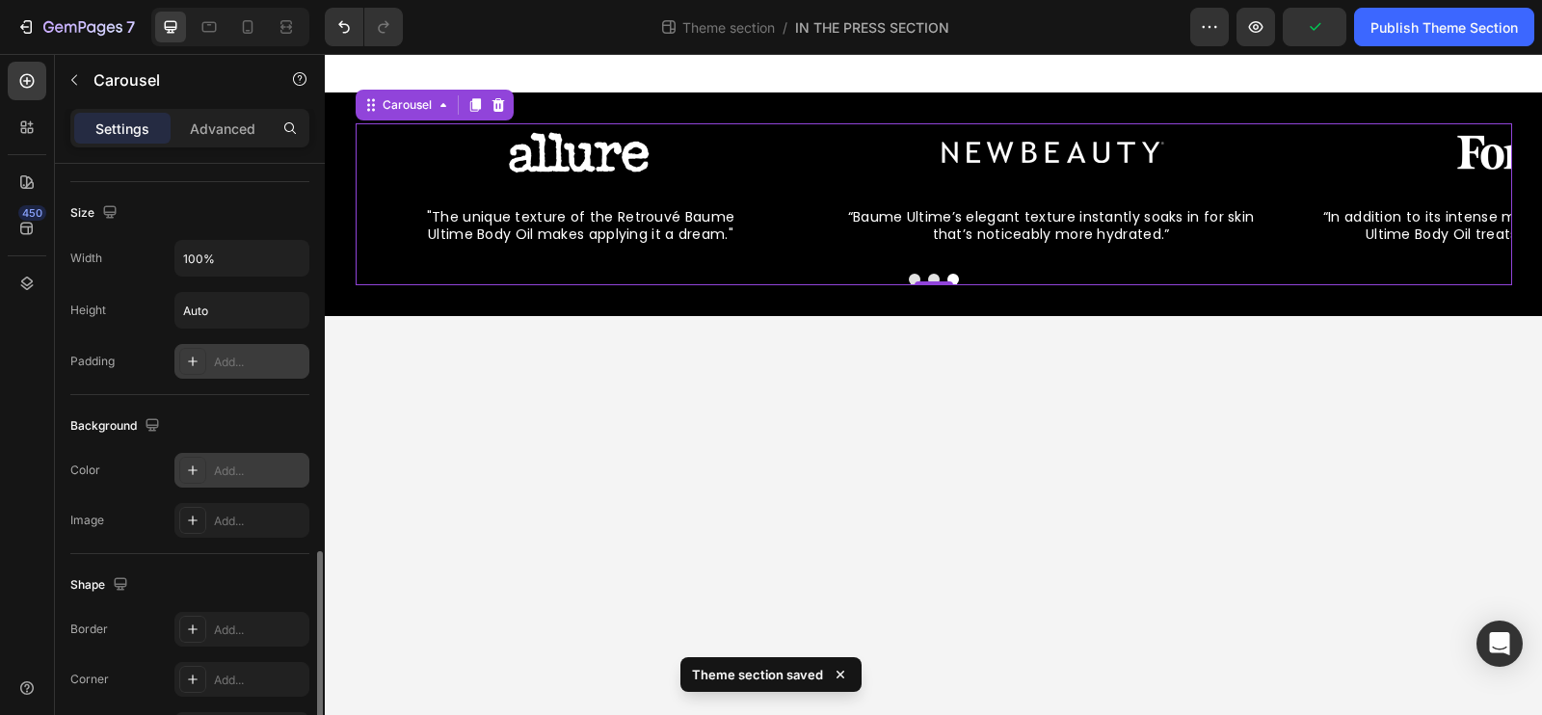
scroll to position [1573, 0]
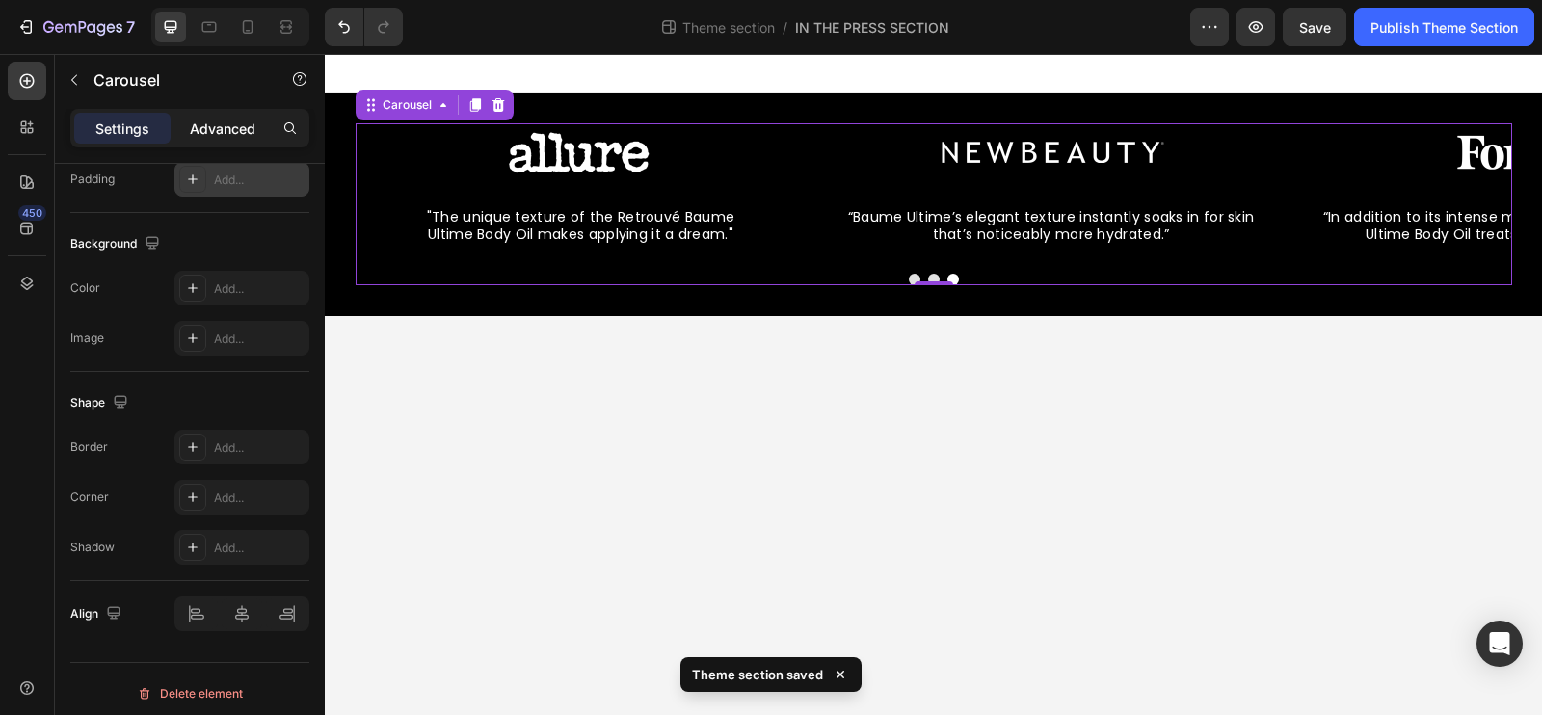
click at [240, 130] on p "Advanced" at bounding box center [223, 129] width 66 height 20
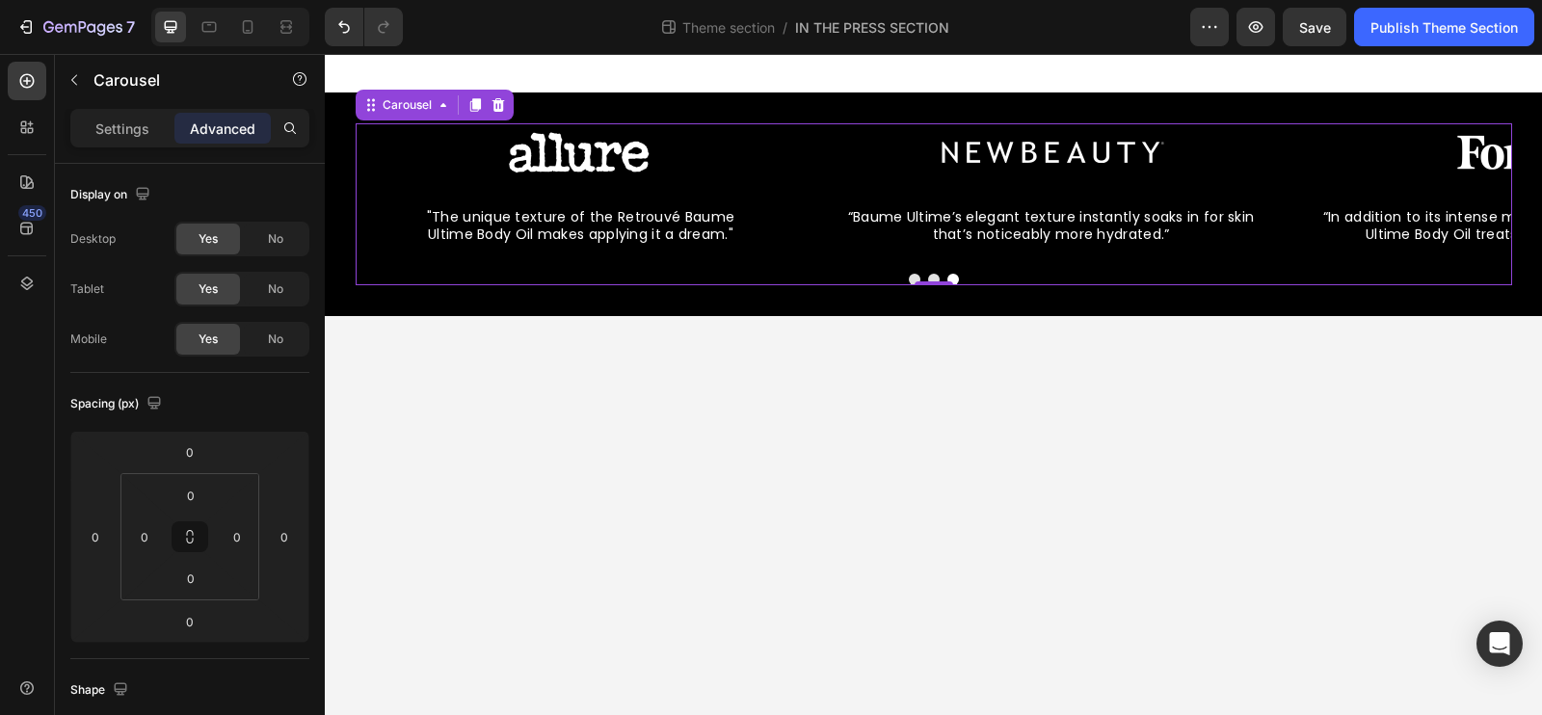
scroll to position [675, 0]
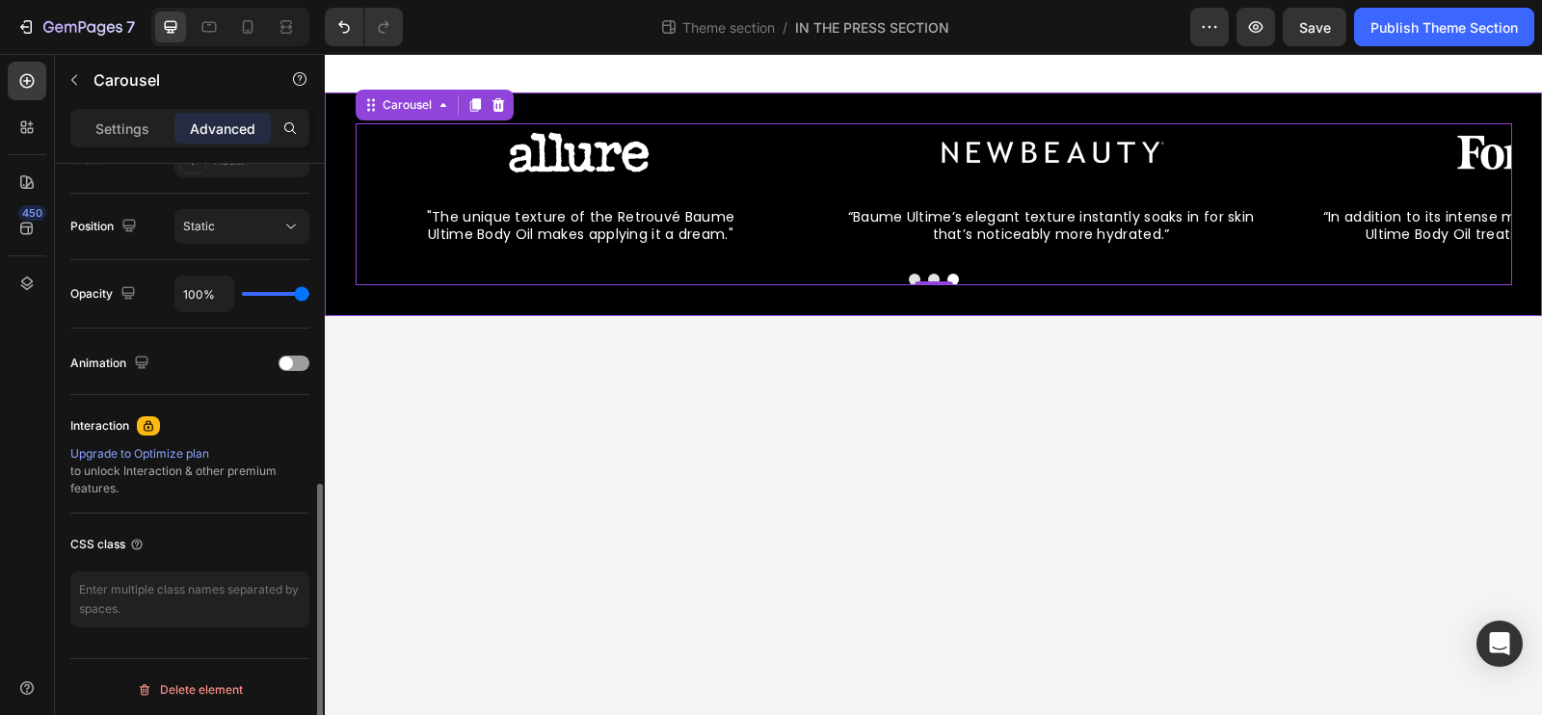
click at [626, 109] on div "Image “Baume Ultime’s elegant texture instantly soaks in for skin that’s notice…" at bounding box center [933, 205] width 1217 height 224
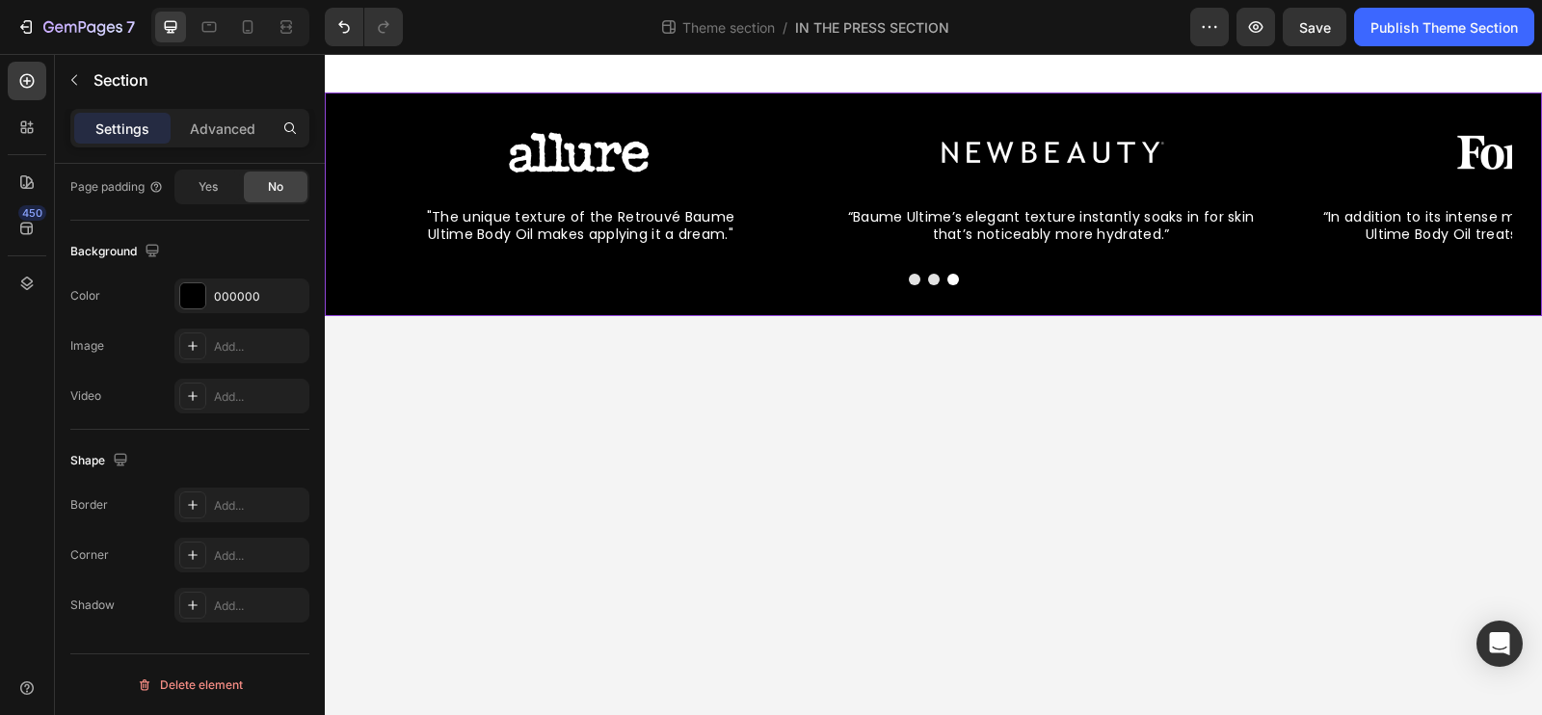
scroll to position [0, 0]
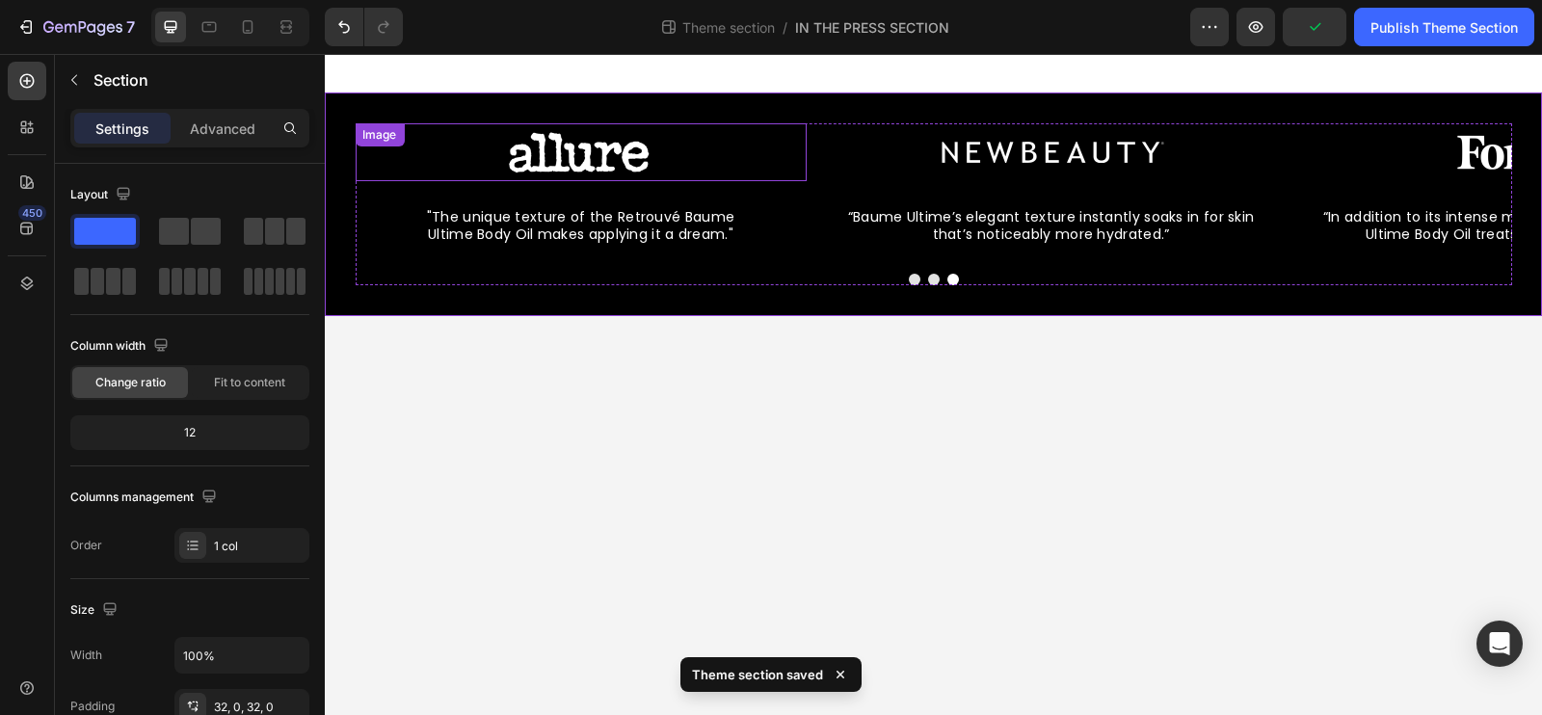
click at [525, 160] on img at bounding box center [580, 152] width 241 height 58
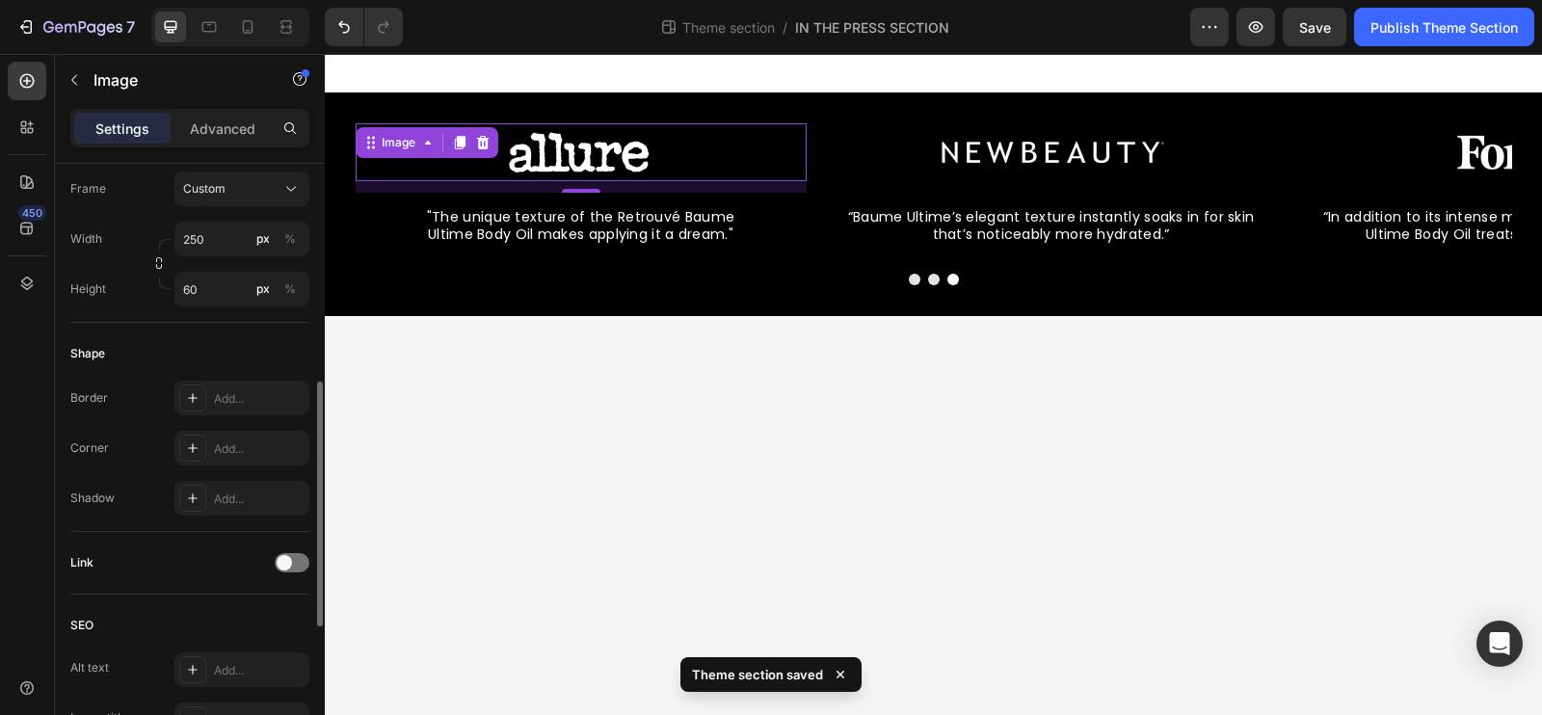
scroll to position [583, 0]
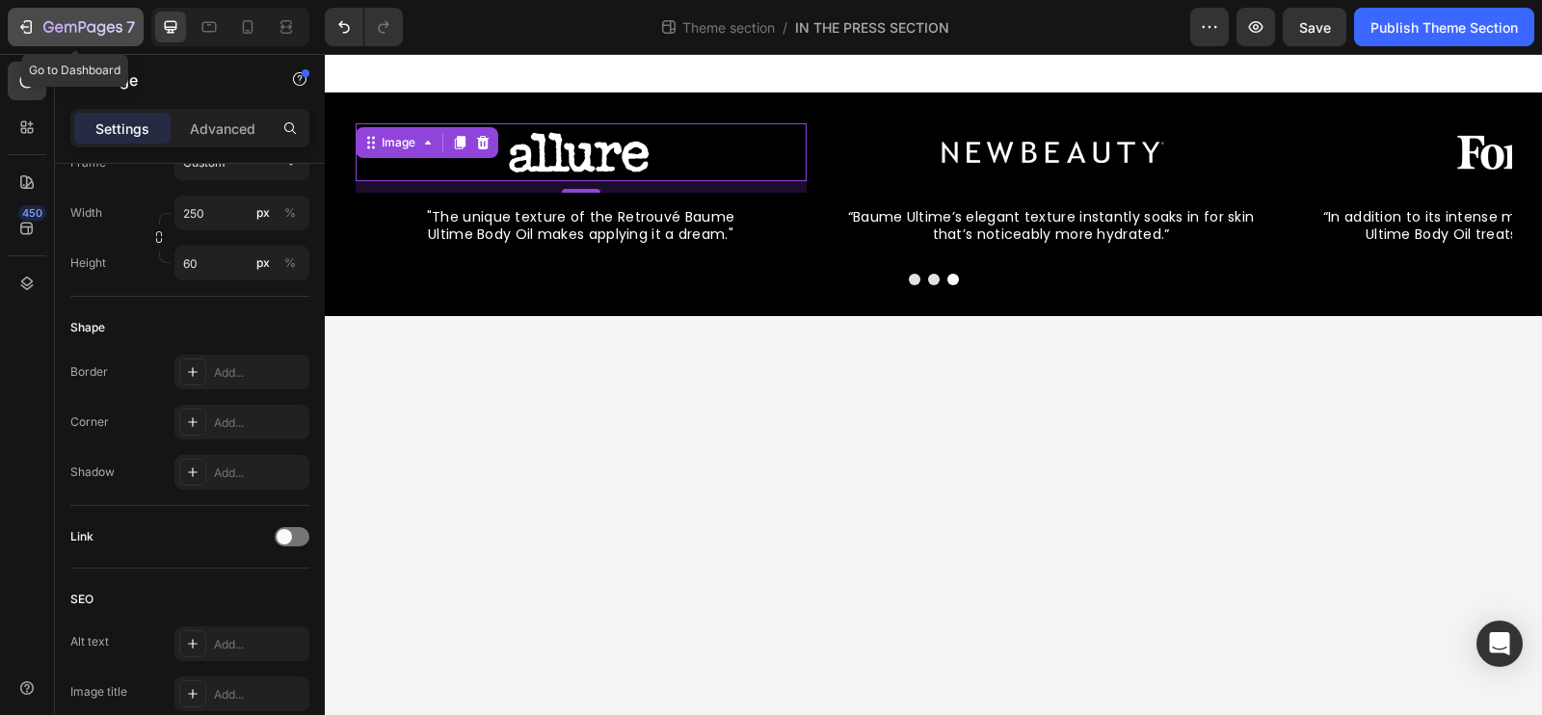
click at [32, 24] on icon "button" at bounding box center [25, 26] width 19 height 19
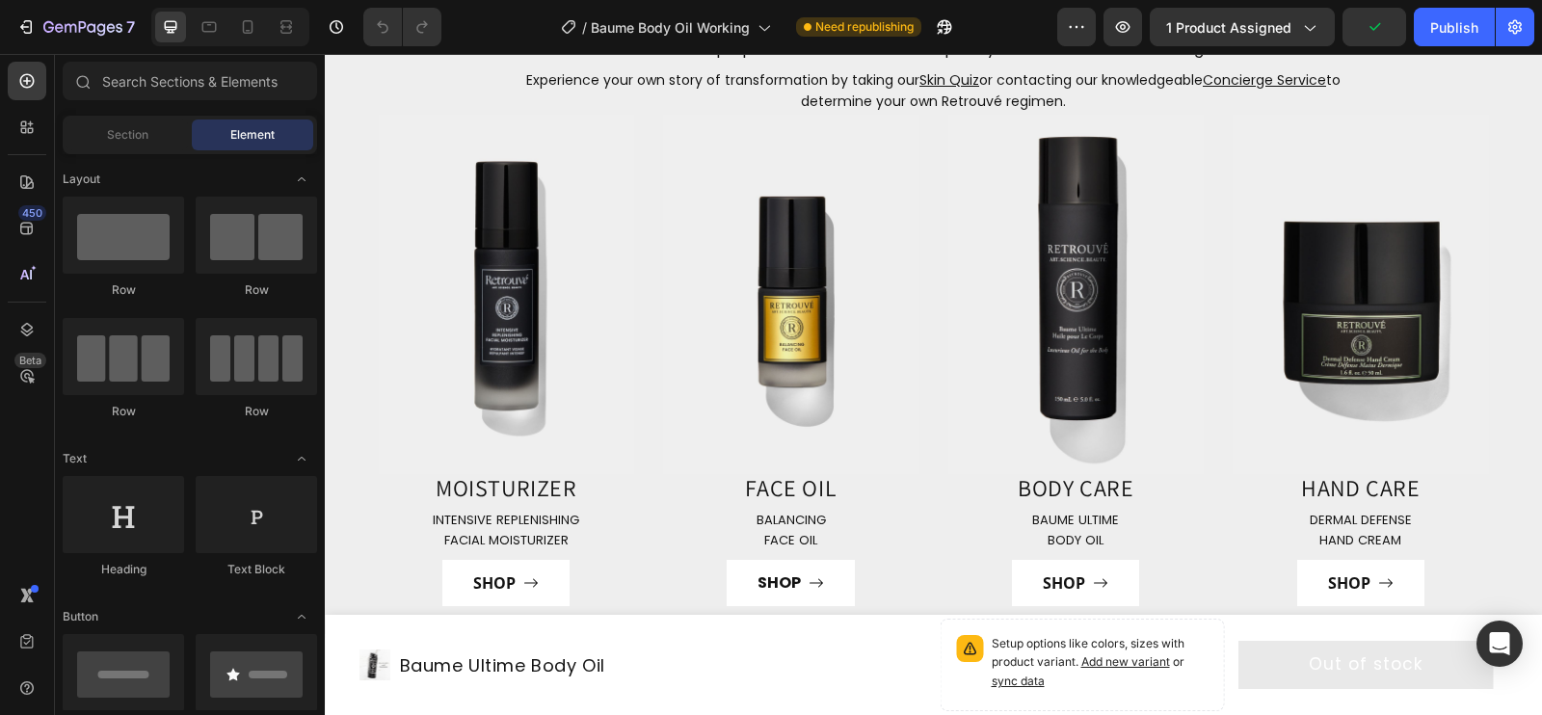
scroll to position [7304, 0]
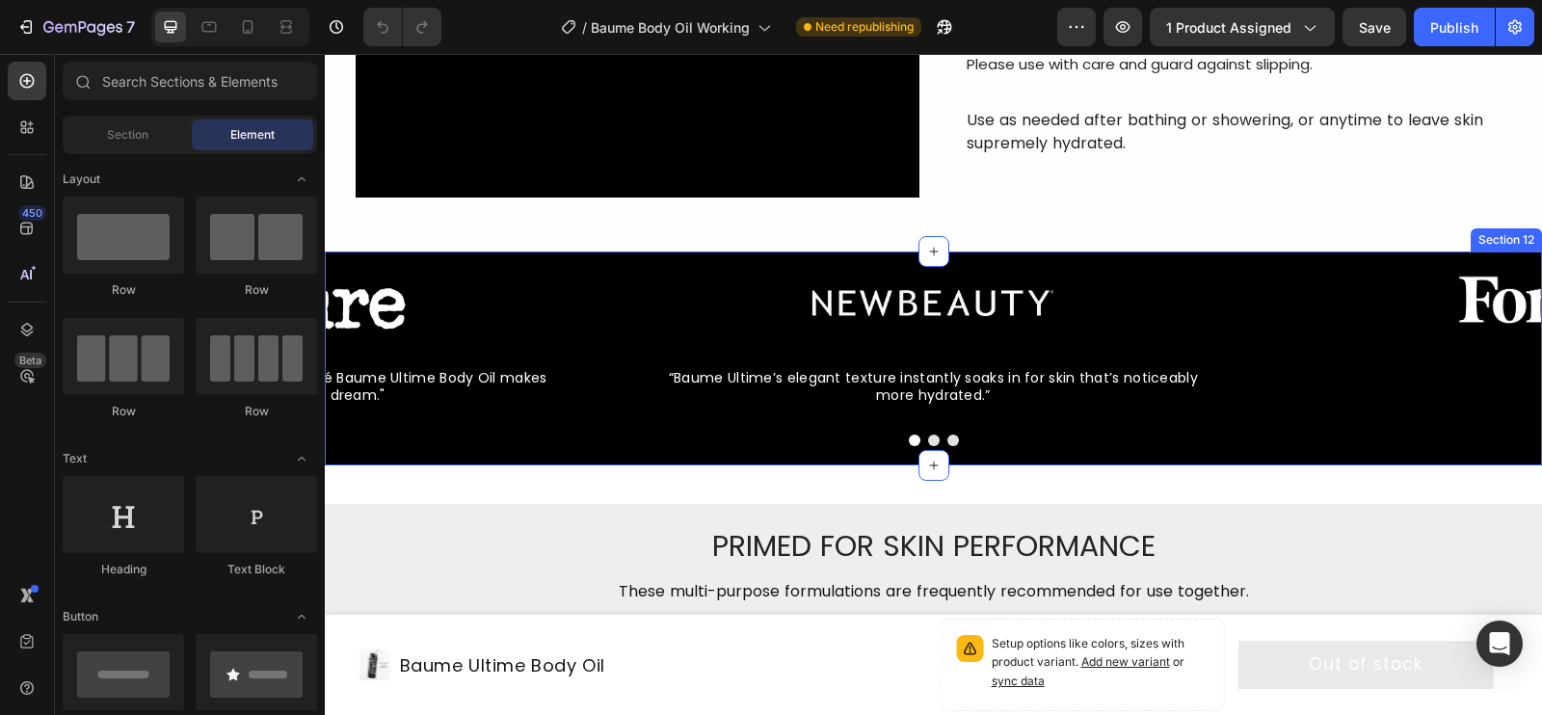
click at [635, 264] on div "Image “Baume Ultime’s elegant texture instantly soaks in for skin that’s notice…" at bounding box center [933, 359] width 1217 height 214
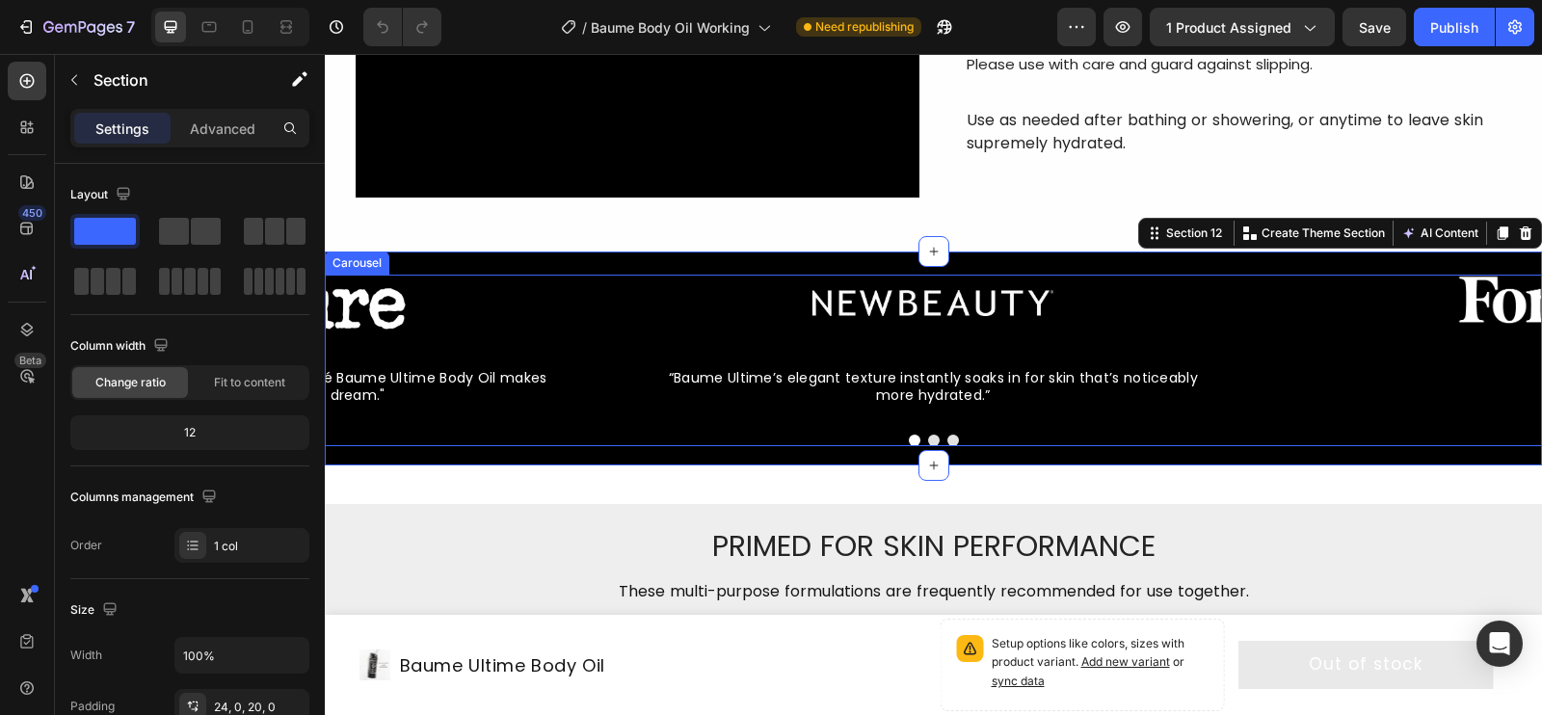
click at [545, 435] on div at bounding box center [933, 441] width 1217 height 12
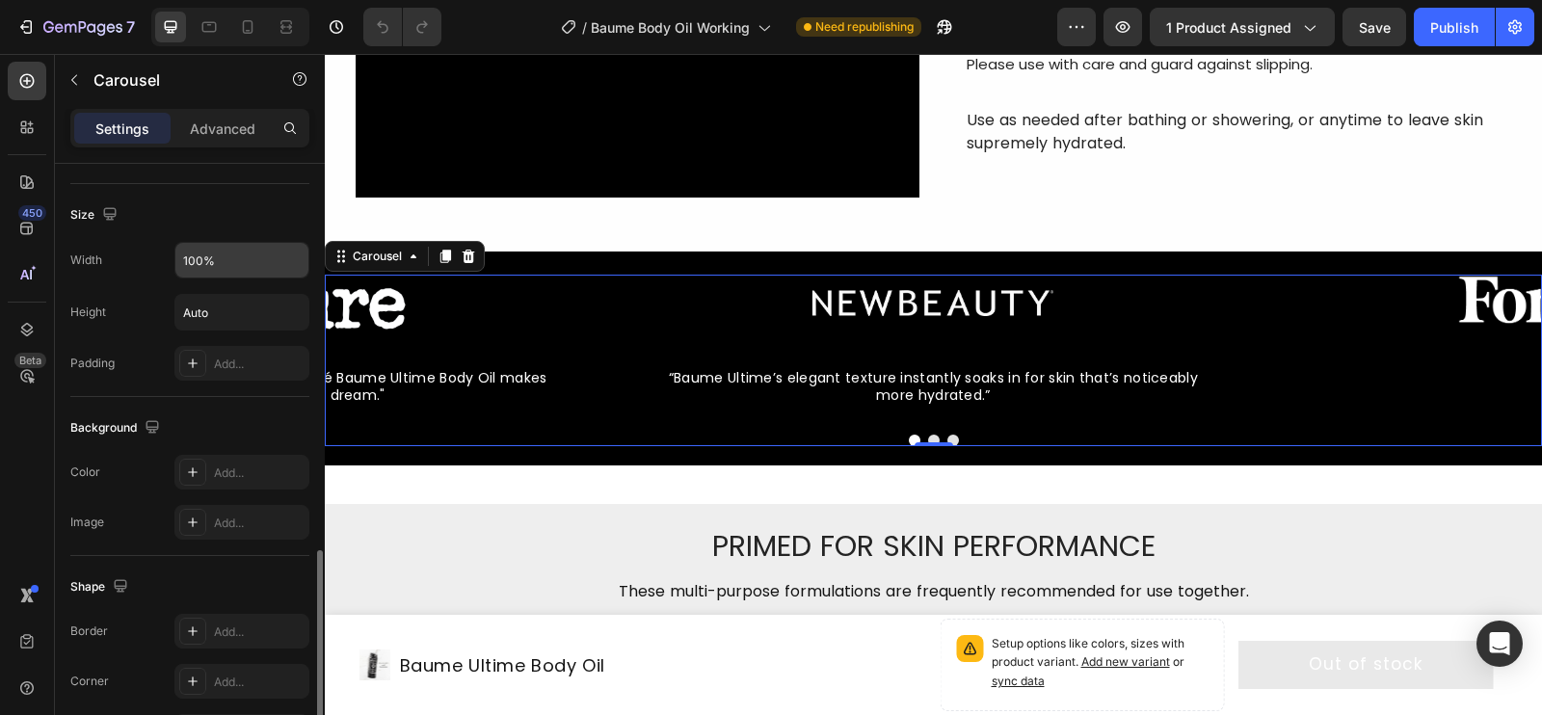
scroll to position [1573, 0]
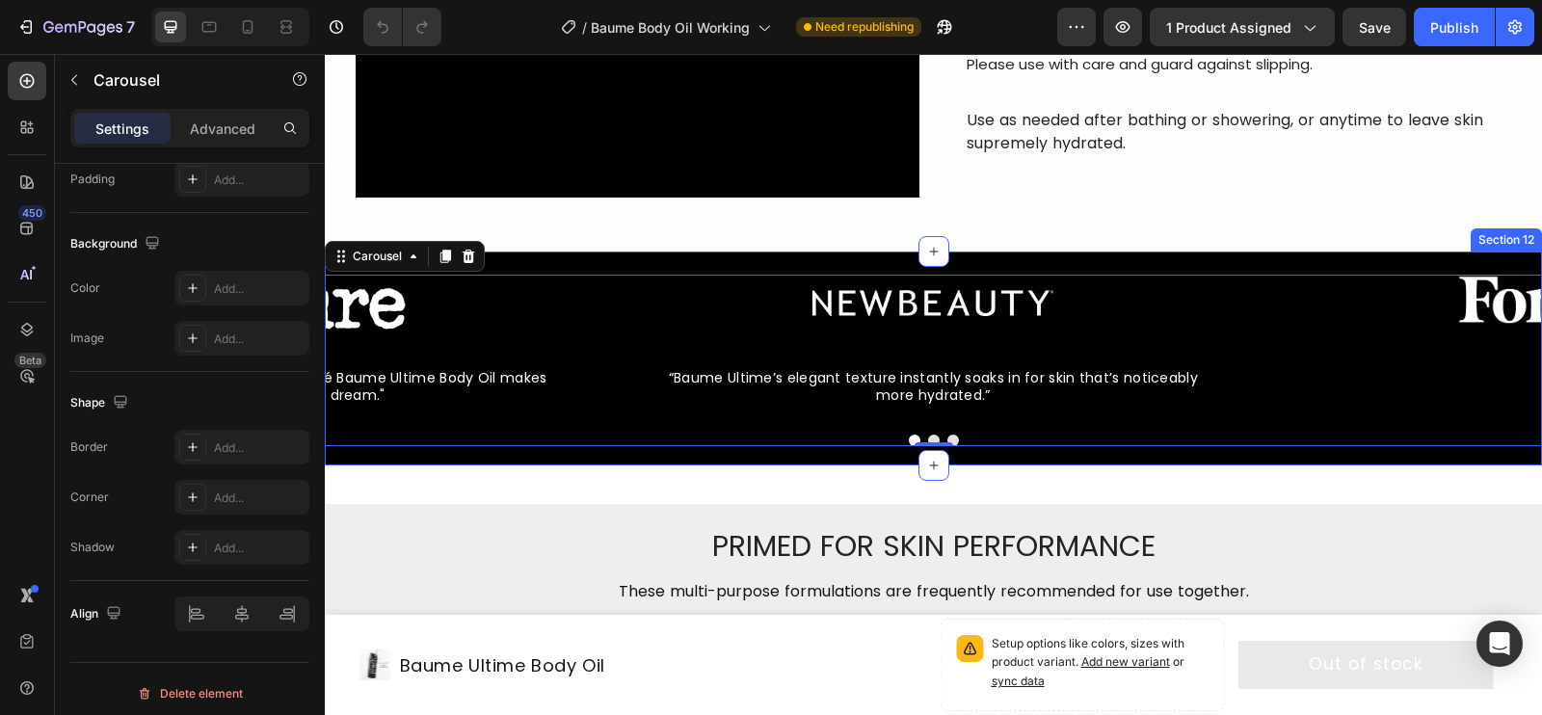
click at [544, 263] on div "Image “Baume Ultime’s elegant texture instantly soaks in for skin that’s notice…" at bounding box center [933, 359] width 1217 height 214
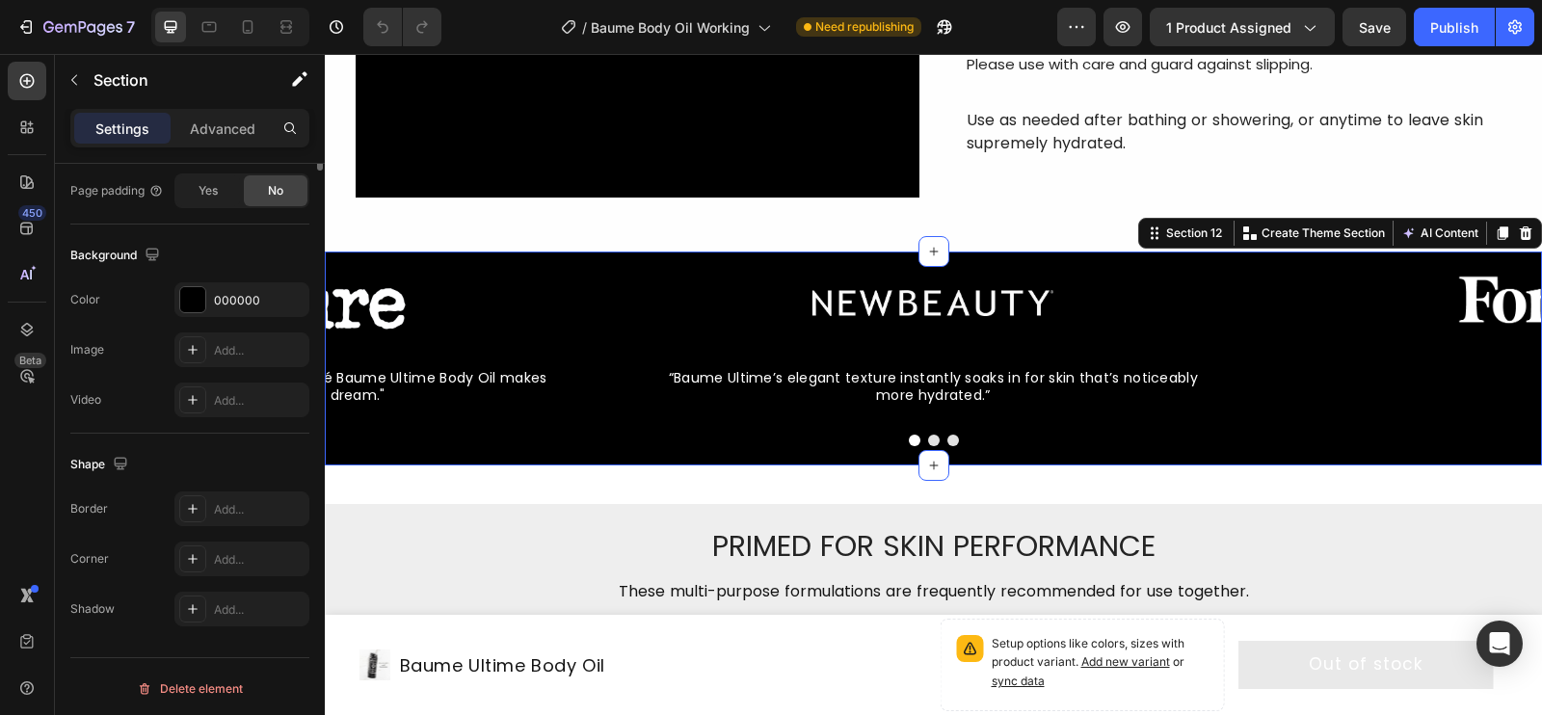
scroll to position [0, 0]
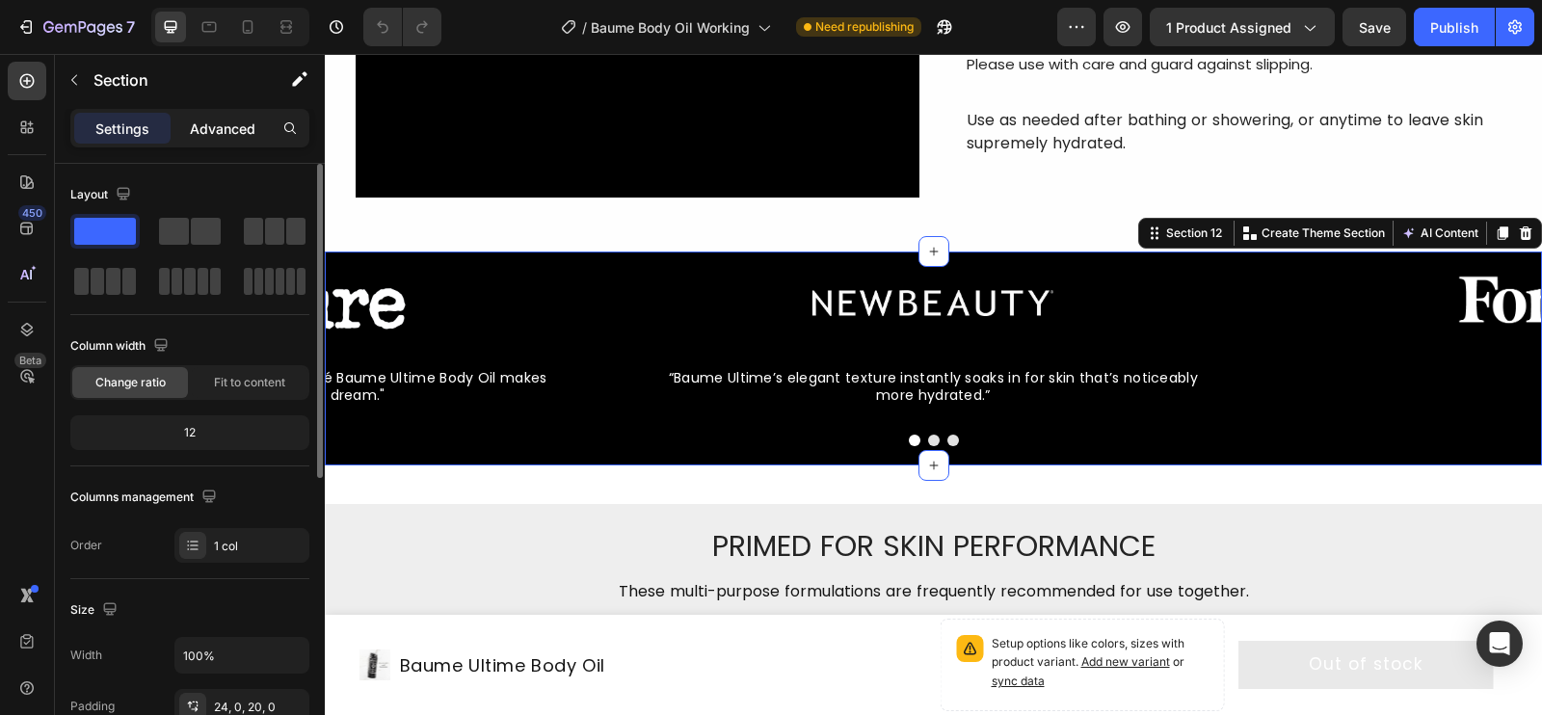
click at [222, 134] on p "Advanced" at bounding box center [223, 129] width 66 height 20
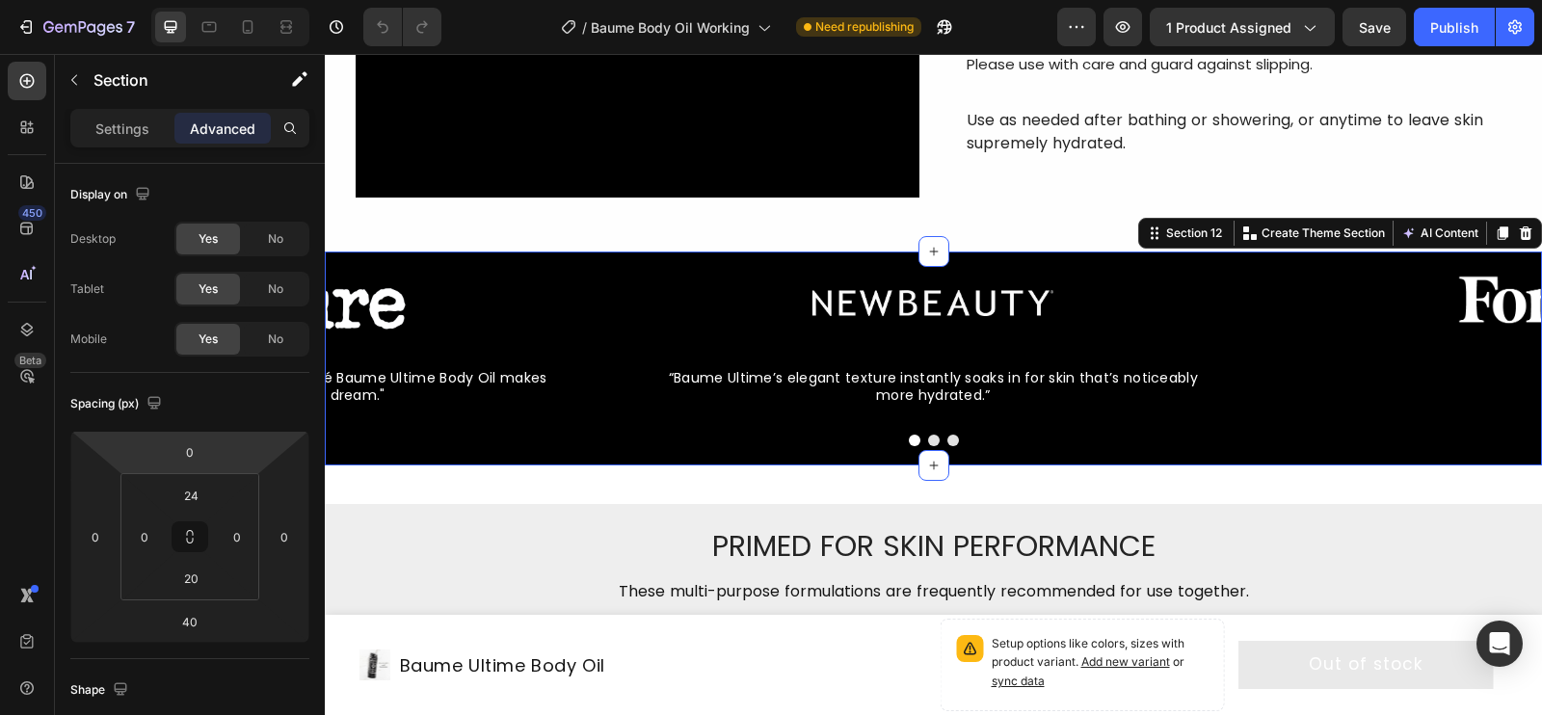
click at [585, 266] on div "Image “Baume Ultime’s elegant texture instantly soaks in for skin that’s notice…" at bounding box center [933, 359] width 1217 height 214
click at [334, 457] on div "Image “Baume Ultime’s elegant texture instantly soaks in for skin that’s notice…" at bounding box center [933, 359] width 1217 height 214
click at [141, 128] on p "Settings" at bounding box center [122, 129] width 54 height 20
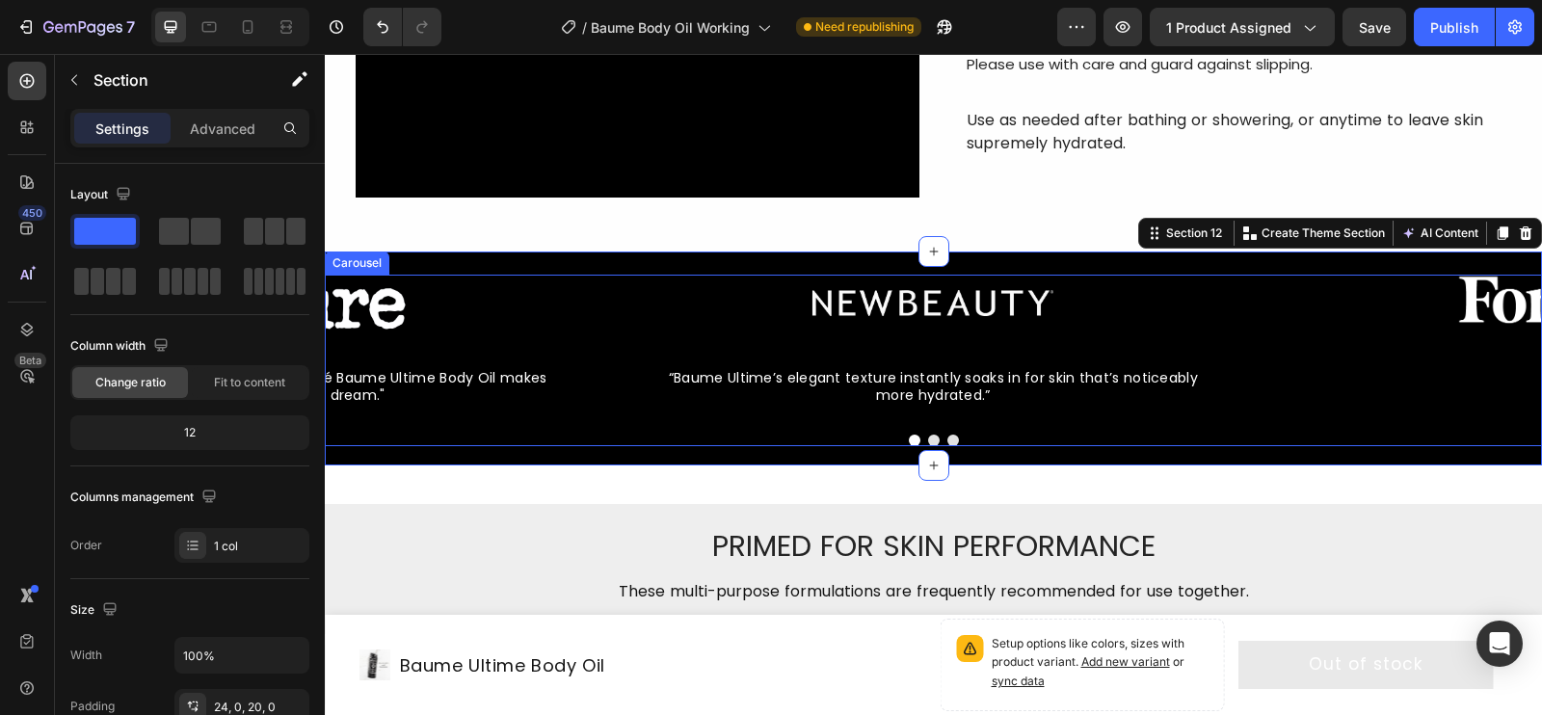
click at [619, 288] on div "Image “Baume Ultime’s elegant texture instantly soaks in for skin that’s notice…" at bounding box center [933, 347] width 1217 height 145
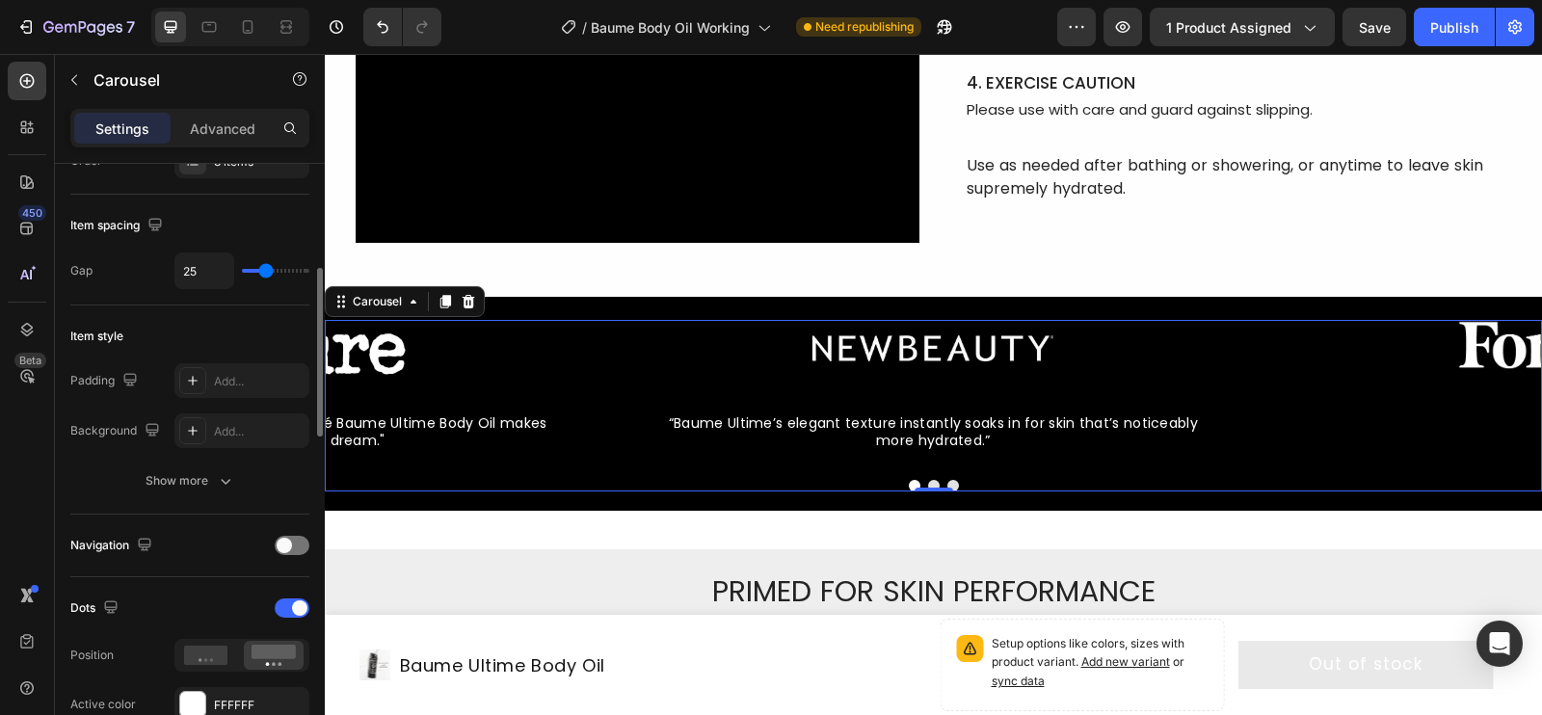
scroll to position [334, 0]
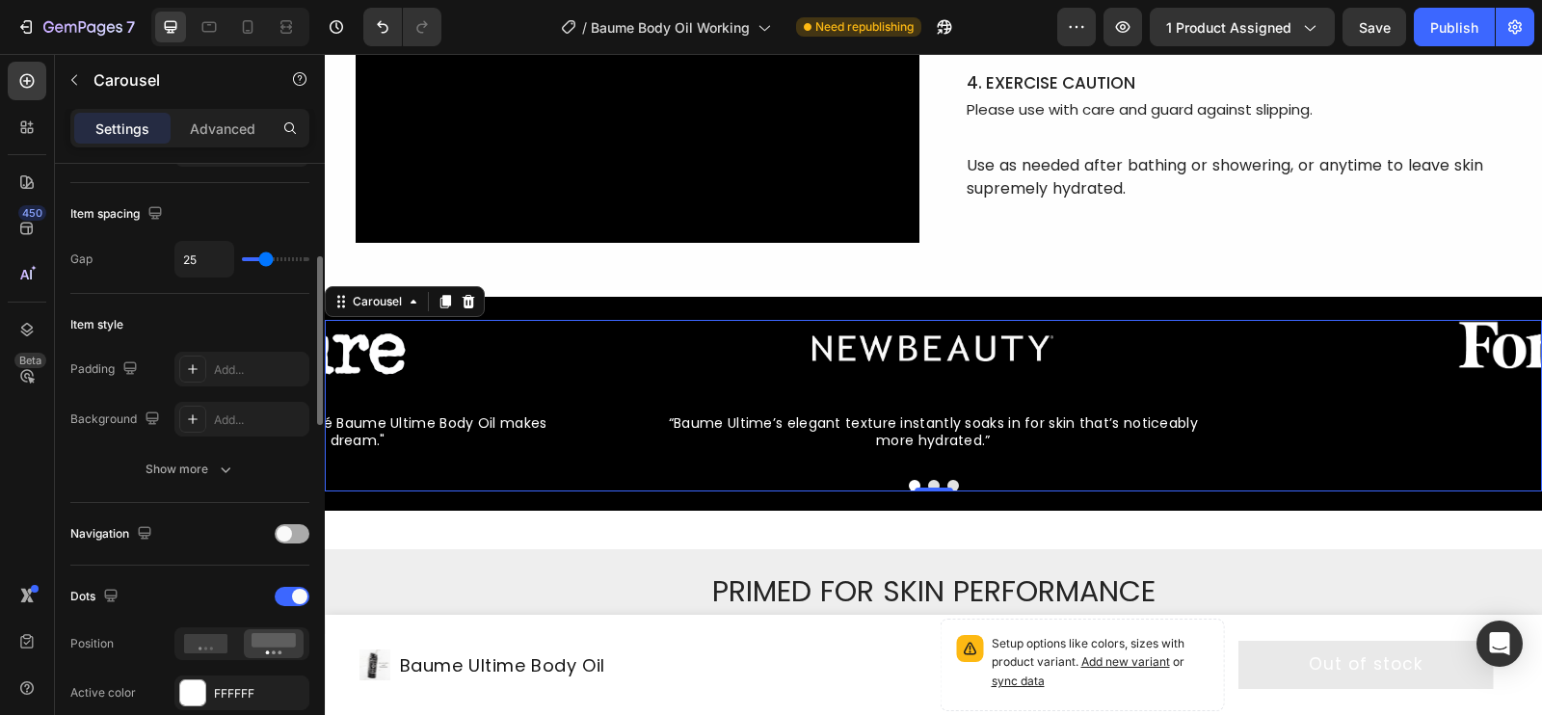
click at [294, 533] on div at bounding box center [292, 533] width 35 height 19
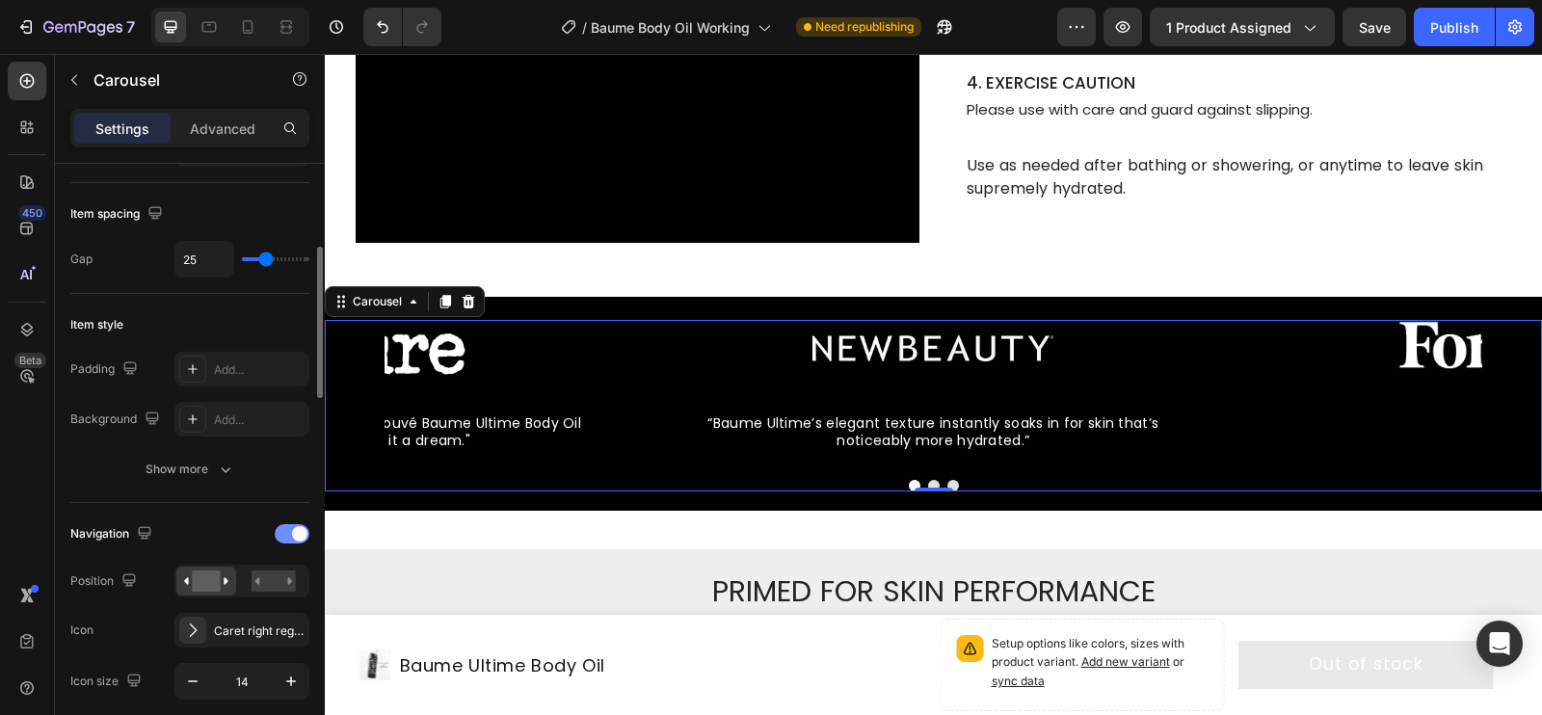
click at [294, 533] on span at bounding box center [299, 533] width 15 height 15
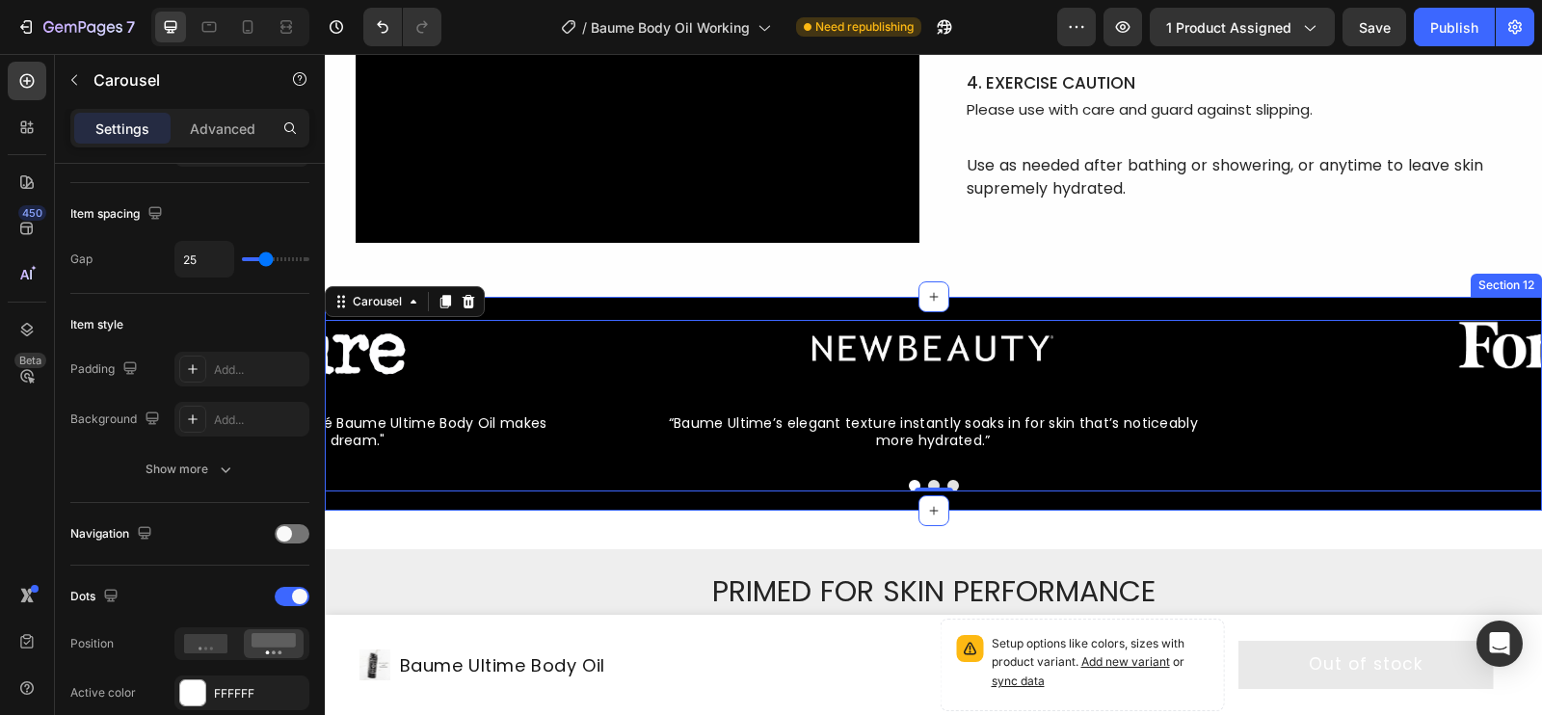
click at [638, 311] on div "Image “Baume Ultime’s elegant texture instantly soaks in for skin that’s notice…" at bounding box center [933, 404] width 1217 height 214
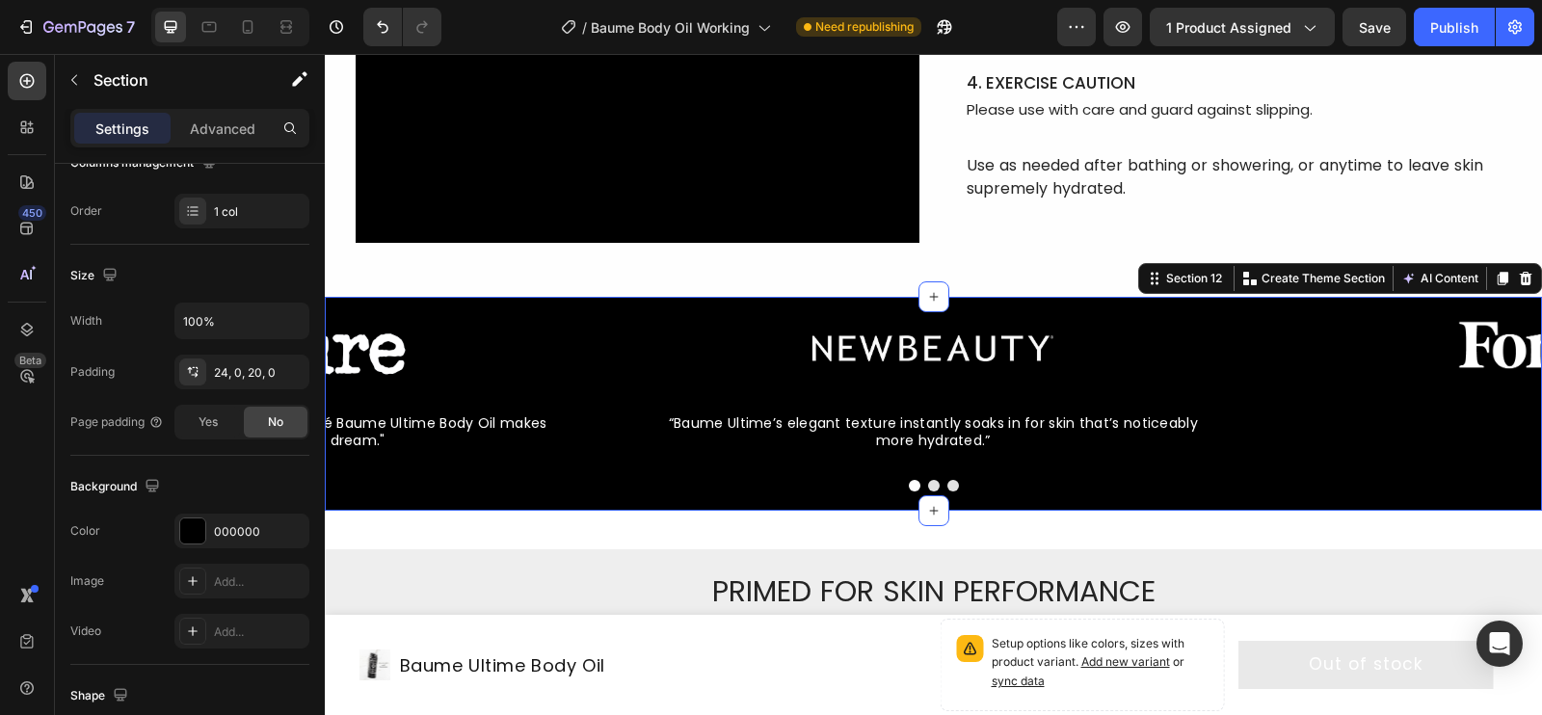
scroll to position [0, 0]
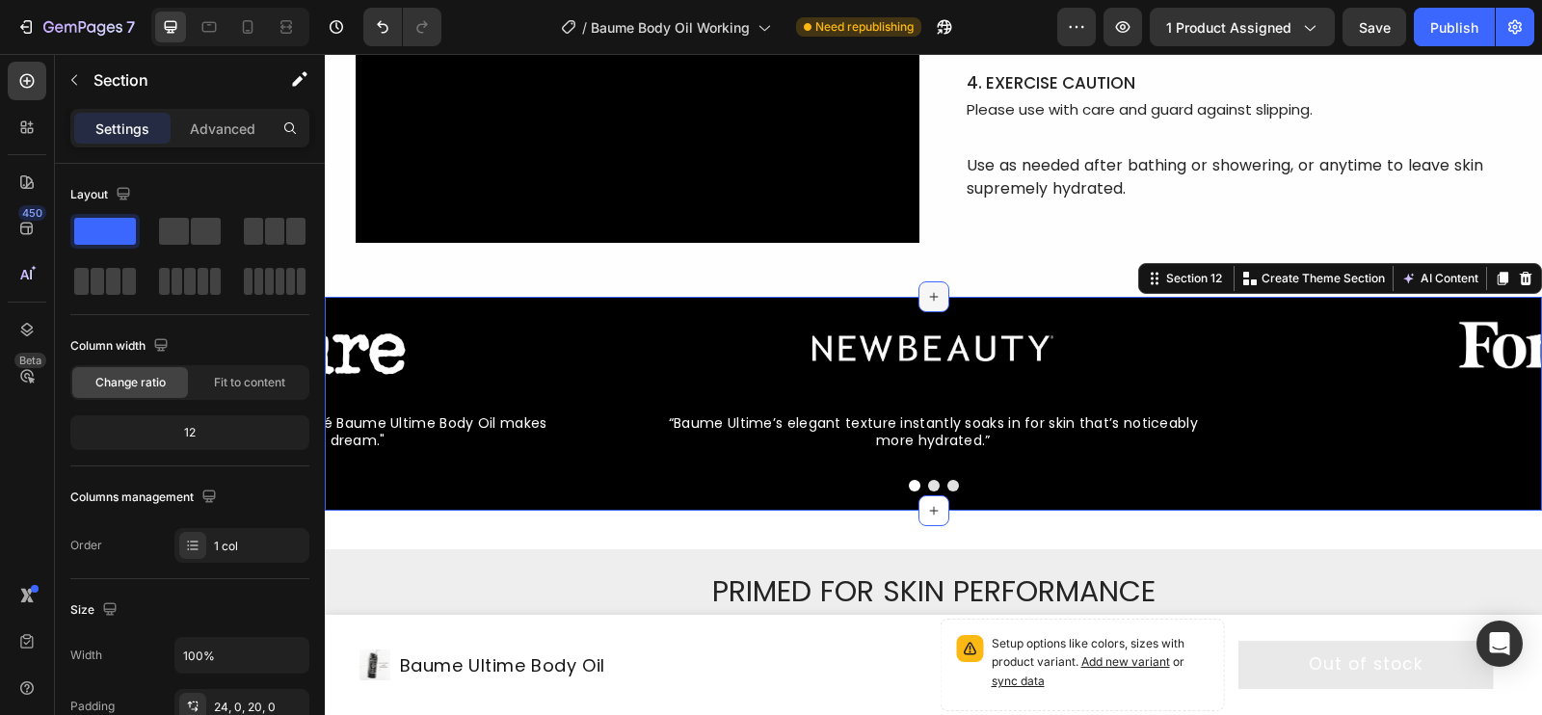
click at [926, 304] on div at bounding box center [934, 296] width 31 height 31
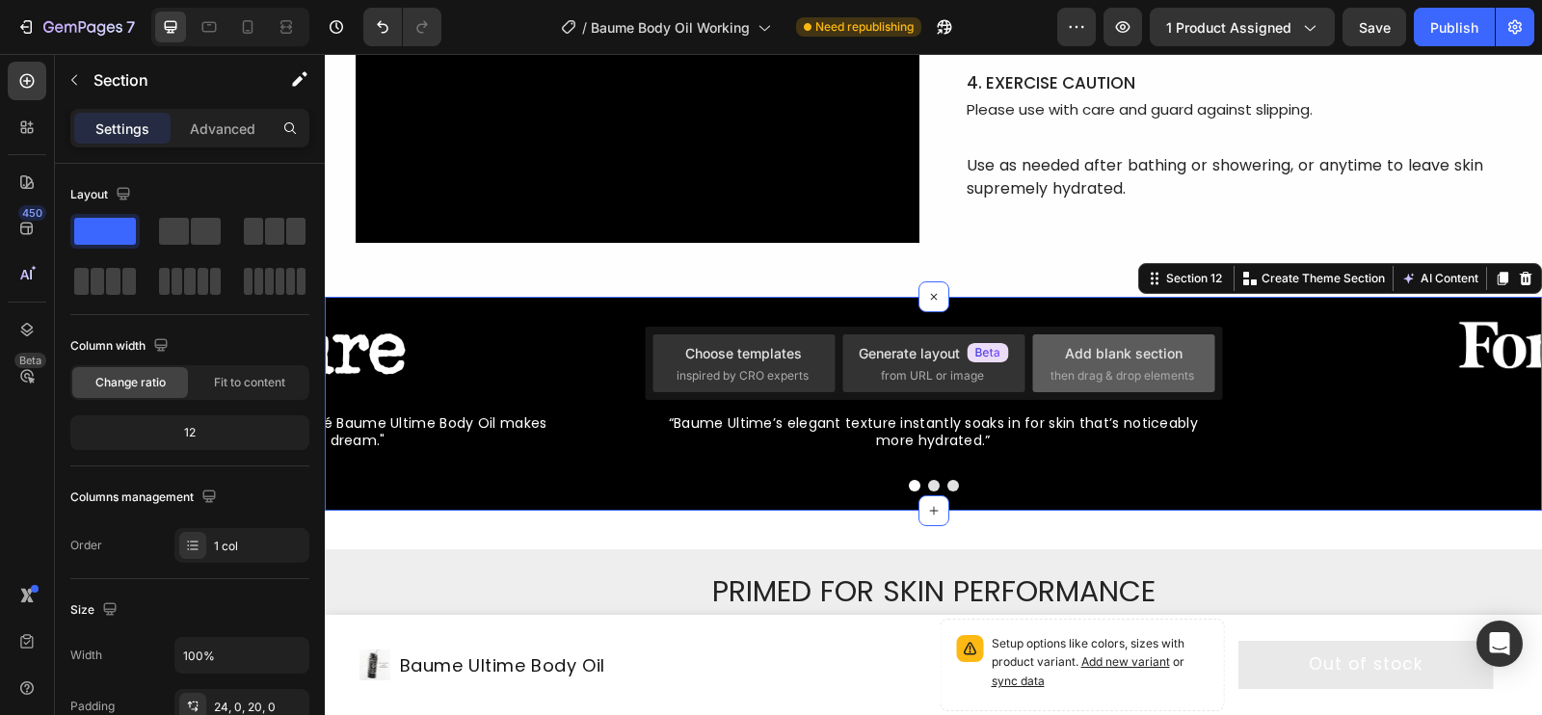
click at [1134, 357] on div "Add blank section" at bounding box center [1124, 353] width 118 height 20
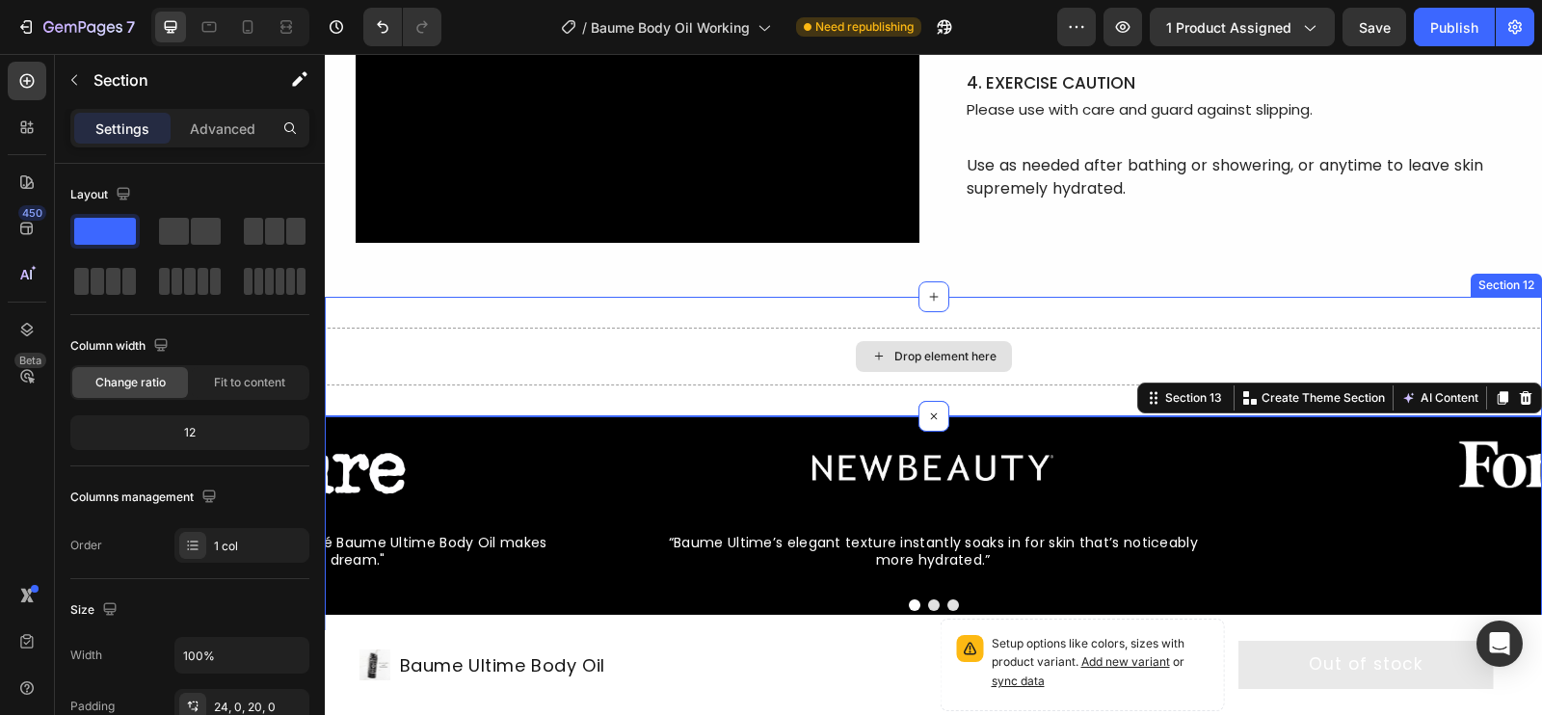
click at [769, 360] on div "Drop element here" at bounding box center [933, 357] width 1217 height 58
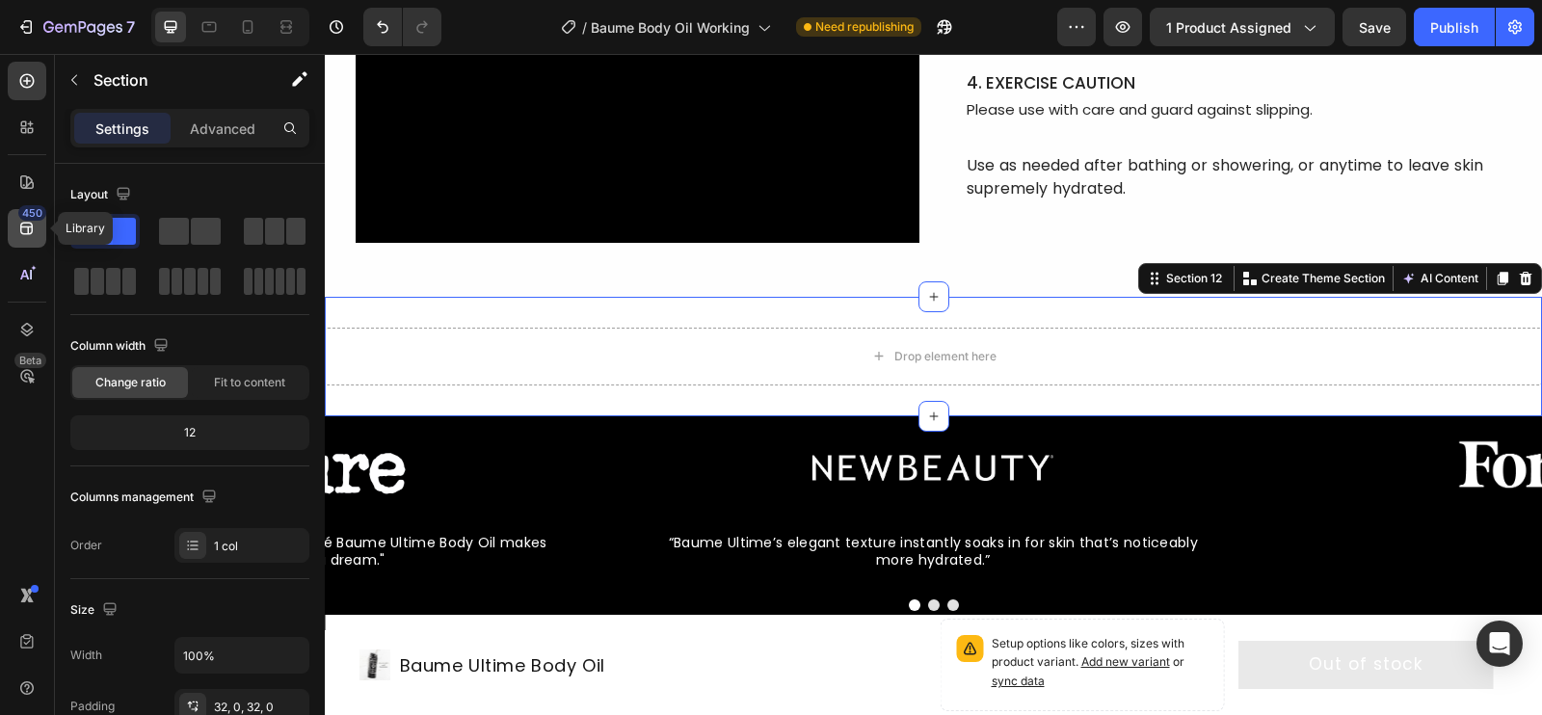
click at [25, 230] on icon at bounding box center [26, 228] width 19 height 19
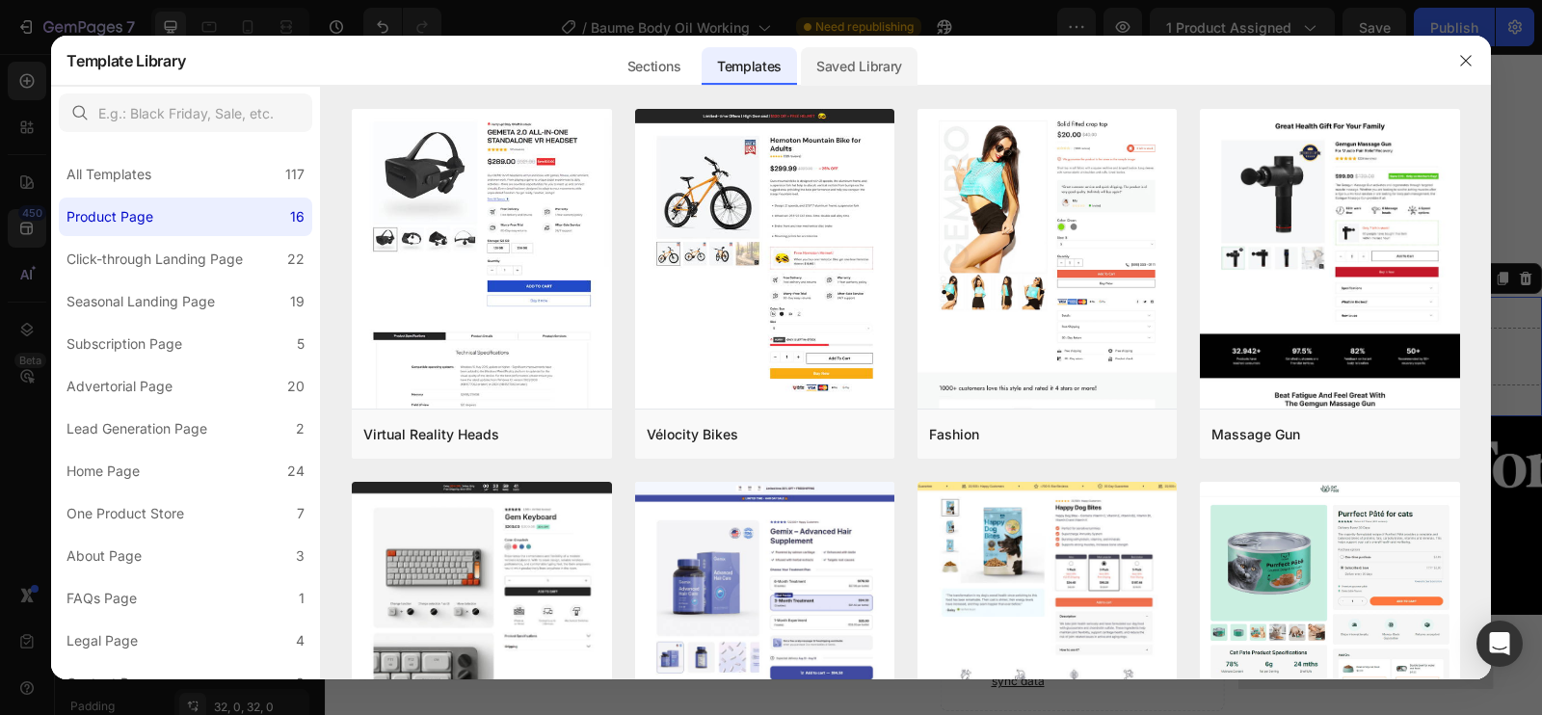
click at [839, 67] on div "Saved Library" at bounding box center [859, 66] width 117 height 39
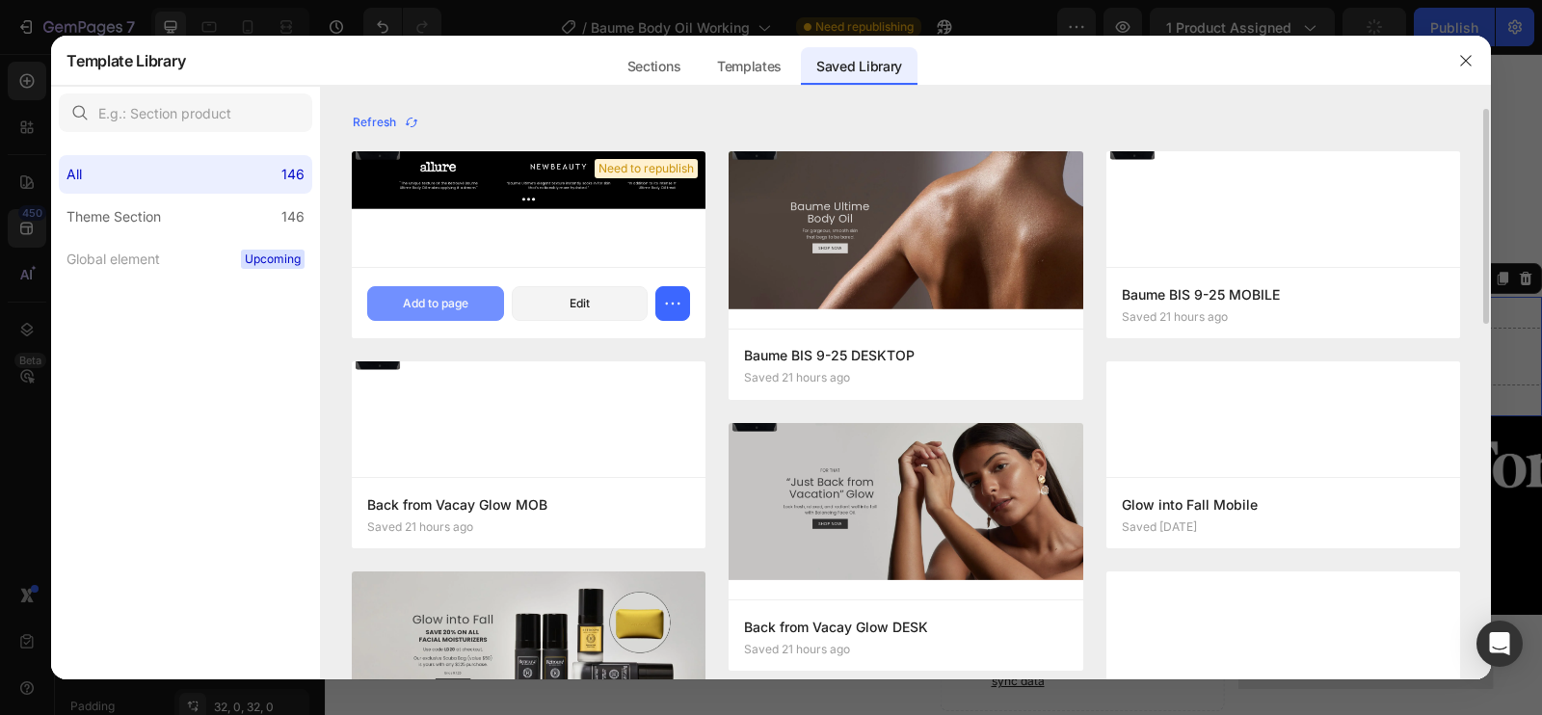
click at [449, 291] on button "Add to page" at bounding box center [435, 303] width 137 height 35
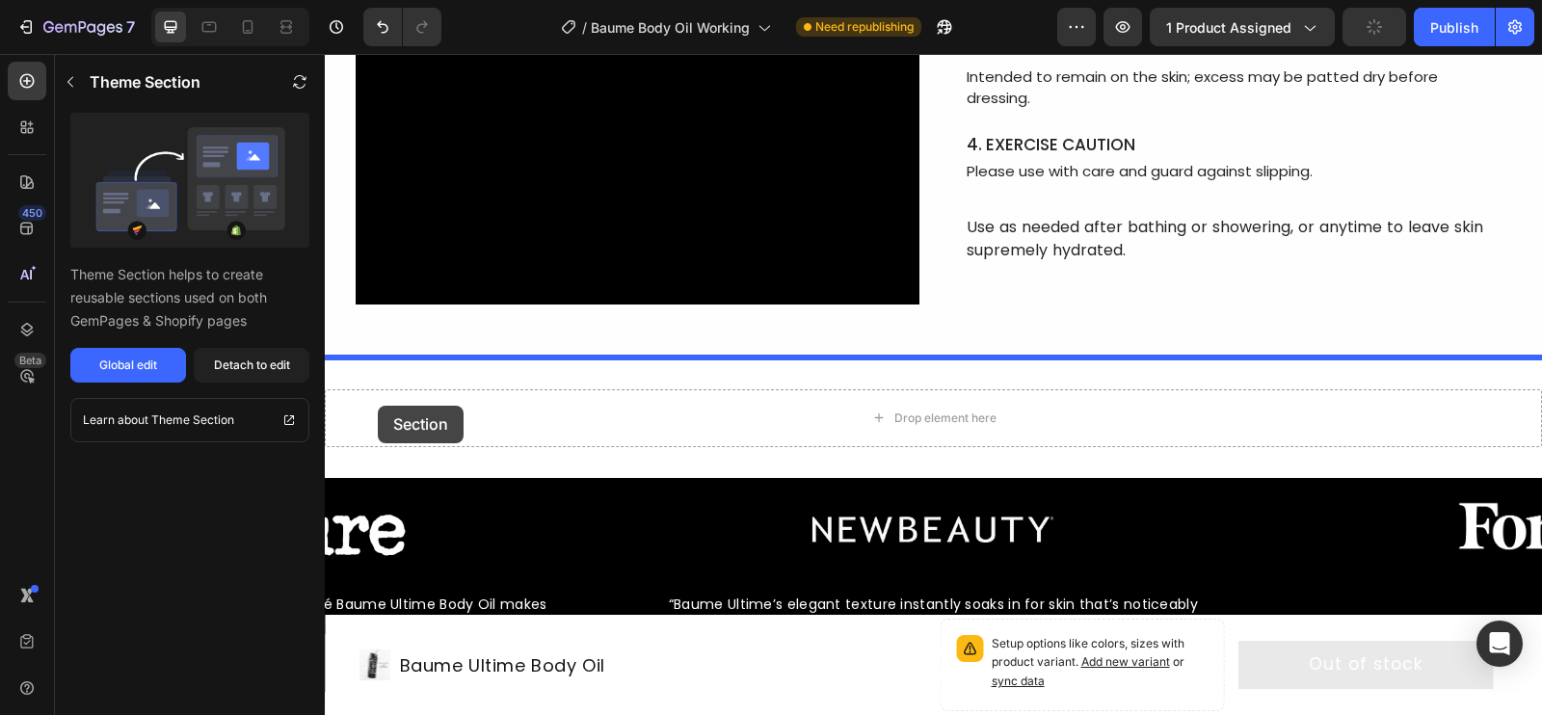
scroll to position [7168, 0]
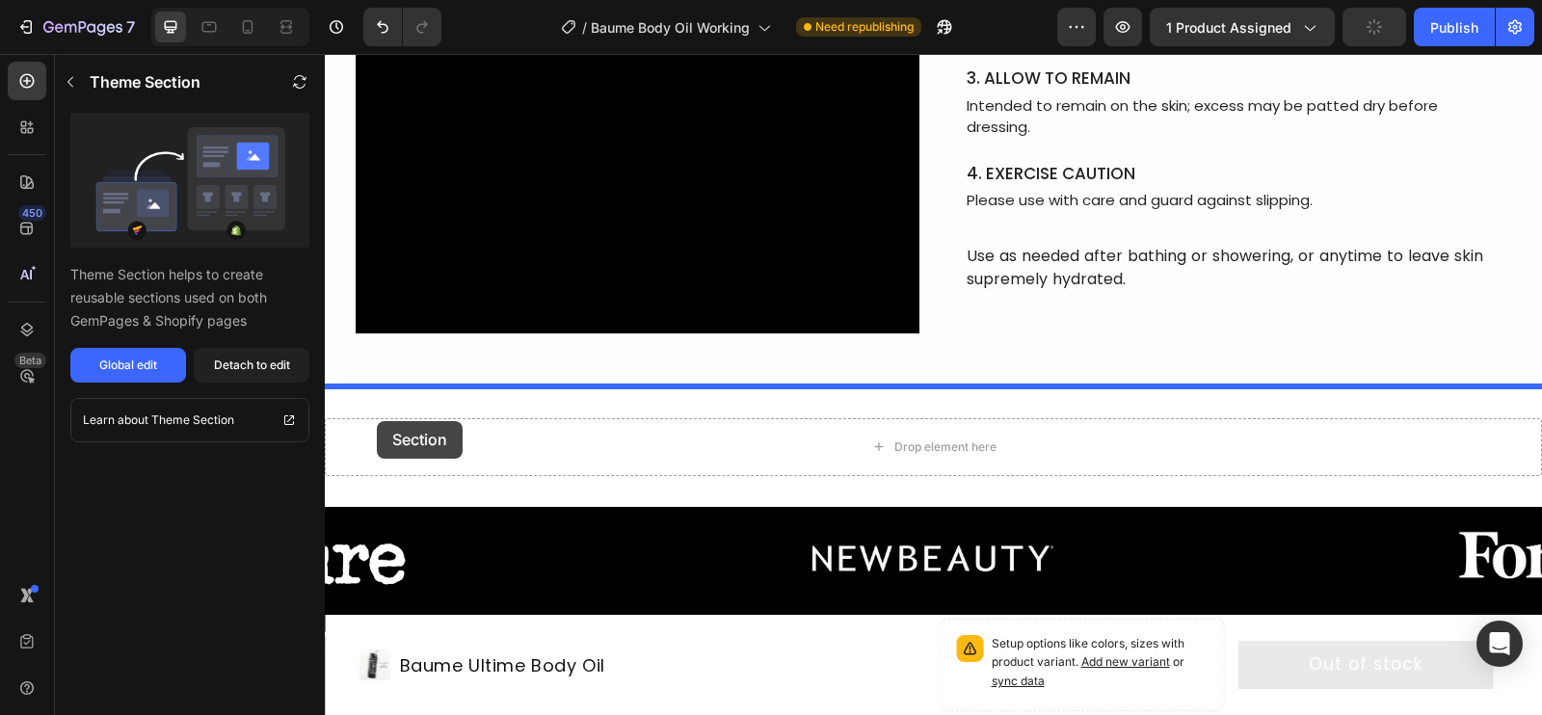
drag, startPoint x: 381, startPoint y: 325, endPoint x: 377, endPoint y: 421, distance: 96.5
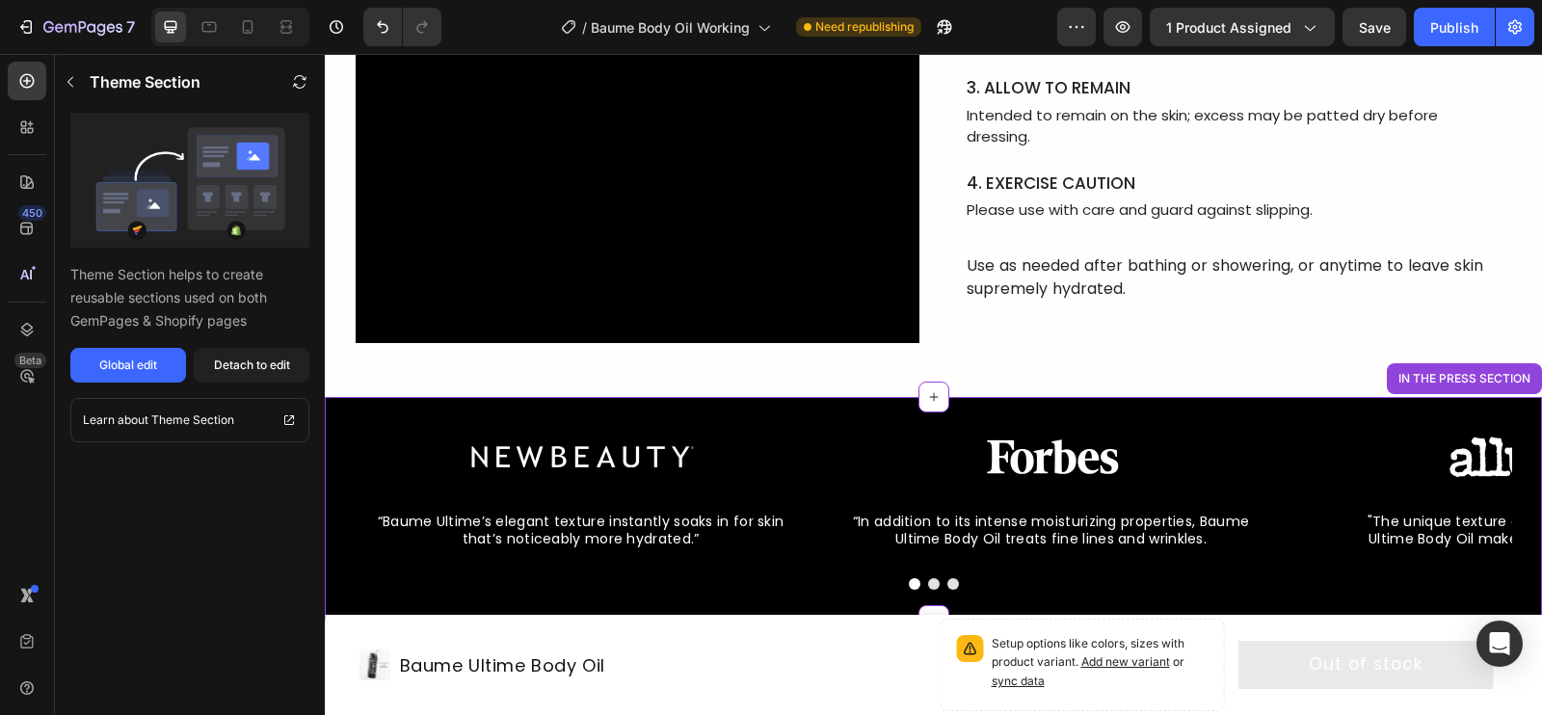
scroll to position [7454, 0]
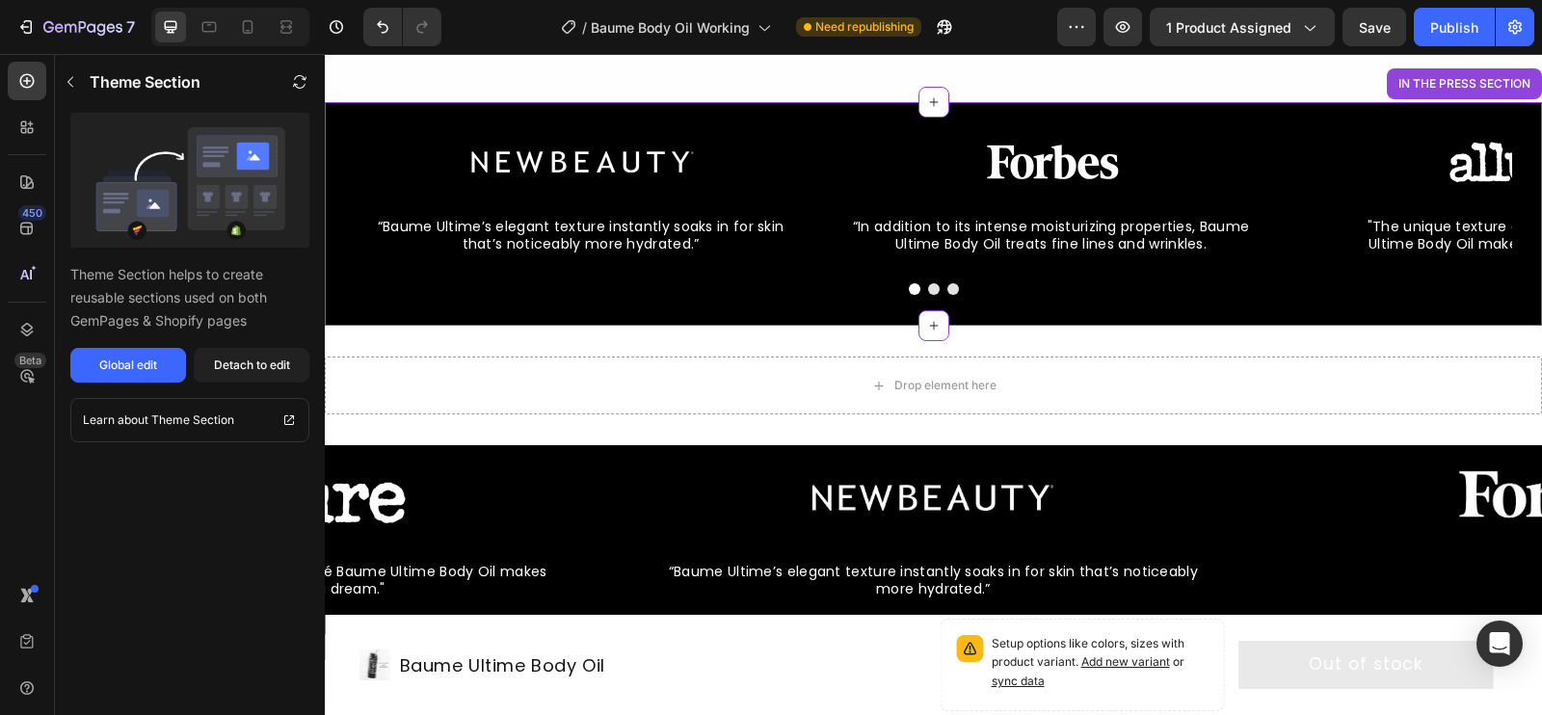
click at [389, 119] on div "Image “Baume Ultime’s elegant texture instantly soaks in for skin that’s notice…" at bounding box center [933, 214] width 1217 height 224
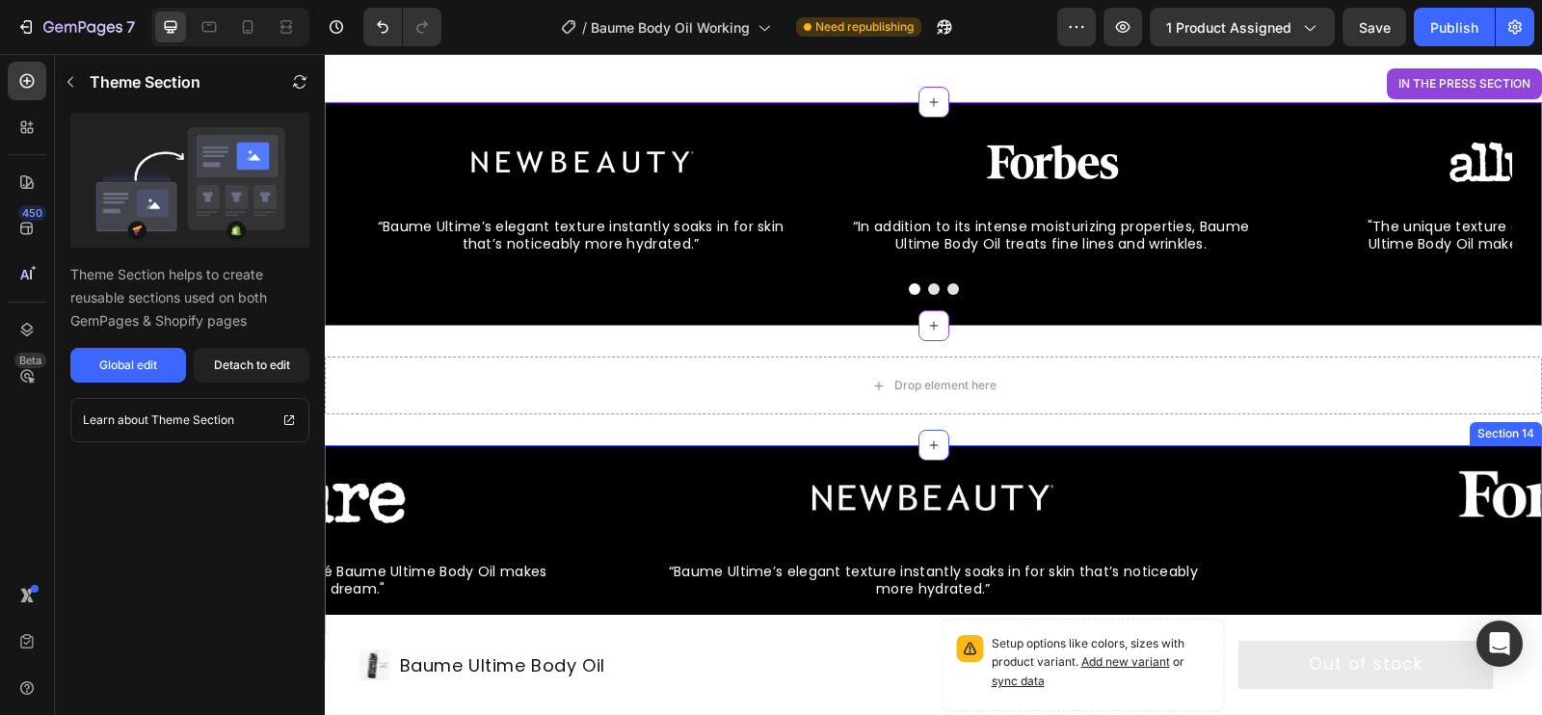
click at [457, 464] on div "Image “Baume Ultime’s elegant texture instantly soaks in for skin that’s notice…" at bounding box center [933, 552] width 1217 height 214
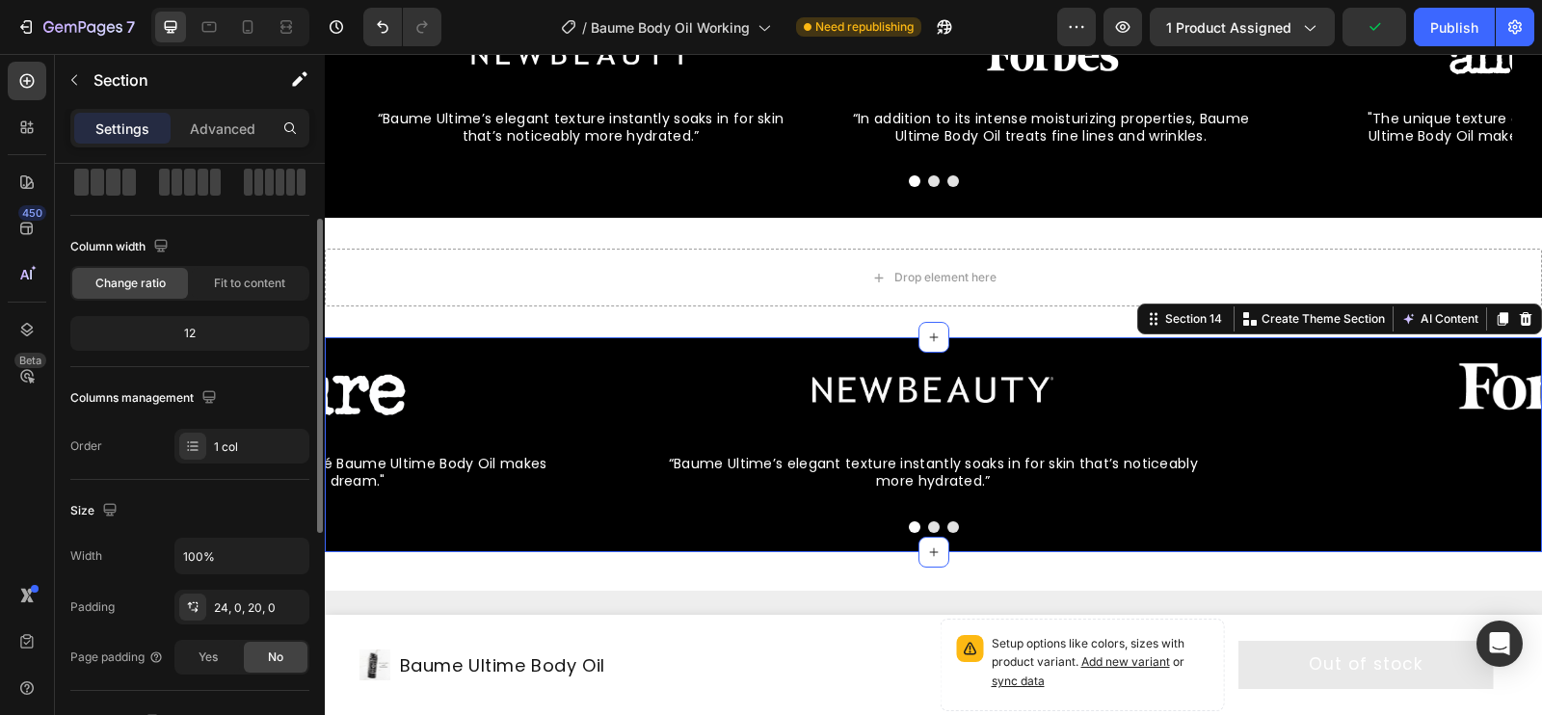
scroll to position [102, 0]
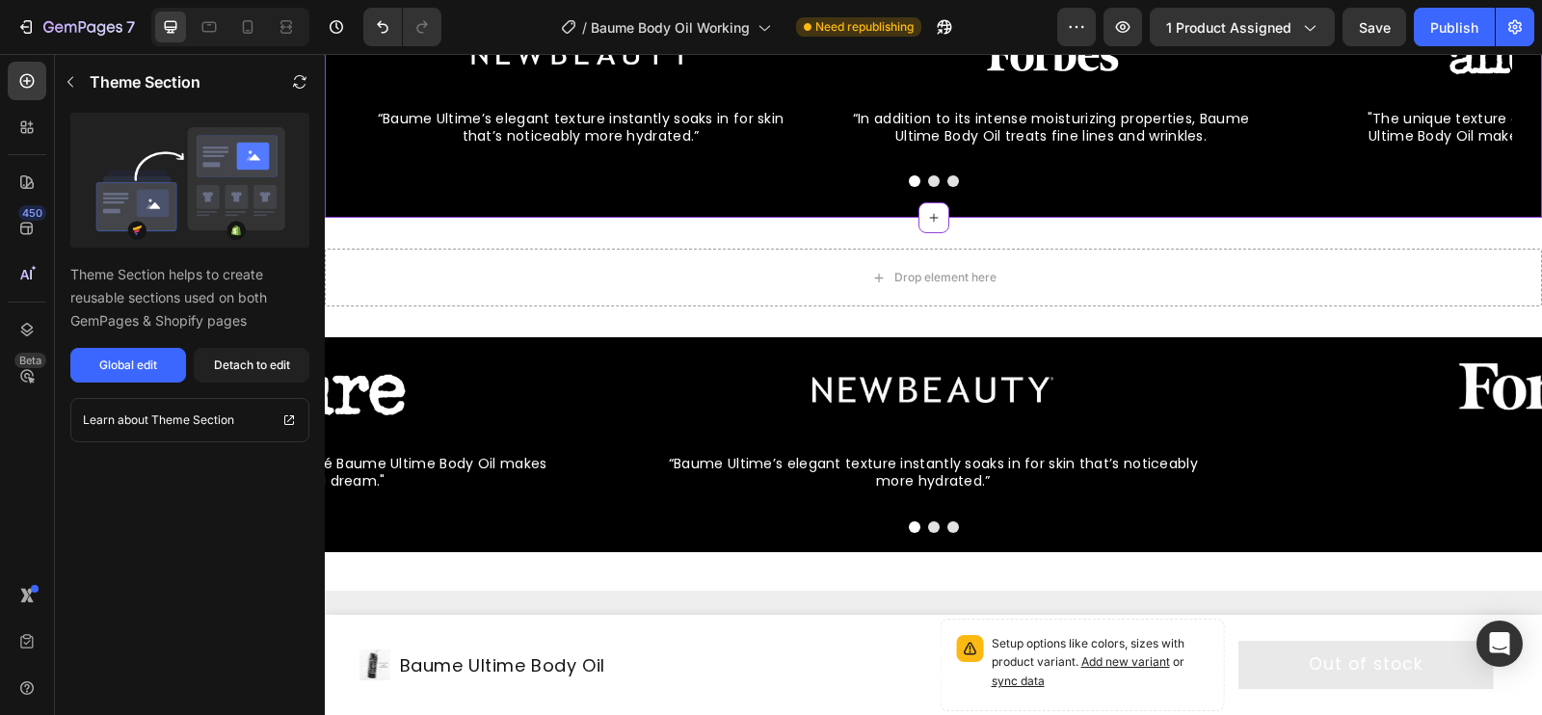
click at [382, 205] on div "Image “Baume Ultime’s elegant texture instantly soaks in for skin that’s notice…" at bounding box center [933, 106] width 1217 height 224
click at [158, 360] on button "Global edit" at bounding box center [128, 365] width 116 height 35
click at [1131, 27] on icon "button" at bounding box center [1122, 26] width 19 height 19
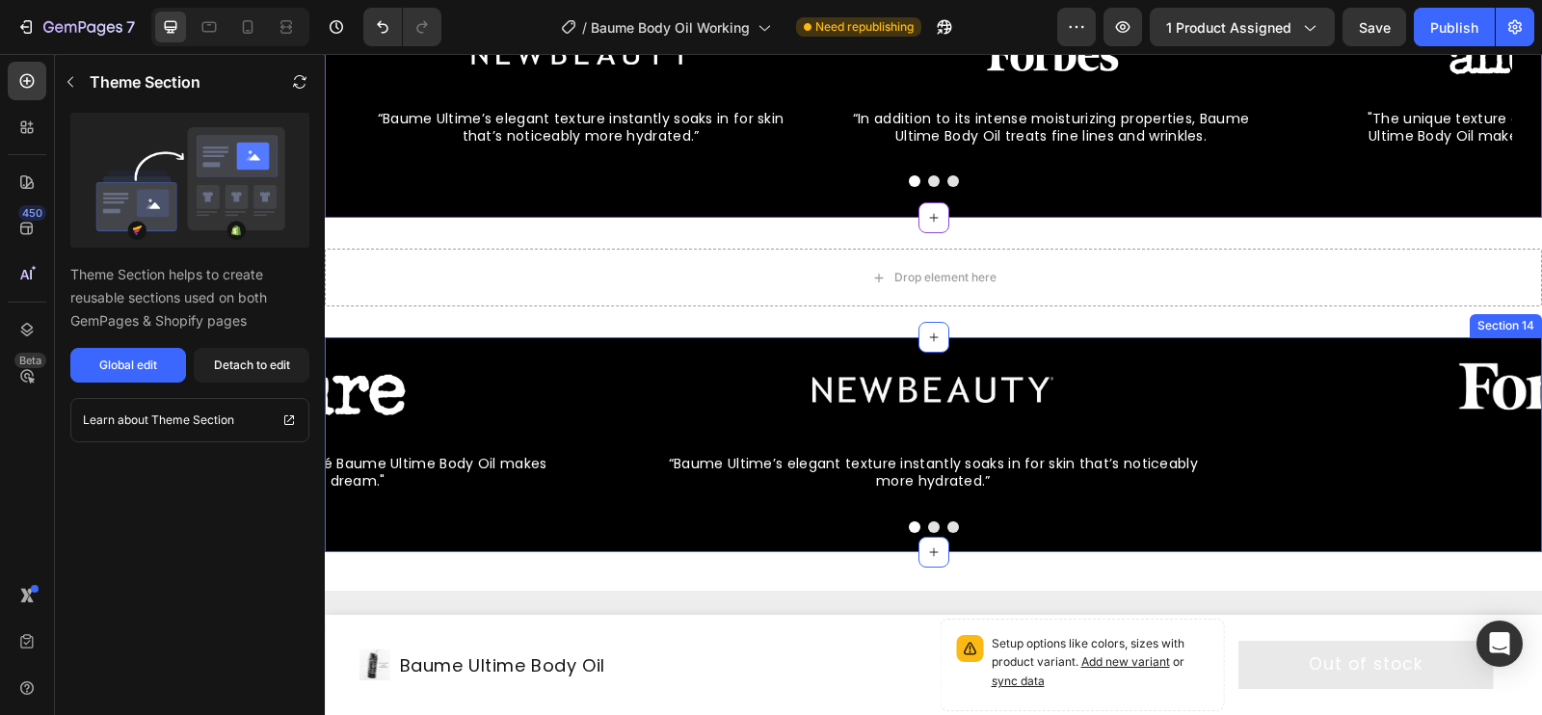
click at [489, 345] on div "Image “Baume Ultime’s elegant texture instantly soaks in for skin that’s notice…" at bounding box center [933, 444] width 1217 height 214
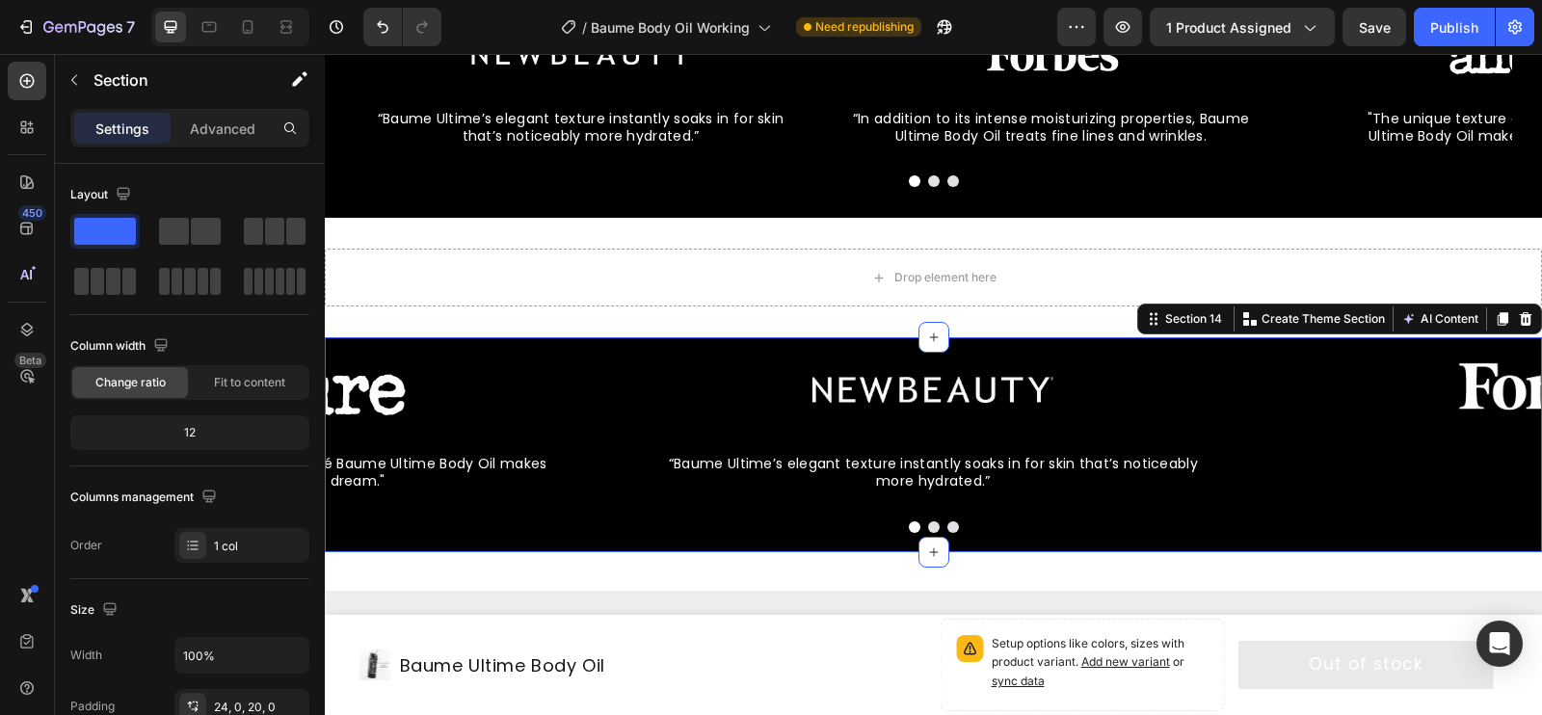
click at [454, 350] on div "Image “Baume Ultime’s elegant texture instantly soaks in for skin that’s notice…" at bounding box center [933, 444] width 1217 height 214
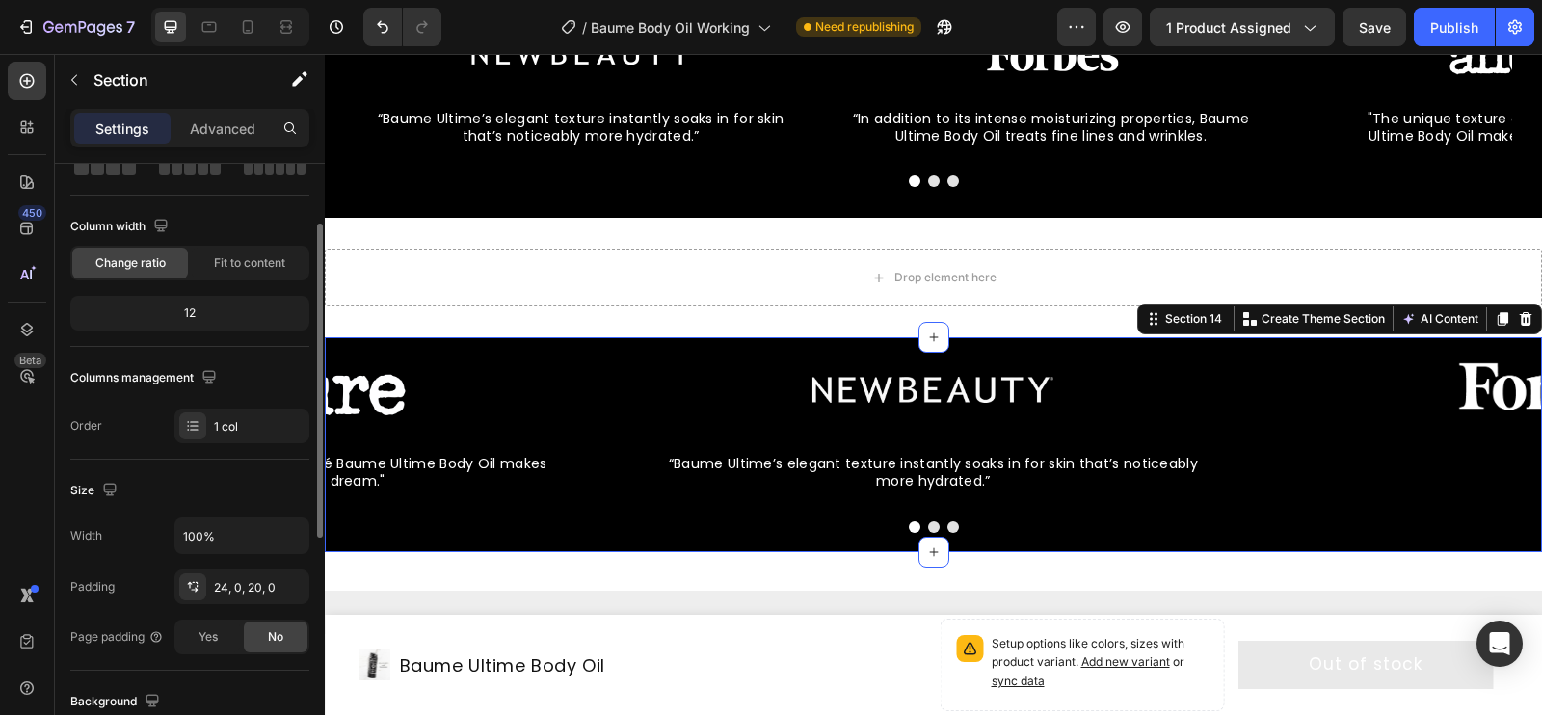
scroll to position [119, 0]
click at [238, 590] on div "24, 0, 20, 0" at bounding box center [242, 588] width 56 height 17
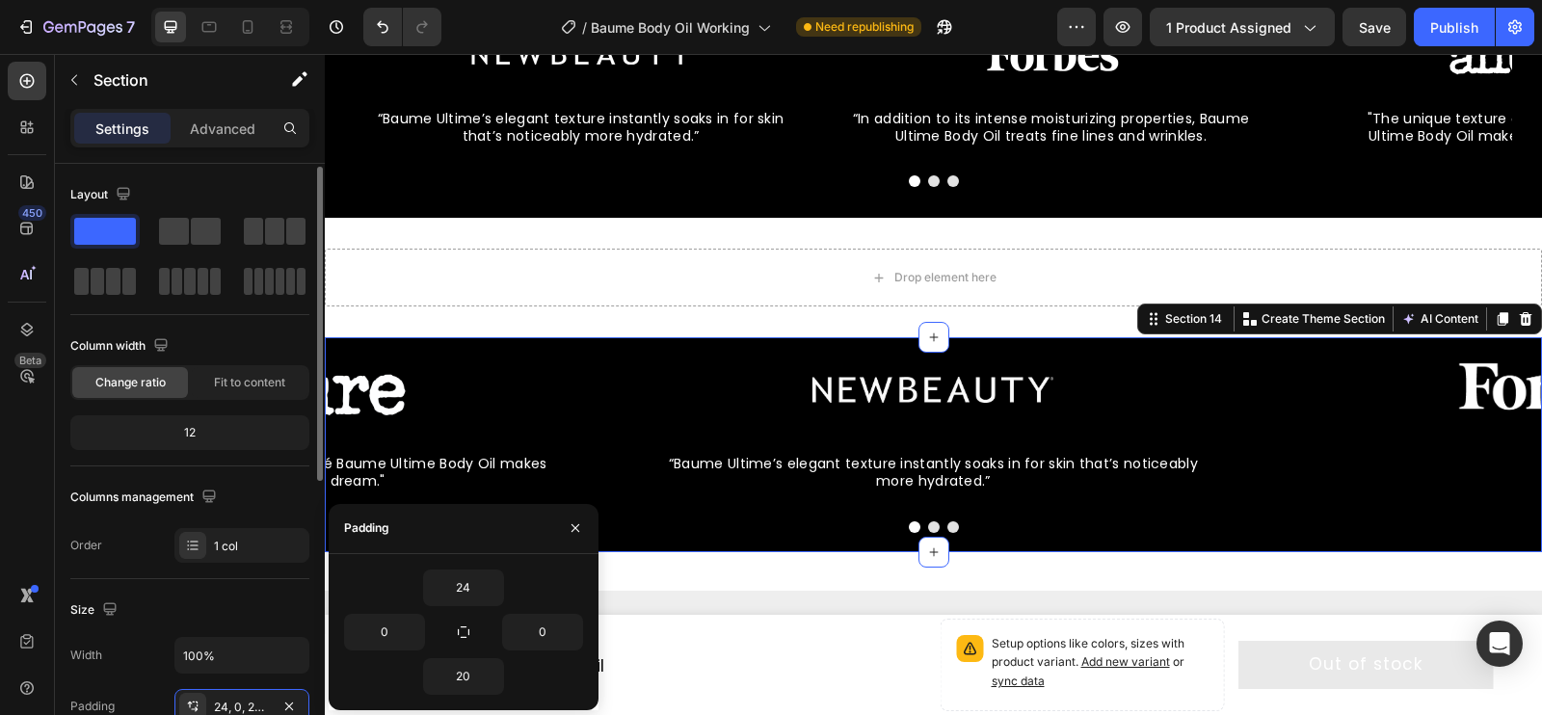
scroll to position [2, 0]
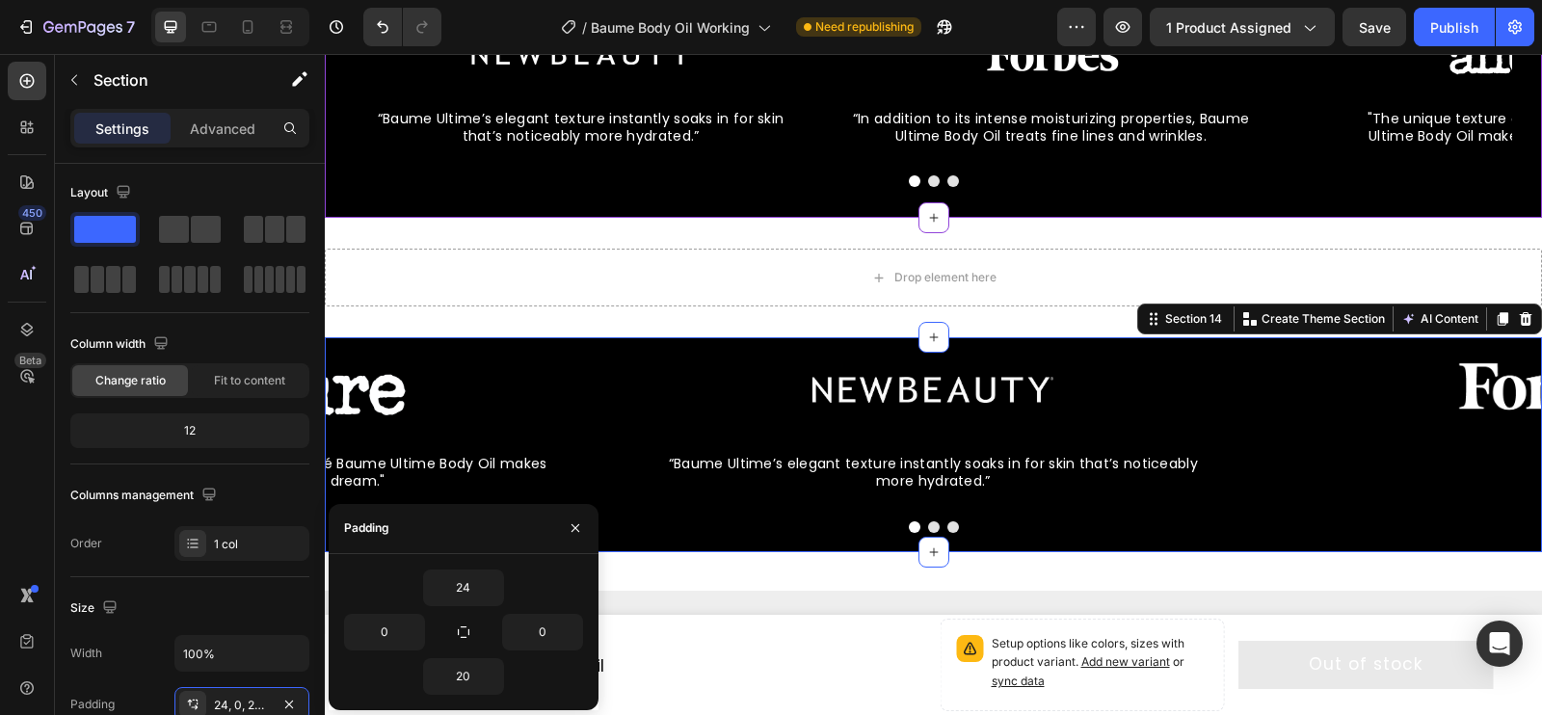
click at [506, 199] on div "Image “Baume Ultime’s elegant texture instantly soaks in for skin that’s notice…" at bounding box center [933, 106] width 1217 height 224
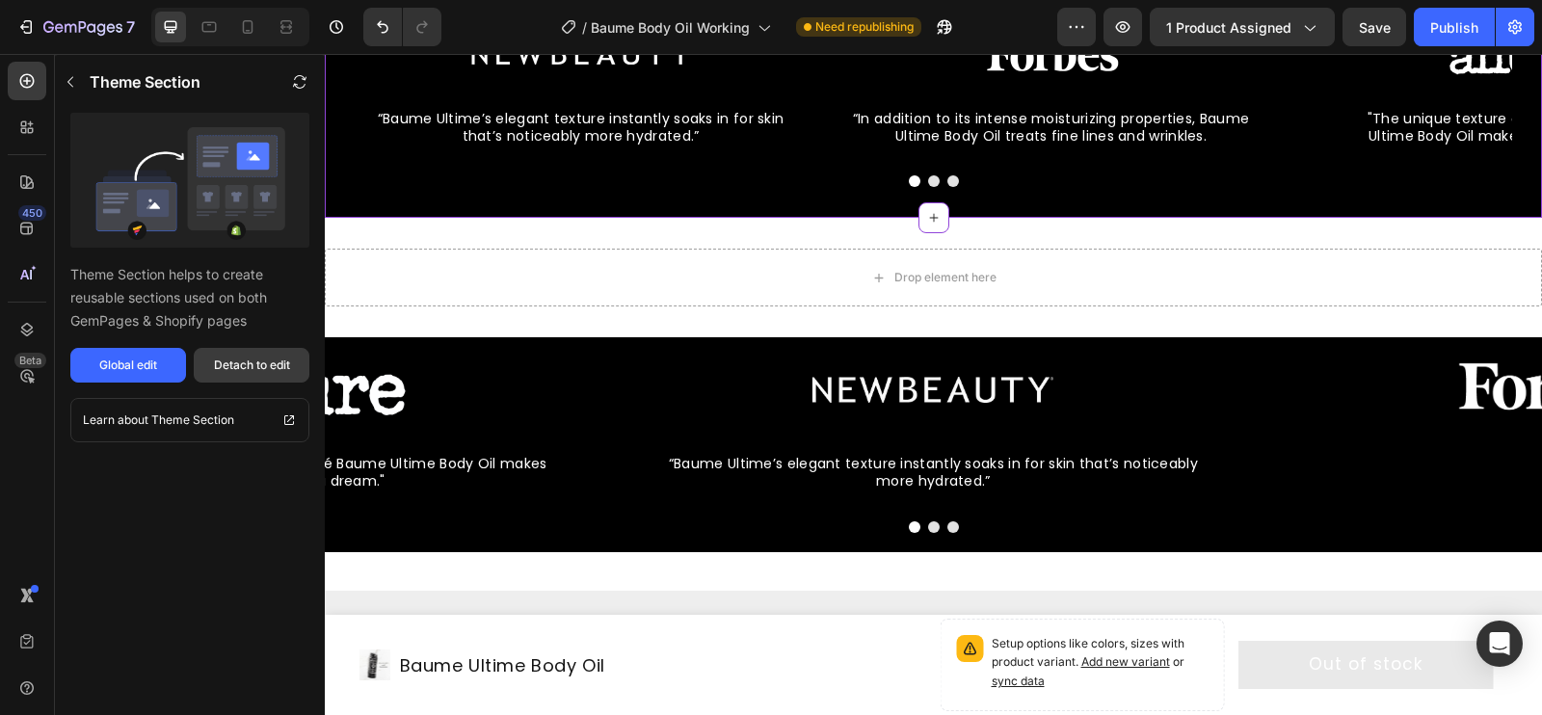
click at [249, 369] on div "Detach to edit" at bounding box center [252, 365] width 76 height 17
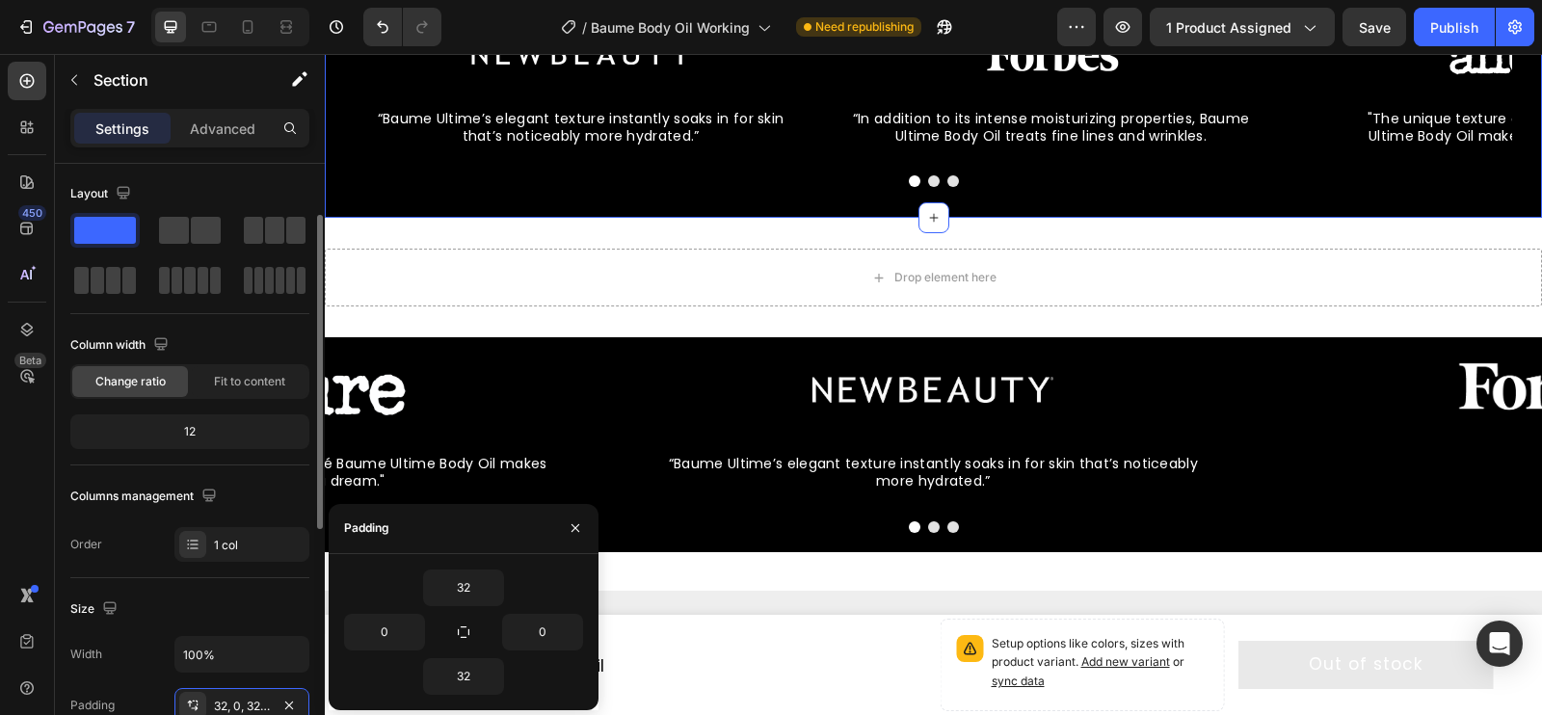
scroll to position [0, 0]
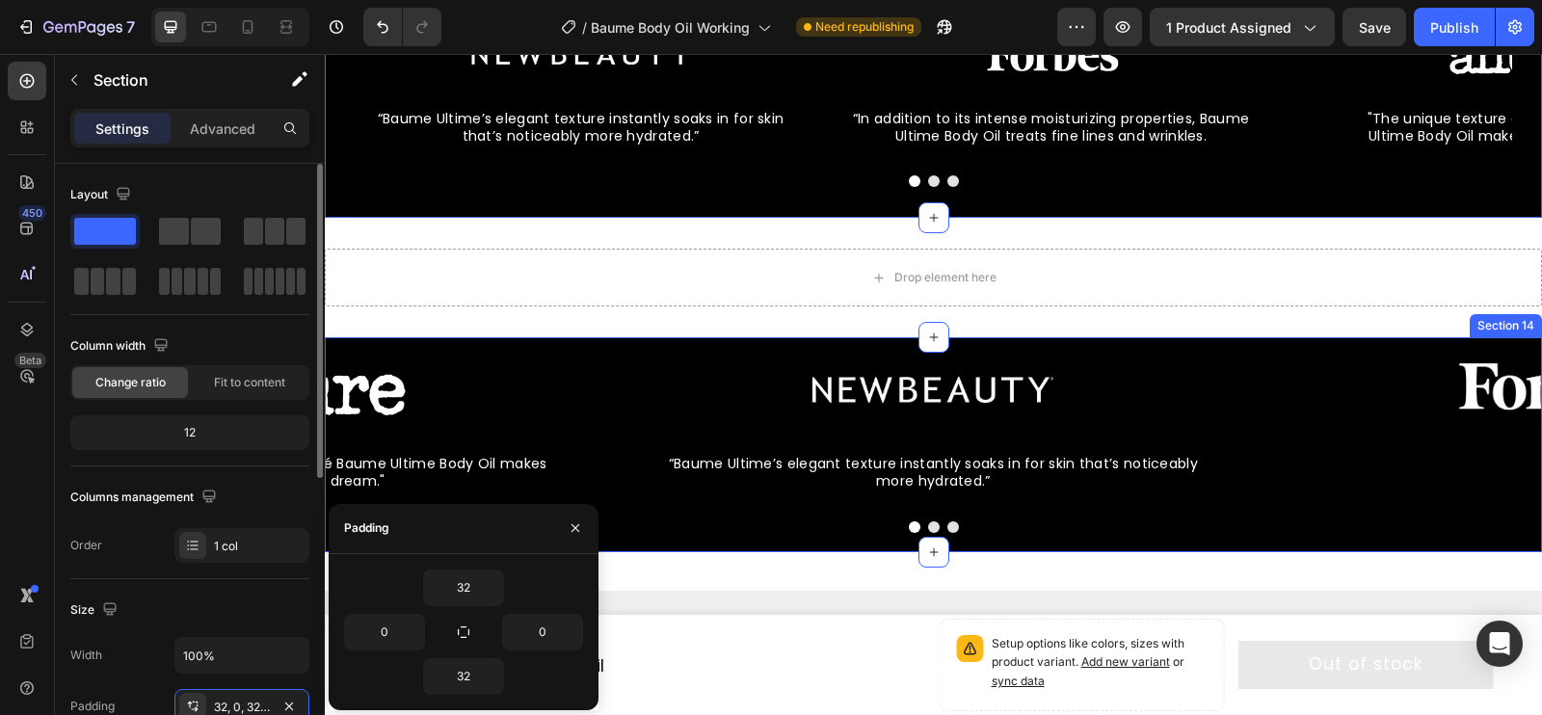
click at [474, 357] on div "Image “Baume Ultime’s elegant texture instantly soaks in for skin that’s notice…" at bounding box center [933, 444] width 1217 height 214
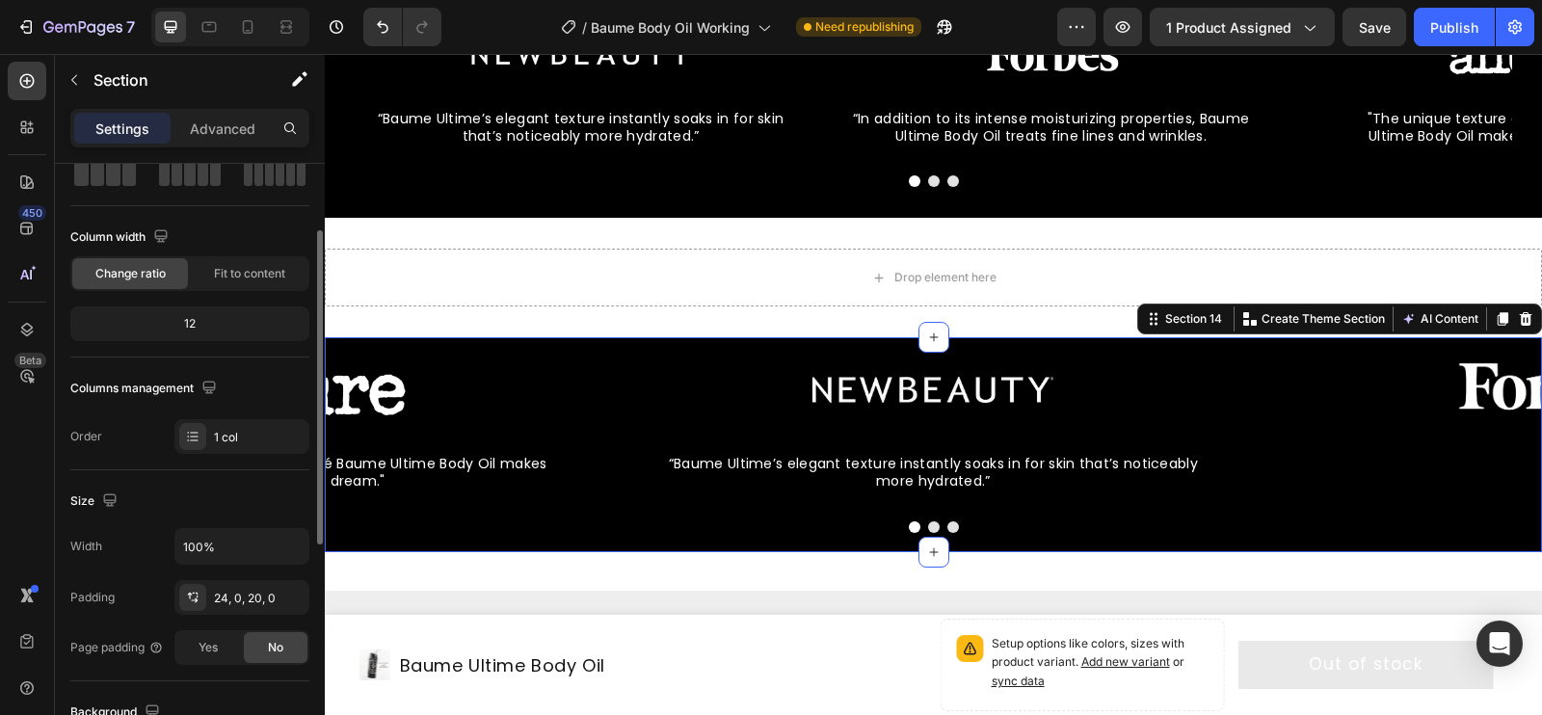
scroll to position [116, 0]
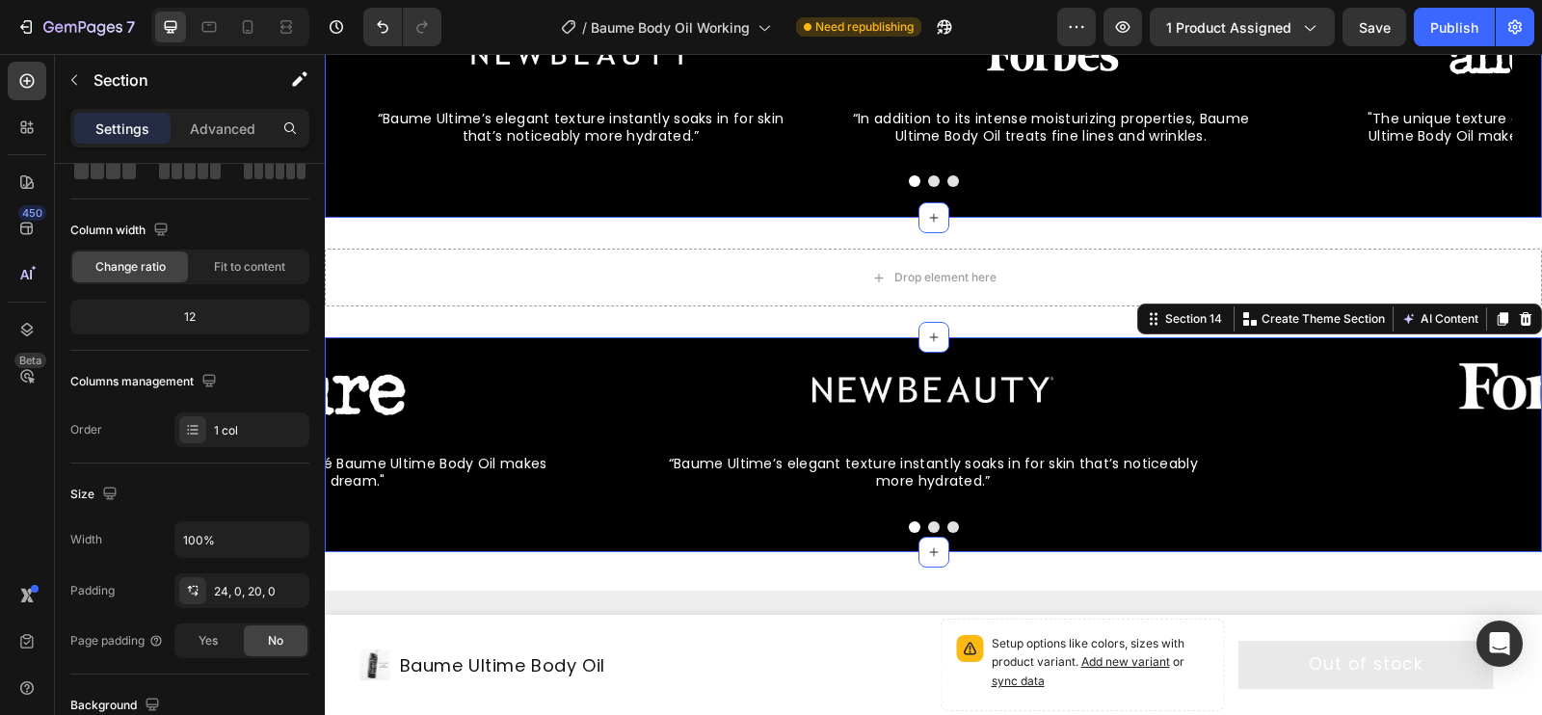
click at [481, 200] on div "Image “Baume Ultime’s elegant texture instantly soaks in for skin that’s notice…" at bounding box center [933, 106] width 1217 height 224
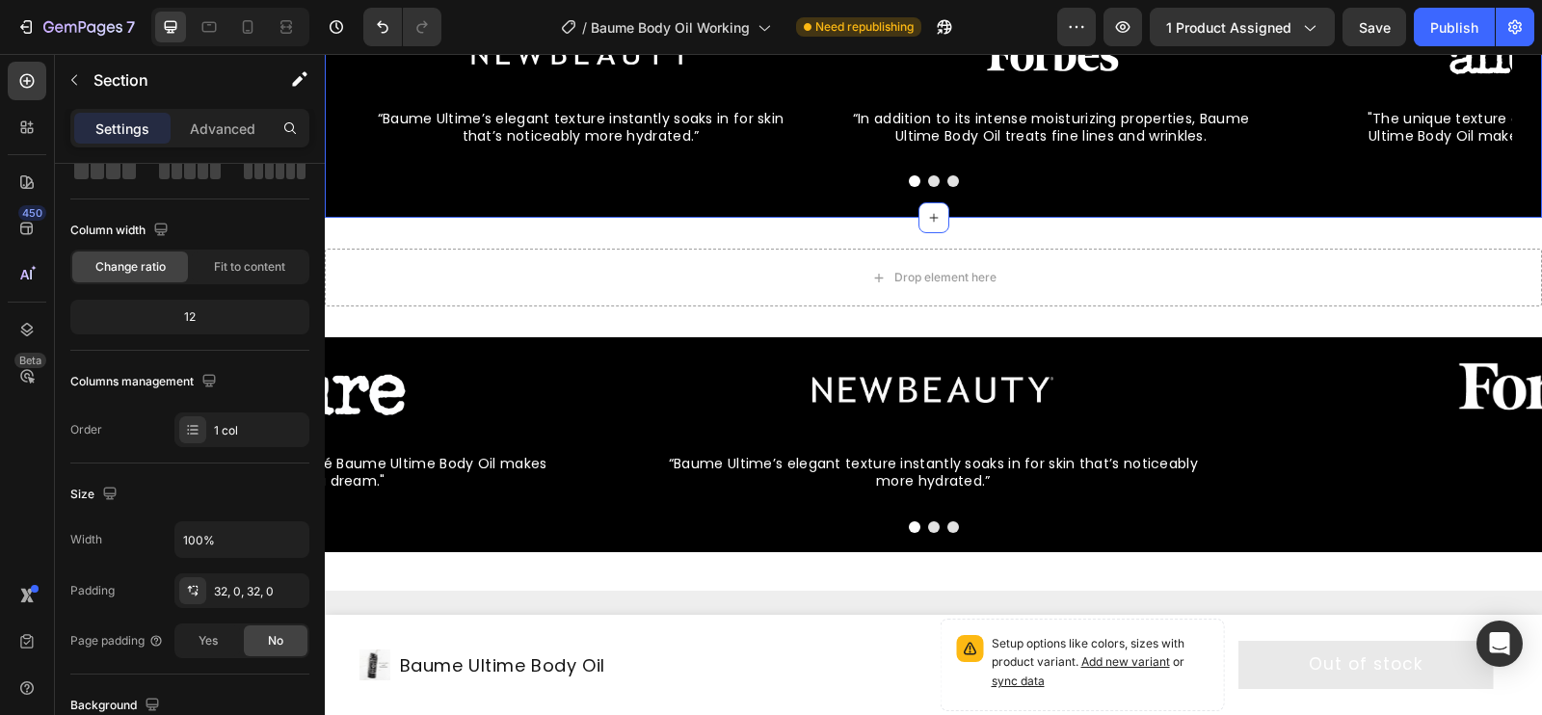
click at [356, 201] on div "Image “Baume Ultime’s elegant texture instantly soaks in for skin that’s notice…" at bounding box center [933, 106] width 1217 height 224
click at [238, 592] on div "32, 0, 32, 0" at bounding box center [242, 591] width 56 height 17
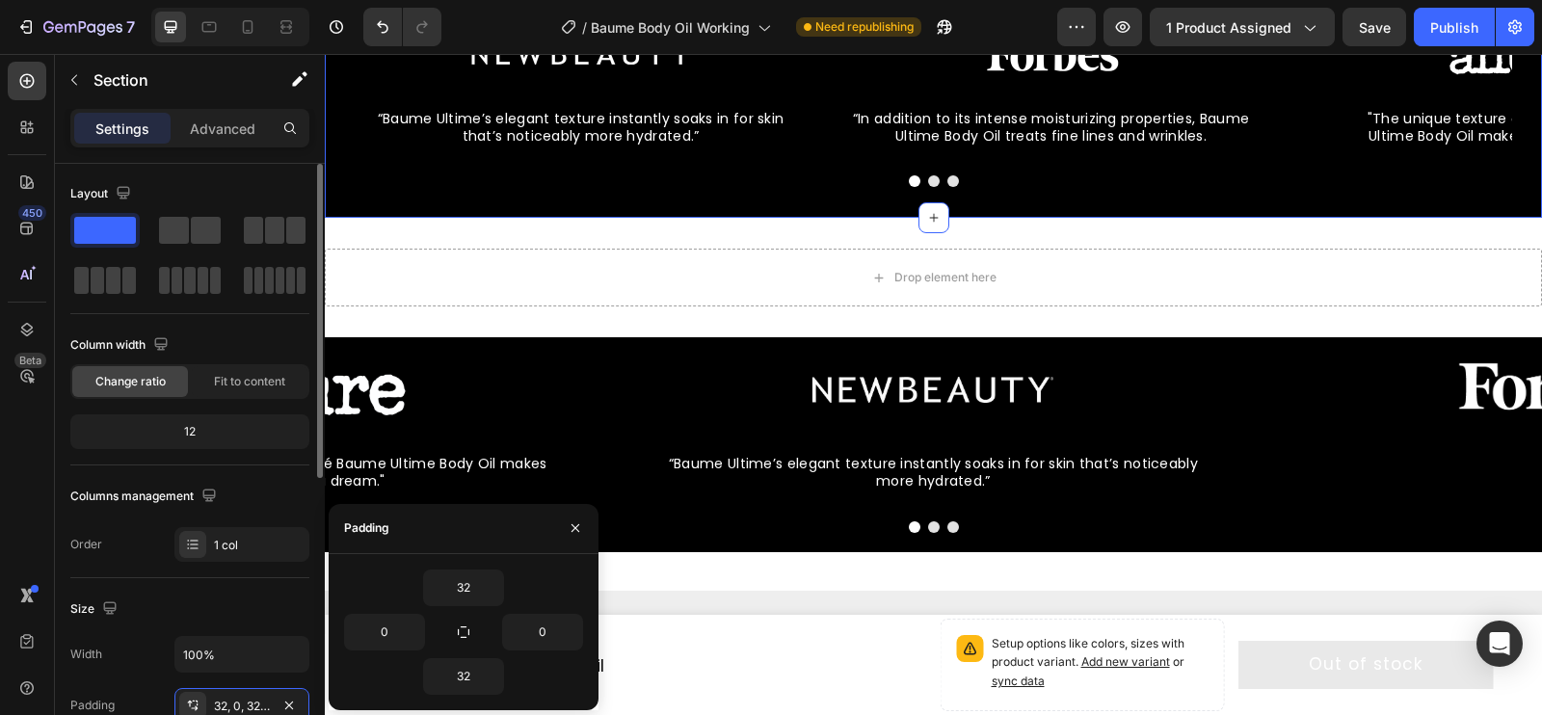
scroll to position [0, 0]
click at [448, 203] on div "Image “Baume Ultime’s elegant texture instantly soaks in for skin that’s notice…" at bounding box center [933, 106] width 1217 height 224
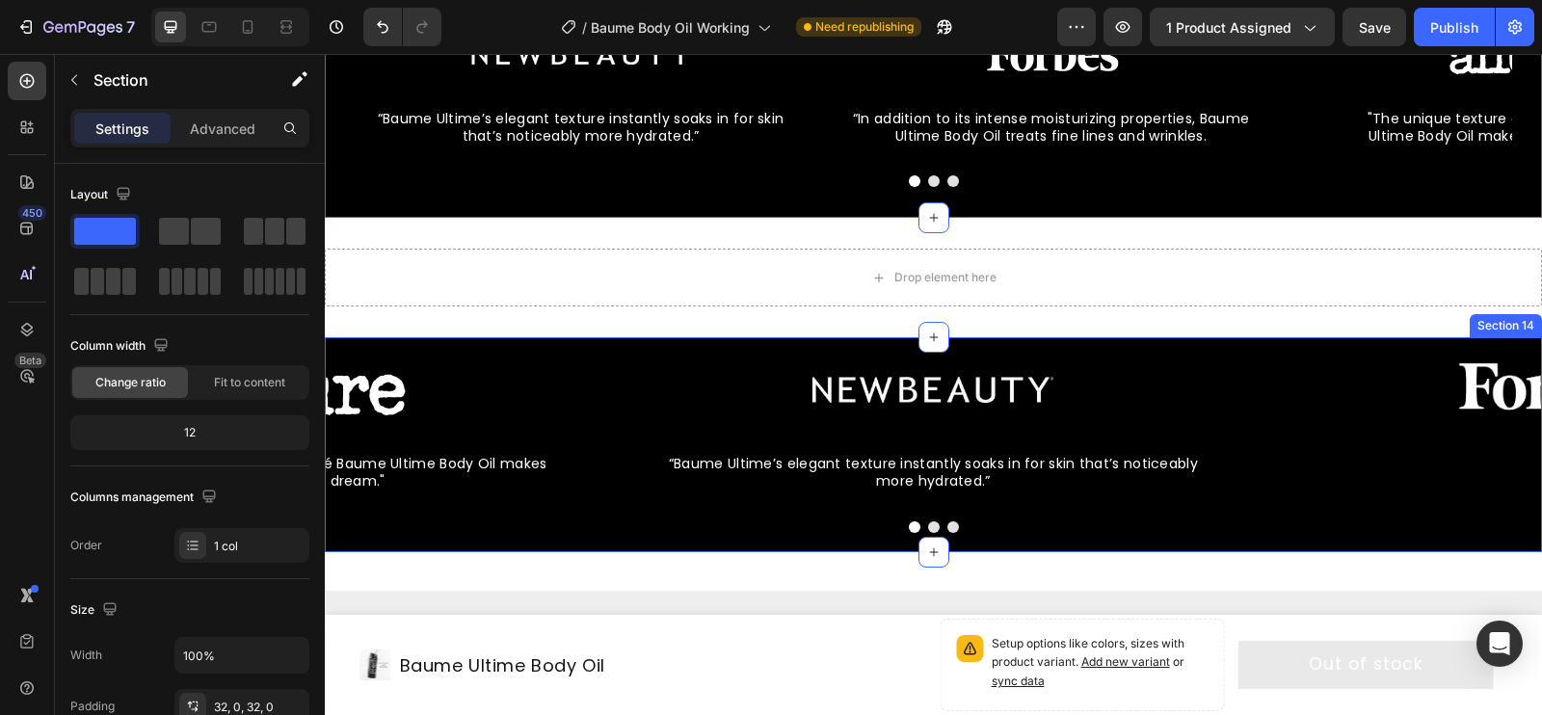
click at [435, 356] on div "Image “Baume Ultime’s elegant texture instantly soaks in for skin that’s notice…" at bounding box center [933, 444] width 1217 height 214
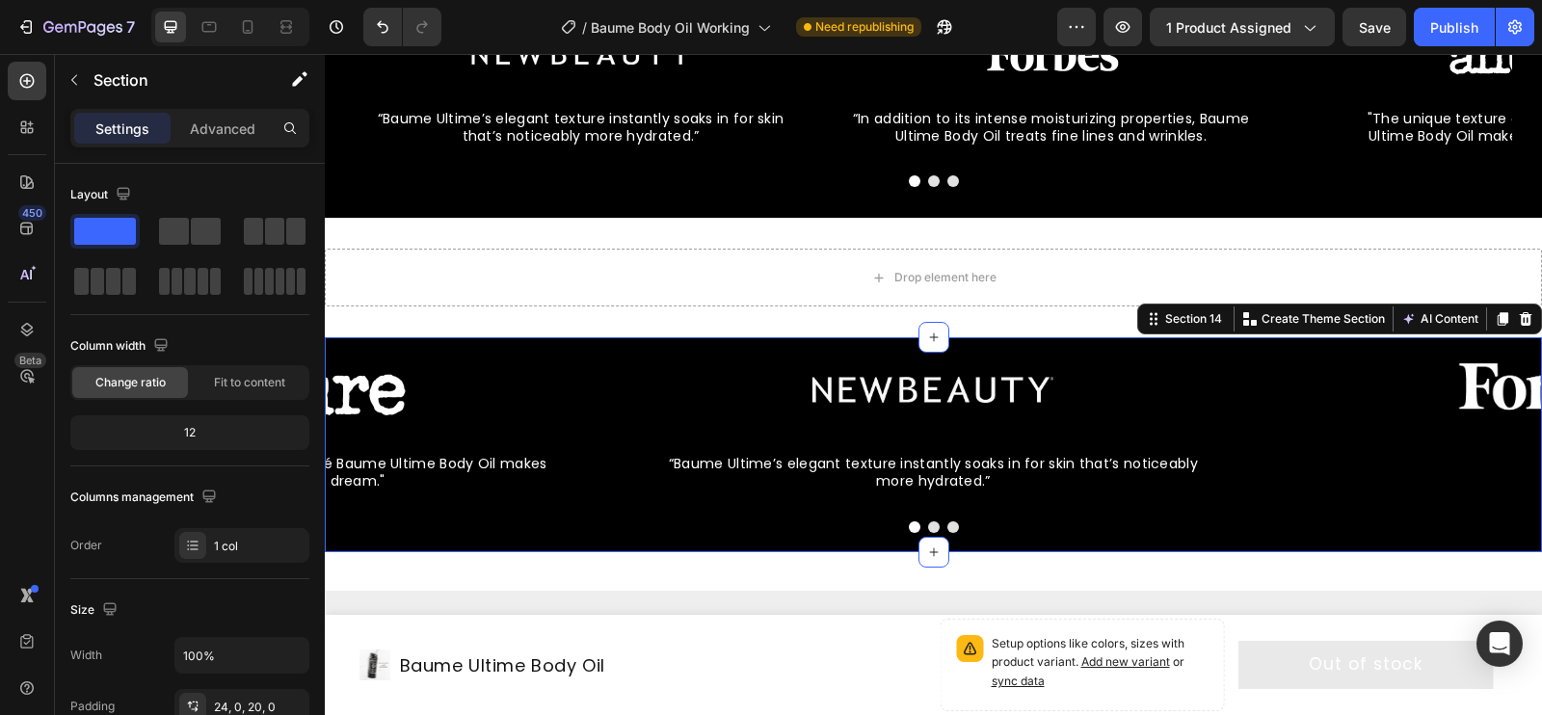
click at [435, 356] on div "Image “Baume Ultime’s elegant texture instantly soaks in for skin that’s notice…" at bounding box center [933, 444] width 1217 height 214
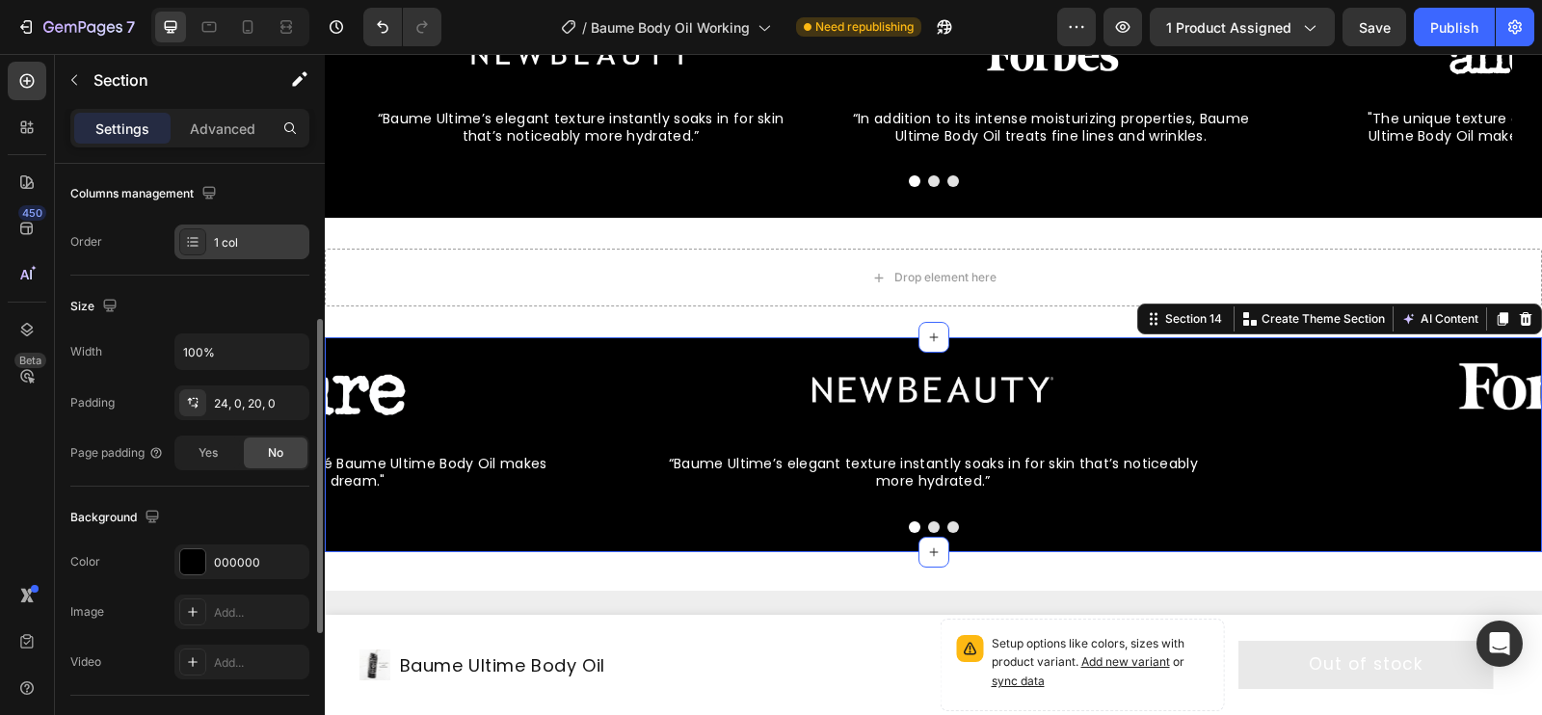
scroll to position [305, 0]
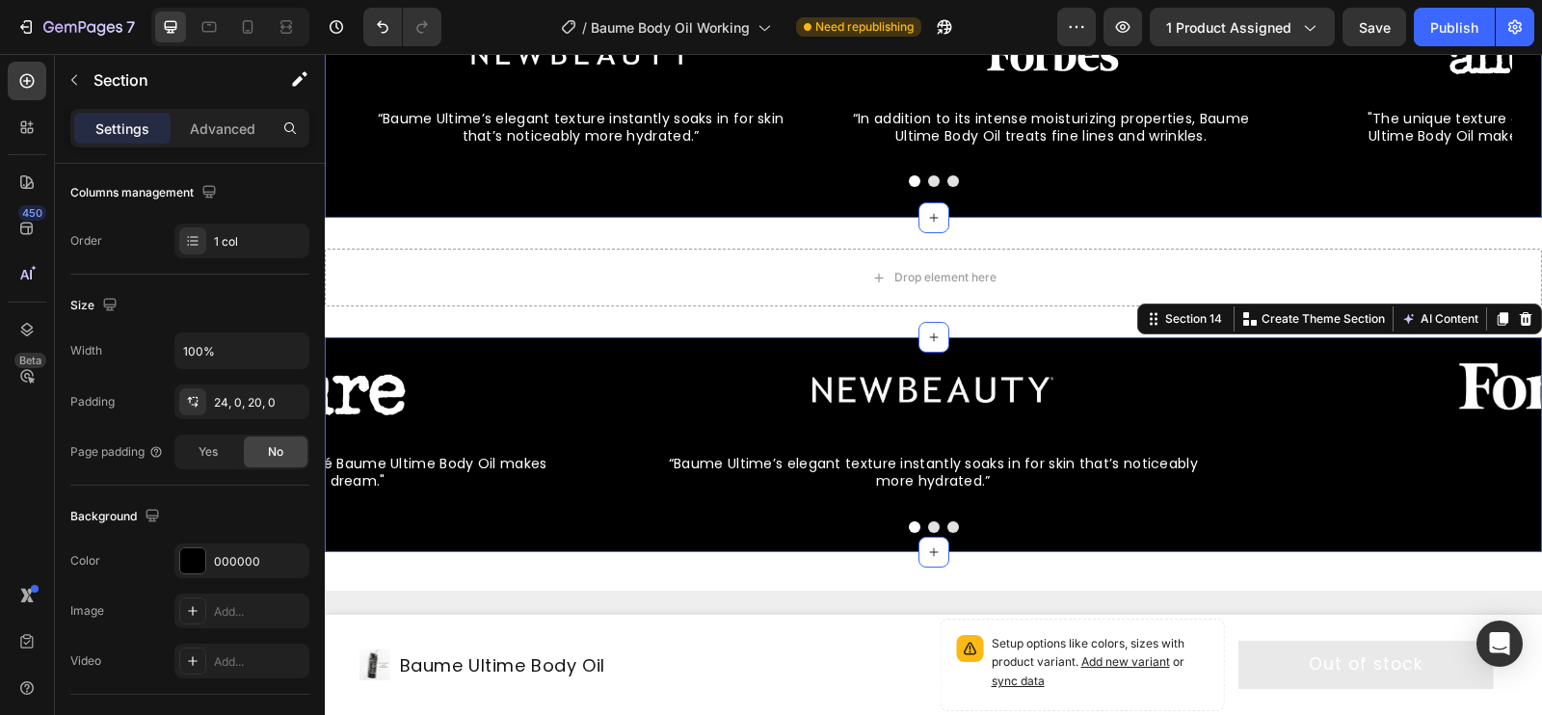
click at [408, 194] on div "Image “Baume Ultime’s elegant texture instantly soaks in for skin that’s notice…" at bounding box center [933, 106] width 1217 height 224
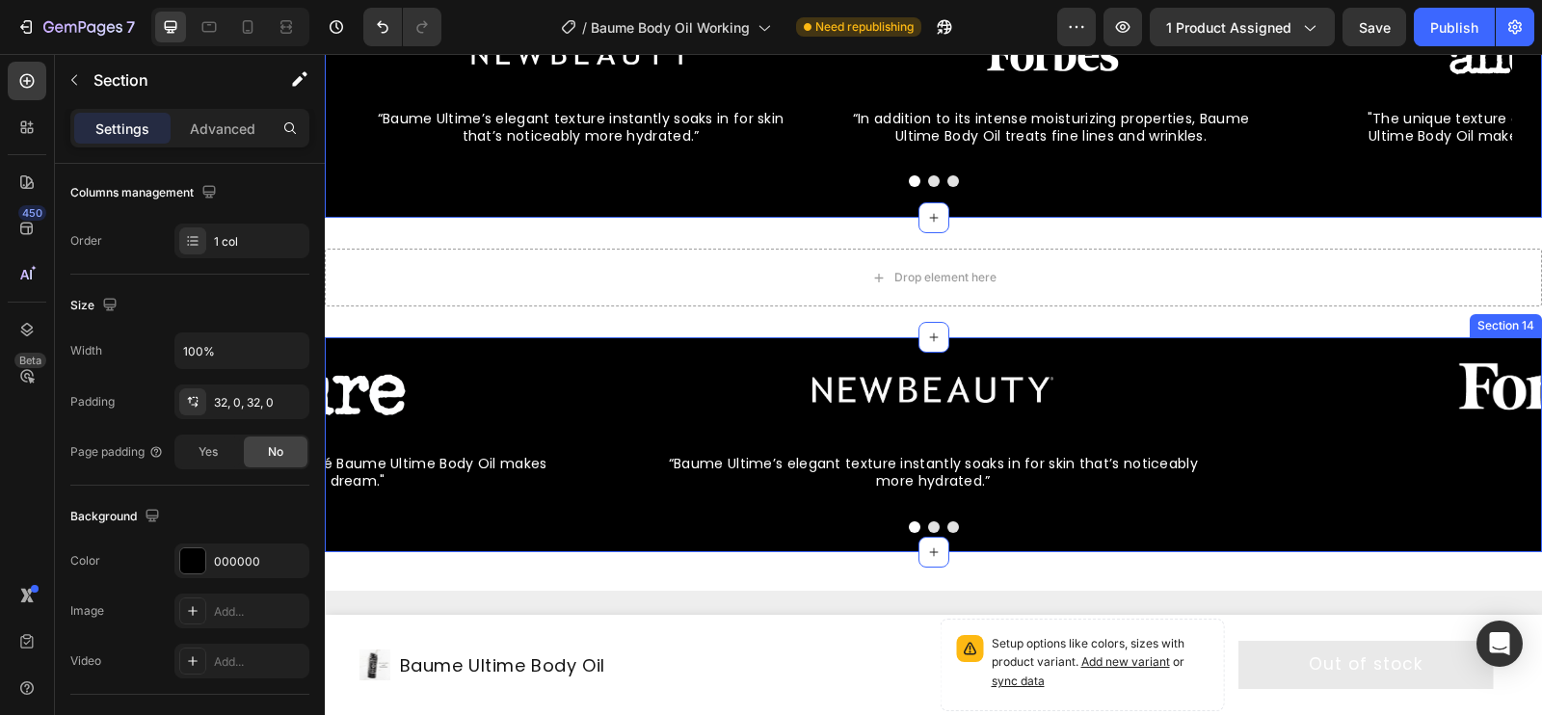
click at [368, 355] on div "Image “Baume Ultime’s elegant texture instantly soaks in for skin that’s notice…" at bounding box center [933, 444] width 1217 height 214
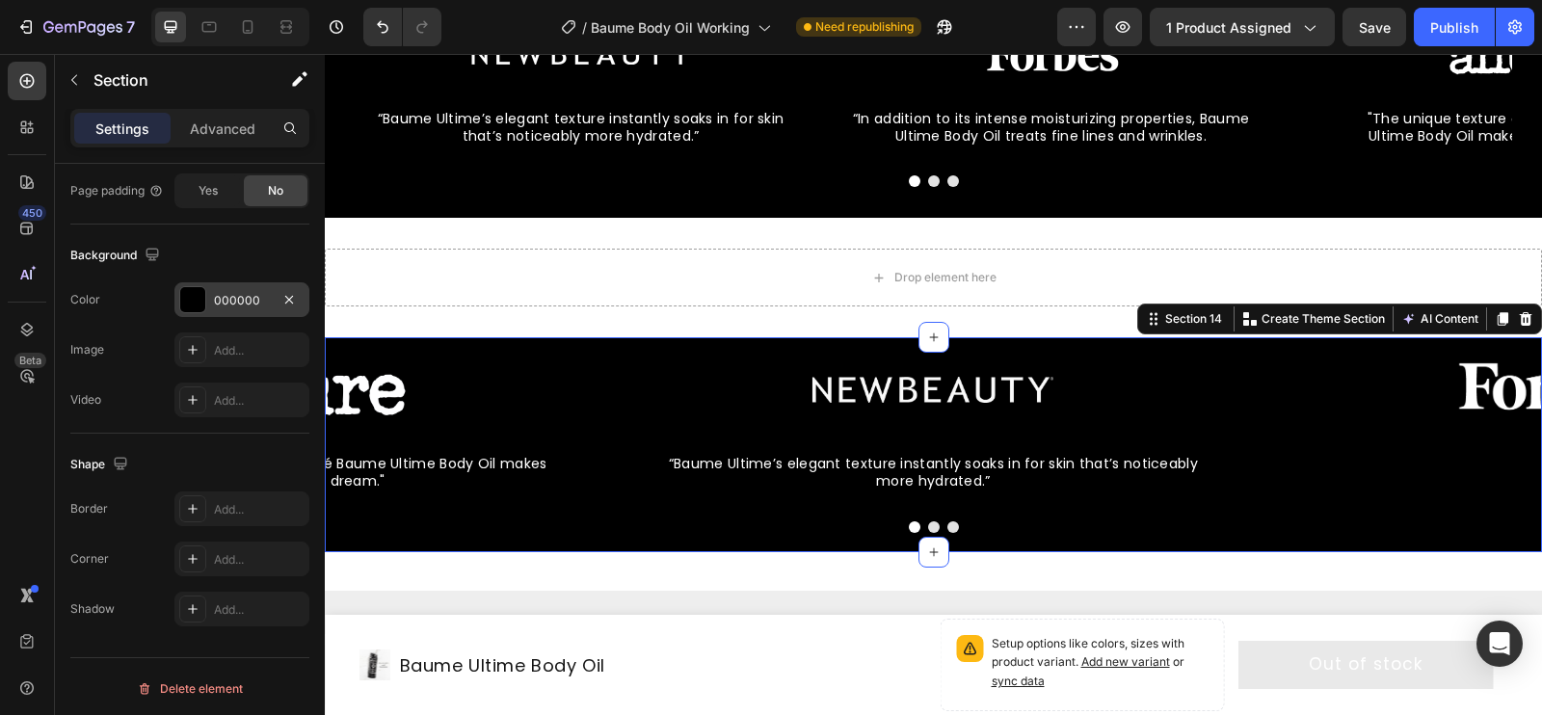
scroll to position [0, 0]
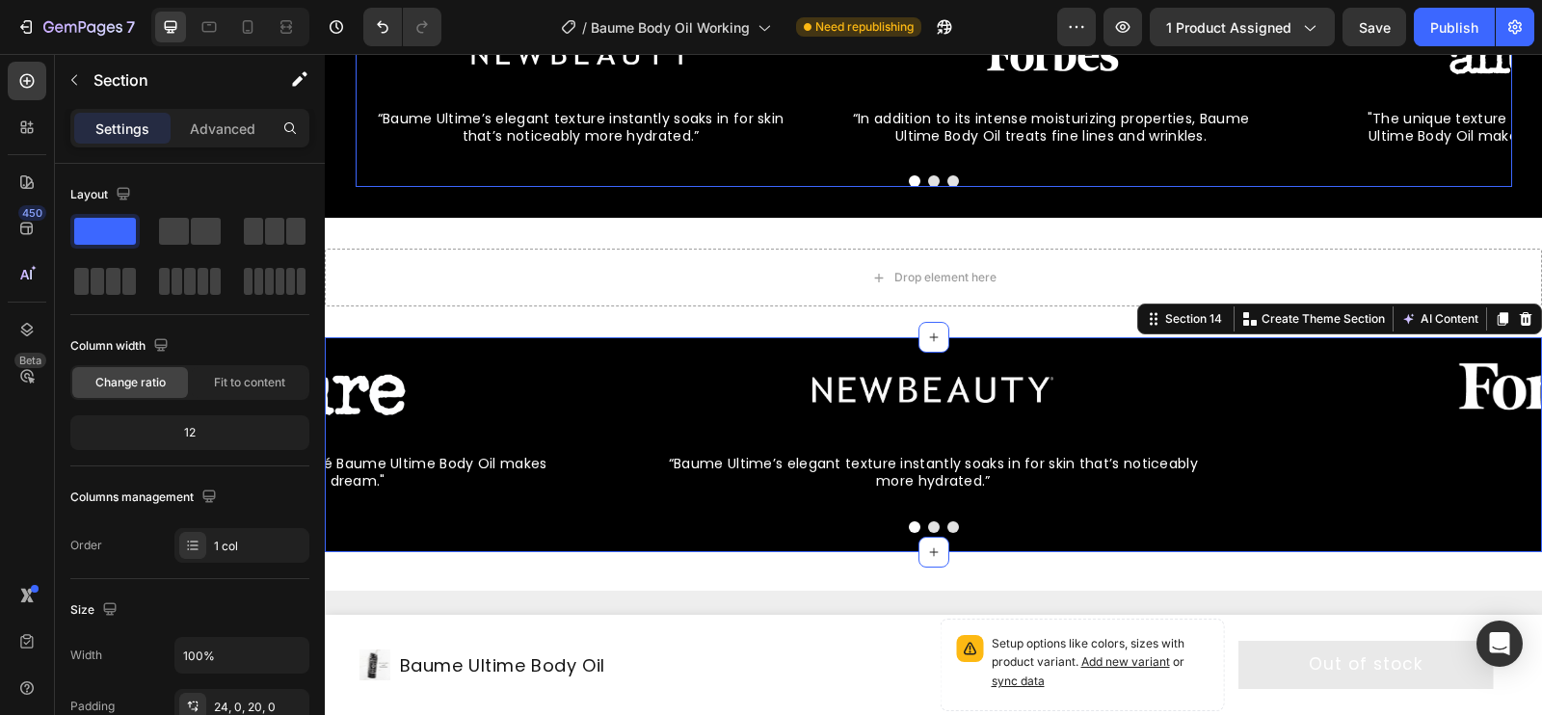
click at [396, 173] on div "Image “Baume Ultime’s elegant texture instantly soaks in for skin that’s notice…" at bounding box center [934, 106] width 1157 height 162
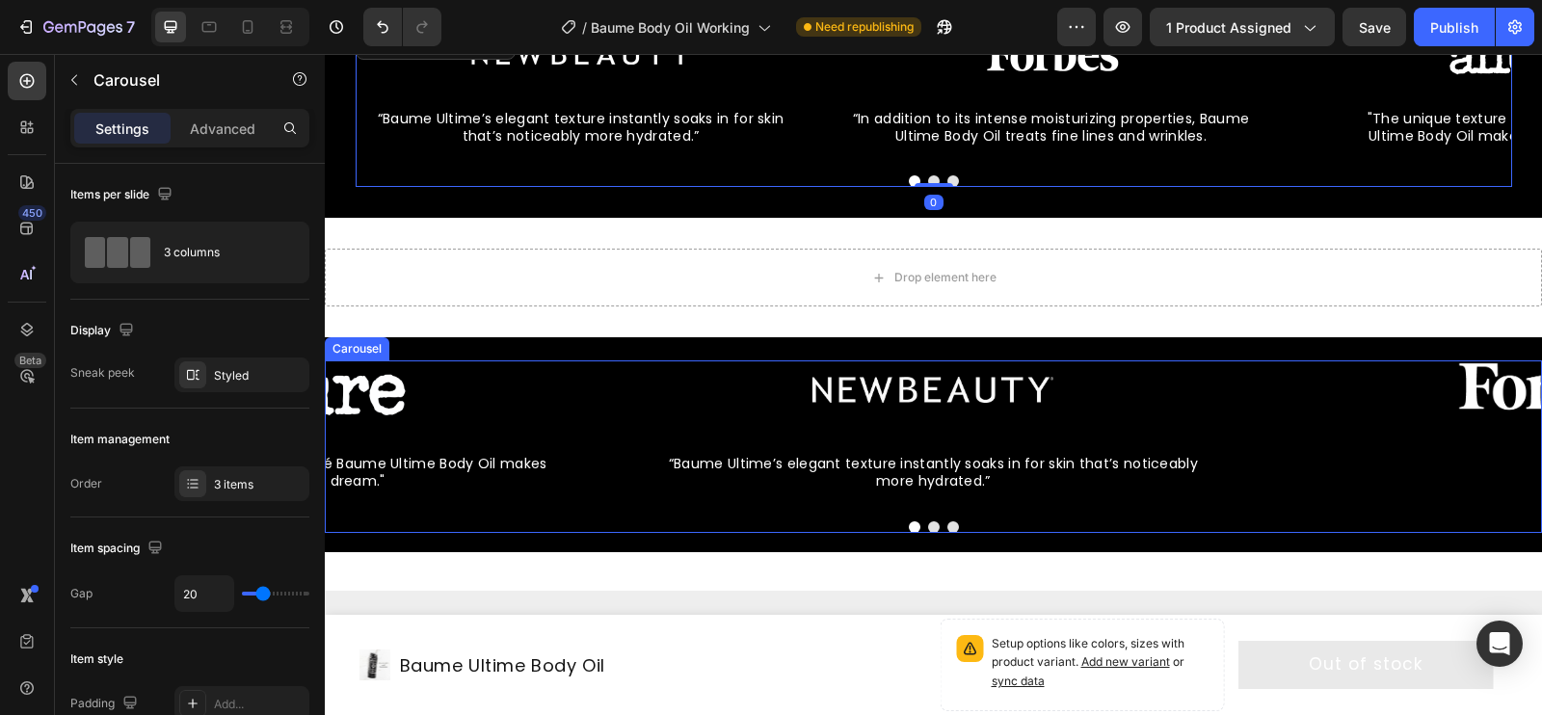
click at [376, 516] on div "Image “Baume Ultime’s elegant texture instantly soaks in for skin that’s notice…" at bounding box center [933, 446] width 1217 height 172
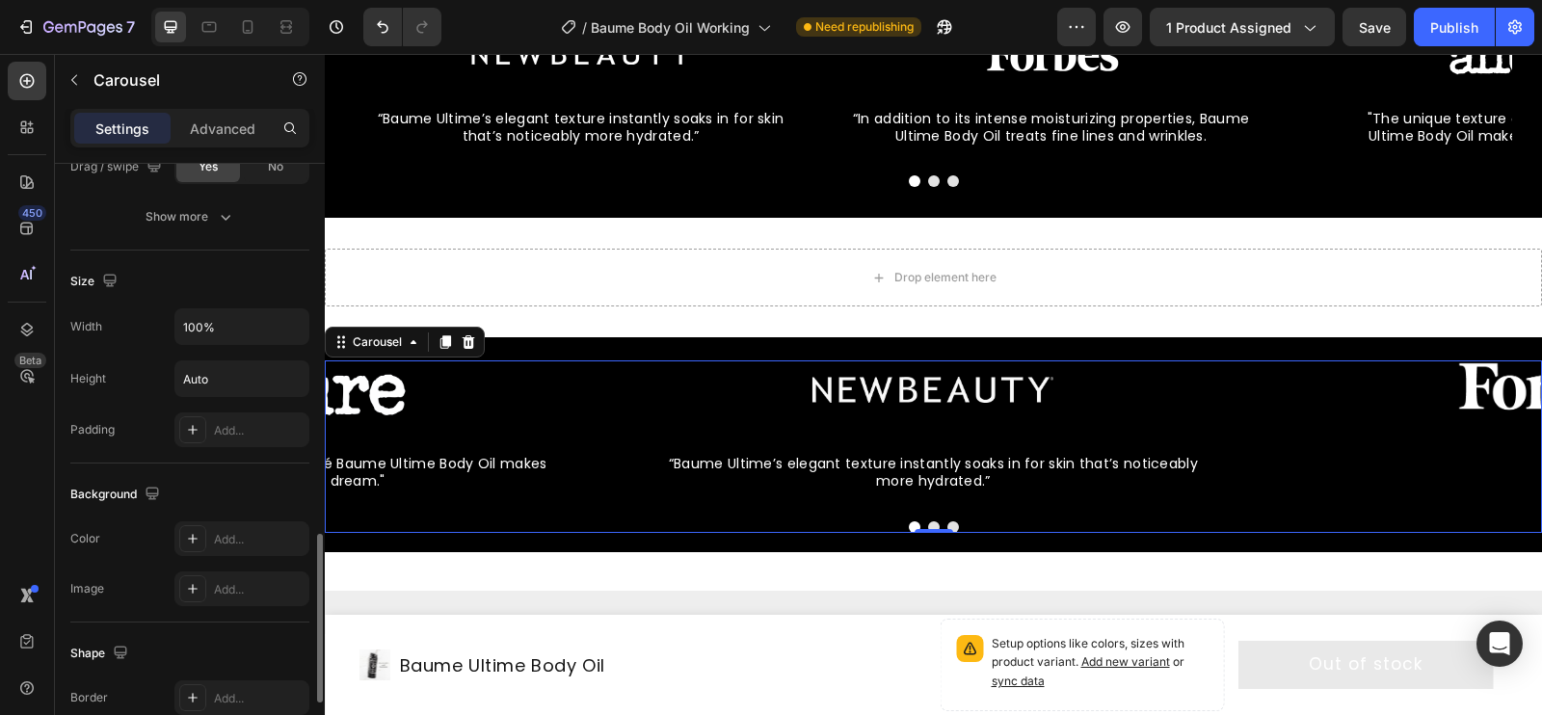
scroll to position [1383, 0]
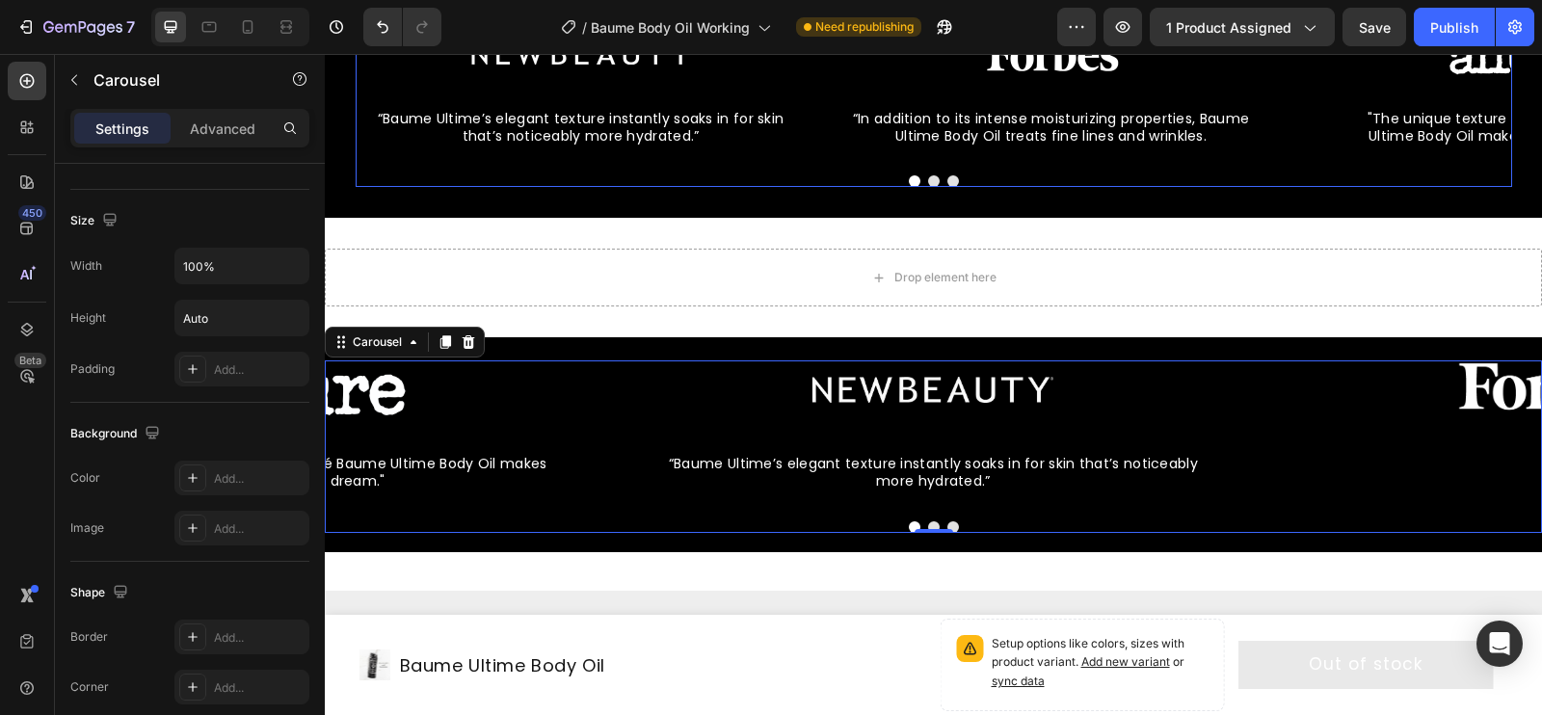
click at [442, 177] on div at bounding box center [934, 181] width 1157 height 12
drag, startPoint x: 373, startPoint y: 512, endPoint x: 343, endPoint y: 512, distance: 29.9
click at [373, 512] on div "Image “Baume Ultime’s elegant texture instantly soaks in for skin that’s notice…" at bounding box center [933, 446] width 1217 height 172
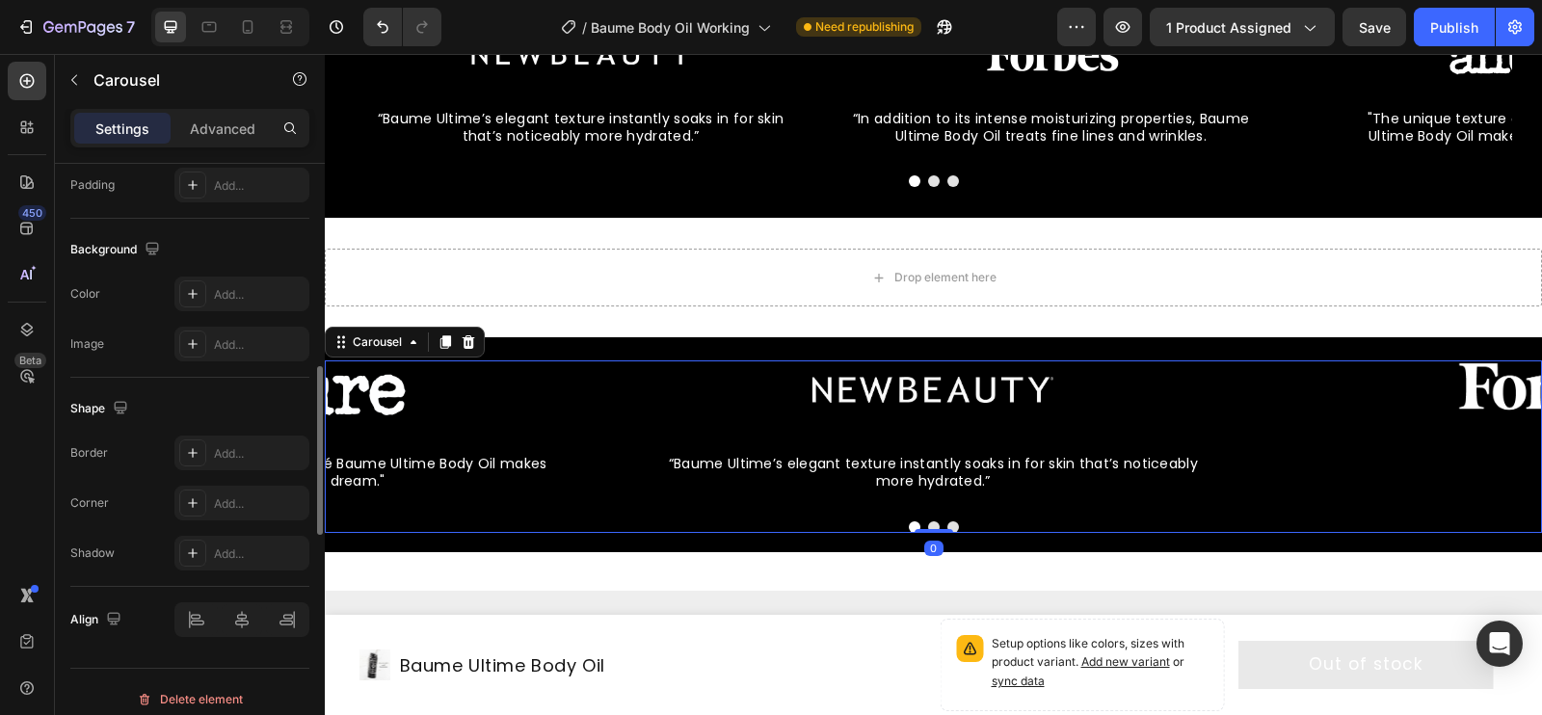
scroll to position [1573, 0]
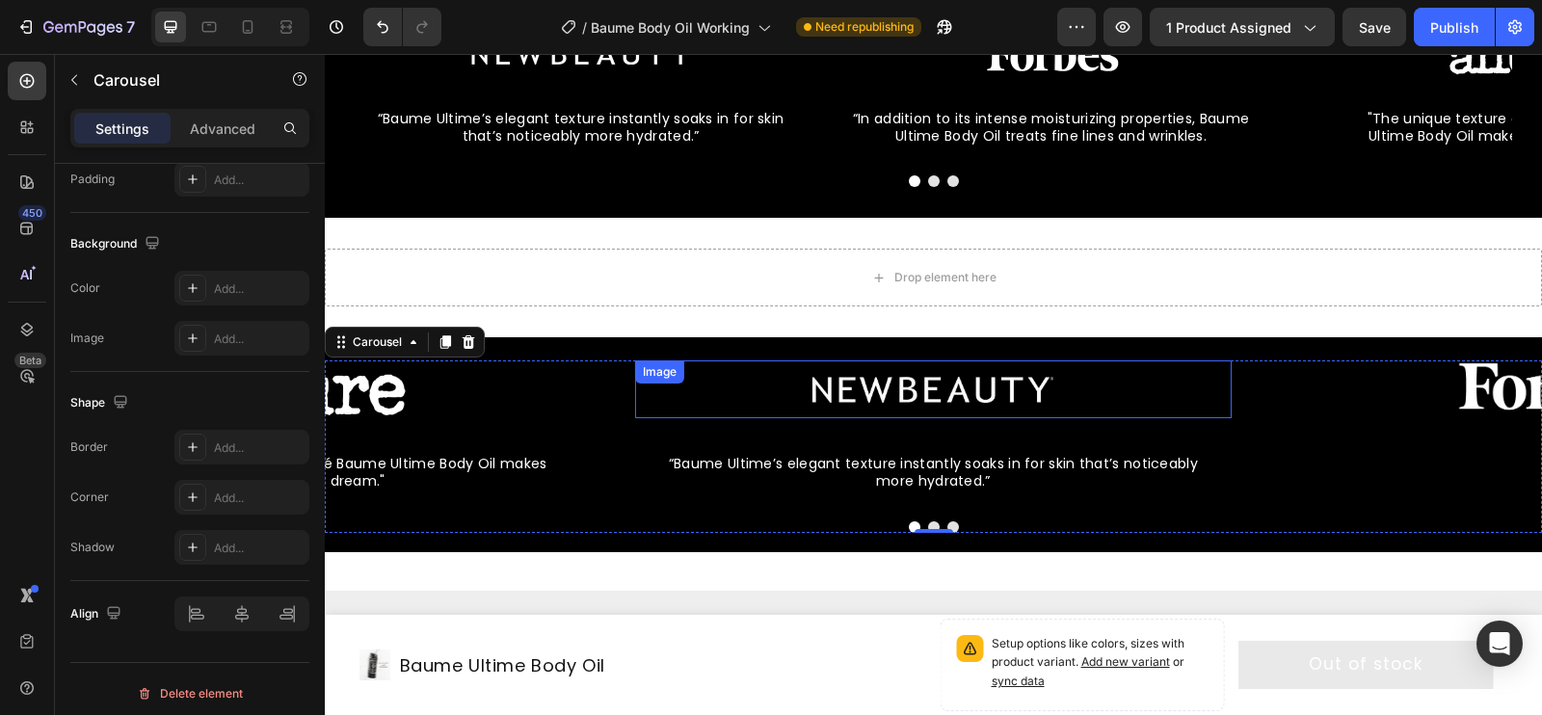
click at [792, 397] on div at bounding box center [933, 389] width 597 height 58
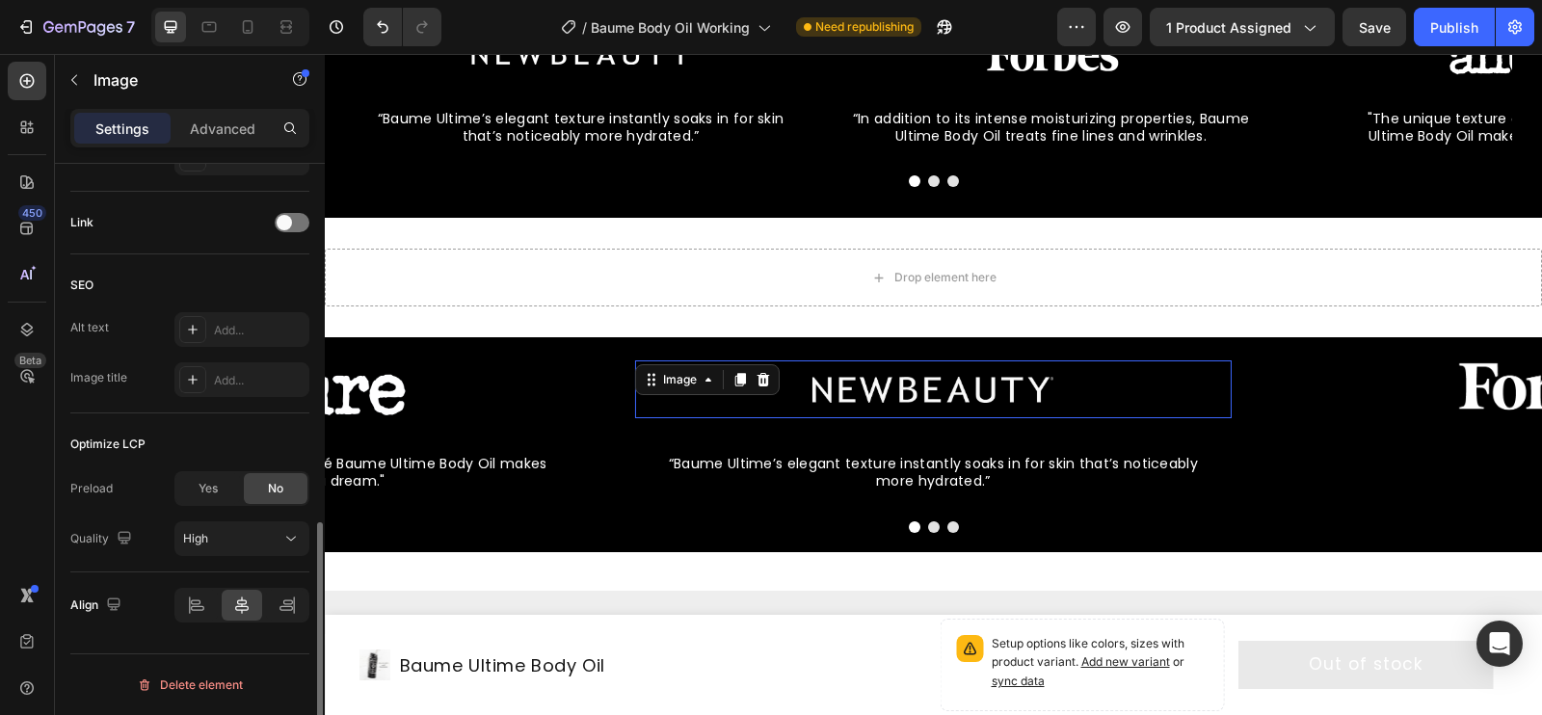
scroll to position [0, 0]
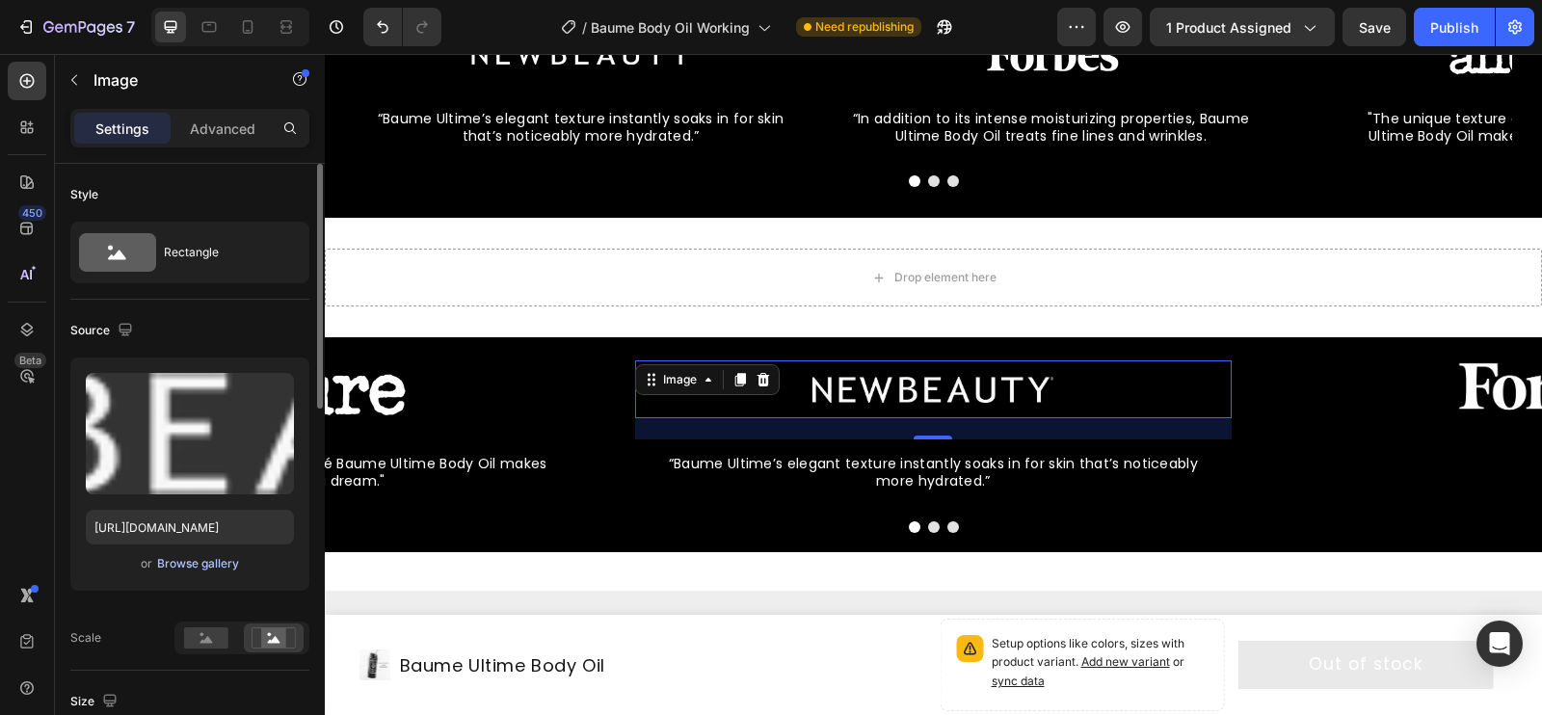
click at [172, 567] on div "Browse gallery" at bounding box center [198, 563] width 82 height 17
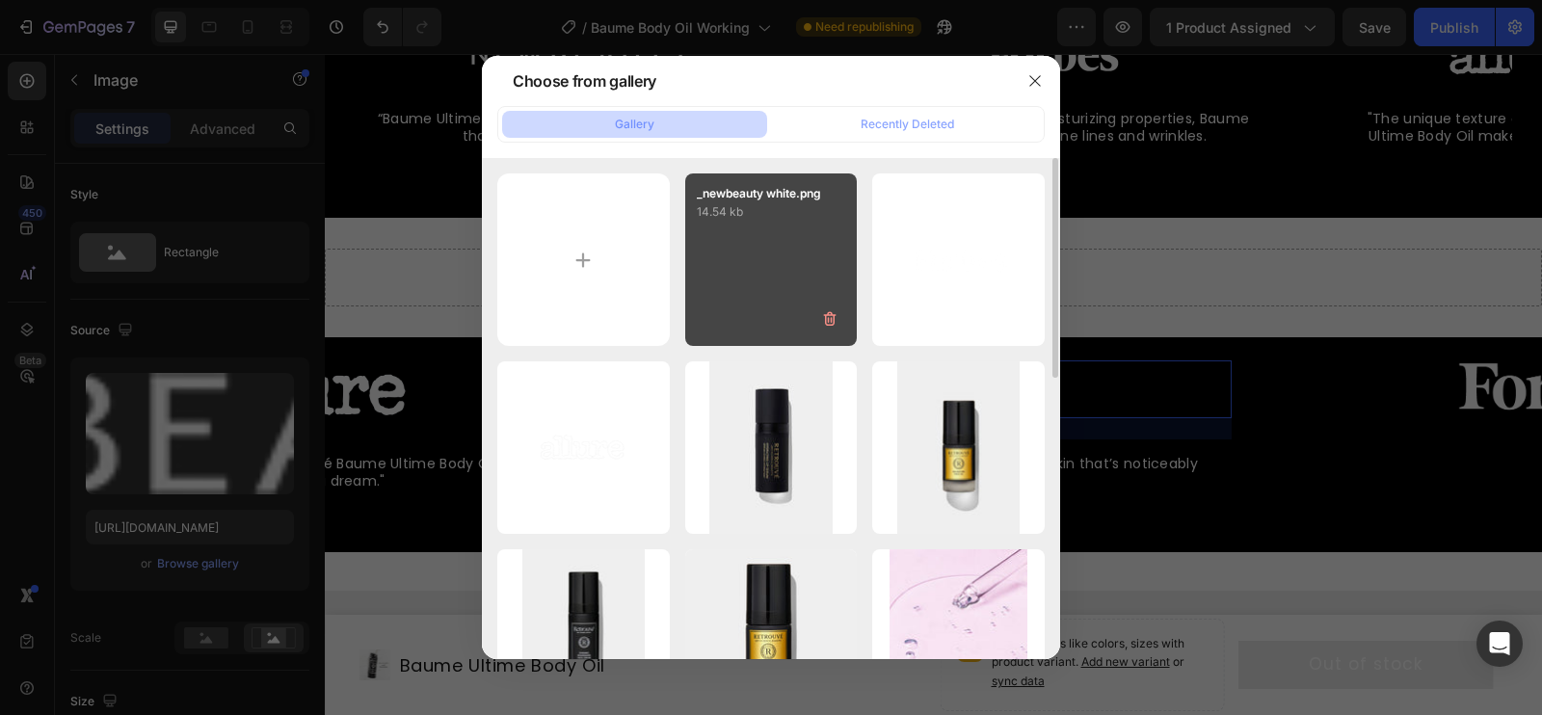
click at [745, 280] on div "_newbeauty white.png 14.54 kb" at bounding box center [771, 259] width 173 height 173
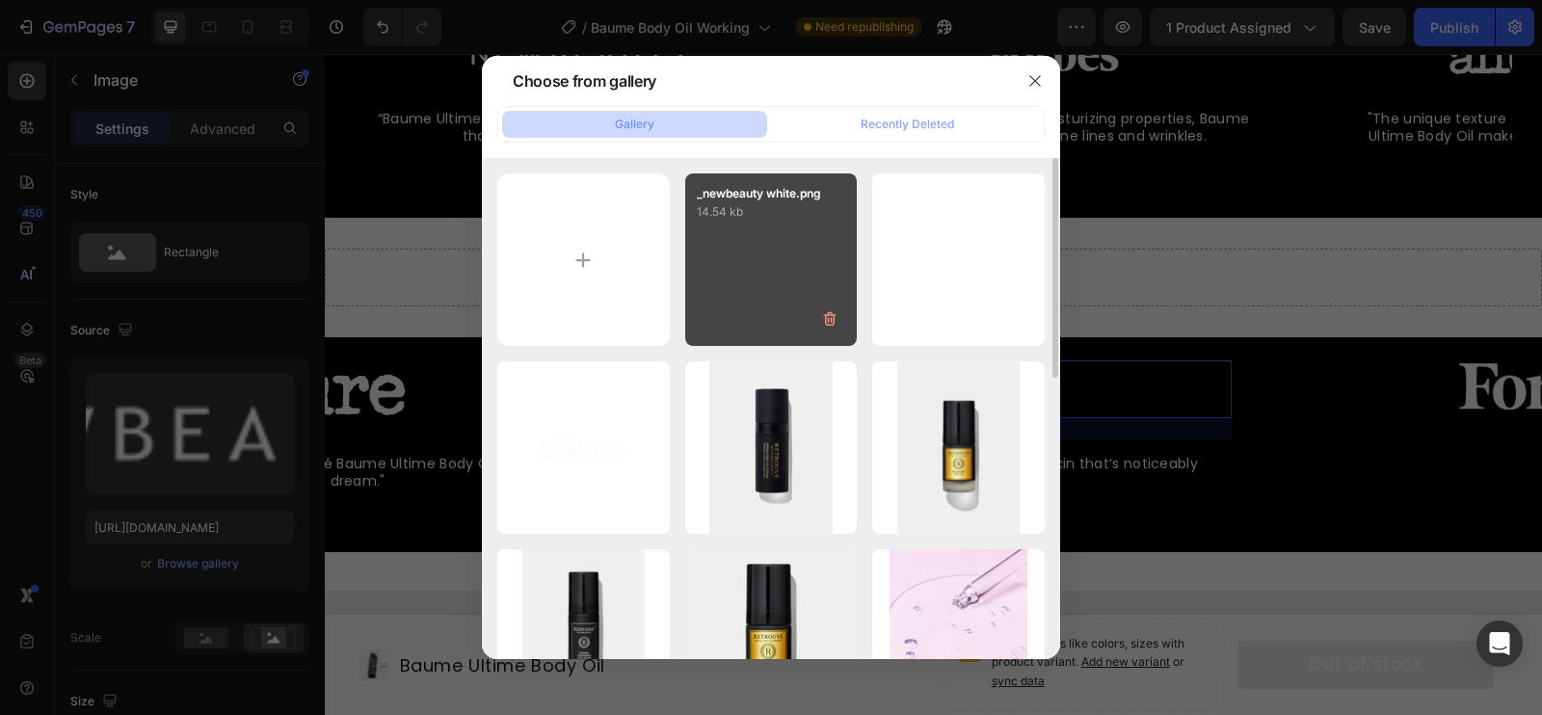
type input "https://cdn.shopify.com/s/files/1/0835/4260/6126/files/gempages_479927666422580…"
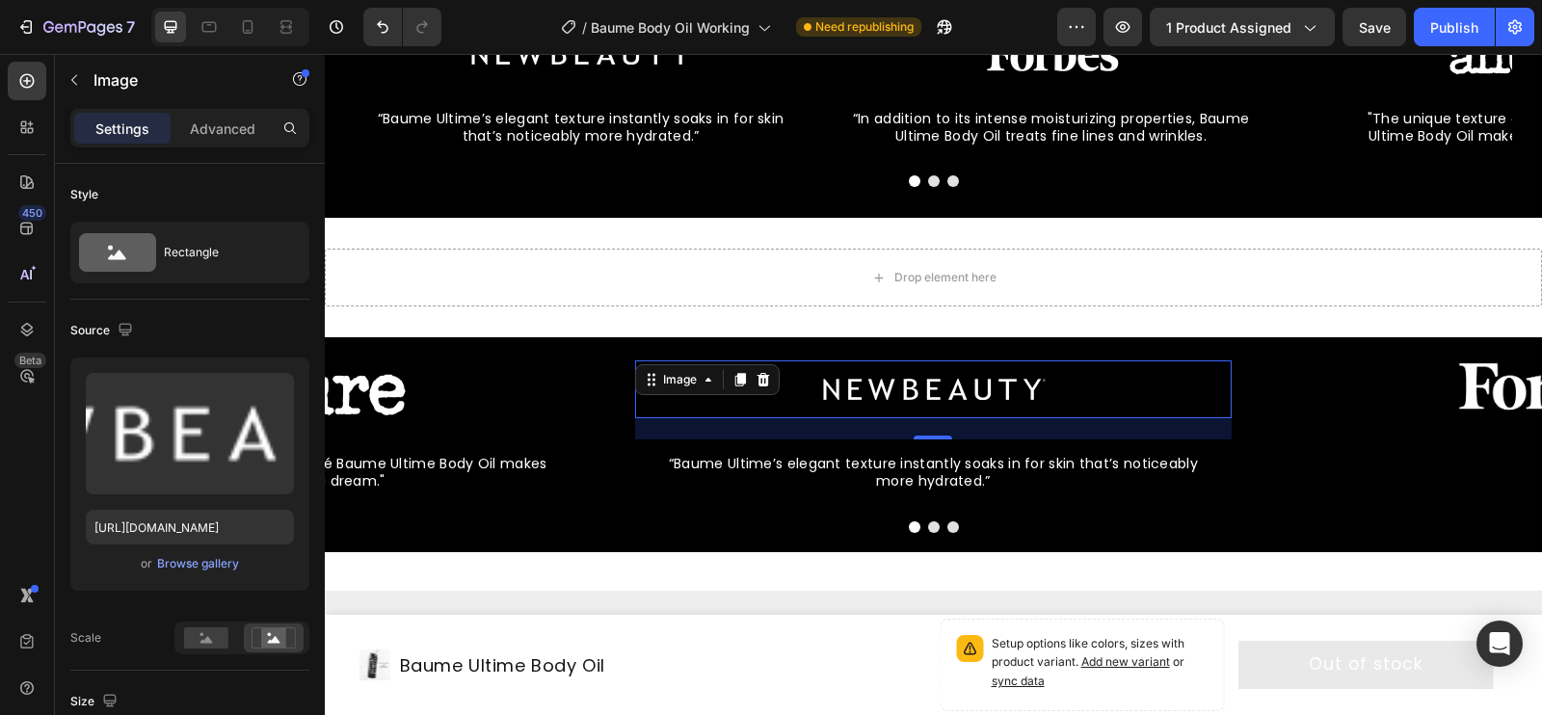
click at [827, 396] on img at bounding box center [933, 389] width 241 height 58
click at [883, 435] on div "22" at bounding box center [933, 428] width 597 height 21
click at [942, 435] on div "Image 22 “Baume Ultime’s elegant texture instantly soaks in for skin that’s not…" at bounding box center [933, 432] width 597 height 145
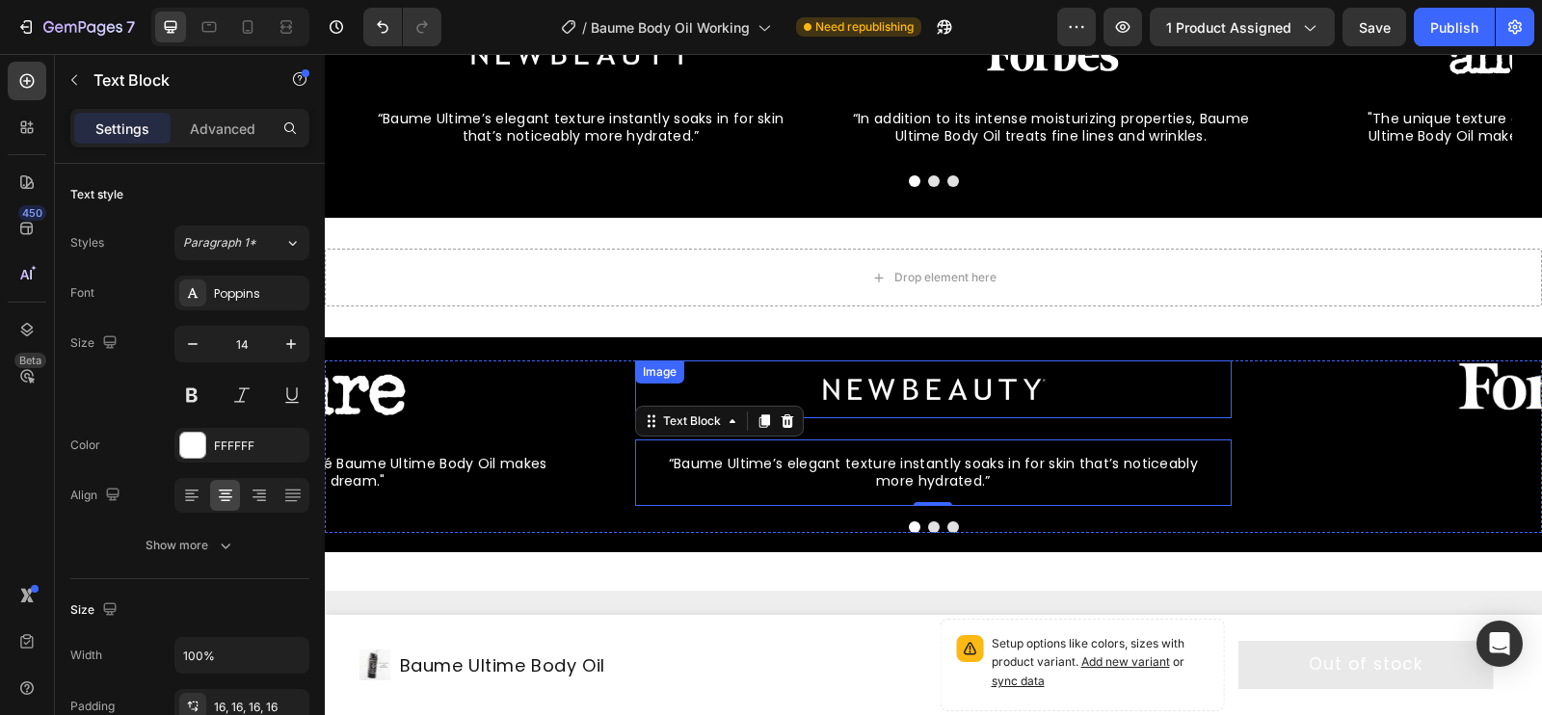
click at [978, 391] on img at bounding box center [933, 389] width 241 height 58
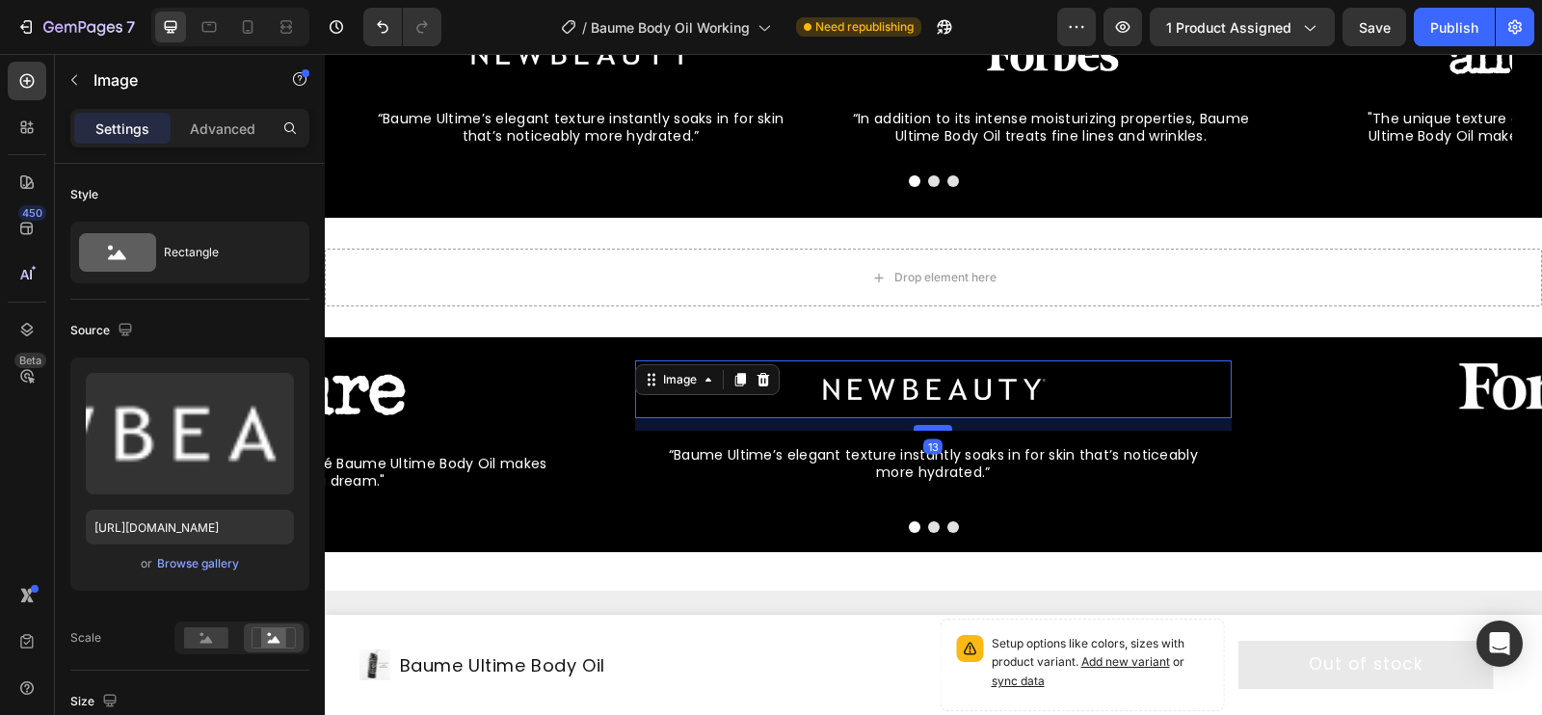
click at [925, 428] on div at bounding box center [933, 428] width 39 height 6
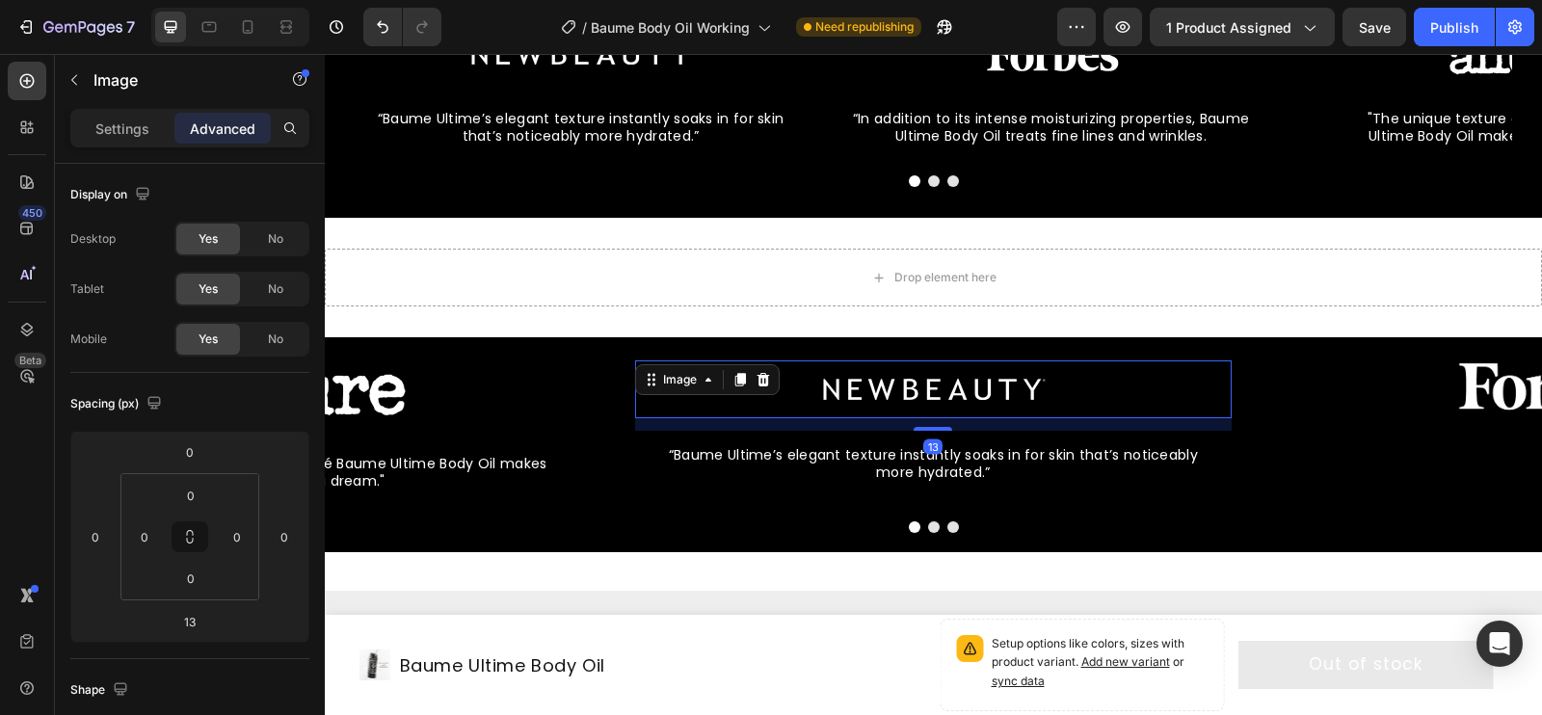
click at [813, 388] on img at bounding box center [933, 389] width 241 height 58
click at [200, 615] on input "13" at bounding box center [190, 621] width 39 height 29
click at [192, 619] on input "13" at bounding box center [190, 621] width 39 height 29
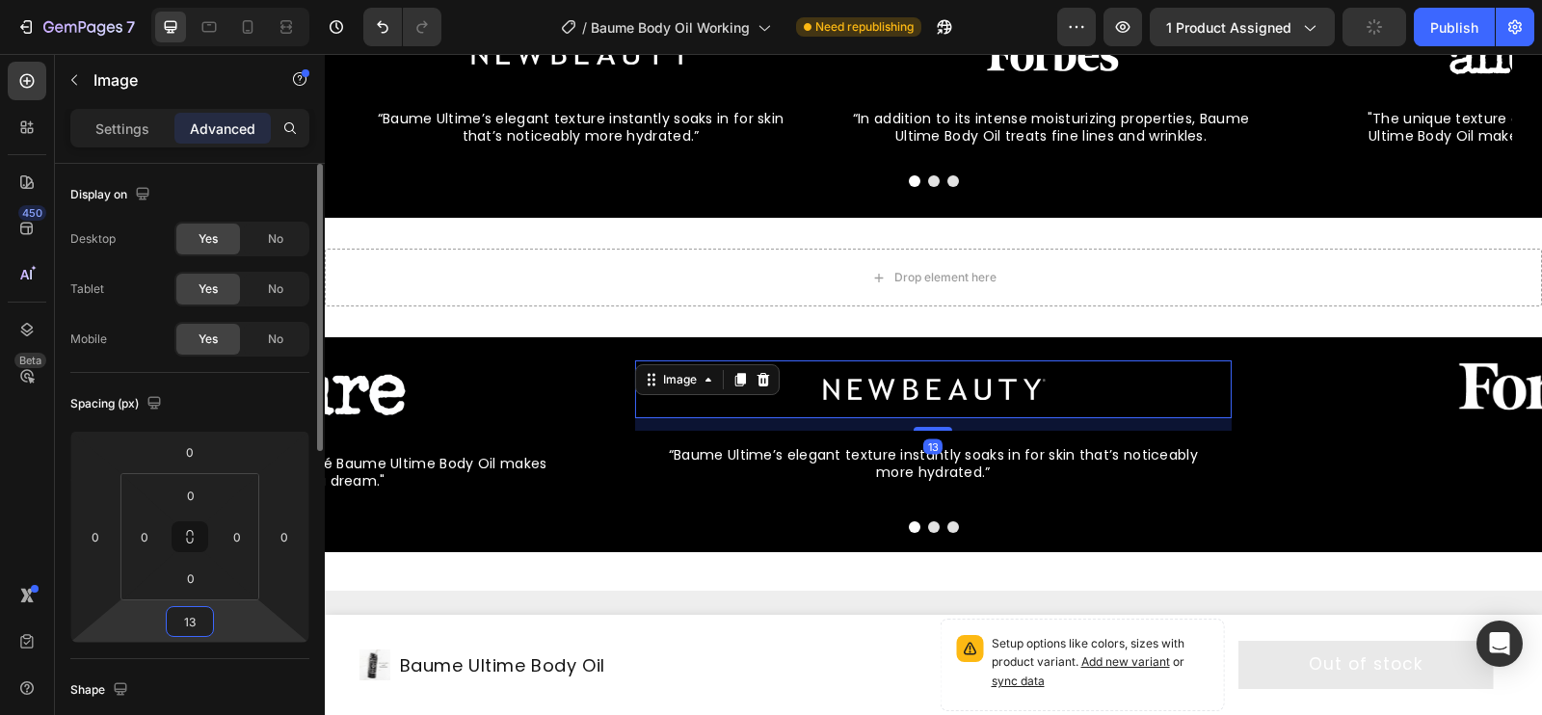
click at [192, 619] on input "13" at bounding box center [190, 621] width 39 height 29
type input "12"
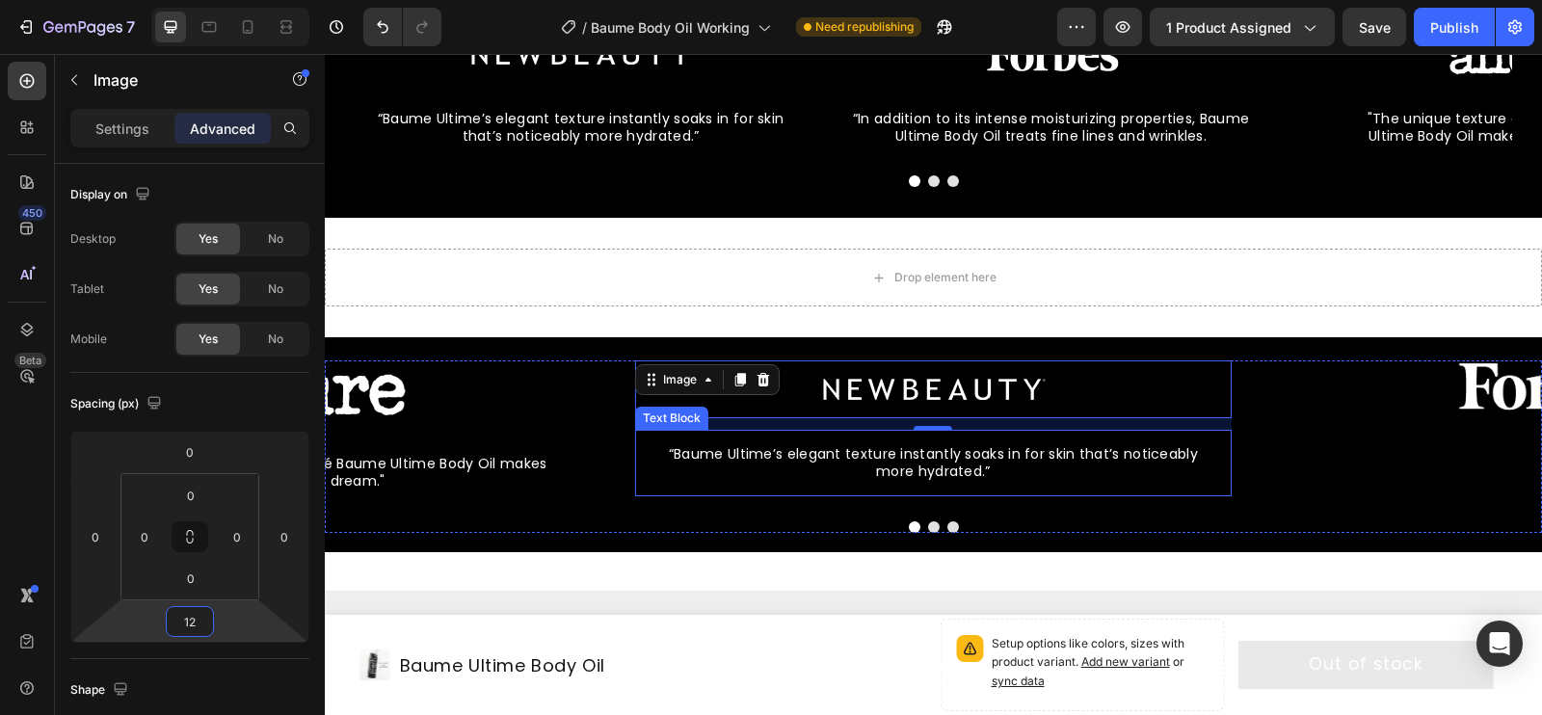
click at [814, 445] on p "“Baume Ultime’s elegant texture instantly soaks in for skin that’s noticeably m…" at bounding box center [934, 462] width 566 height 35
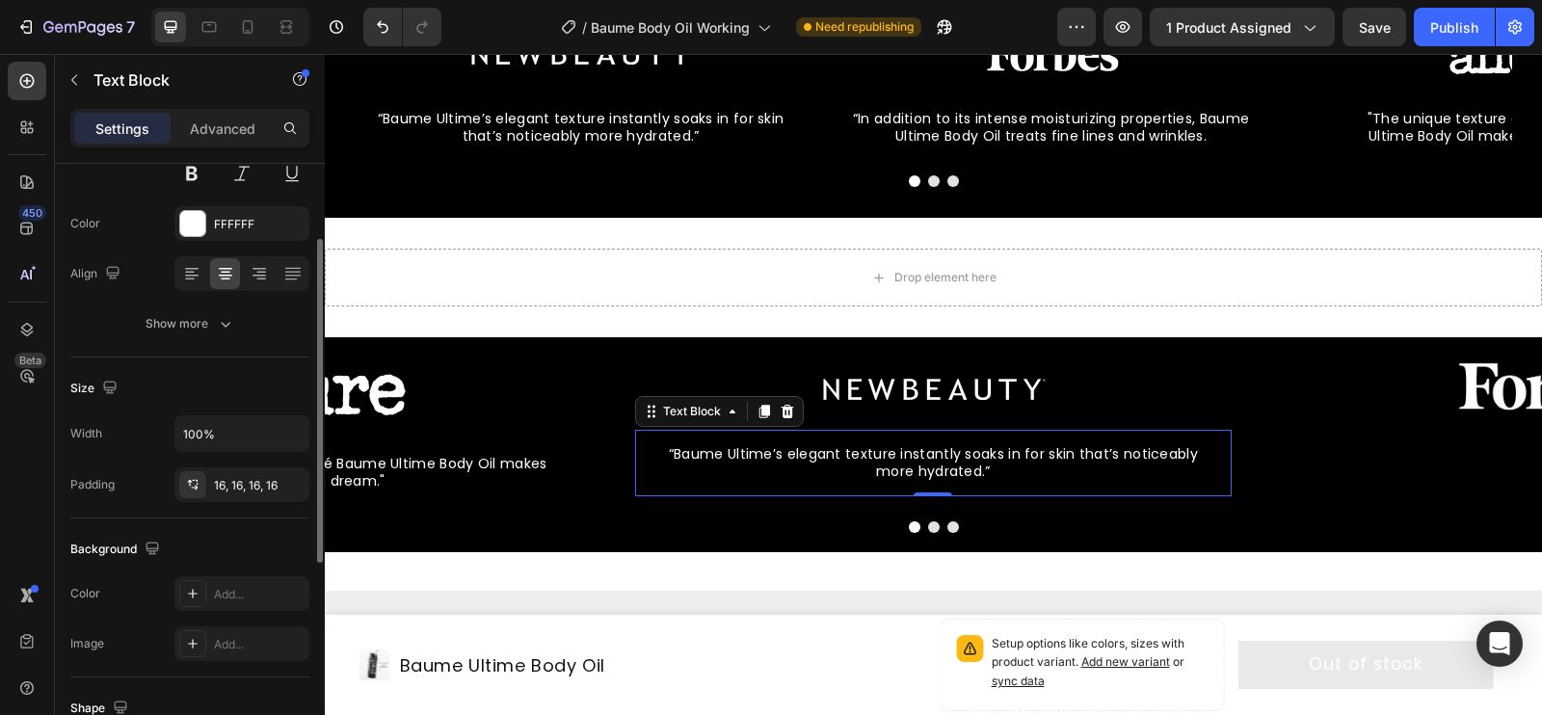
scroll to position [246, 0]
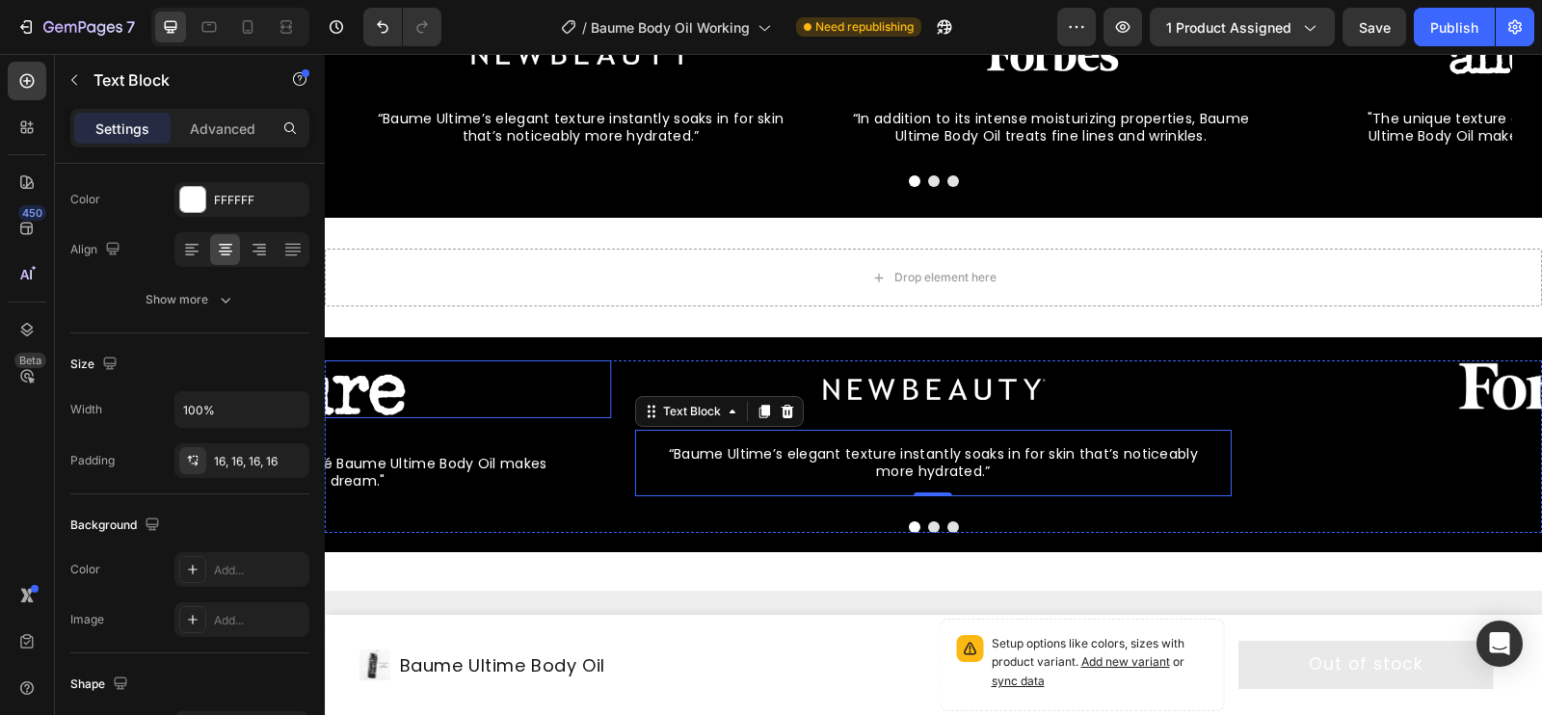
click at [393, 392] on img at bounding box center [312, 389] width 241 height 58
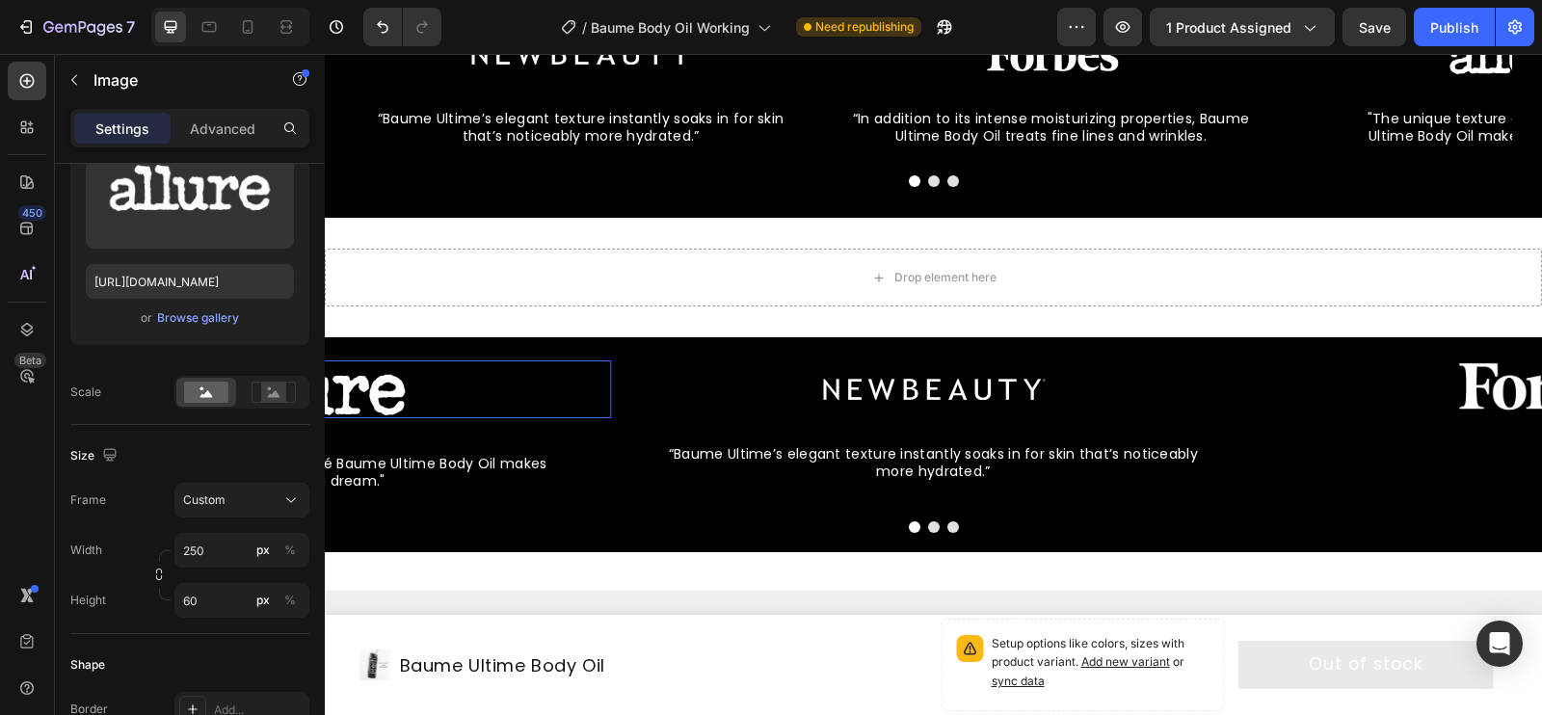
scroll to position [0, 0]
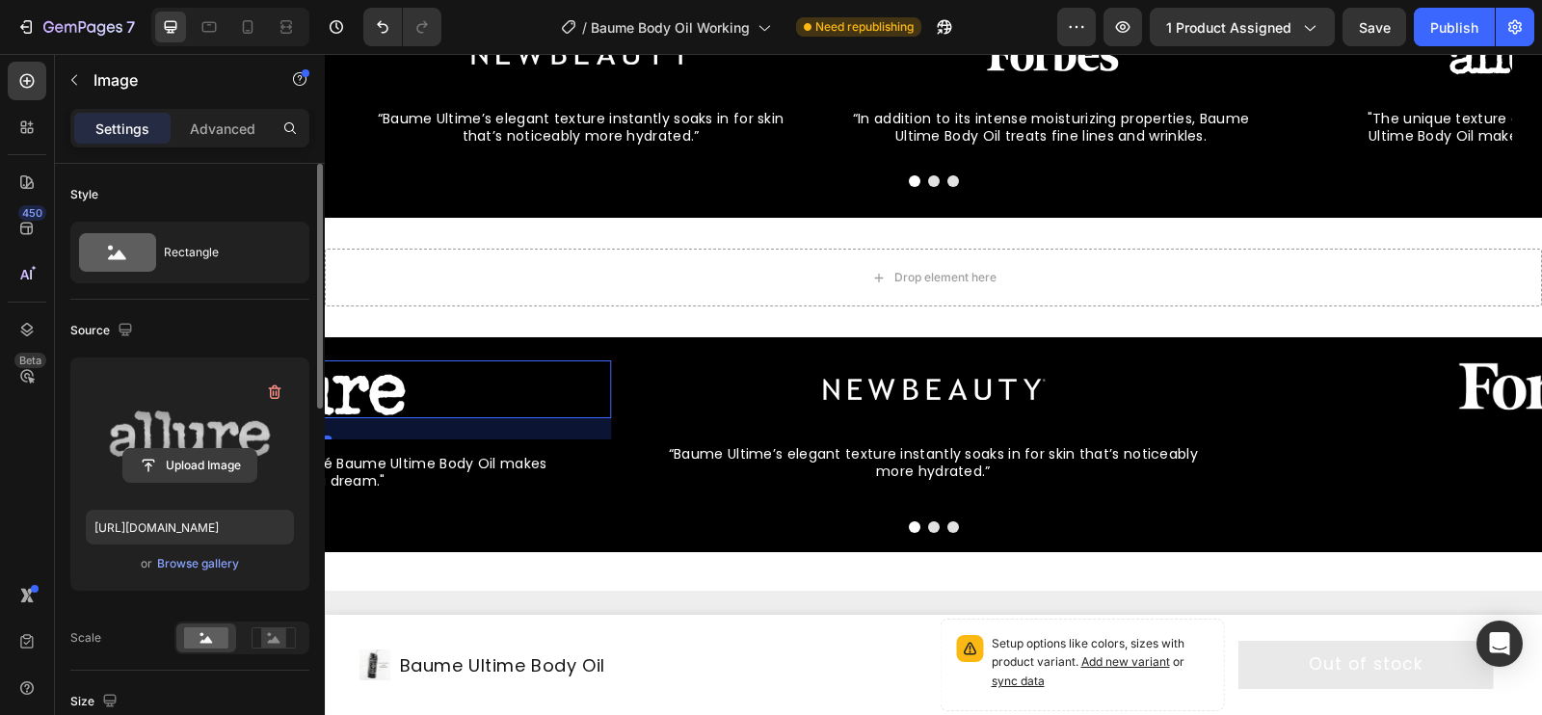
click at [202, 463] on input "file" at bounding box center [189, 465] width 133 height 33
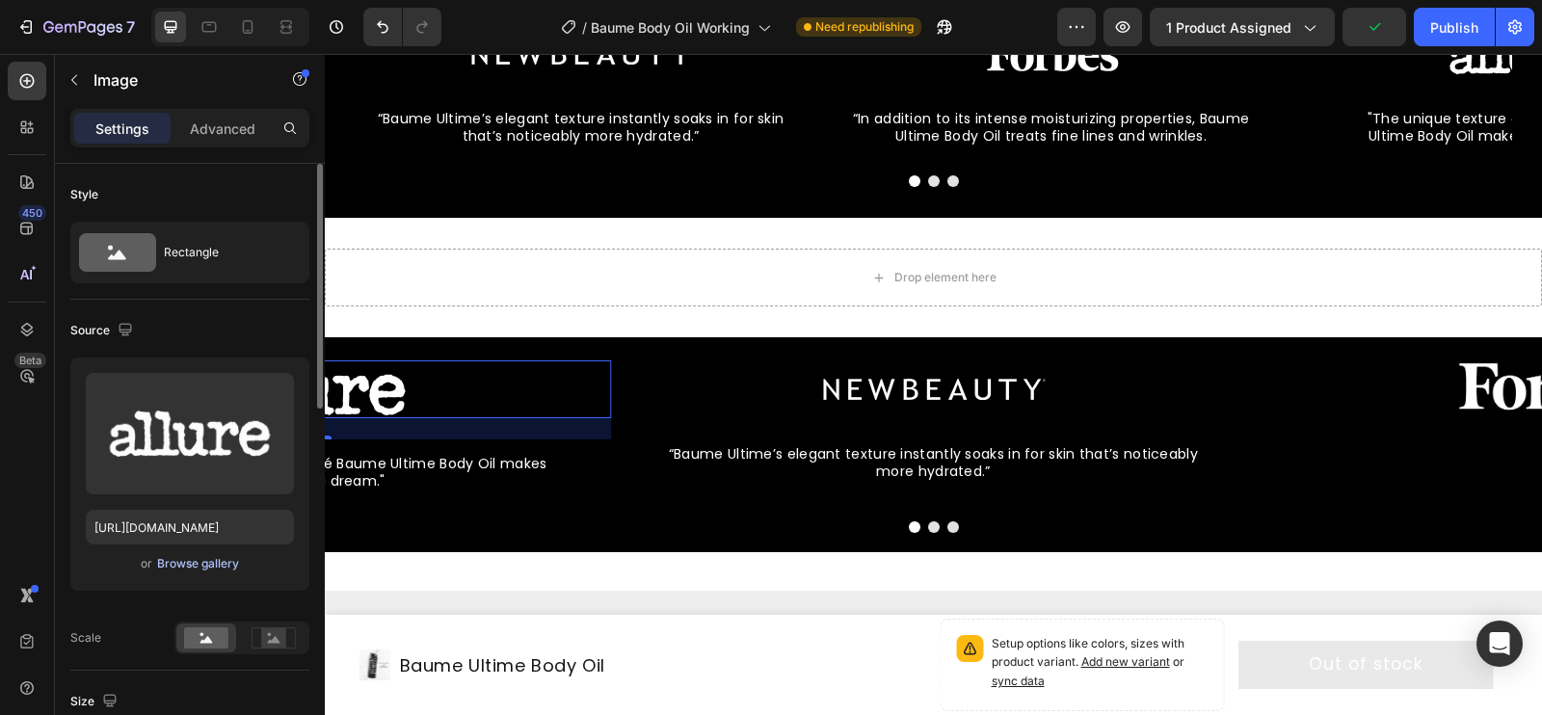
click at [169, 563] on div "Browse gallery" at bounding box center [198, 563] width 82 height 17
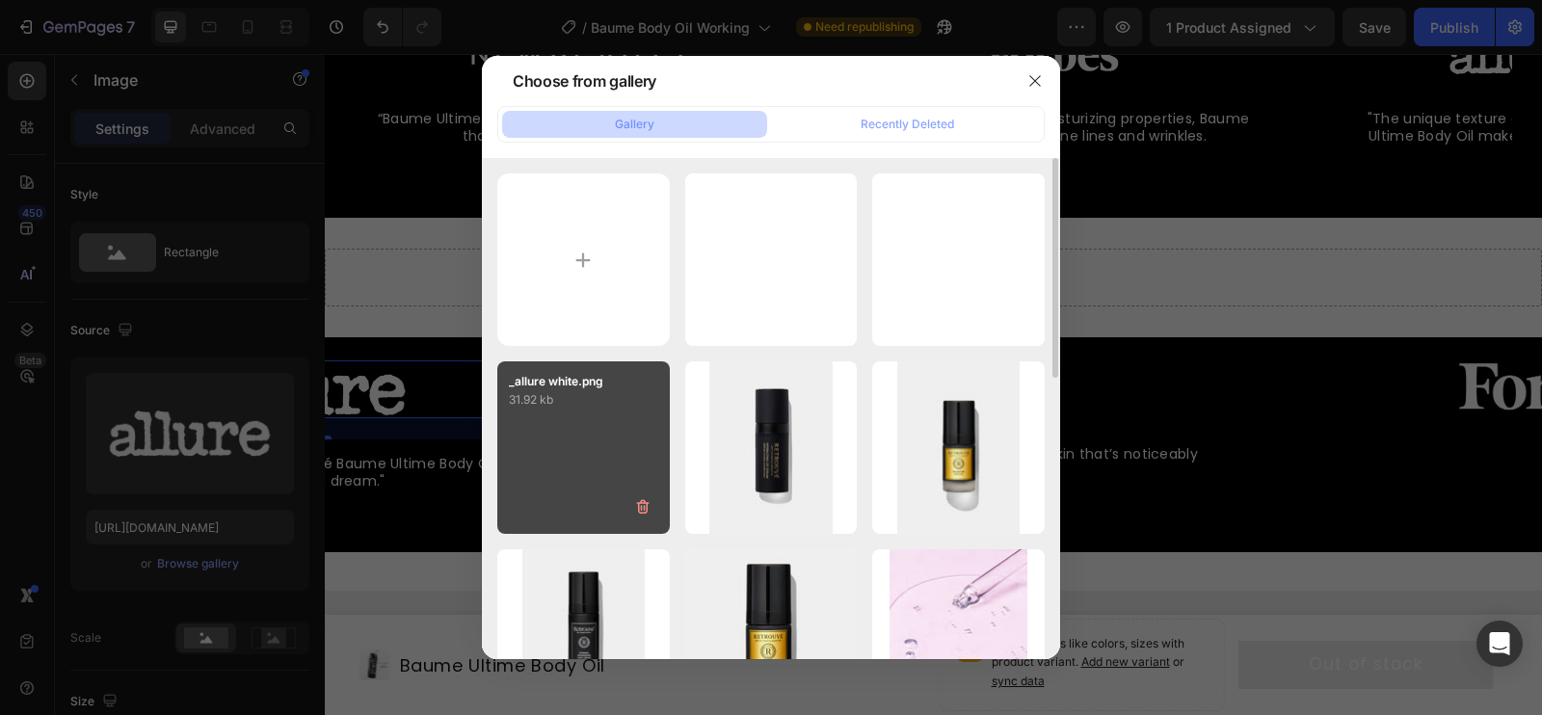
click at [610, 449] on div "_allure white.png 31.92 kb" at bounding box center [583, 447] width 173 height 173
type input "https://cdn.shopify.com/s/files/1/0835/4260/6126/files/gempages_479927666422580…"
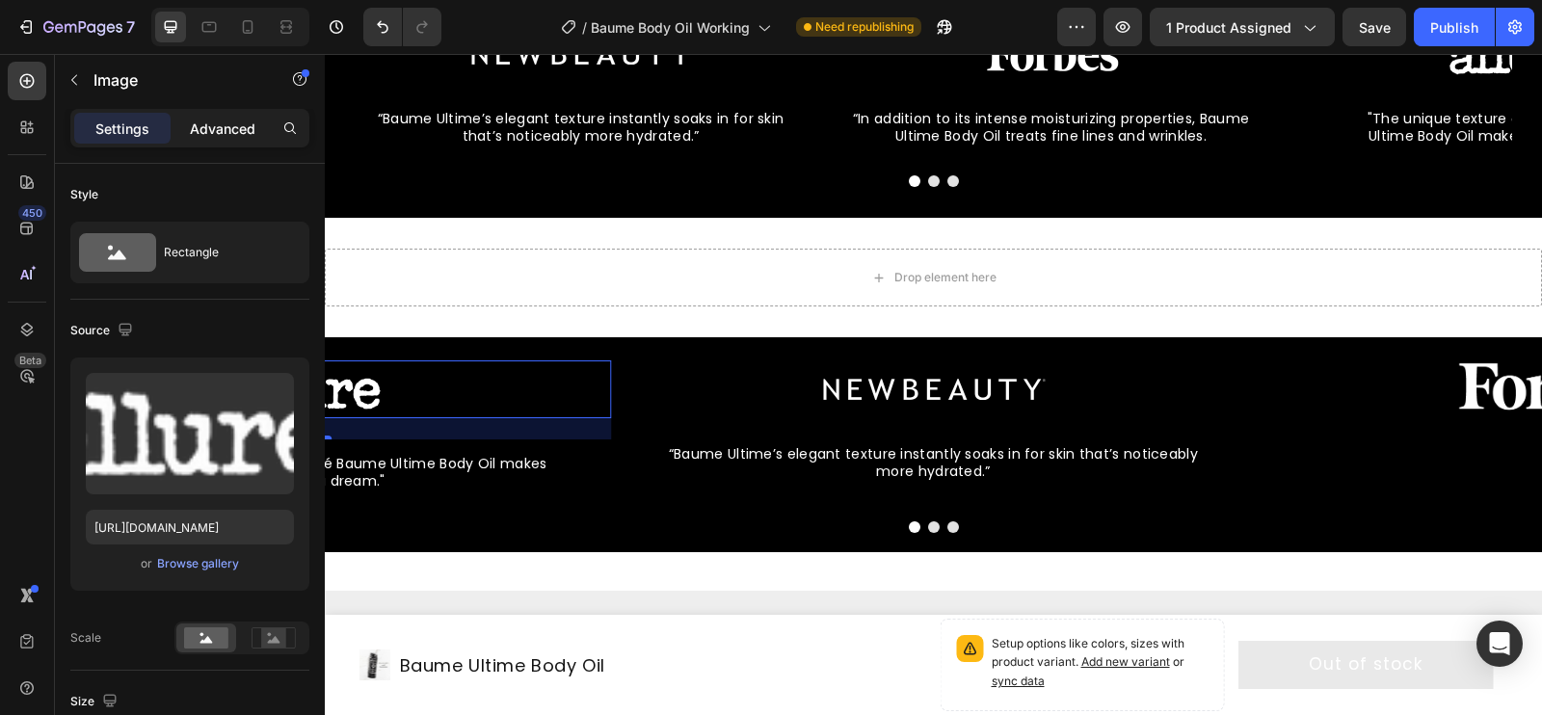
click at [221, 137] on p "Advanced" at bounding box center [223, 129] width 66 height 20
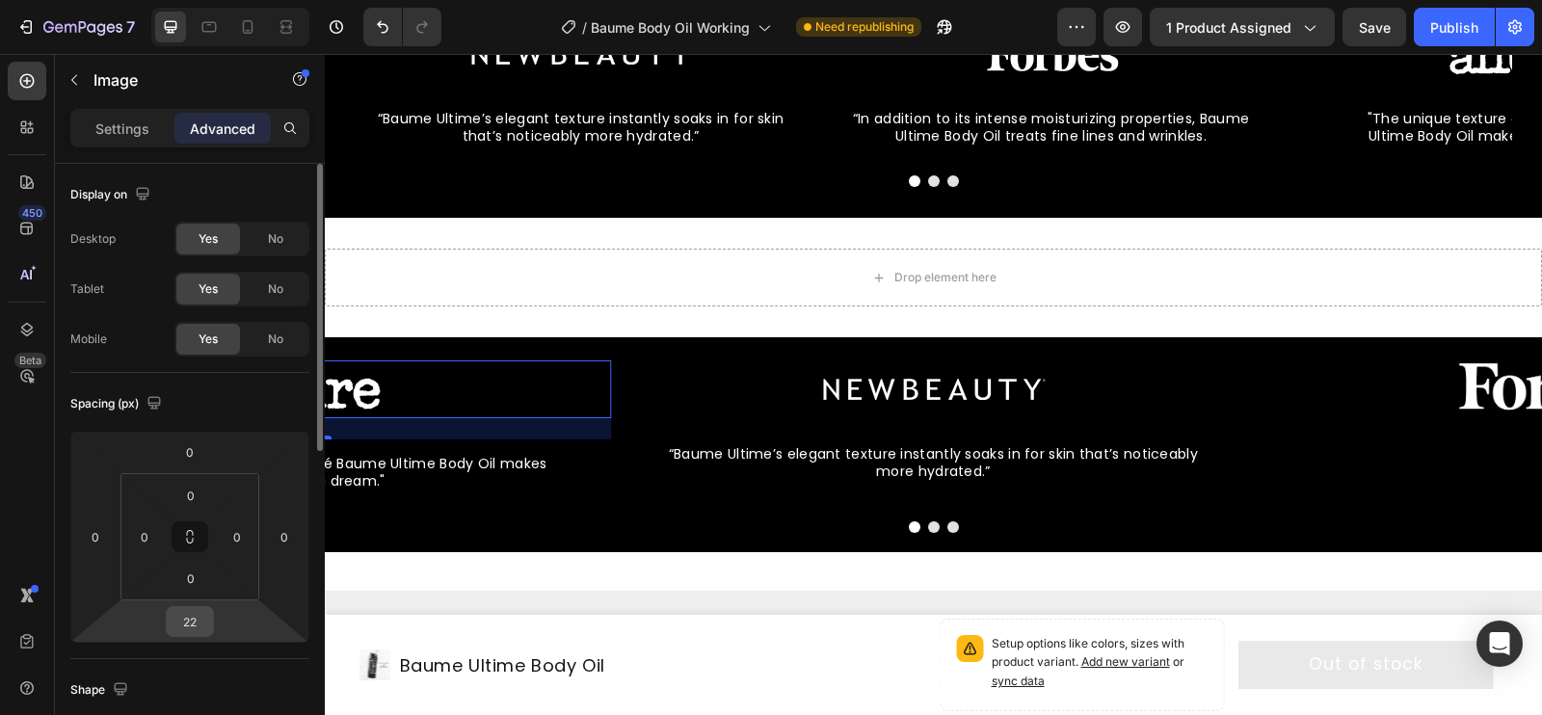
click at [192, 625] on input "22" at bounding box center [190, 621] width 39 height 29
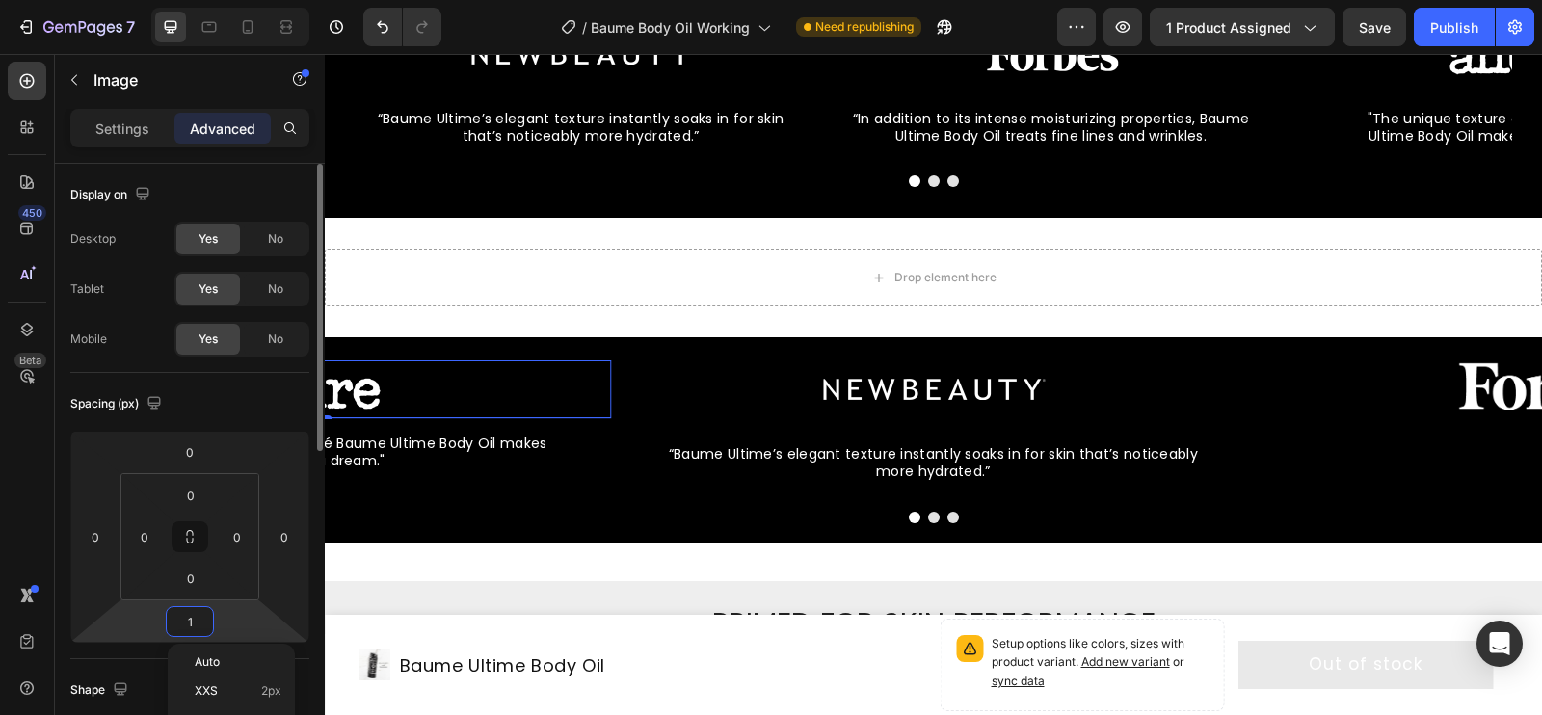
type input "12"
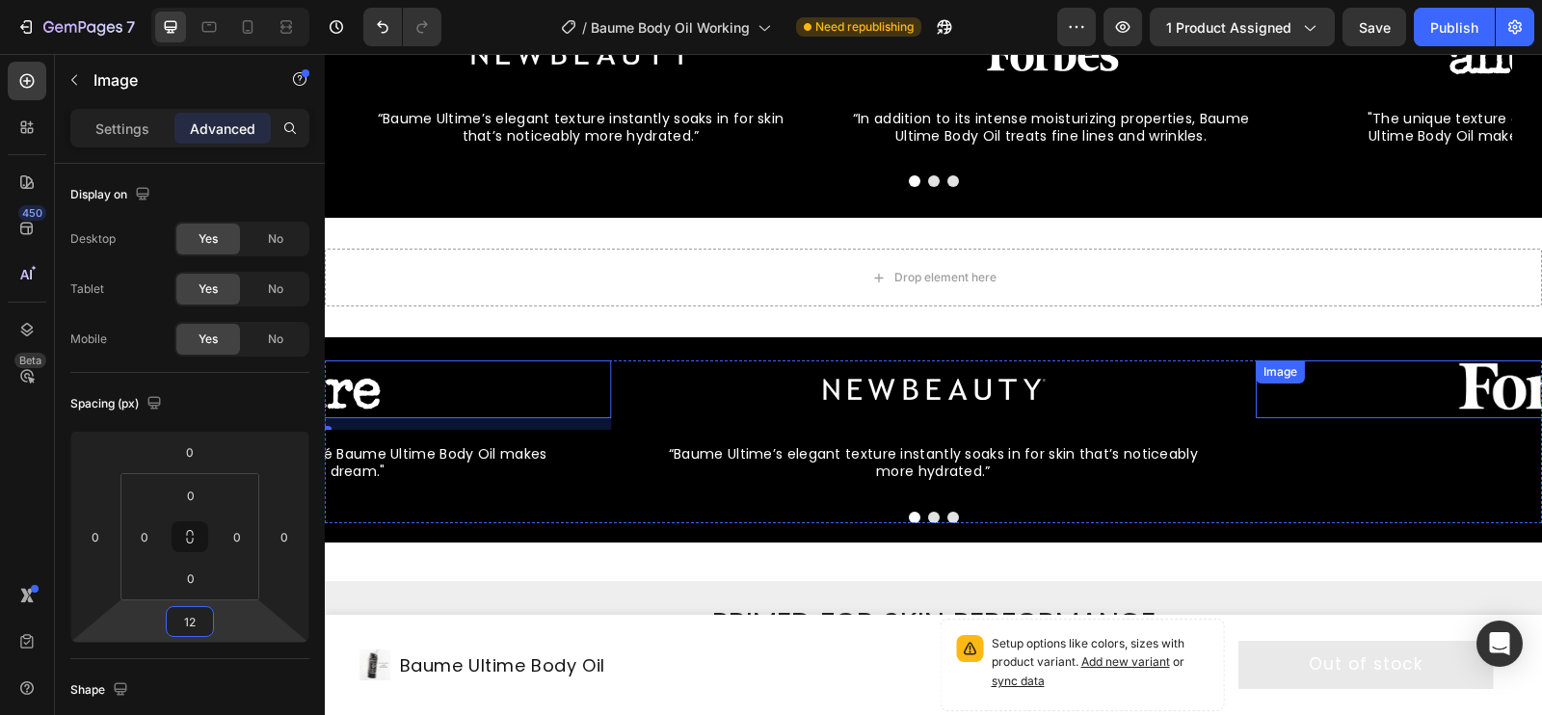
click at [1485, 375] on img at bounding box center [1553, 389] width 241 height 58
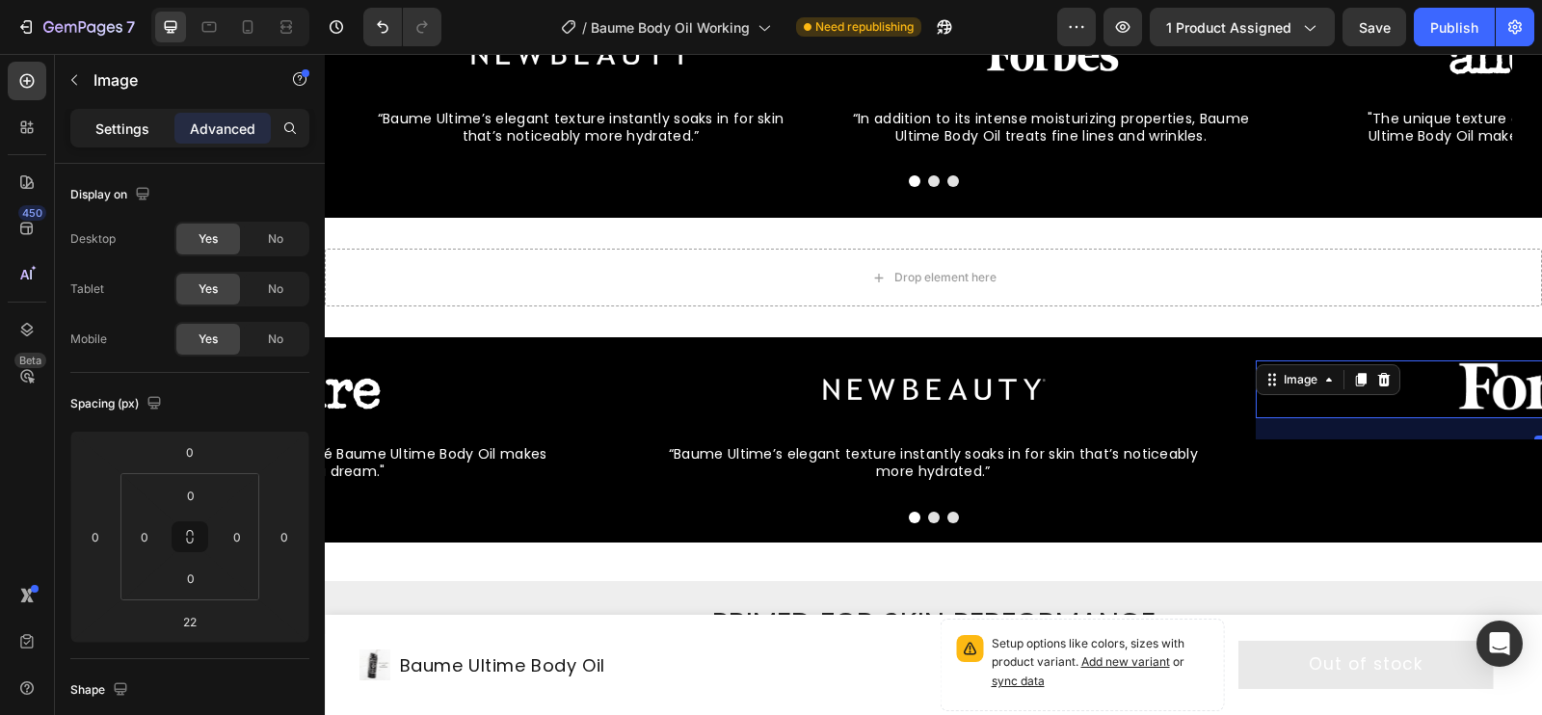
click at [147, 130] on p "Settings" at bounding box center [122, 129] width 54 height 20
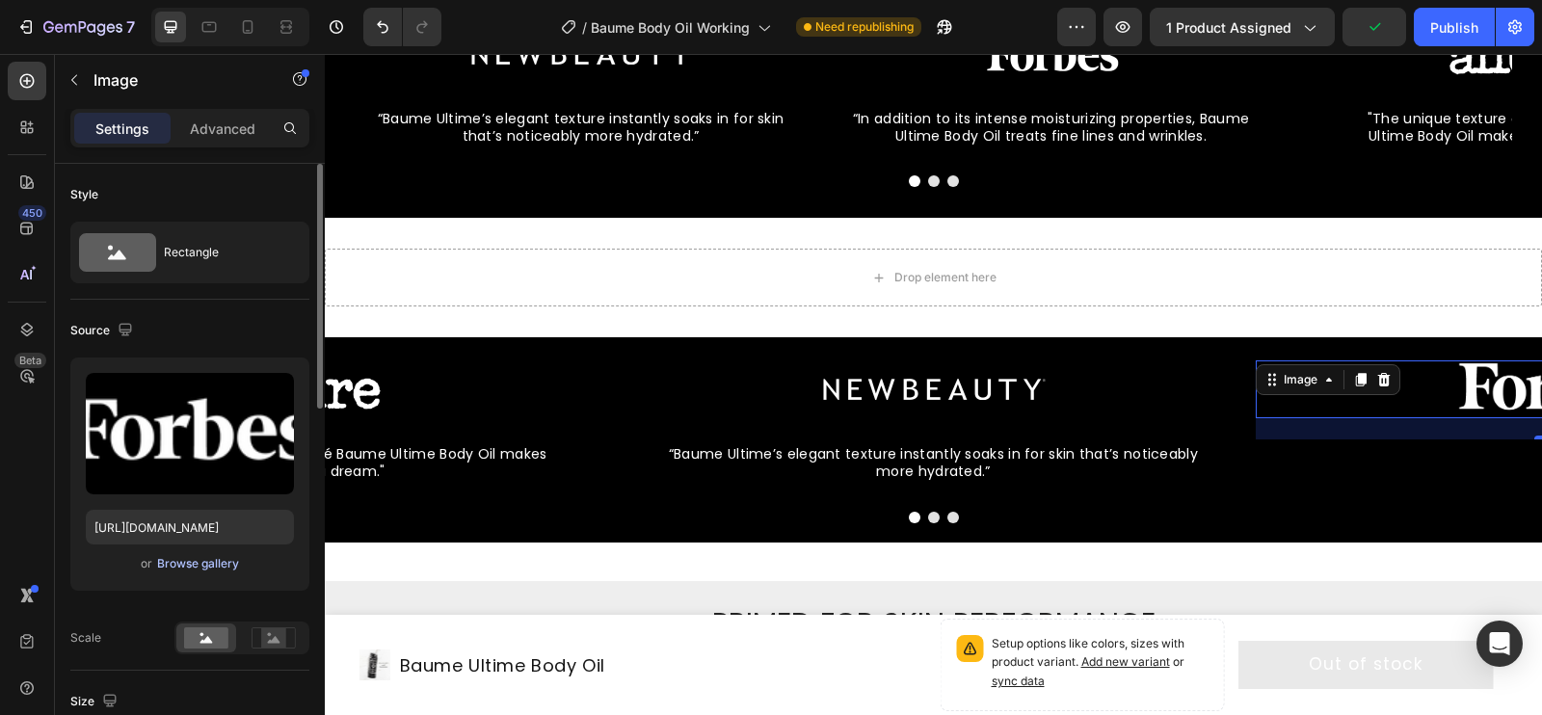
click at [177, 563] on div "Browse gallery" at bounding box center [198, 563] width 82 height 17
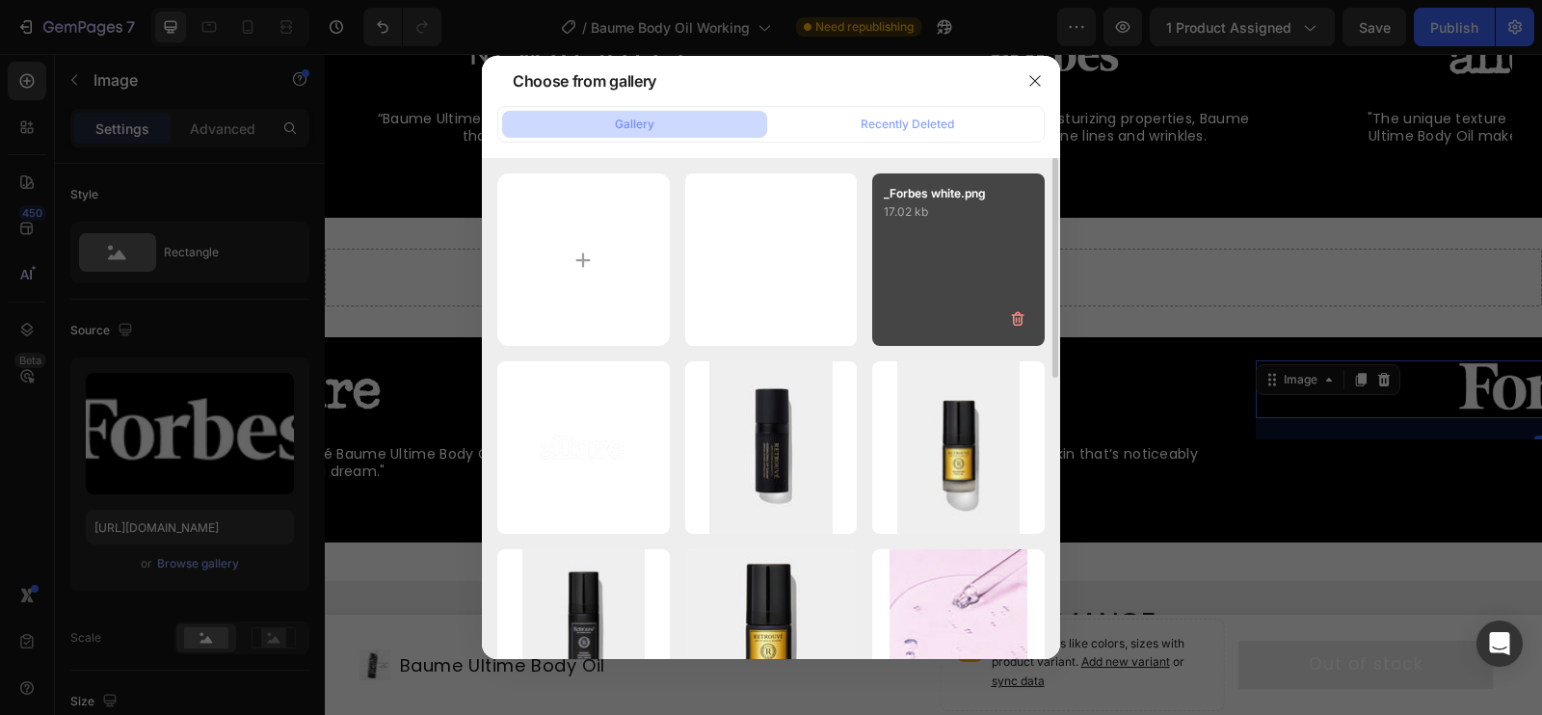
click at [984, 216] on p "17.02 kb" at bounding box center [958, 211] width 149 height 19
type input "https://cdn.shopify.com/s/files/1/0835/4260/6126/files/gempages_479927666422580…"
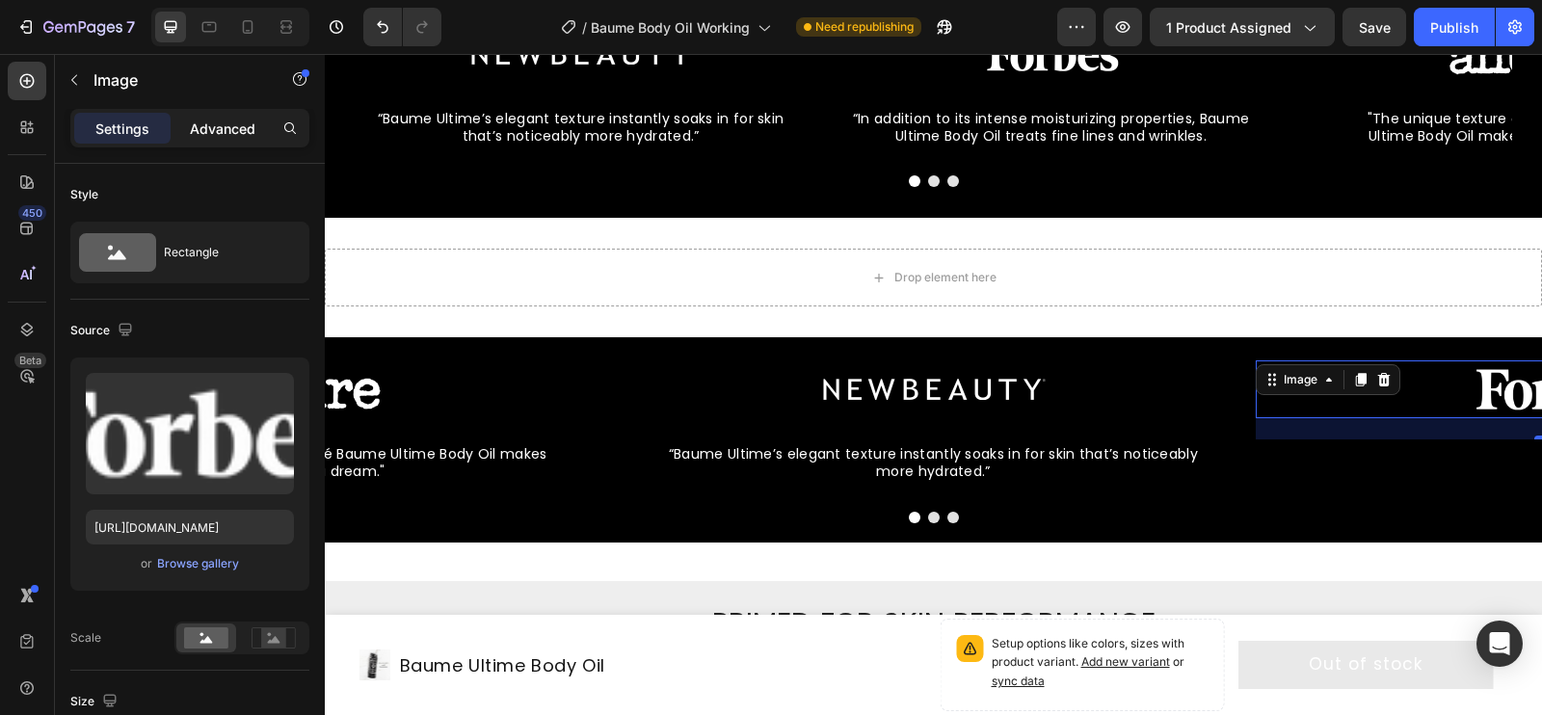
click at [231, 137] on p "Advanced" at bounding box center [223, 129] width 66 height 20
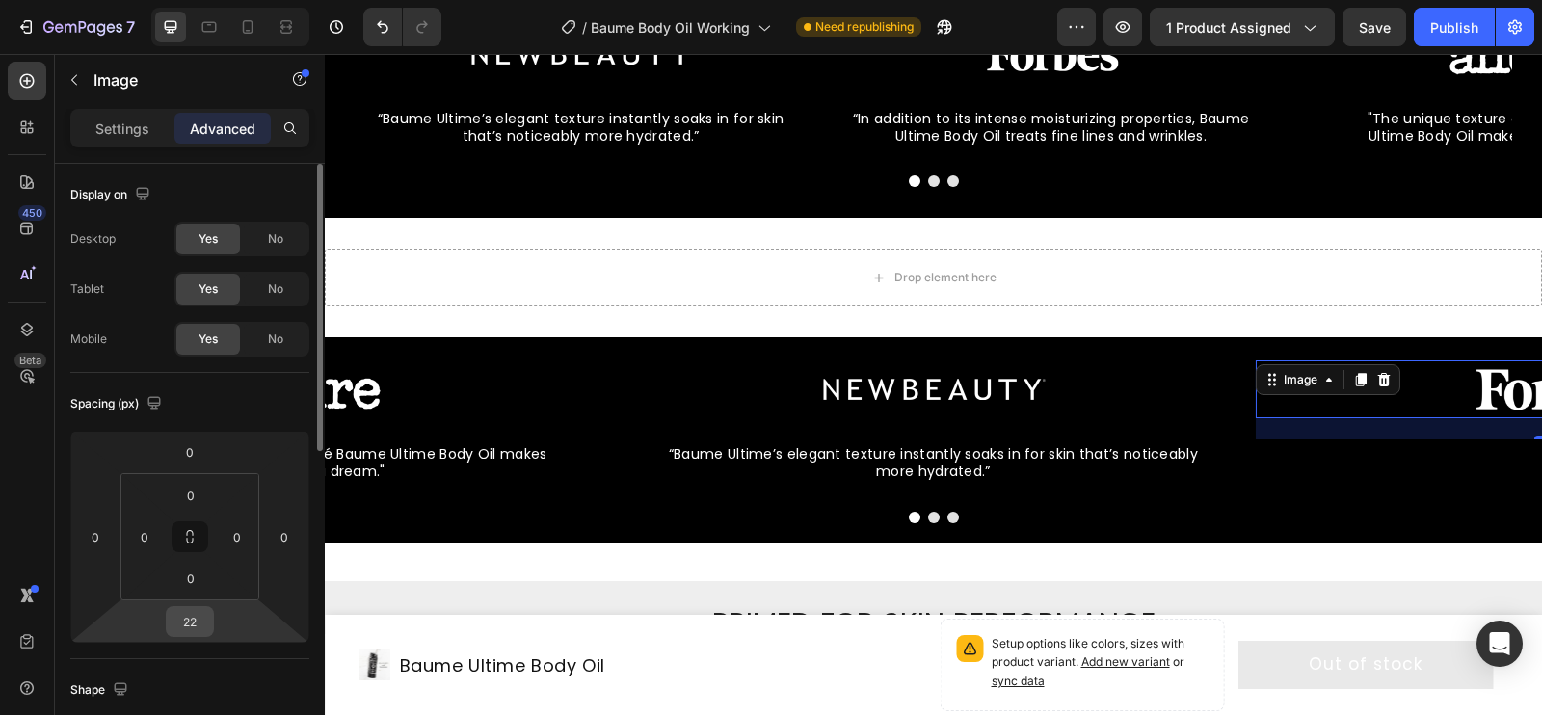
click at [192, 616] on input "22" at bounding box center [190, 621] width 39 height 29
type input "12"
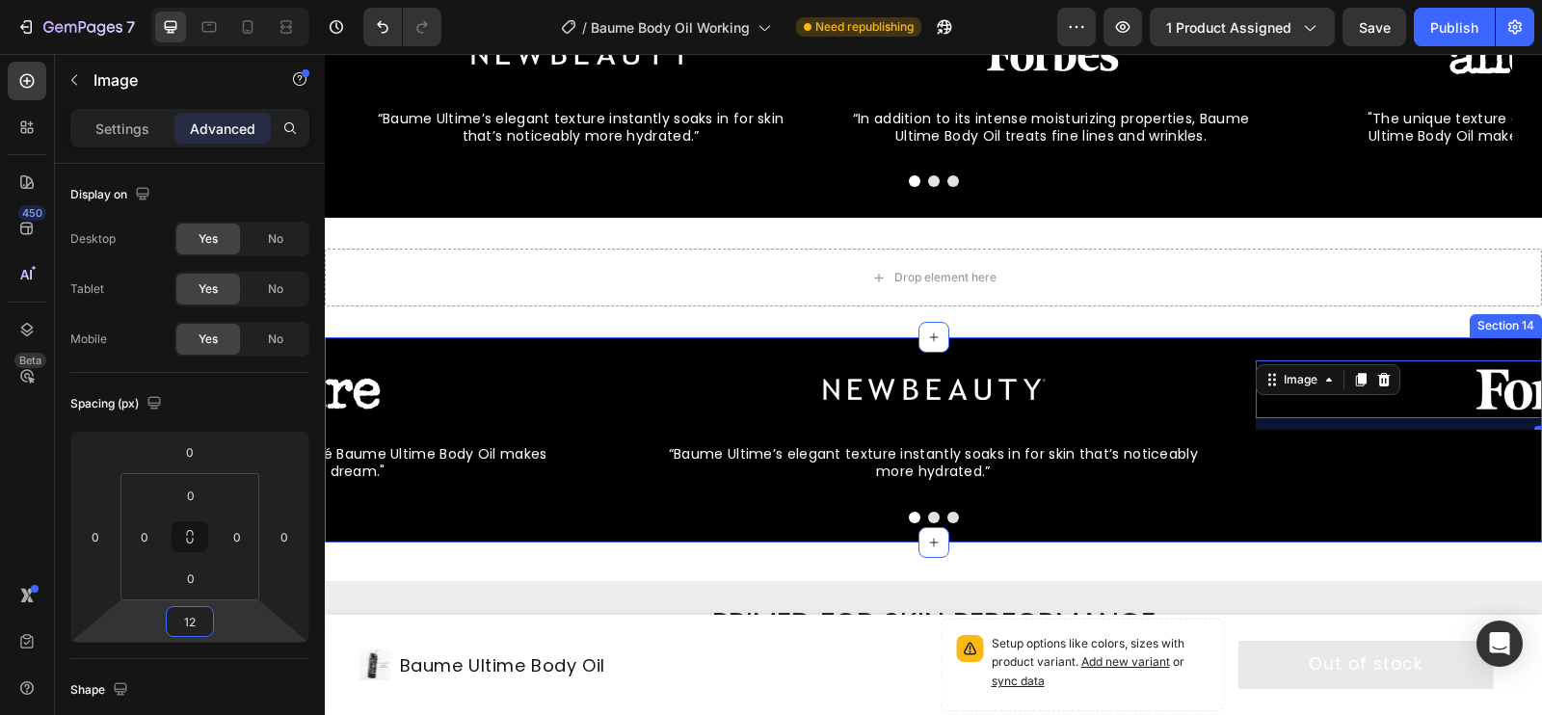
click at [578, 532] on div "Image “Baume Ultime’s elegant texture instantly soaks in for skin that’s notice…" at bounding box center [933, 439] width 1217 height 204
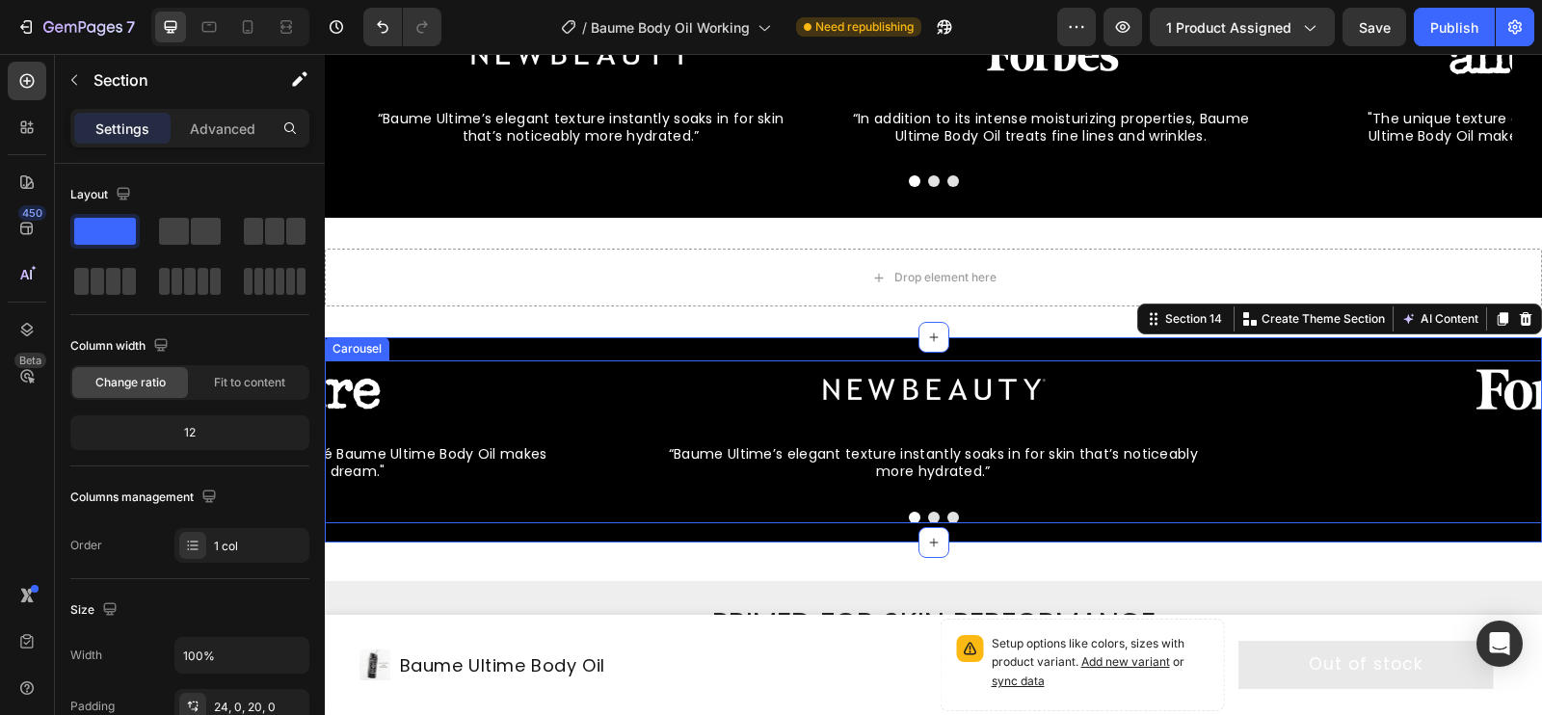
click at [950, 516] on button "Dot" at bounding box center [953, 518] width 12 height 12
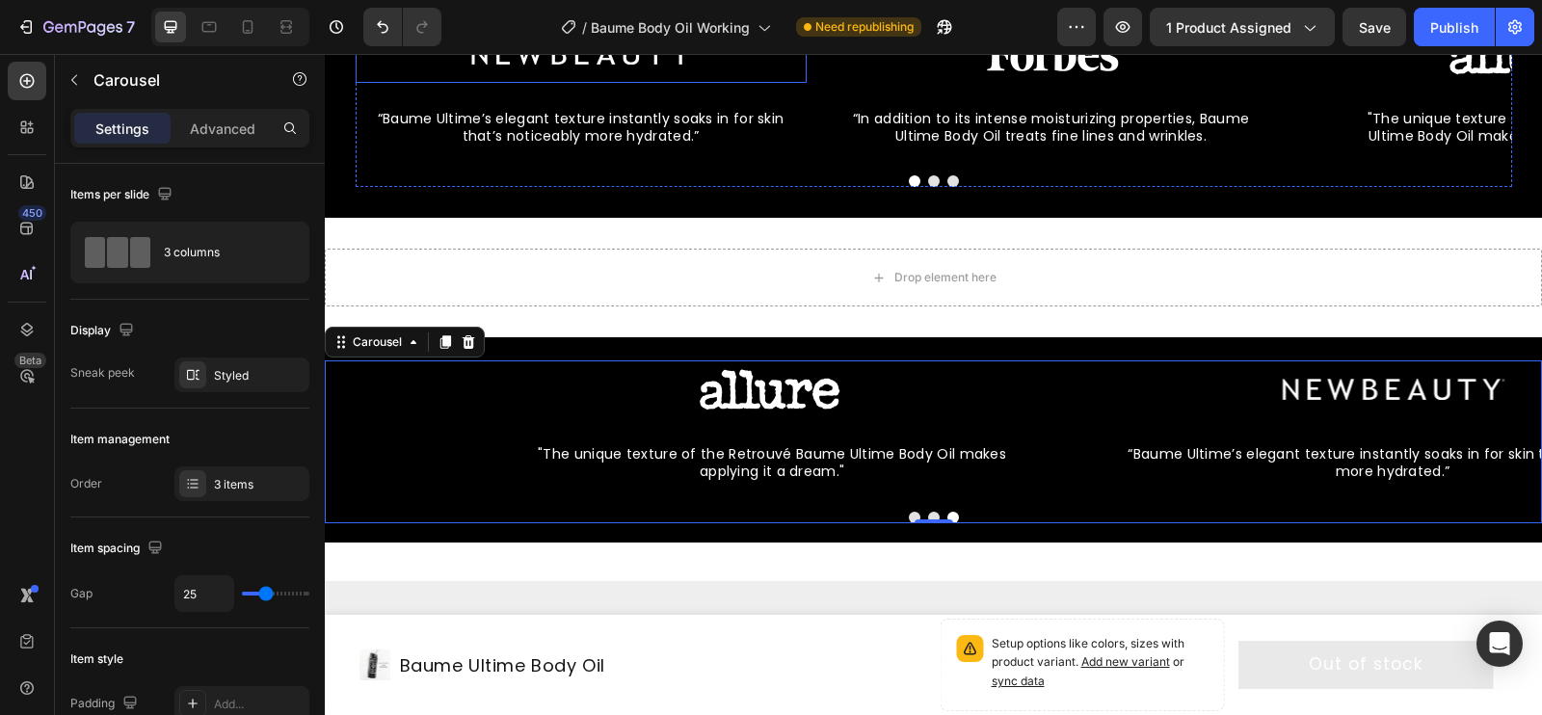
scroll to position [7409, 0]
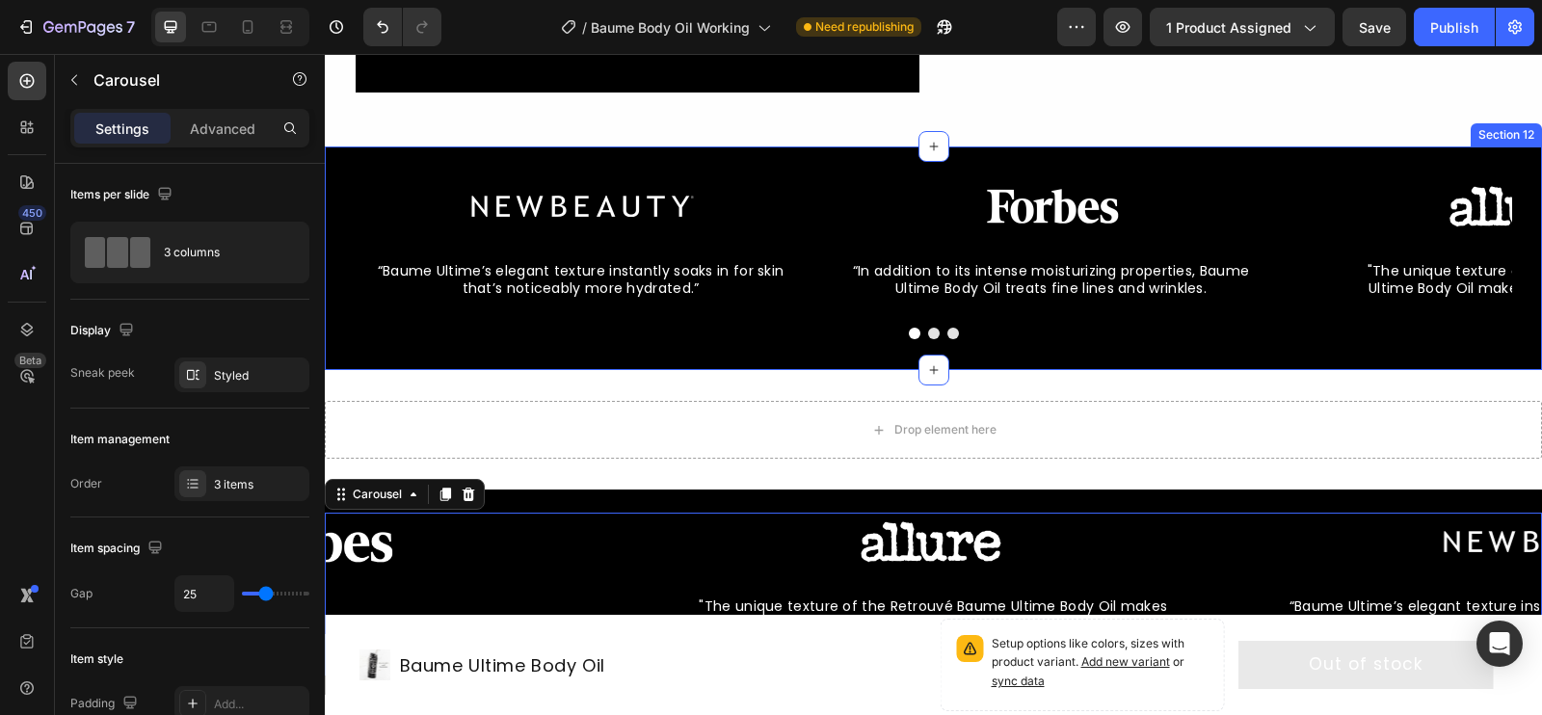
click at [740, 157] on div "Image “Baume Ultime’s elegant texture instantly soaks in for skin that’s notice…" at bounding box center [933, 259] width 1217 height 224
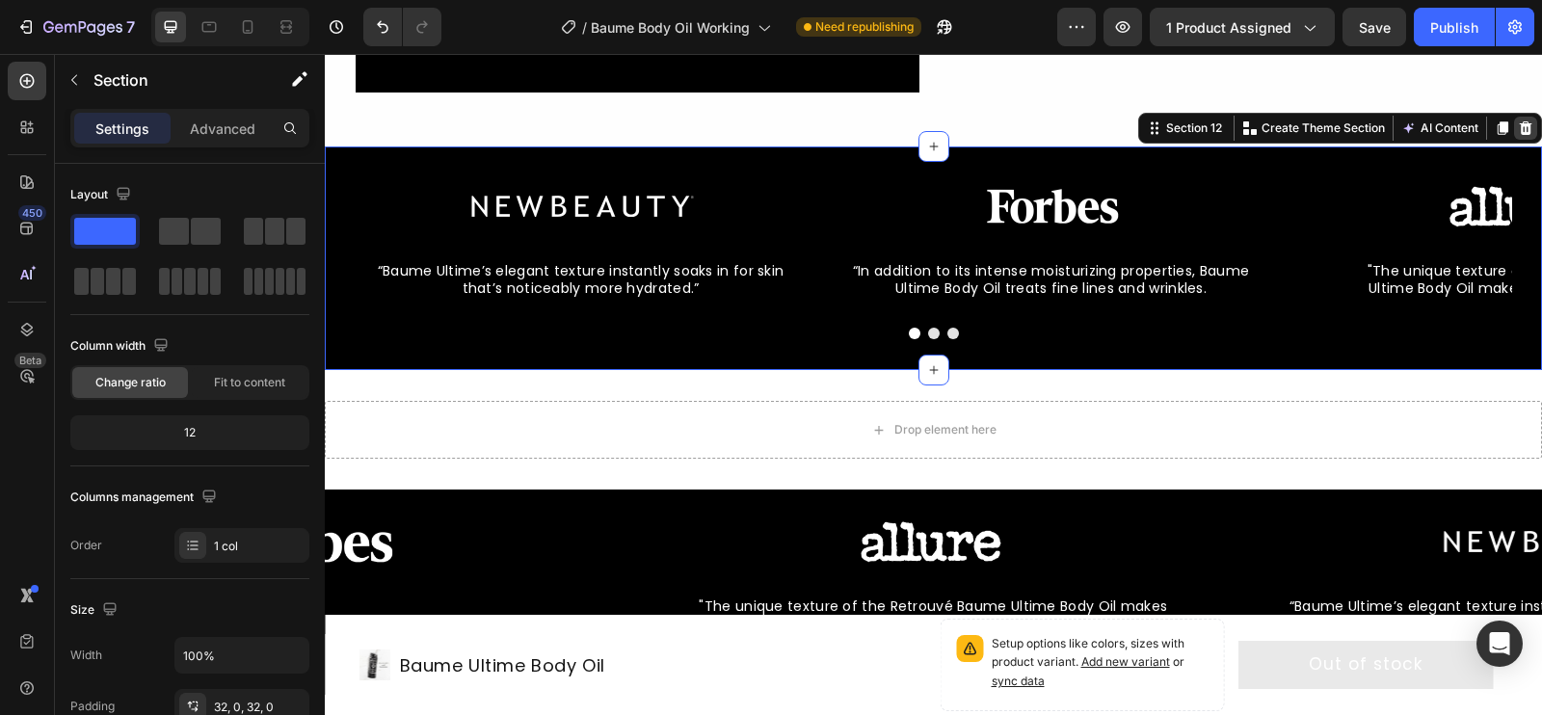
click at [1528, 126] on icon at bounding box center [1525, 127] width 15 height 15
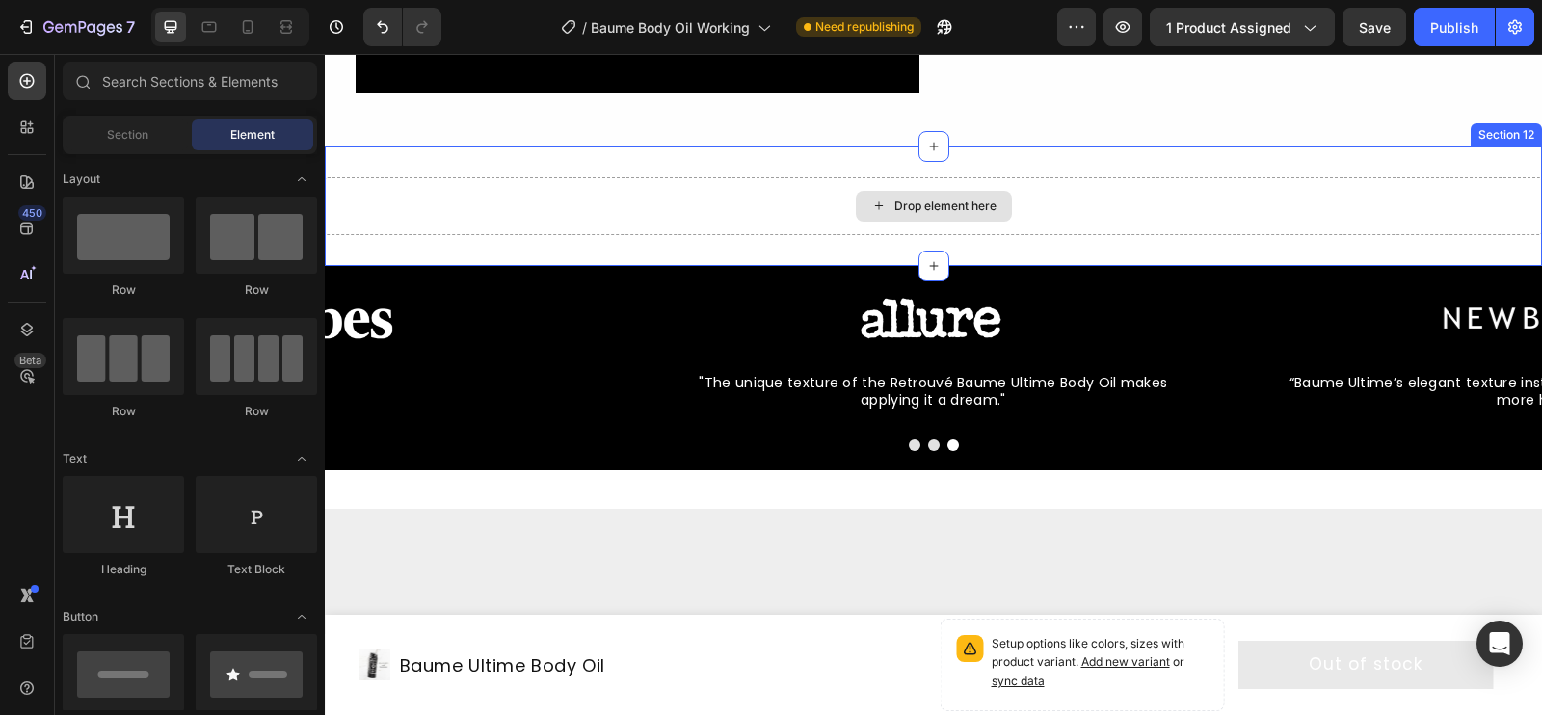
click at [928, 213] on div "Drop element here" at bounding box center [934, 206] width 156 height 31
click at [1083, 164] on div "Drop element here Section 12" at bounding box center [933, 207] width 1217 height 120
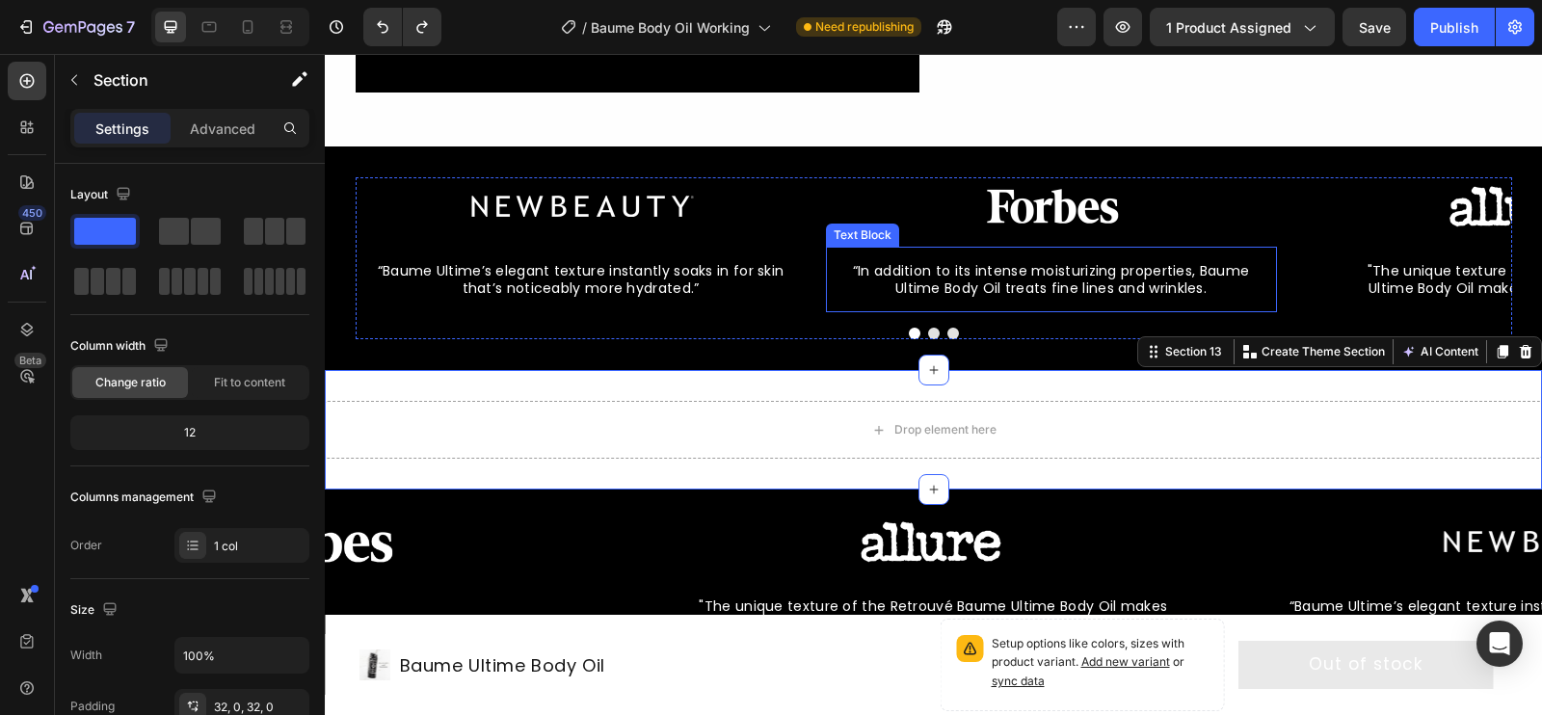
click at [1064, 268] on span "“In addition to its intense moisturizing properties, Baume Ultime Body Oil trea…" at bounding box center [1051, 279] width 396 height 37
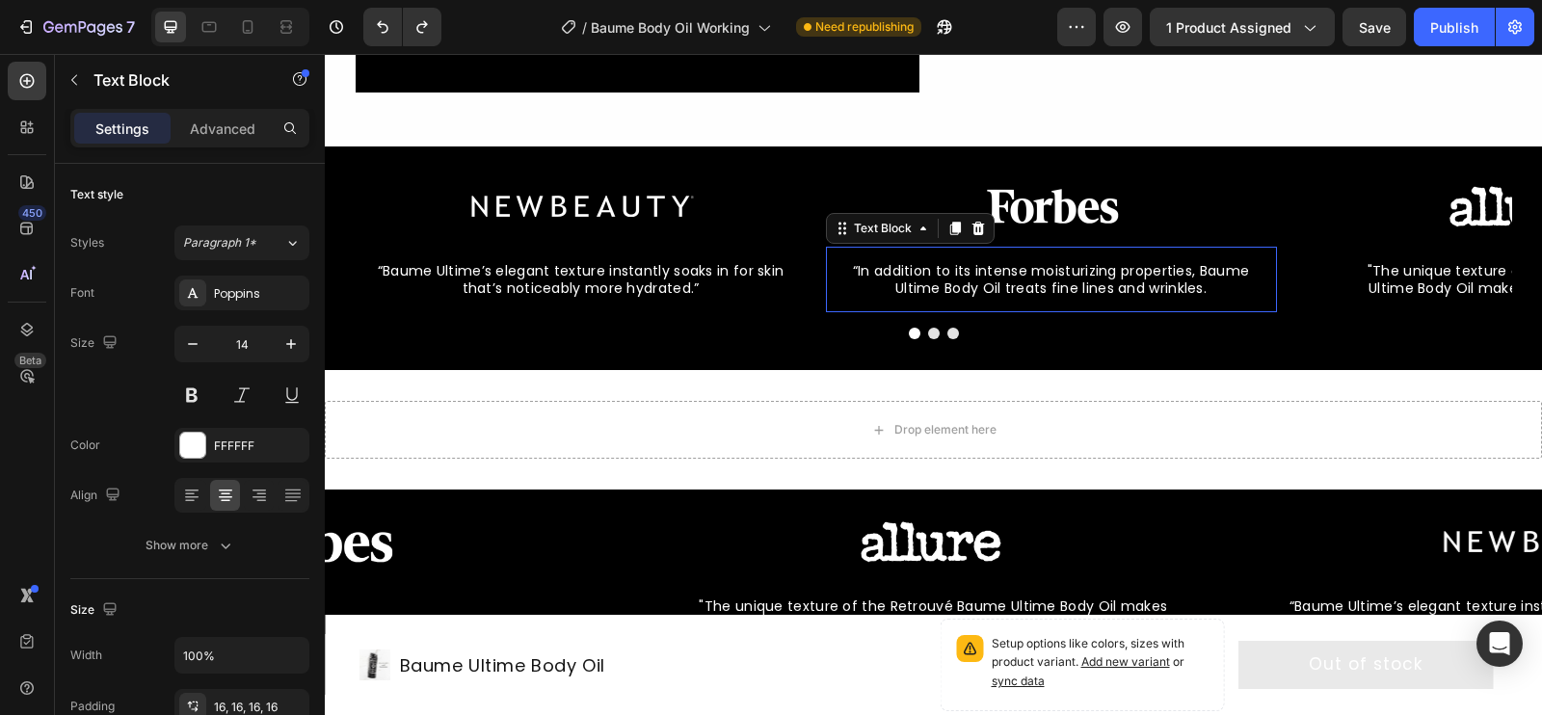
click at [1066, 270] on span "“In addition to its intense moisturizing properties, Baume Ultime Body Oil trea…" at bounding box center [1051, 279] width 396 height 37
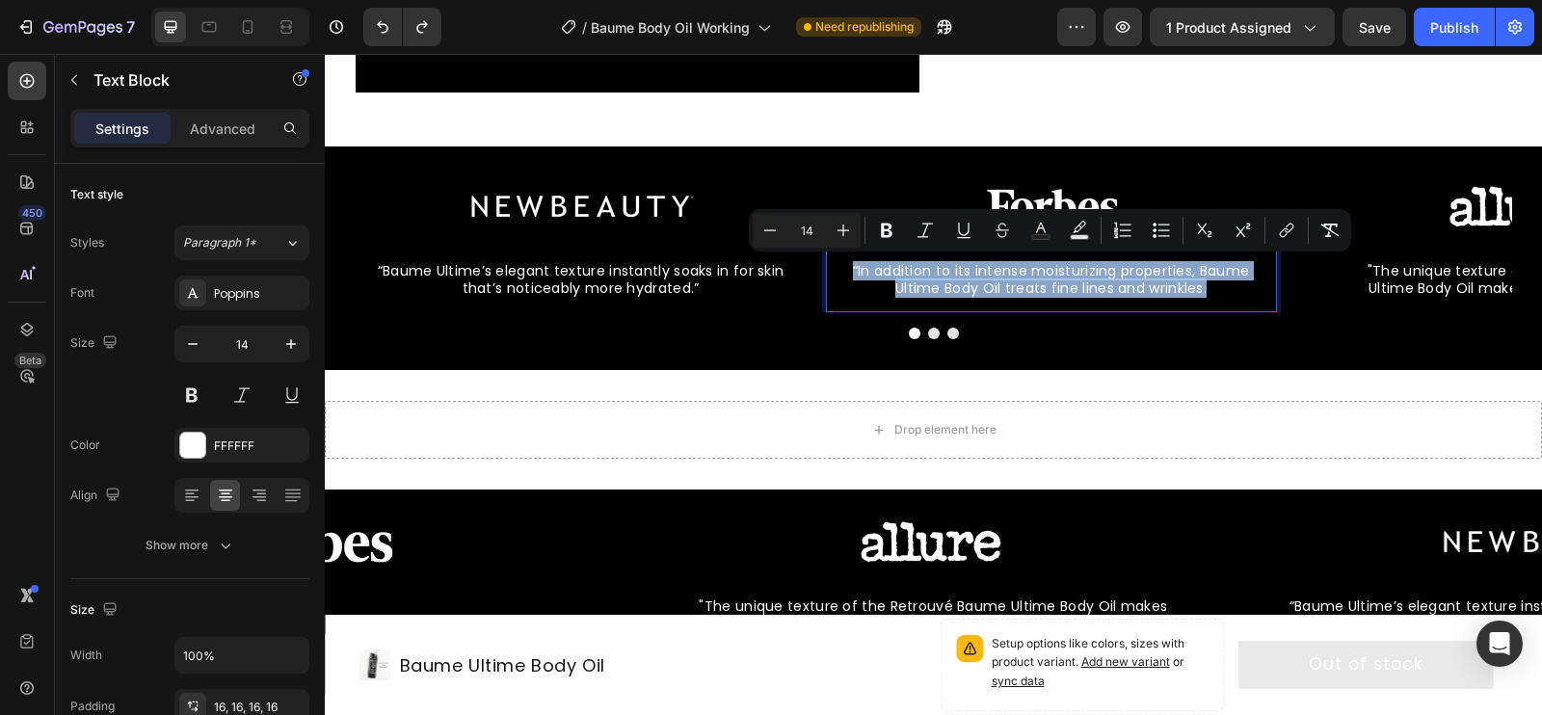
copy span "“In addition to its intense moisturizing properties, Baume Ultime Body Oil trea…"
click at [358, 589] on div at bounding box center [312, 597] width 597 height 31
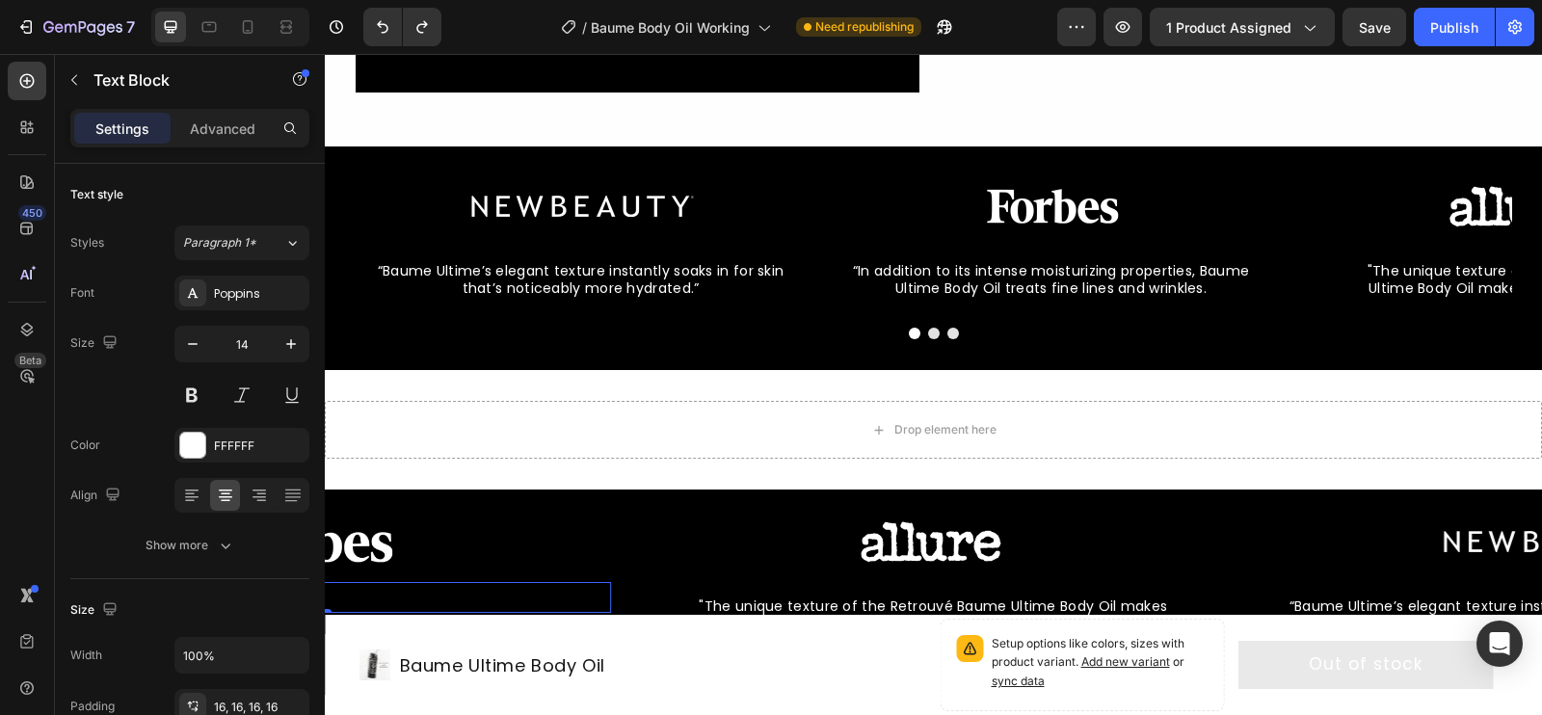
click at [358, 589] on div at bounding box center [312, 597] width 597 height 31
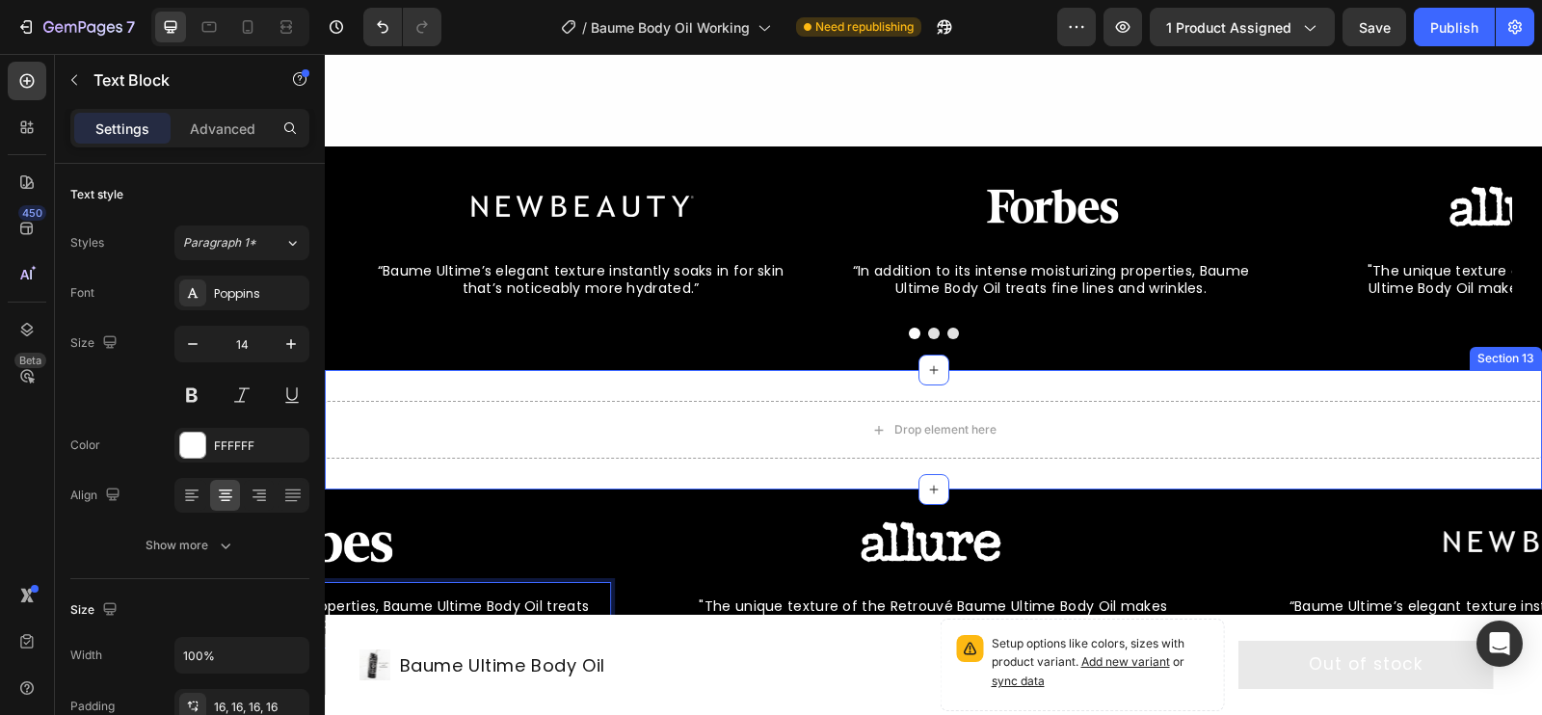
scroll to position [7528, 0]
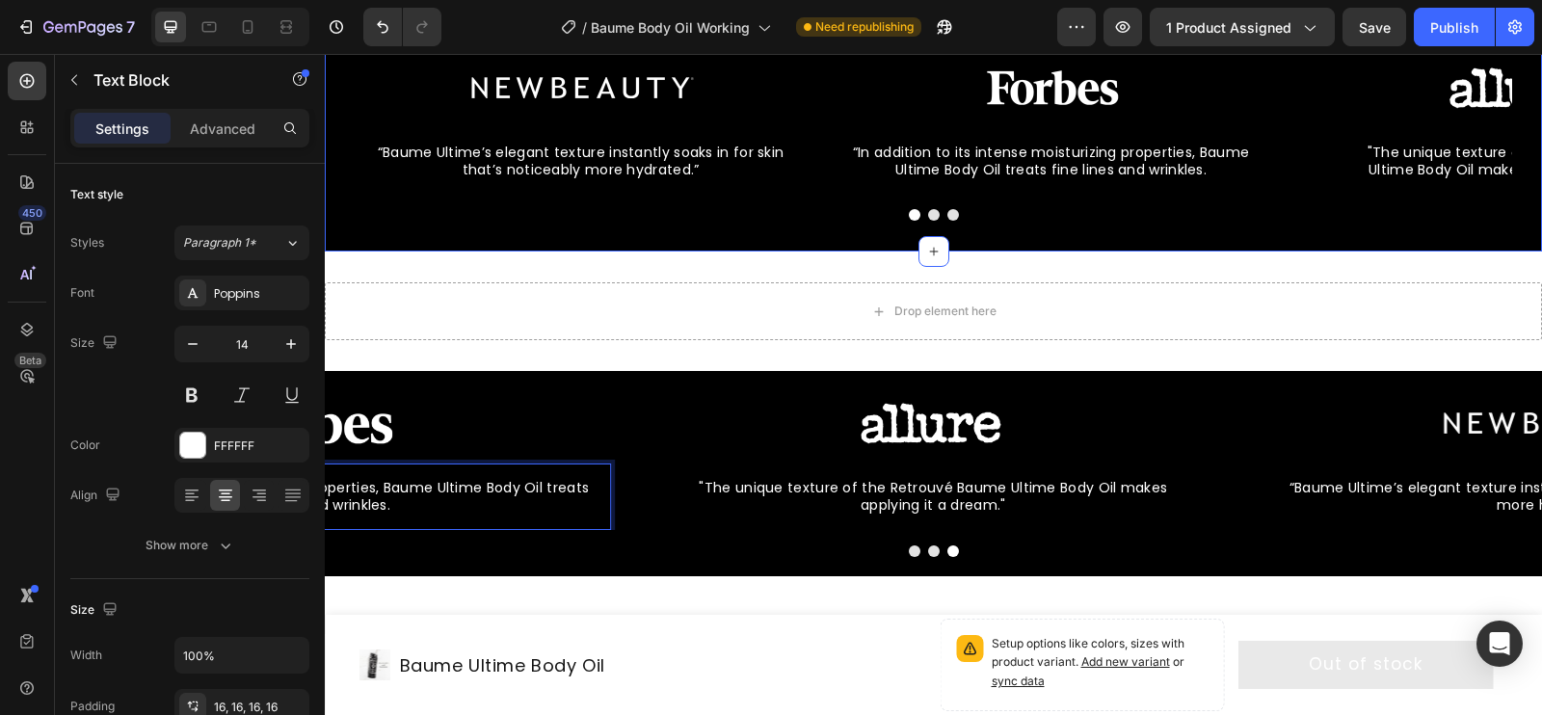
click at [666, 246] on div "Image “Baume Ultime’s elegant texture instantly soaks in for skin that’s notice…" at bounding box center [933, 140] width 1217 height 224
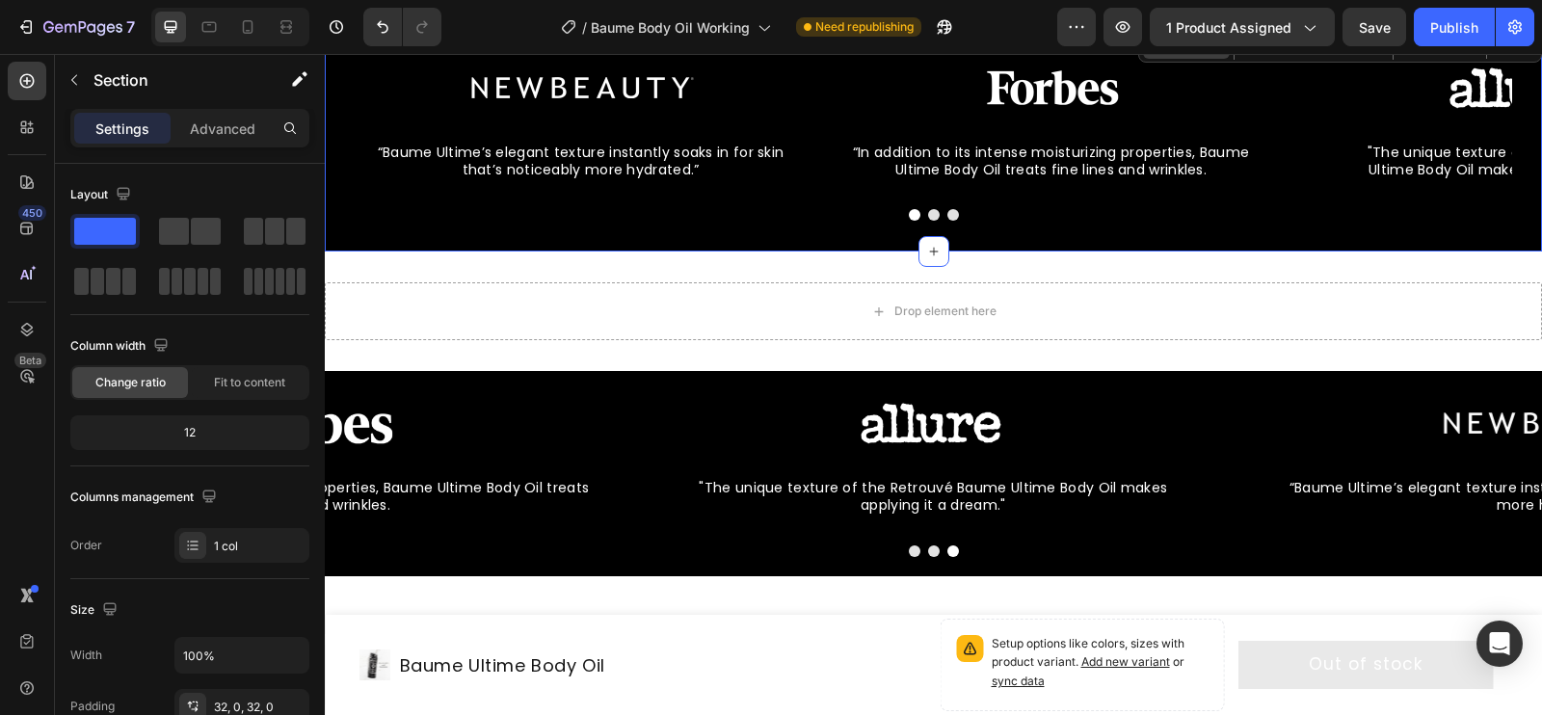
scroll to position [7413, 0]
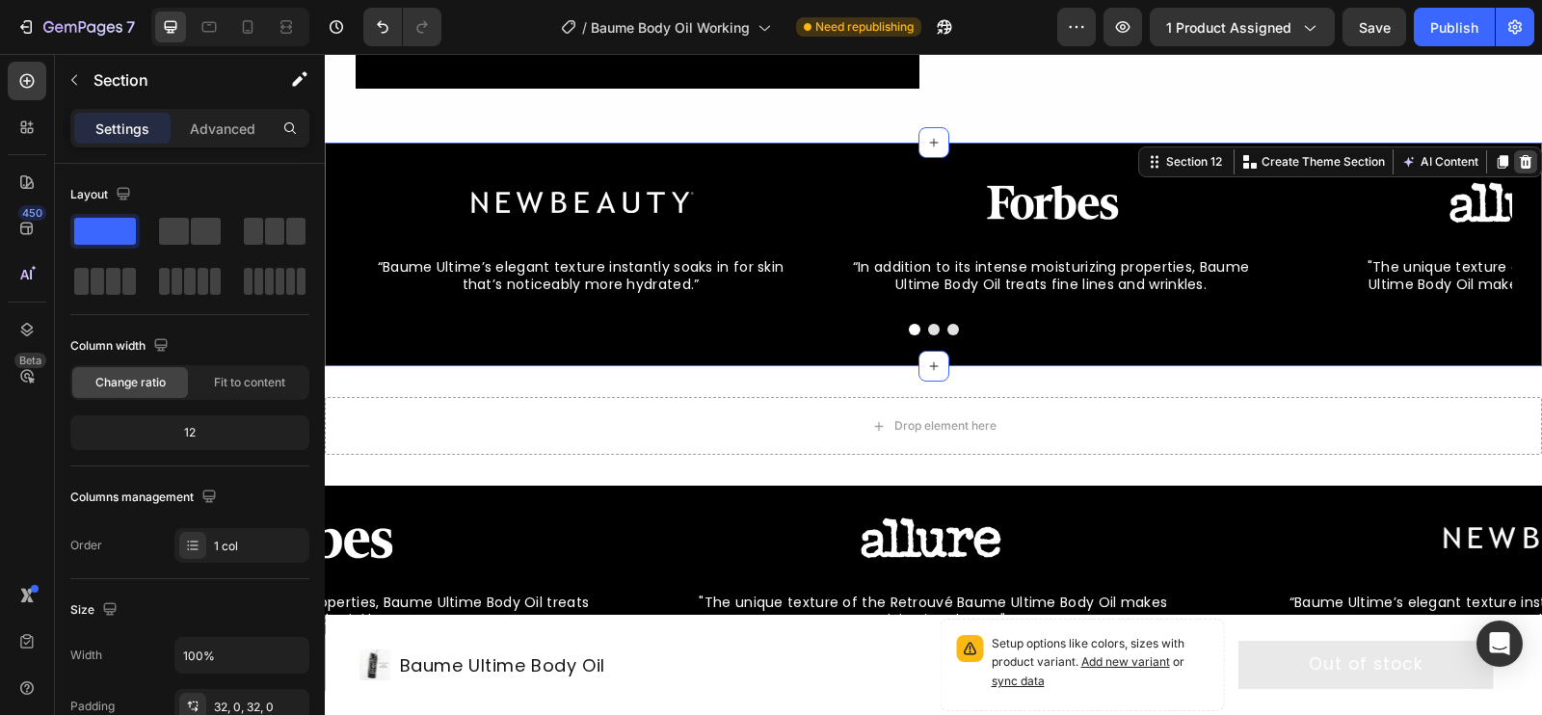
click at [1523, 160] on icon at bounding box center [1525, 161] width 15 height 15
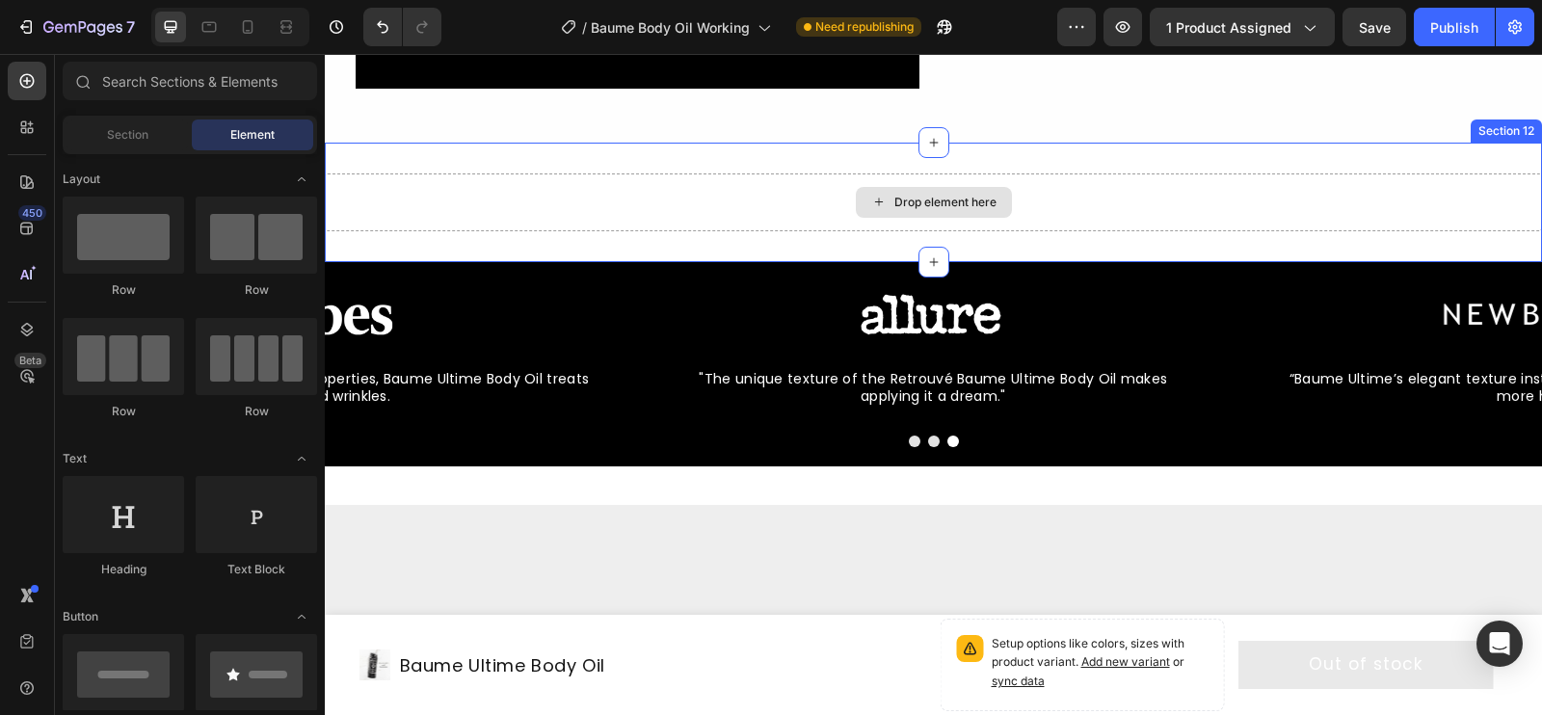
click at [965, 205] on div "Drop element here" at bounding box center [945, 202] width 102 height 15
click at [1121, 204] on div "Drop element here" at bounding box center [933, 202] width 1217 height 58
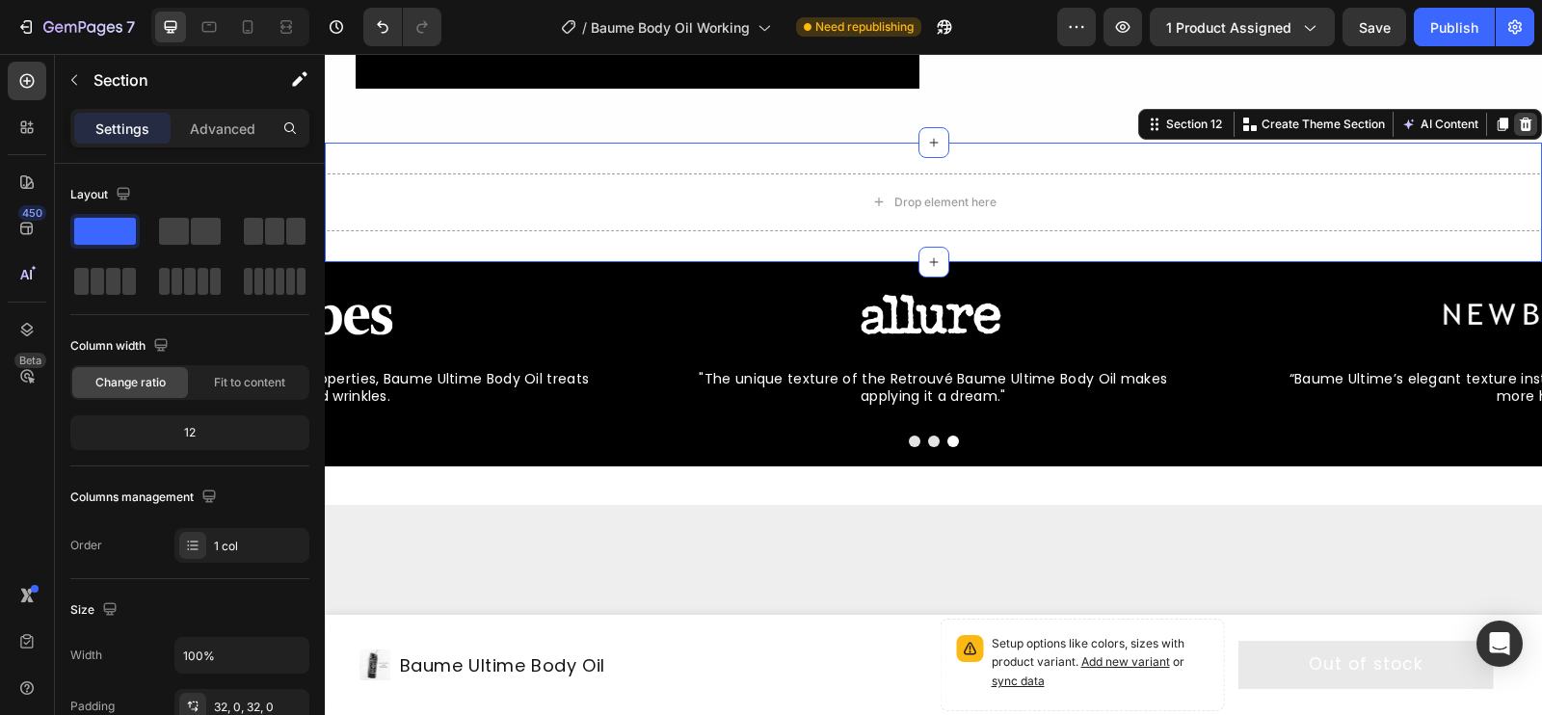
click at [1527, 121] on icon at bounding box center [1525, 124] width 15 height 15
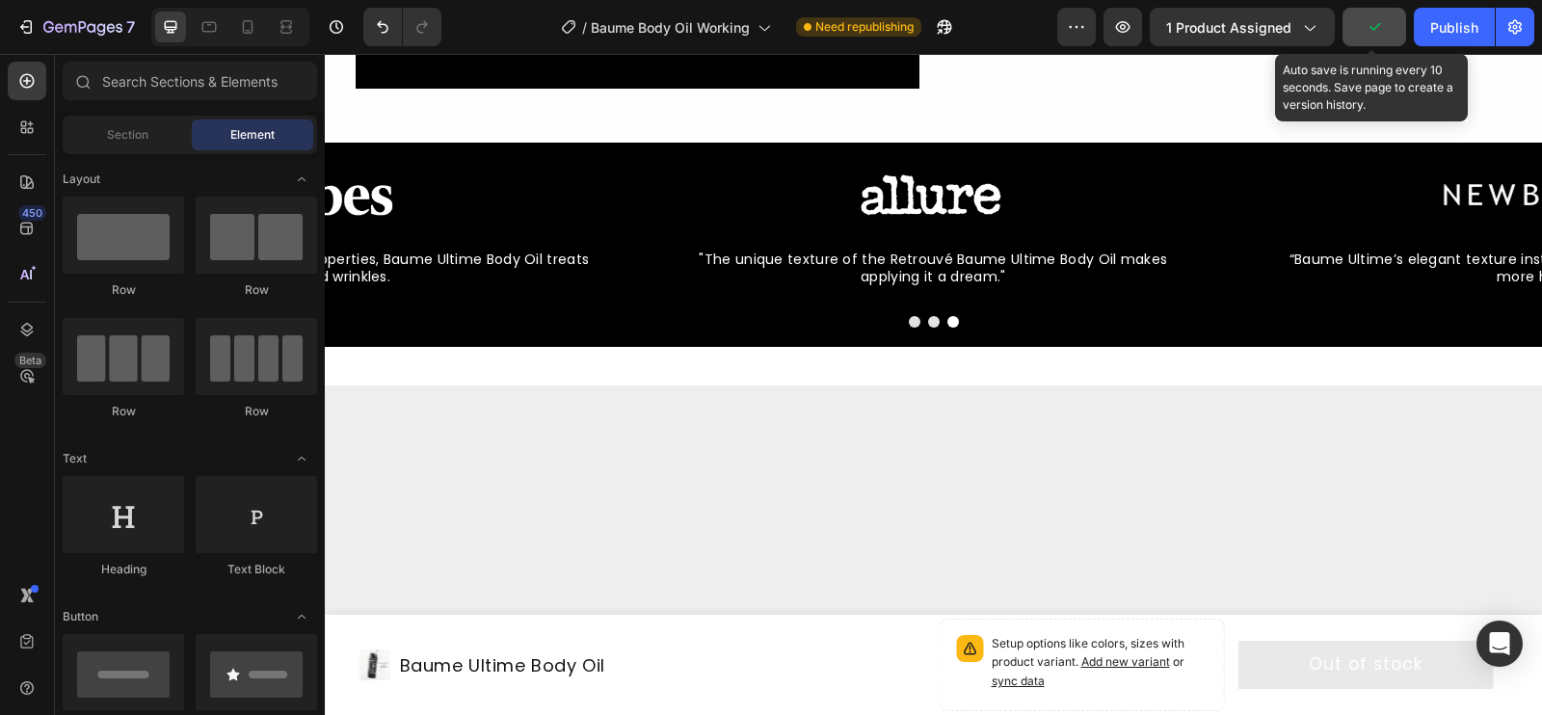
click at [1386, 37] on button "button" at bounding box center [1375, 27] width 64 height 39
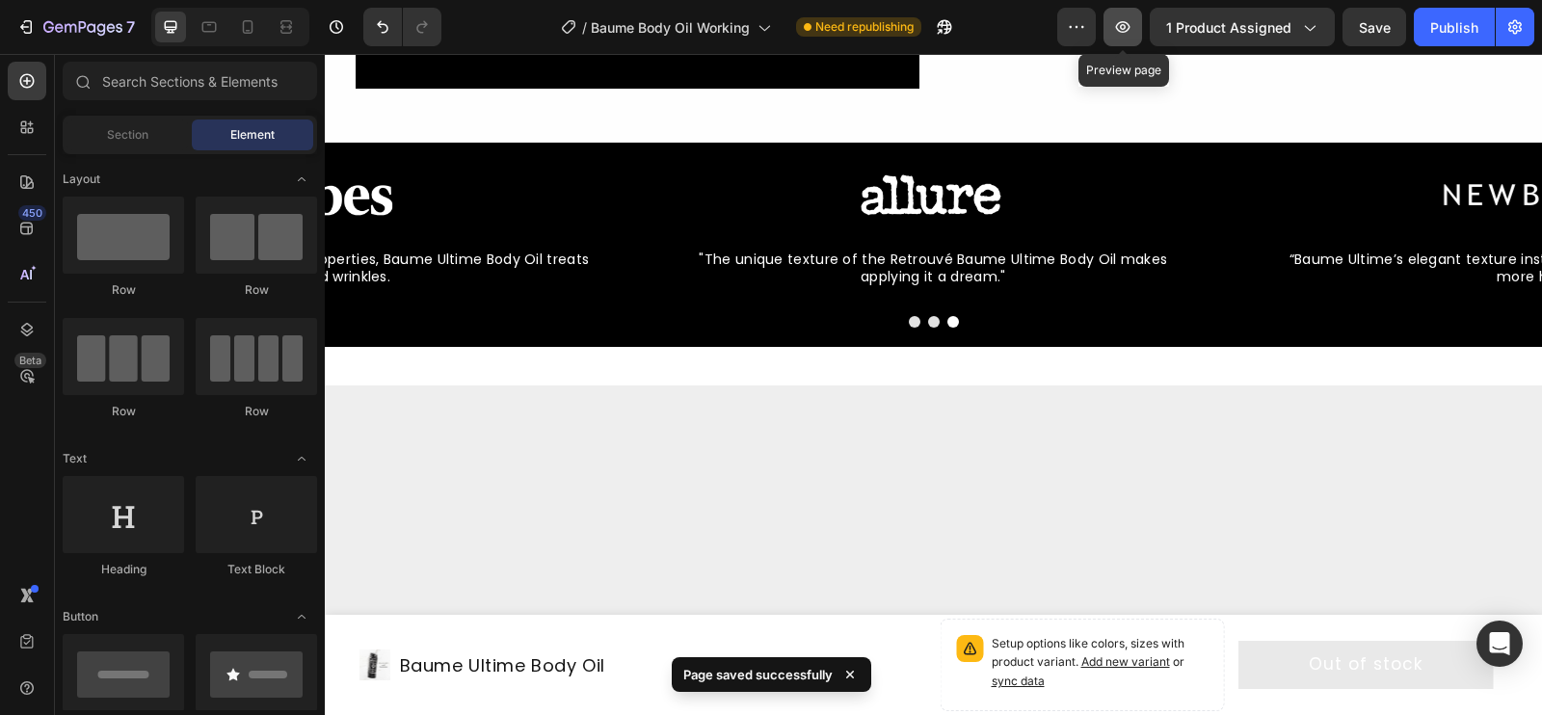
click at [1110, 31] on button "button" at bounding box center [1123, 27] width 39 height 39
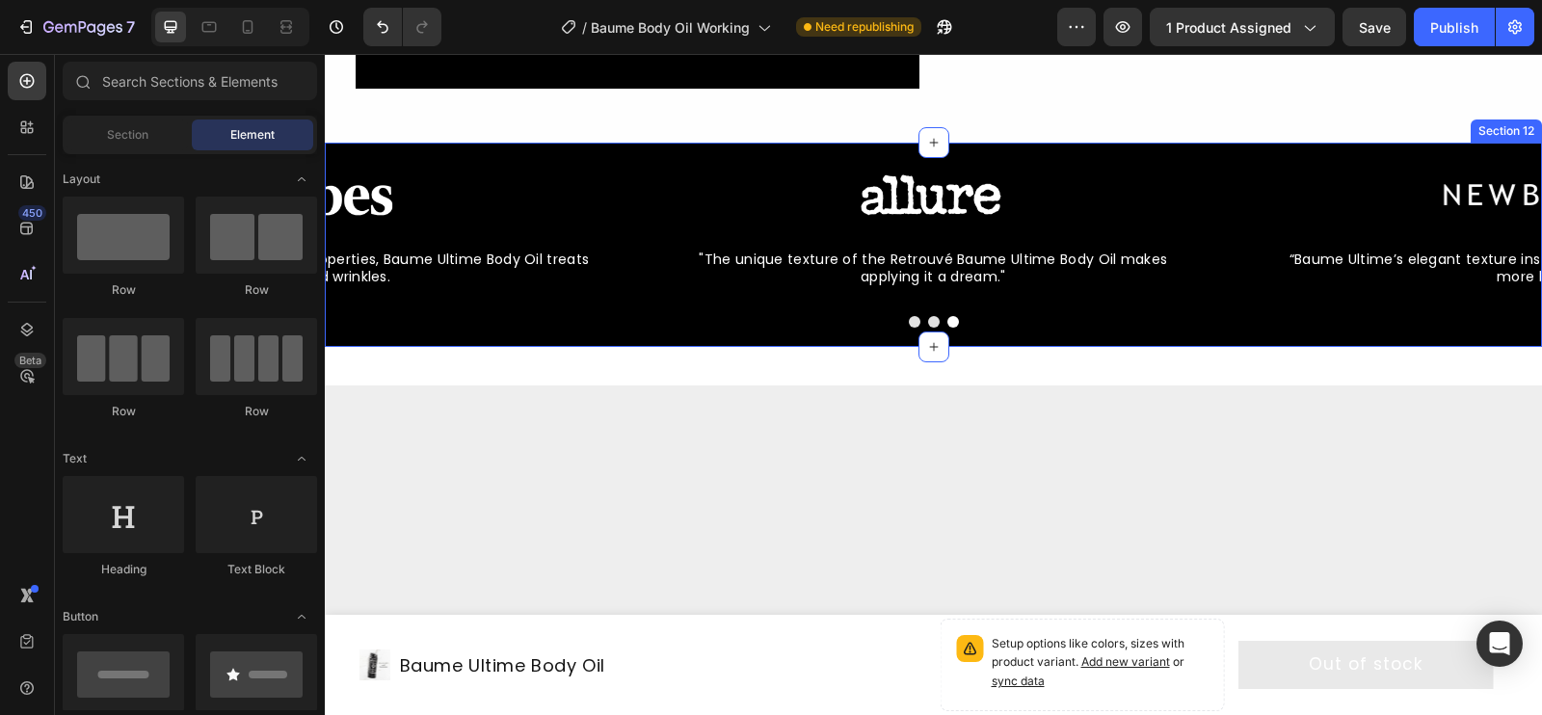
click at [455, 156] on div "Image “Baume Ultime’s elegant texture instantly soaks in for skin that’s notice…" at bounding box center [933, 245] width 1217 height 204
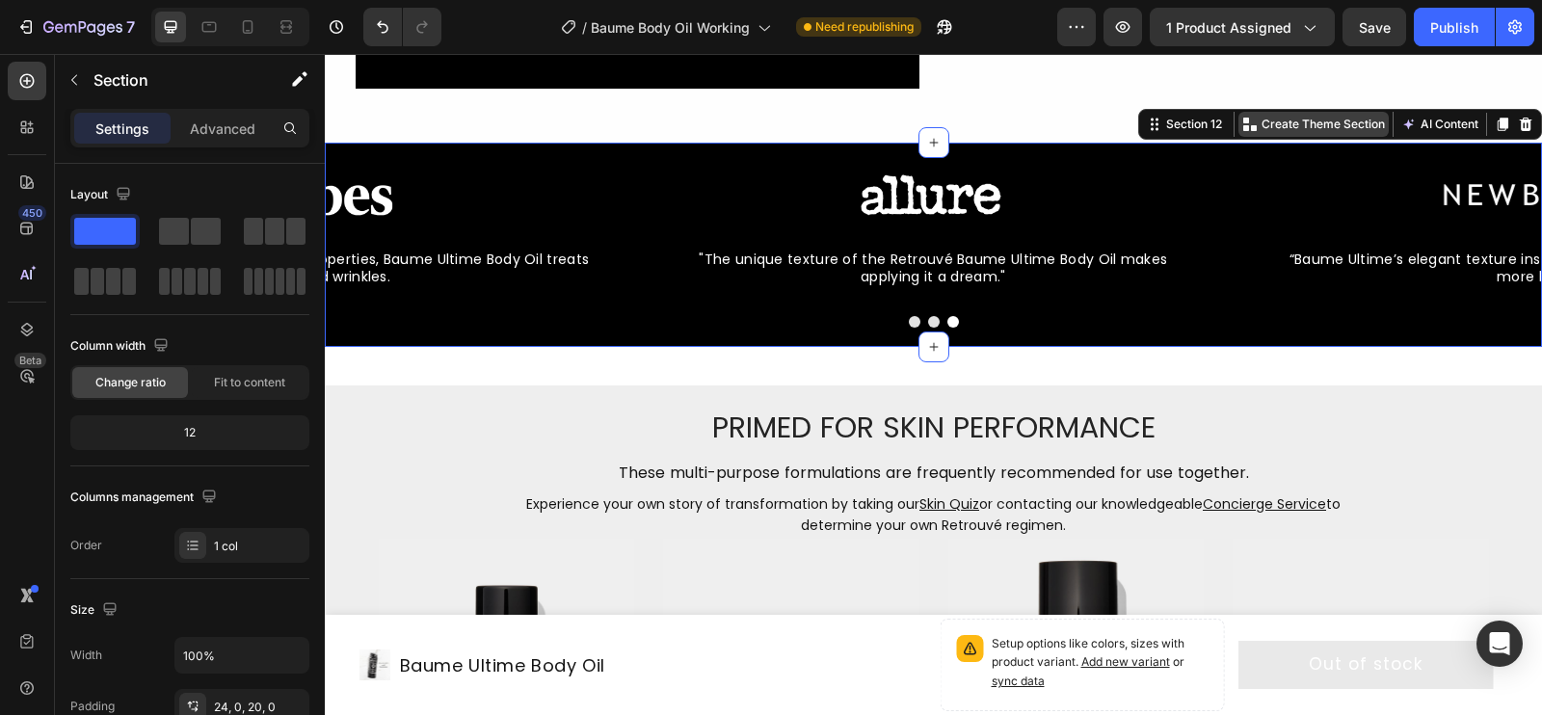
click at [1335, 123] on p "Create Theme Section" at bounding box center [1323, 124] width 123 height 17
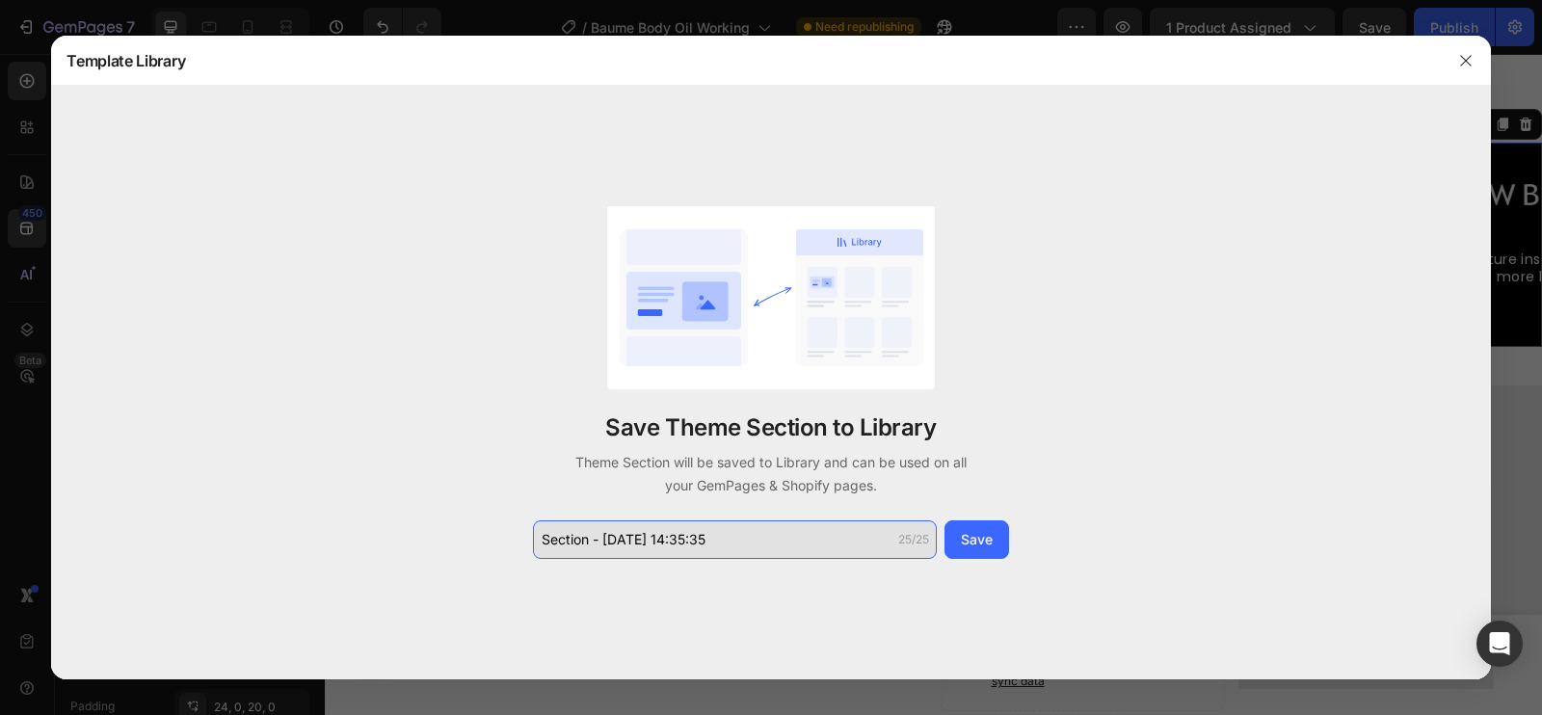
click at [745, 549] on input "Section - Aug 26 14:35:35" at bounding box center [735, 539] width 404 height 39
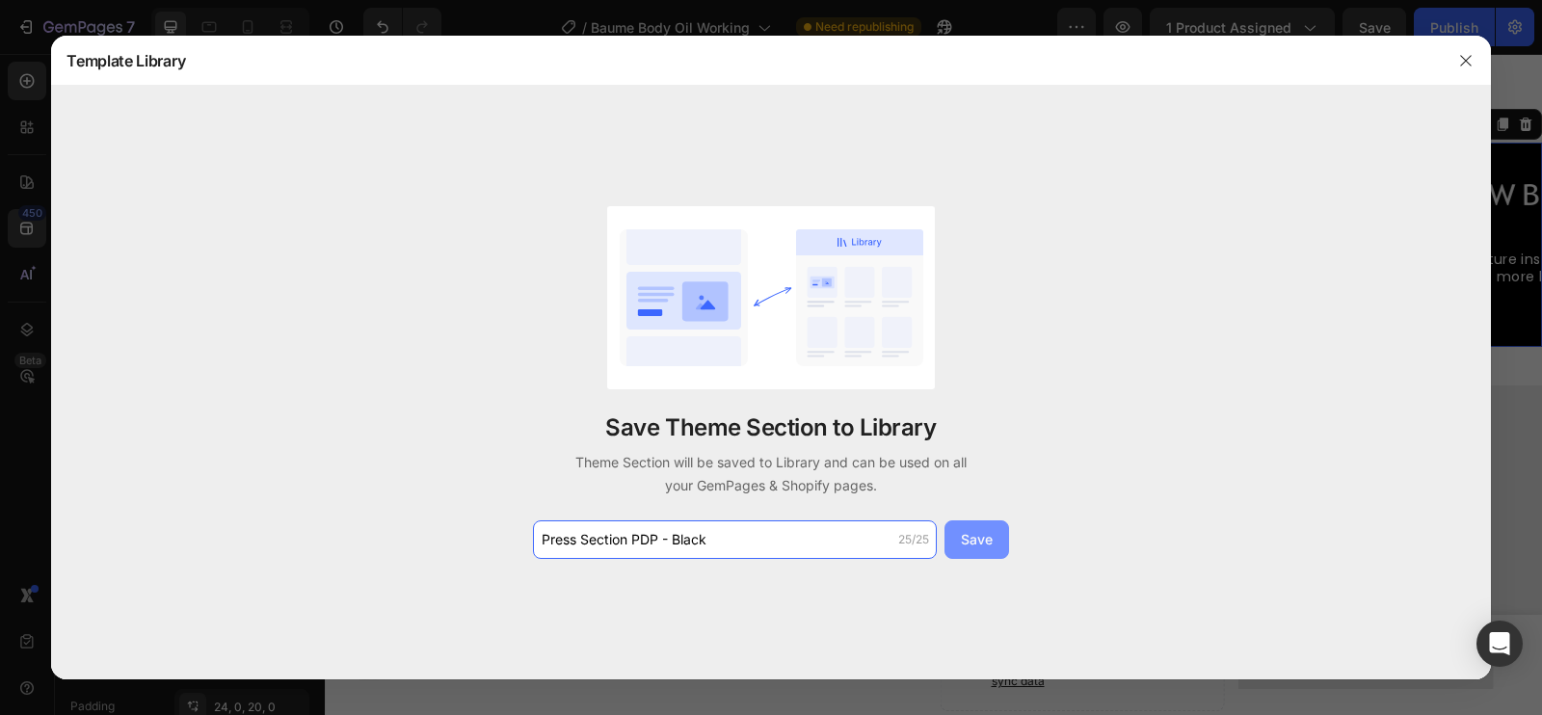
type input "Press Section PDP - Black"
click at [990, 544] on div "Save" at bounding box center [977, 539] width 32 height 20
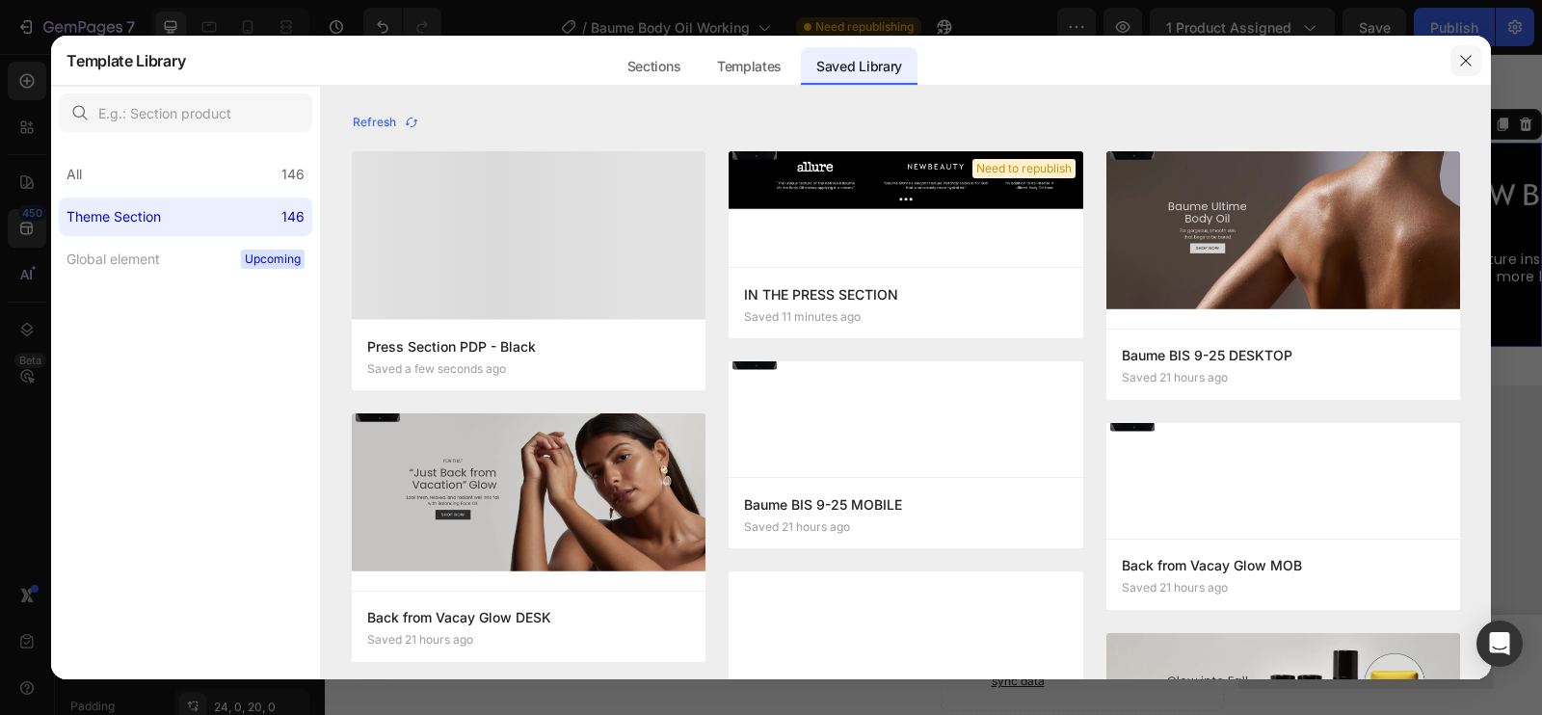
click at [1474, 56] on button "button" at bounding box center [1466, 60] width 31 height 31
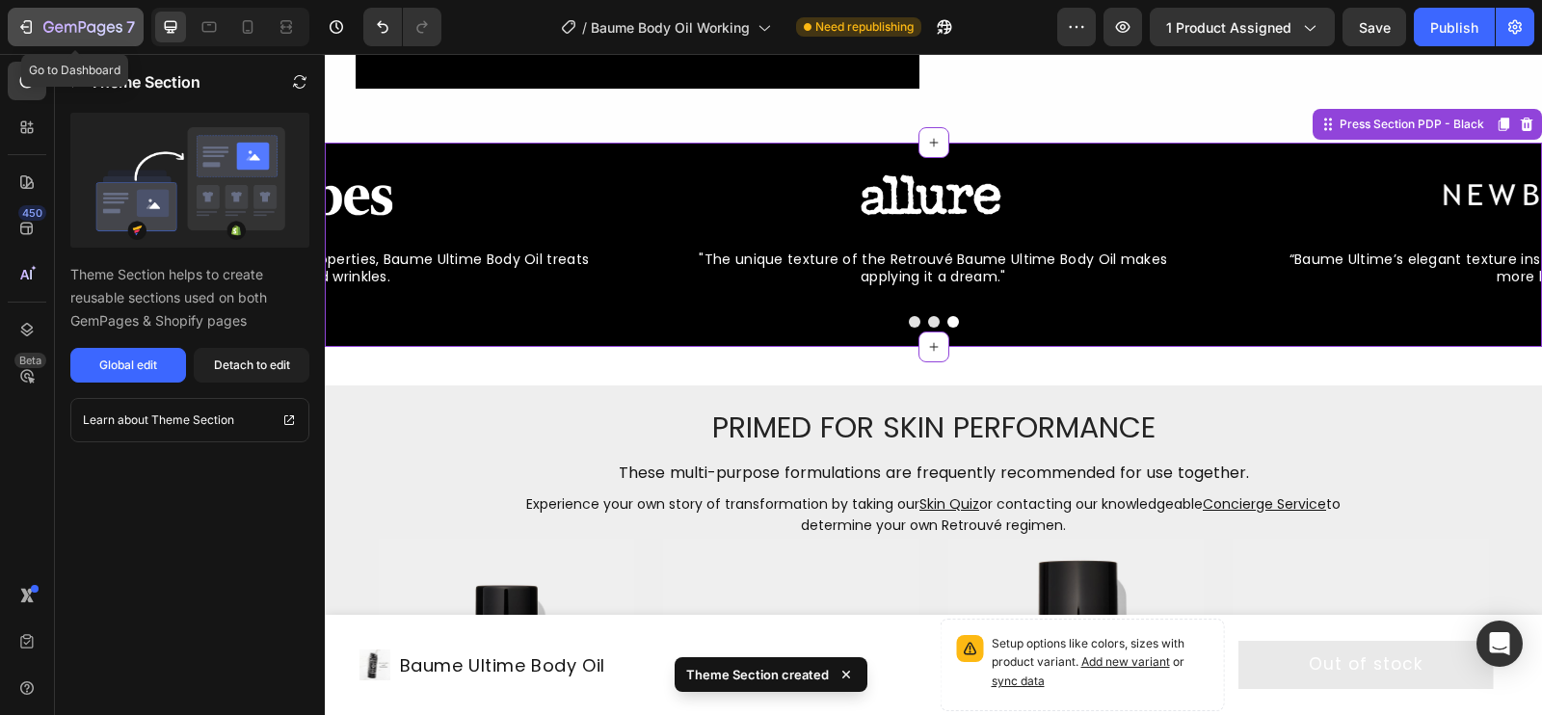
click at [81, 19] on div "7" at bounding box center [89, 26] width 92 height 23
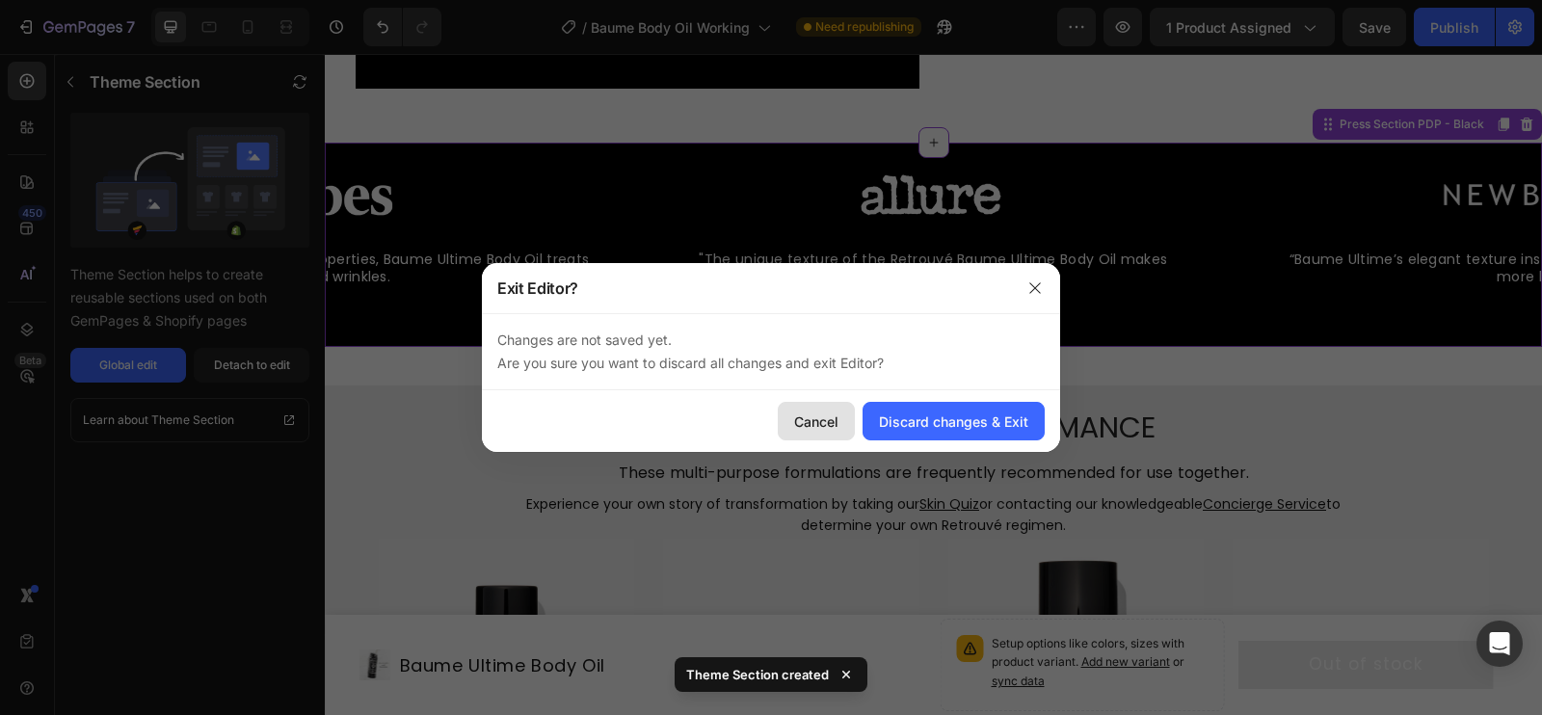
click at [787, 413] on button "Cancel" at bounding box center [816, 421] width 77 height 39
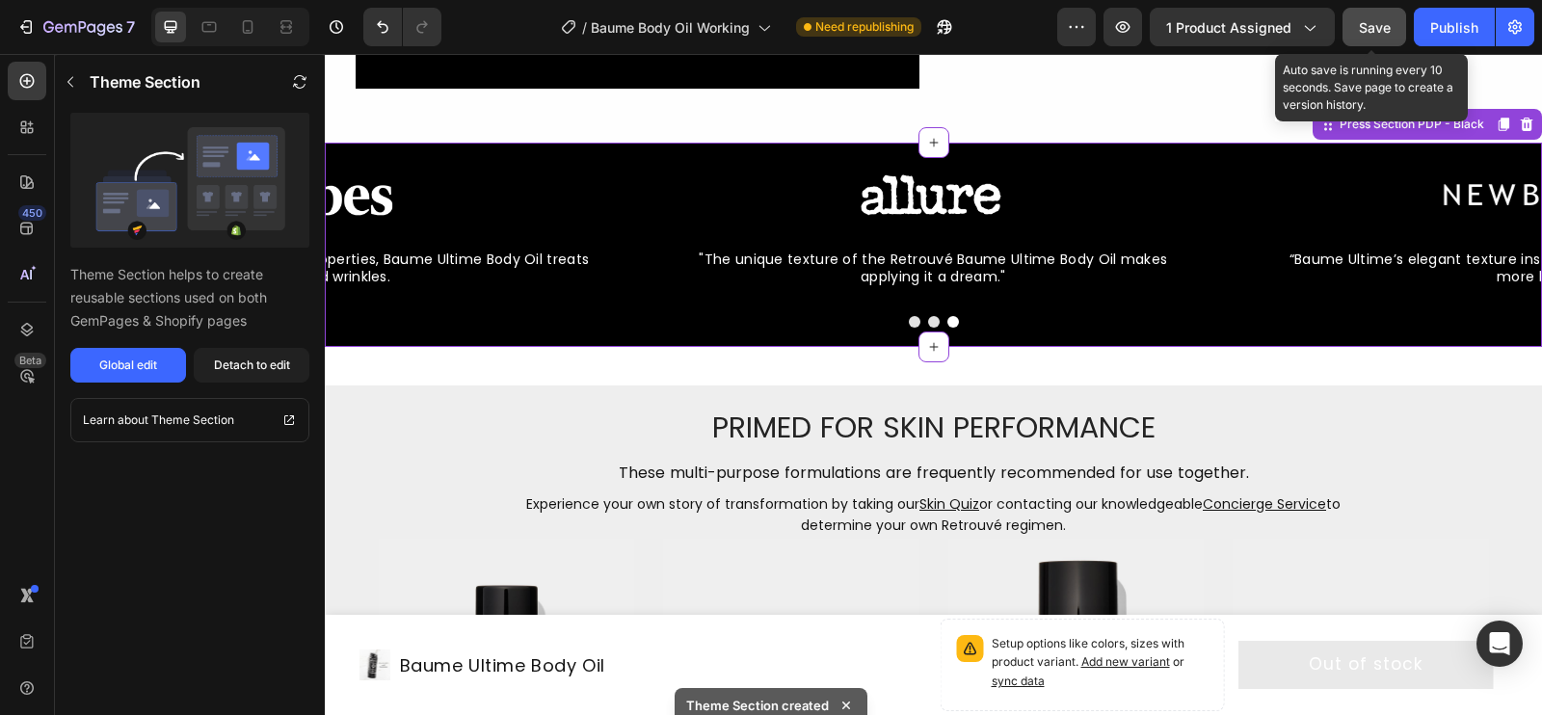
click at [1379, 40] on button "Save" at bounding box center [1375, 27] width 64 height 39
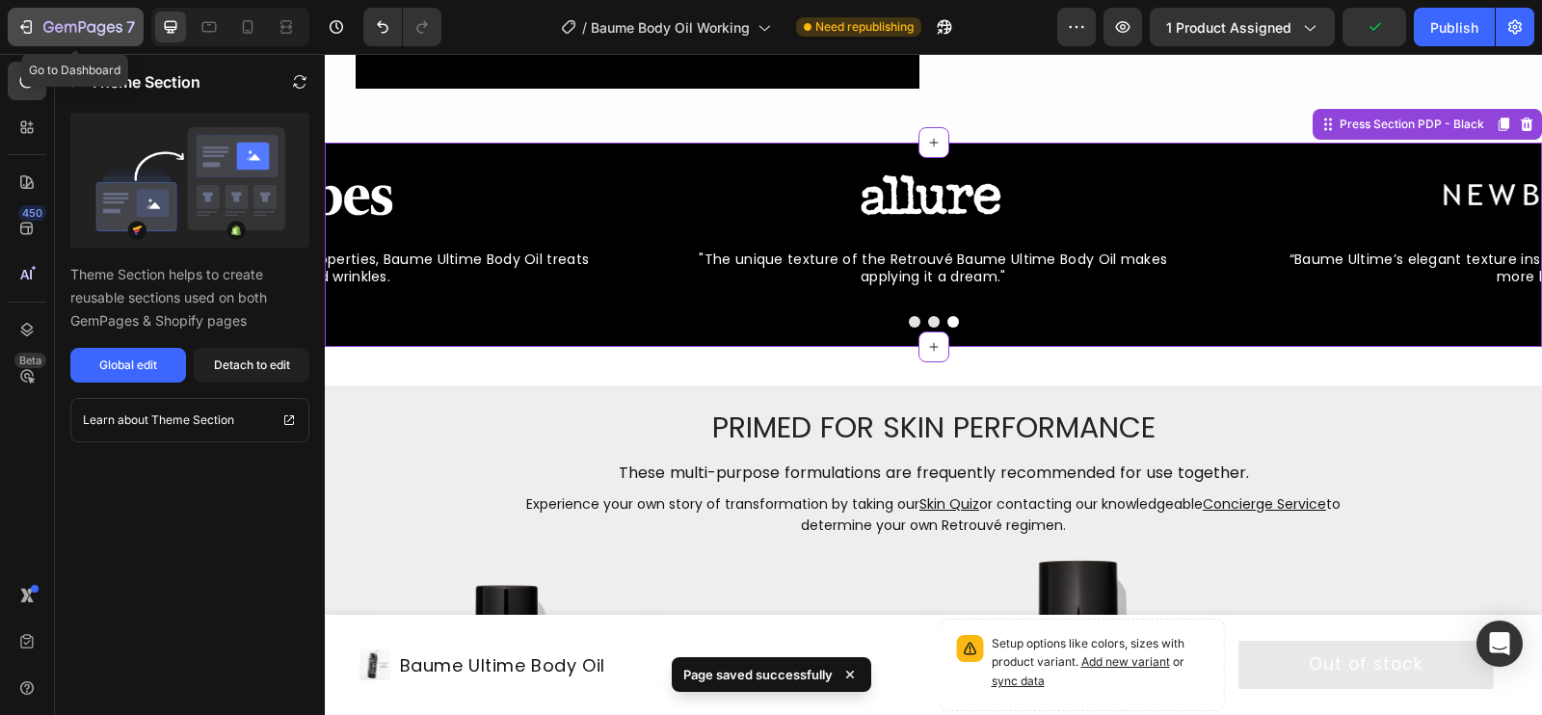
click at [43, 39] on button "7" at bounding box center [76, 27] width 136 height 39
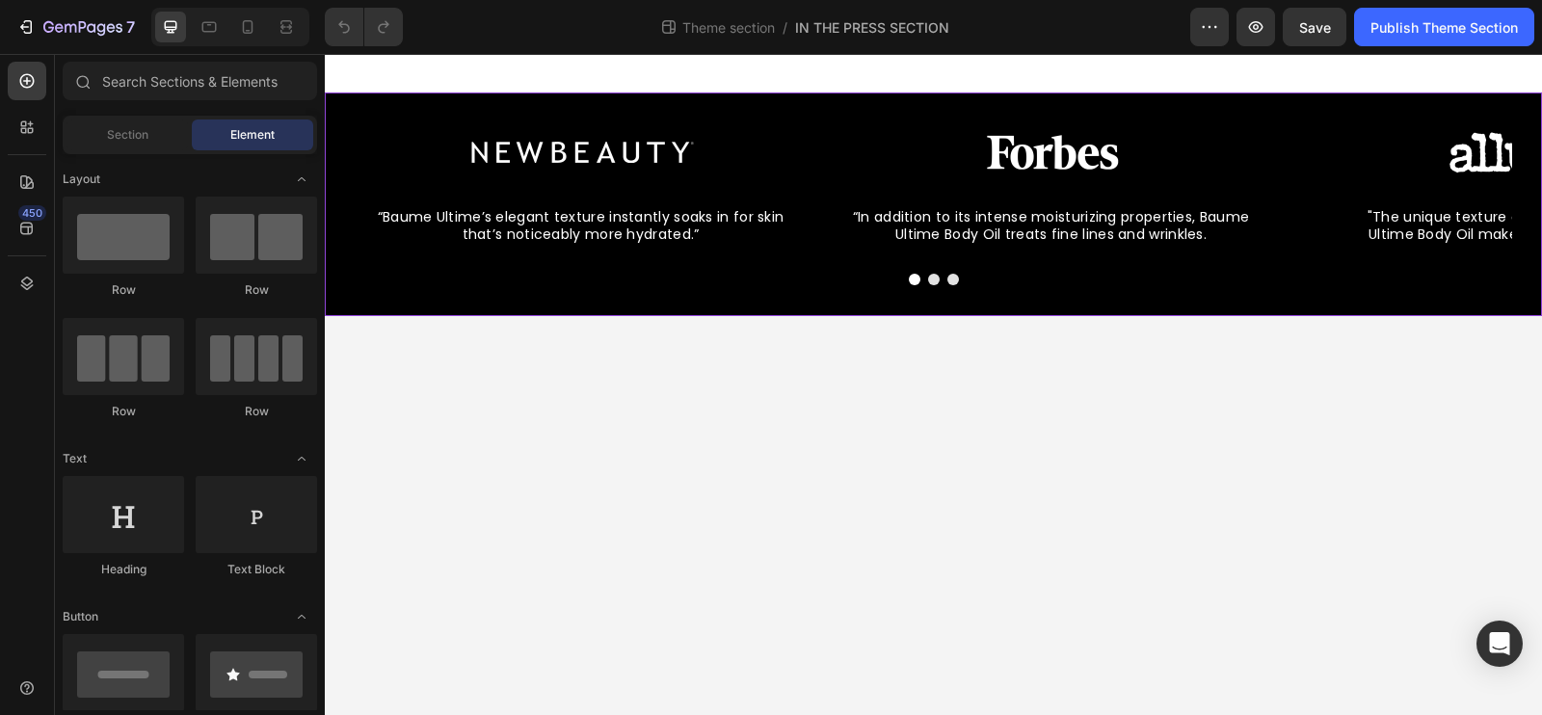
click at [345, 308] on div "Image “Baume Ultime’s elegant texture instantly soaks in for skin that’s notice…" at bounding box center [933, 205] width 1217 height 224
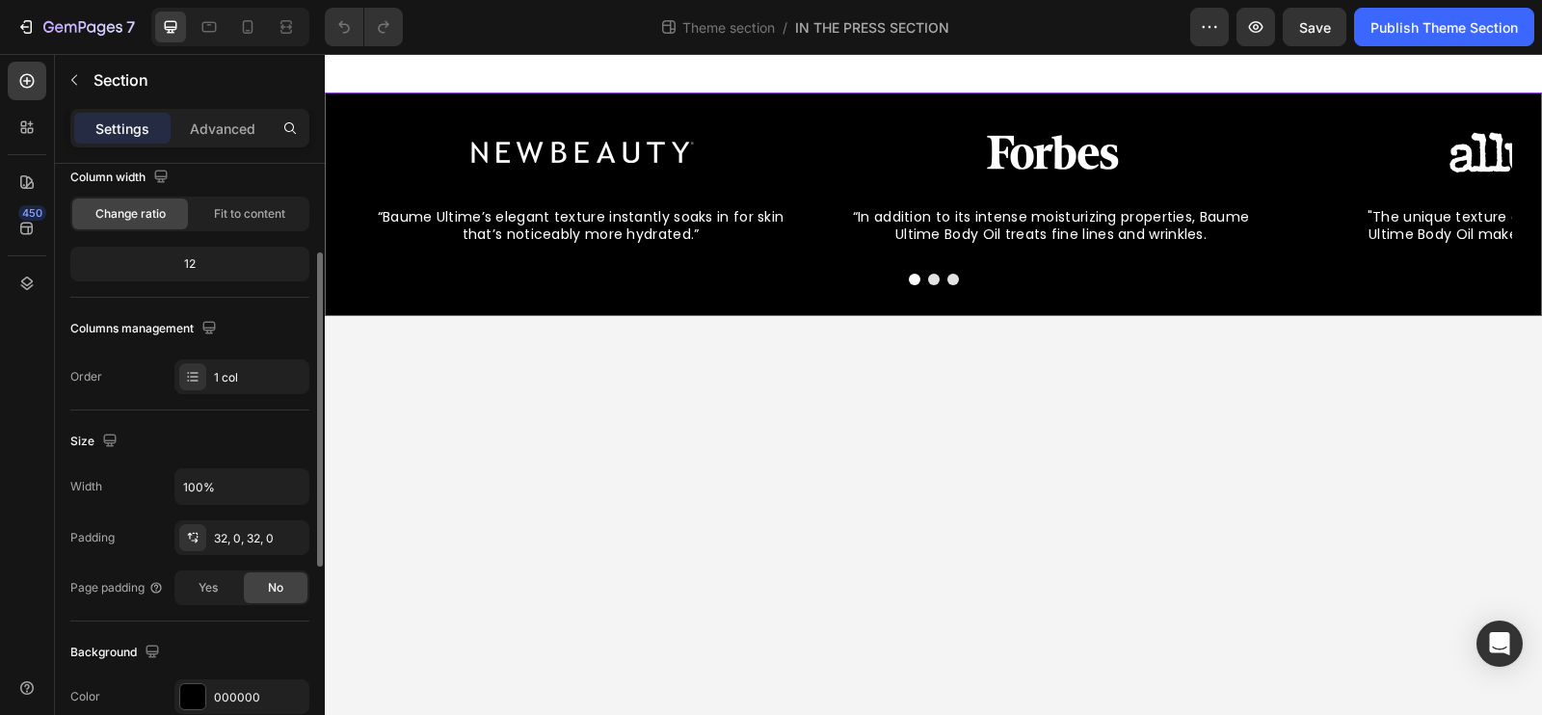
scroll to position [170, 0]
click at [258, 540] on div "32, 0, 32, 0" at bounding box center [242, 537] width 56 height 17
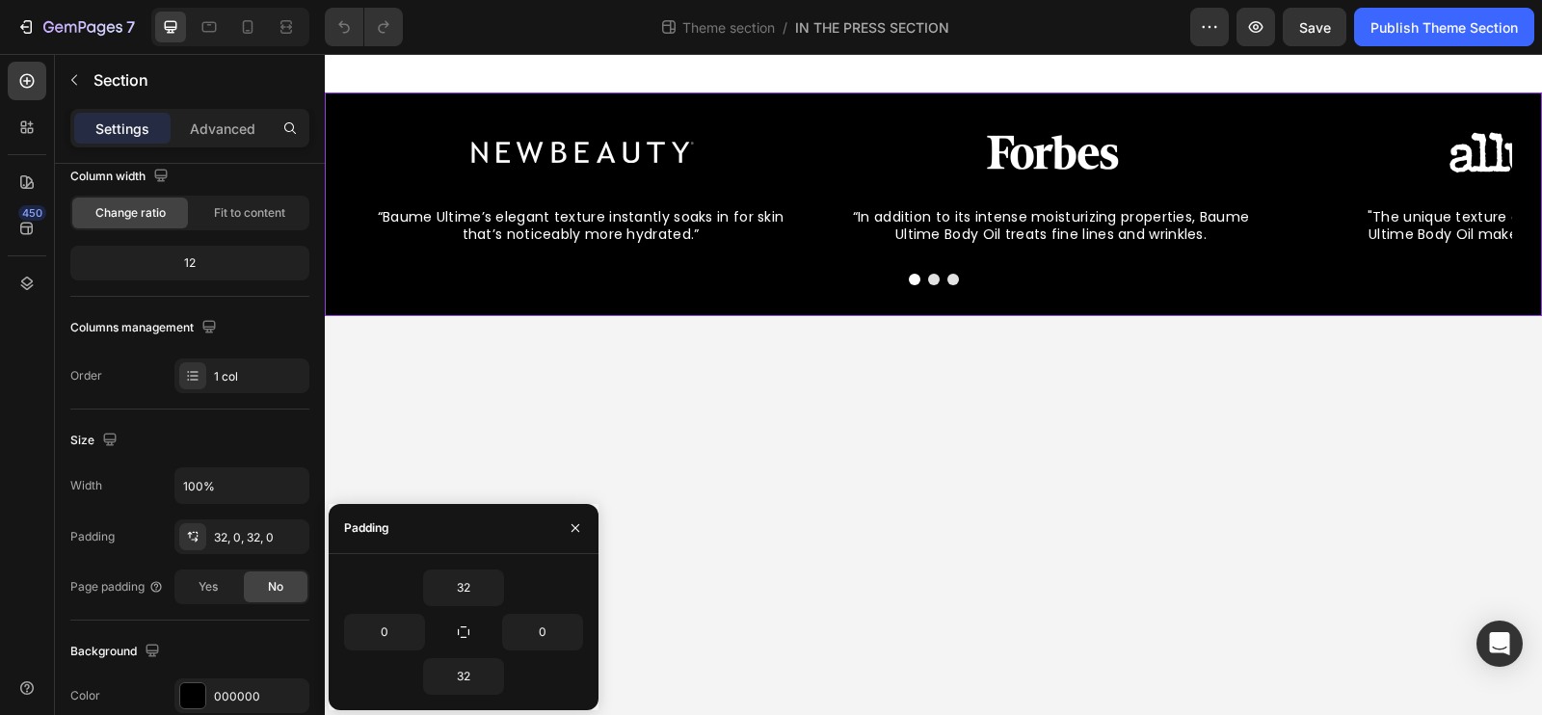
click at [467, 398] on body "Image “Baume Ultime’s elegant texture instantly soaks in for skin that’s notice…" at bounding box center [933, 384] width 1217 height 661
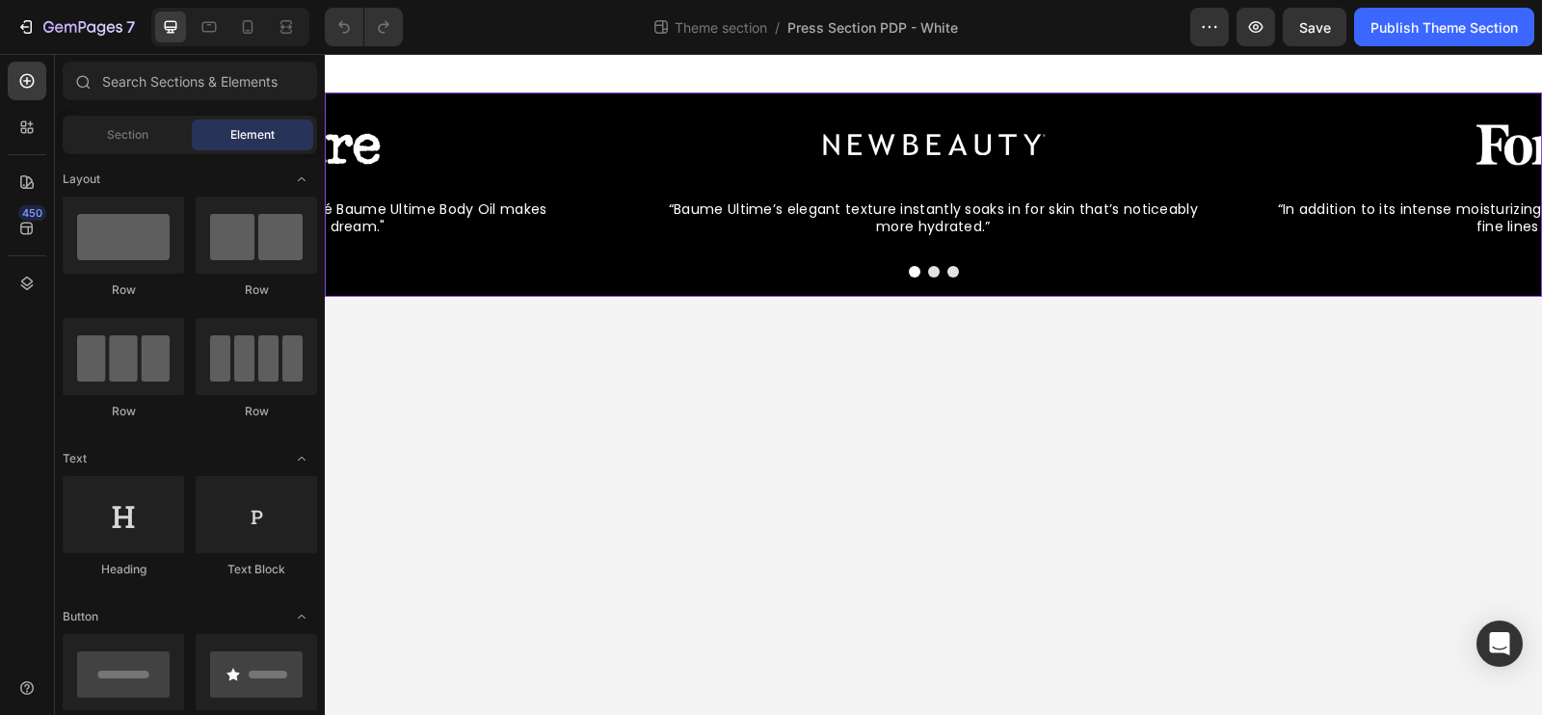
click at [582, 98] on div "Image “Baume Ultime’s elegant texture instantly soaks in for skin that’s notice…" at bounding box center [933, 195] width 1217 height 204
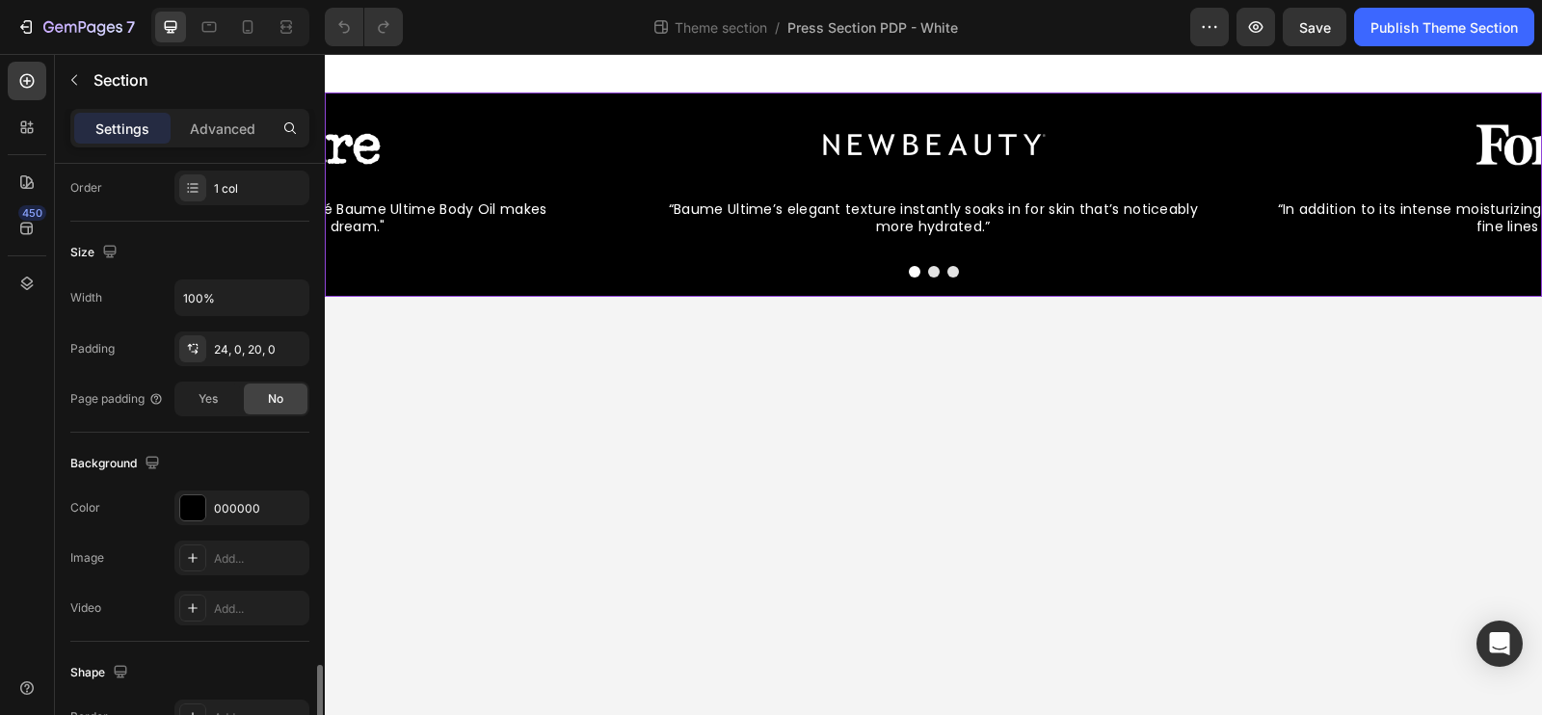
scroll to position [566, 0]
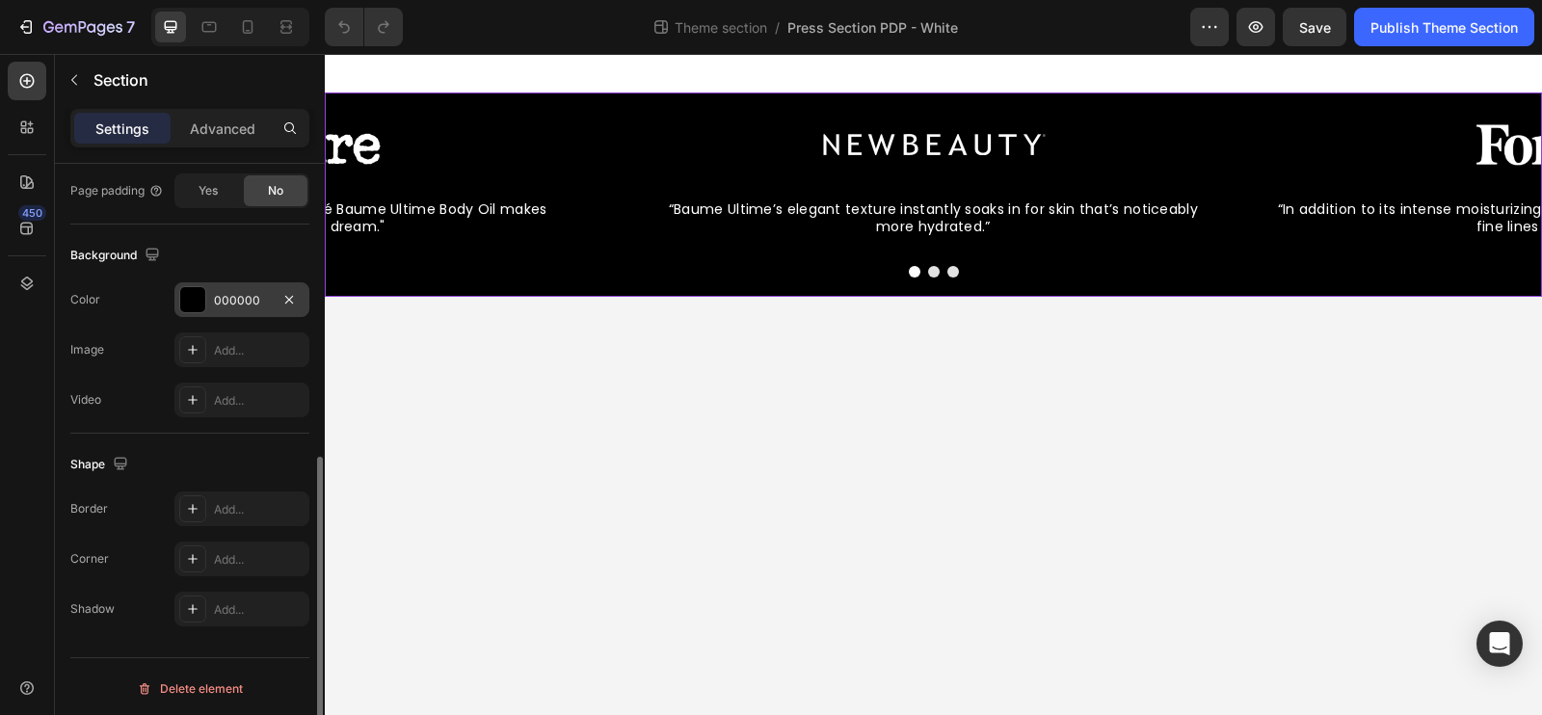
click at [230, 295] on div "000000" at bounding box center [242, 300] width 56 height 17
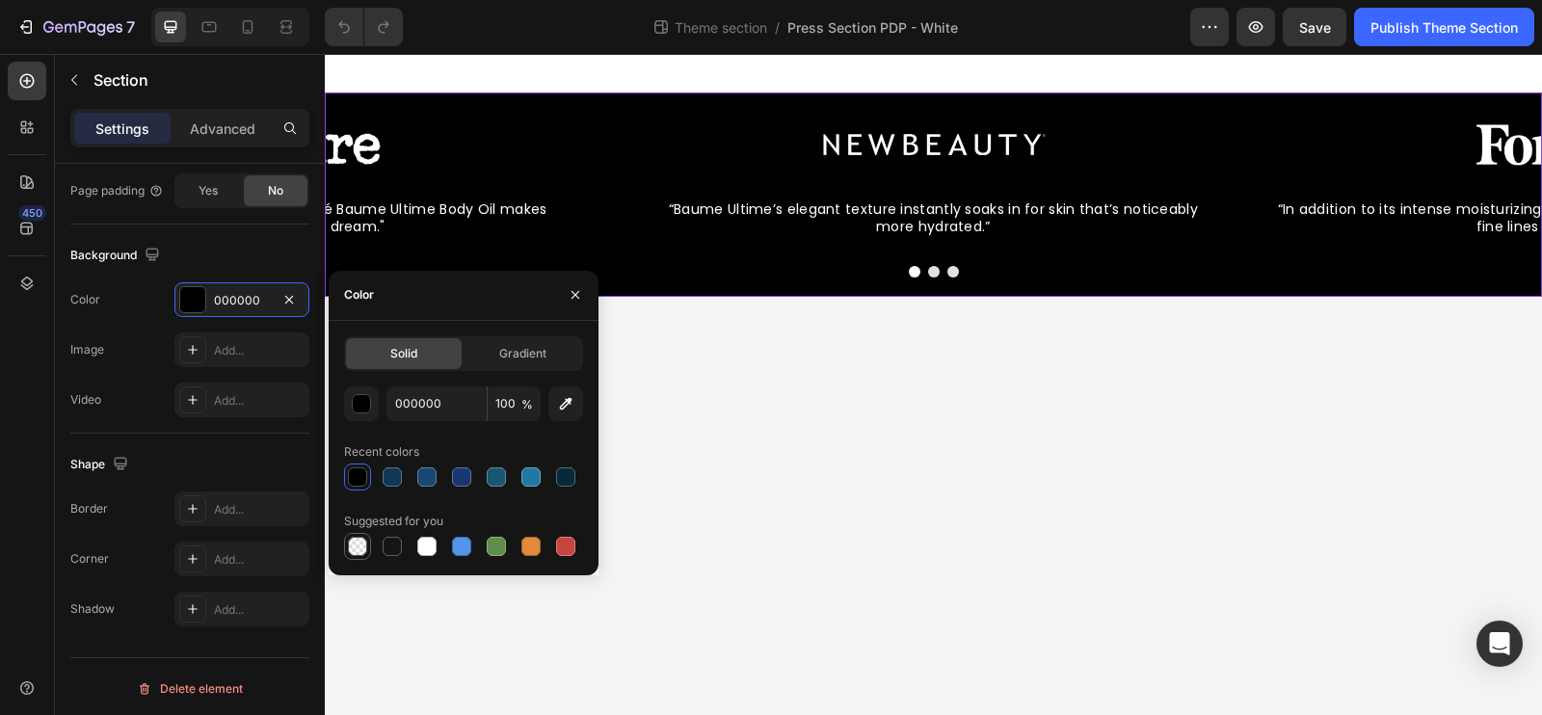
click at [358, 549] on div at bounding box center [357, 546] width 19 height 19
type input "0"
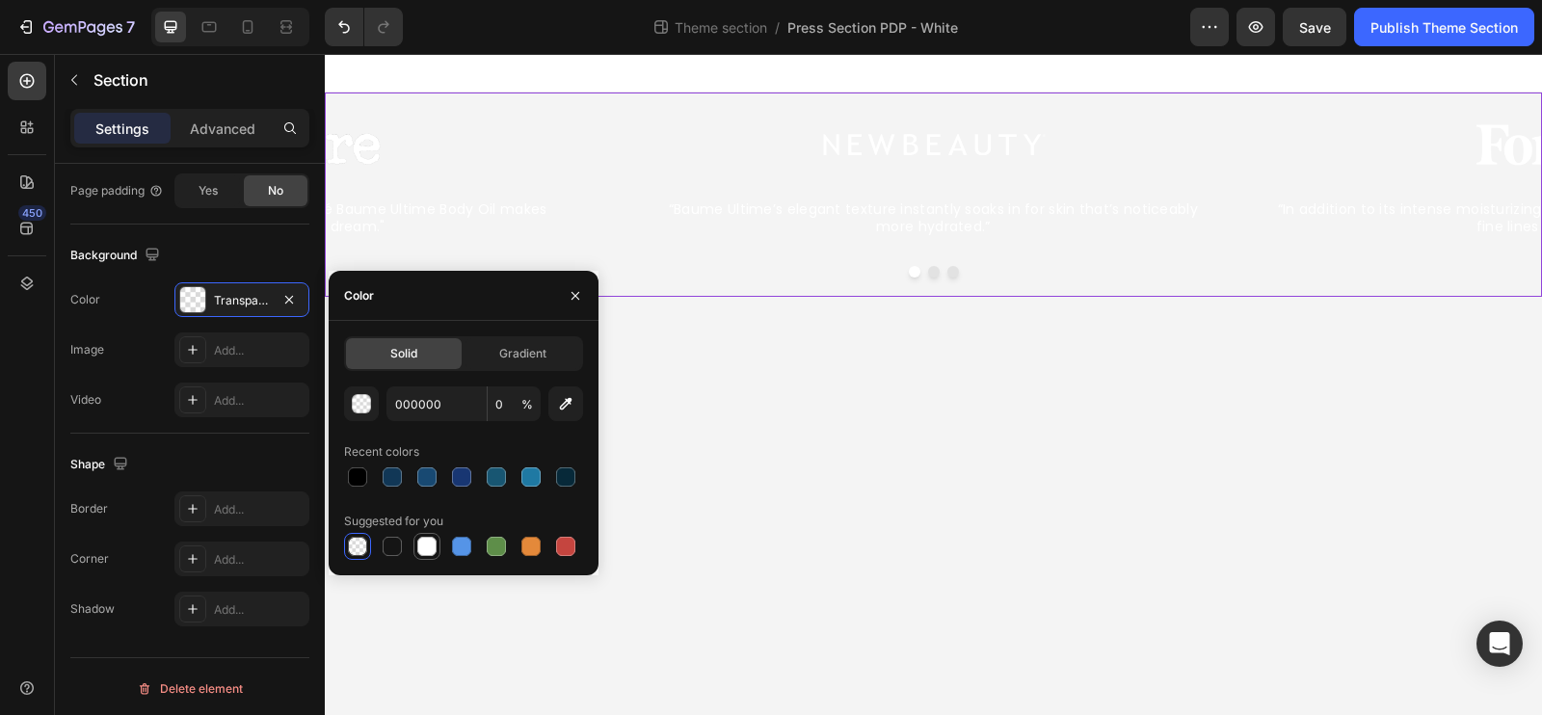
click at [425, 554] on div at bounding box center [426, 546] width 19 height 19
type input "FFFFFF"
type input "100"
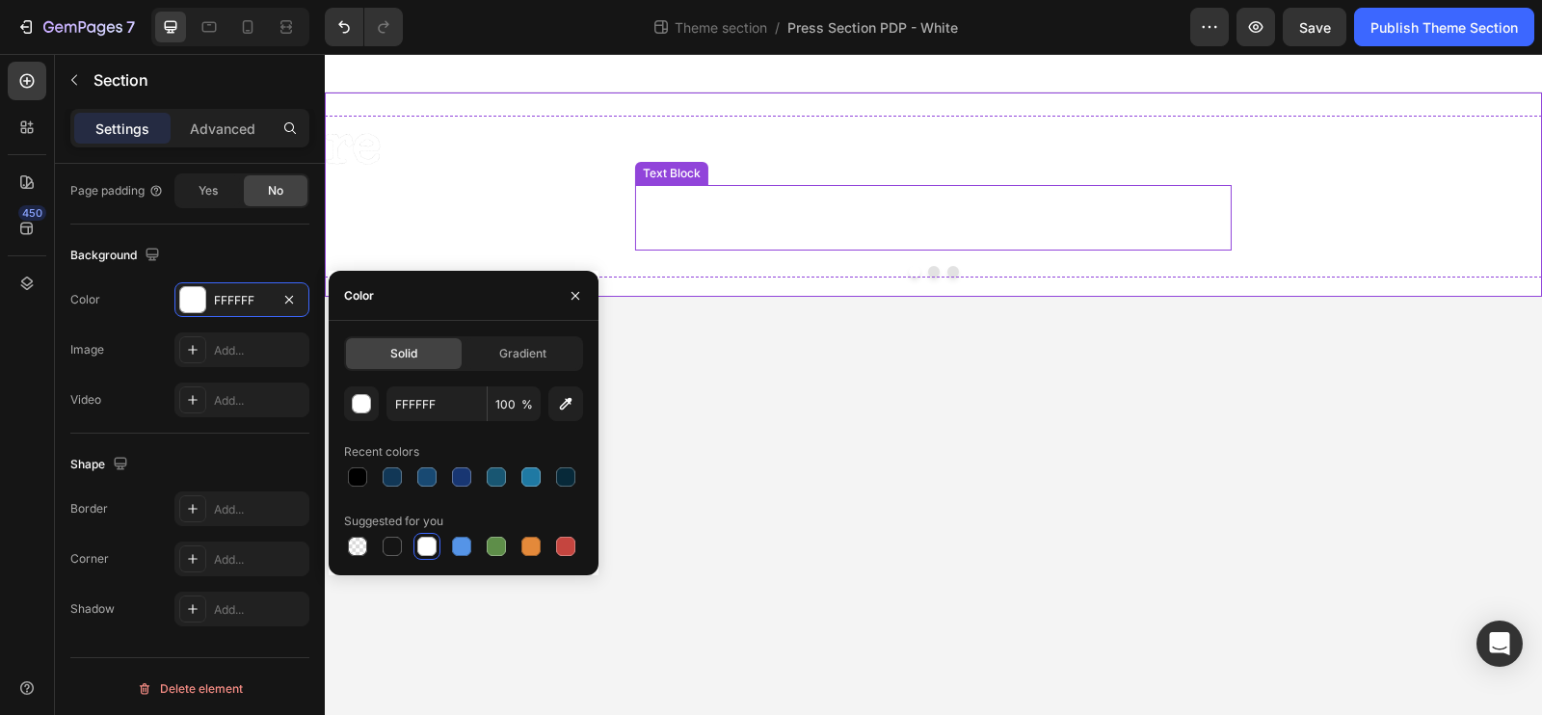
click at [867, 237] on div "“Baume Ultime’s elegant texture instantly soaks in for skin that’s noticeably m…" at bounding box center [933, 218] width 597 height 66
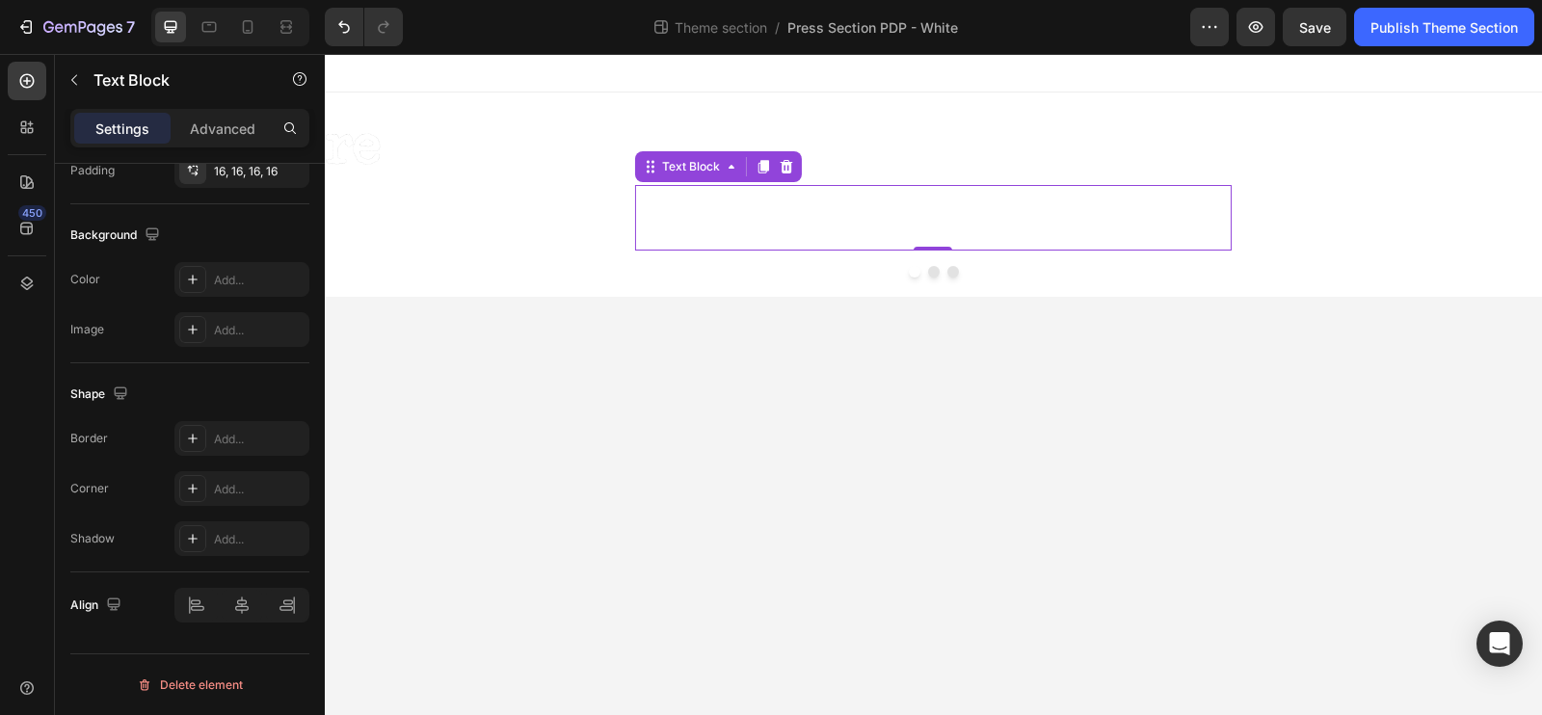
scroll to position [0, 0]
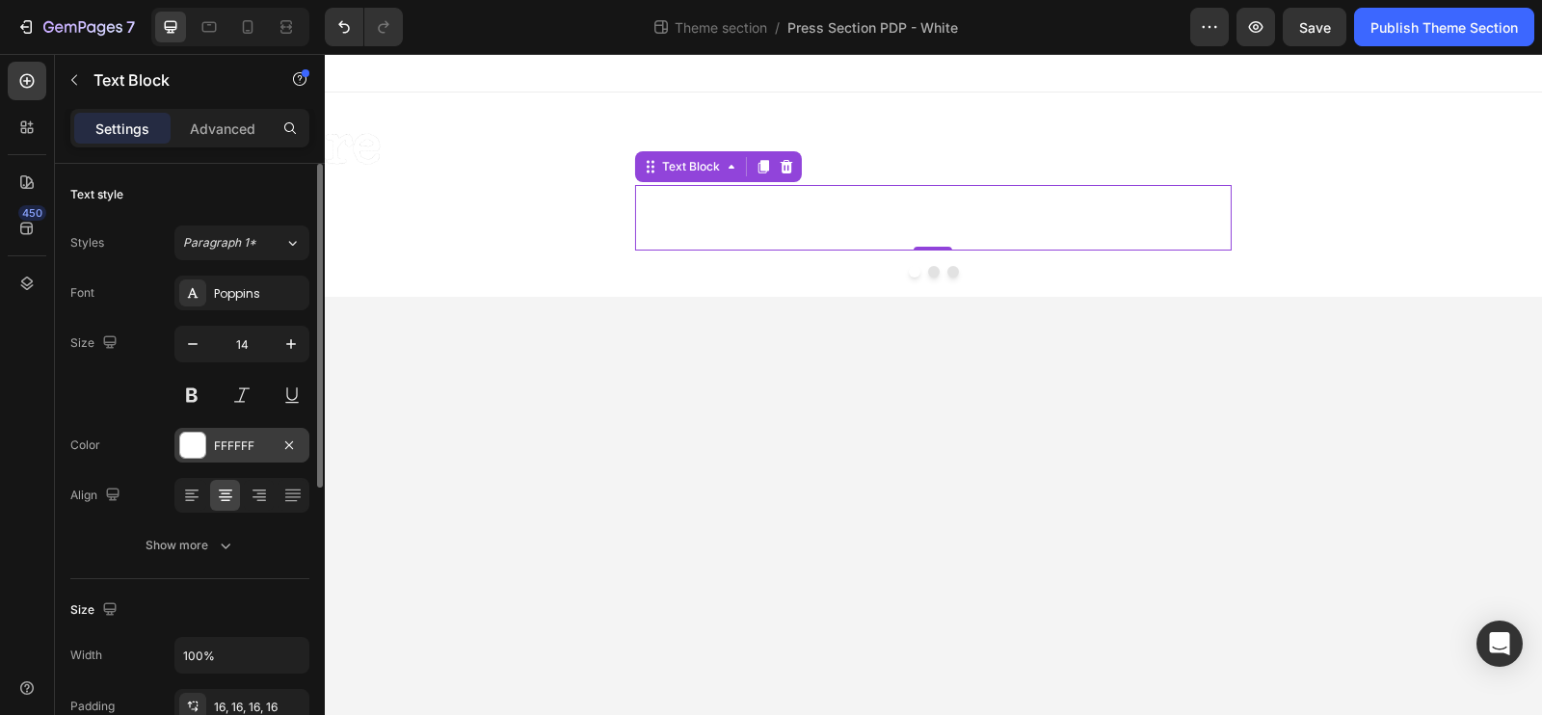
click at [219, 438] on div "FFFFFF" at bounding box center [242, 446] width 56 height 17
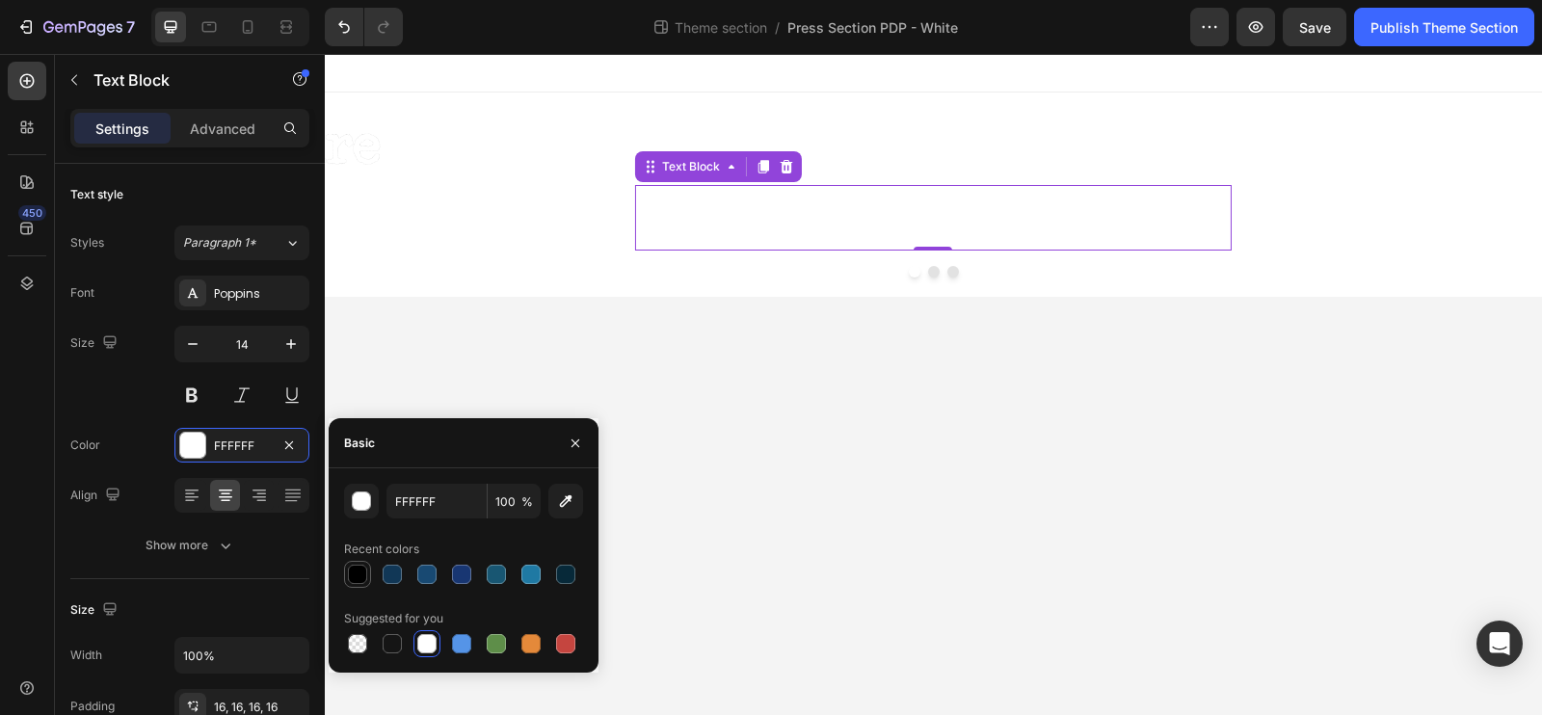
click at [361, 578] on div at bounding box center [357, 574] width 19 height 19
type input "000000"
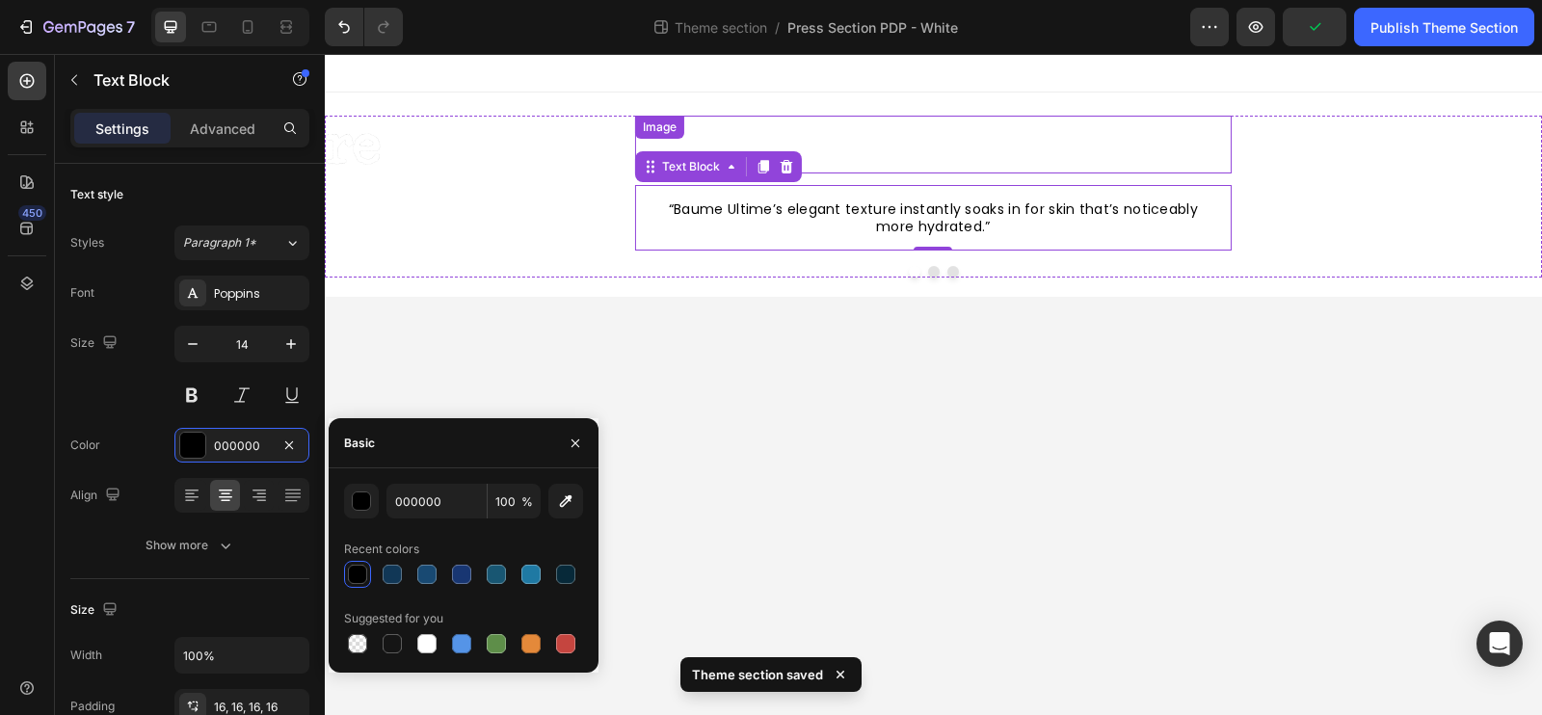
click at [847, 141] on img at bounding box center [933, 145] width 241 height 58
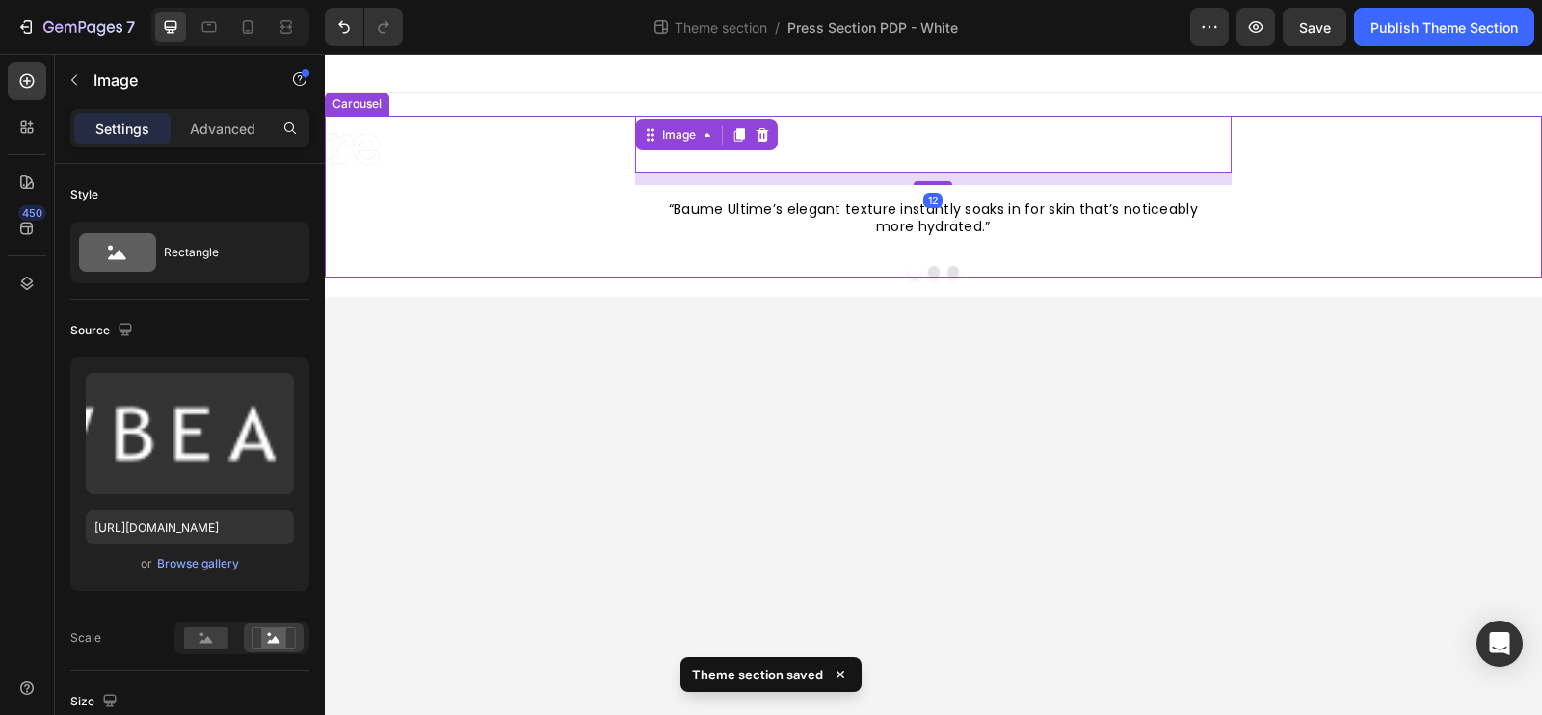
click at [396, 212] on span ""The unique texture of the Retrouvé Baume Ultime Body Oil makes applying it a d…" at bounding box center [313, 218] width 468 height 37
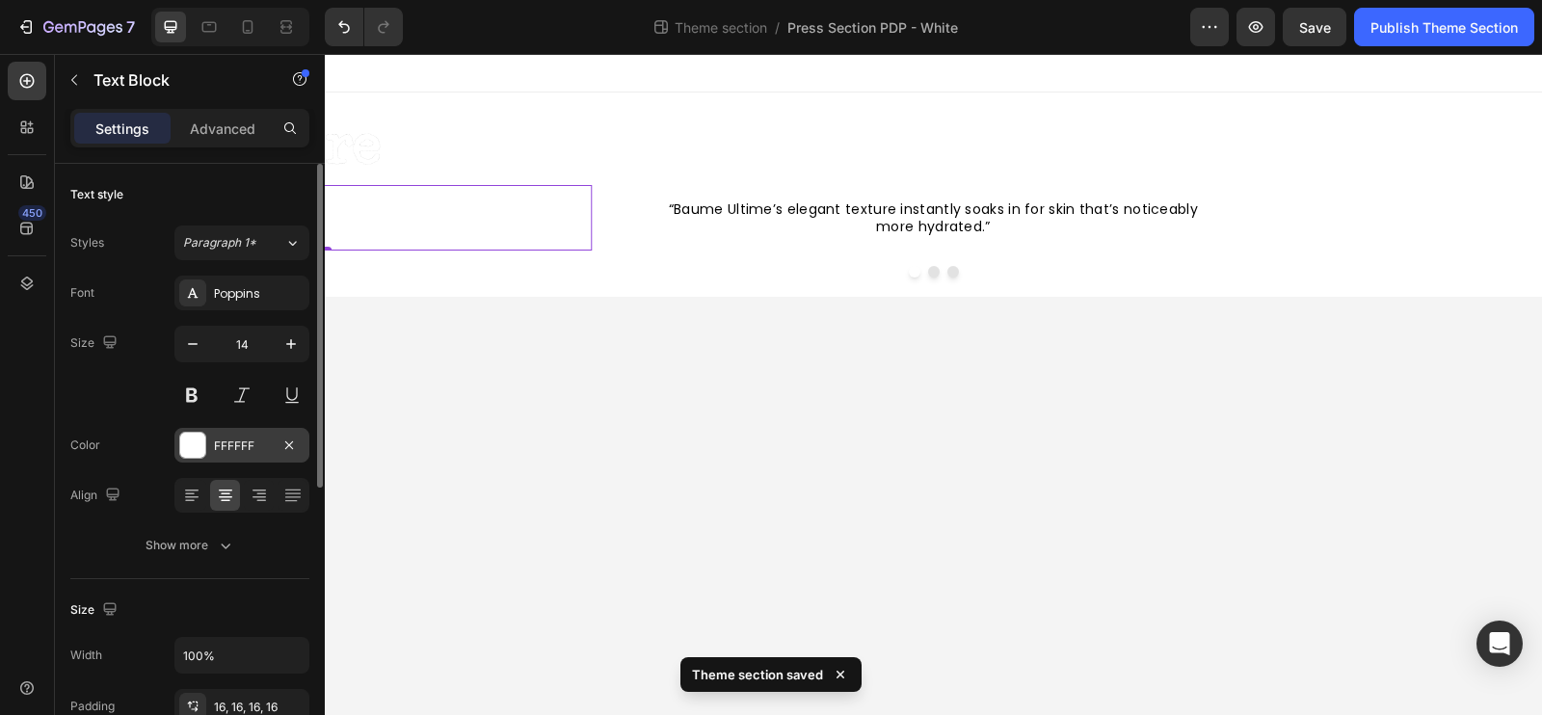
click at [226, 453] on div "FFFFFF" at bounding box center [241, 445] width 135 height 35
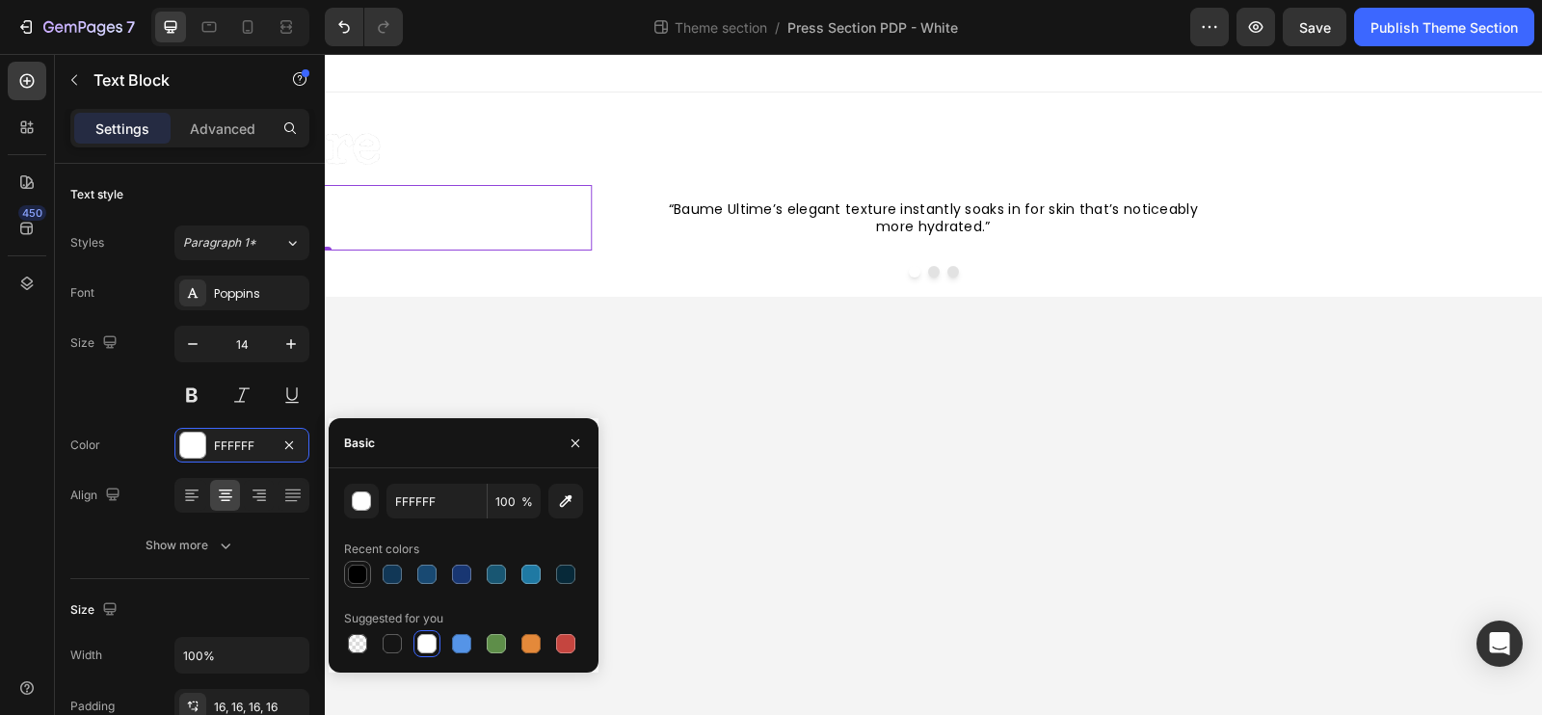
click at [359, 578] on div at bounding box center [357, 574] width 19 height 19
type input "000000"
click at [929, 468] on body "Image “Baume Ultime’s elegant texture instantly soaks in for skin that’s notice…" at bounding box center [933, 384] width 1217 height 661
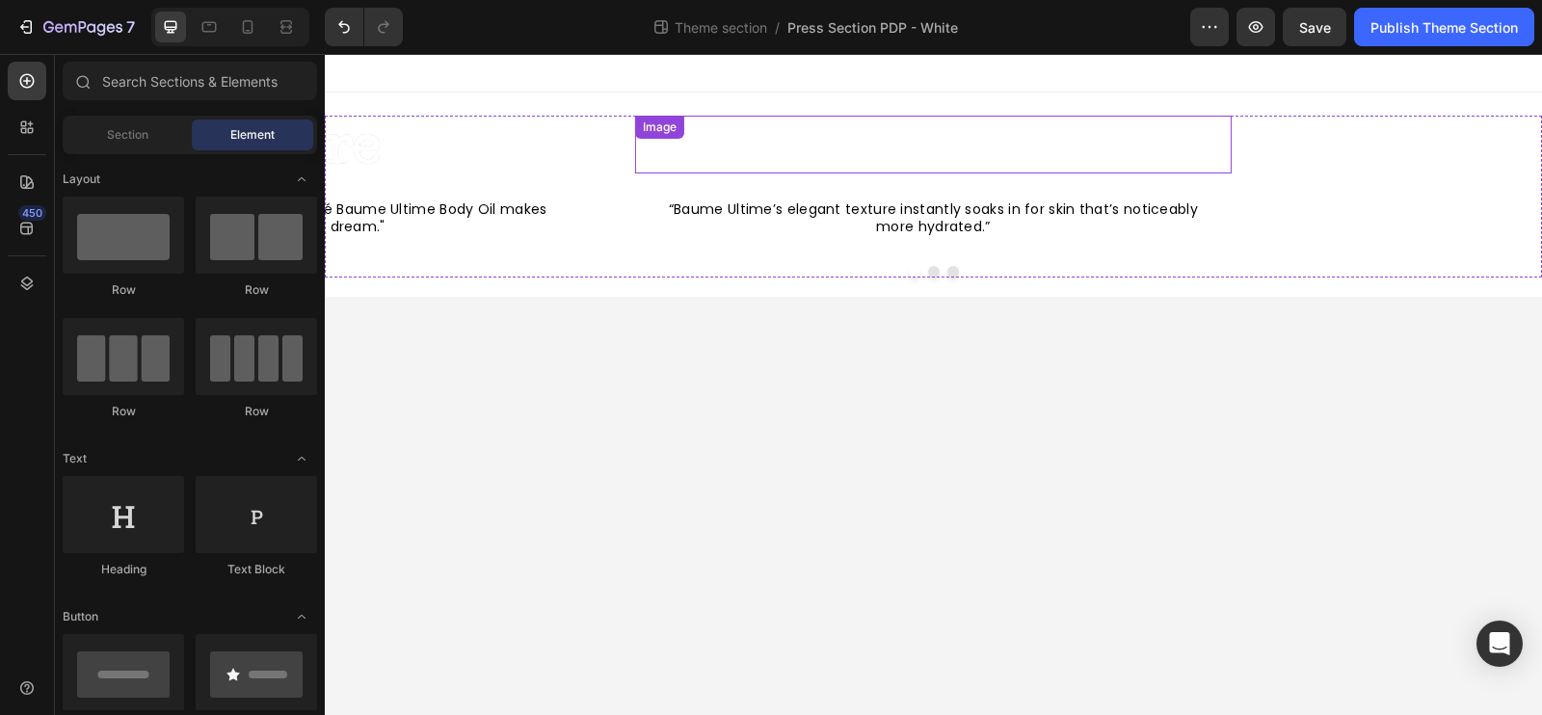
click at [874, 172] on img at bounding box center [933, 145] width 241 height 58
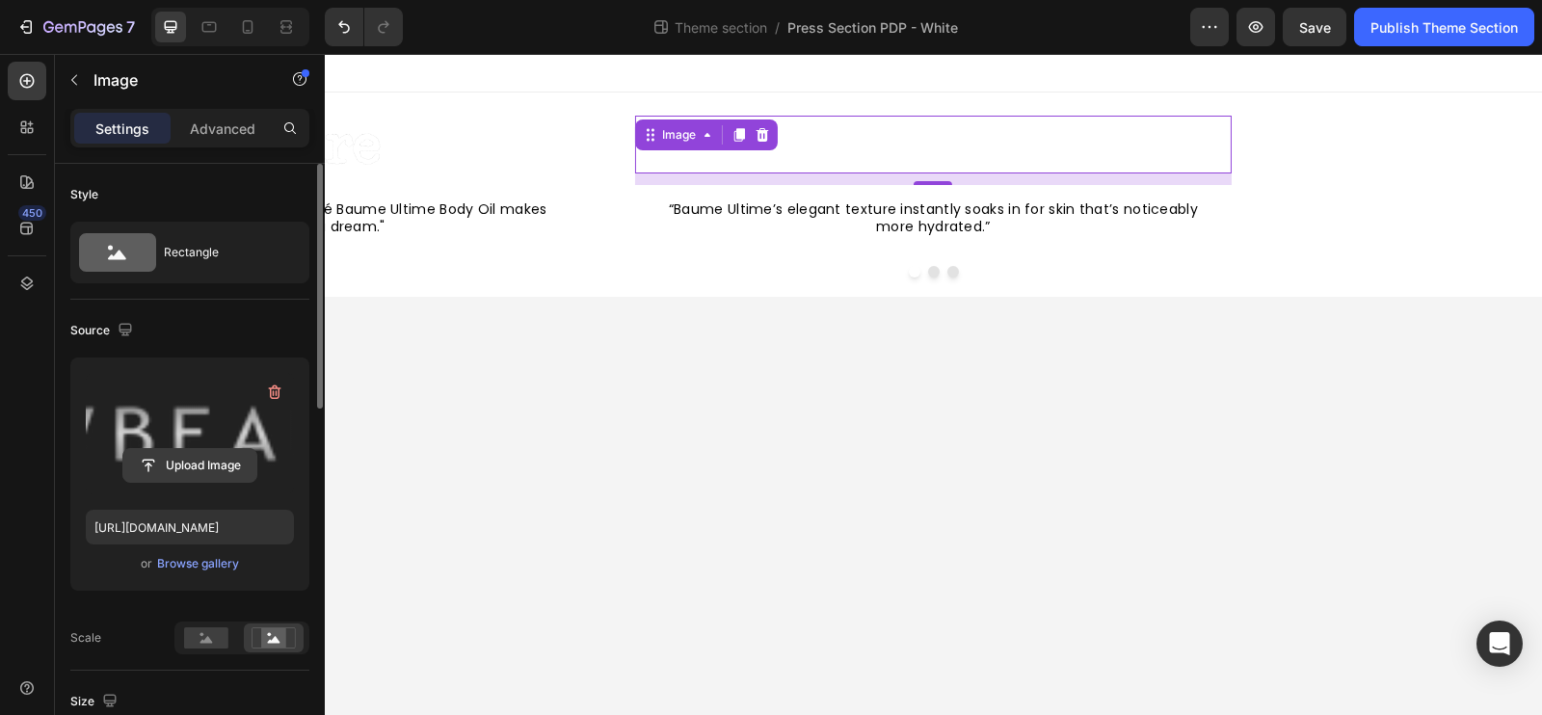
click at [193, 469] on input "file" at bounding box center [189, 465] width 133 height 33
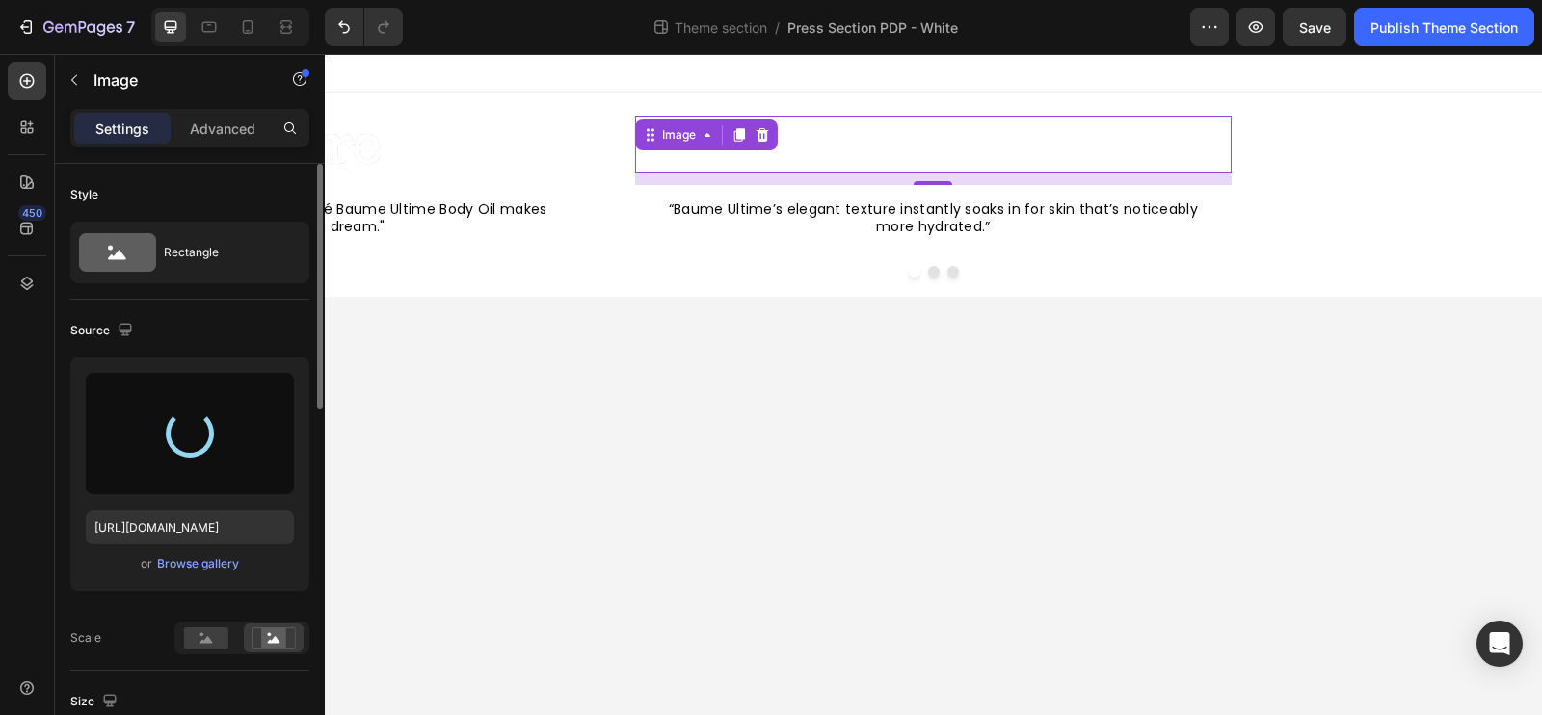
type input "[URL][DOMAIN_NAME]"
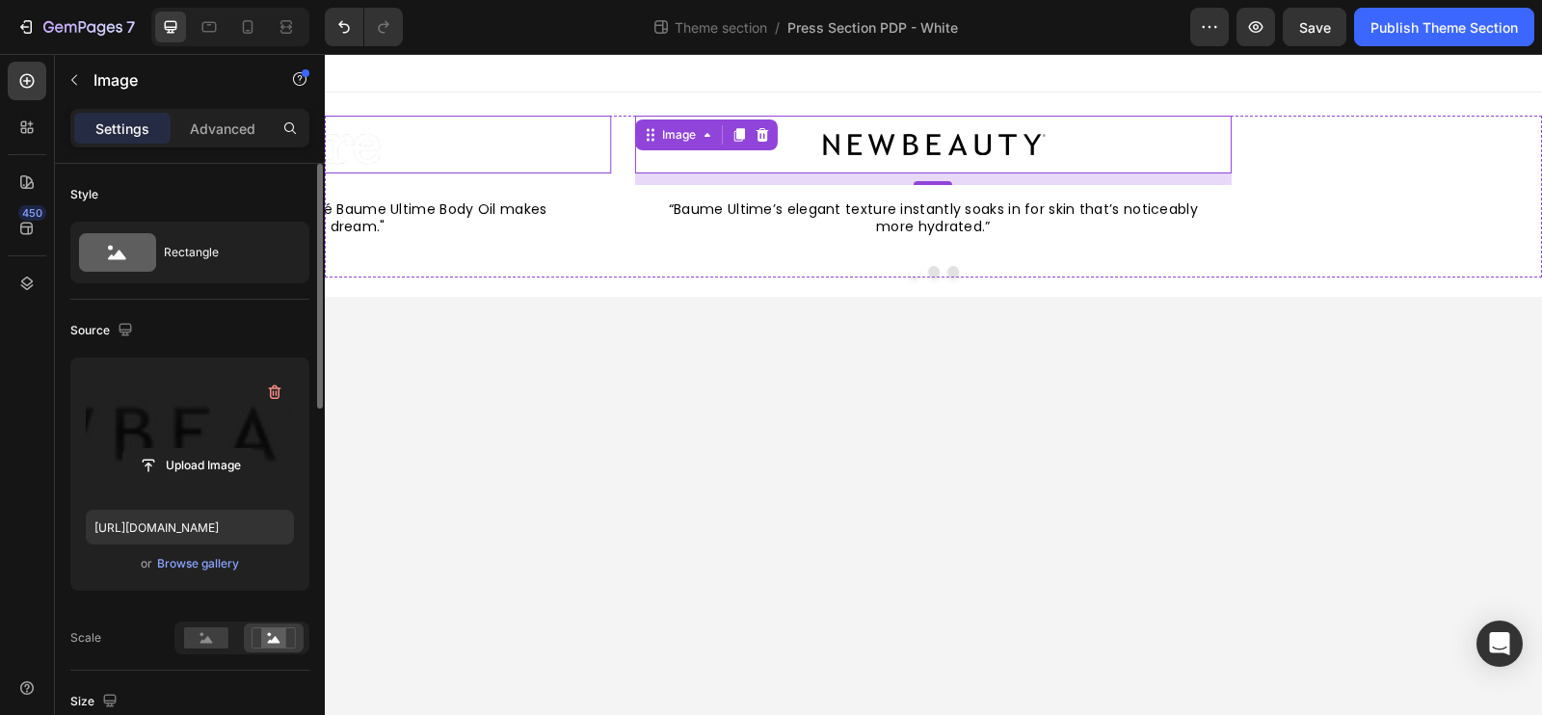
click at [387, 159] on img at bounding box center [312, 145] width 241 height 58
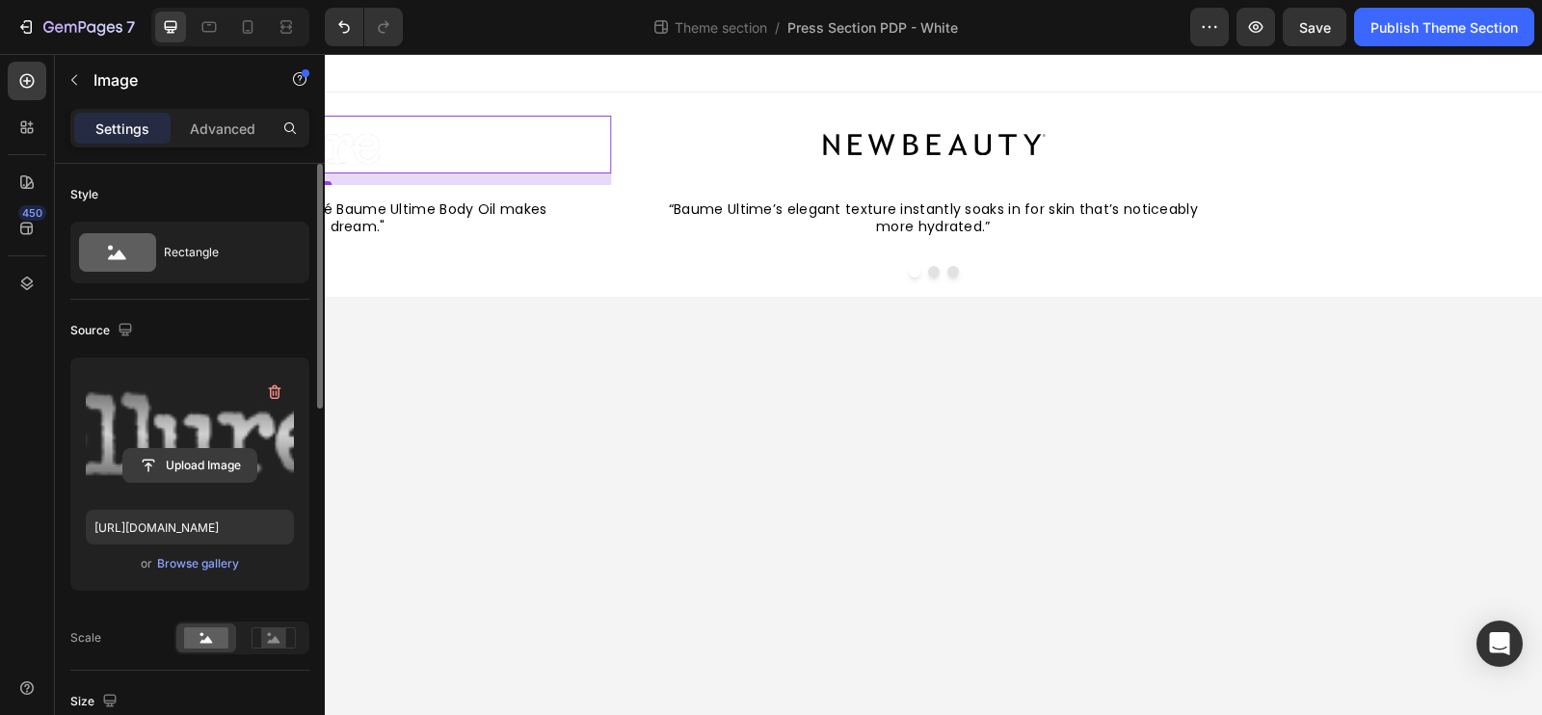
click at [204, 469] on input "file" at bounding box center [189, 465] width 133 height 33
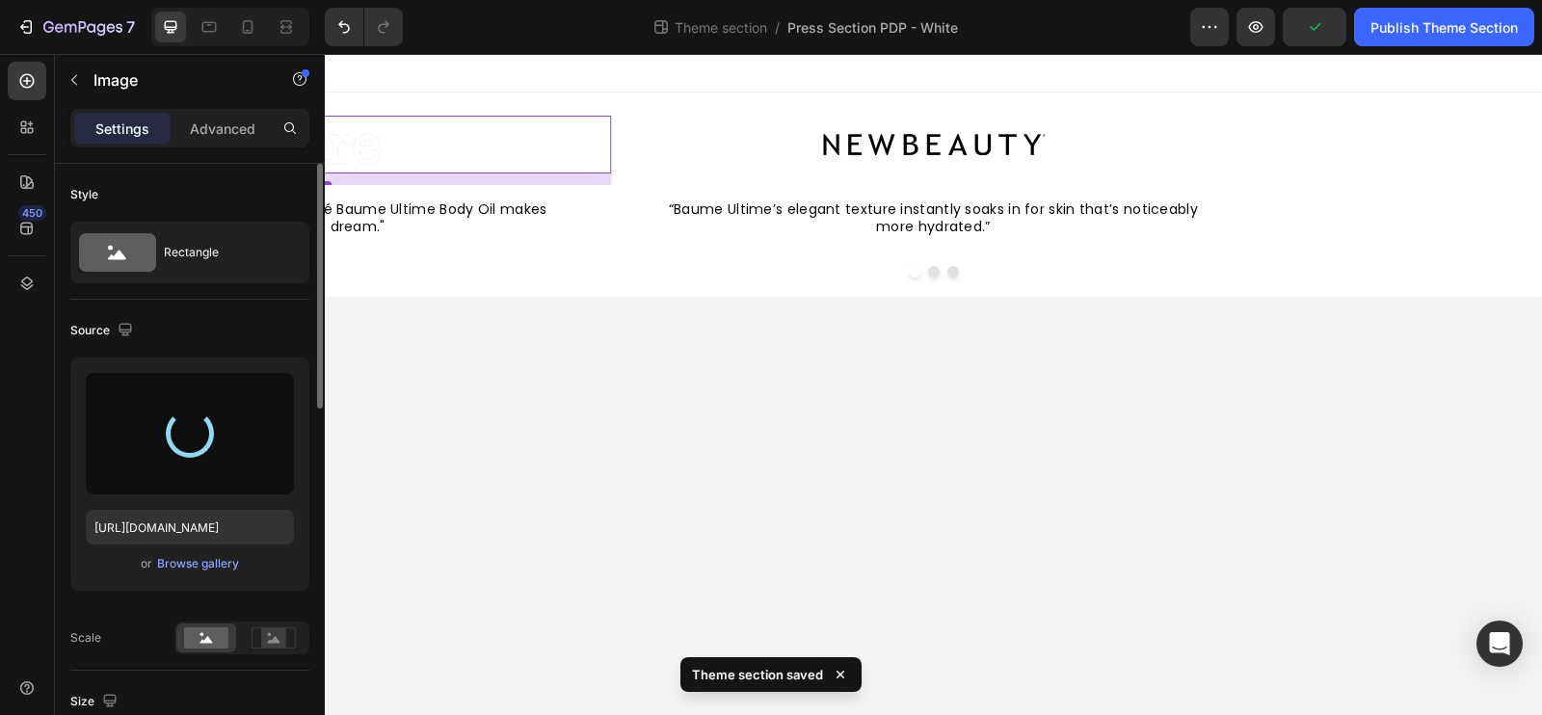
type input "[URL][DOMAIN_NAME]"
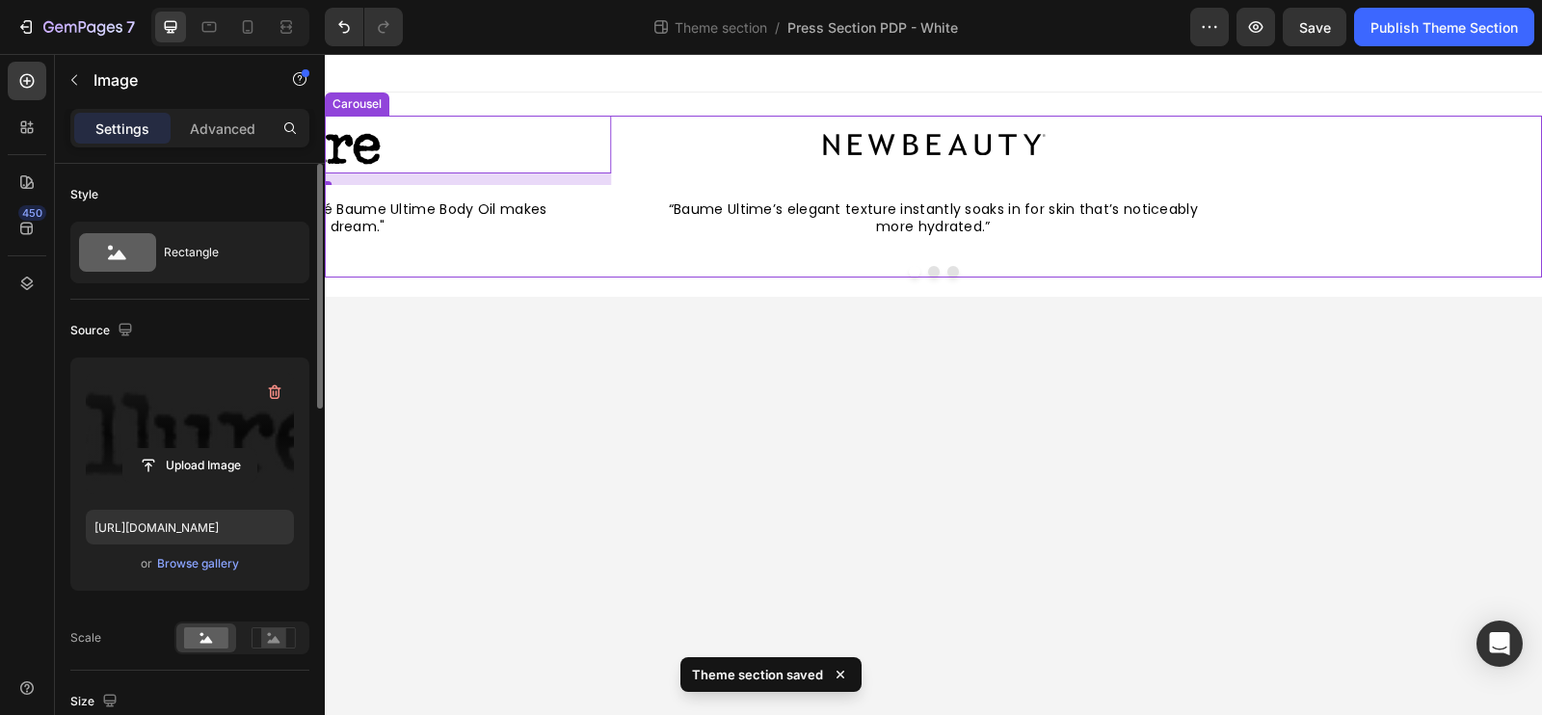
click at [952, 271] on button "Dot" at bounding box center [953, 272] width 12 height 12
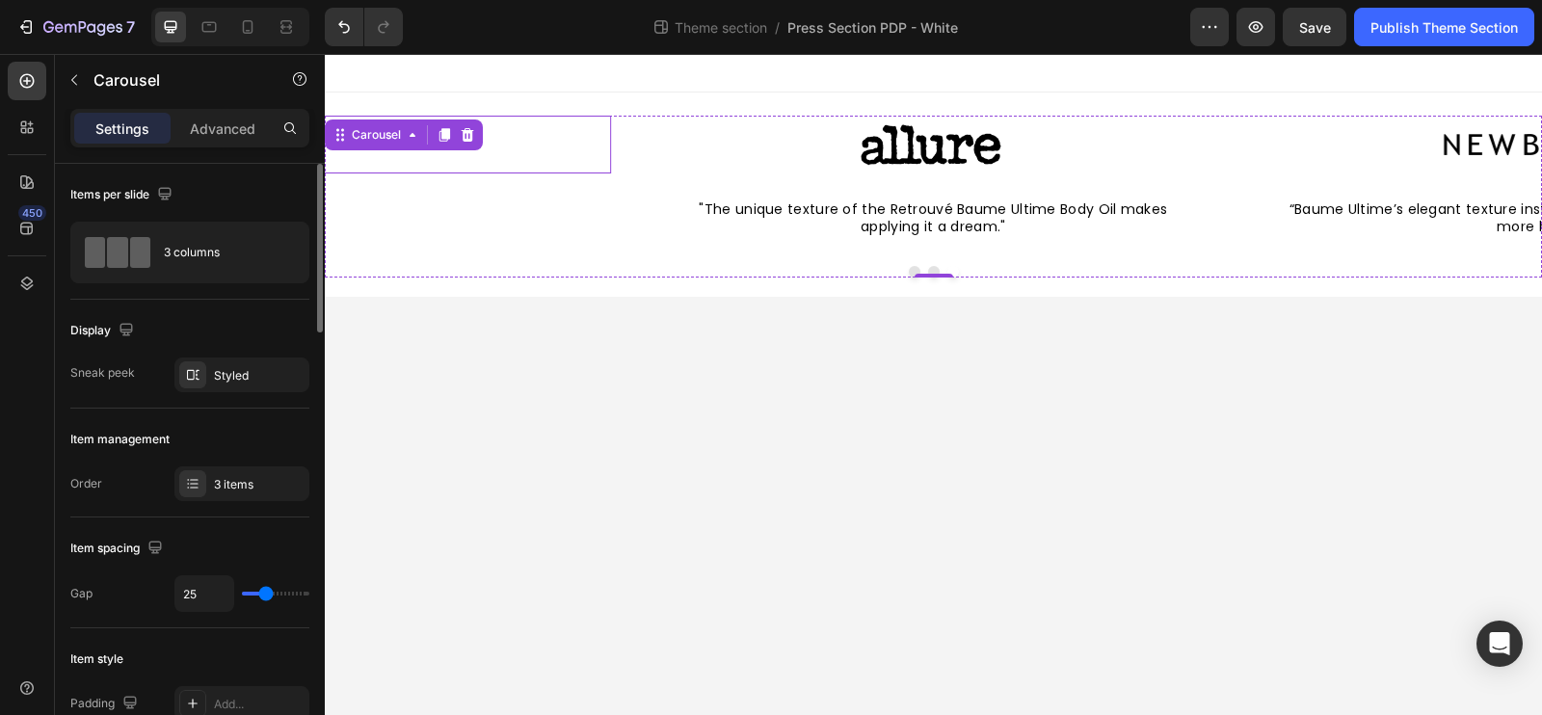
click at [412, 168] on img at bounding box center [312, 145] width 241 height 58
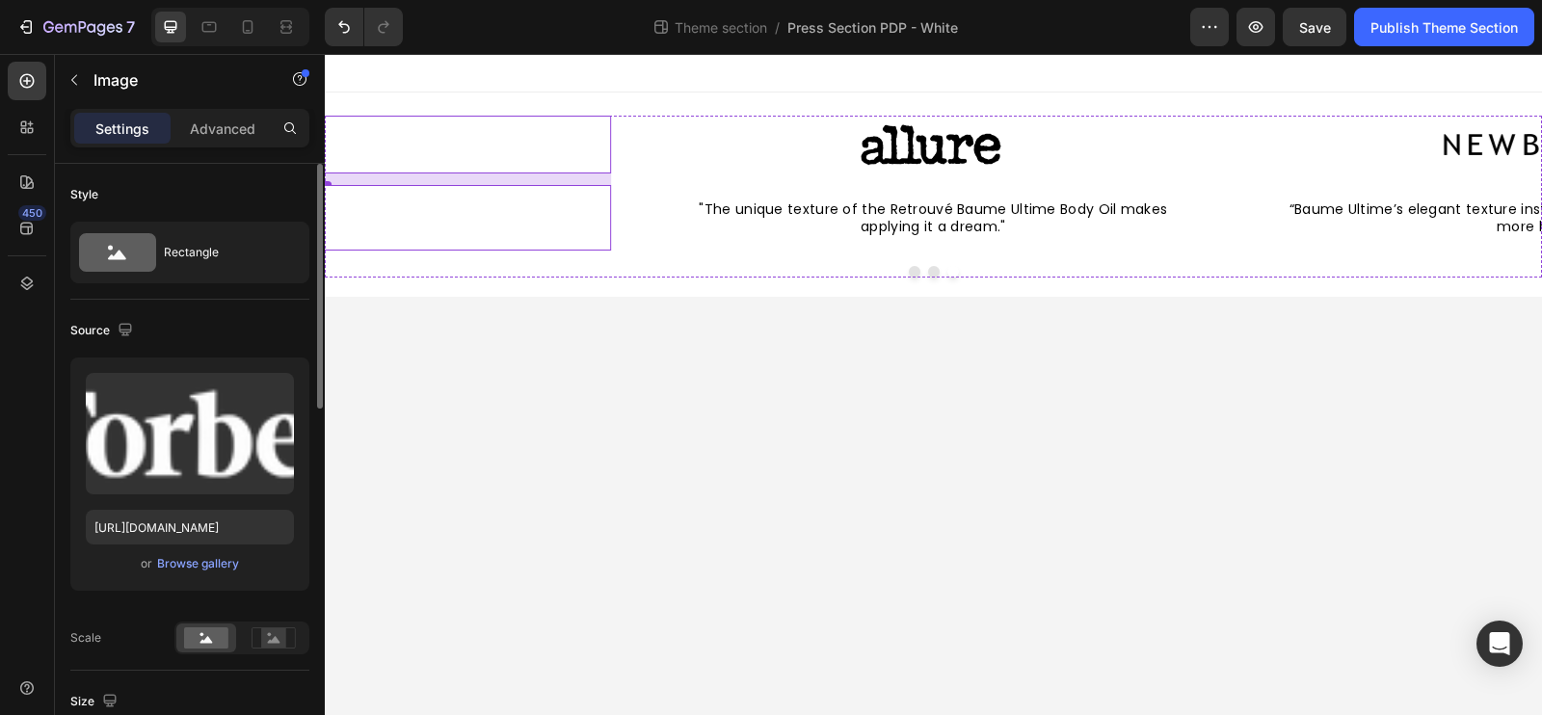
click at [390, 235] on span "“In addition to its intense moisturizing properties, Baume Ultime Body Oil trea…" at bounding box center [313, 218] width 552 height 37
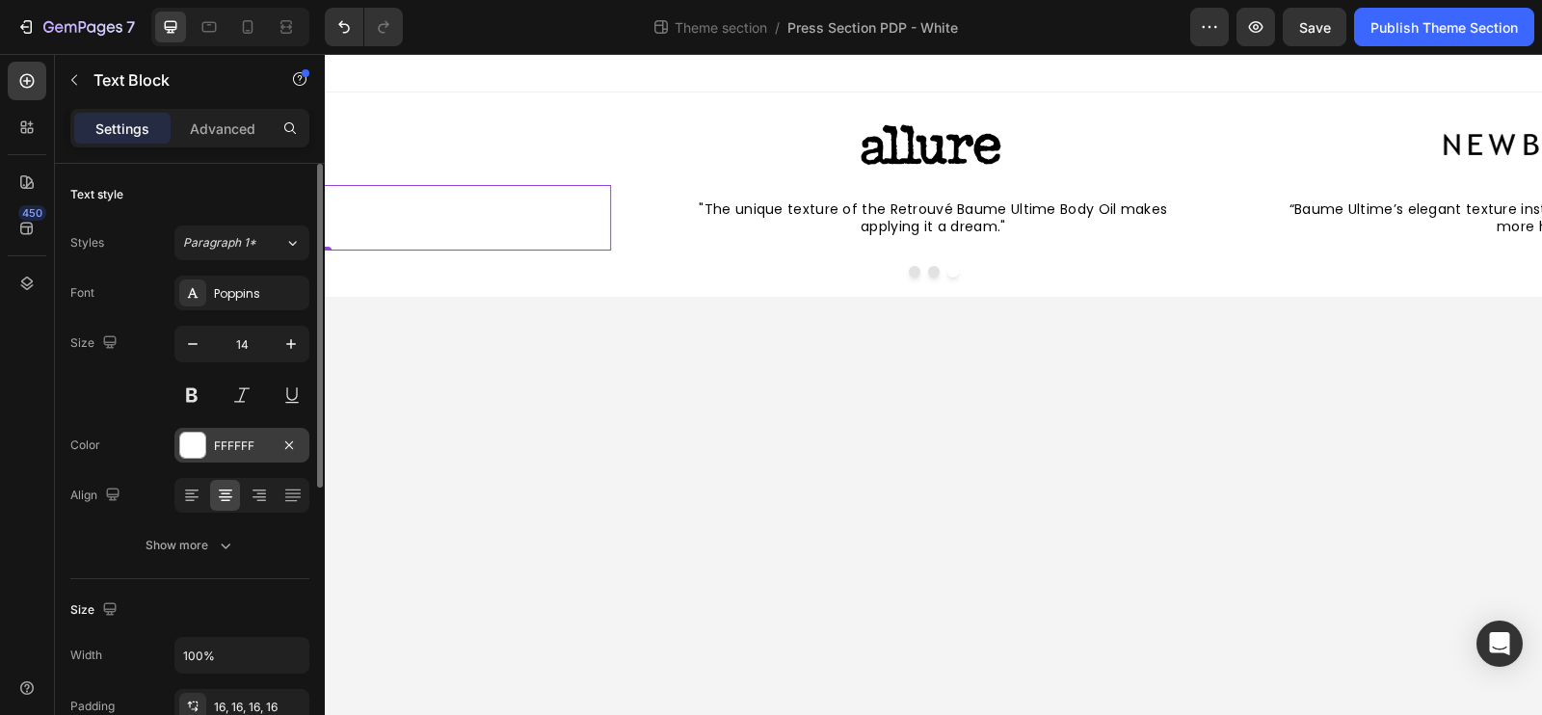
click at [236, 459] on div "FFFFFF" at bounding box center [241, 445] width 135 height 35
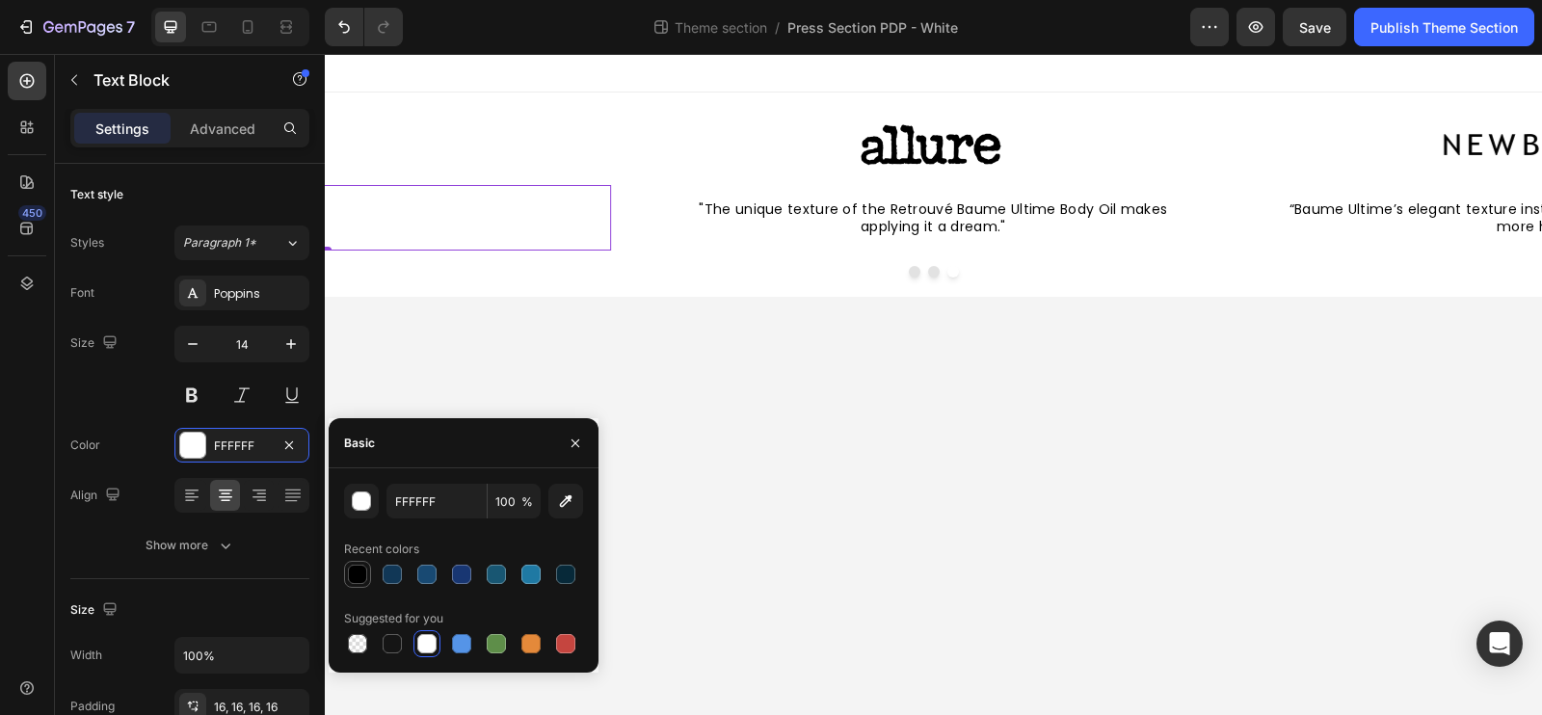
click at [353, 579] on div at bounding box center [357, 574] width 19 height 19
type input "000000"
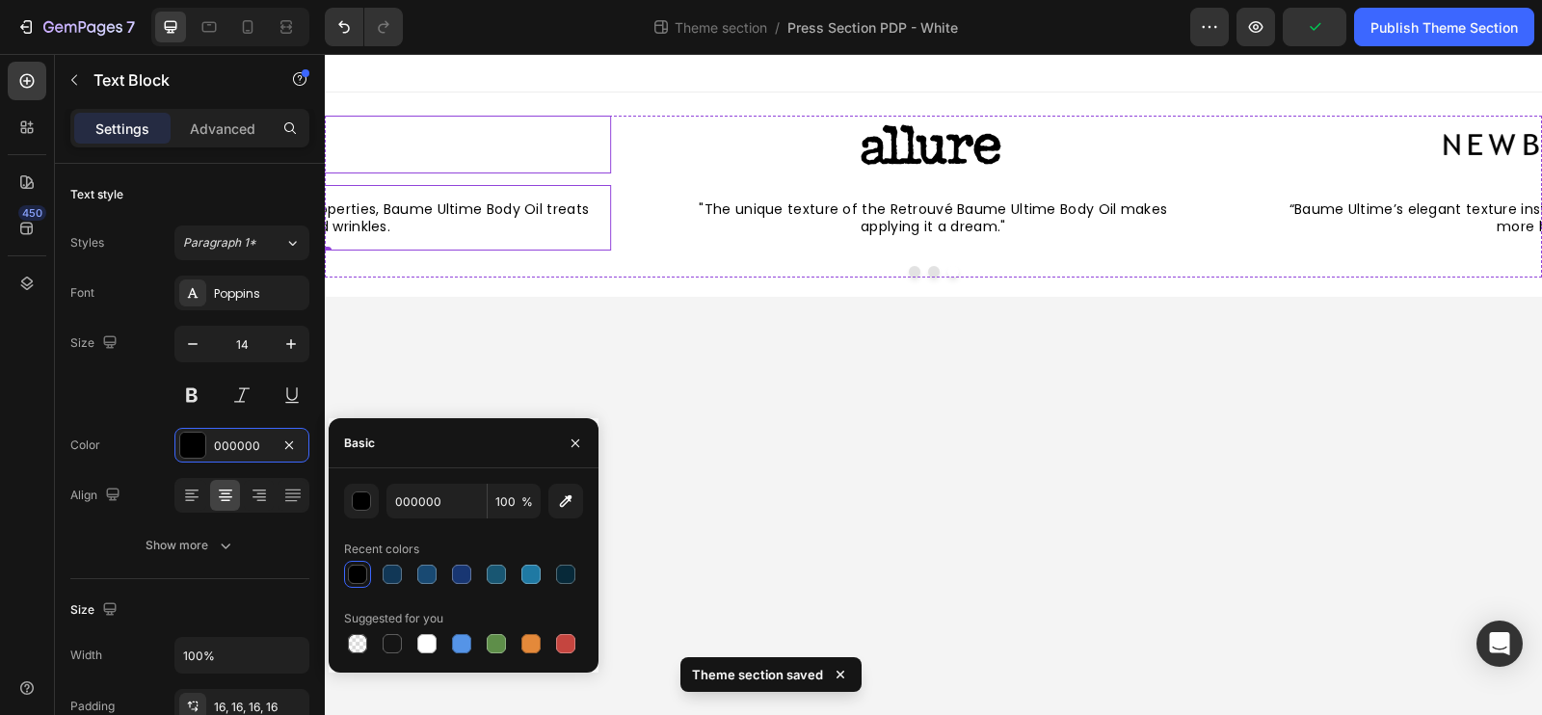
click at [432, 140] on img at bounding box center [312, 145] width 241 height 58
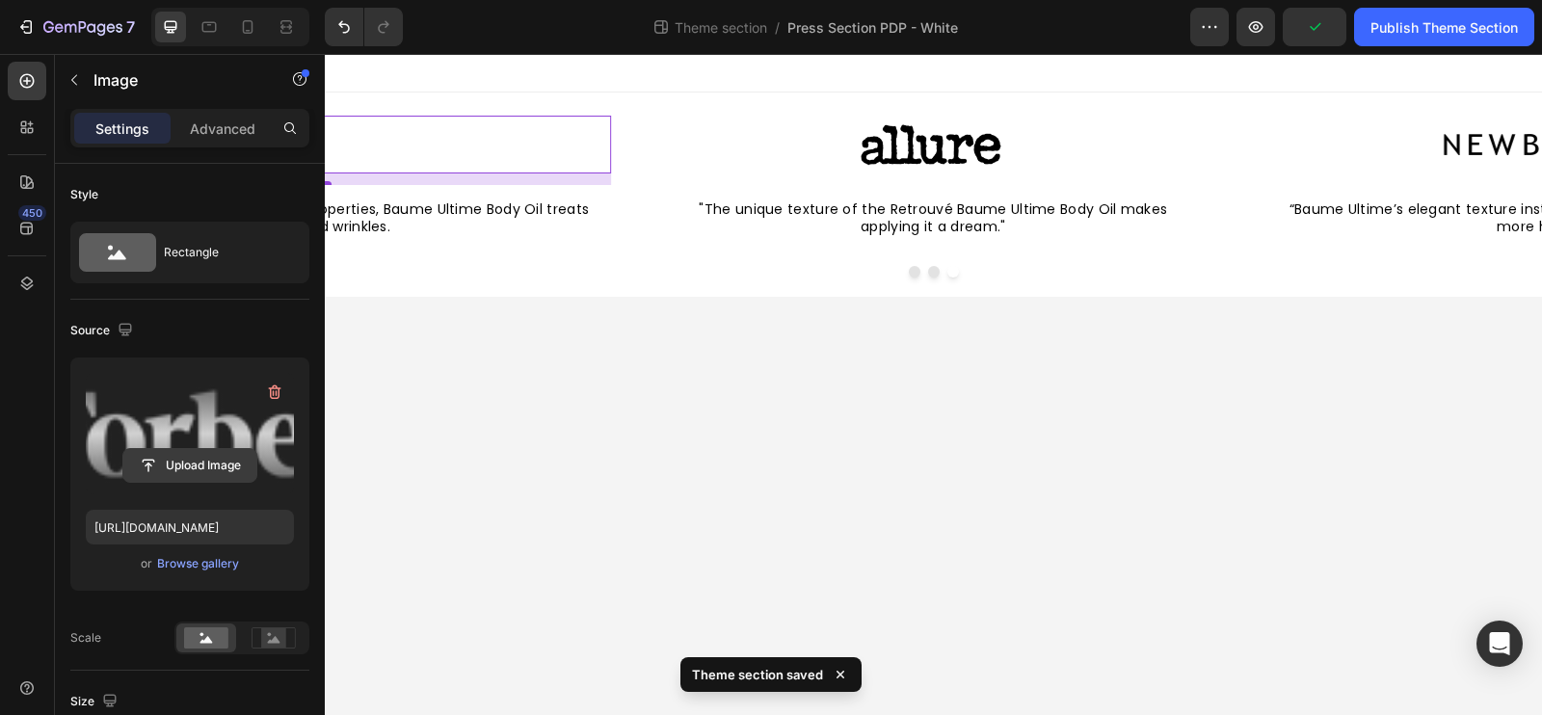
click at [192, 457] on input "file" at bounding box center [189, 465] width 133 height 33
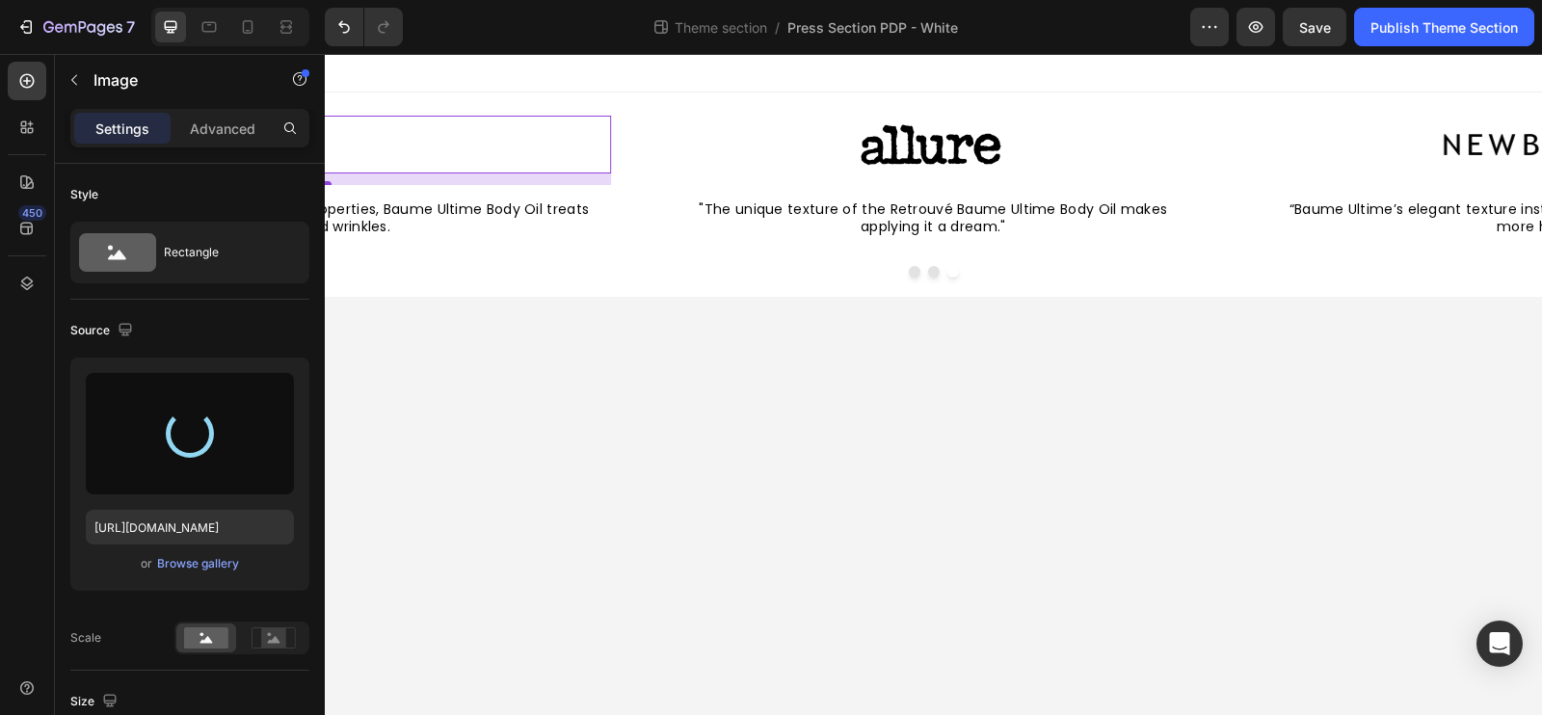
type input "[URL][DOMAIN_NAME]"
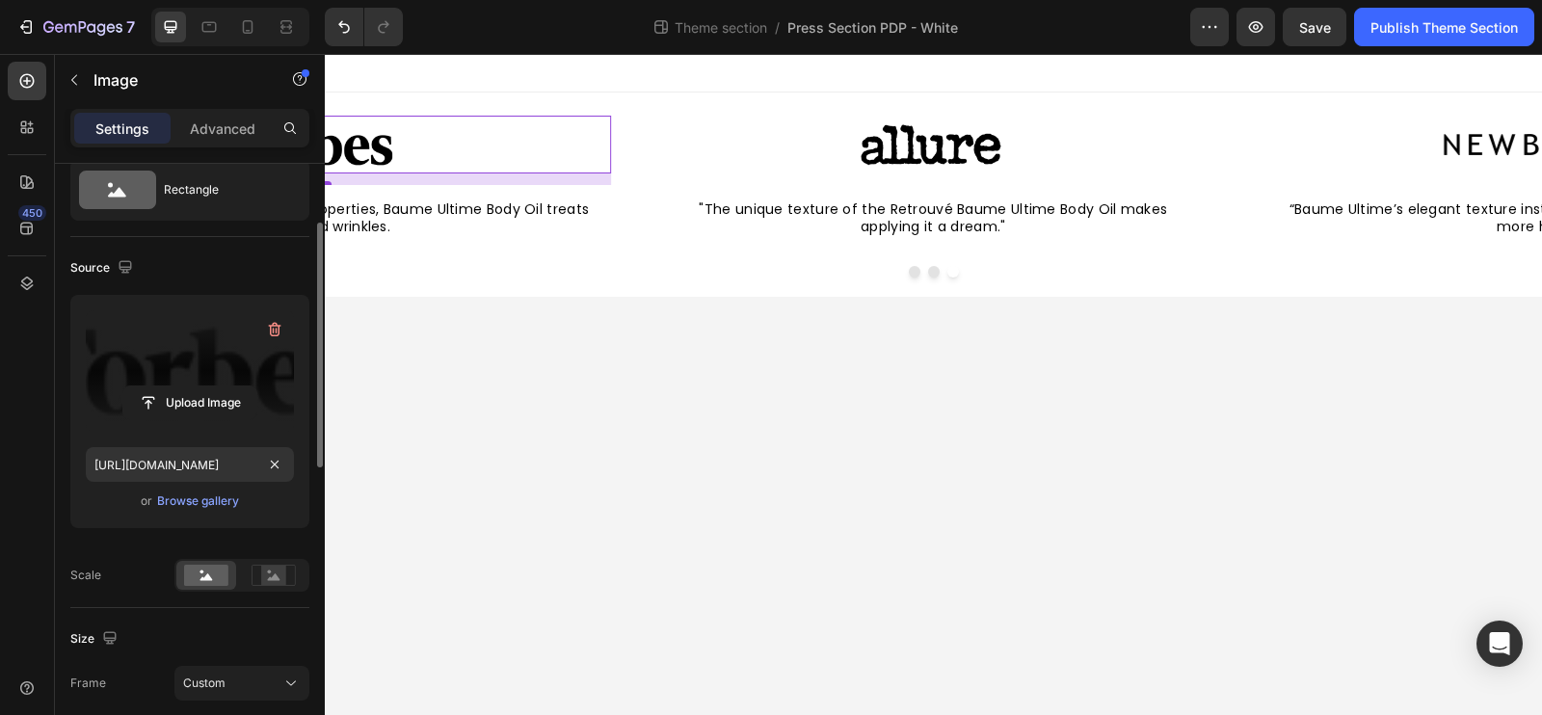
scroll to position [110, 0]
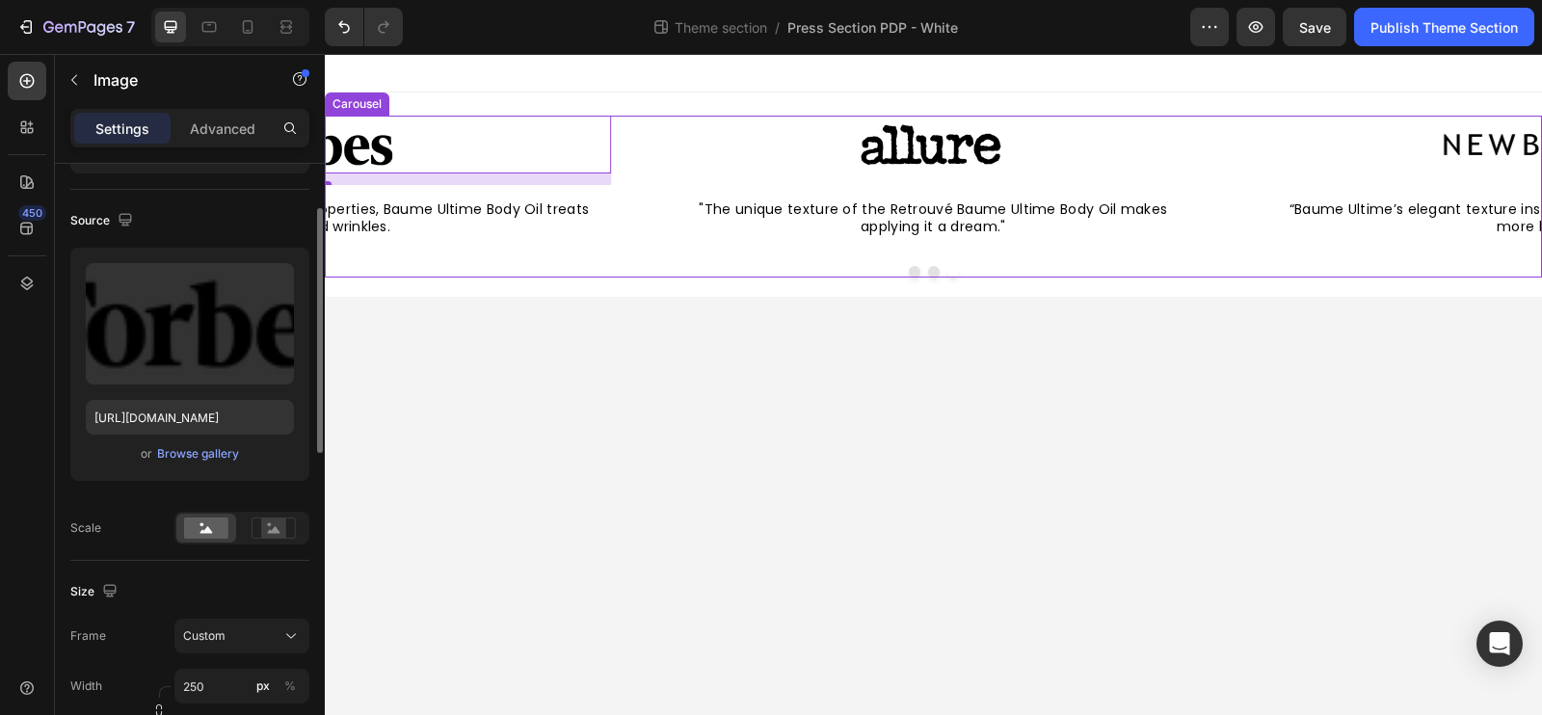
click at [444, 262] on div "Image “Baume Ultime’s elegant texture instantly soaks in for skin that’s notice…" at bounding box center [933, 197] width 1217 height 162
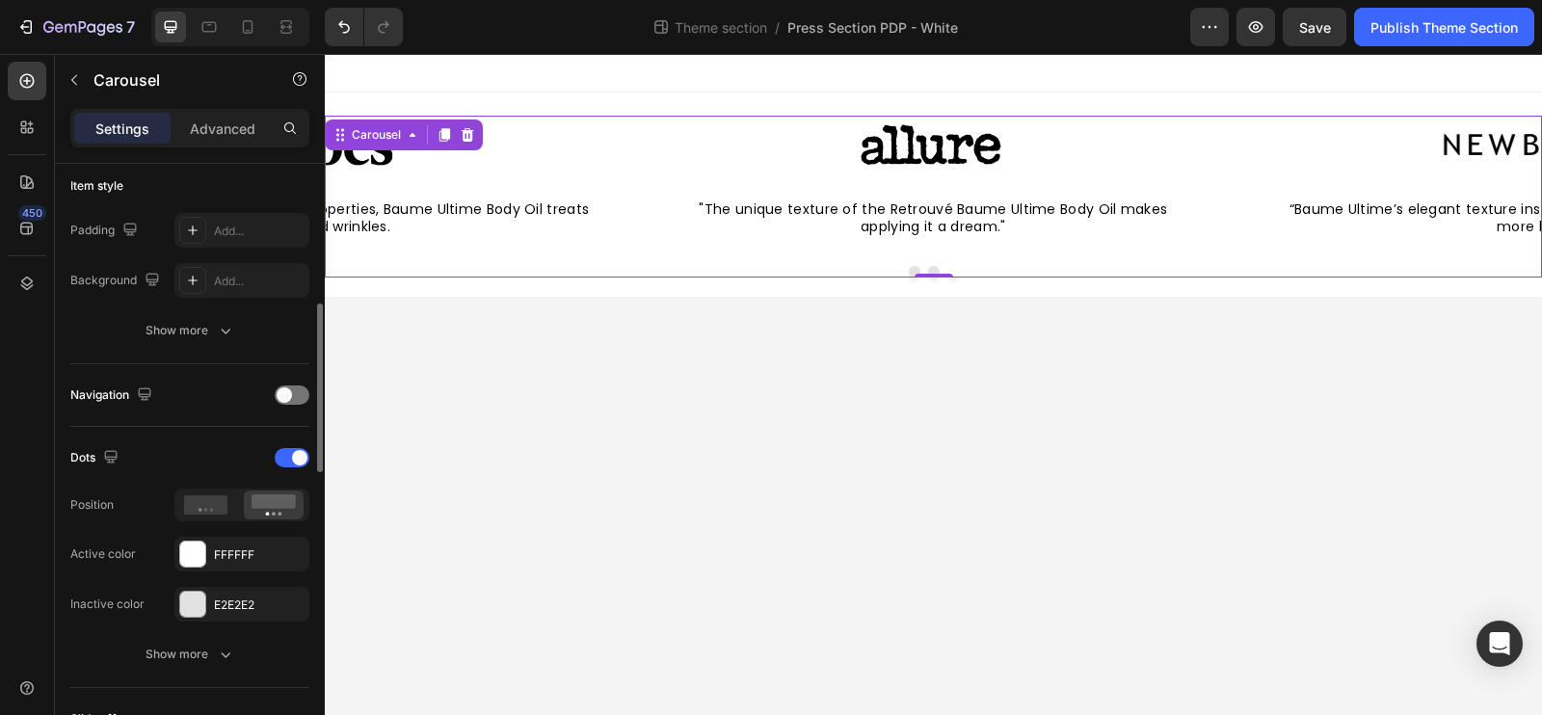
scroll to position [518, 0]
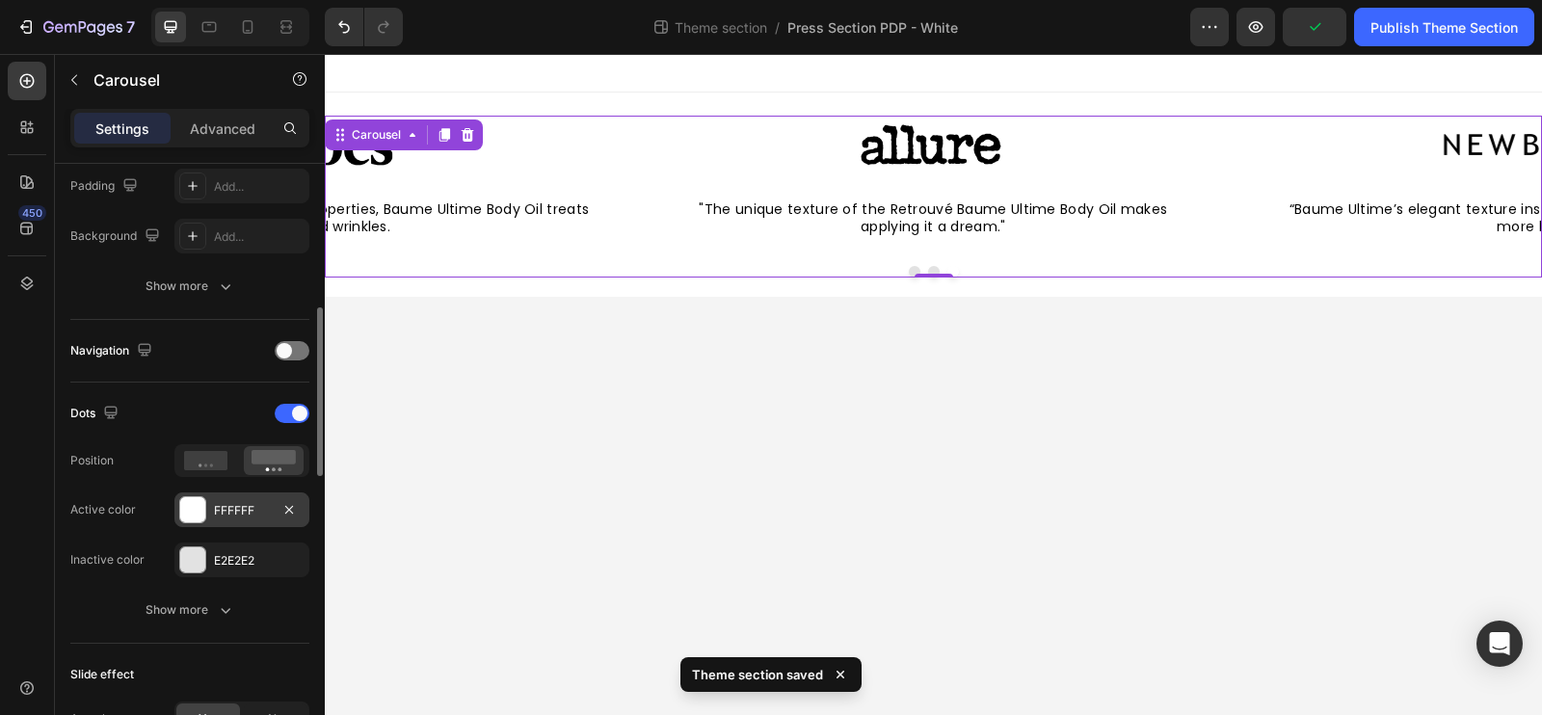
click at [263, 513] on div "FFFFFF" at bounding box center [242, 510] width 56 height 17
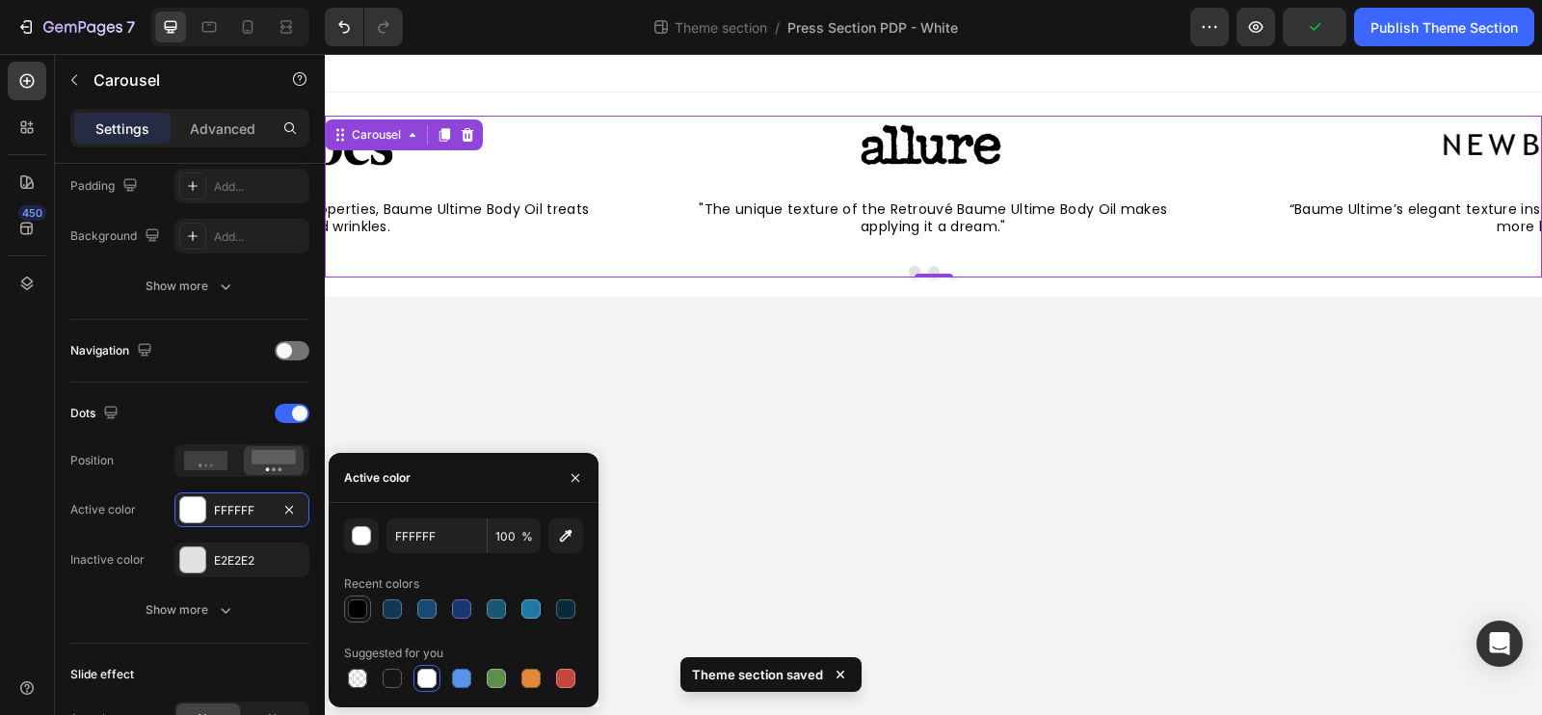
click at [360, 608] on div at bounding box center [357, 609] width 19 height 19
type input "000000"
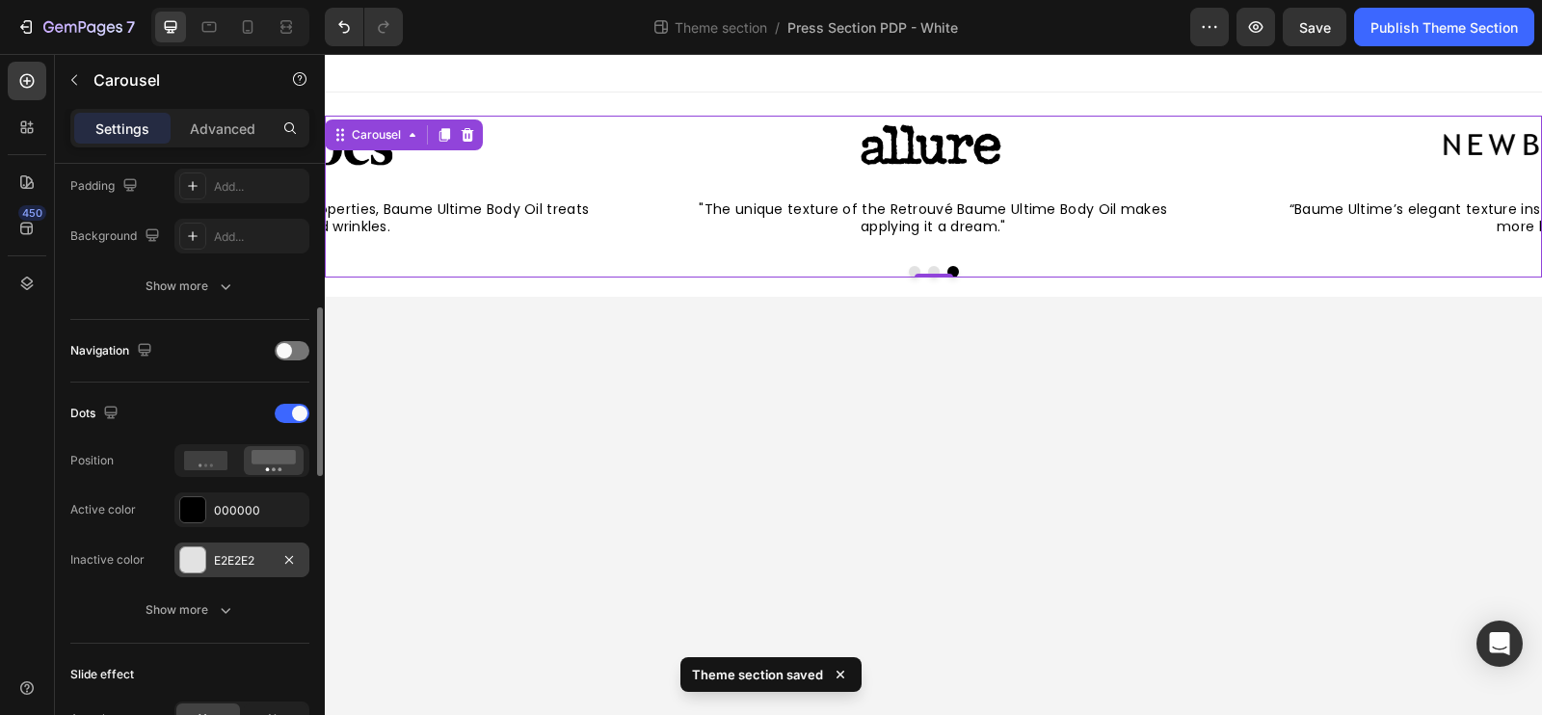
click at [236, 557] on div "E2E2E2" at bounding box center [242, 560] width 56 height 17
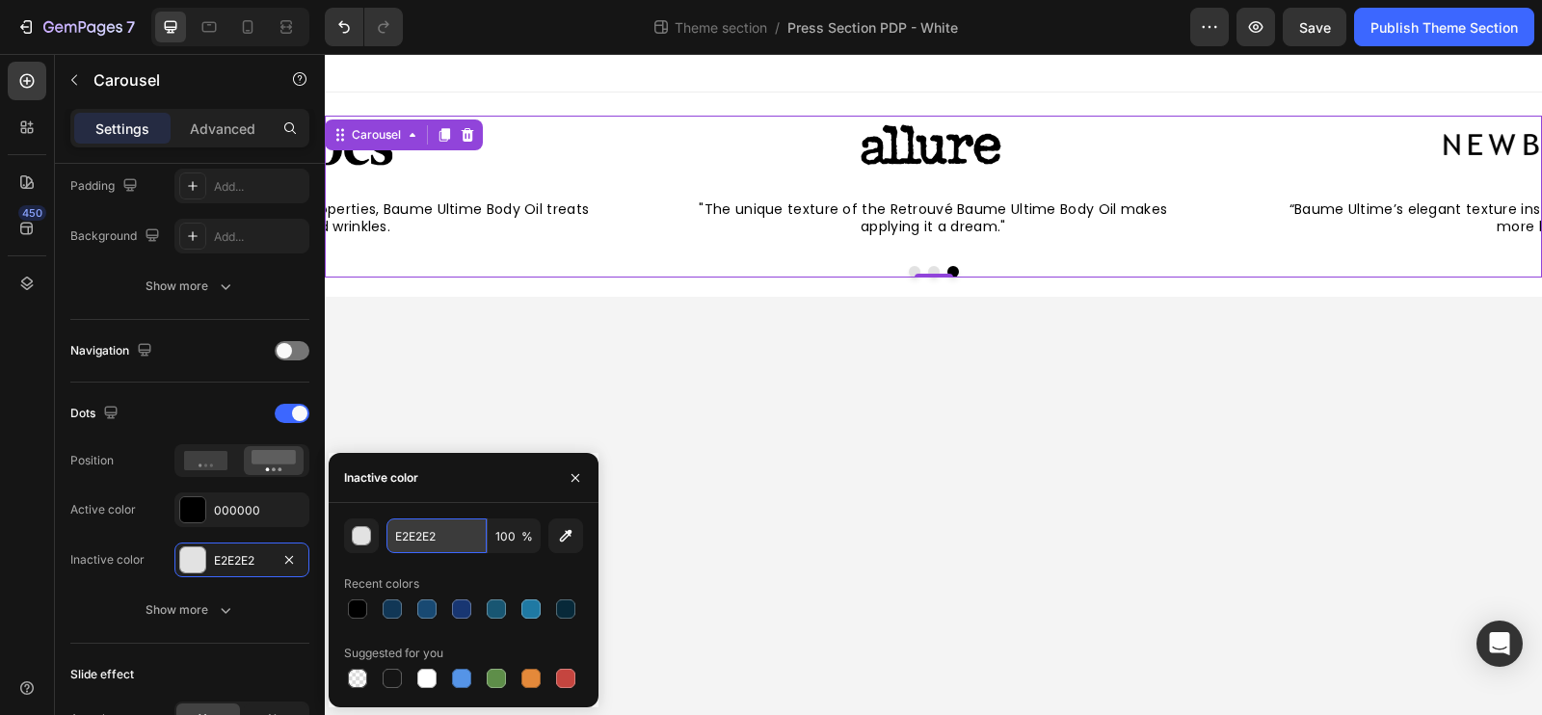
click at [0, 0] on input "E2E2E2" at bounding box center [0, 0] width 0 height 0
click at [361, 545] on div "button" at bounding box center [361, 535] width 19 height 19
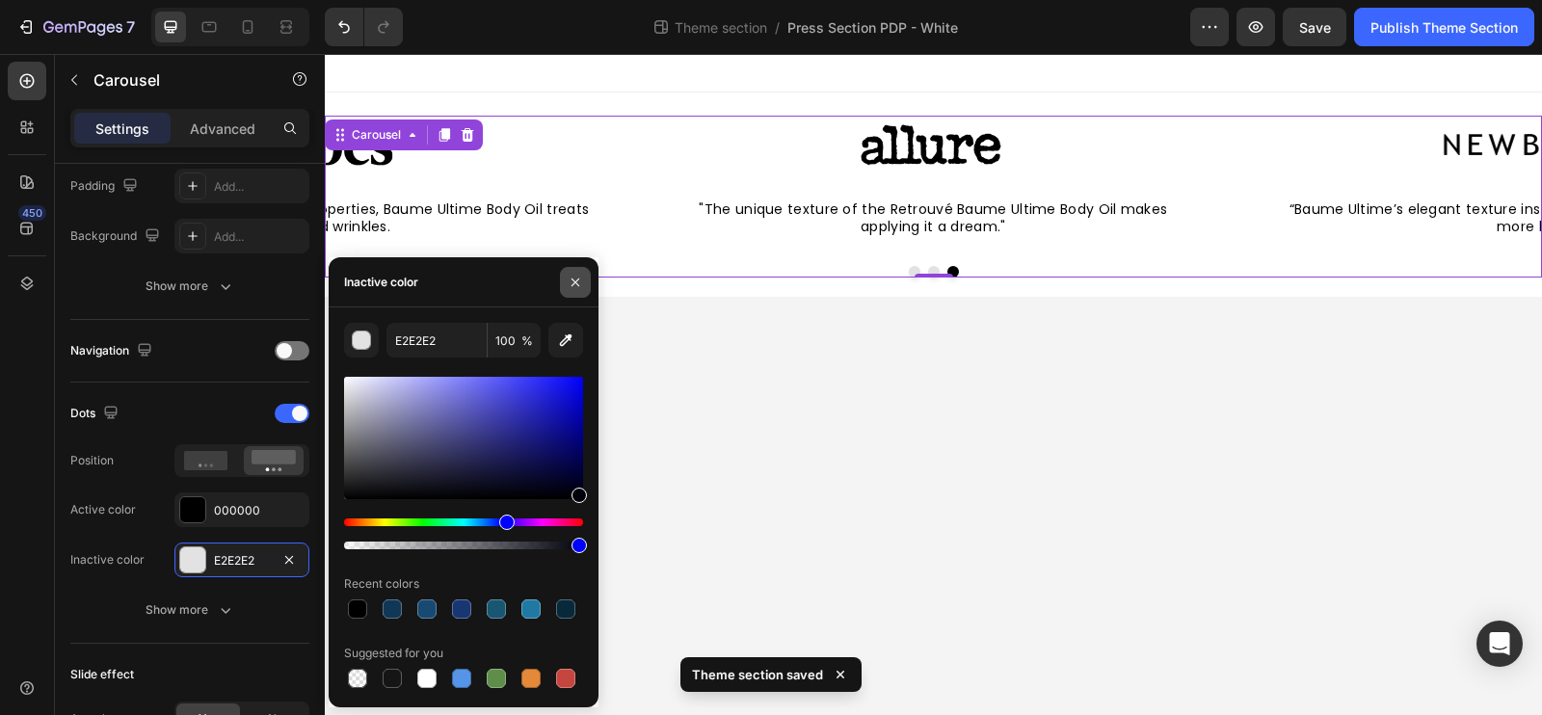
click at [573, 279] on icon "button" at bounding box center [575, 282] width 15 height 15
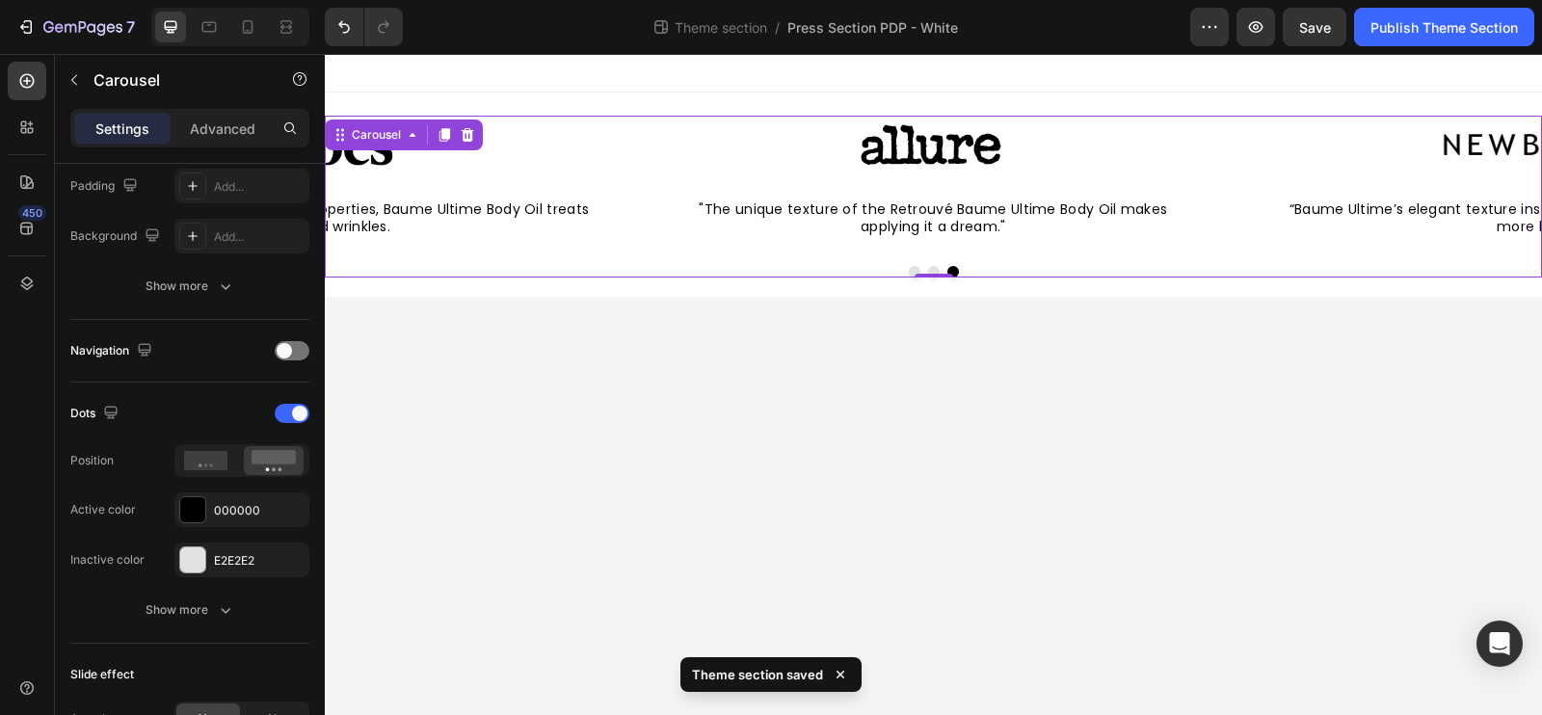
click at [459, 543] on body "Image “Baume Ultime’s elegant texture instantly soaks in for skin that’s notice…" at bounding box center [933, 384] width 1217 height 661
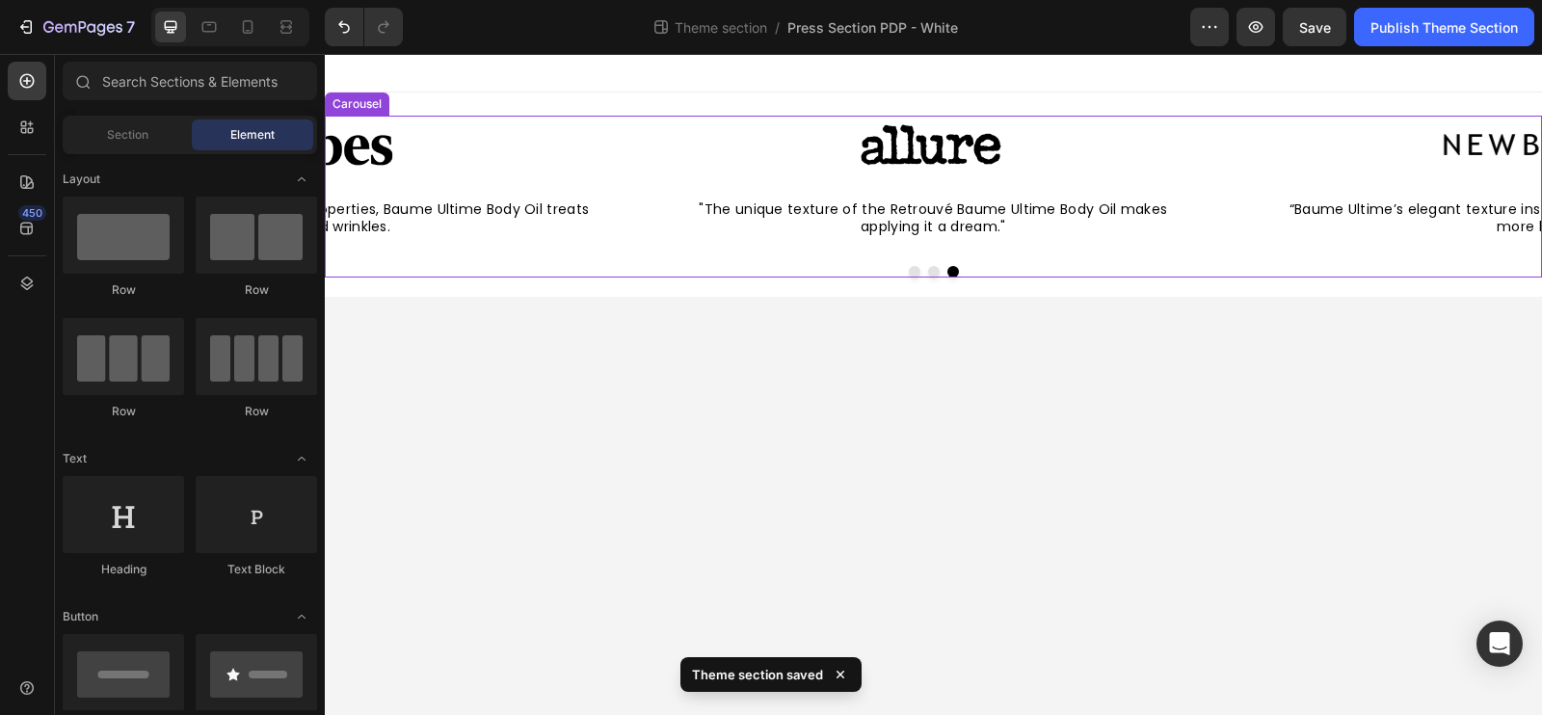
click at [914, 272] on button "Dot" at bounding box center [915, 272] width 12 height 12
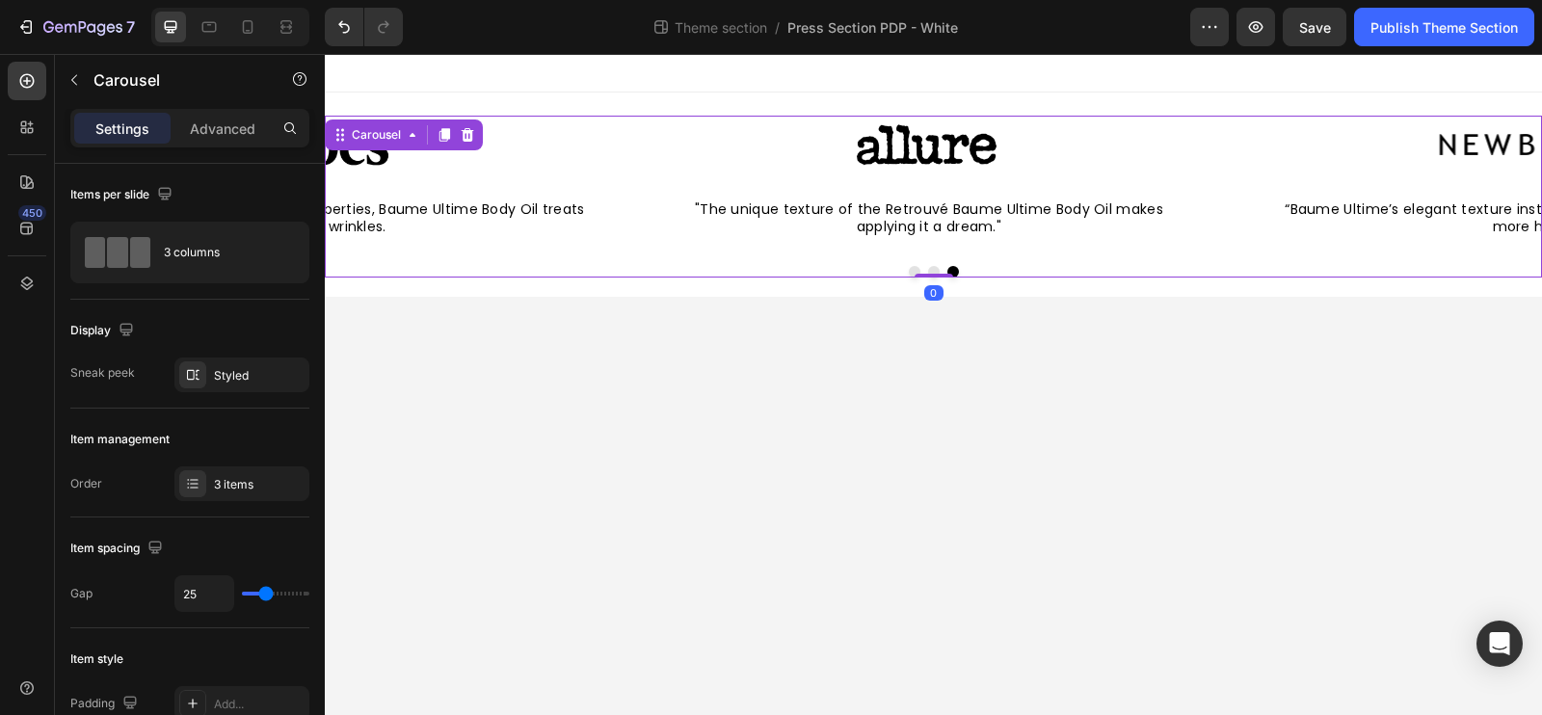
click at [914, 272] on button "Dot" at bounding box center [915, 272] width 12 height 12
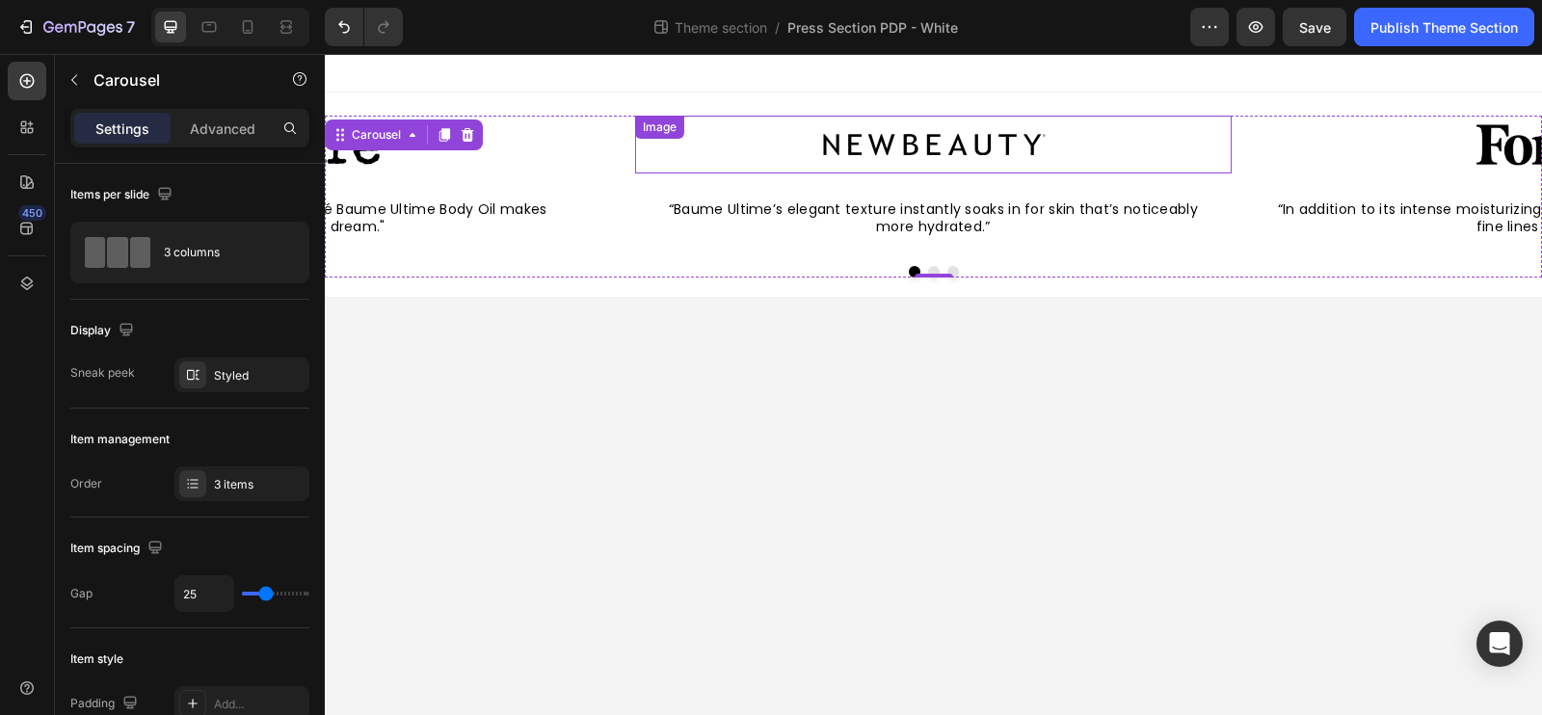
click at [903, 154] on img at bounding box center [933, 145] width 241 height 58
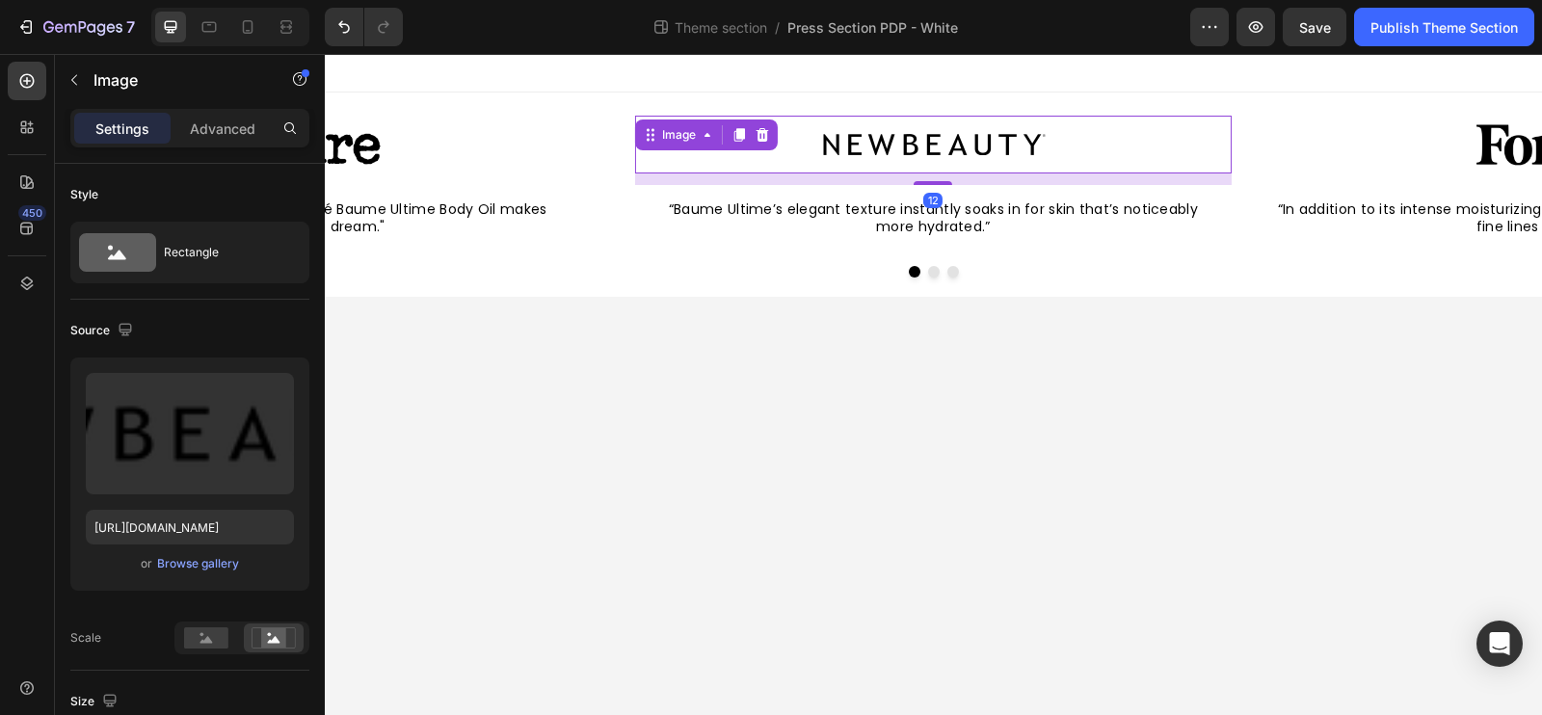
click at [908, 427] on body "Image 12 “Baume Ultime’s elegant texture instantly soaks in for skin that’s not…" at bounding box center [933, 384] width 1217 height 661
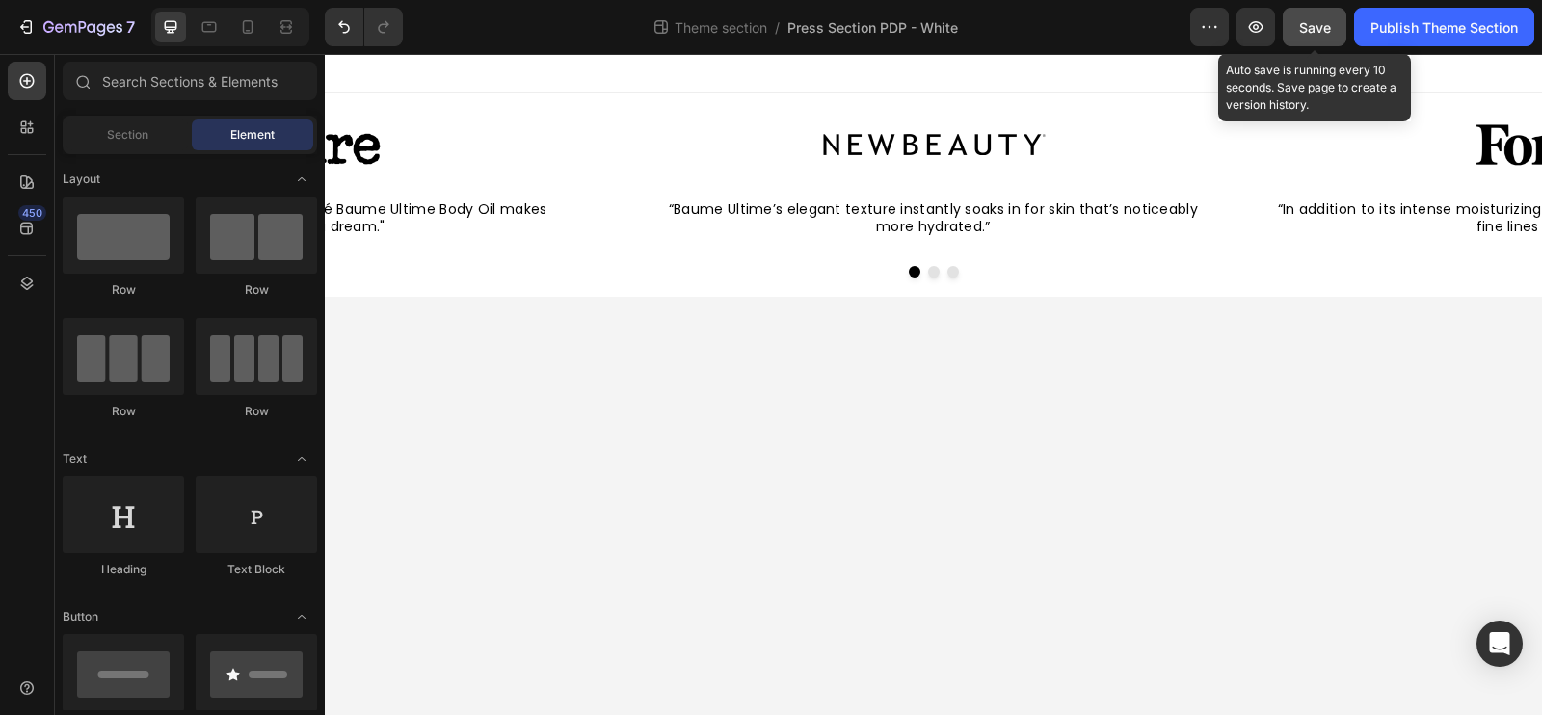
click at [1305, 39] on button "Save" at bounding box center [1315, 27] width 64 height 39
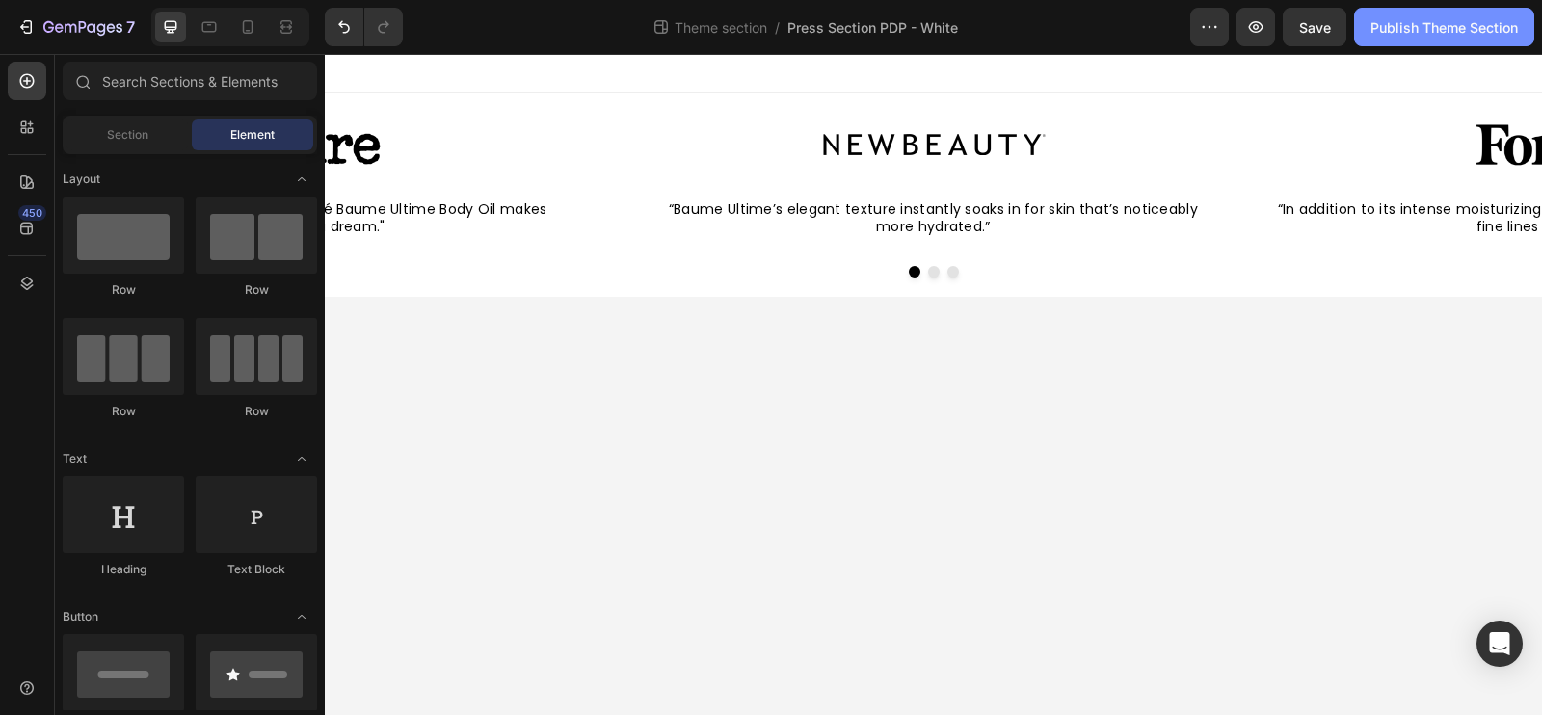
click at [1405, 25] on div "Publish Theme Section" at bounding box center [1444, 27] width 147 height 20
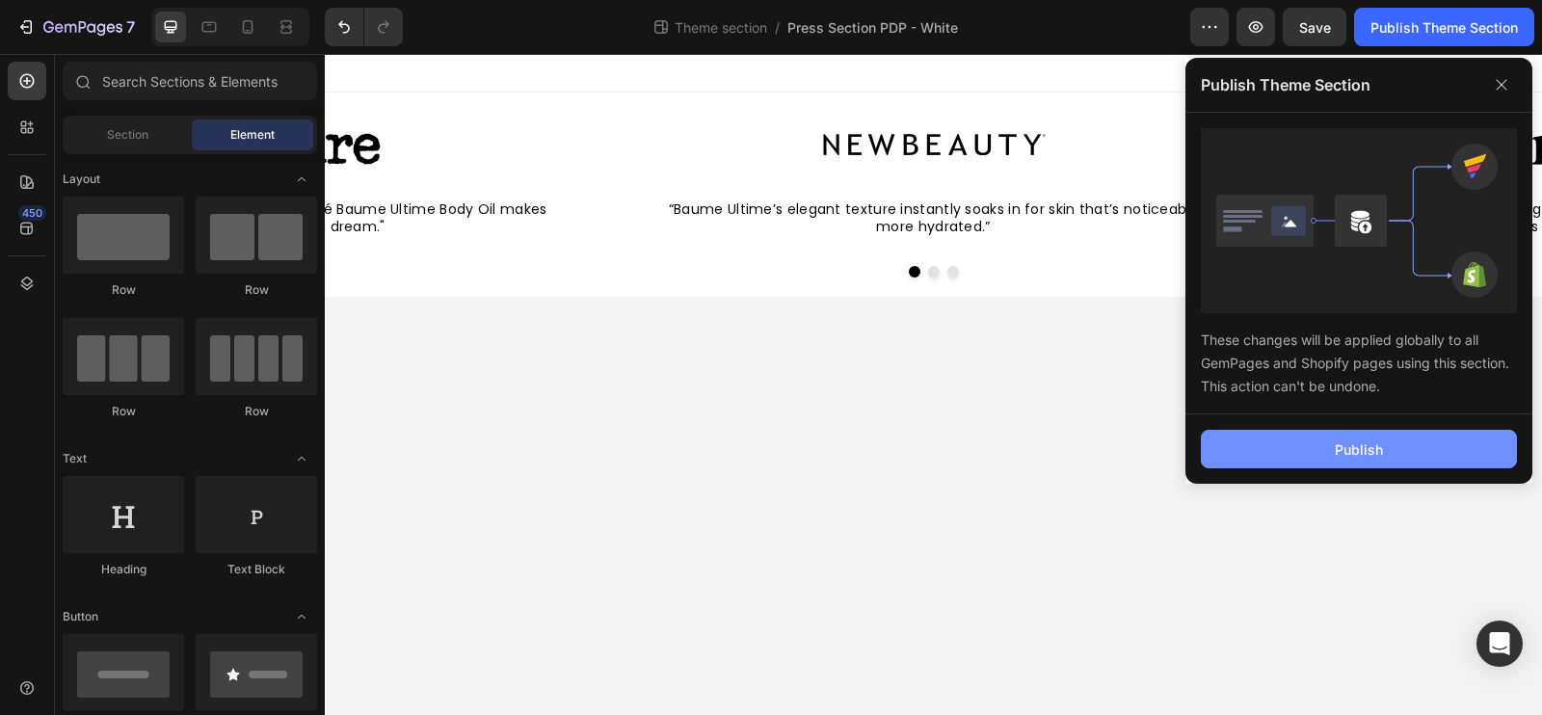
click at [1313, 467] on button "Publish" at bounding box center [1359, 449] width 316 height 39
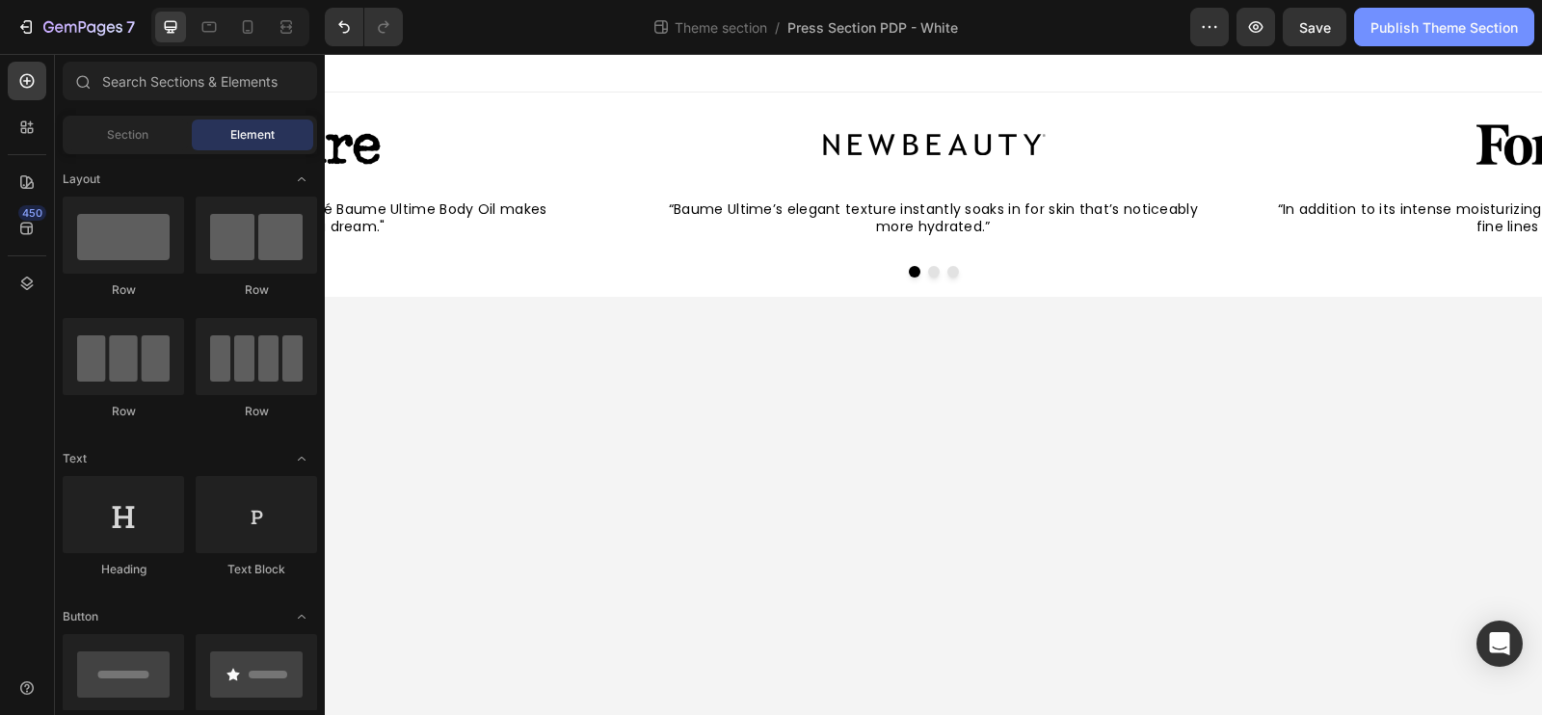
click at [1459, 25] on div "Publish Theme Section" at bounding box center [1444, 27] width 147 height 20
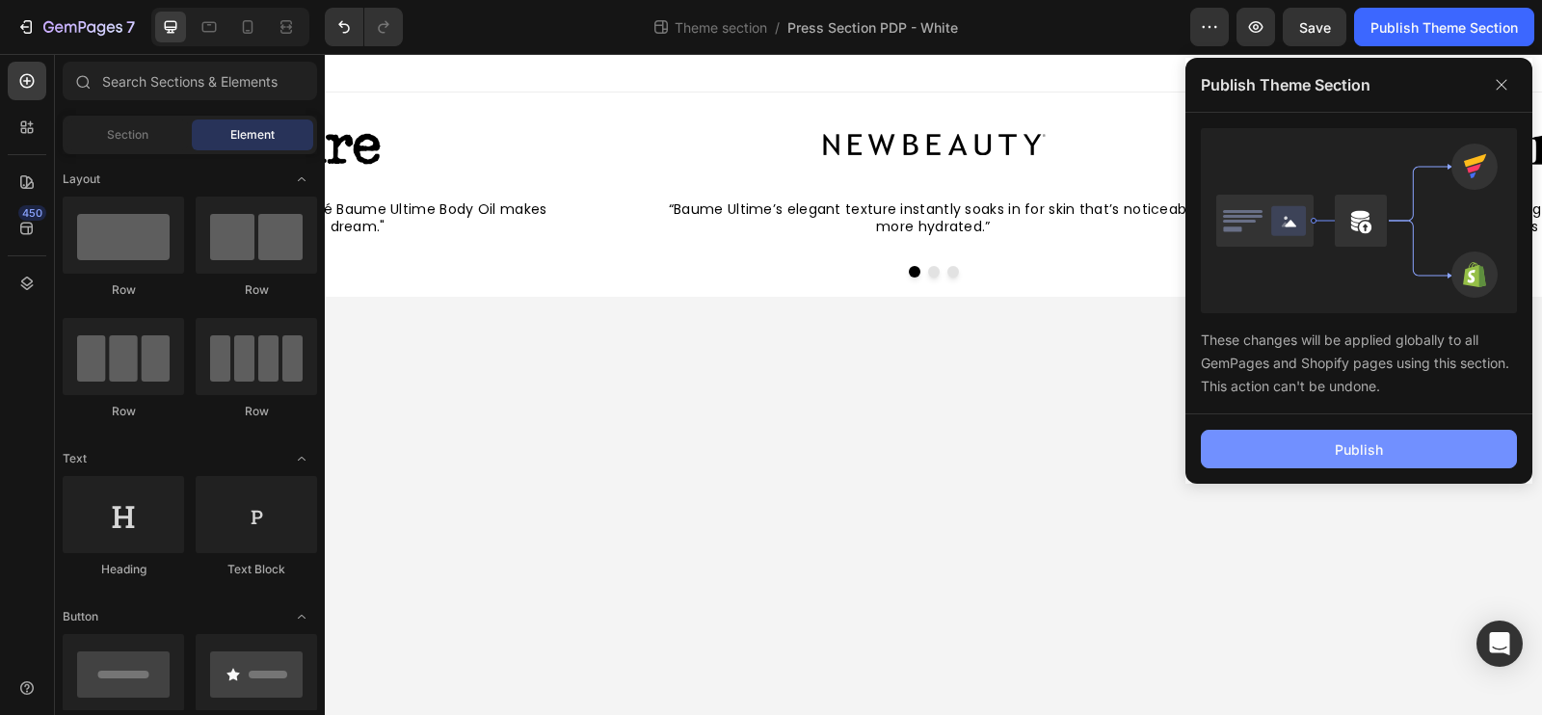
click at [1309, 459] on button "Publish" at bounding box center [1359, 449] width 316 height 39
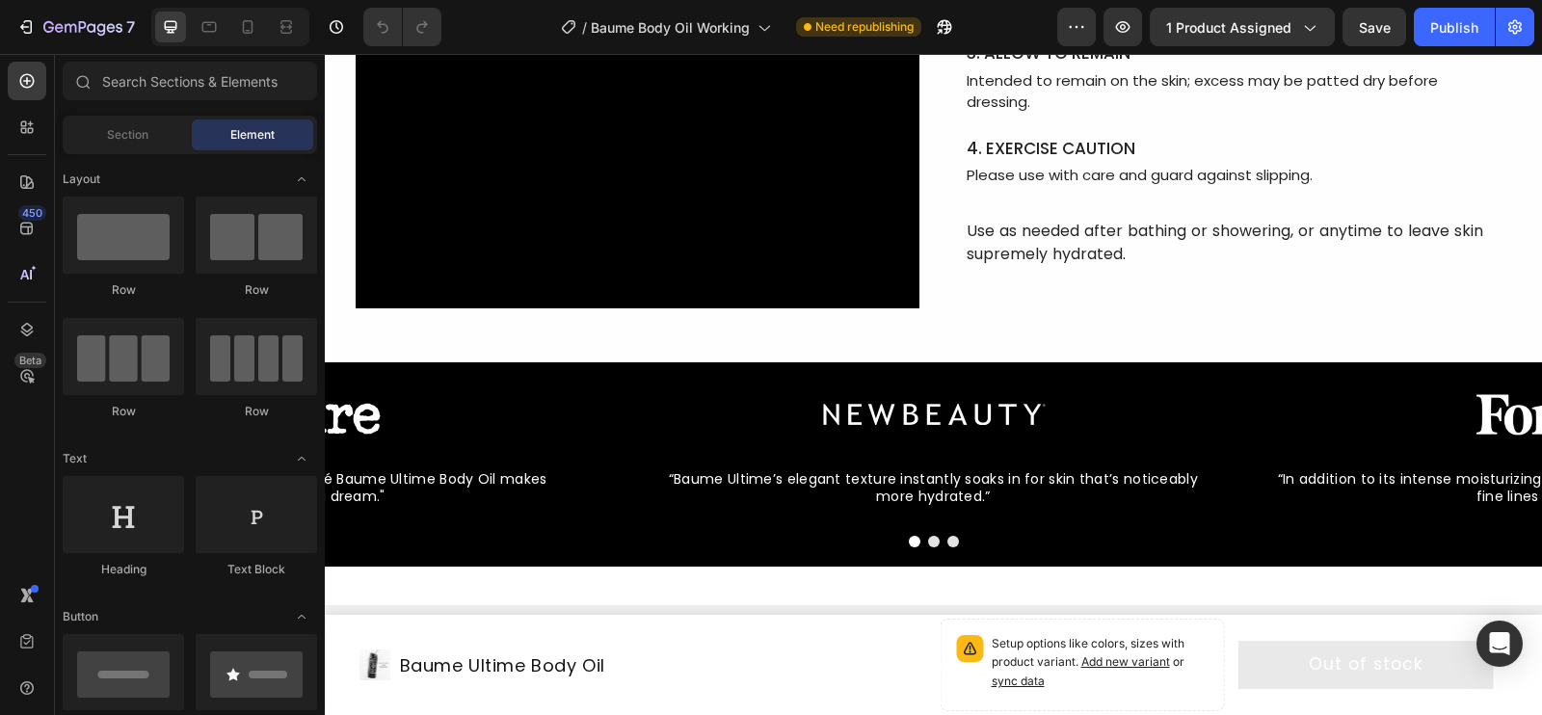
scroll to position [7336, 0]
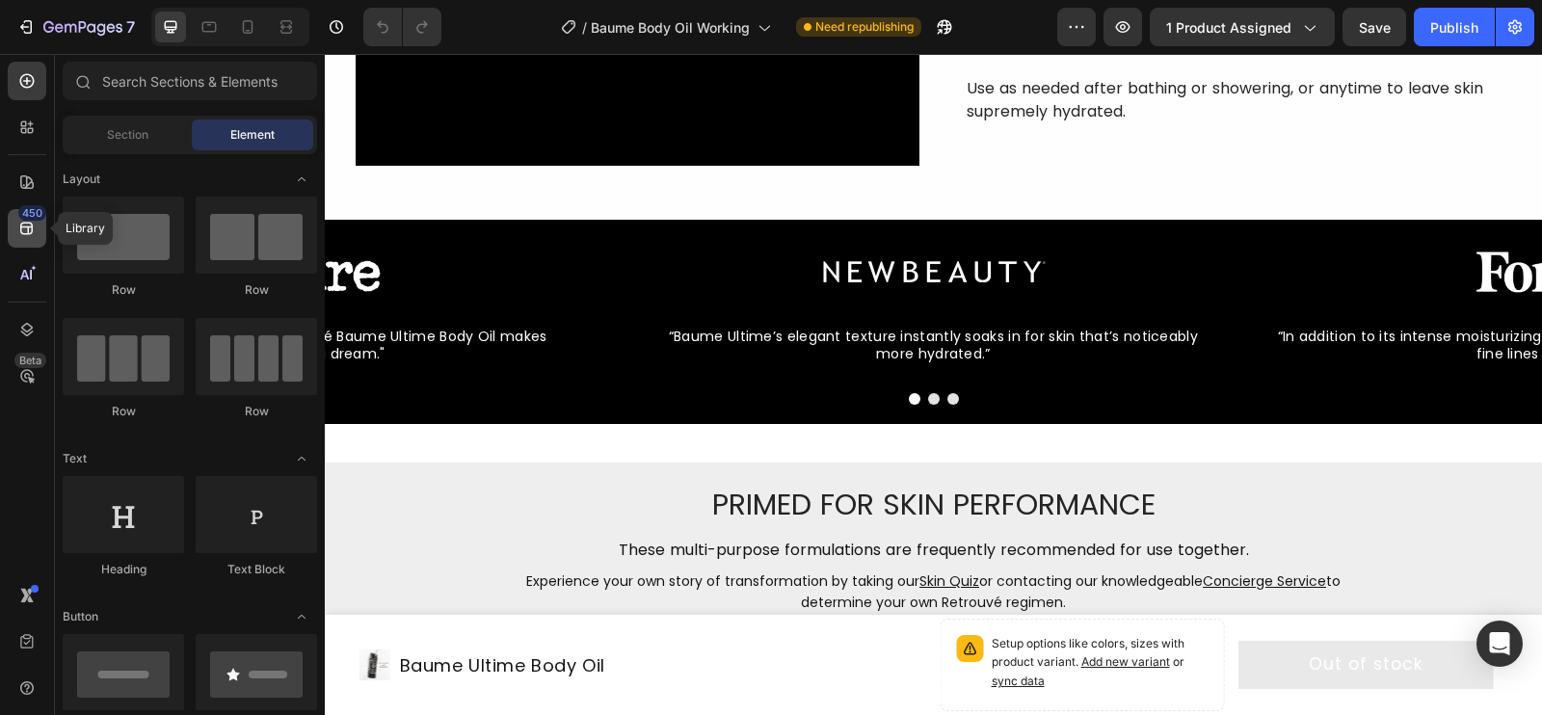
click at [28, 235] on icon at bounding box center [26, 228] width 19 height 19
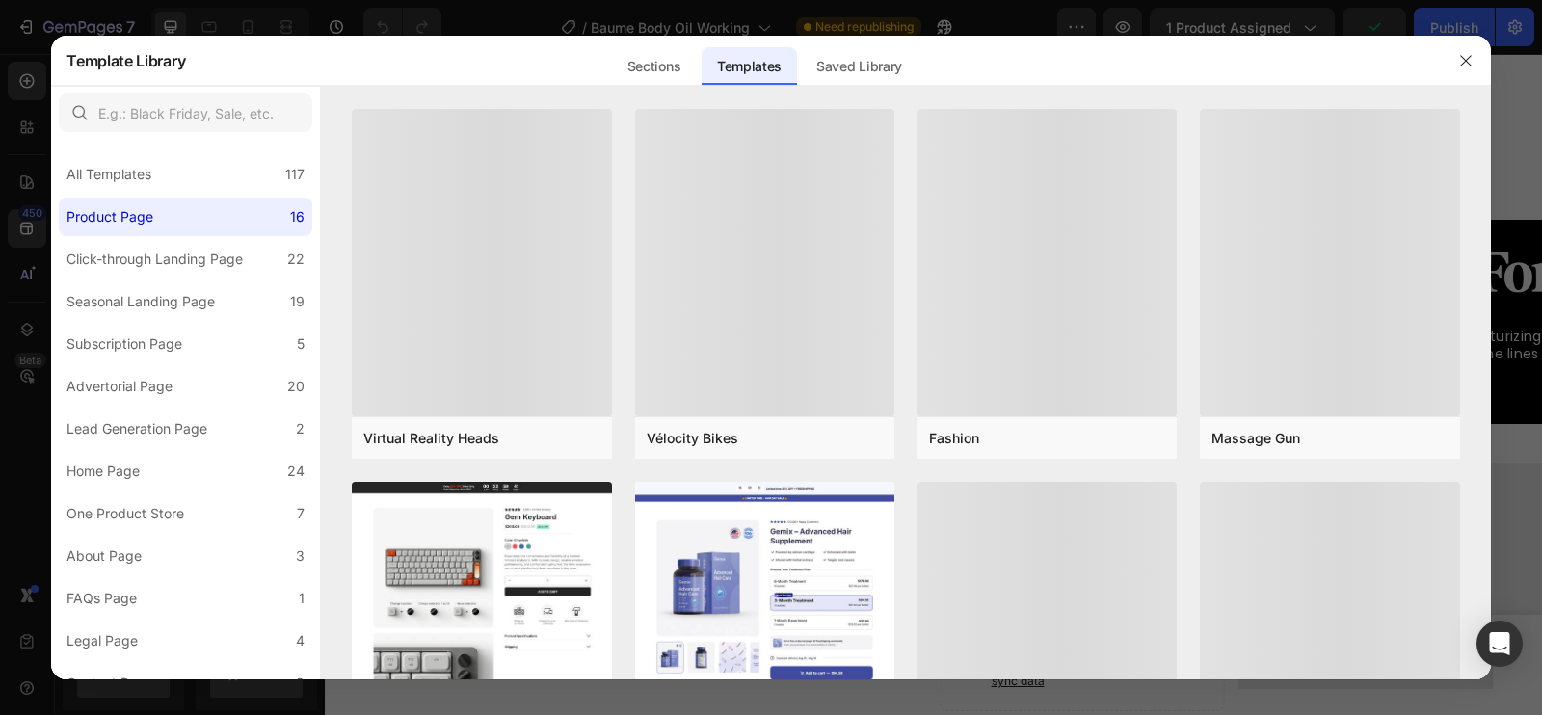
click at [865, 71] on div "Saved Library" at bounding box center [859, 66] width 117 height 39
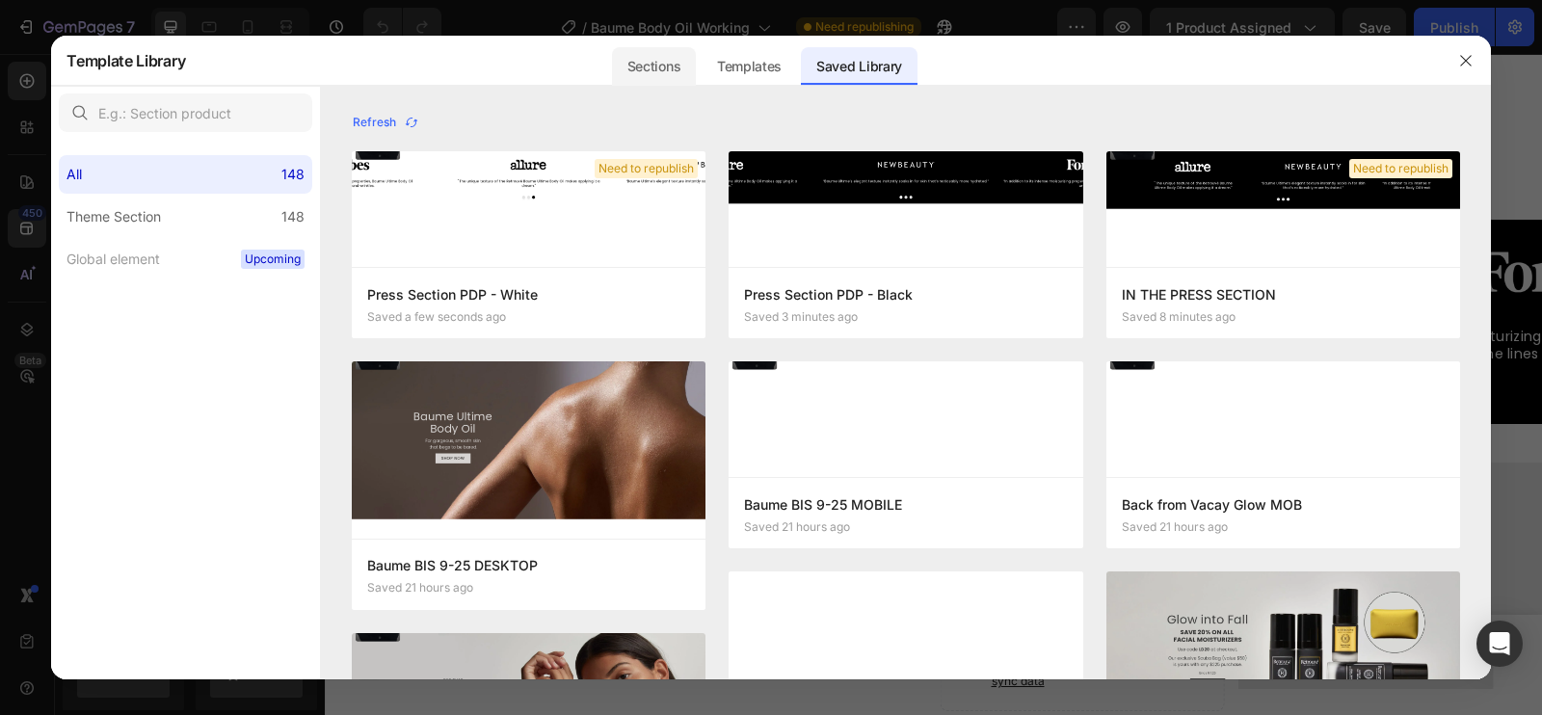
click at [665, 58] on div "Sections" at bounding box center [654, 66] width 84 height 39
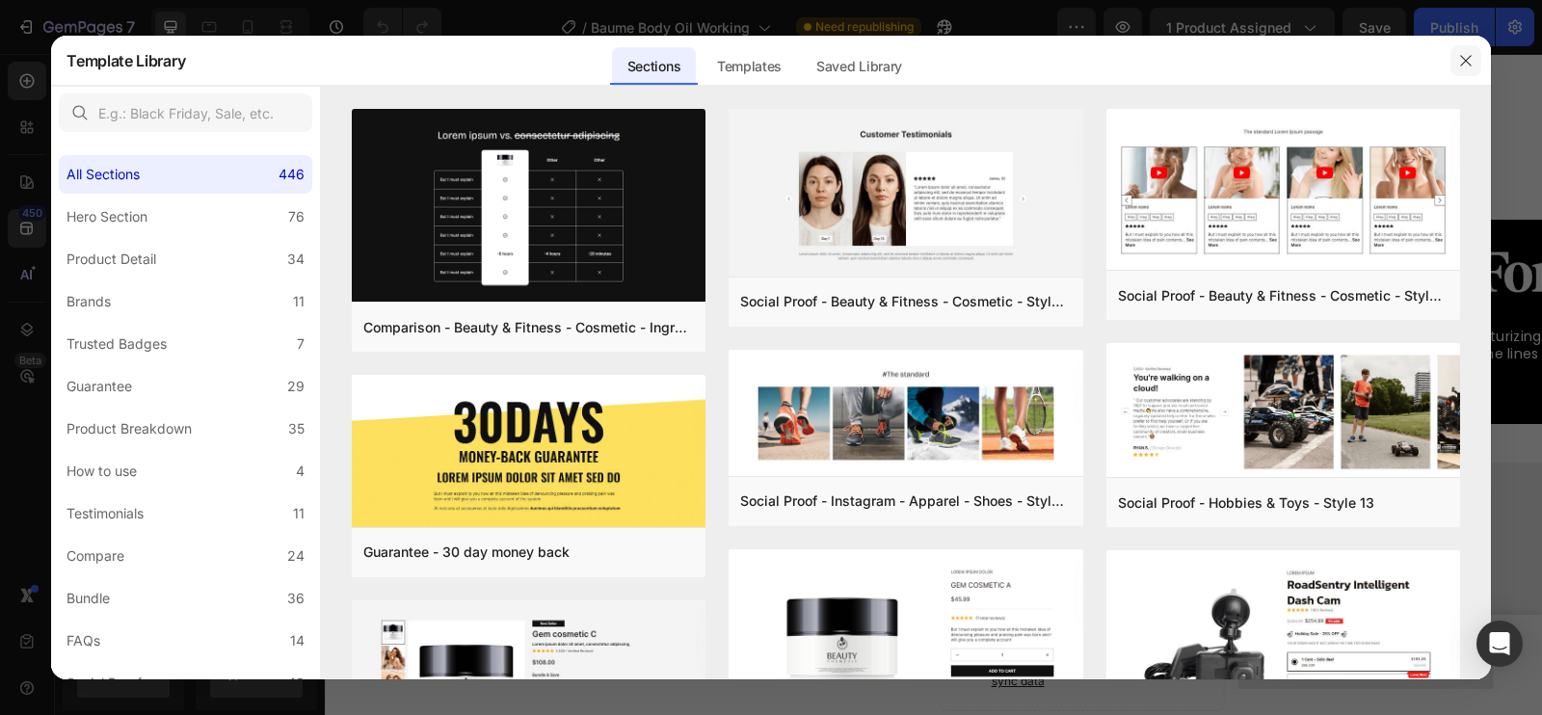
click at [1469, 62] on icon "button" at bounding box center [1465, 60] width 15 height 15
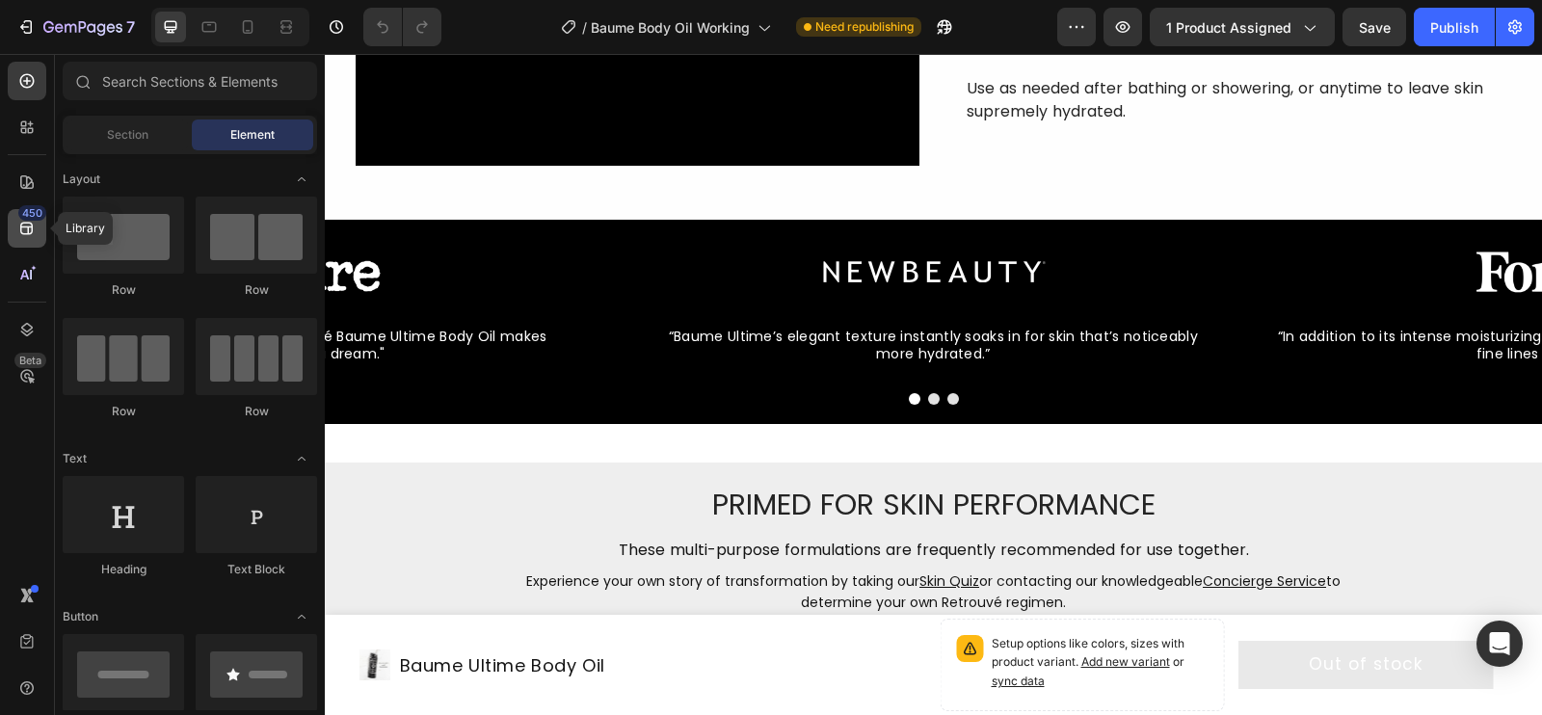
click at [17, 229] on icon at bounding box center [26, 228] width 19 height 19
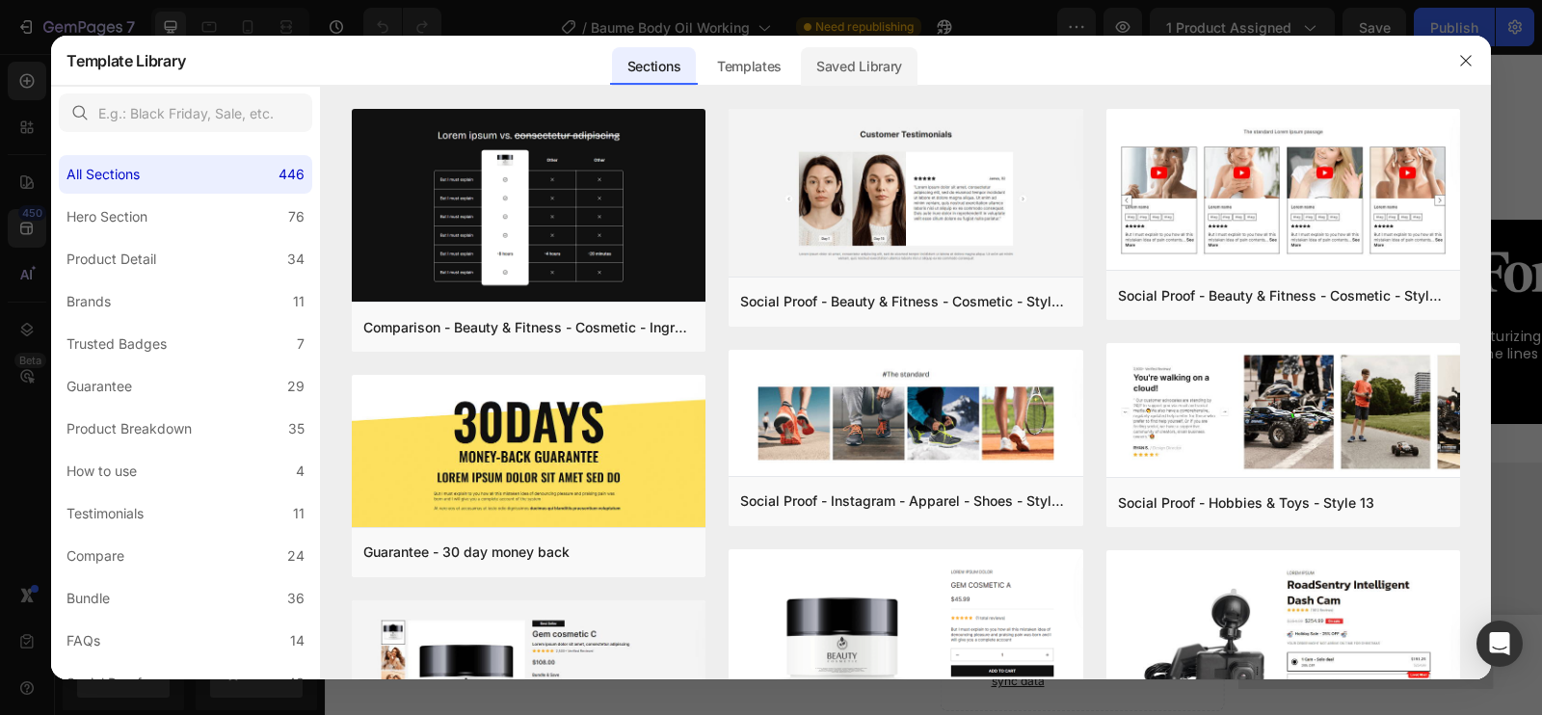
click at [830, 70] on div "Saved Library" at bounding box center [859, 66] width 117 height 39
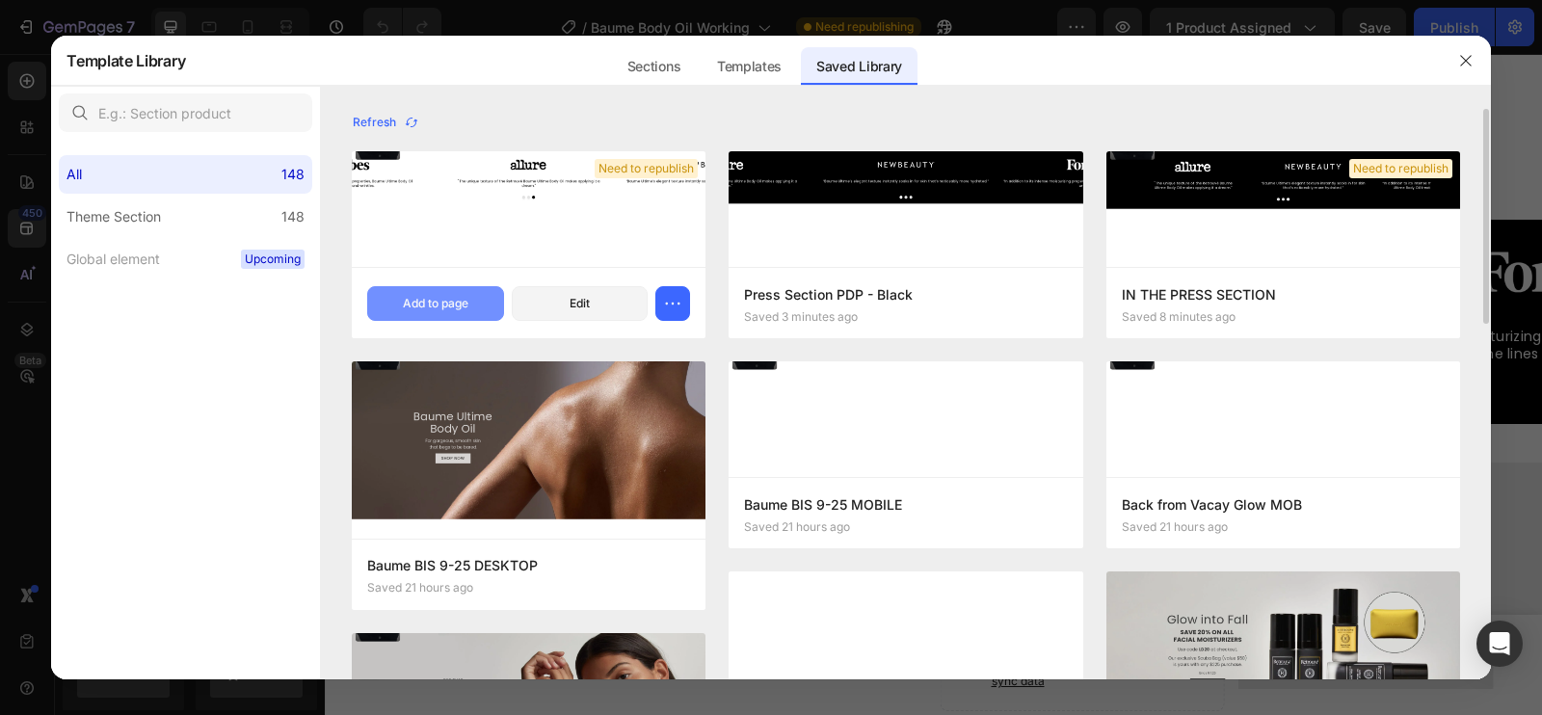
click at [449, 313] on button "Add to page" at bounding box center [435, 303] width 137 height 35
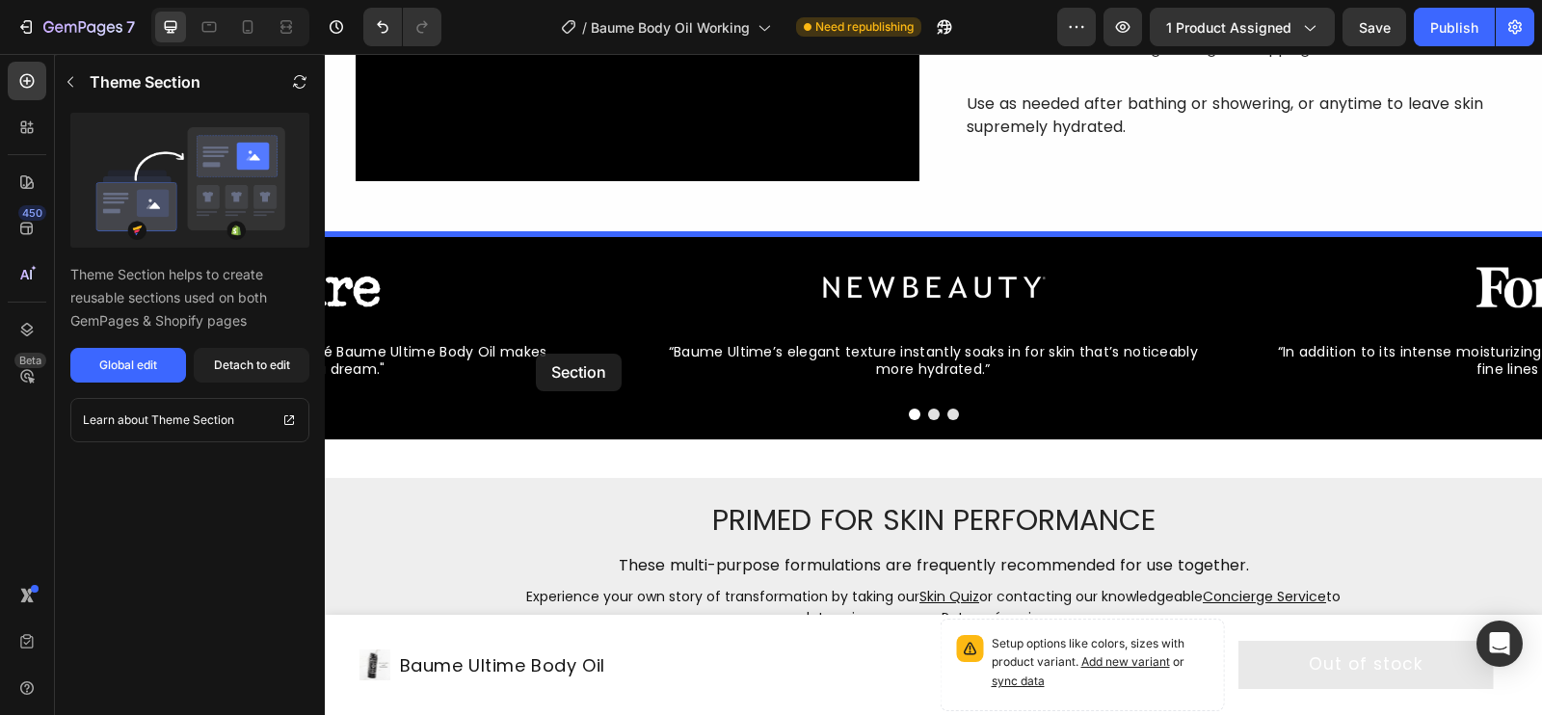
scroll to position [7294, 0]
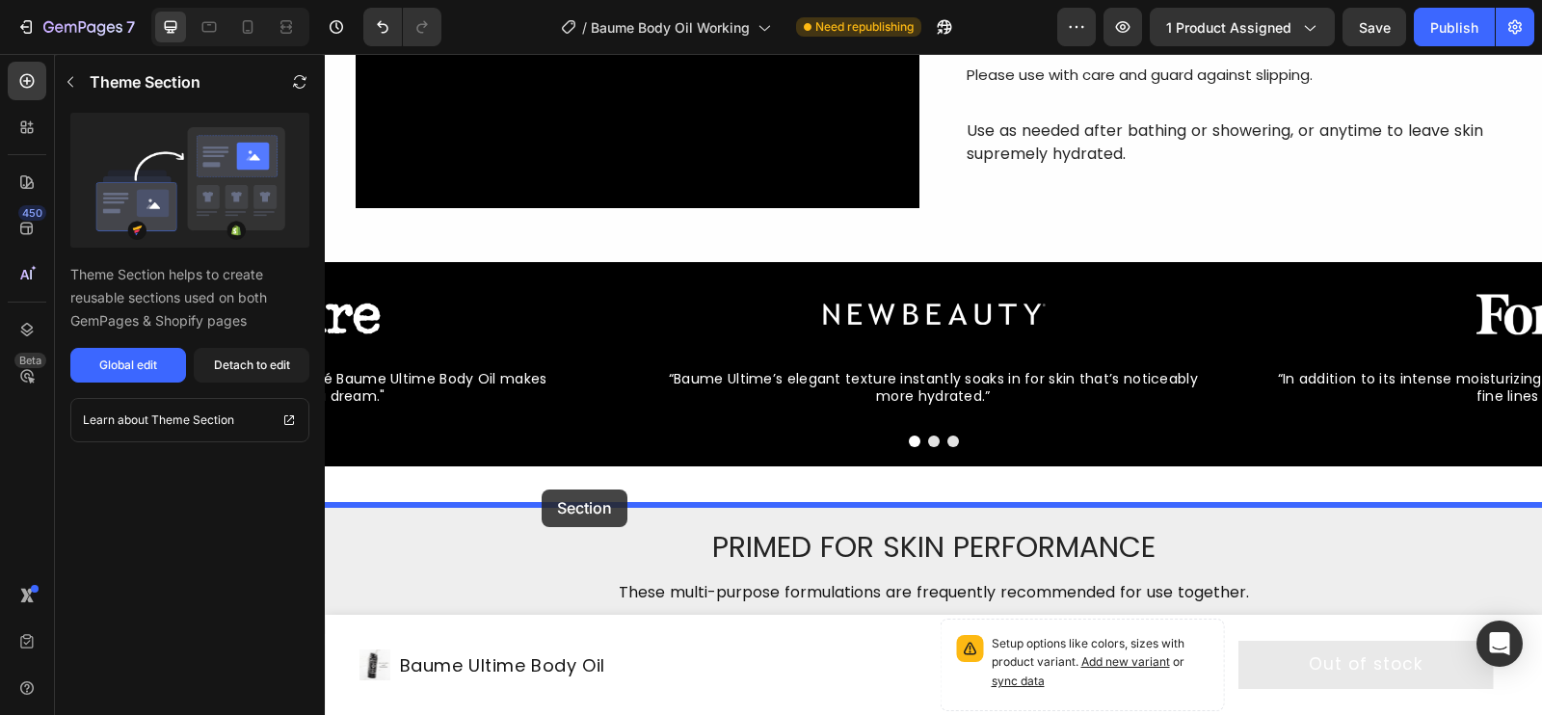
drag, startPoint x: 460, startPoint y: 375, endPoint x: 540, endPoint y: 491, distance: 140.6
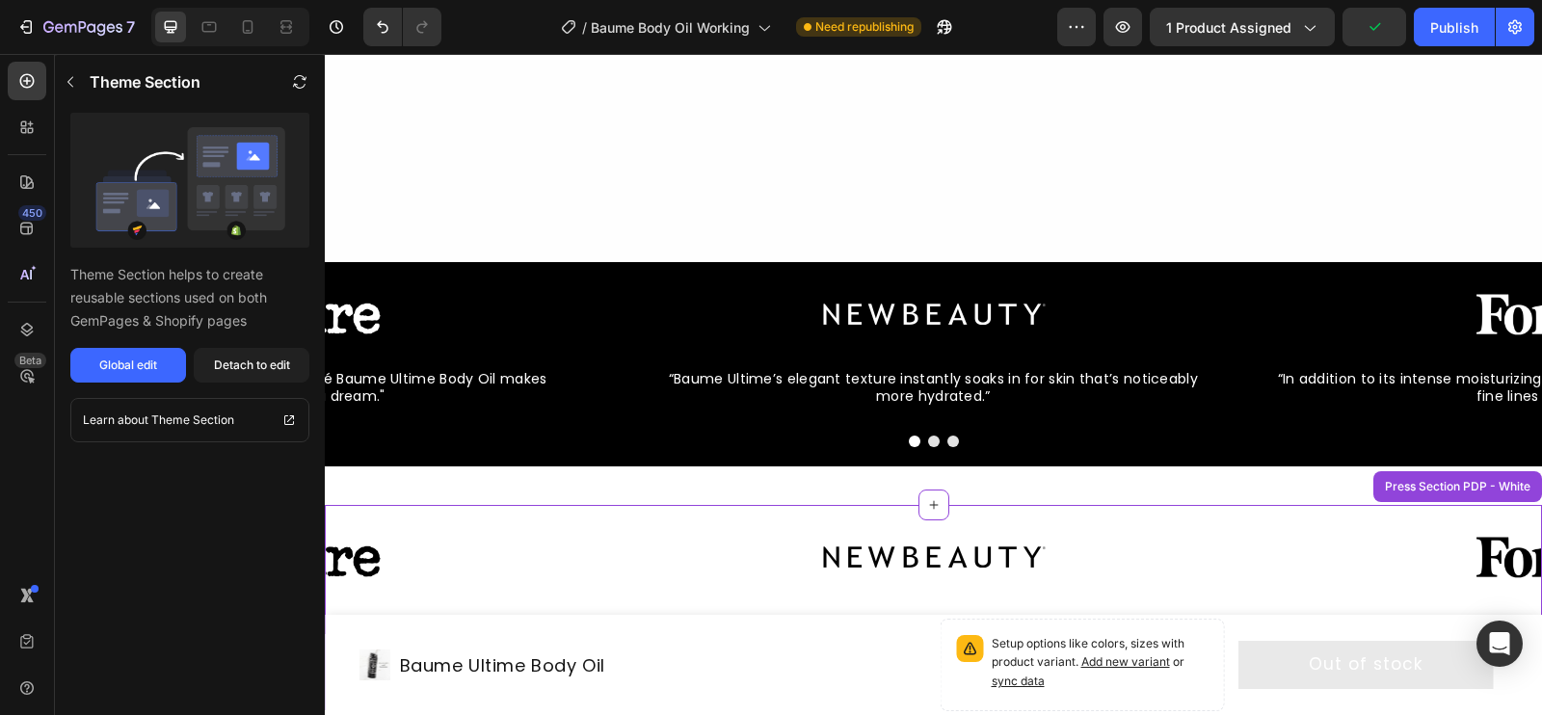
scroll to position [7684, 0]
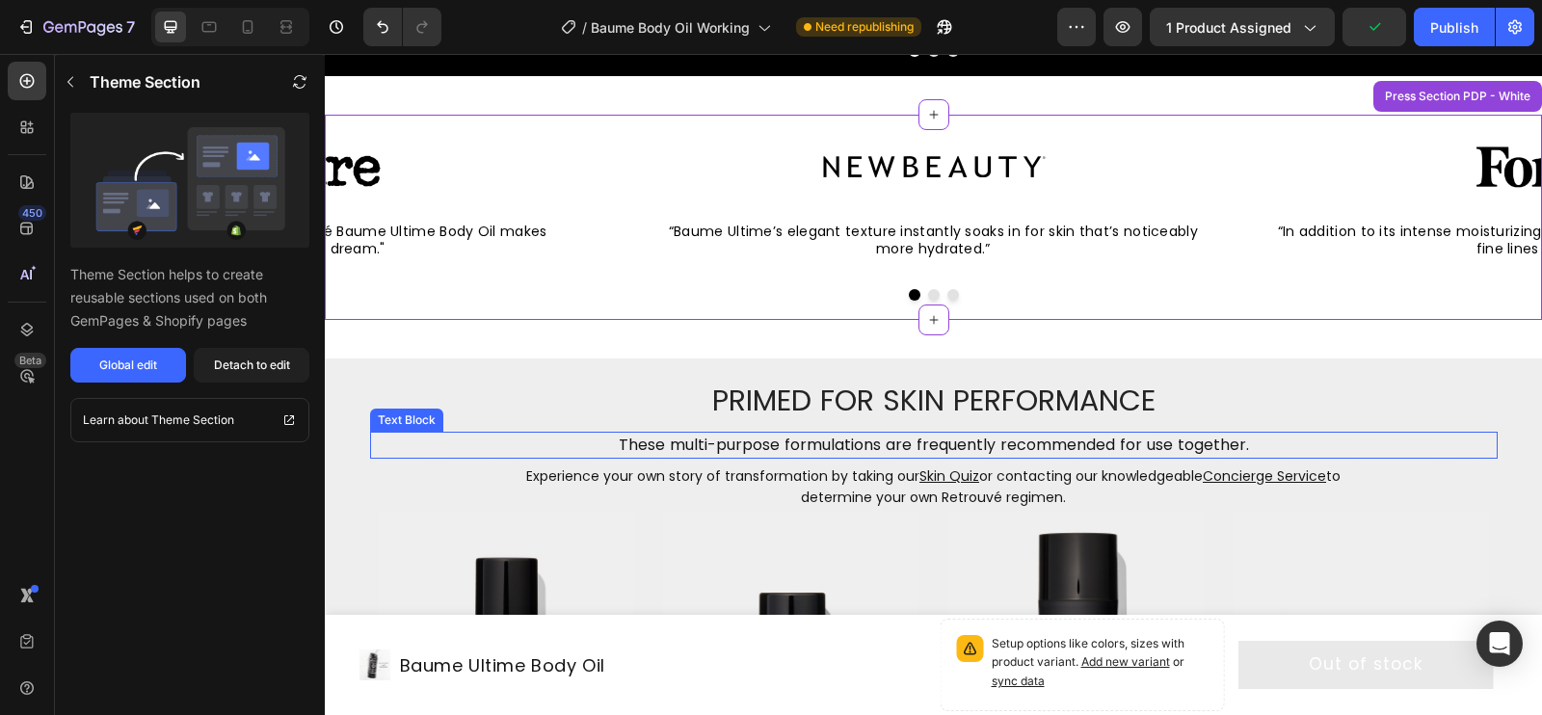
click at [1072, 448] on span "These multi-purpose formulations are frequently recommended for use together." at bounding box center [934, 445] width 630 height 22
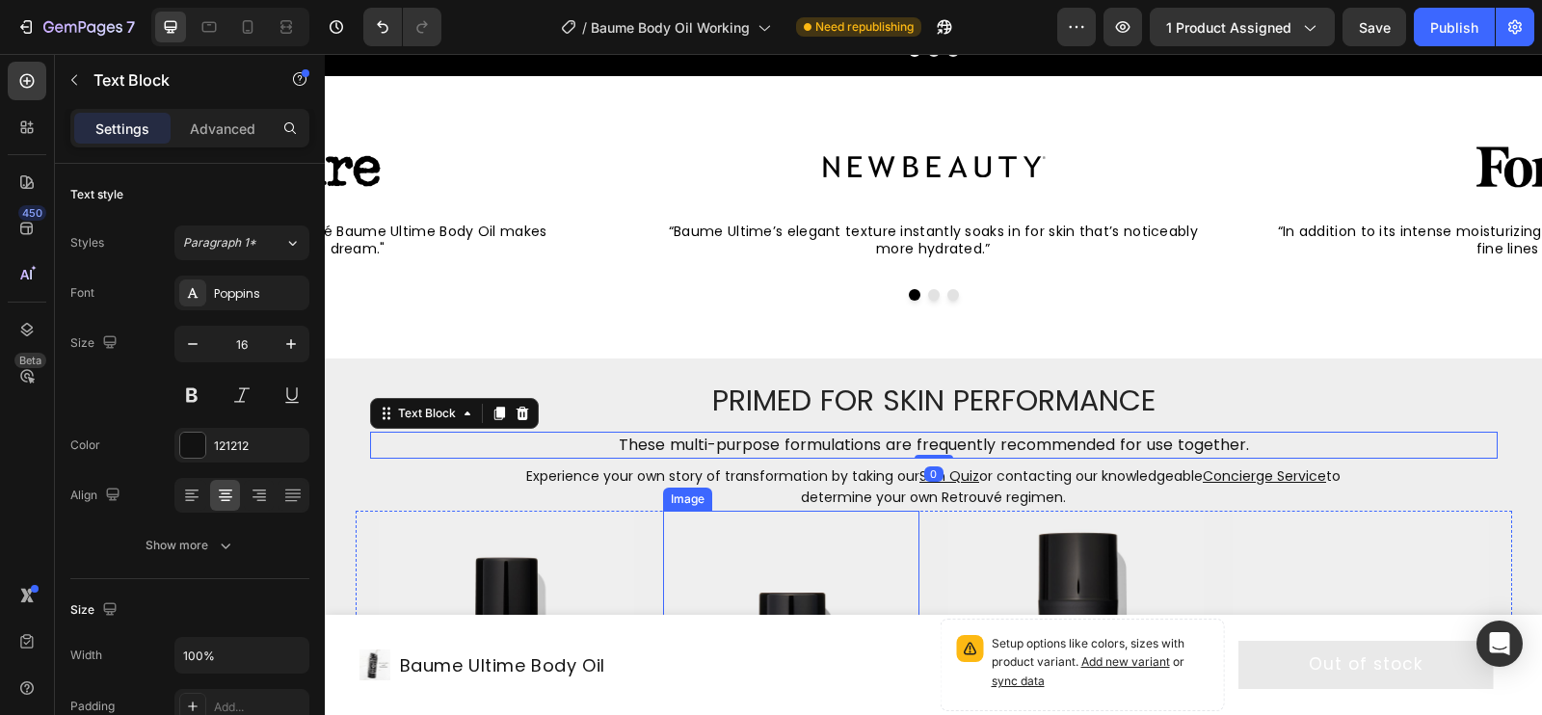
scroll to position [7556, 0]
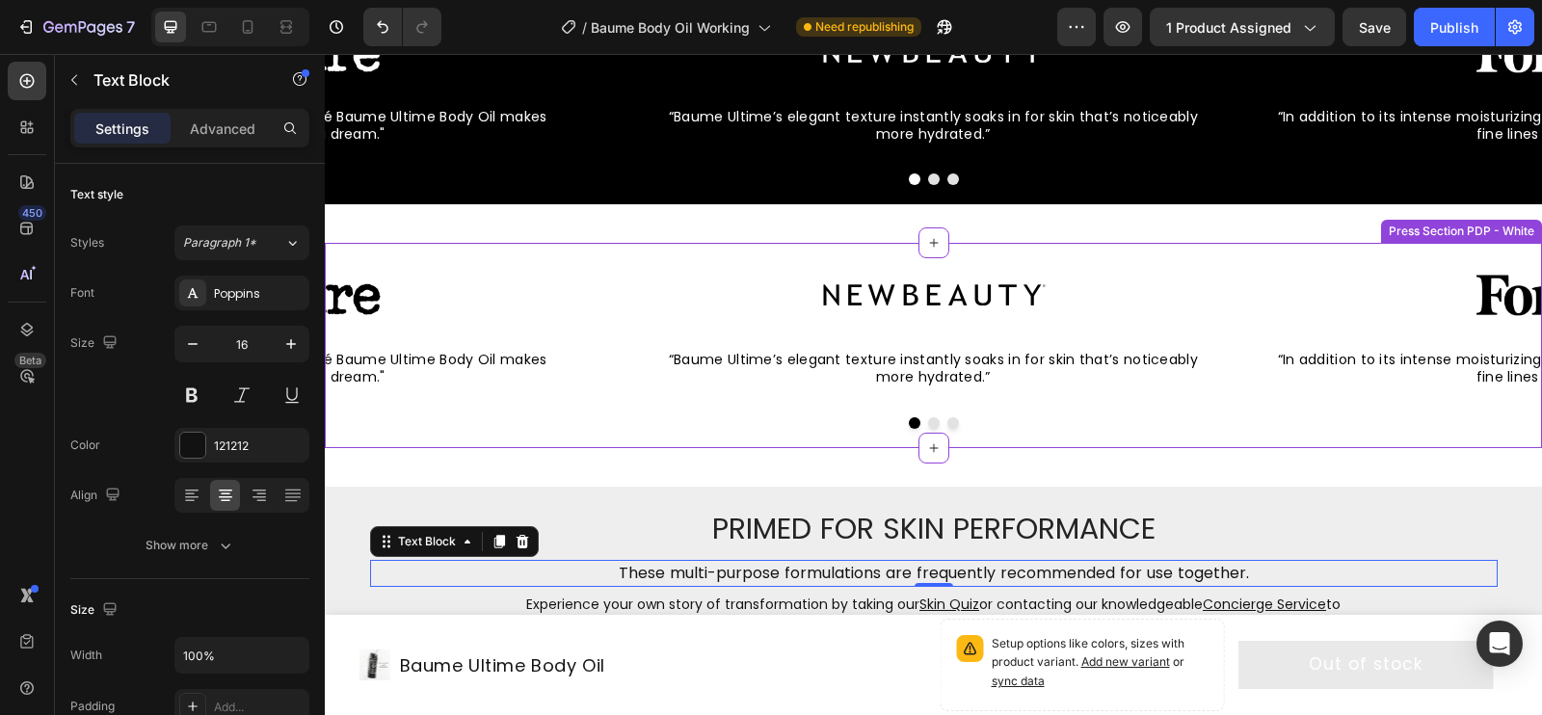
click at [933, 421] on button "Dot" at bounding box center [934, 423] width 12 height 12
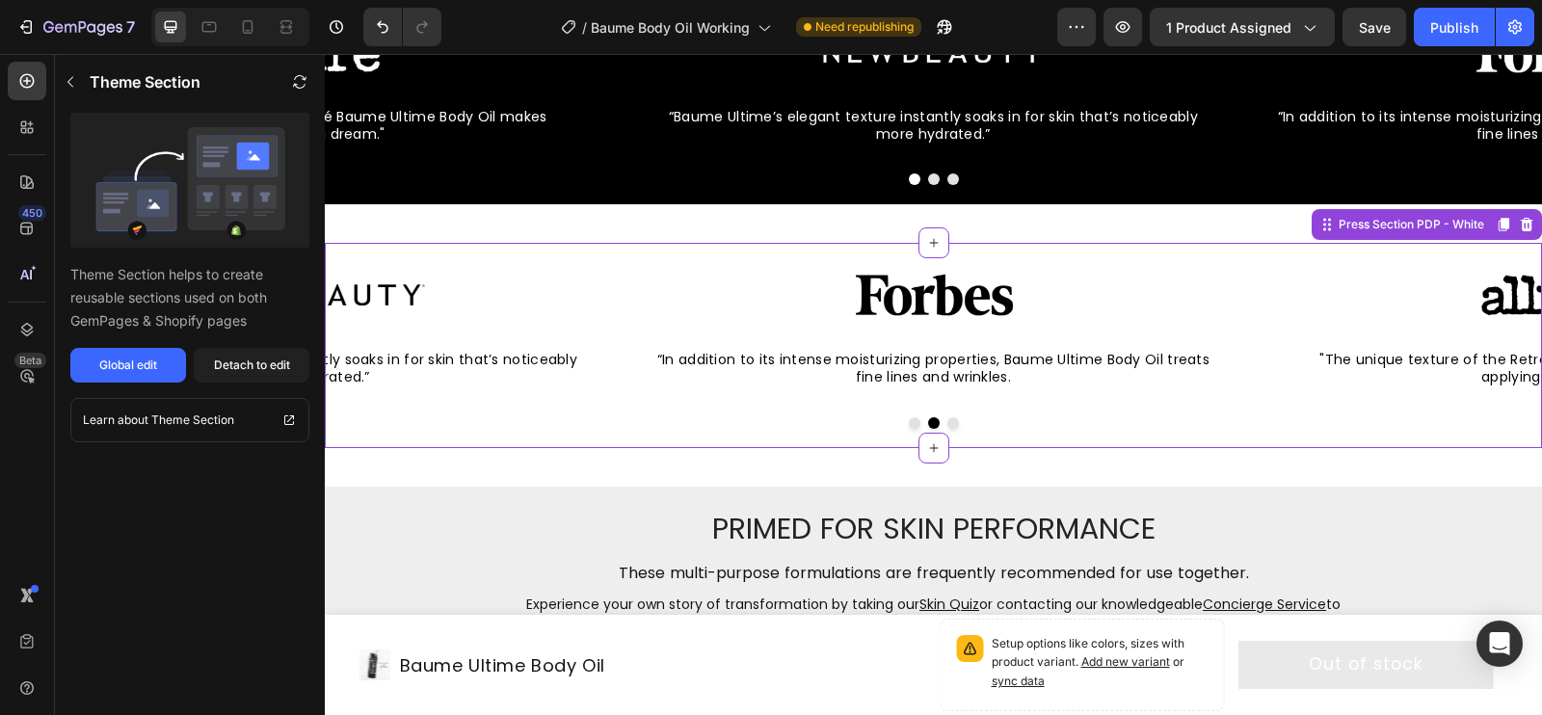
click at [734, 388] on div "“In addition to its intense moisturizing properties, Baume Ultime Body Oil trea…" at bounding box center [933, 368] width 597 height 66
click at [957, 423] on button "Dot" at bounding box center [953, 423] width 12 height 12
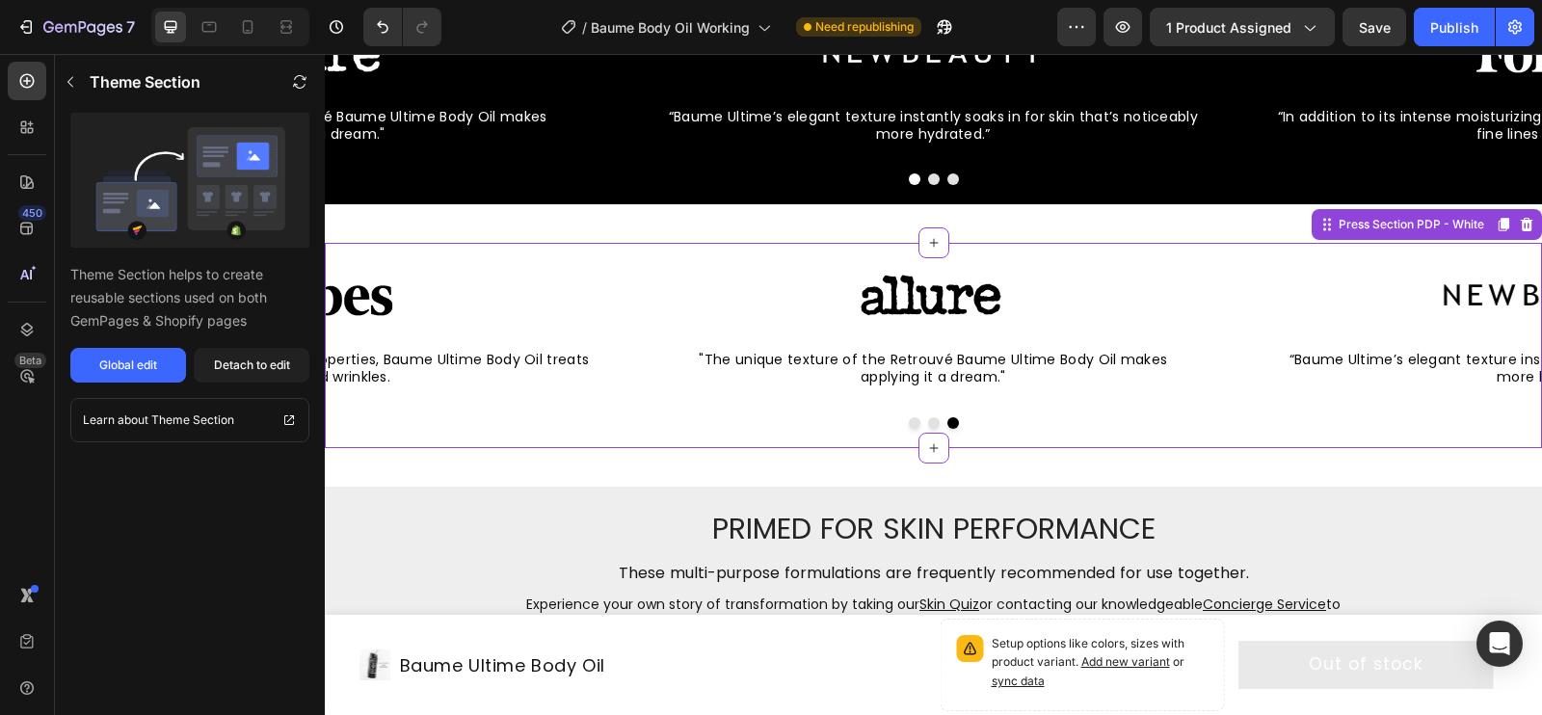
click at [812, 365] on span ""The unique texture of the Retrouvé Baume Ultime Body Oil makes applying it a d…" at bounding box center [933, 368] width 468 height 37
click at [107, 359] on div "Global edit" at bounding box center [128, 365] width 58 height 17
click at [1224, 260] on div "Image “Baume Ultime’s elegant texture instantly soaks in for skin that’s notice…" at bounding box center [933, 345] width 1217 height 204
click at [1526, 228] on icon at bounding box center [1527, 224] width 13 height 13
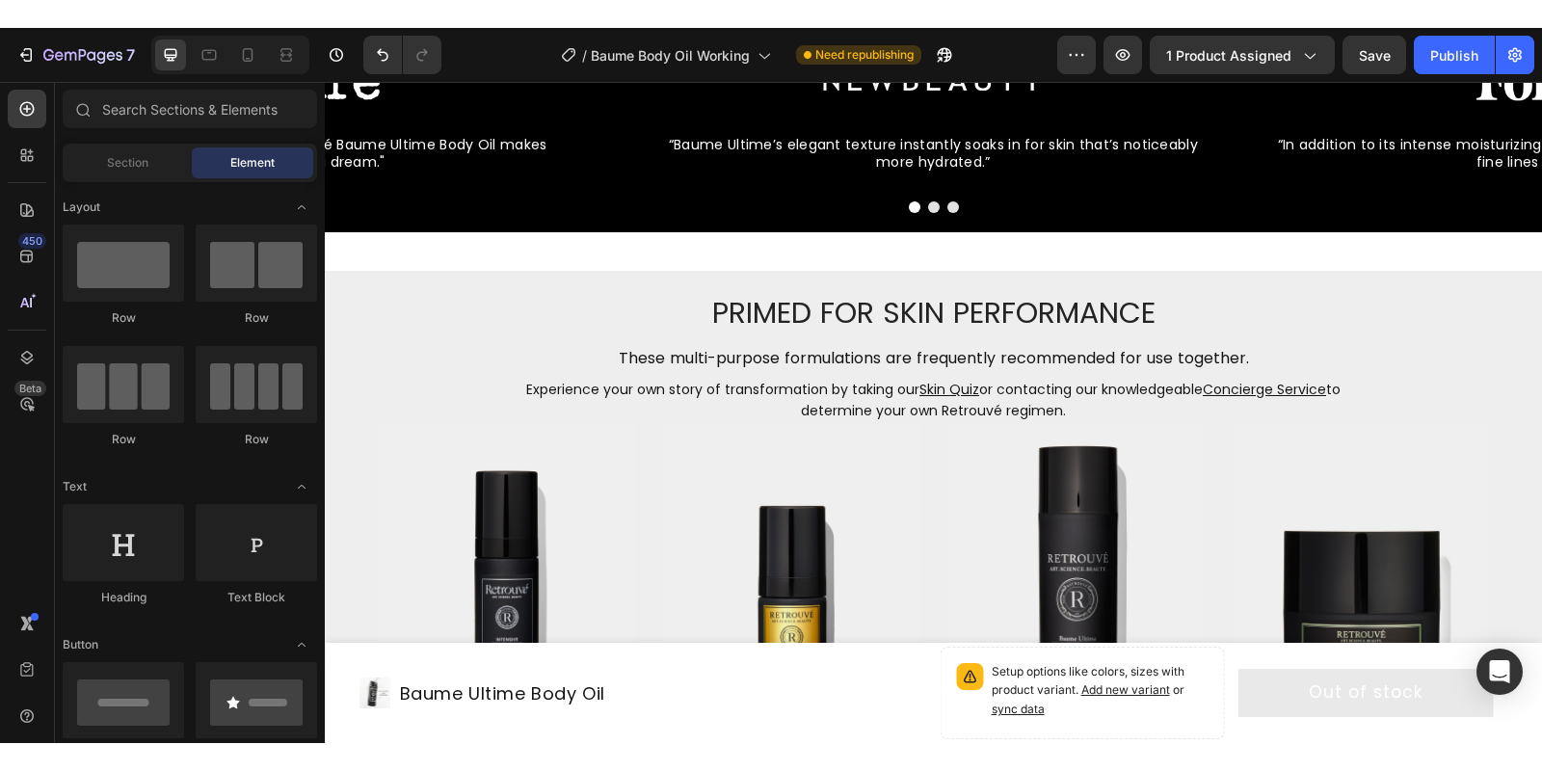
scroll to position [7369, 0]
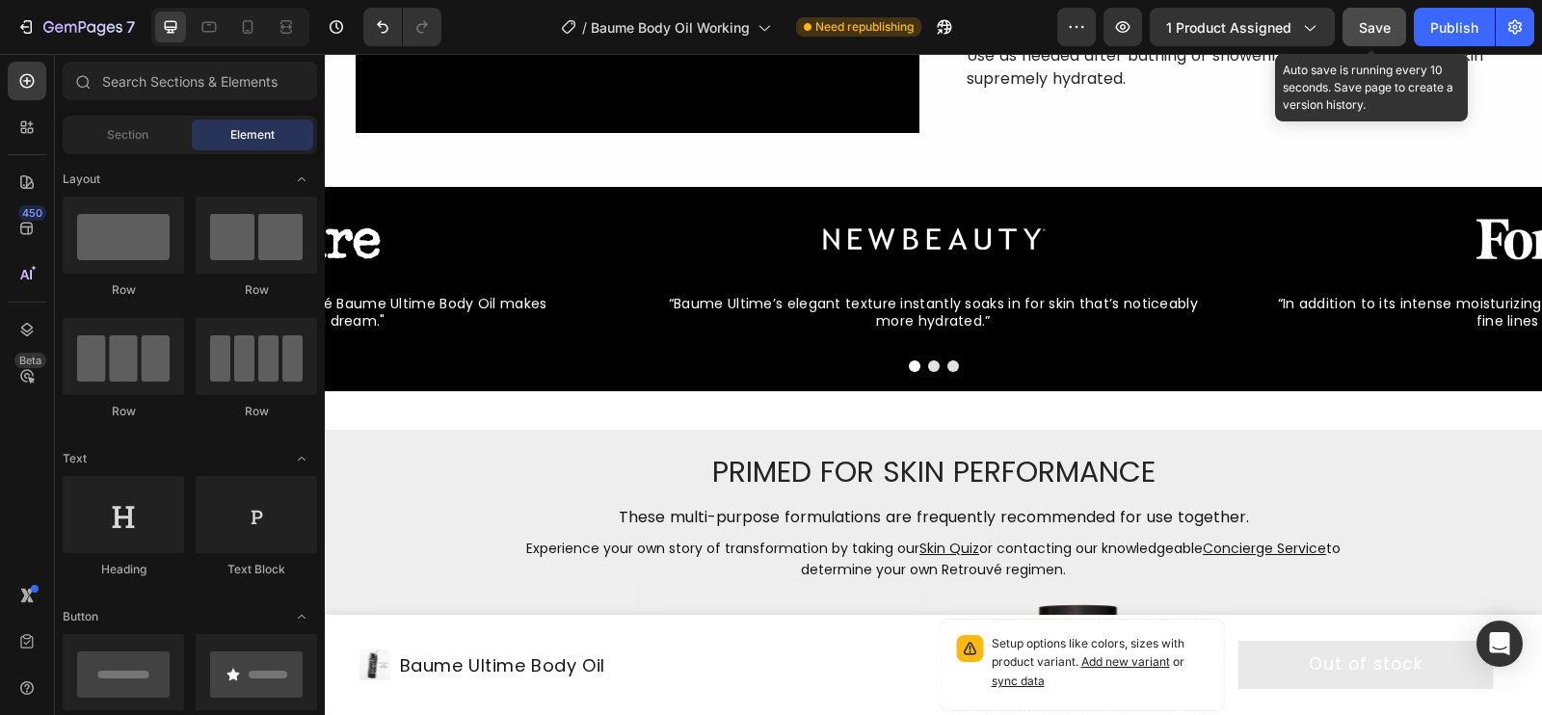
click at [1388, 19] on span "Save" at bounding box center [1375, 27] width 32 height 16
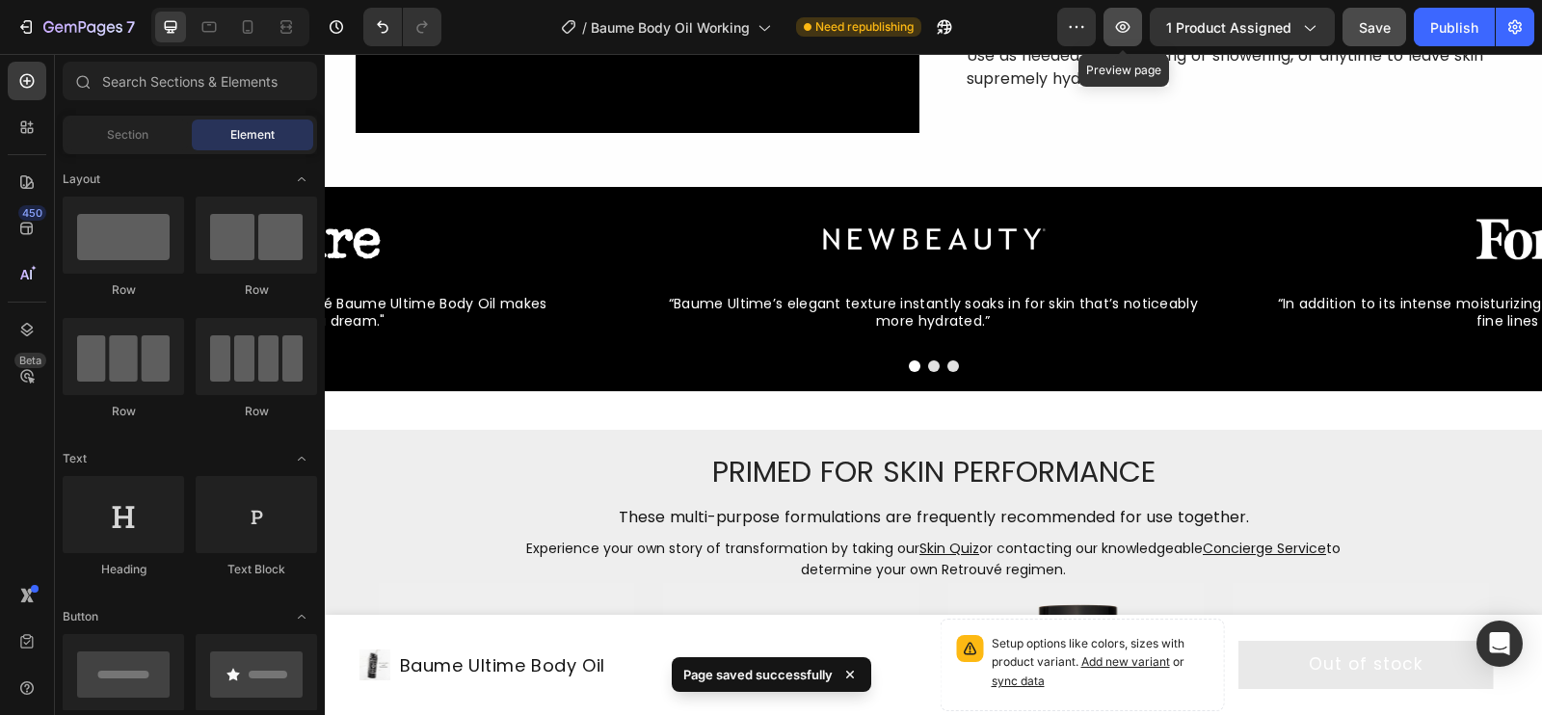
click at [1124, 19] on icon "button" at bounding box center [1122, 26] width 19 height 19
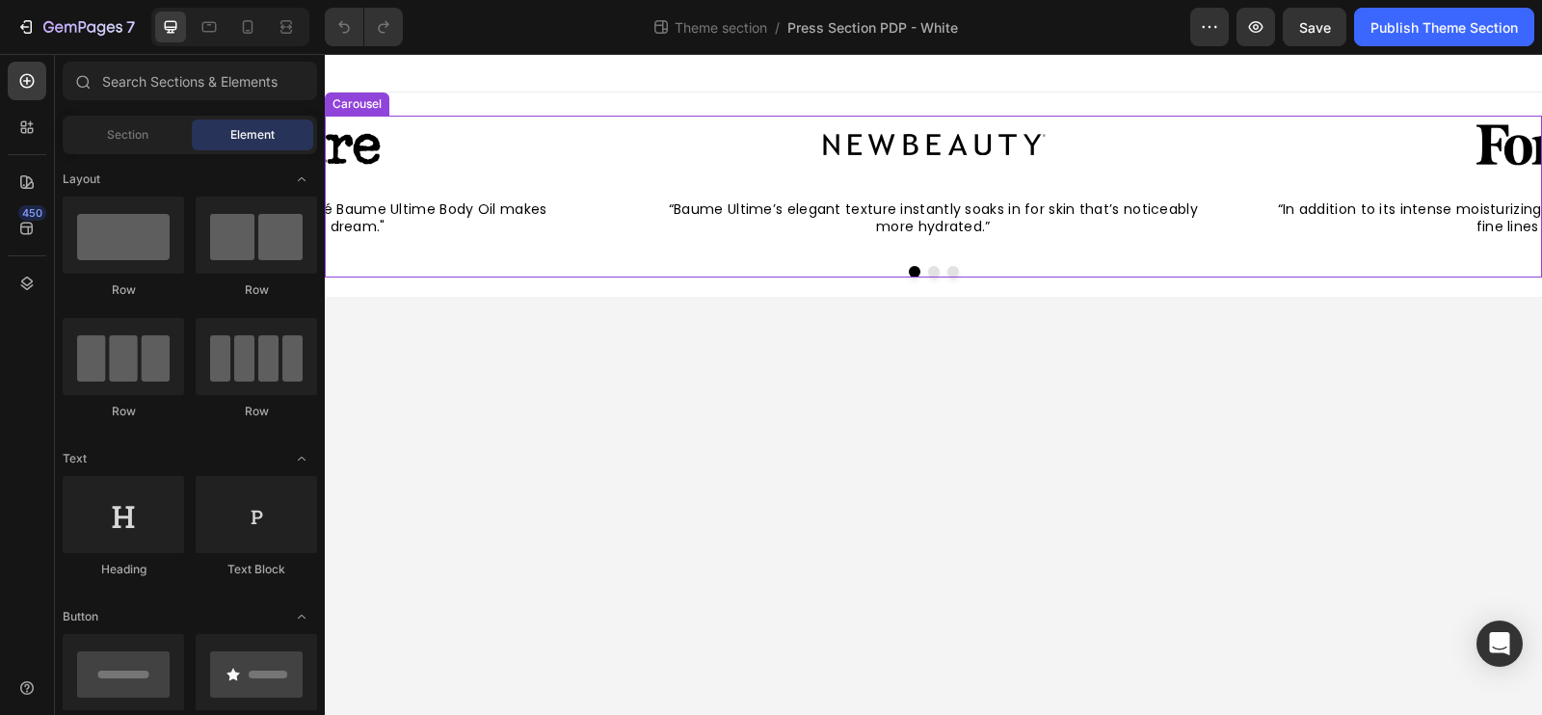
click at [934, 276] on button "Dot" at bounding box center [934, 272] width 12 height 12
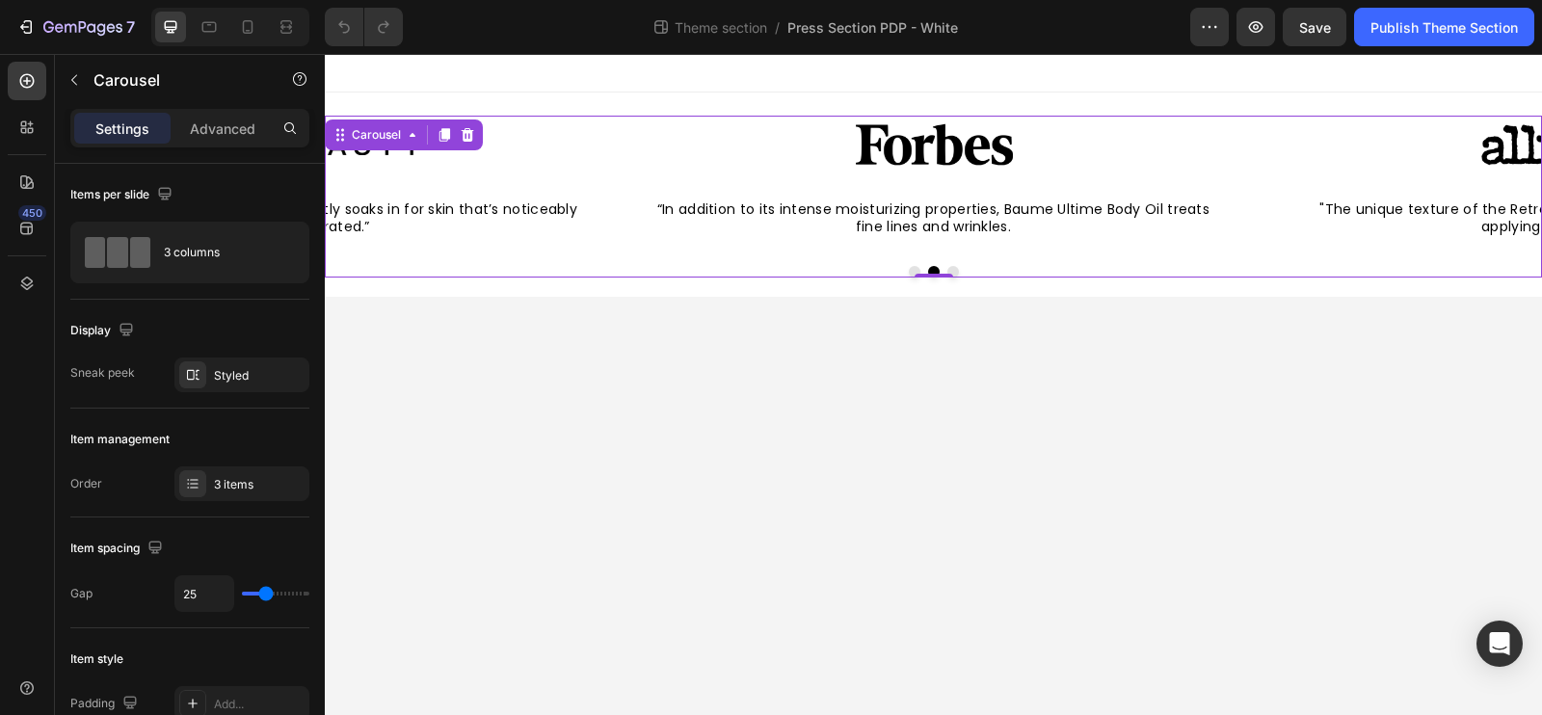
click at [950, 271] on button "Dot" at bounding box center [953, 272] width 12 height 12
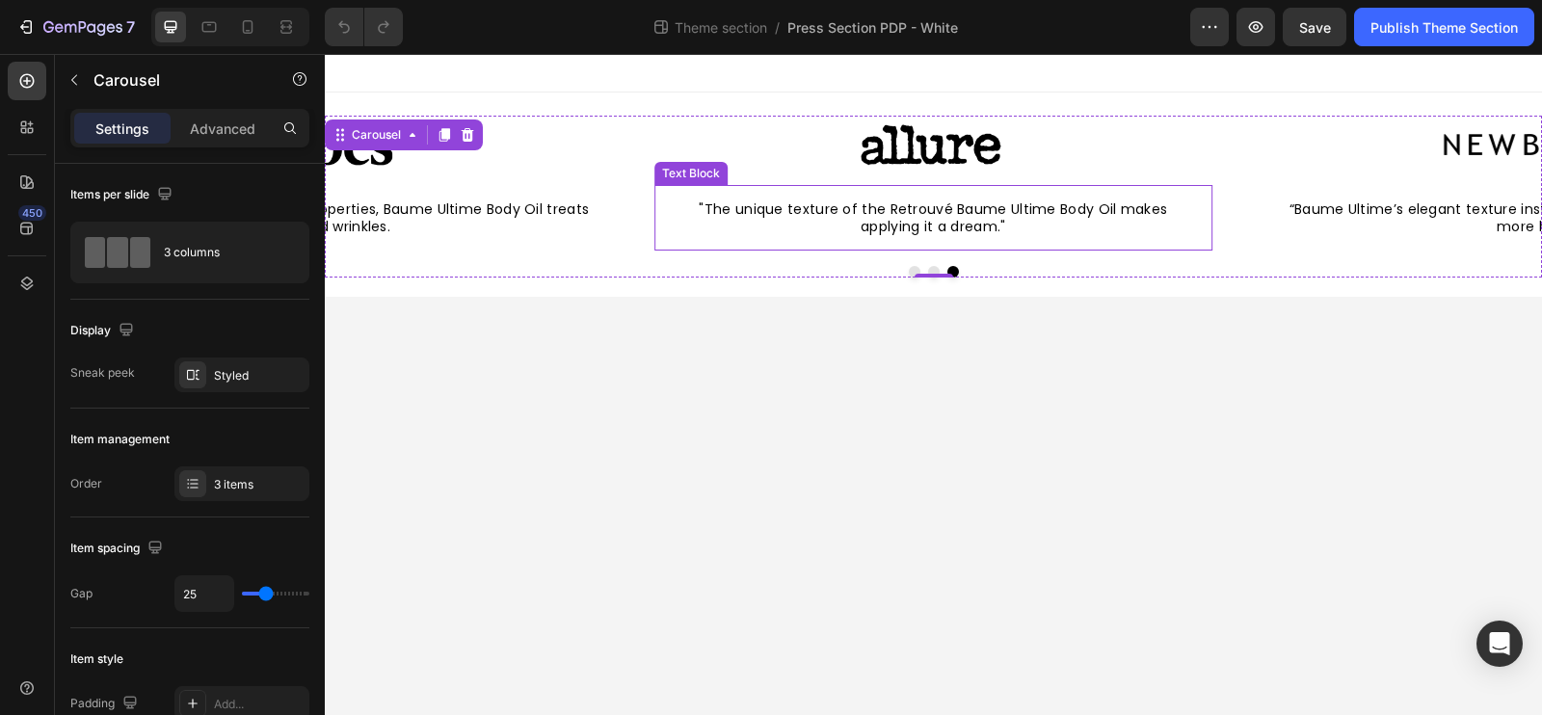
click at [690, 202] on p ""The unique texture of the Retrouvé Baume Ultime Body Oil makes applying it a d…" at bounding box center [933, 217] width 489 height 35
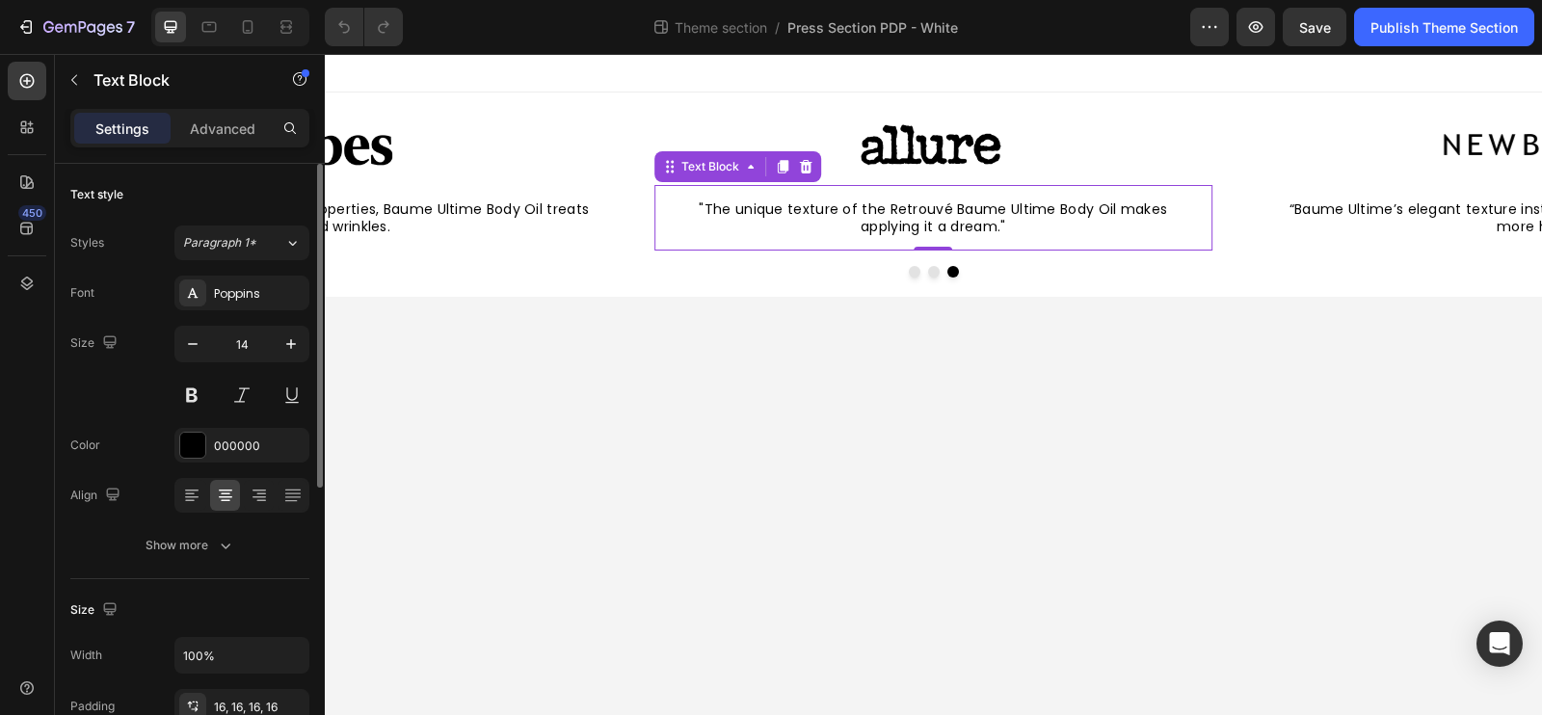
scroll to position [185, 0]
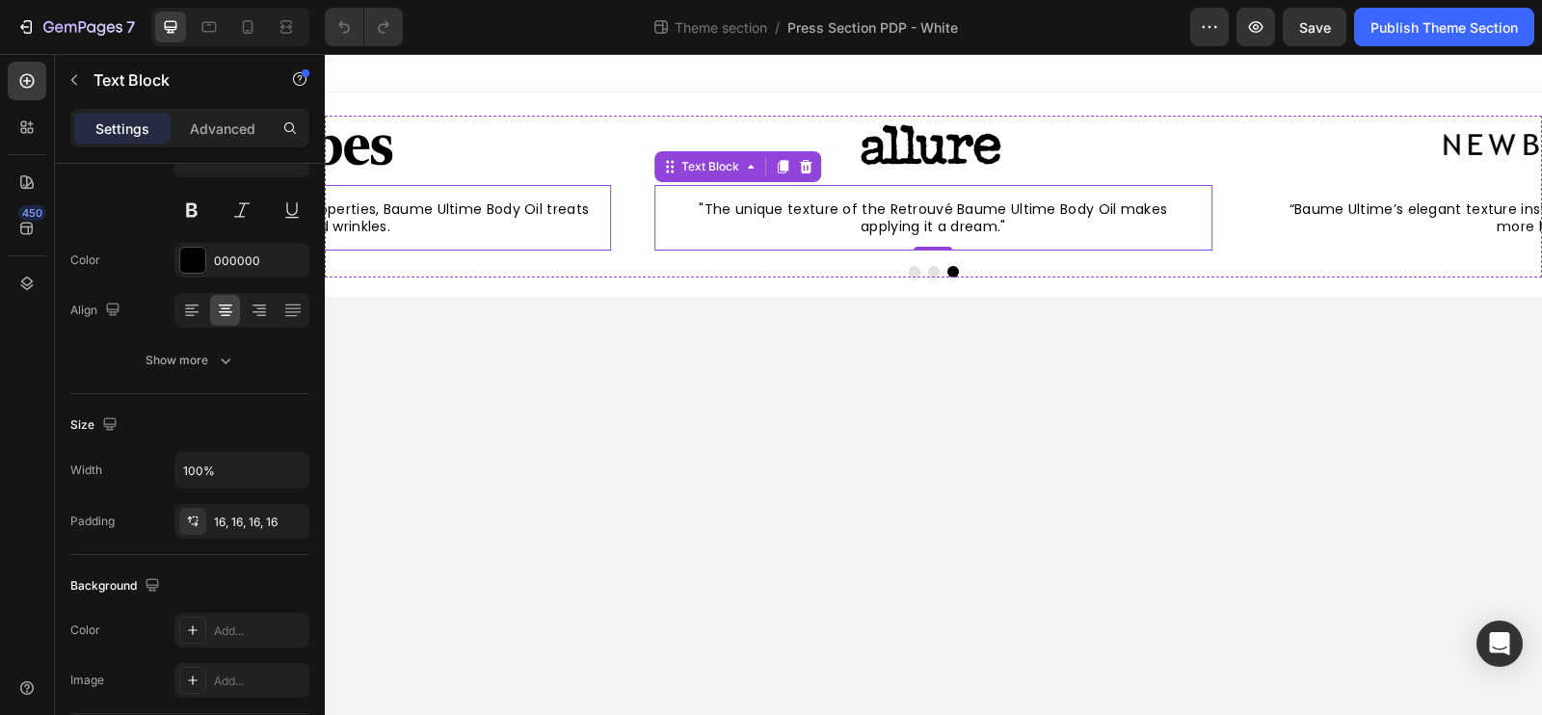
click at [561, 207] on span "“In addition to its intense moisturizing properties, Baume Ultime Body Oil trea…" at bounding box center [313, 218] width 552 height 37
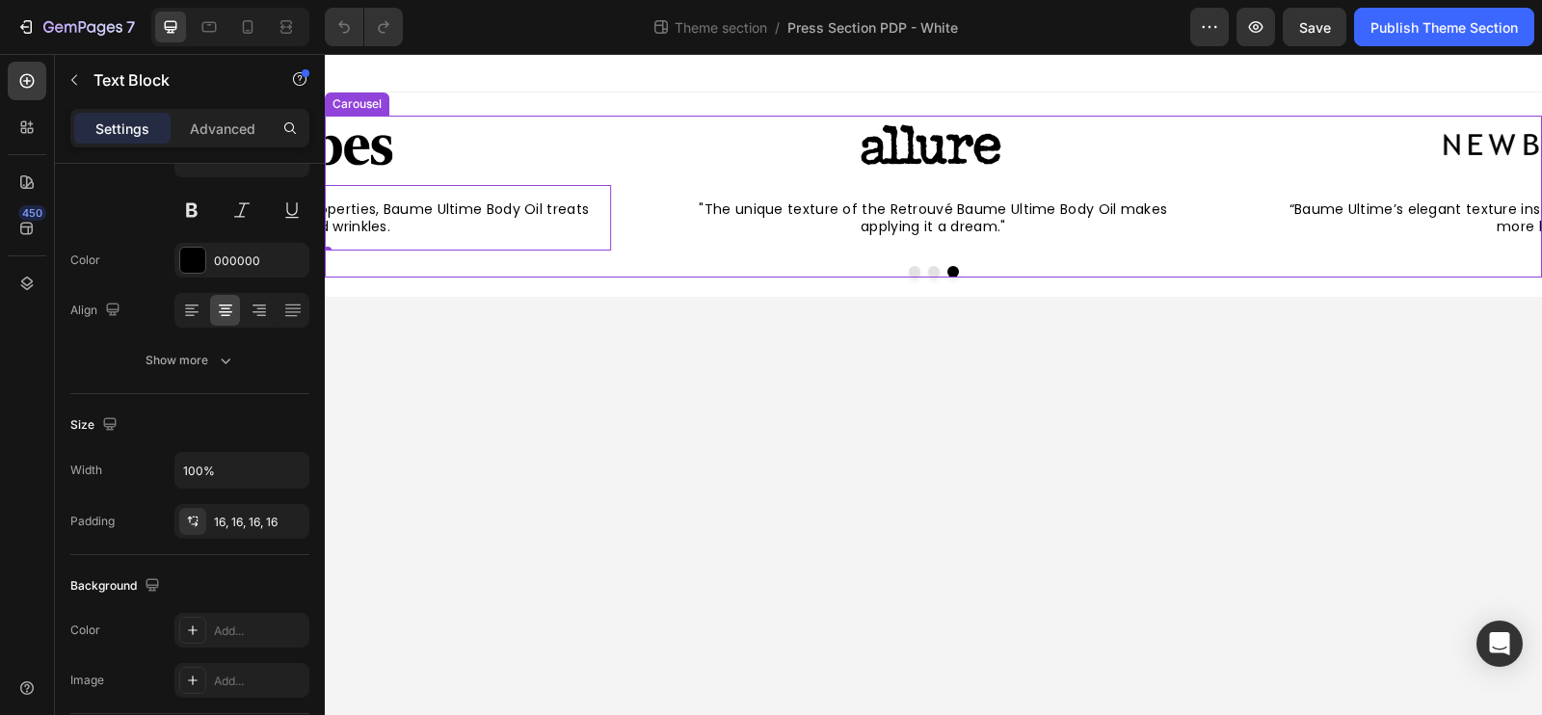
click at [1246, 200] on div "Image “Baume Ultime’s elegant texture instantly soaks in for skin that’s notice…" at bounding box center [933, 183] width 1217 height 135
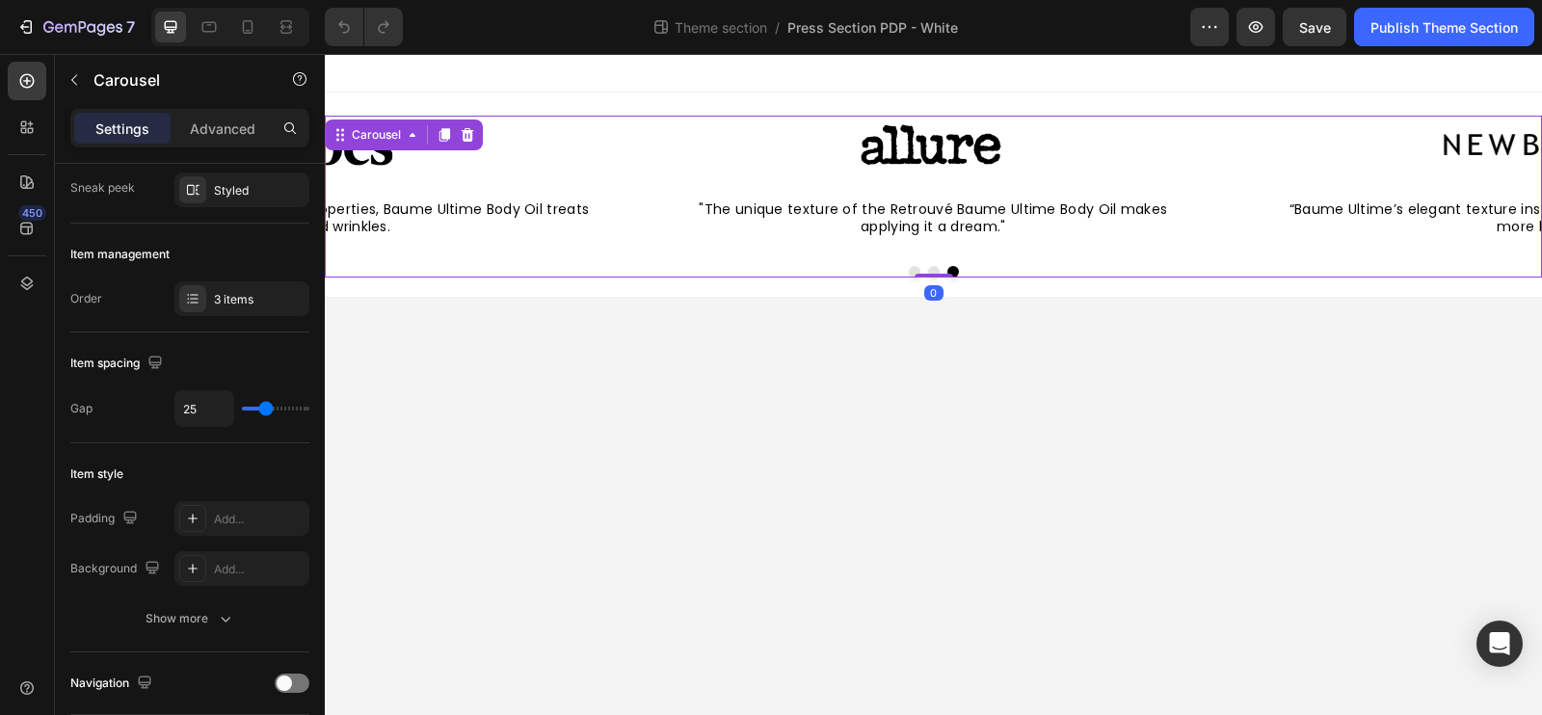
scroll to position [0, 0]
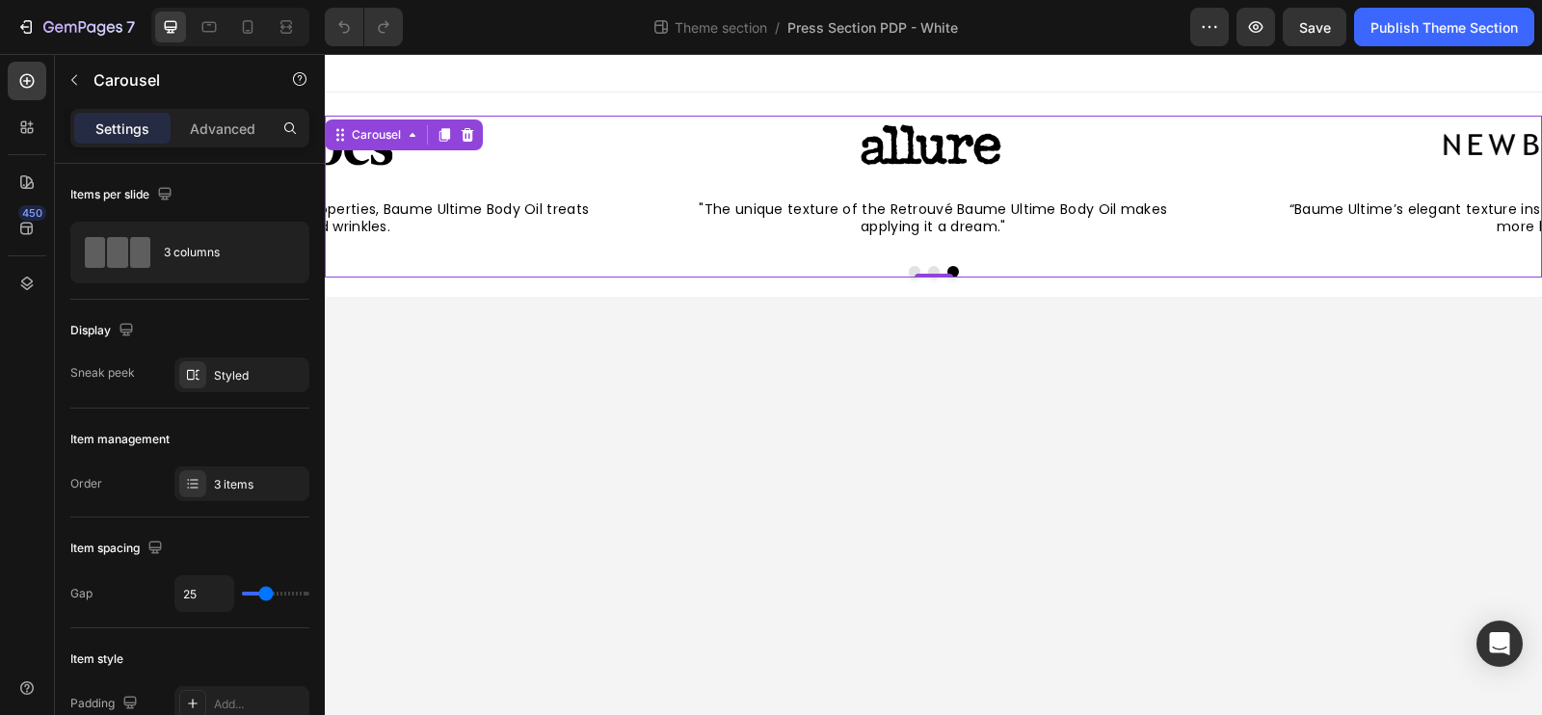
click at [934, 271] on button "Dot" at bounding box center [934, 272] width 12 height 12
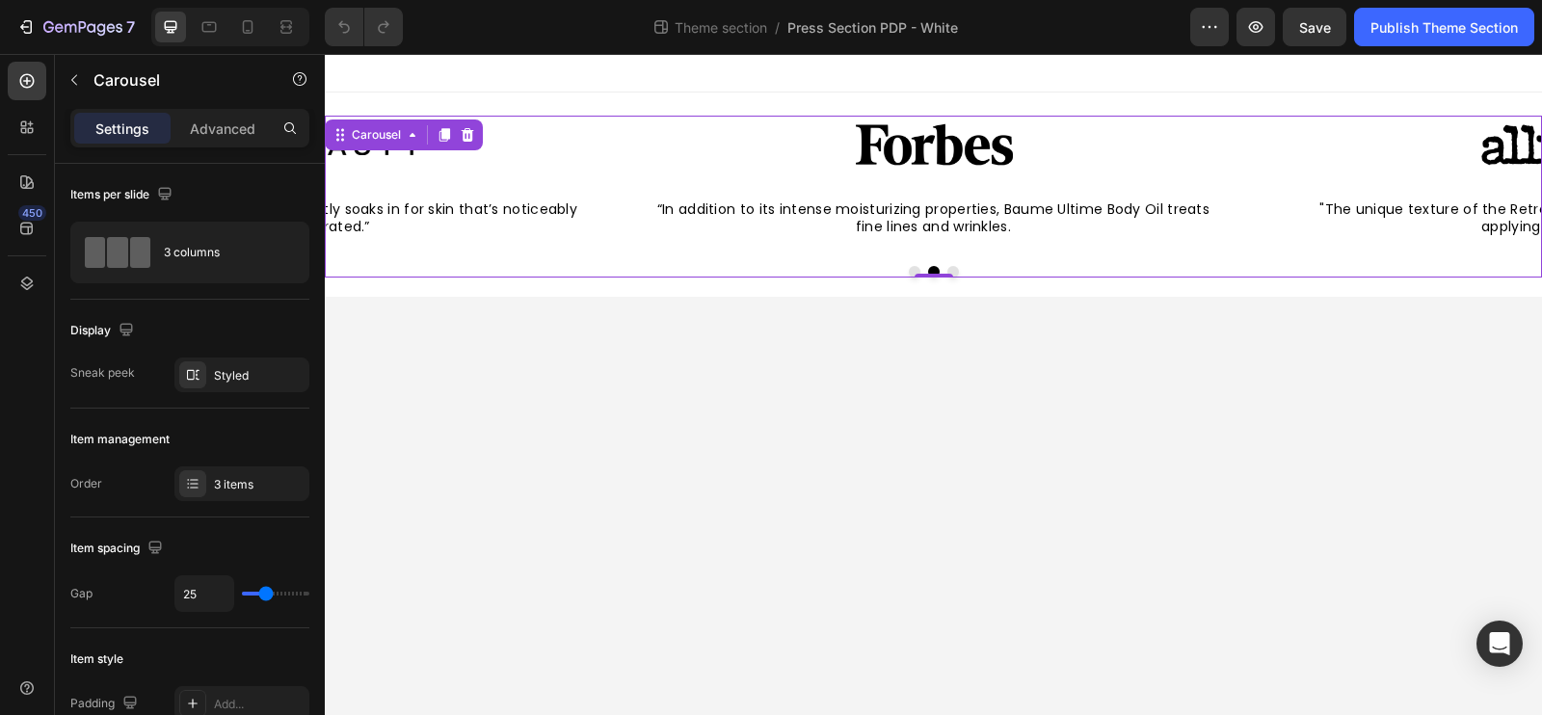
click at [781, 581] on body "Image “Baume Ultime’s elegant texture instantly soaks in for skin that’s notice…" at bounding box center [933, 384] width 1217 height 661
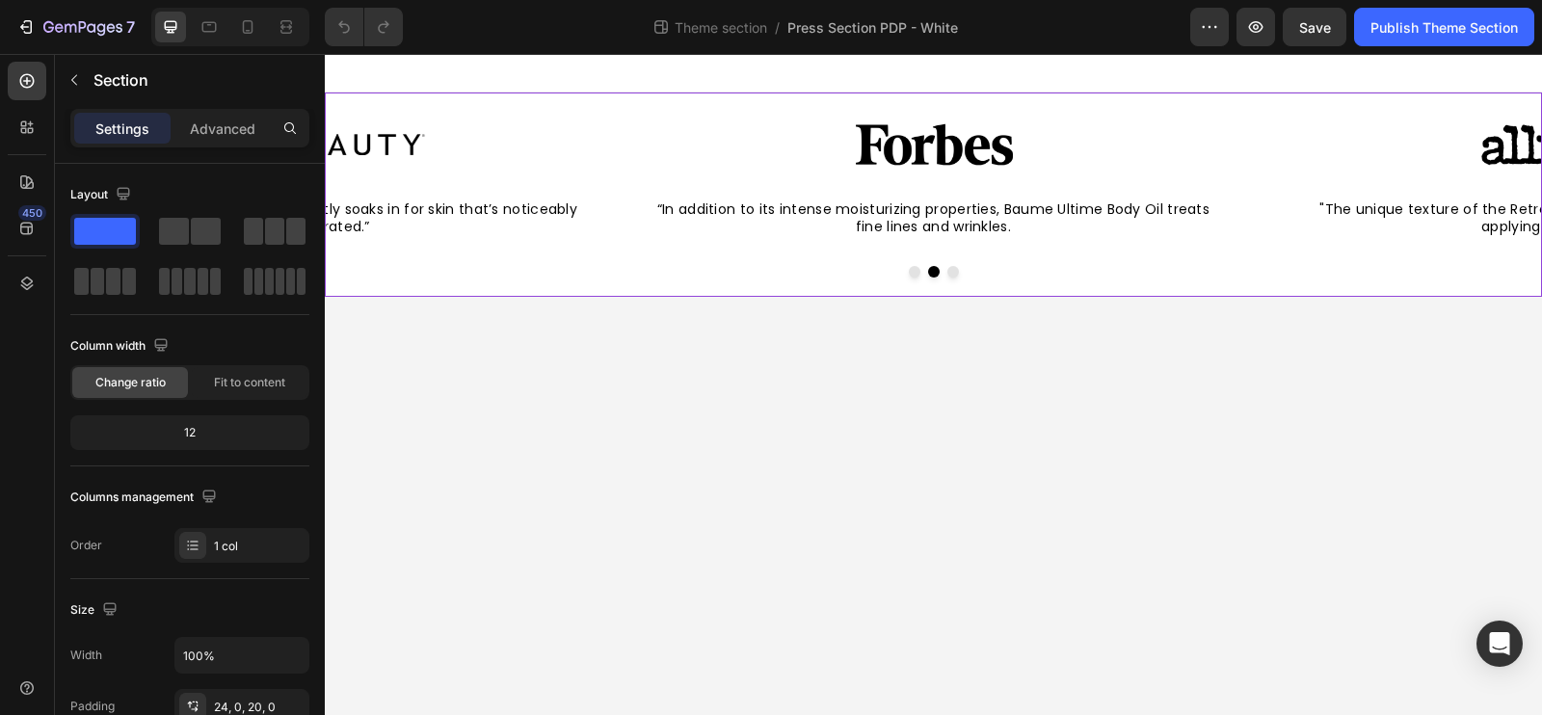
click at [807, 291] on div "Image “Baume Ultime’s elegant texture instantly soaks in for skin that’s notice…" at bounding box center [933, 195] width 1217 height 204
click at [1127, 211] on span "“In addition to its intense moisturizing properties, Baume Ultime Body Oil trea…" at bounding box center [933, 218] width 552 height 37
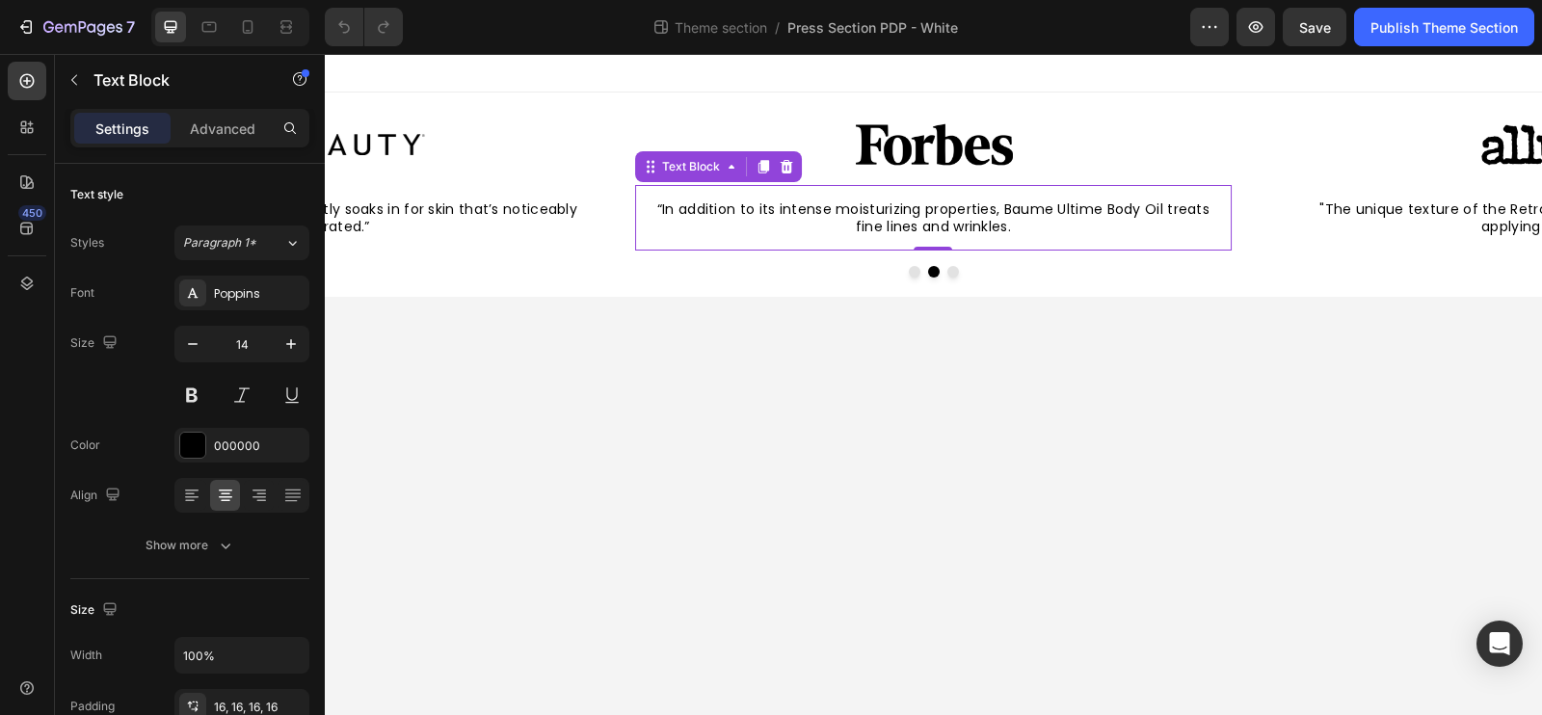
click at [1170, 216] on span "“In addition to its intense moisturizing properties, Baume Ultime Body Oil trea…" at bounding box center [933, 218] width 552 height 37
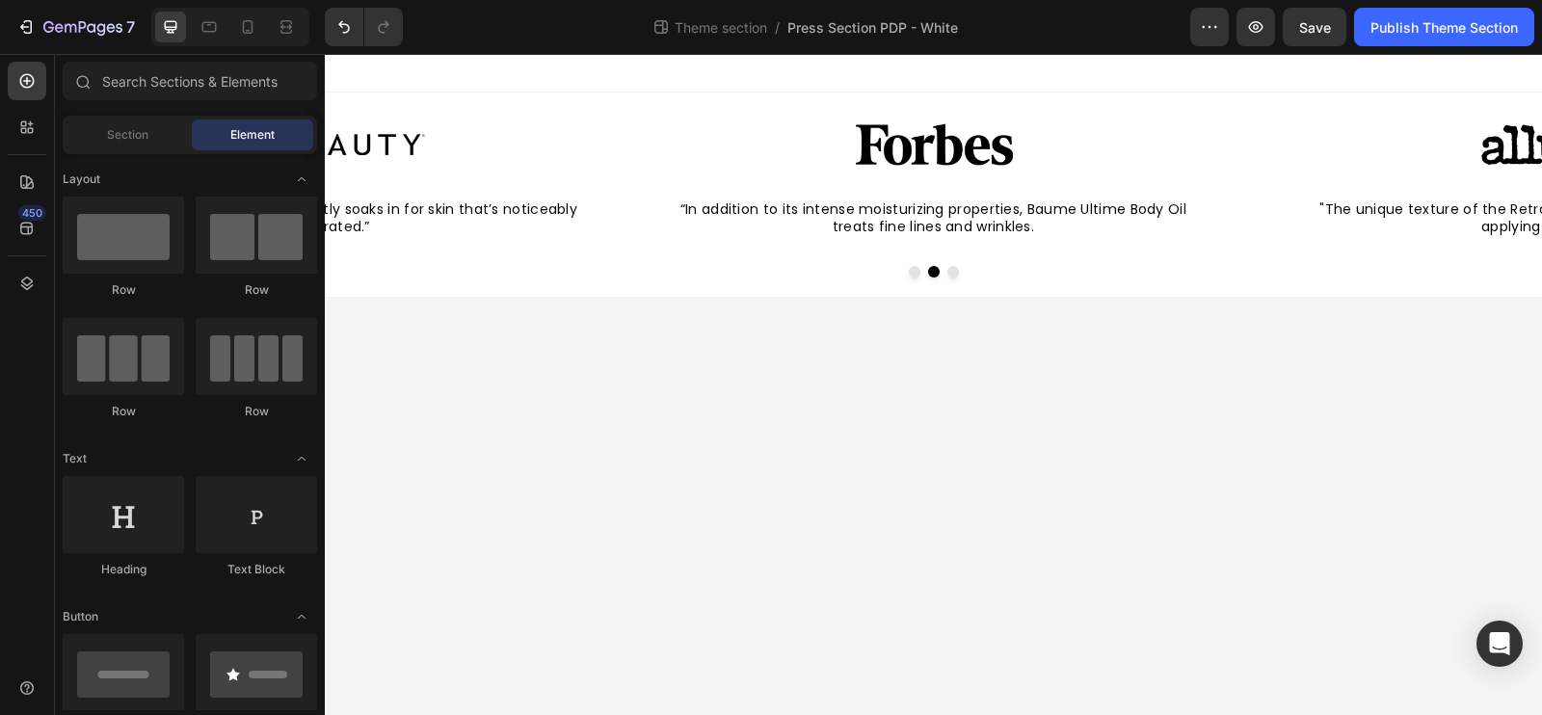
click at [1134, 442] on body "Image “Baume Ultime’s elegant texture instantly soaks in for skin that’s notice…" at bounding box center [933, 384] width 1217 height 661
click at [1135, 208] on span "“In addition to its intense moisturizing properties, Baume Ultime Body Oil" at bounding box center [933, 209] width 506 height 19
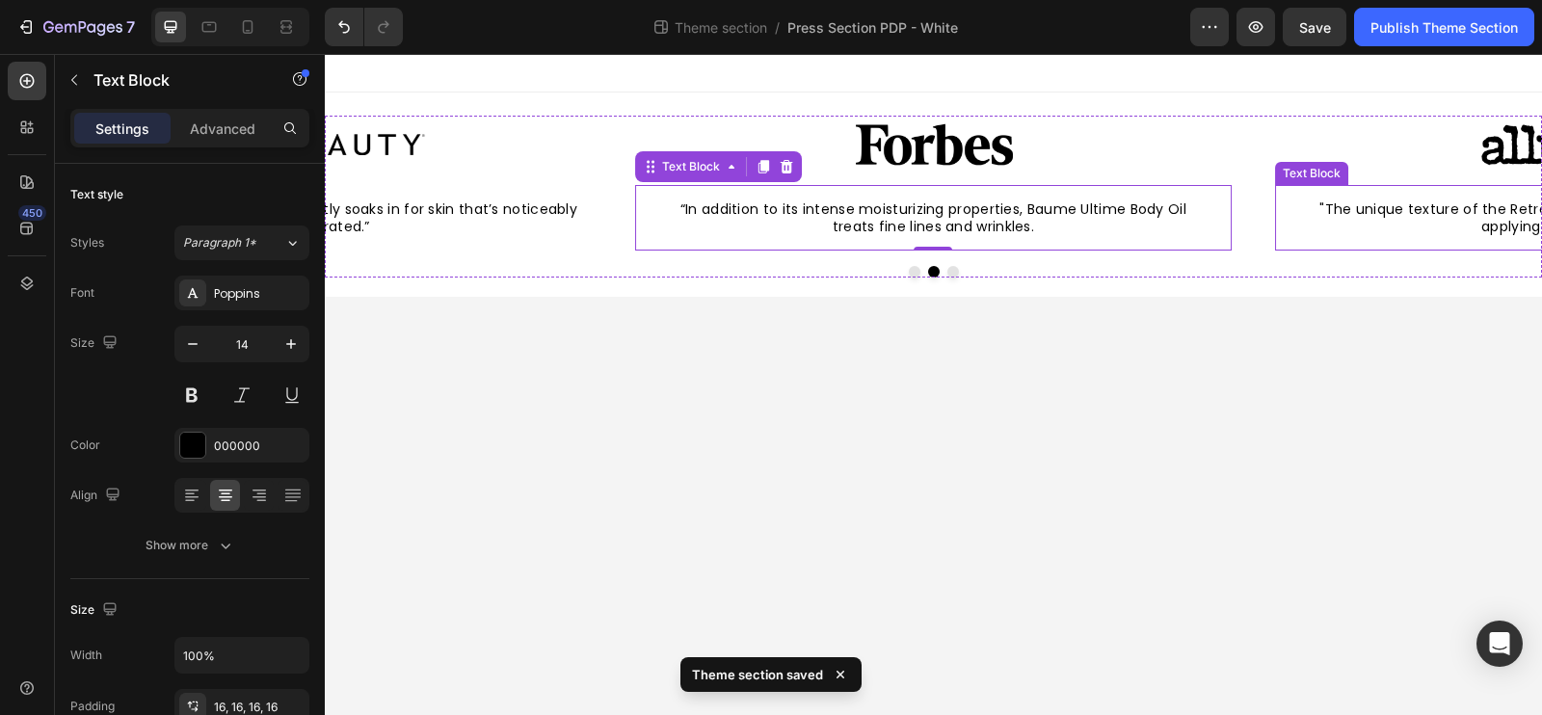
click at [1305, 216] on div ""The unique texture of the Retrouvé Baume Ultime Body Oil makes applying it a d…" at bounding box center [1554, 218] width 520 height 66
click at [1229, 231] on div "“In addition to its intense moisturizing properties, Baume Ultime Body Oil trea…" at bounding box center [933, 218] width 597 height 66
click at [1280, 235] on div ""The unique texture of the Retrouvé Baume Ultime Body Oil makes applying it a d…" at bounding box center [1554, 218] width 558 height 66
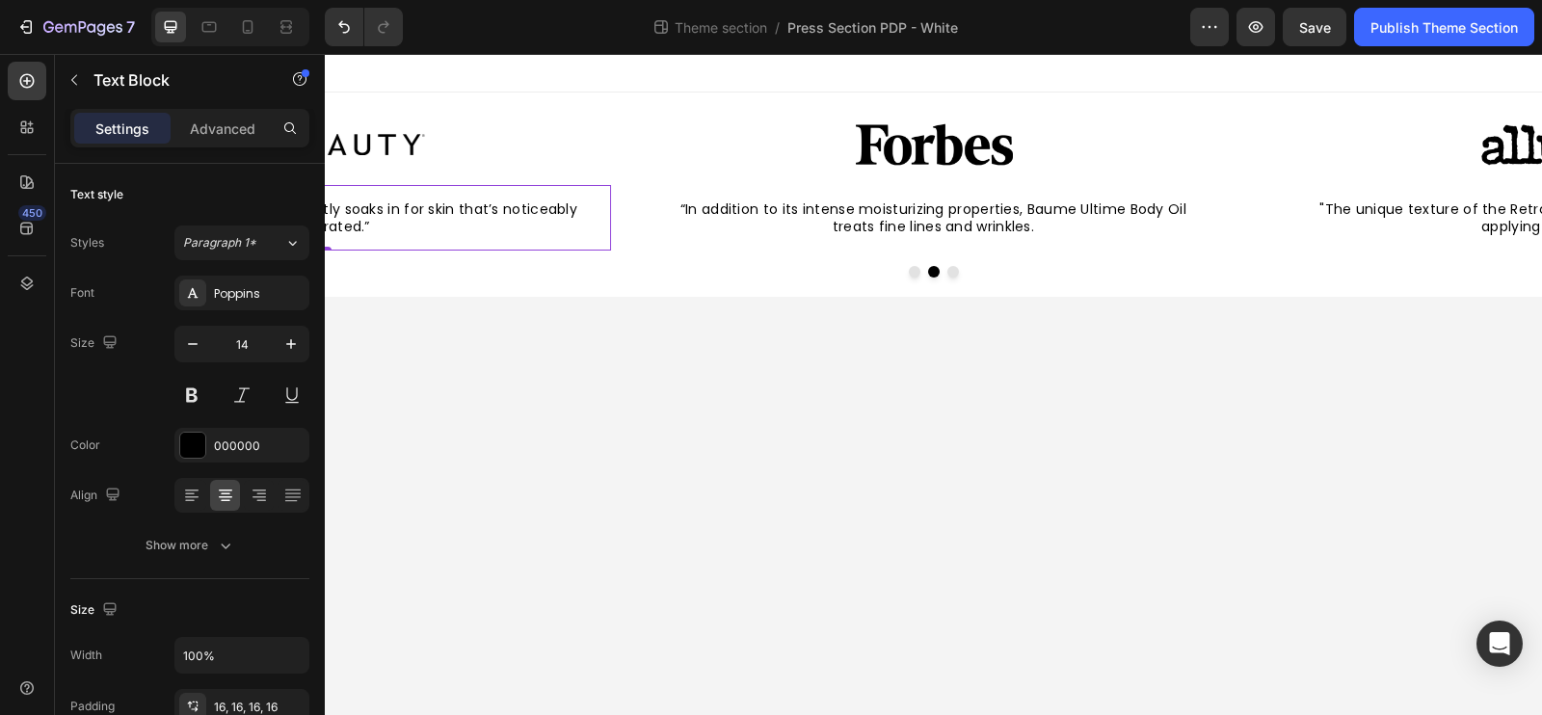
click at [591, 242] on div "“Baume Ultime’s elegant texture instantly soaks in for skin that’s noticeably m…" at bounding box center [312, 218] width 597 height 66
click at [684, 379] on body "Image “Baume Ultime’s elegant texture instantly soaks in for skin that’s notice…" at bounding box center [933, 384] width 1217 height 661
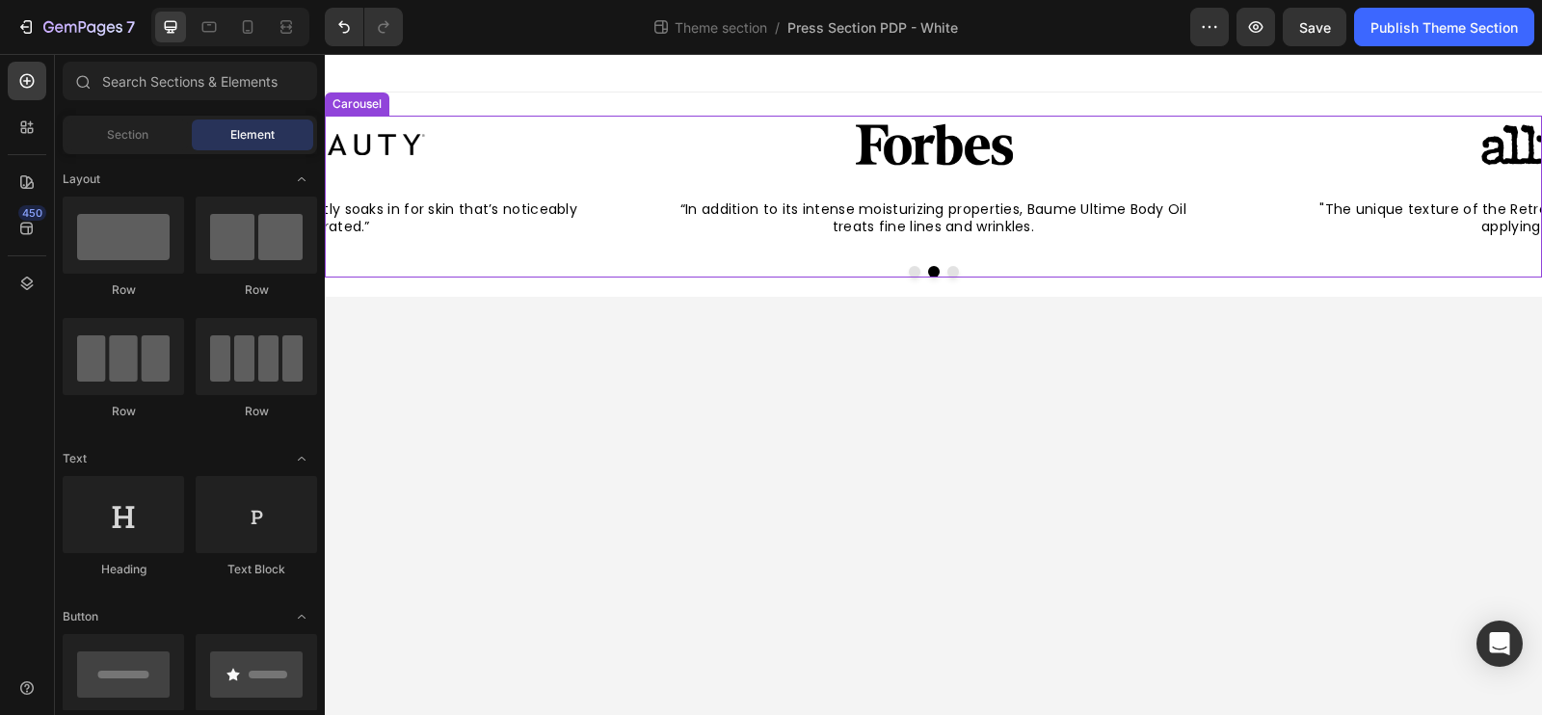
click at [917, 273] on button "Dot" at bounding box center [915, 272] width 12 height 12
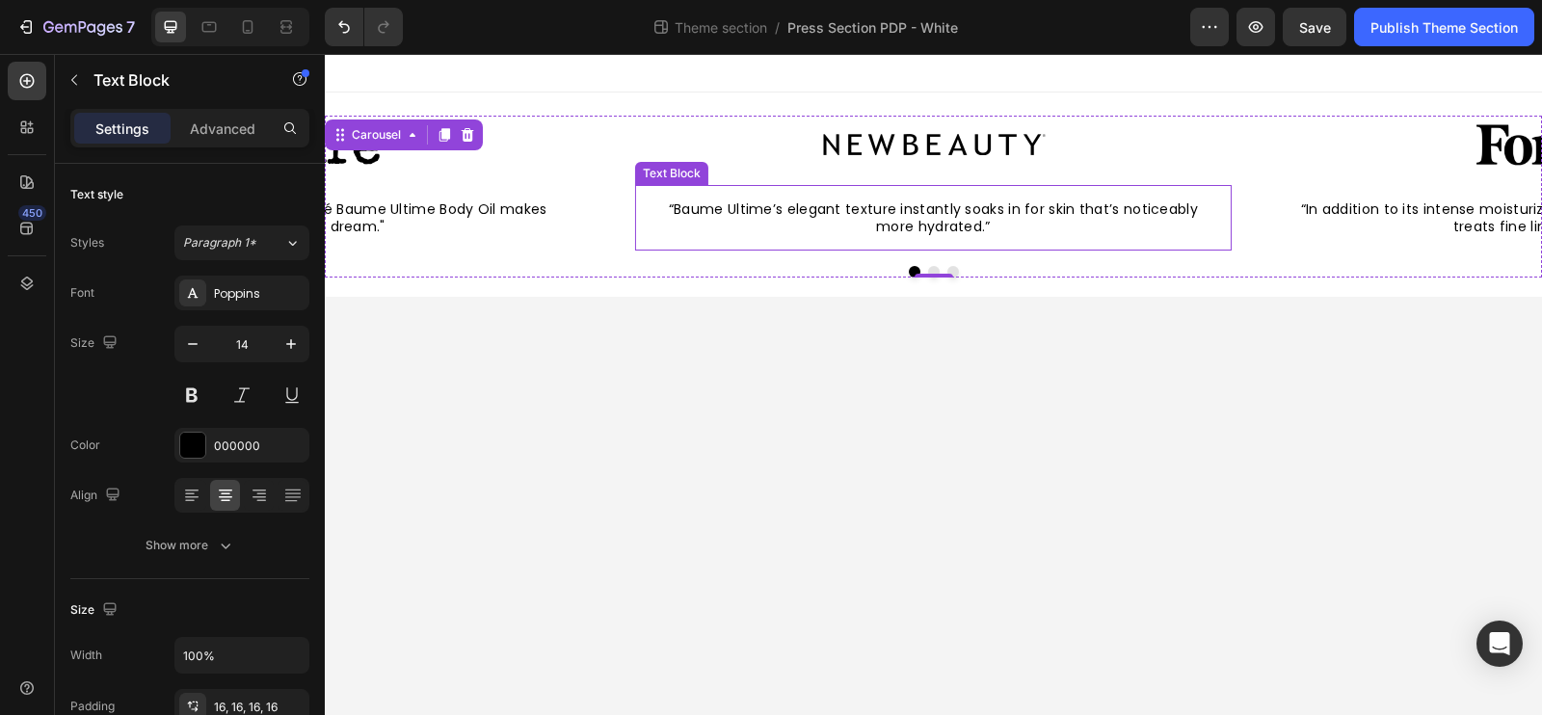
click at [668, 242] on div "“Baume Ultime’s elegant texture instantly soaks in for skin that’s noticeably m…" at bounding box center [933, 218] width 597 height 66
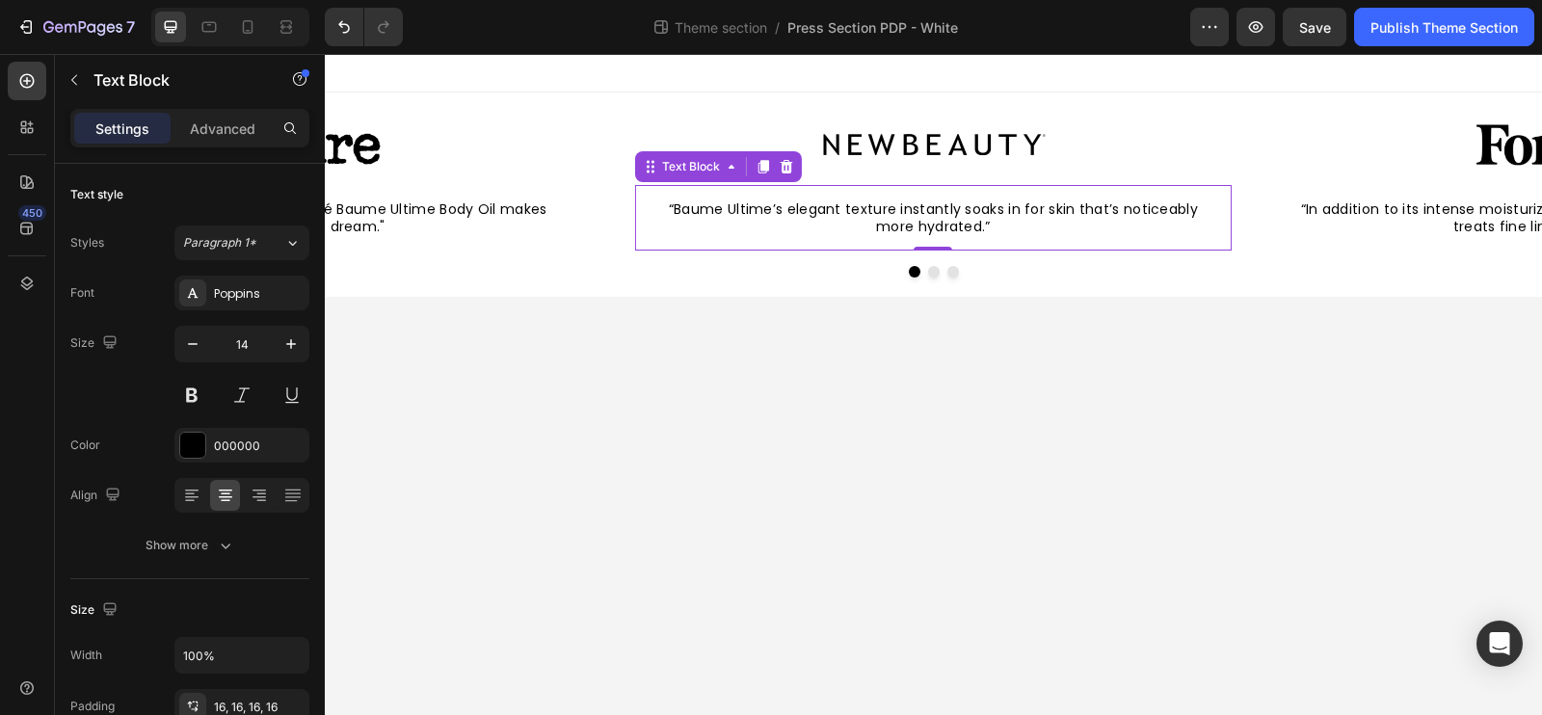
click at [628, 386] on body "Image “Baume Ultime’s elegant texture instantly soaks in for skin that’s notice…" at bounding box center [933, 384] width 1217 height 661
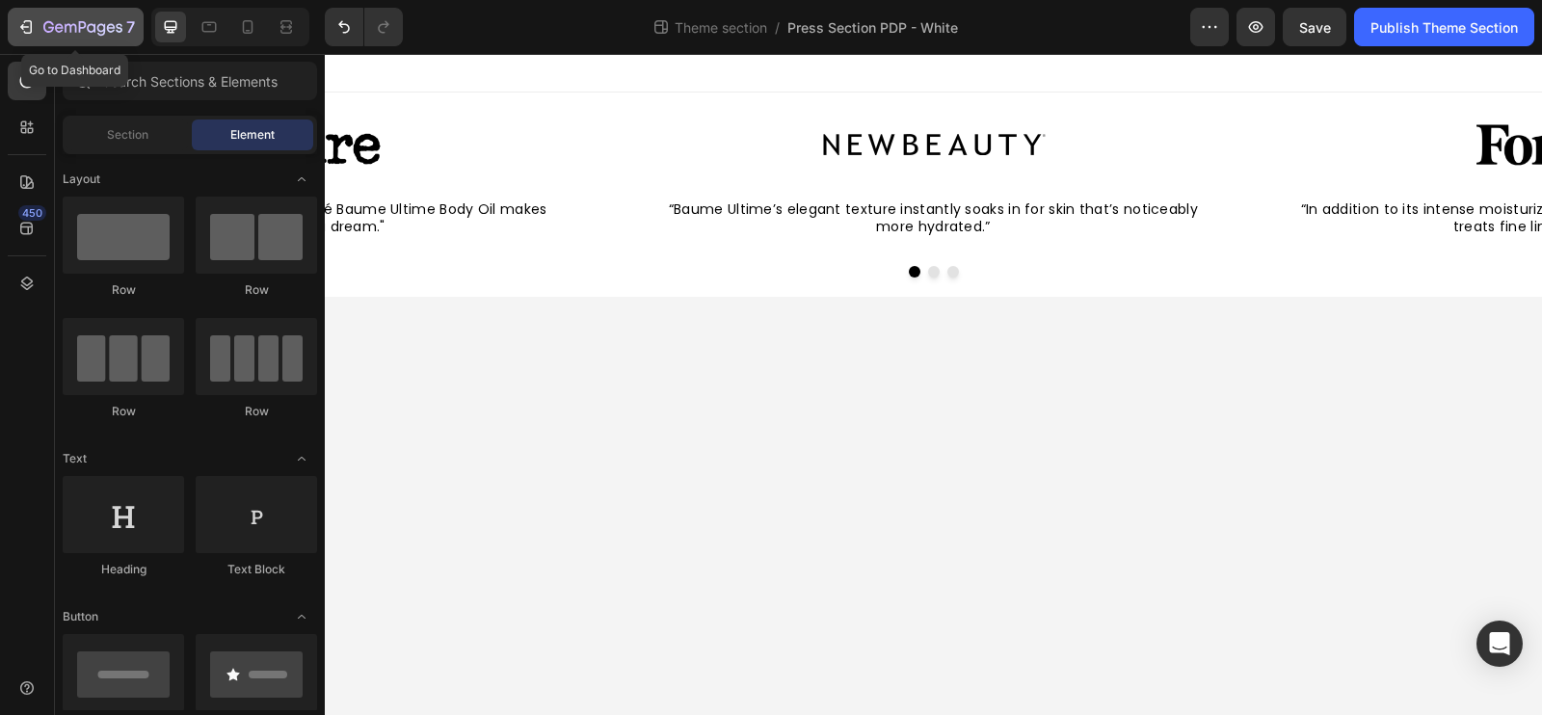
click at [24, 33] on icon "button" at bounding box center [28, 26] width 9 height 13
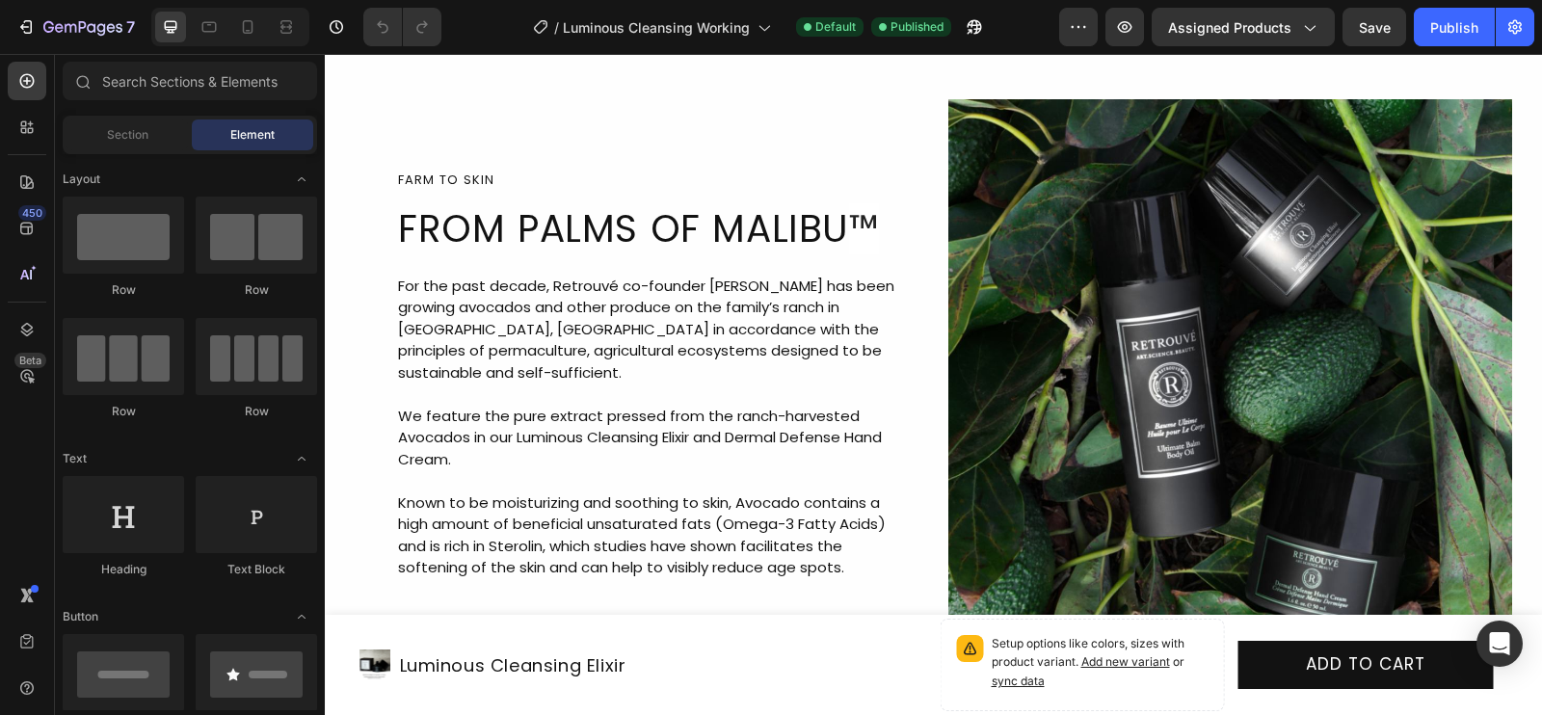
scroll to position [8280, 0]
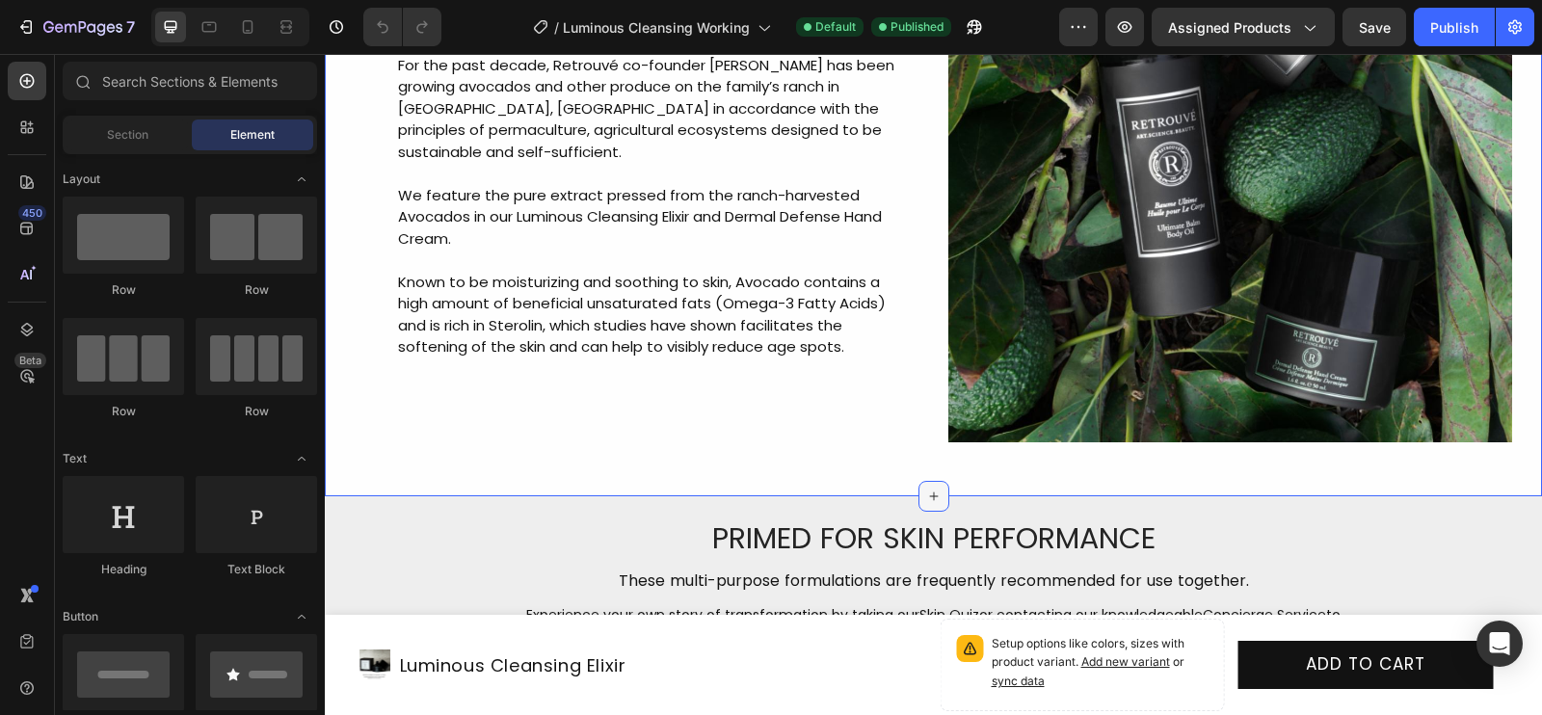
click at [941, 495] on div at bounding box center [934, 496] width 31 height 31
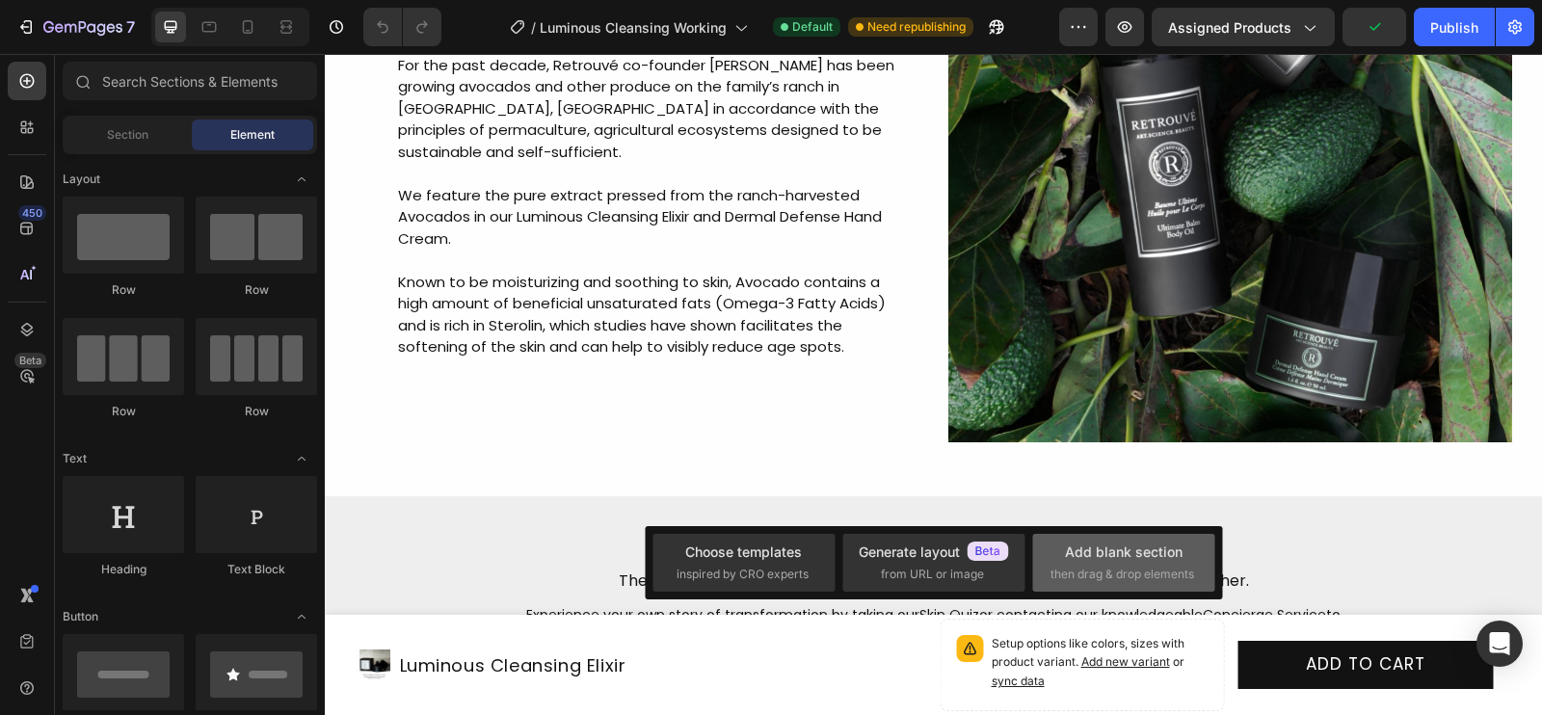
click at [1059, 563] on div "Add blank section then drag & drop elements" at bounding box center [1124, 562] width 147 height 41
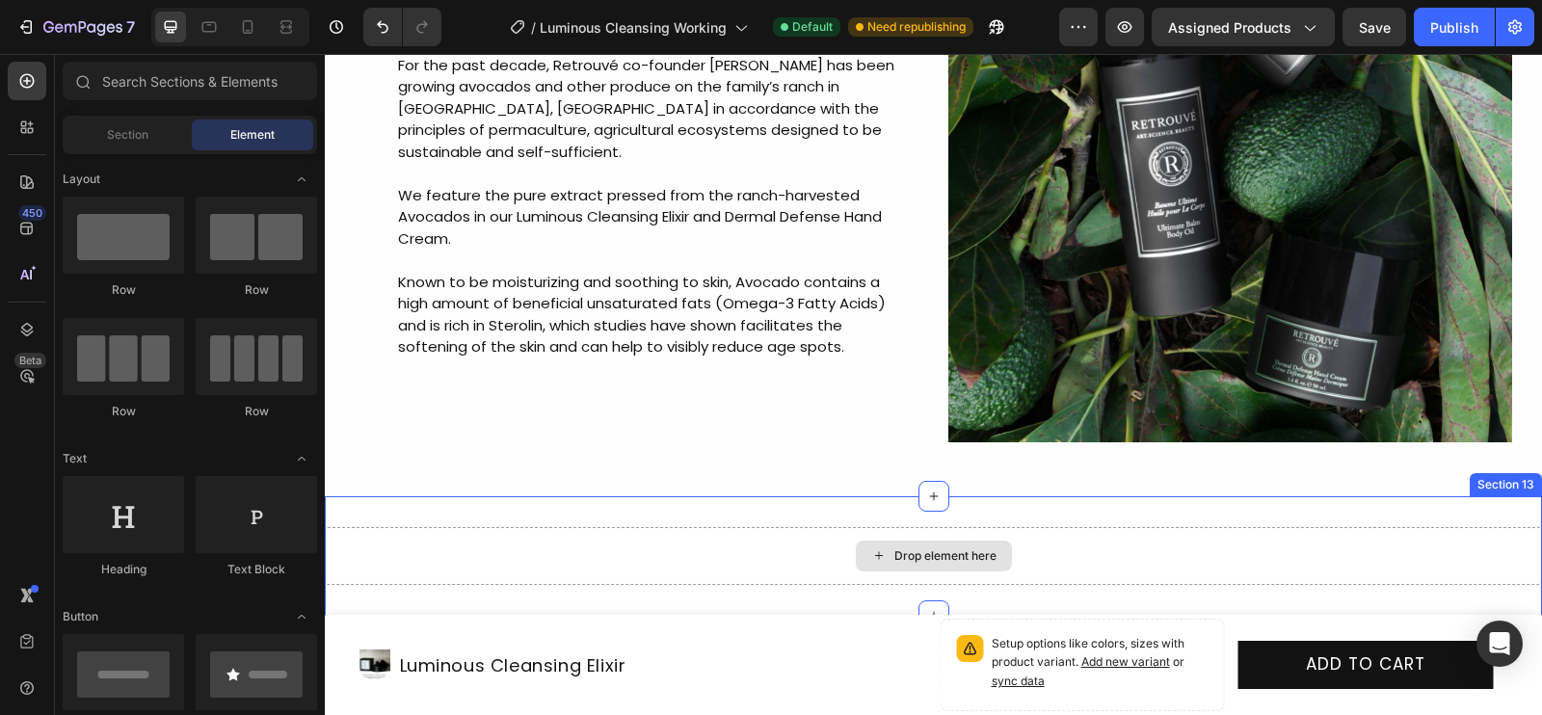
click at [962, 561] on div "Drop element here" at bounding box center [945, 555] width 102 height 15
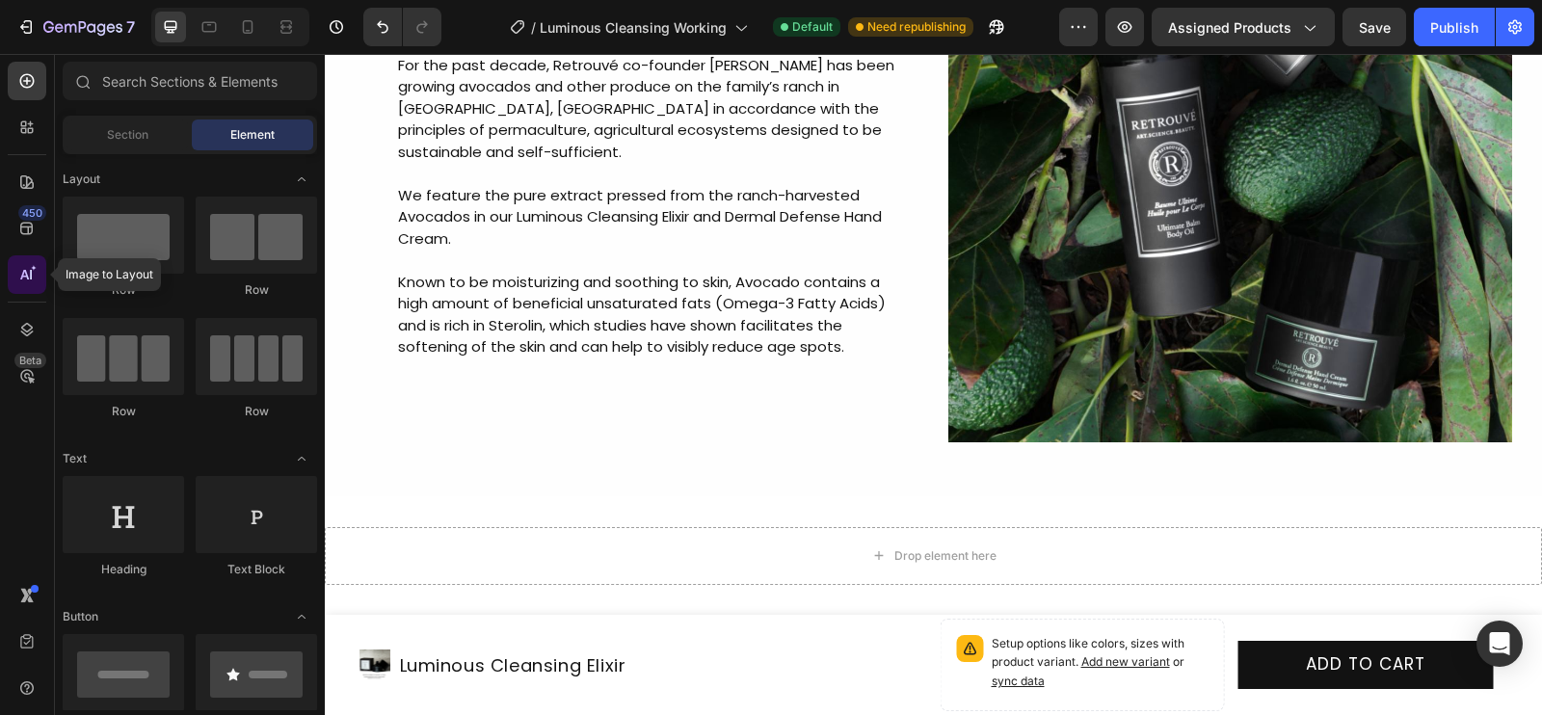
click at [18, 256] on div at bounding box center [27, 274] width 39 height 39
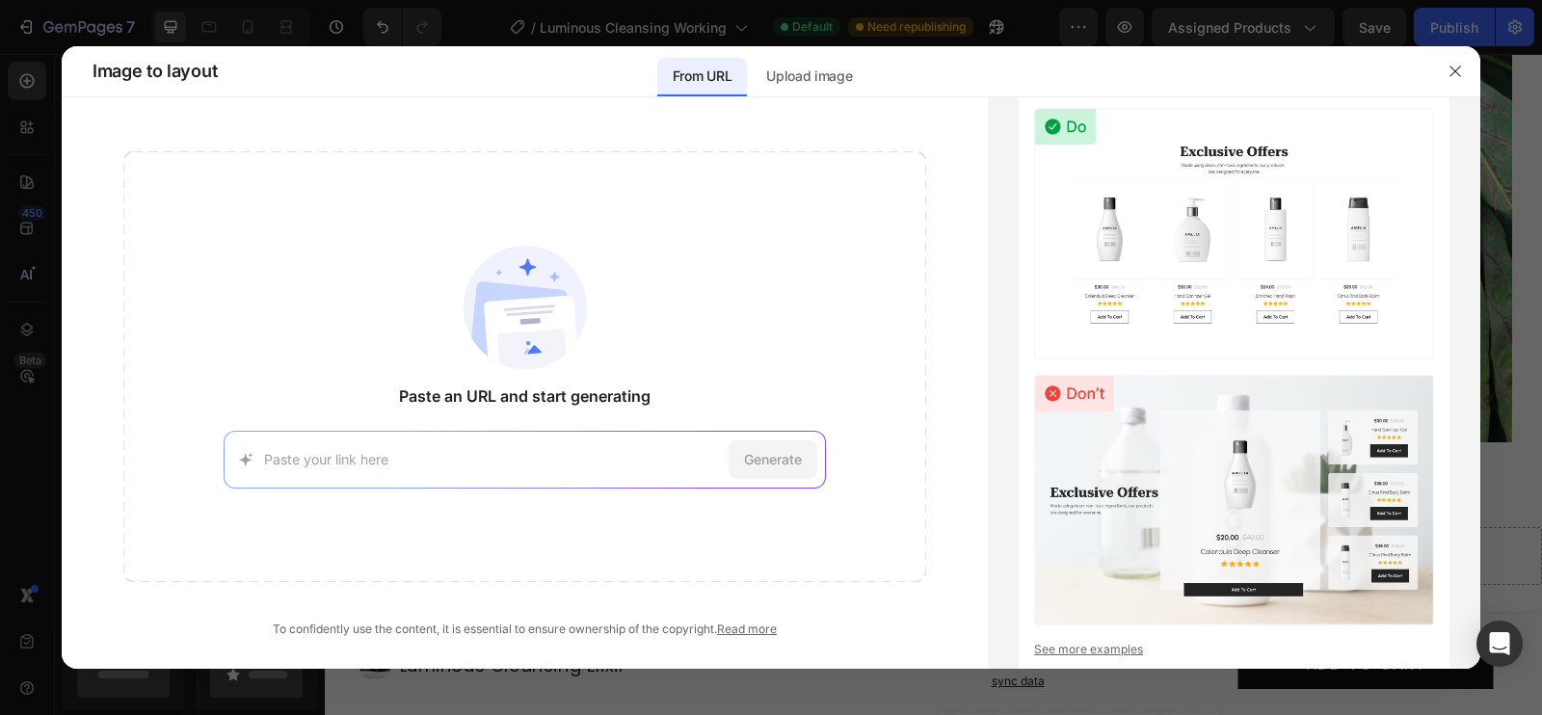
click at [19, 221] on div at bounding box center [771, 357] width 1542 height 715
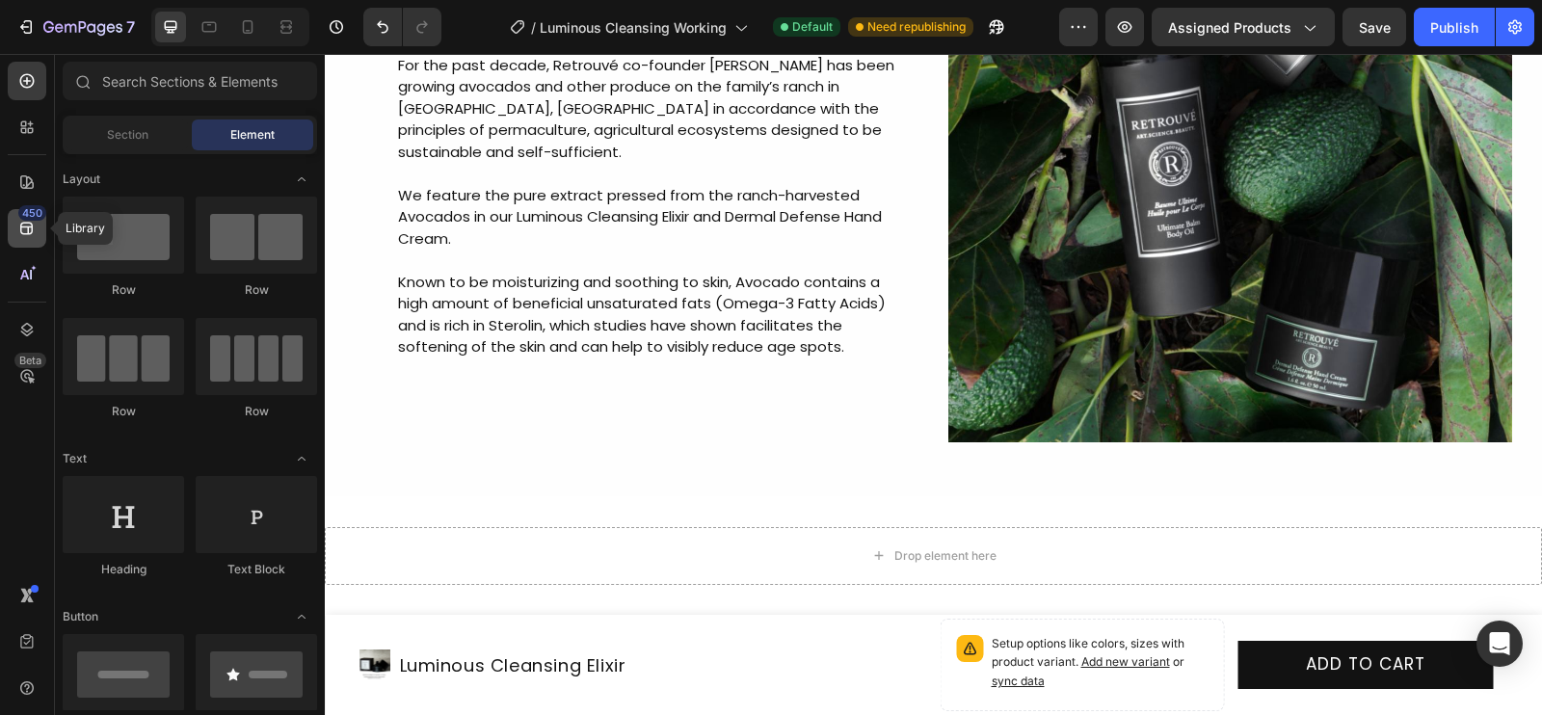
click at [26, 226] on icon at bounding box center [26, 228] width 19 height 19
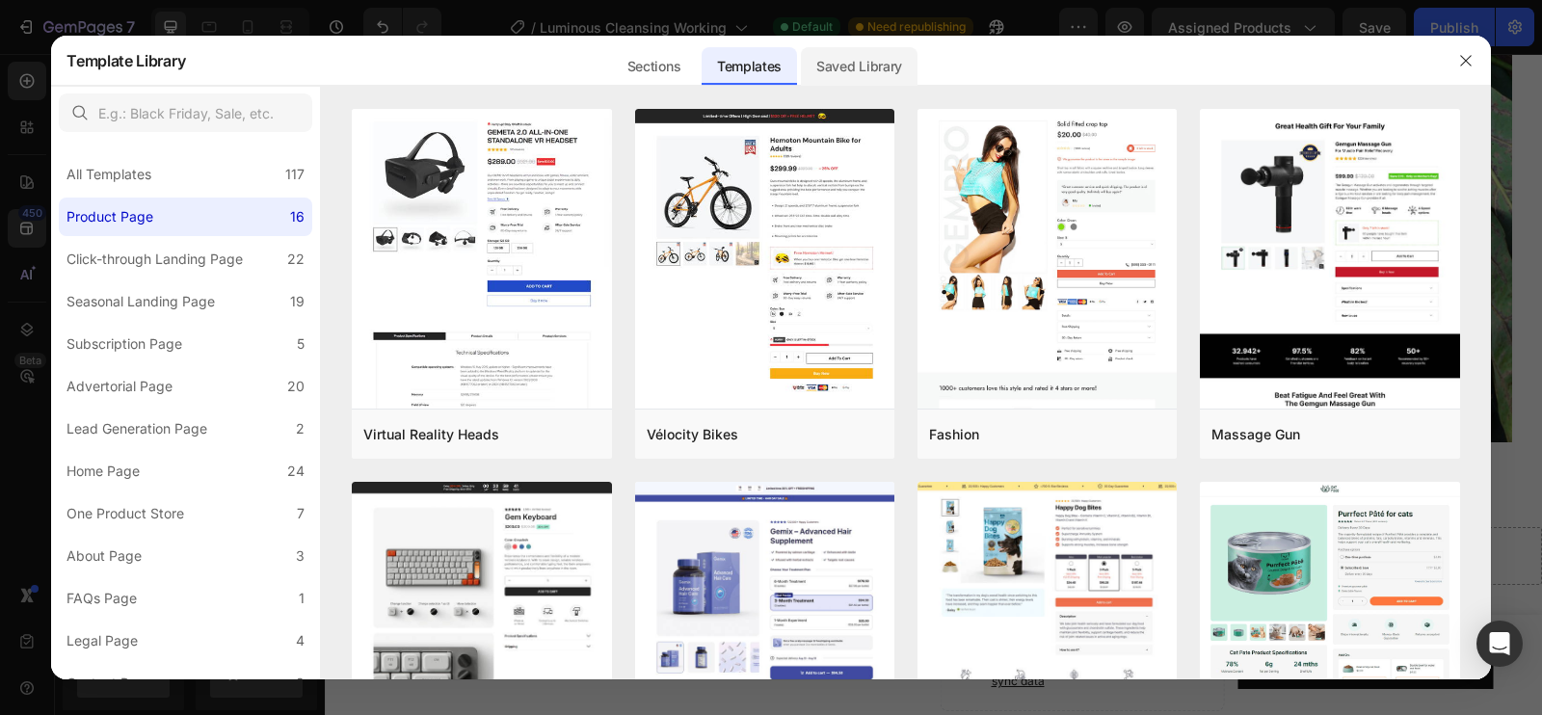
click at [880, 59] on div "Saved Library" at bounding box center [859, 66] width 117 height 39
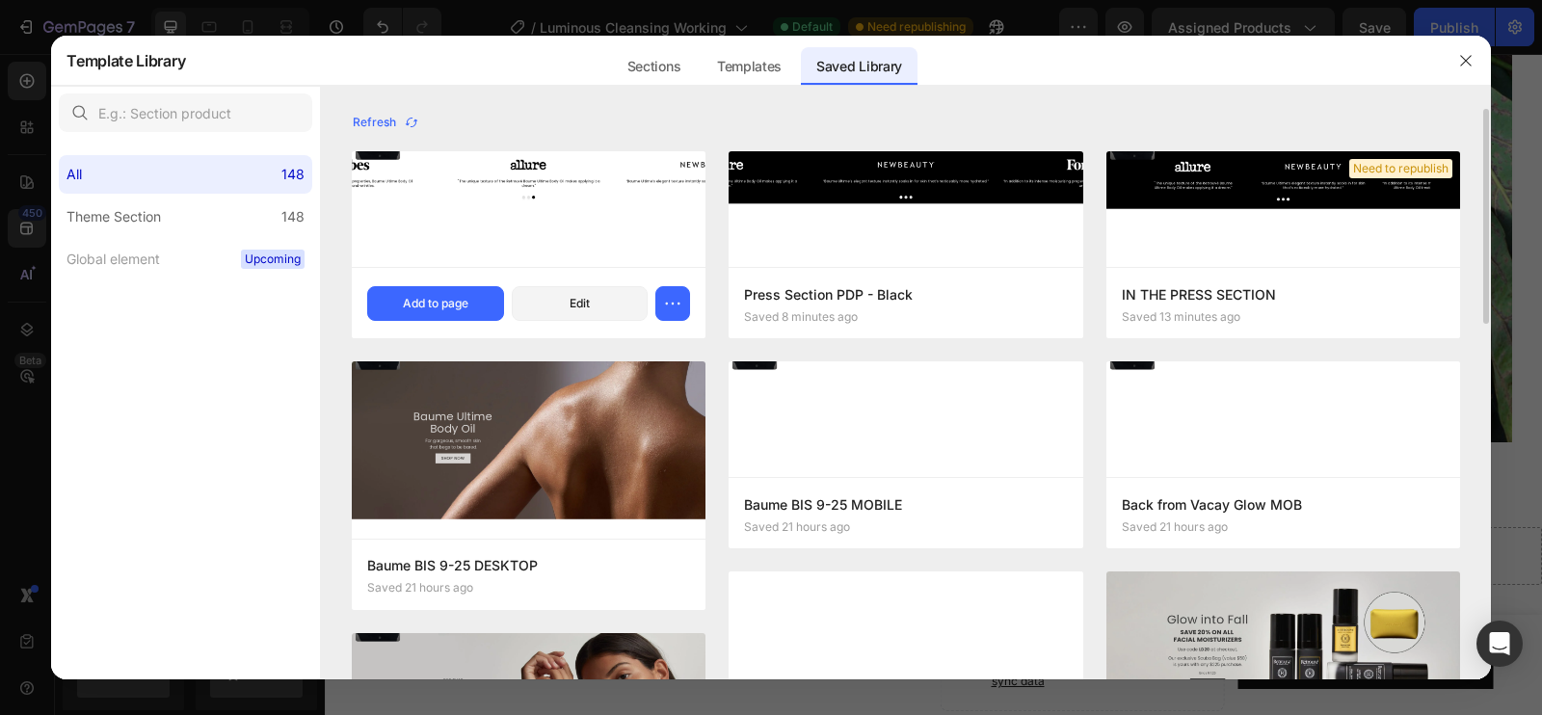
click at [539, 220] on img at bounding box center [529, 190] width 354 height 78
click at [415, 309] on div "Add to page" at bounding box center [436, 303] width 66 height 17
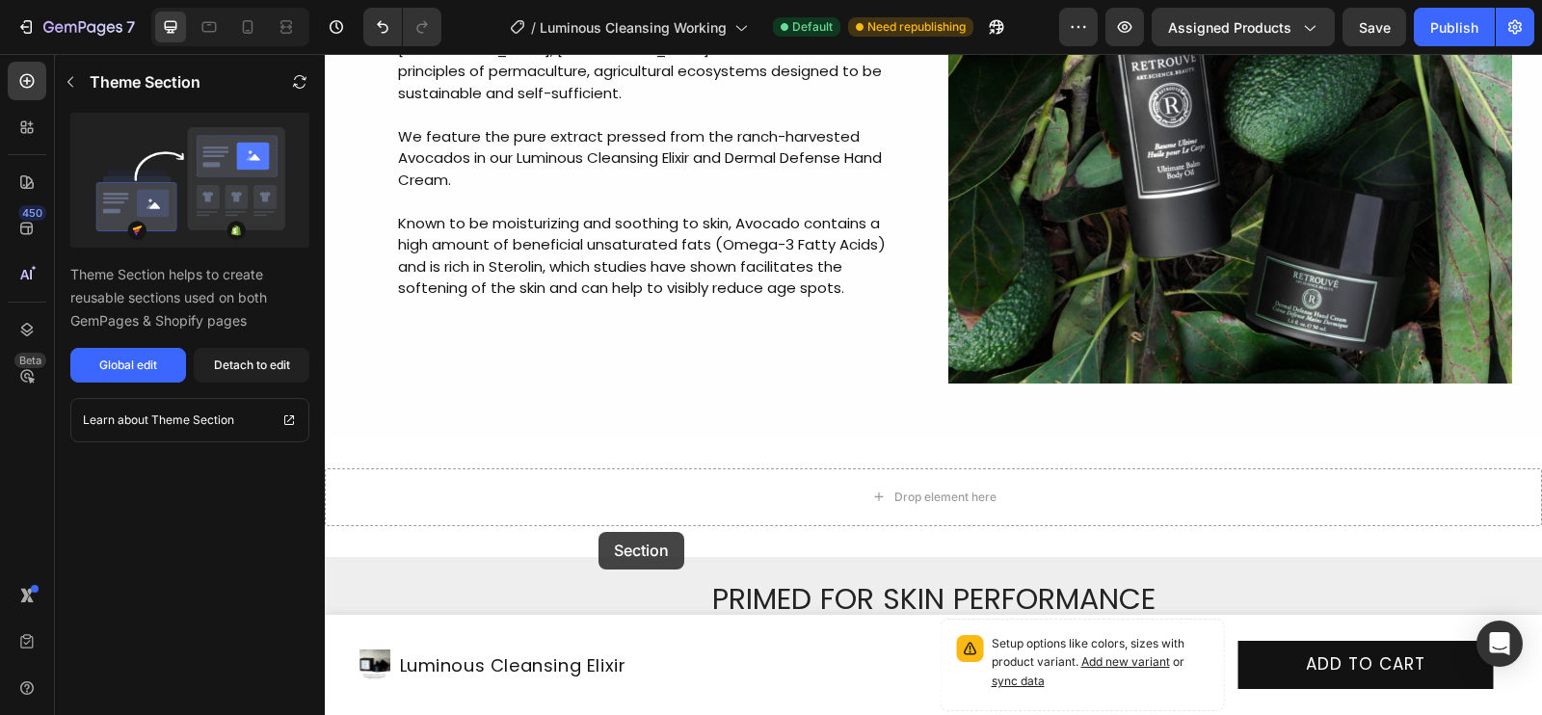
scroll to position [8345, 0]
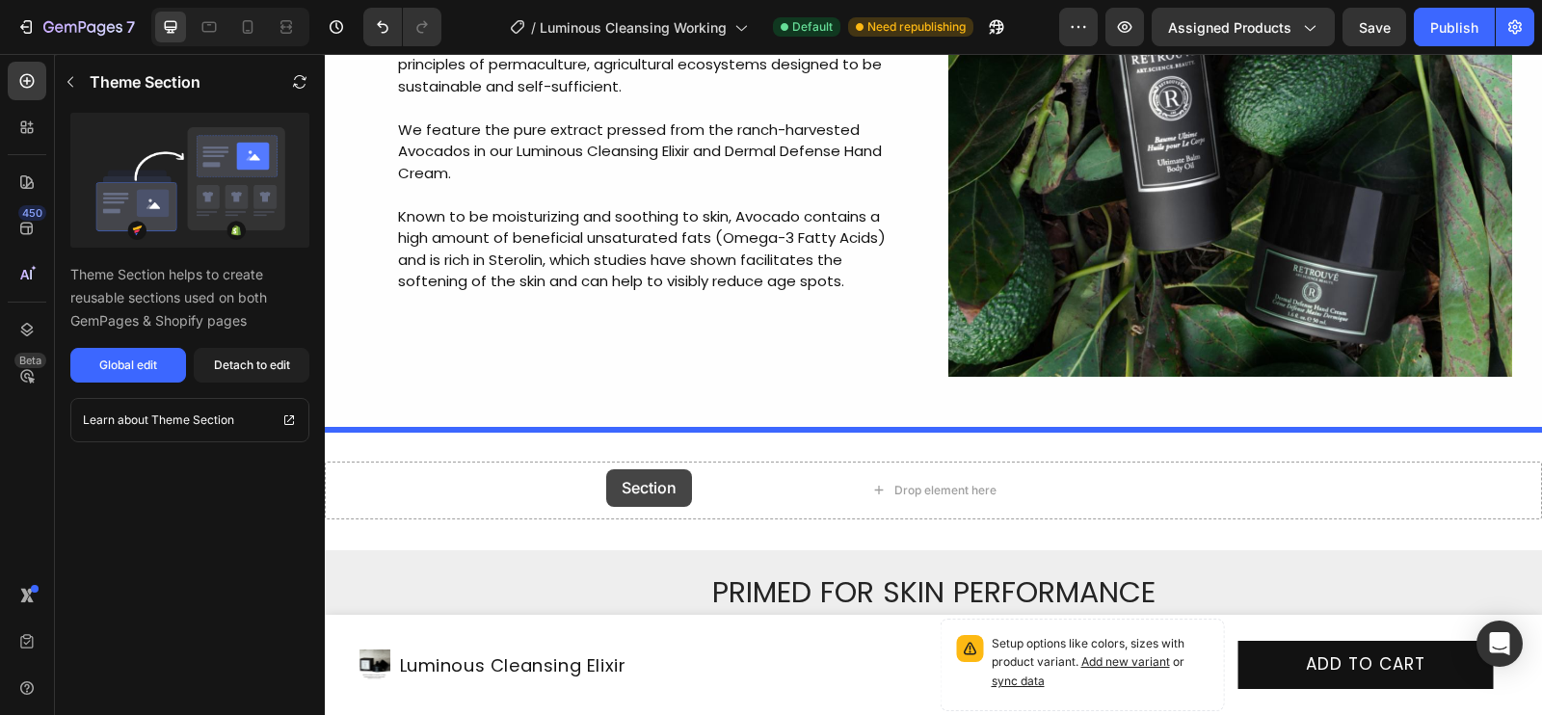
drag, startPoint x: 522, startPoint y: 360, endPoint x: 604, endPoint y: 469, distance: 137.1
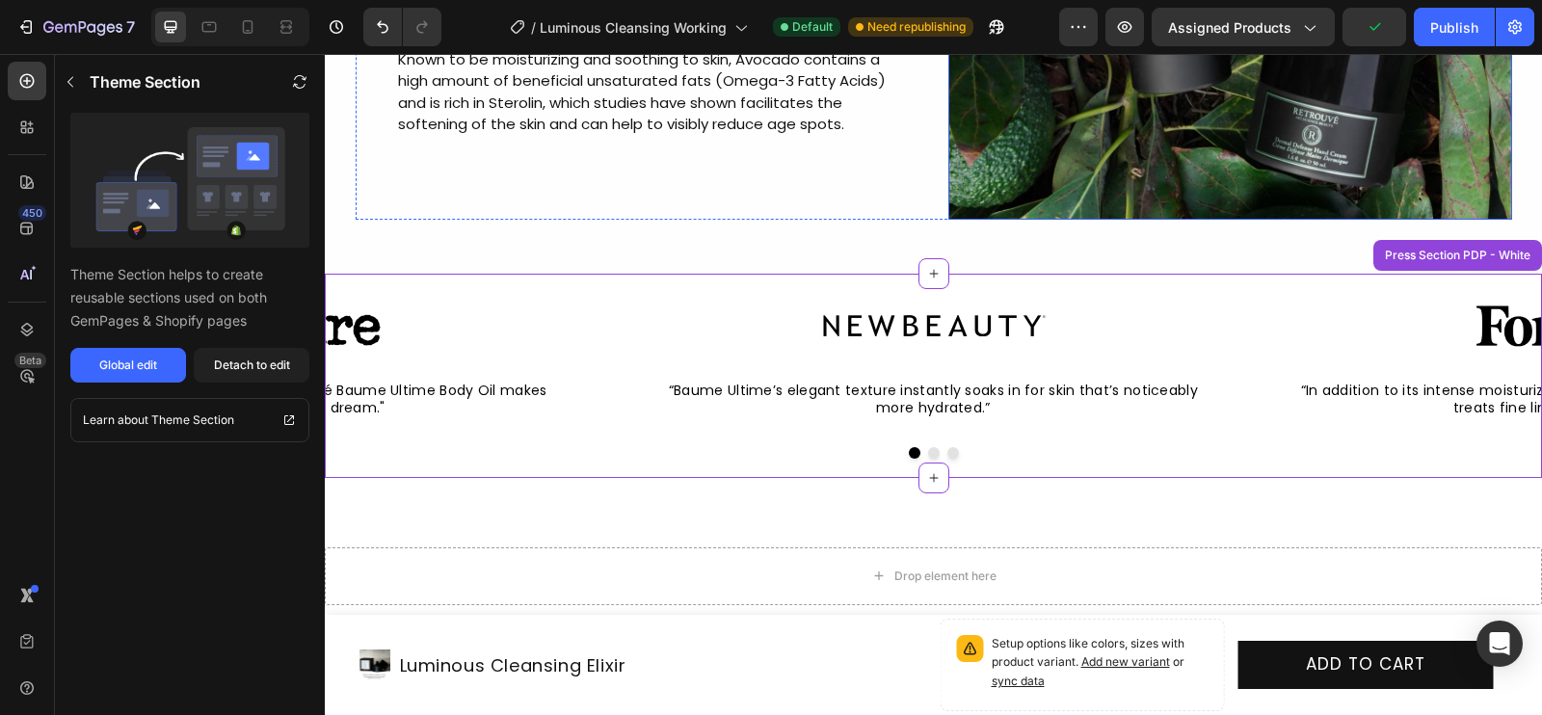
scroll to position [8503, 0]
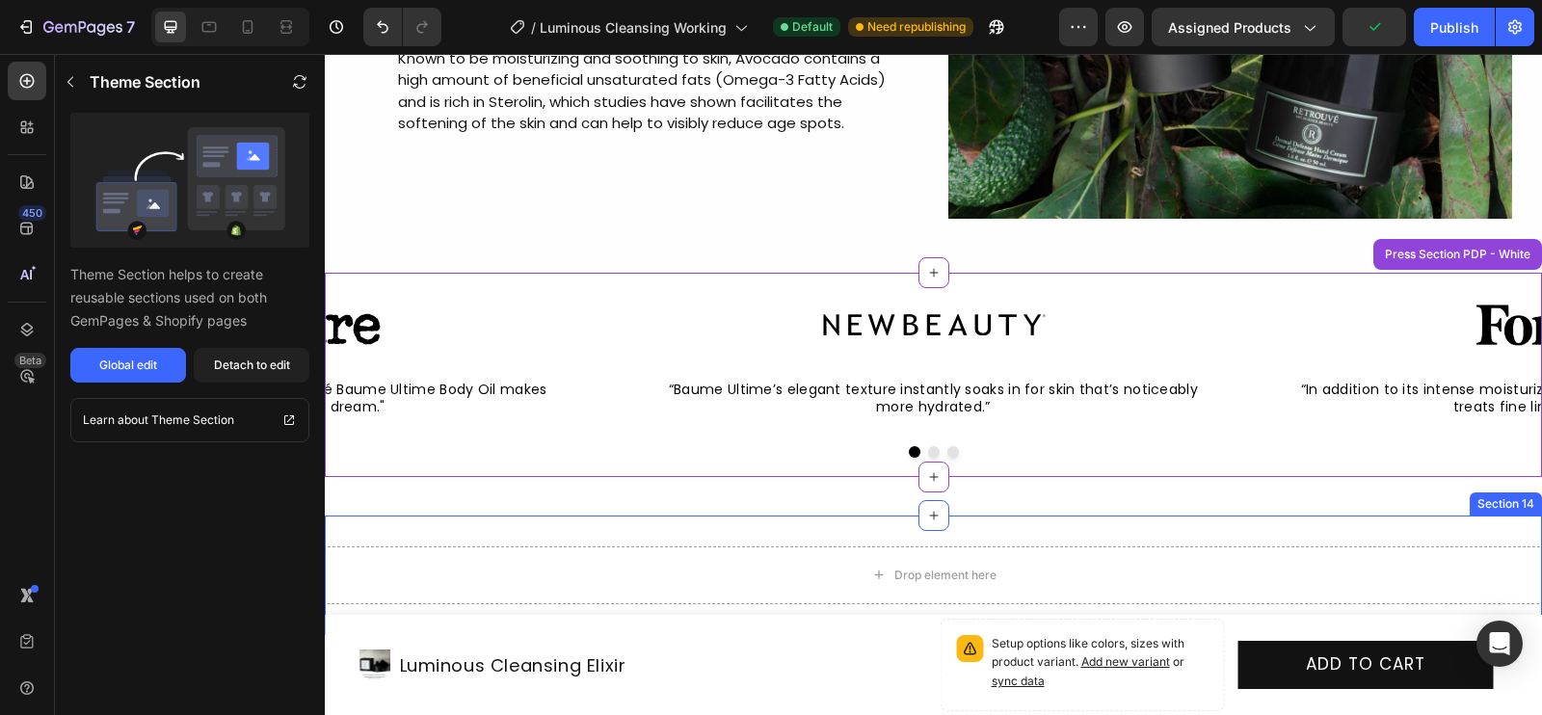
click at [967, 547] on div "Drop element here" at bounding box center [933, 576] width 1217 height 58
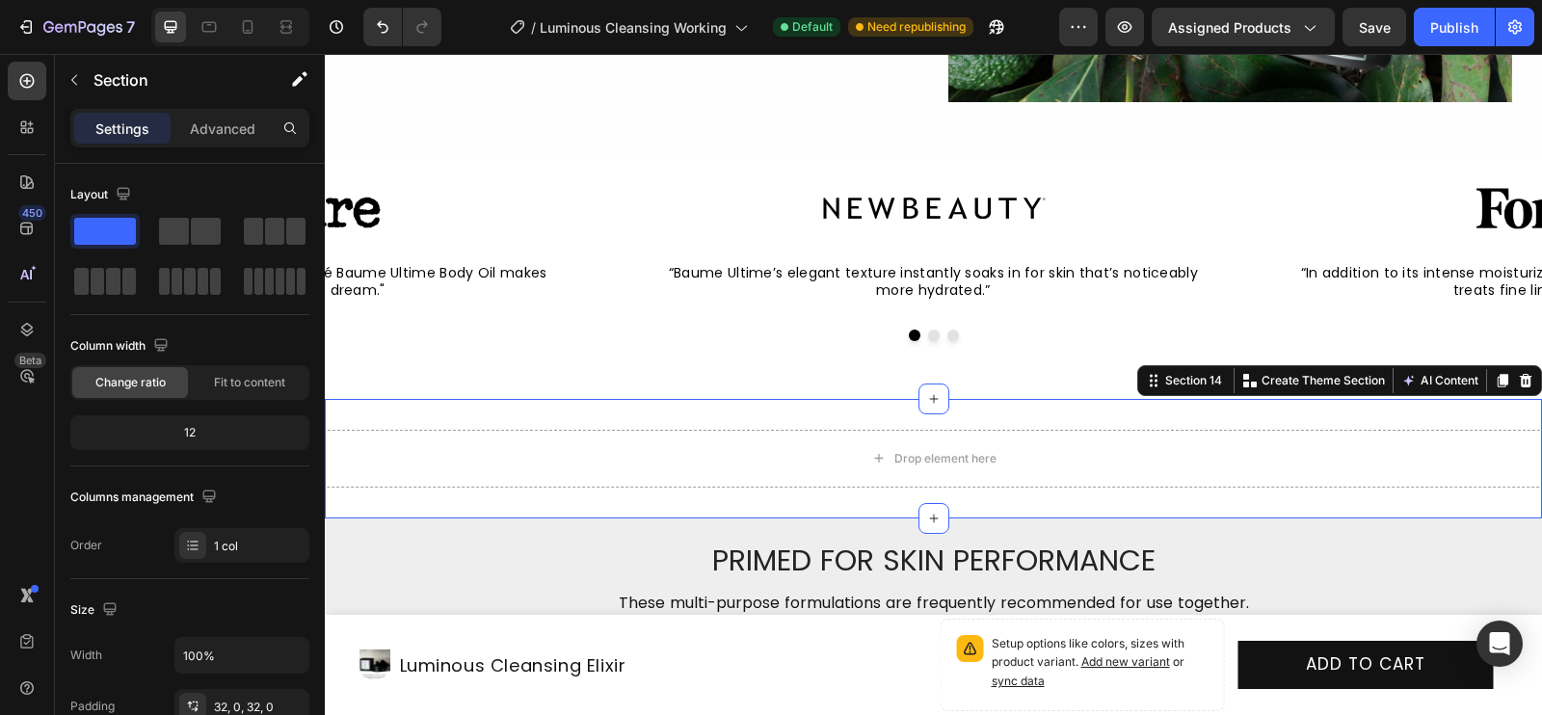
scroll to position [8651, 0]
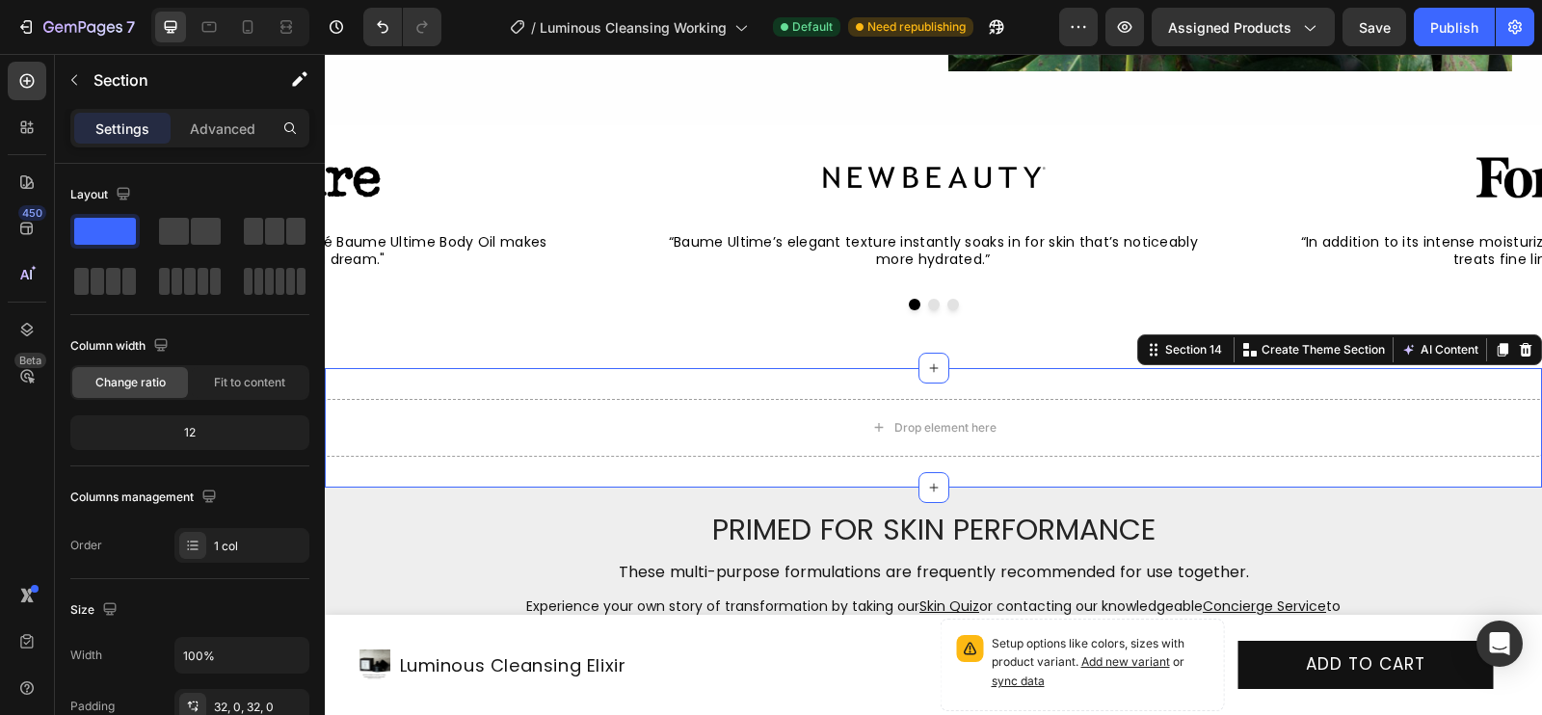
click at [1525, 349] on icon at bounding box center [1526, 349] width 13 height 13
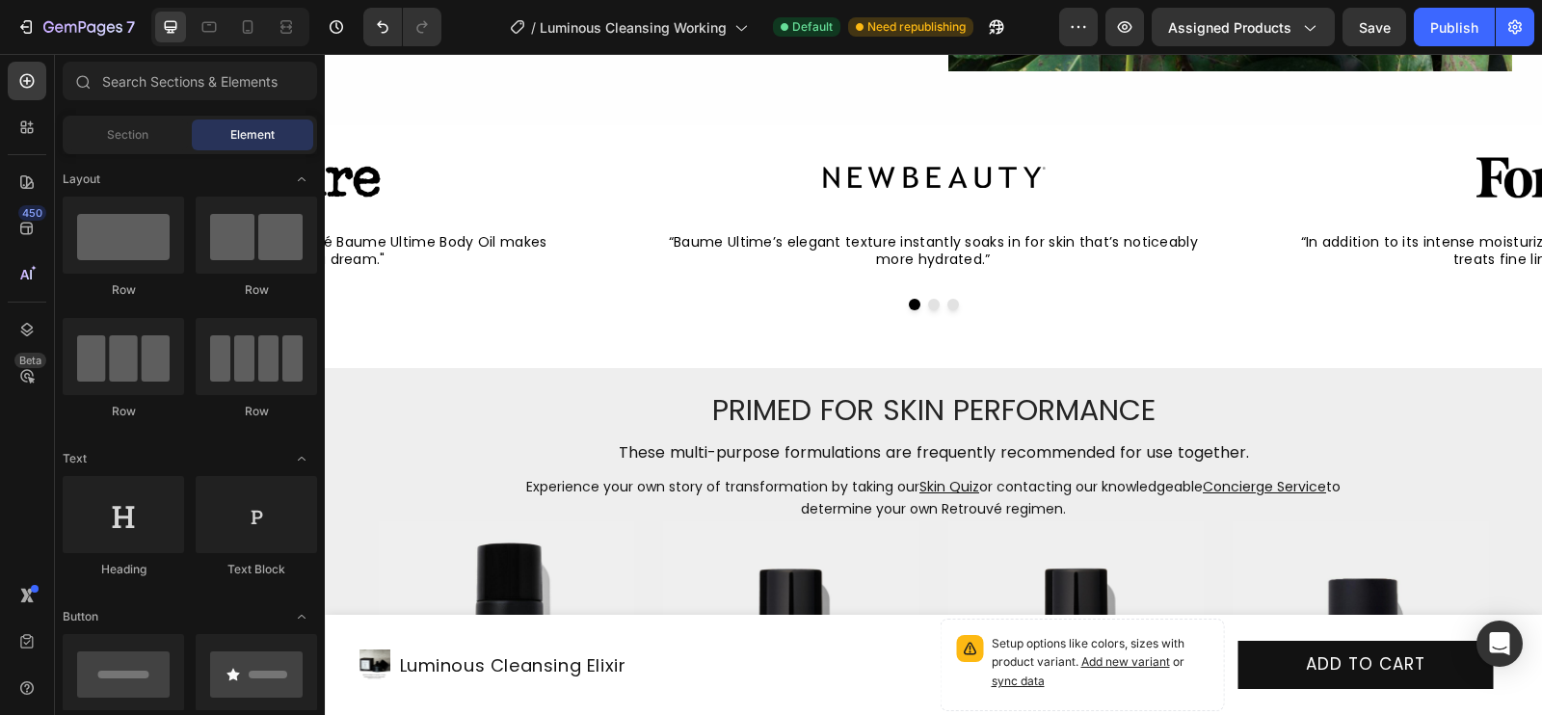
scroll to position [8572, 0]
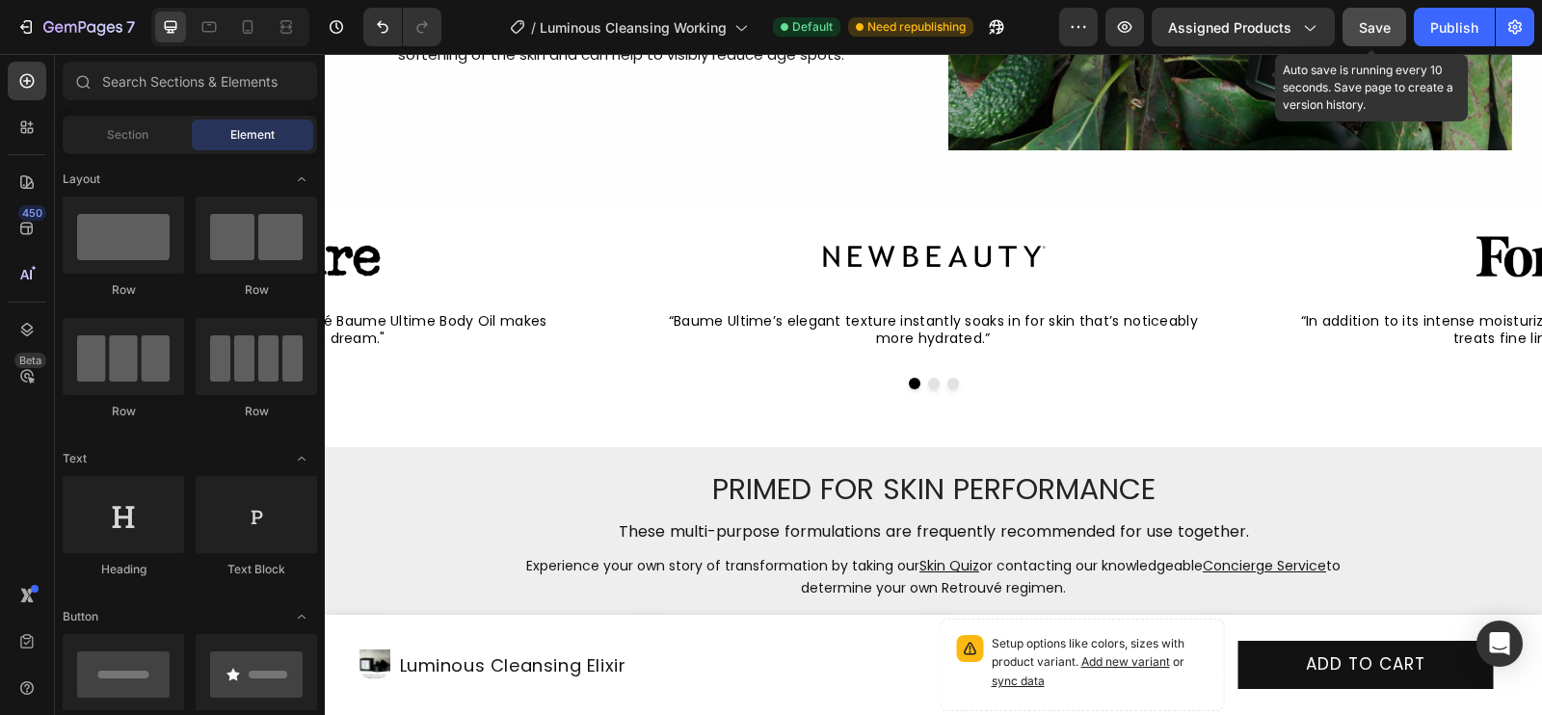
click at [1378, 31] on span "Save" at bounding box center [1375, 27] width 32 height 16
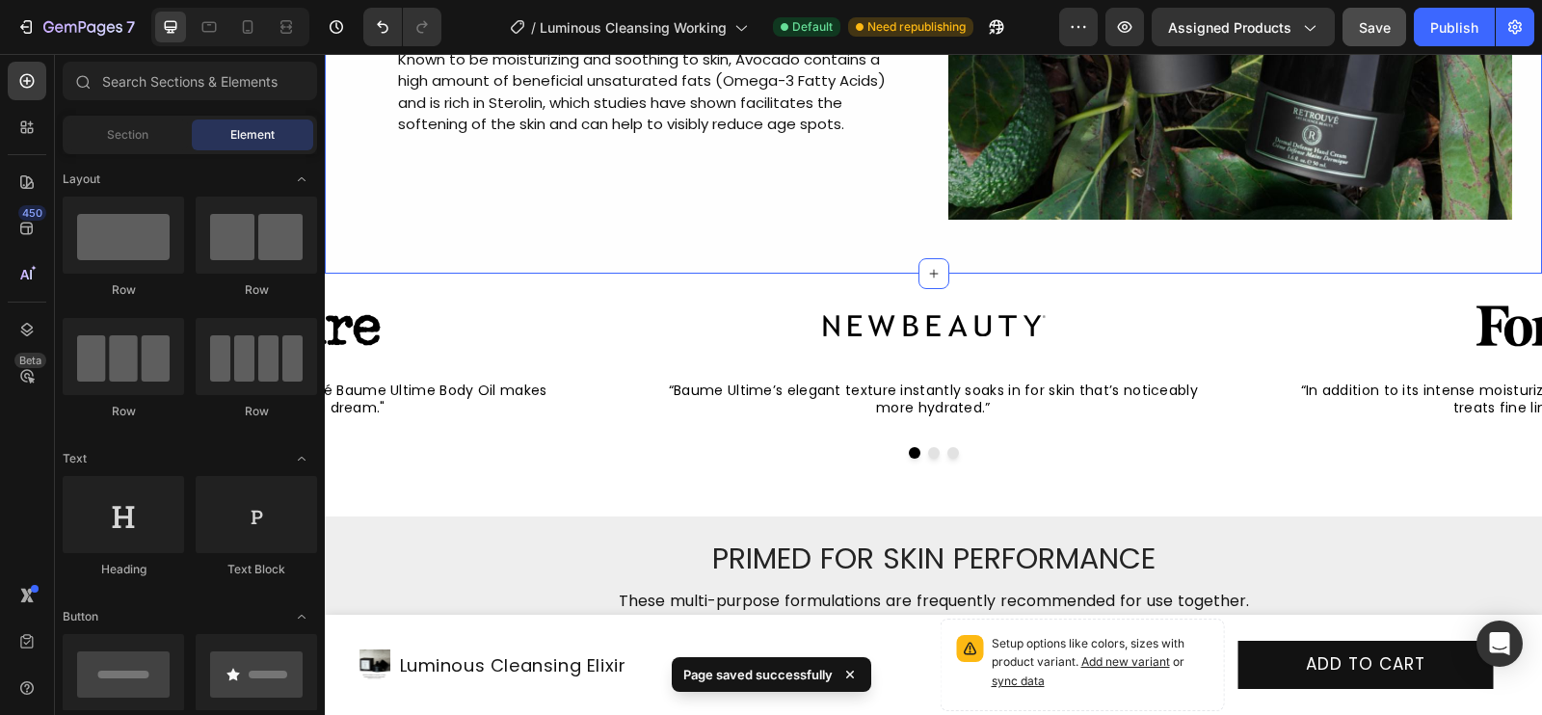
scroll to position [8519, 0]
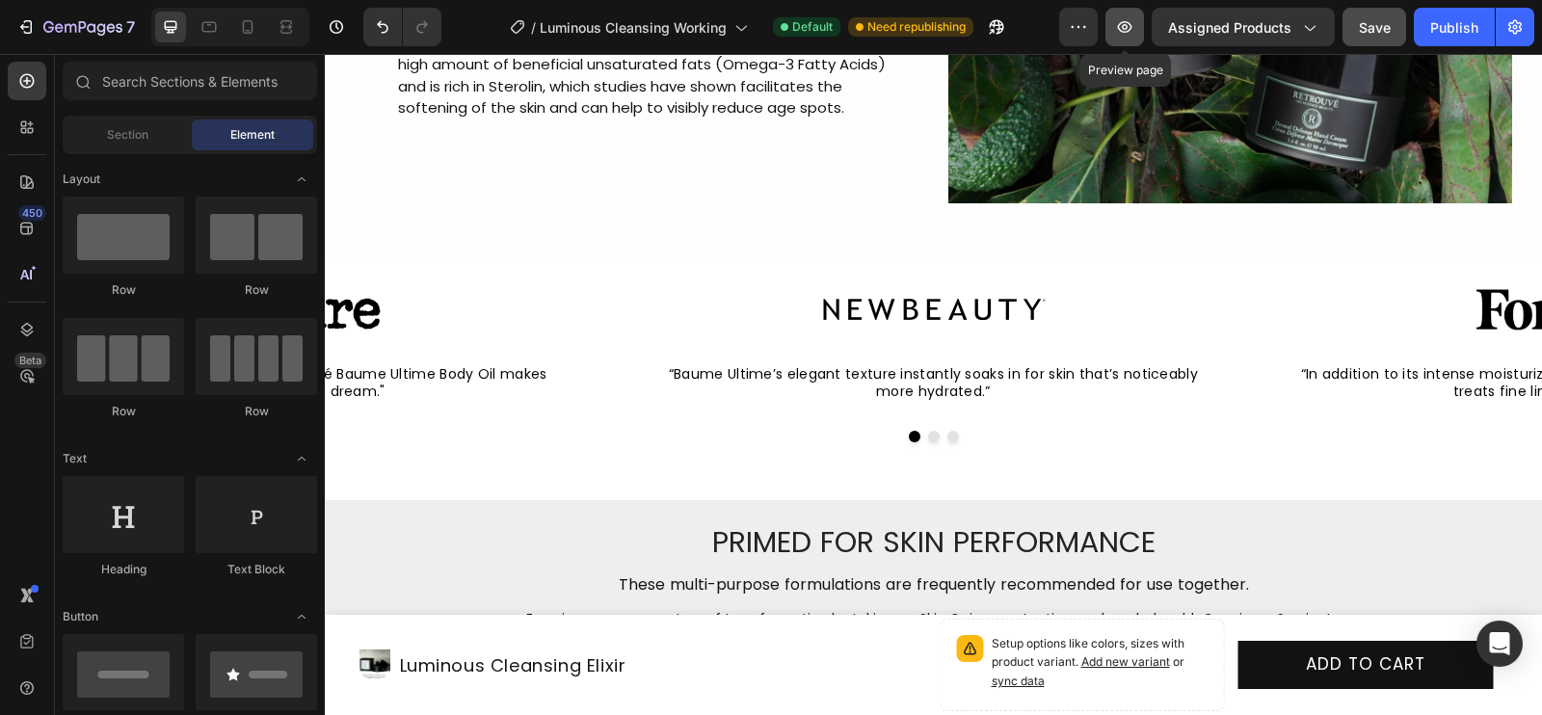
click at [1141, 31] on button "button" at bounding box center [1125, 27] width 39 height 39
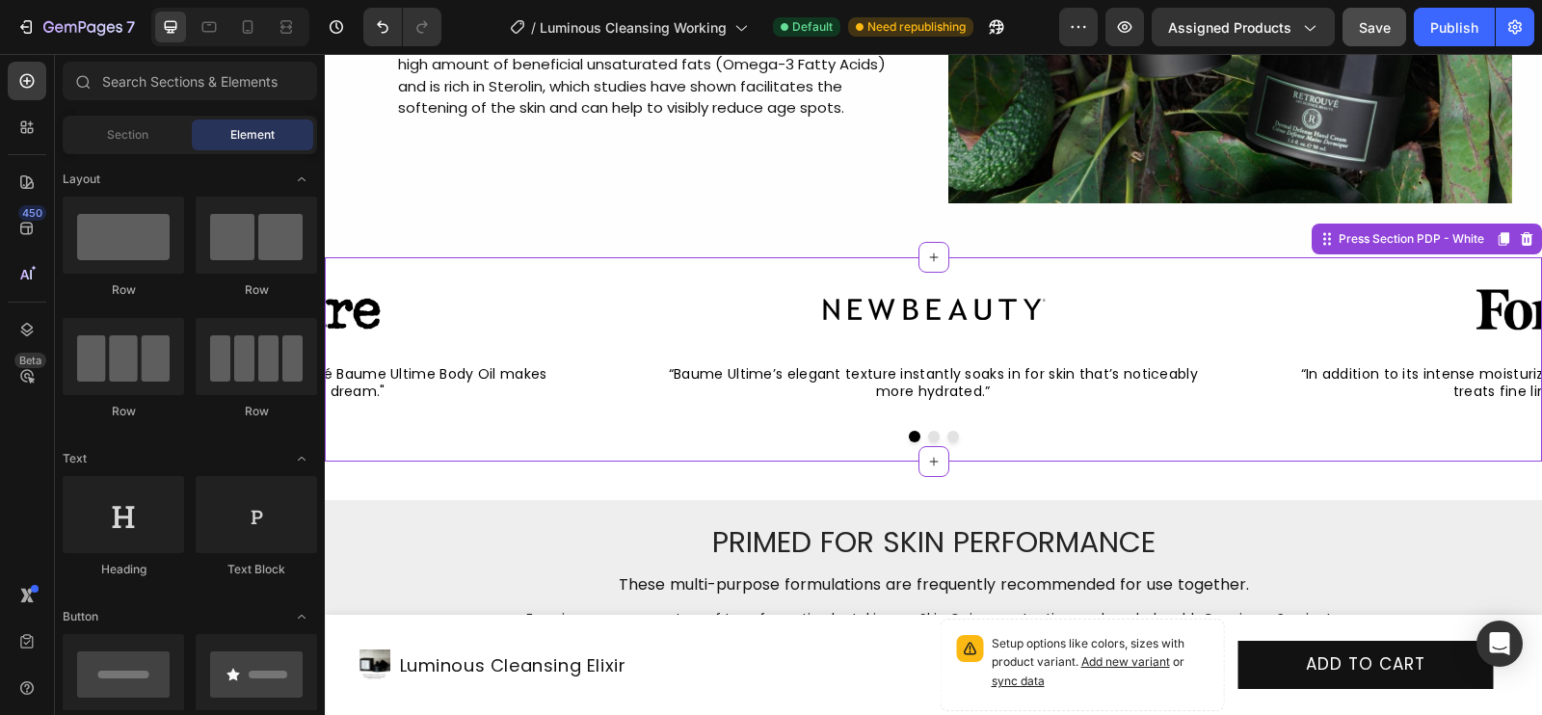
click at [695, 418] on div "Image “Baume Ultime’s elegant texture instantly soaks in for skin that’s notice…" at bounding box center [933, 361] width 1217 height 162
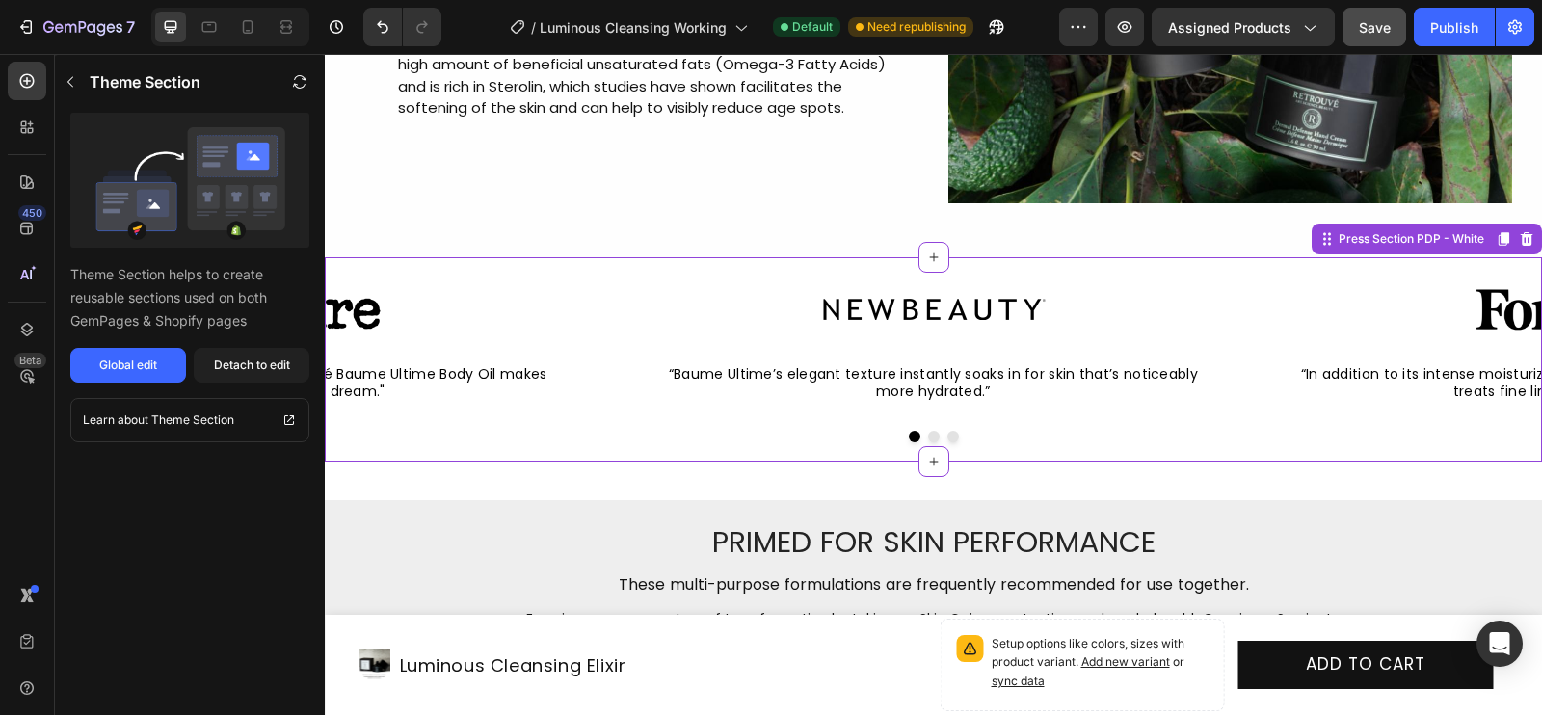
click at [632, 261] on div "Image “Baume Ultime’s elegant texture instantly soaks in for skin that’s notice…" at bounding box center [933, 359] width 1217 height 204
click at [558, 274] on div "Image “Baume Ultime’s elegant texture instantly soaks in for skin that’s notice…" at bounding box center [933, 359] width 1217 height 204
click at [634, 275] on div "Image “Baume Ultime’s elegant texture instantly soaks in for skin that’s notice…" at bounding box center [933, 359] width 1217 height 204
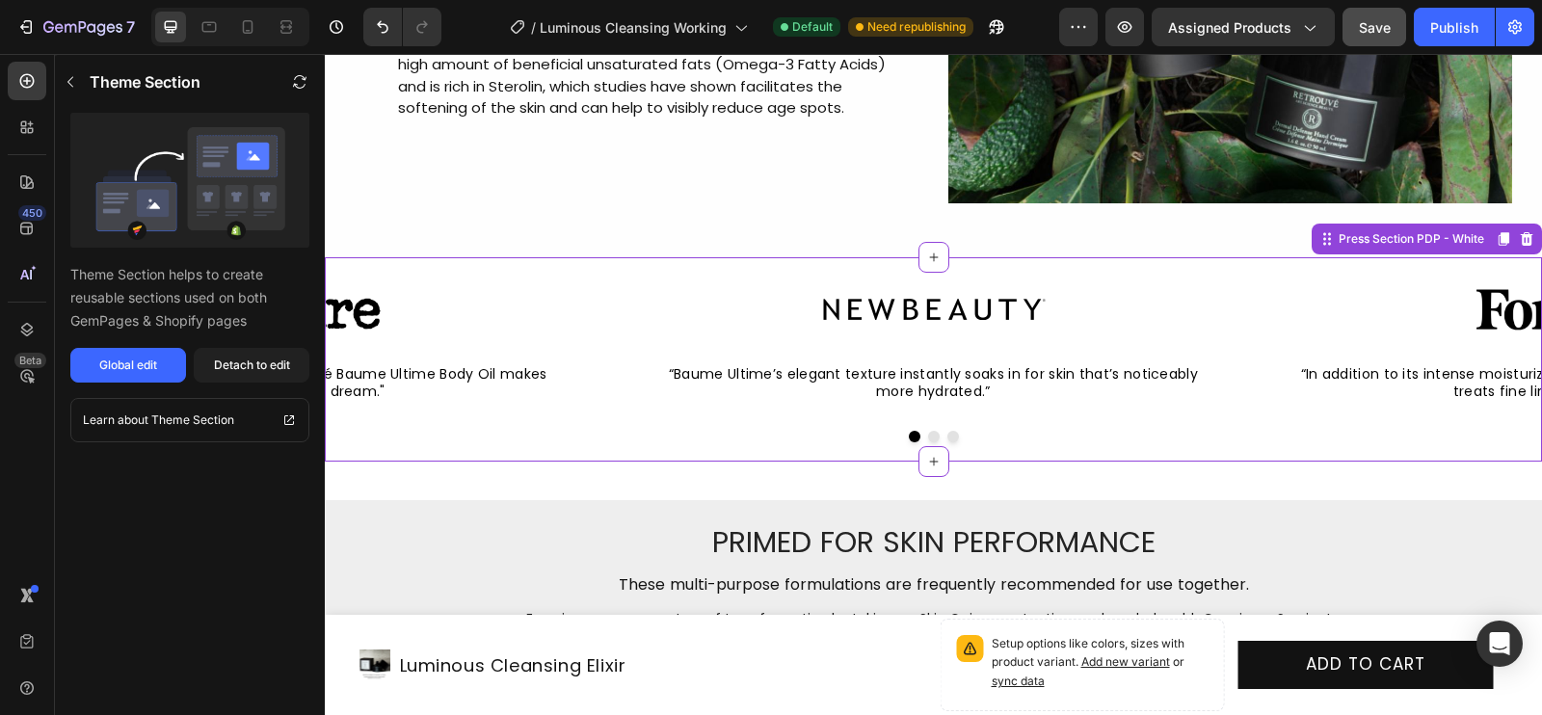
click at [634, 275] on div "Image “Baume Ultime’s elegant texture instantly soaks in for skin that’s notice…" at bounding box center [933, 359] width 1217 height 204
click at [692, 278] on div "Image “Baume Ultime’s elegant texture instantly soaks in for skin that’s notice…" at bounding box center [933, 359] width 1217 height 204
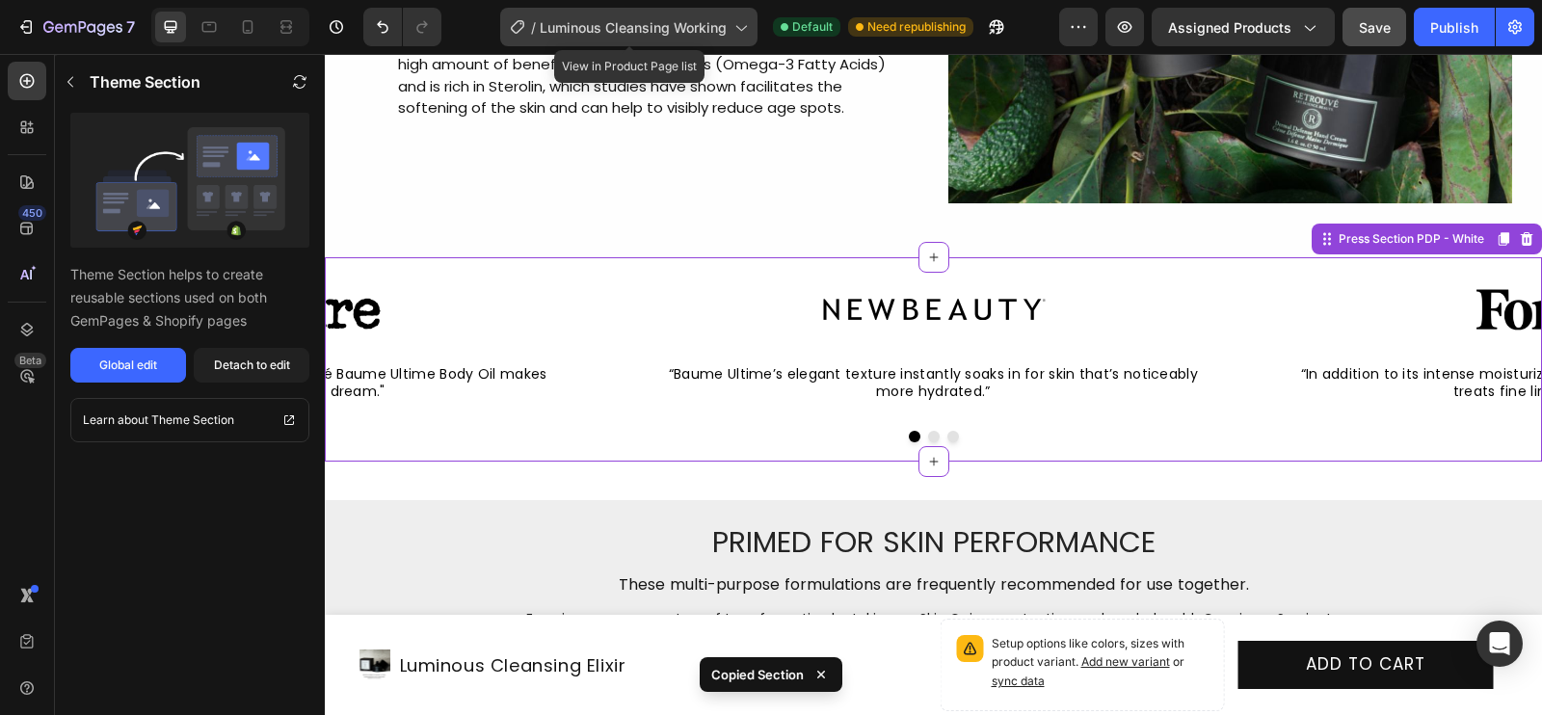
click at [699, 23] on span "Luminous Cleansing Working" at bounding box center [633, 27] width 187 height 20
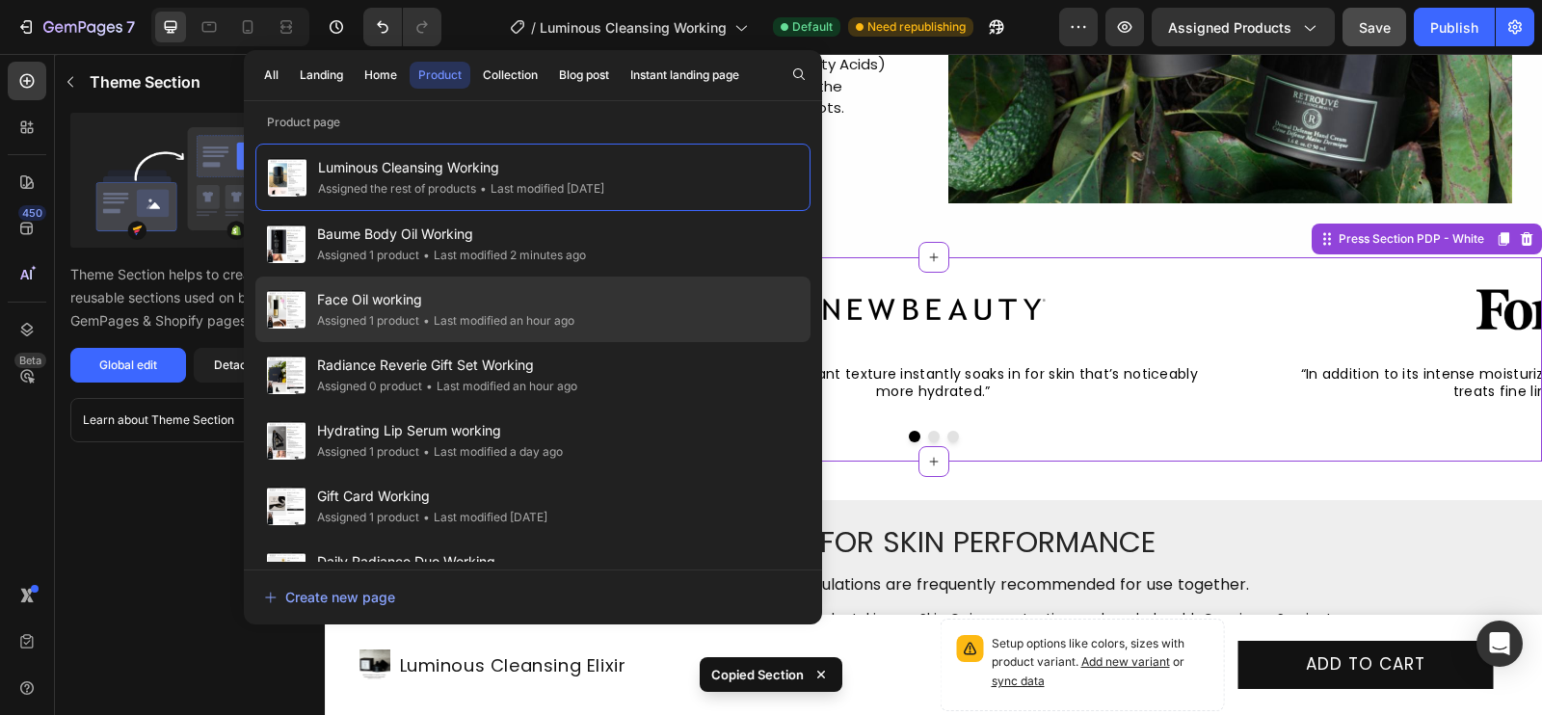
click at [437, 294] on span "Face Oil working" at bounding box center [445, 299] width 257 height 23
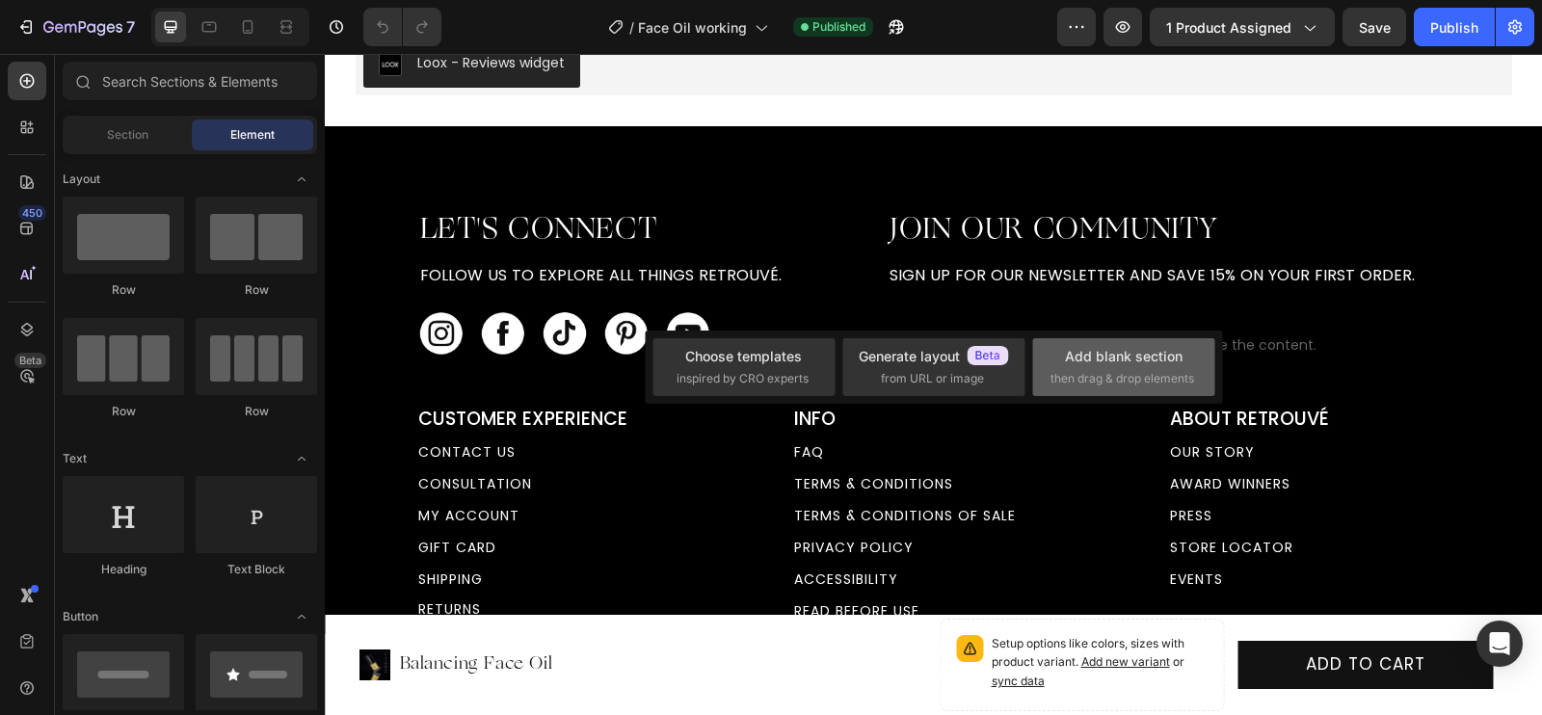
click at [1134, 355] on div "Add blank section" at bounding box center [1124, 356] width 118 height 20
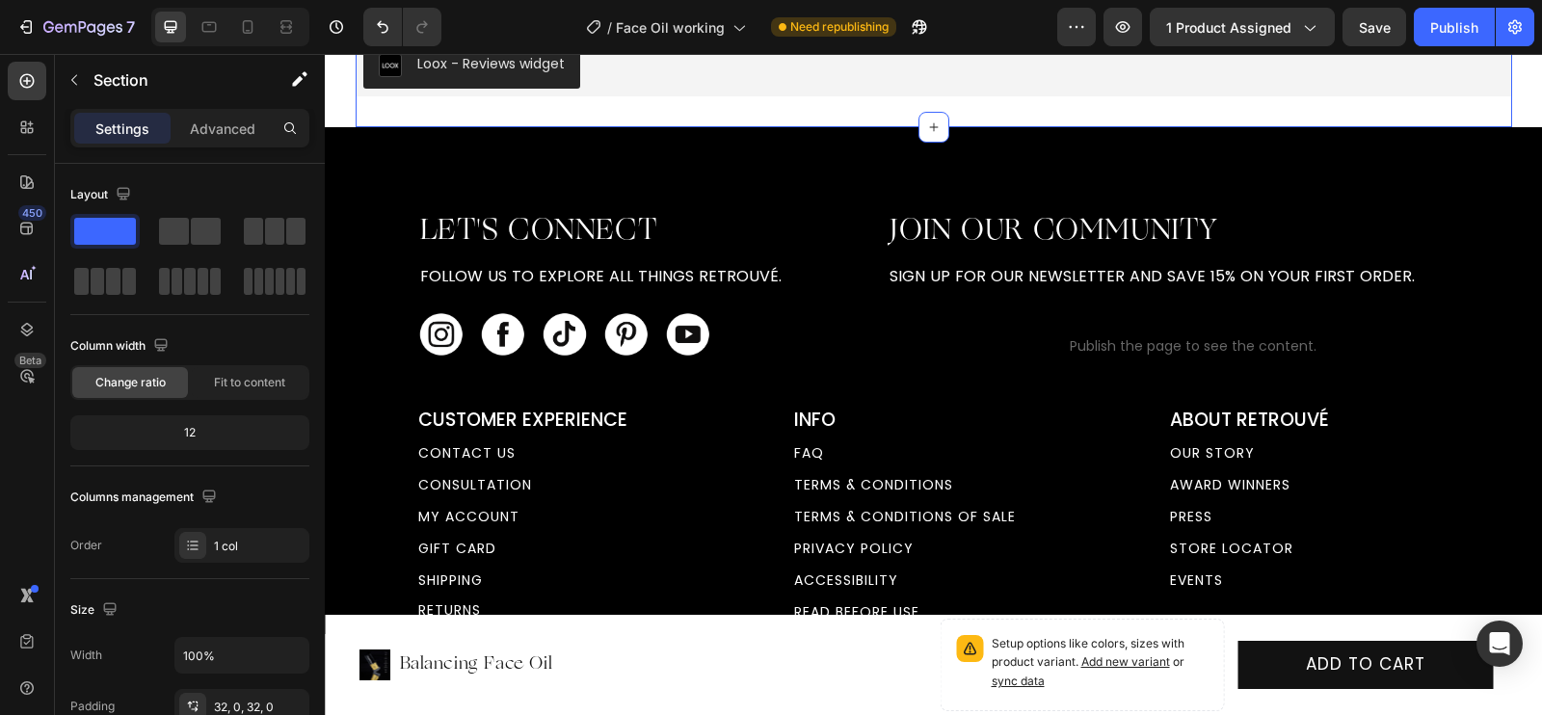
scroll to position [7930, 0]
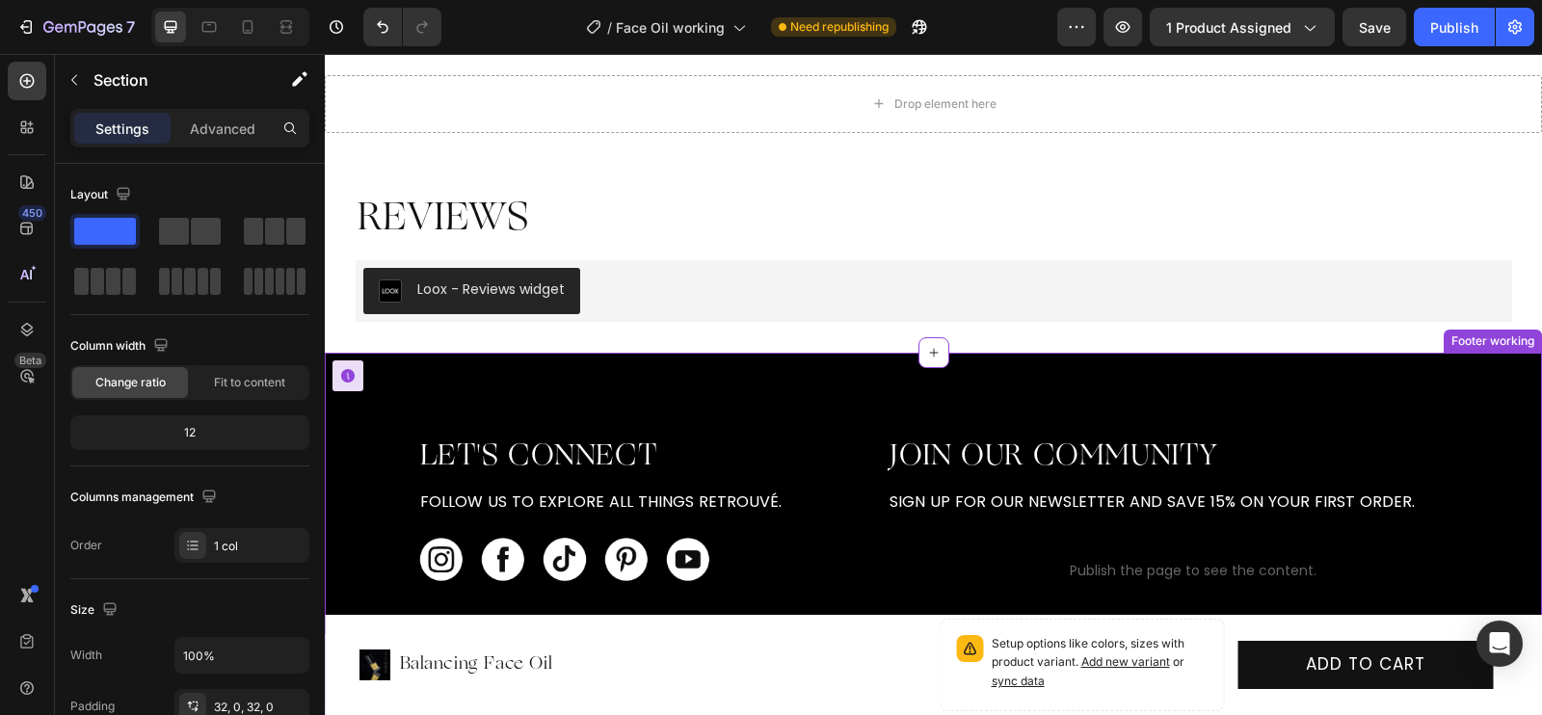
scroll to position [8013, 0]
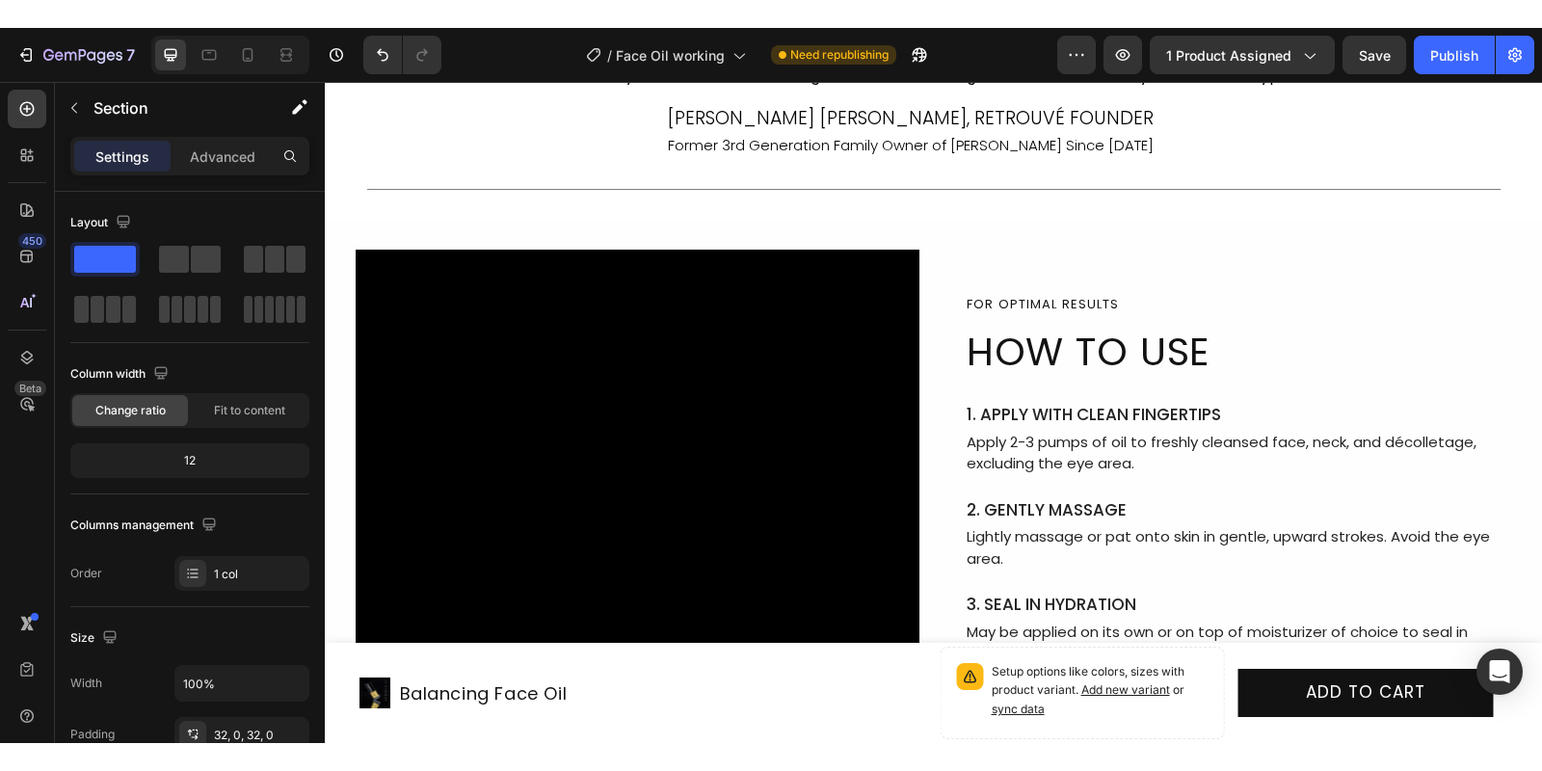
scroll to position [6694, 0]
